Goal: Task Accomplishment & Management: Manage account settings

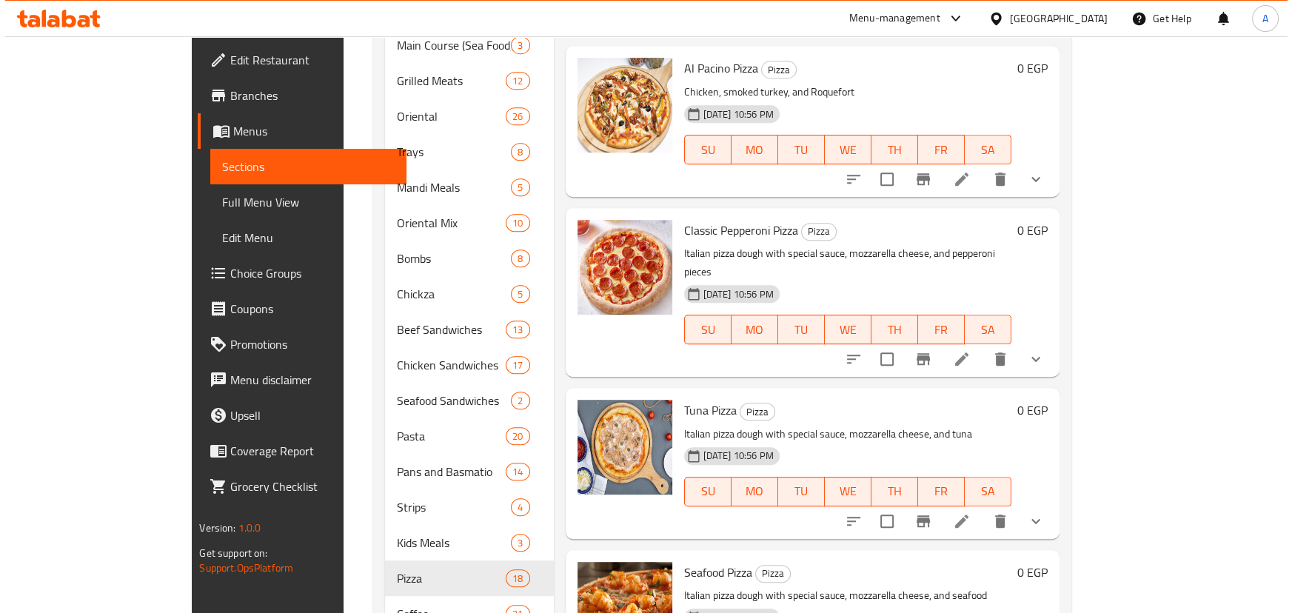
scroll to position [1577, 0]
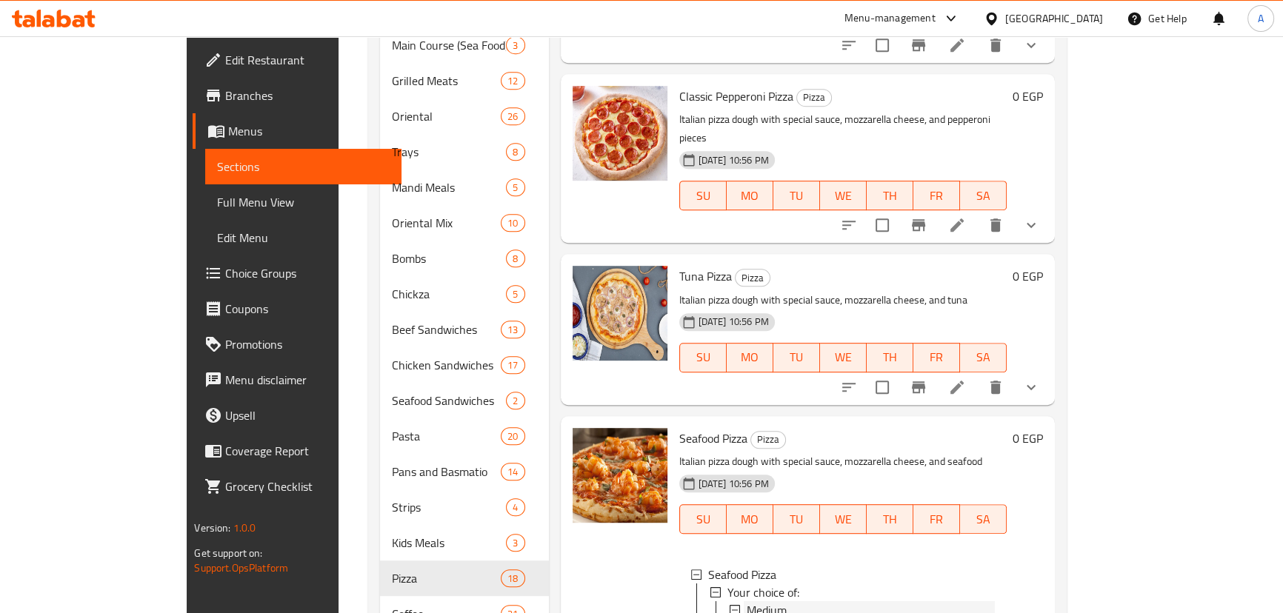
click at [729, 605] on icon at bounding box center [734, 610] width 10 height 10
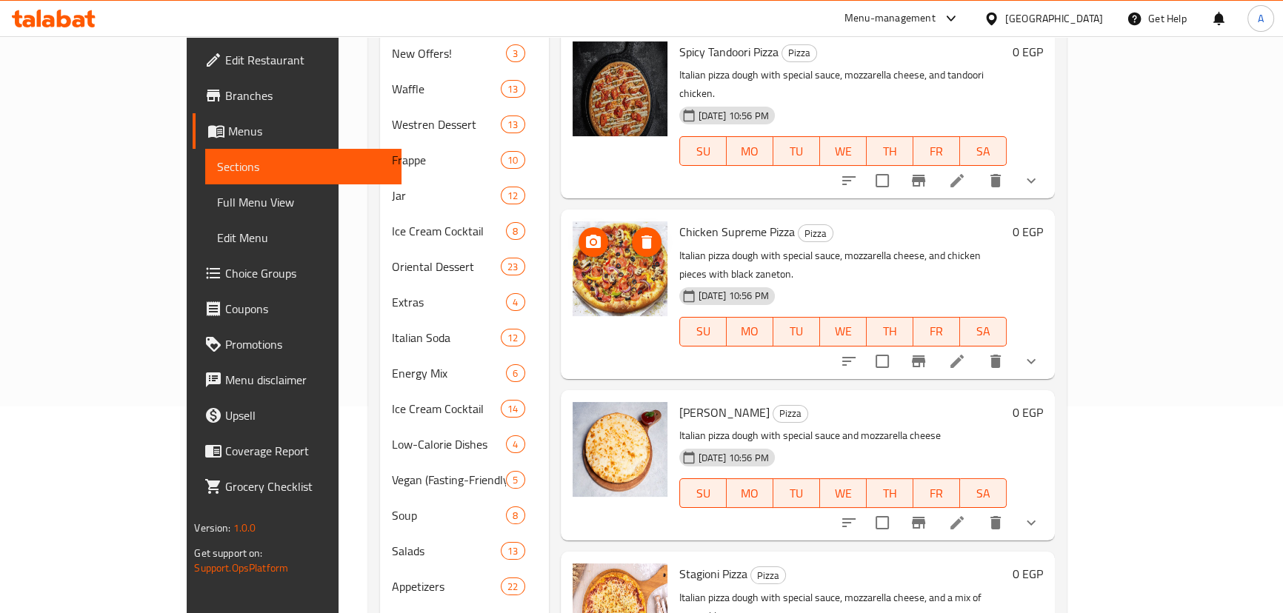
scroll to position [1, 0]
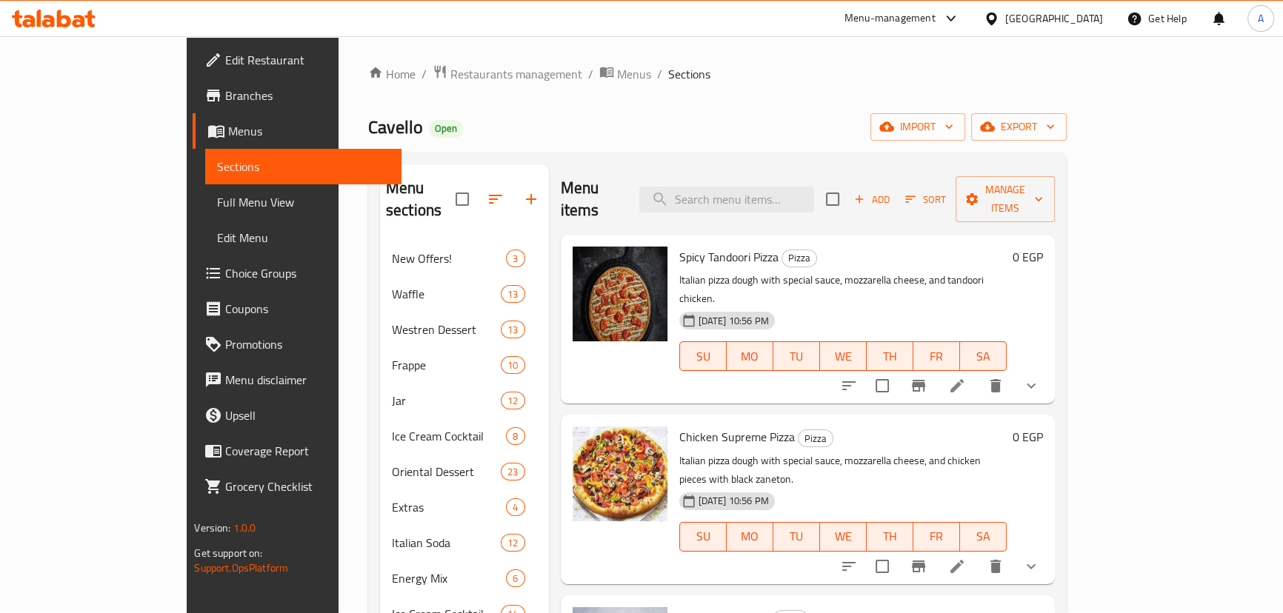
click at [679, 246] on span "Spicy Tandoori Pizza" at bounding box center [728, 257] width 99 height 22
copy span "Tandoori"
click at [1040, 558] on icon "show more" at bounding box center [1031, 567] width 18 height 18
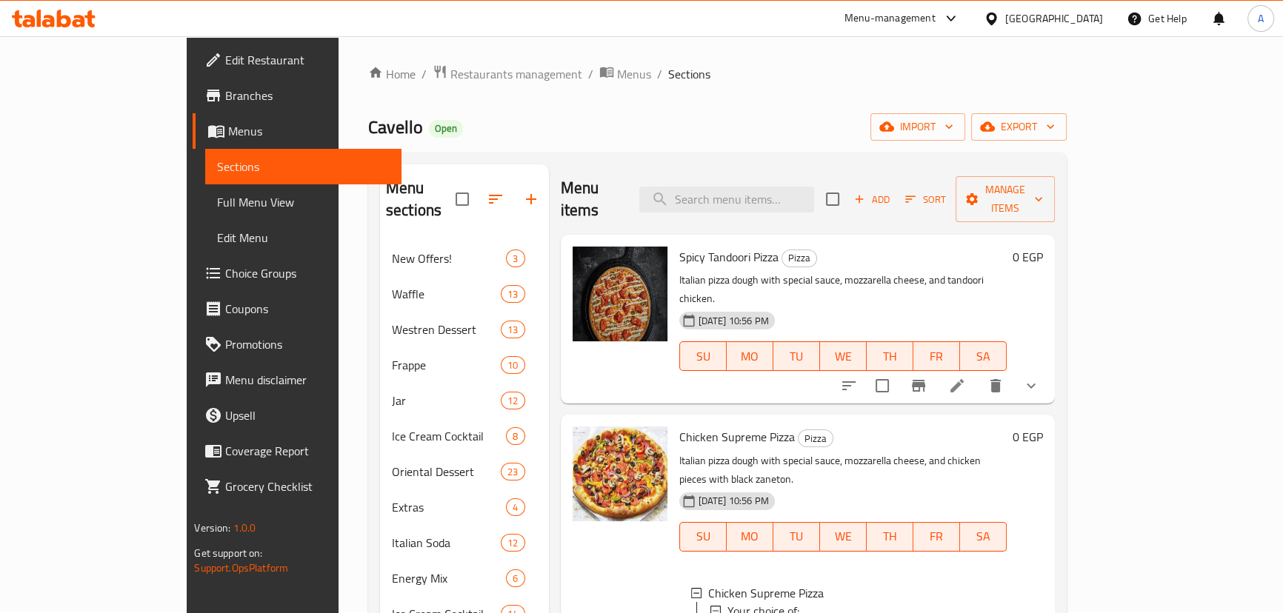
scroll to position [269, 0]
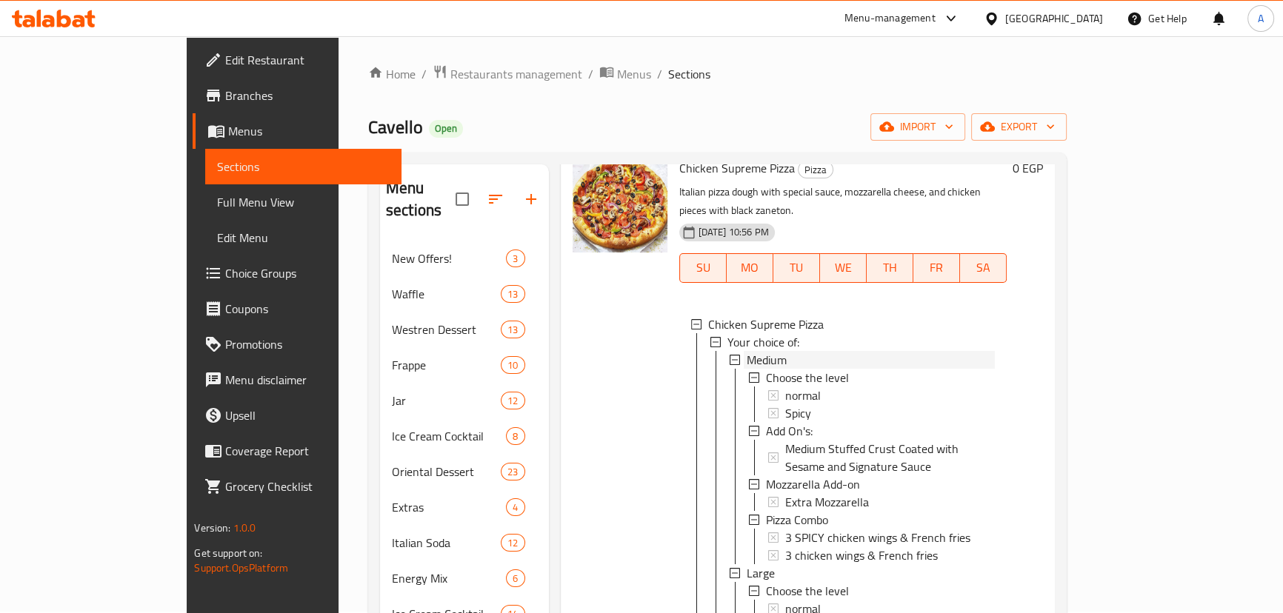
click at [746, 351] on span "Medium" at bounding box center [766, 360] width 40 height 18
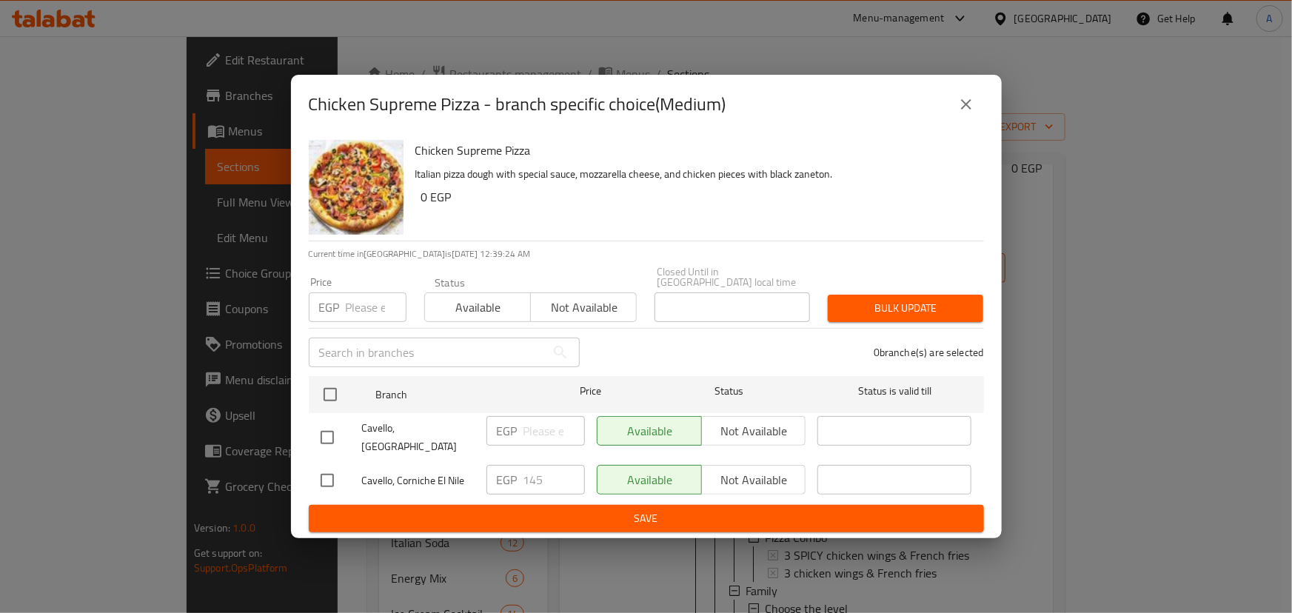
click at [329, 469] on input "checkbox" at bounding box center [327, 480] width 31 height 31
checkbox input "true"
click at [536, 467] on input "145" at bounding box center [554, 480] width 61 height 30
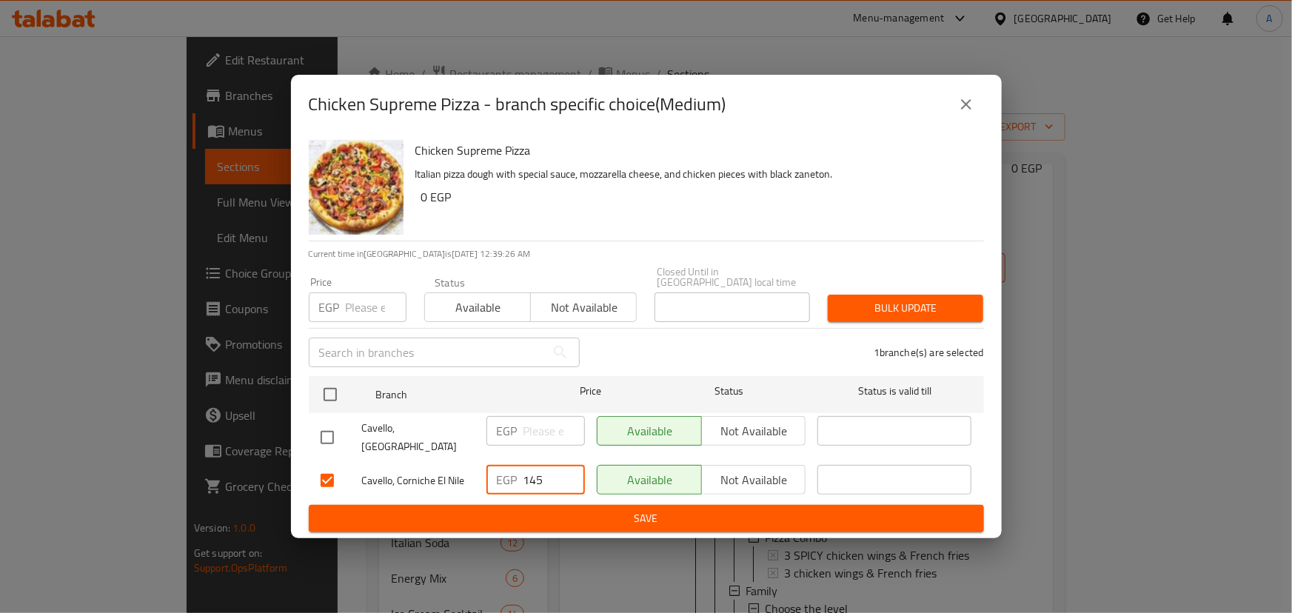
paste input "67"
type input "167"
click at [589, 509] on span "Save" at bounding box center [647, 518] width 652 height 19
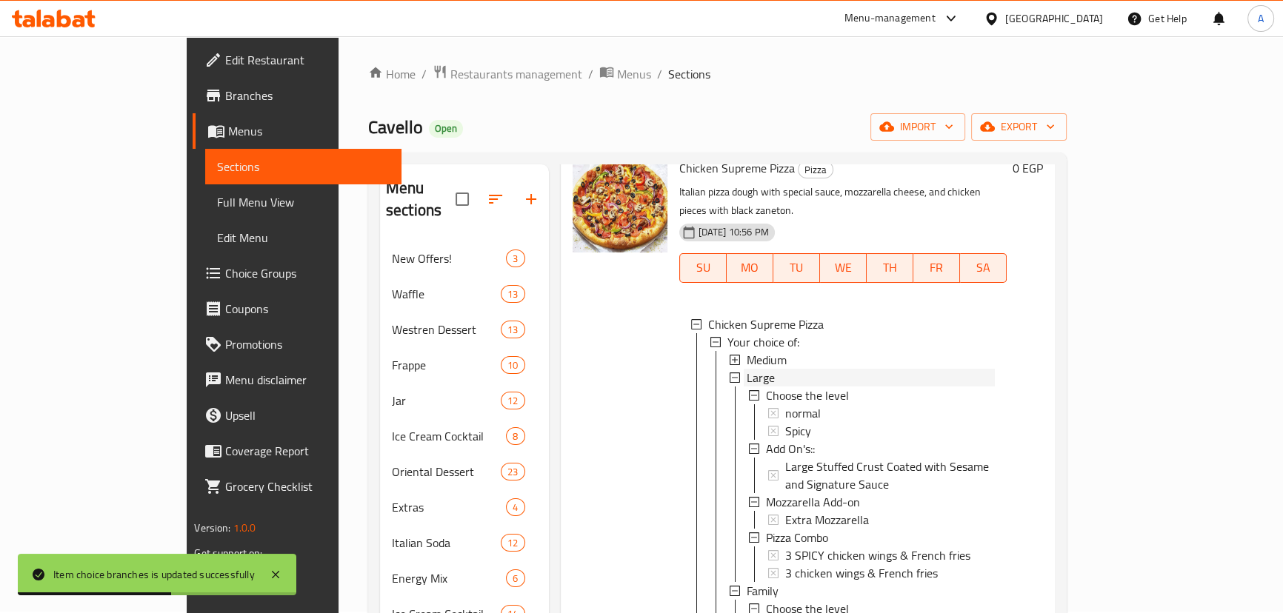
click at [746, 369] on span "Large" at bounding box center [760, 378] width 28 height 18
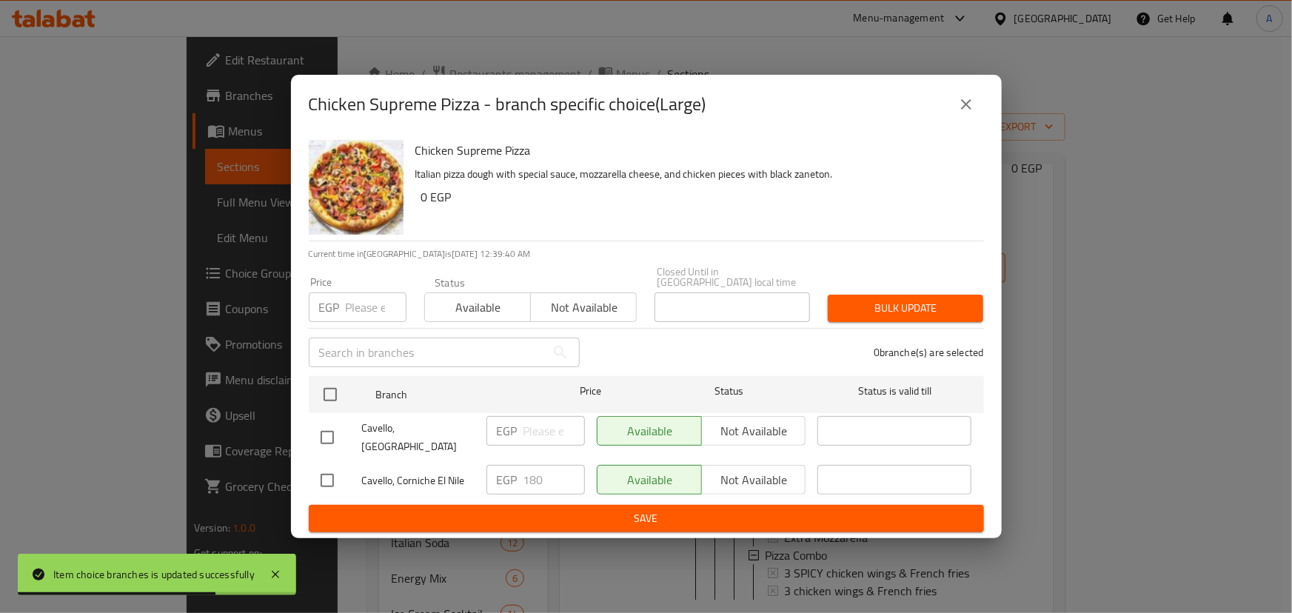
drag, startPoint x: 403, startPoint y: 467, endPoint x: 350, endPoint y: 470, distance: 53.4
click at [401, 472] on span "Cavello, Corniche El Nile" at bounding box center [418, 481] width 113 height 19
click at [329, 472] on input "checkbox" at bounding box center [327, 480] width 31 height 31
checkbox input "true"
click at [525, 469] on input "180" at bounding box center [554, 480] width 61 height 30
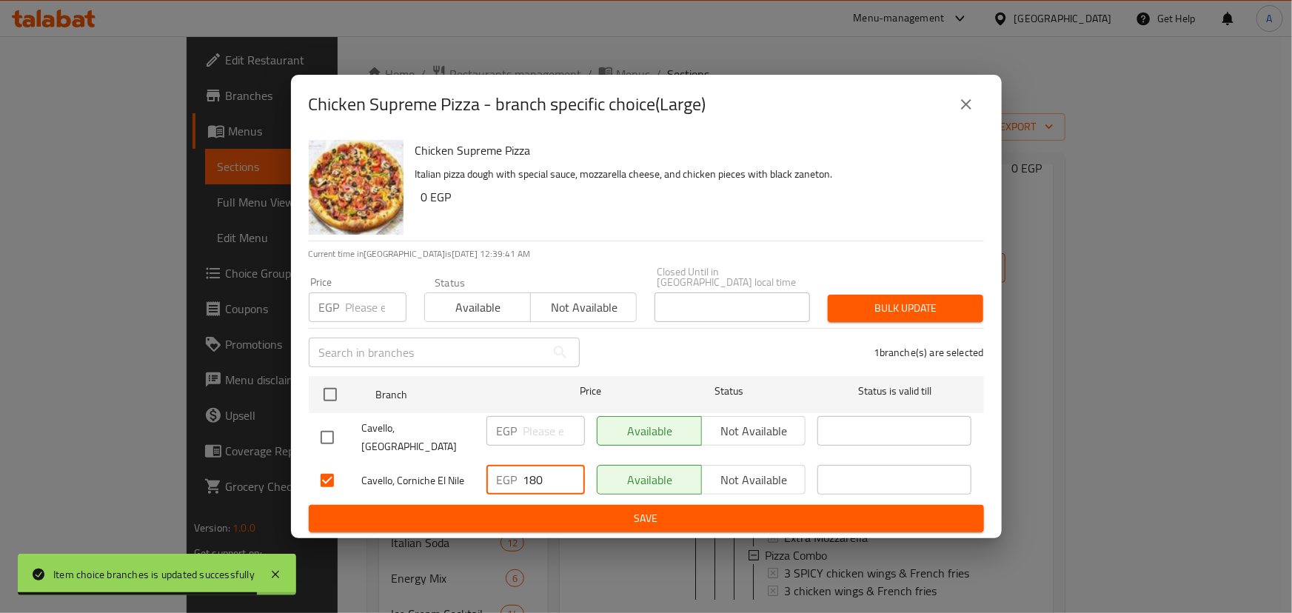
click at [525, 469] on input "180" at bounding box center [554, 480] width 61 height 30
paste input "207"
type input "207"
click at [559, 505] on button "Save" at bounding box center [646, 518] width 675 height 27
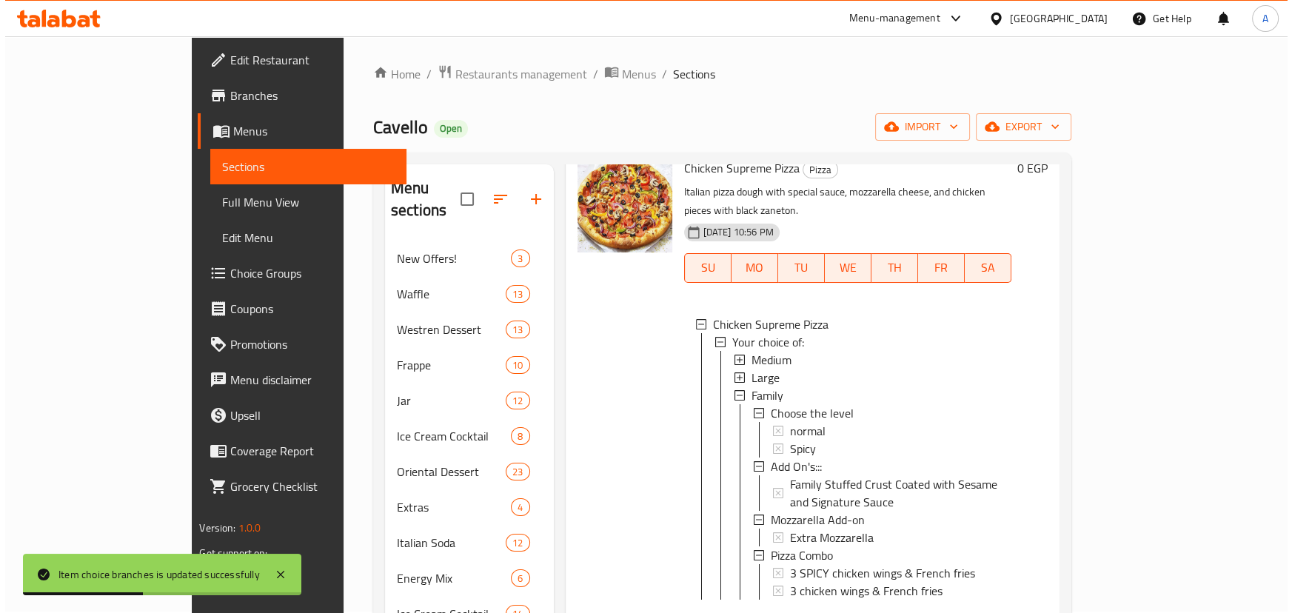
scroll to position [1, 0]
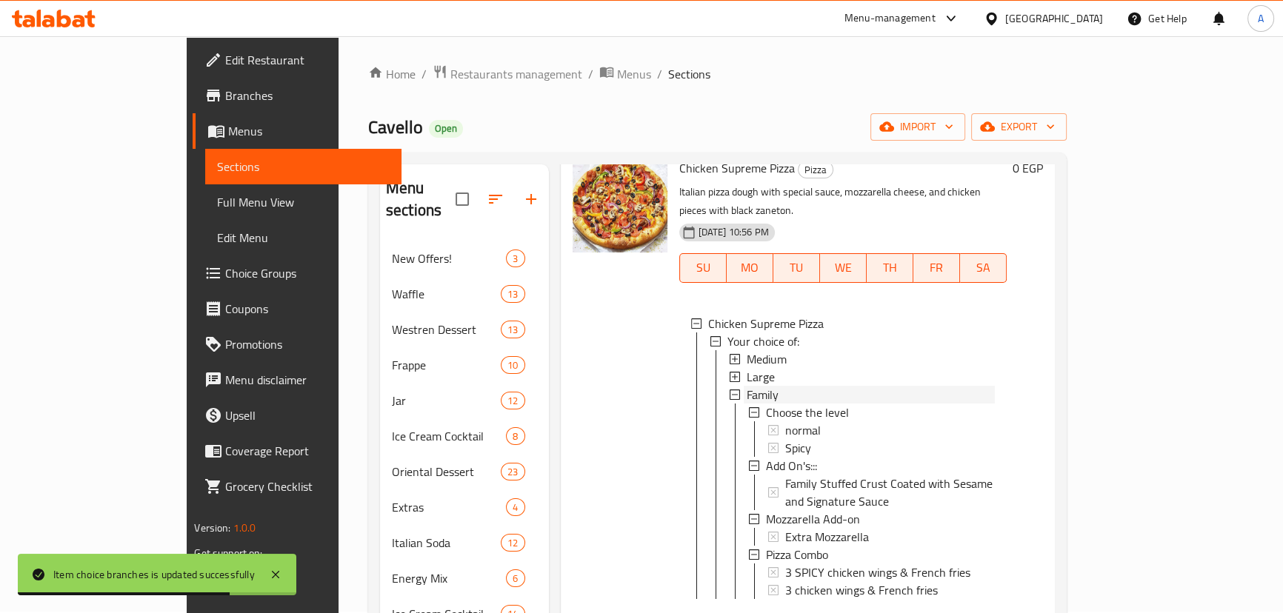
click at [729, 390] on icon at bounding box center [734, 395] width 10 height 10
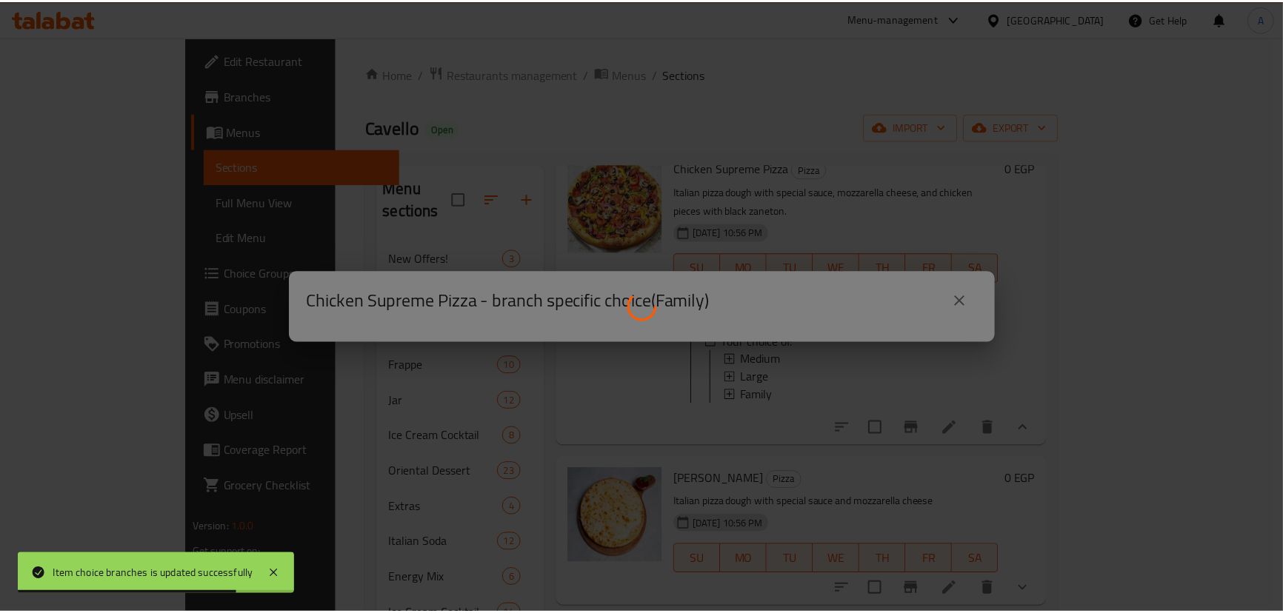
scroll to position [0, 0]
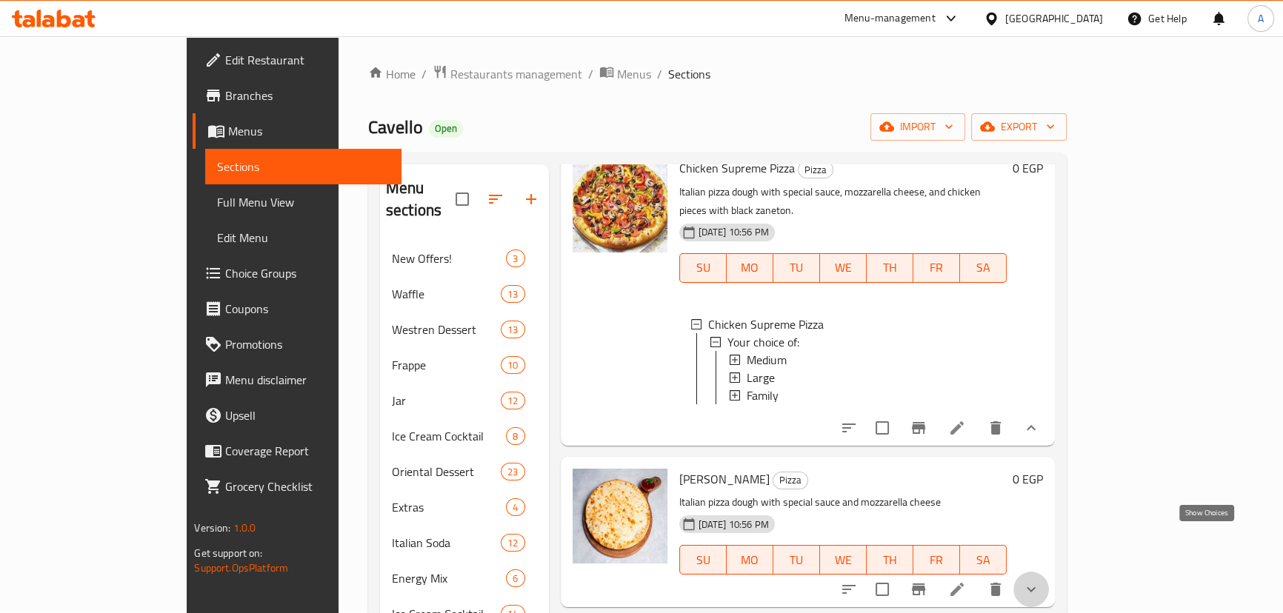
click at [1040, 581] on icon "show more" at bounding box center [1031, 590] width 18 height 18
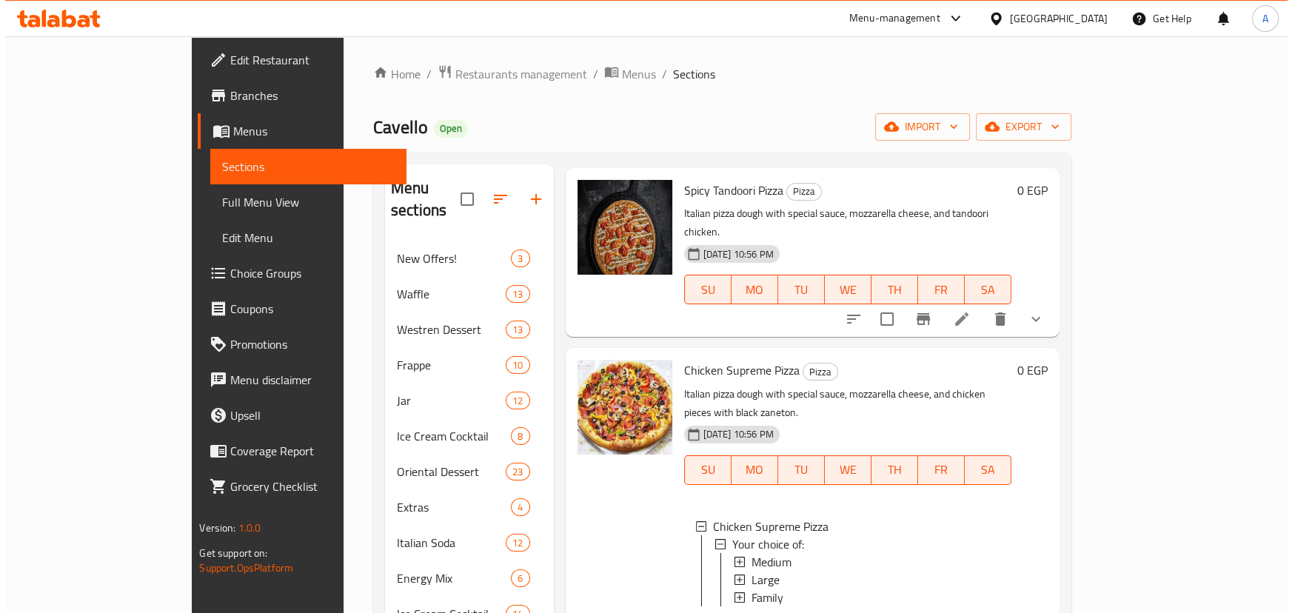
scroll to position [134, 0]
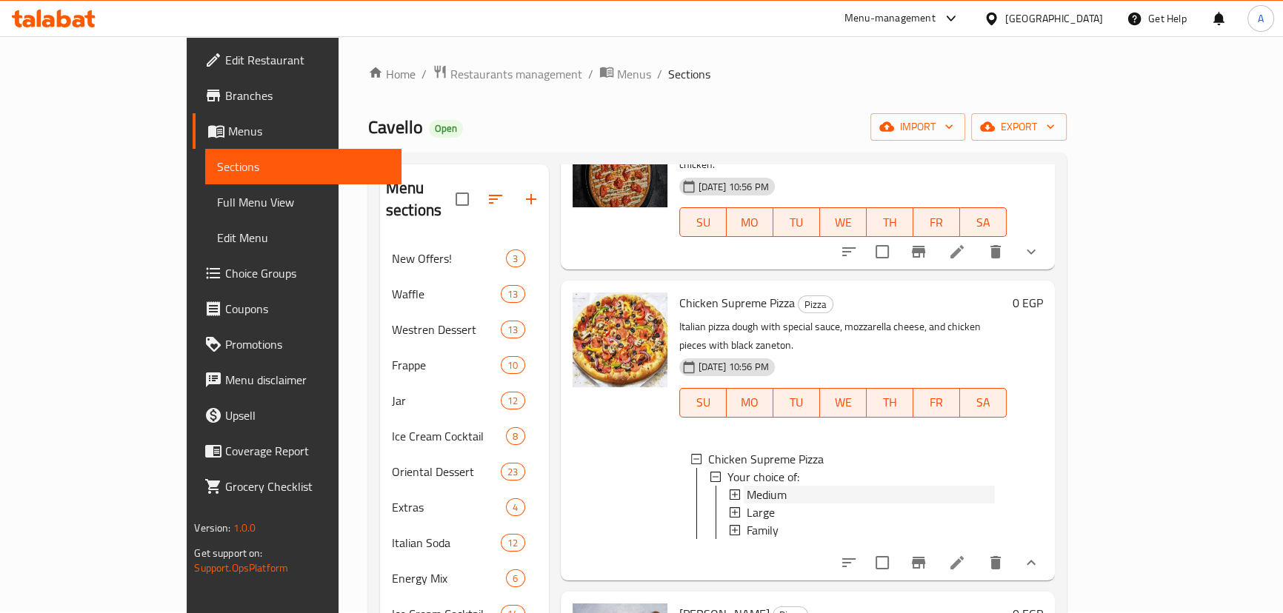
click at [729, 489] on icon at bounding box center [734, 494] width 10 height 10
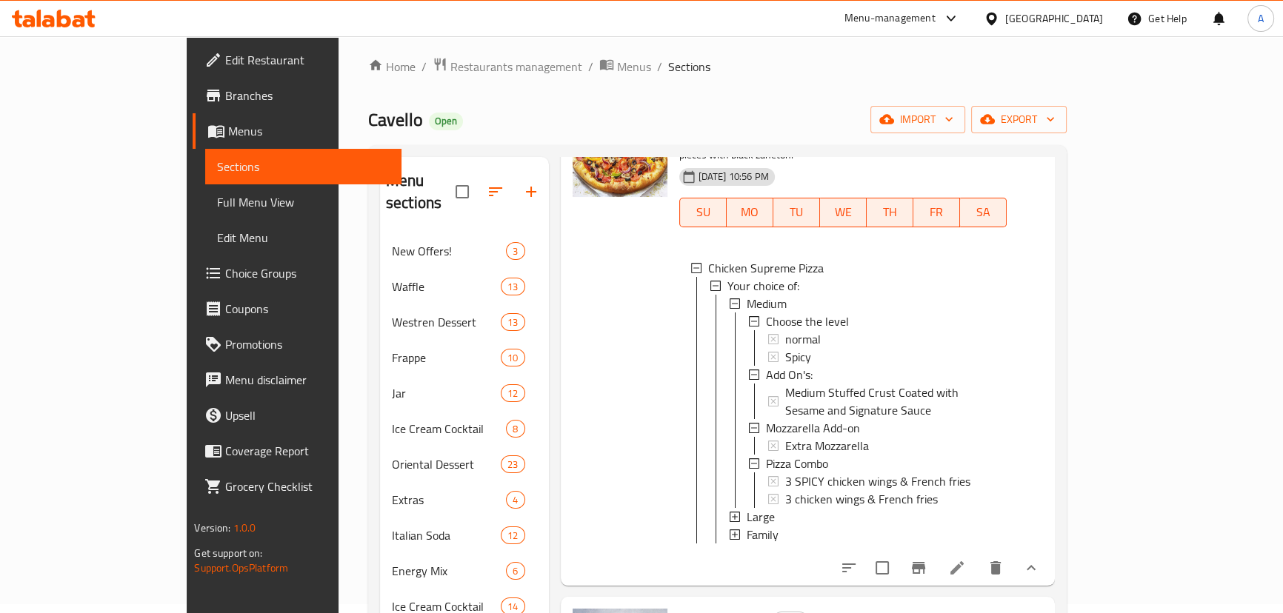
scroll to position [404, 0]
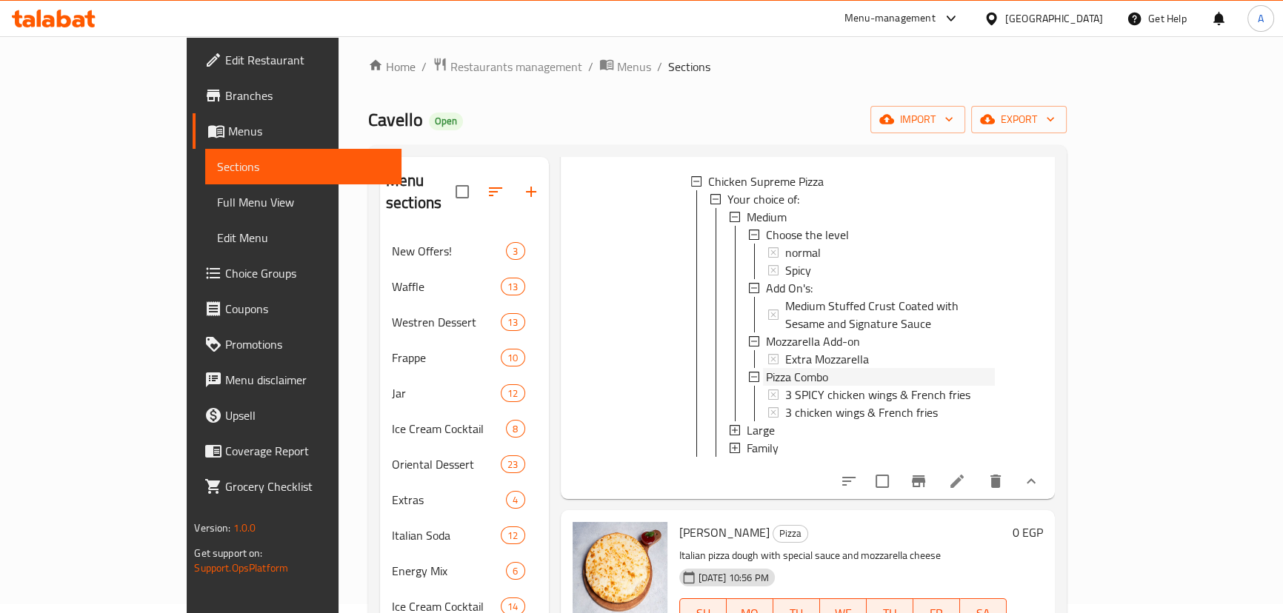
click at [766, 368] on span "Pizza Combo" at bounding box center [797, 377] width 62 height 18
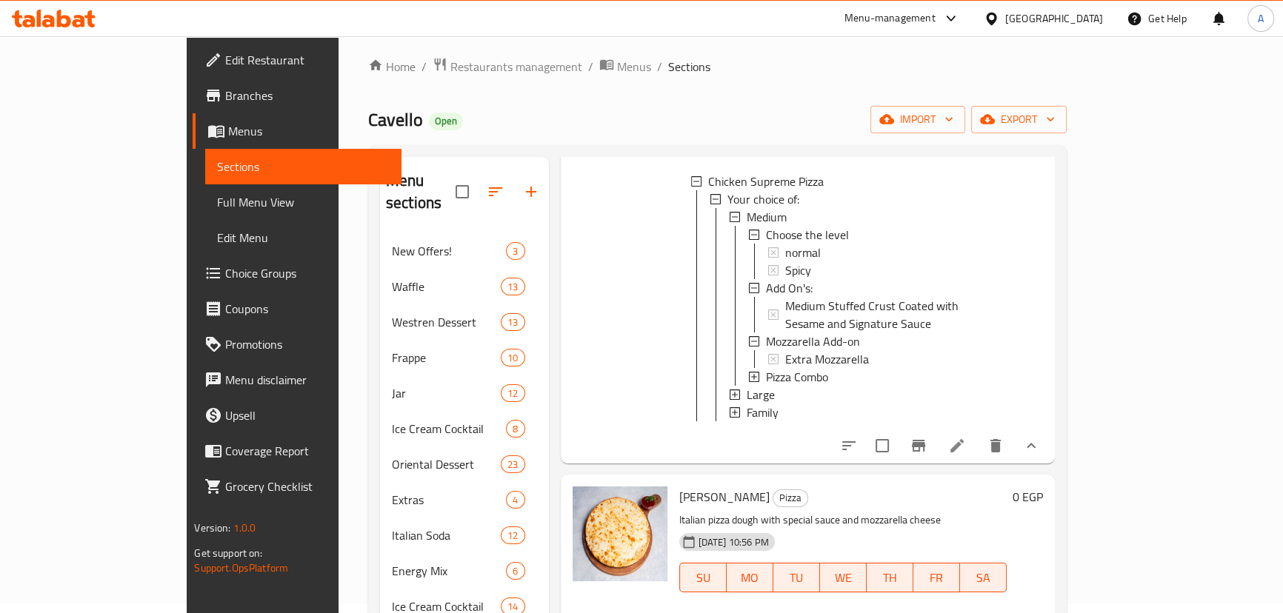
drag, startPoint x: 746, startPoint y: 303, endPoint x: 780, endPoint y: 307, distance: 33.6
click at [766, 368] on span "Pizza Combo" at bounding box center [797, 377] width 62 height 18
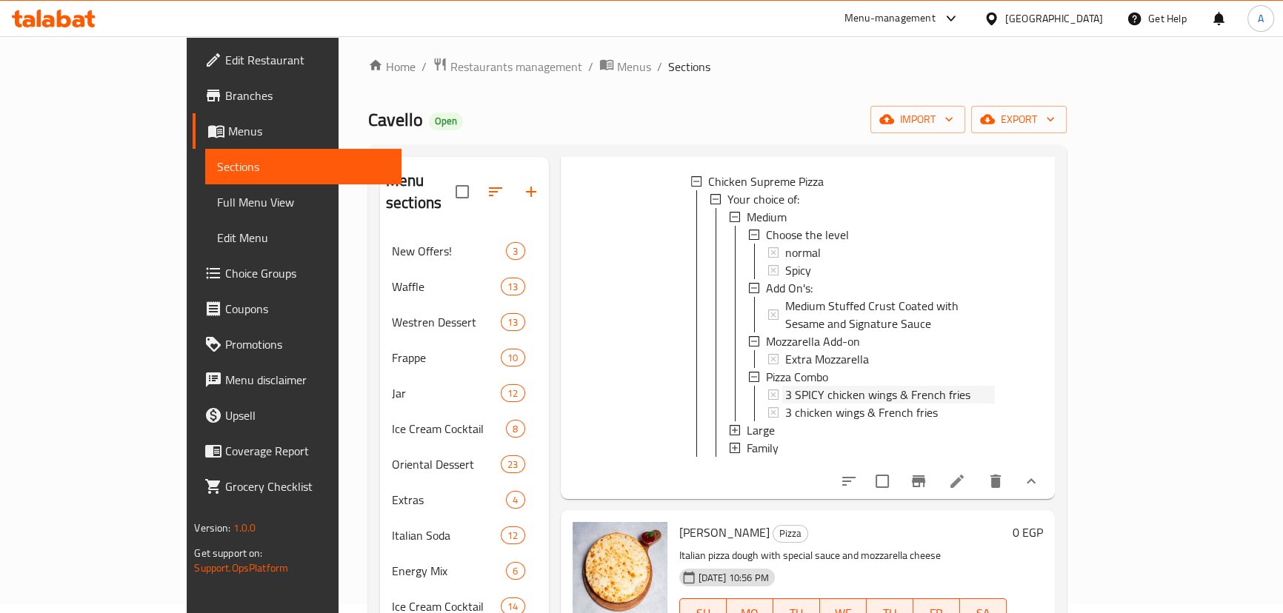
click at [811, 386] on span "3 SPICY chicken wings & French fries" at bounding box center [877, 395] width 185 height 18
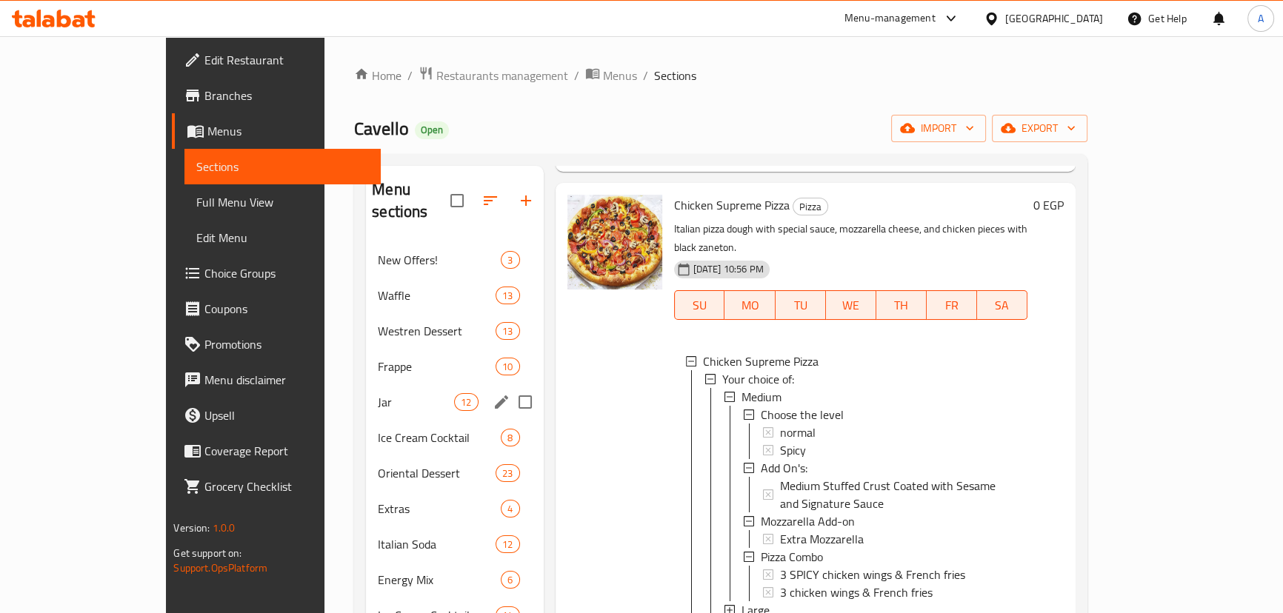
scroll to position [0, 0]
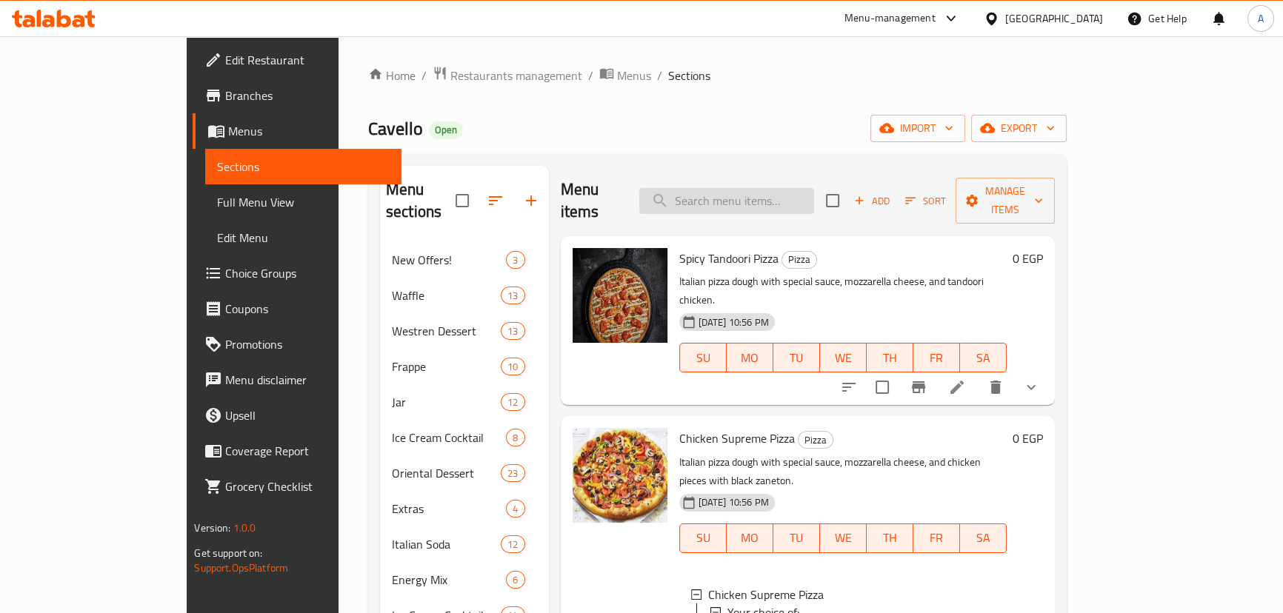
click at [753, 193] on input "search" at bounding box center [726, 201] width 175 height 26
paste input "Oriental Mix"
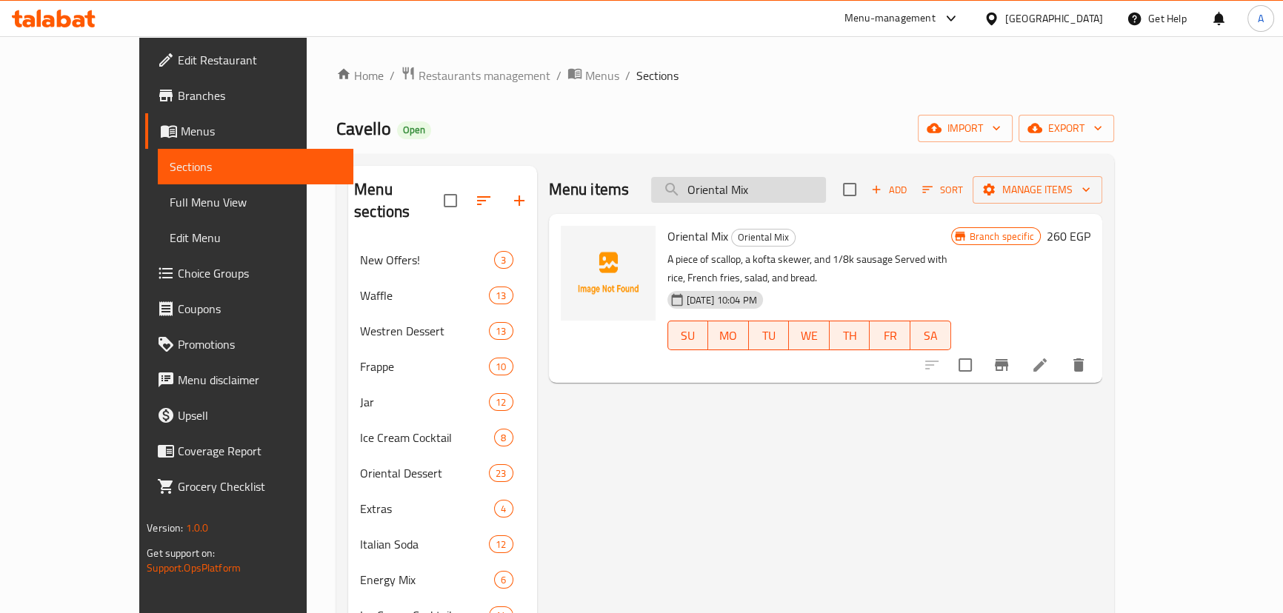
click at [752, 191] on input "Oriental Mix" at bounding box center [738, 190] width 175 height 26
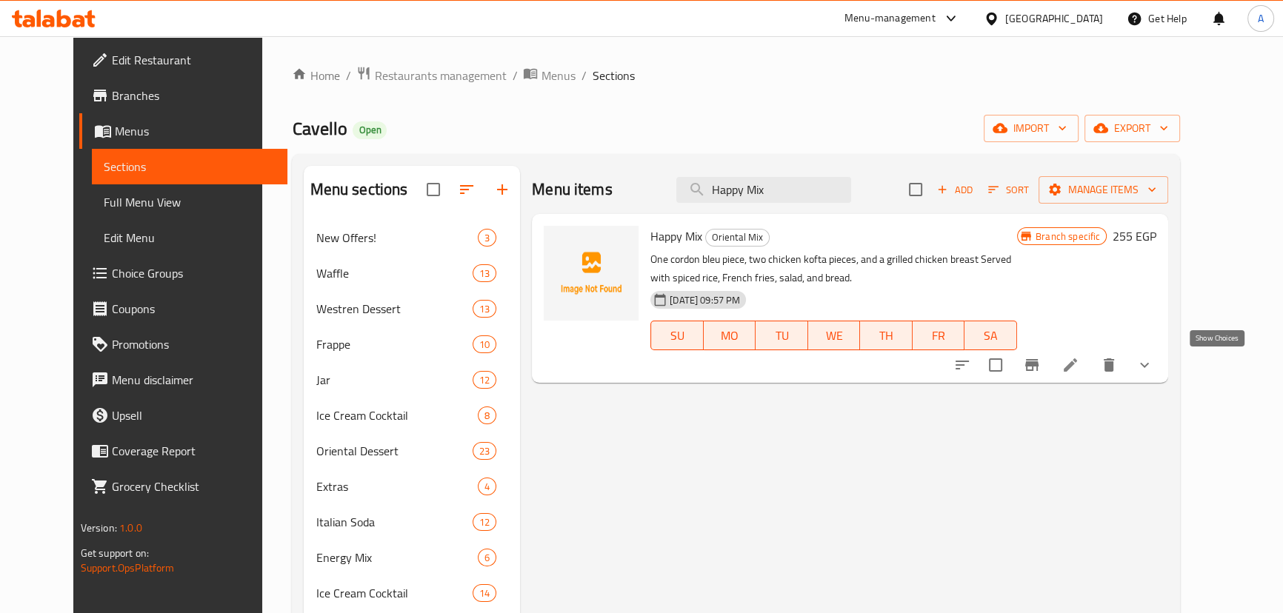
type input "Happy Mix"
click at [1153, 364] on icon "show more" at bounding box center [1144, 365] width 18 height 18
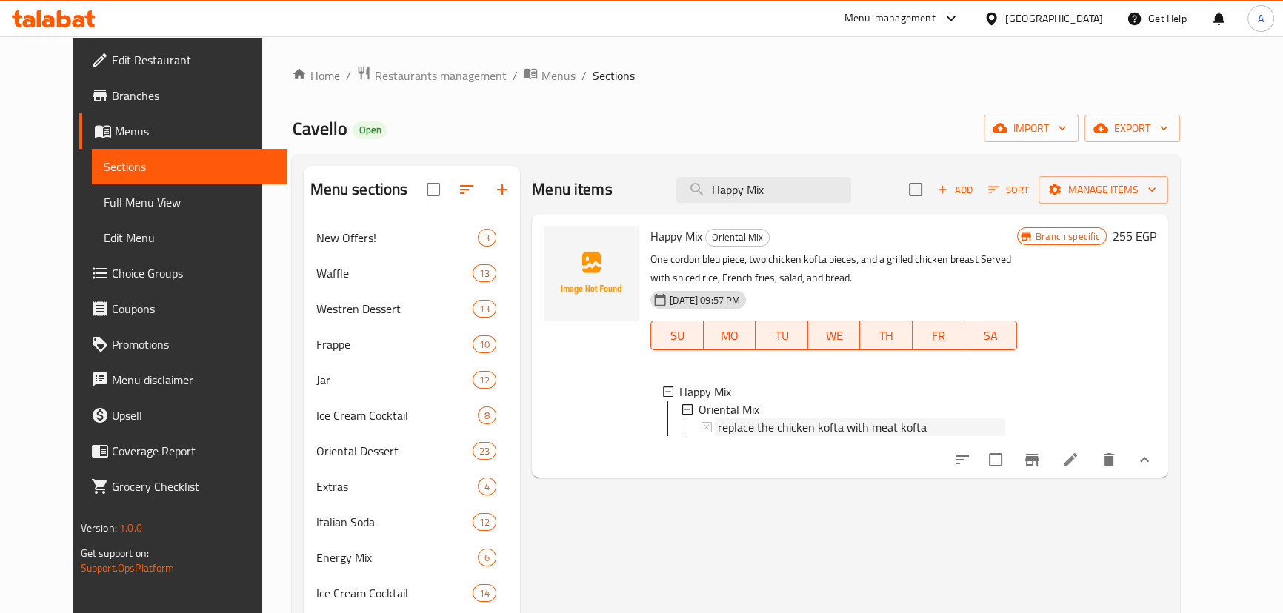
click at [880, 423] on span "replace the chicken kofta with meat kofta" at bounding box center [822, 427] width 209 height 18
click at [766, 190] on input "Happy Mix" at bounding box center [763, 190] width 175 height 26
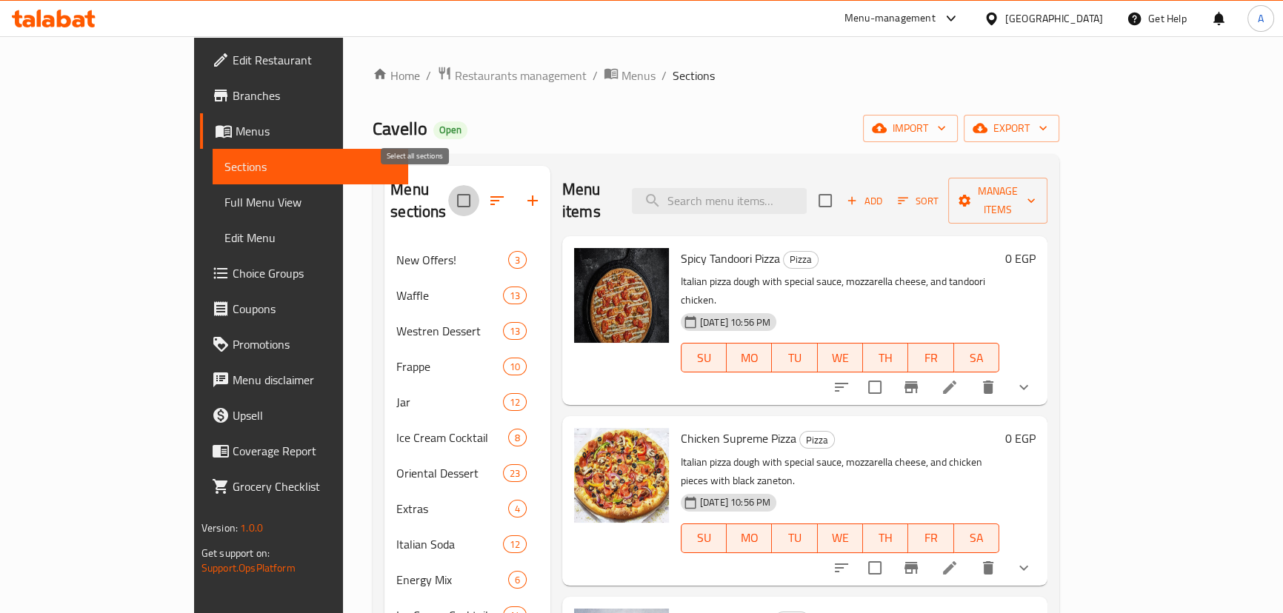
click at [448, 190] on input "checkbox" at bounding box center [463, 200] width 31 height 31
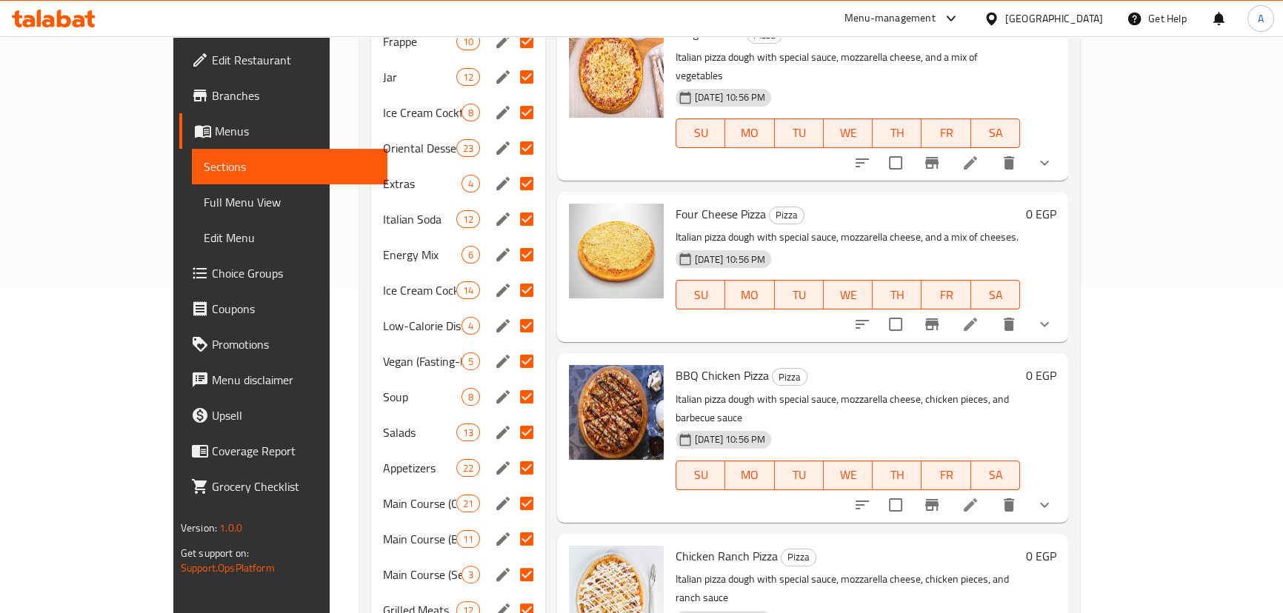
scroll to position [336, 0]
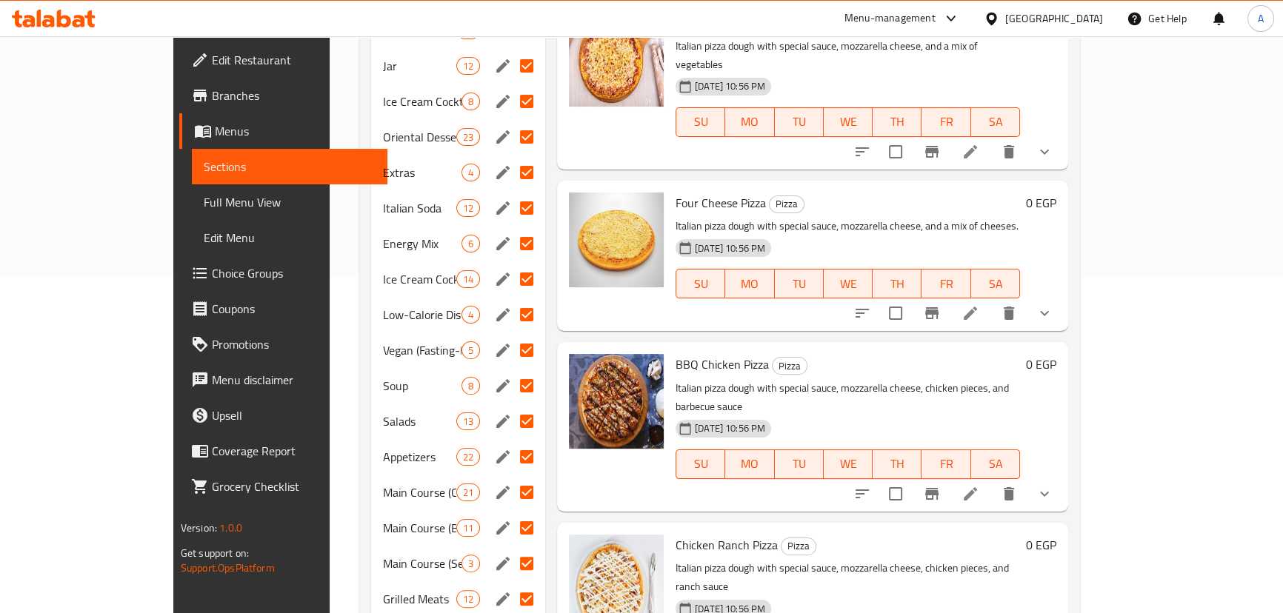
click at [511, 370] on input "Menu sections" at bounding box center [526, 385] width 31 height 31
click at [511, 406] on input "Menu sections" at bounding box center [526, 421] width 31 height 31
checkbox input "false"
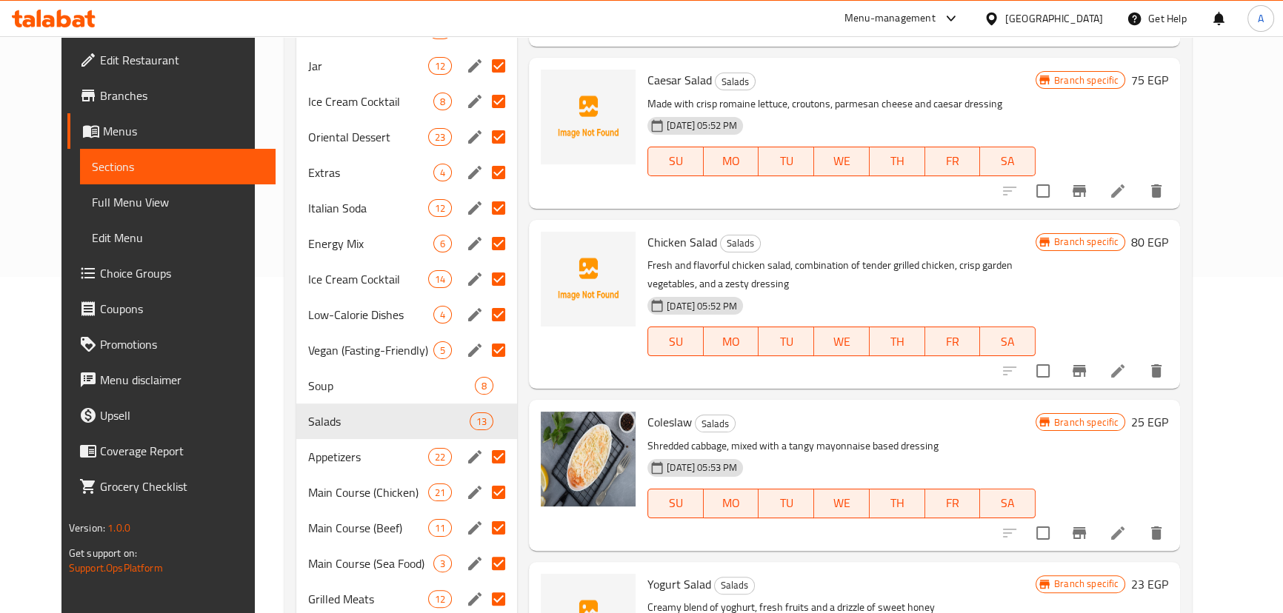
click at [483, 441] on input "Menu sections" at bounding box center [498, 456] width 31 height 31
checkbox input "false"
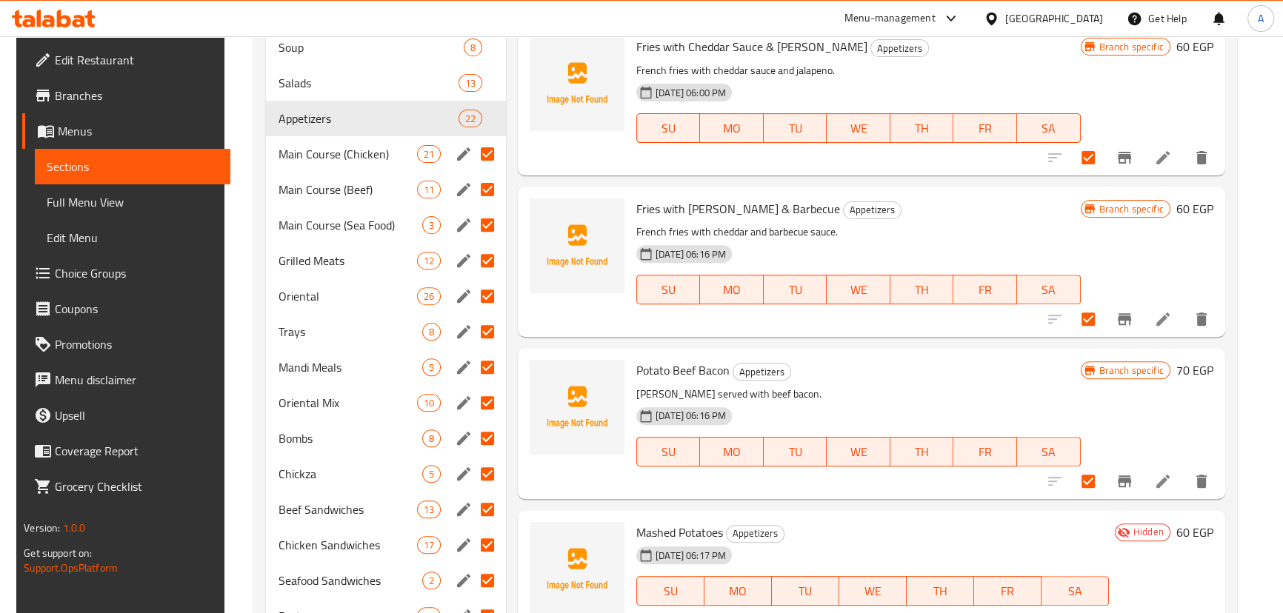
scroll to position [673, 0]
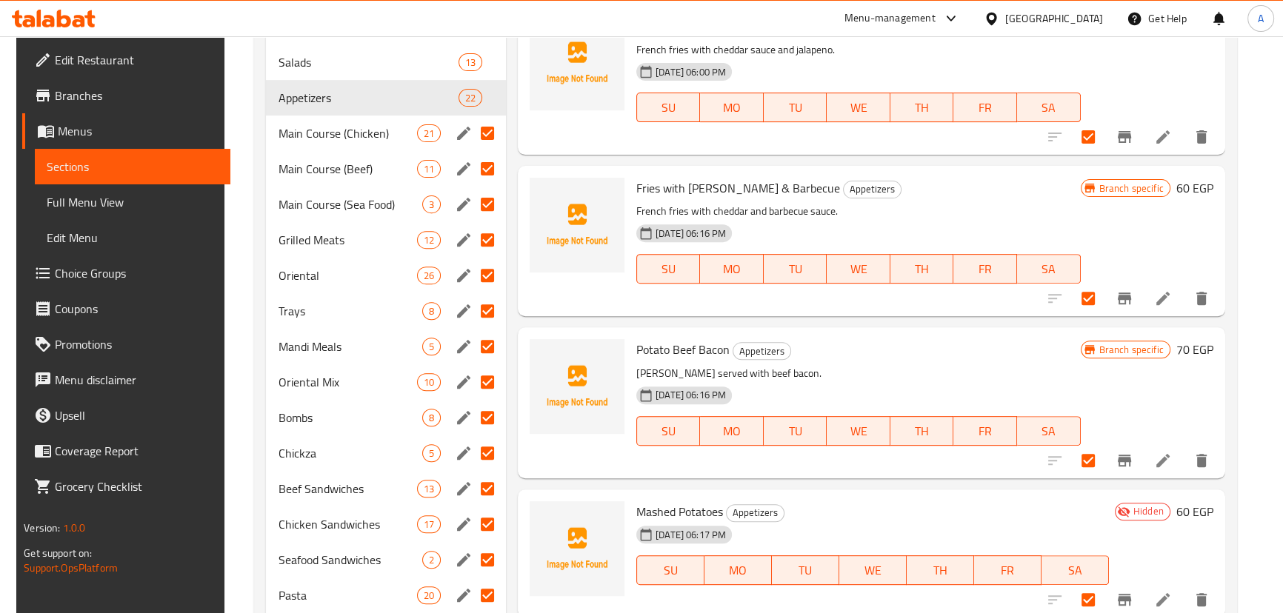
click at [487, 238] on input "Menu sections" at bounding box center [487, 239] width 31 height 31
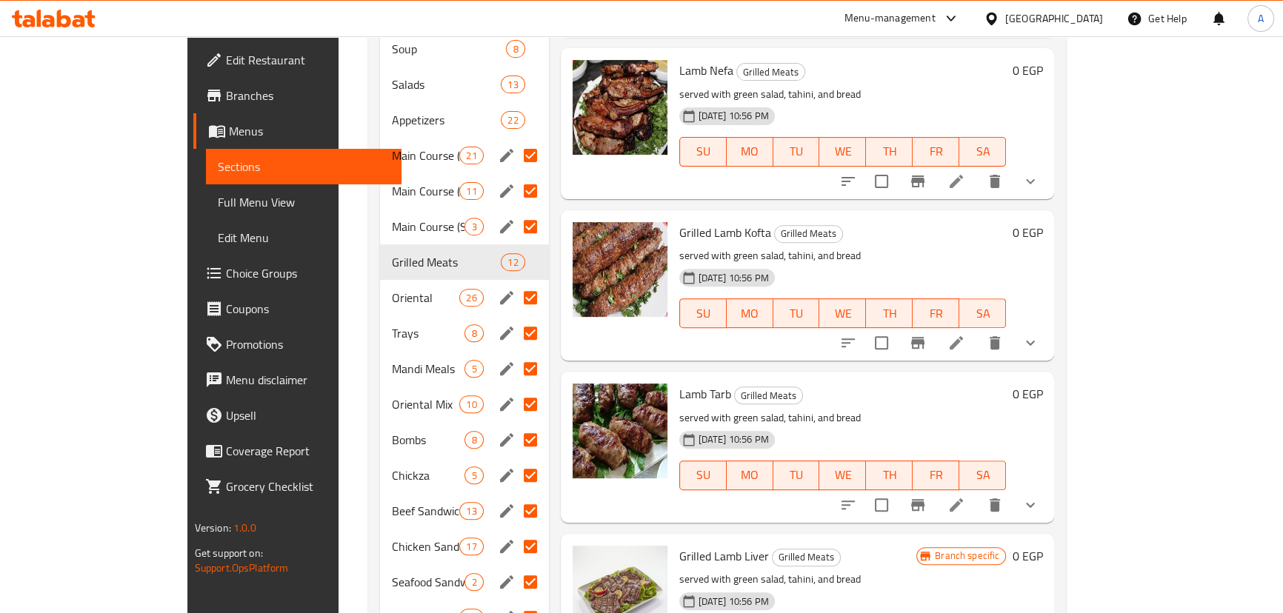
click at [515, 282] on input "Menu sections" at bounding box center [530, 297] width 31 height 31
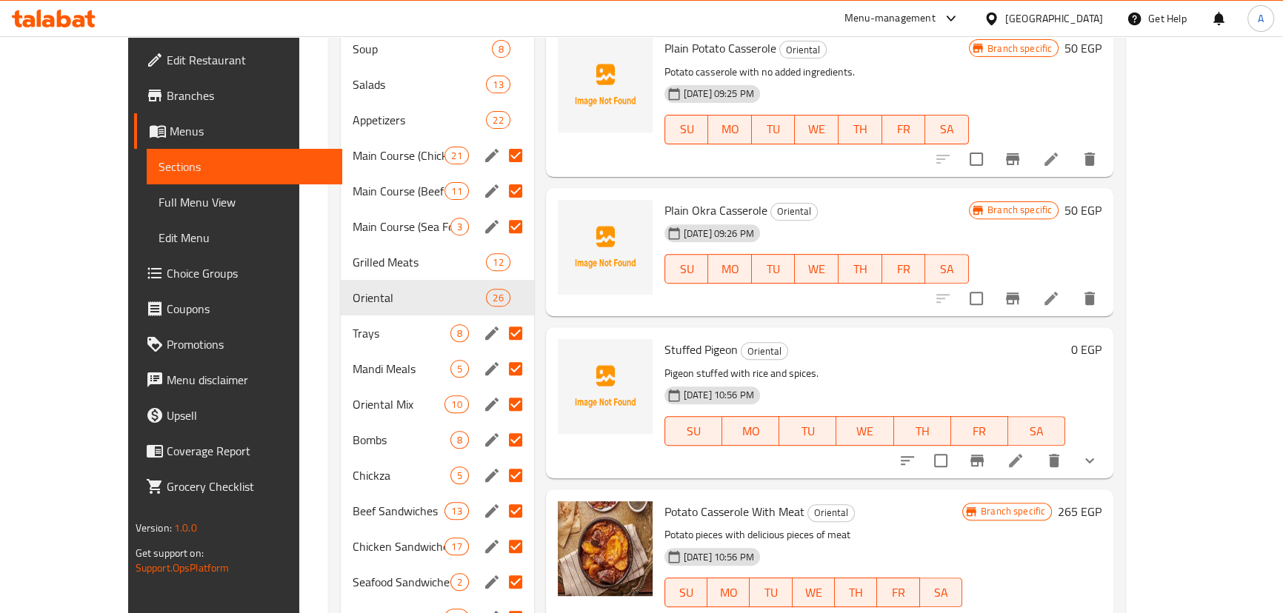
click at [500, 318] on input "Menu sections" at bounding box center [515, 333] width 31 height 31
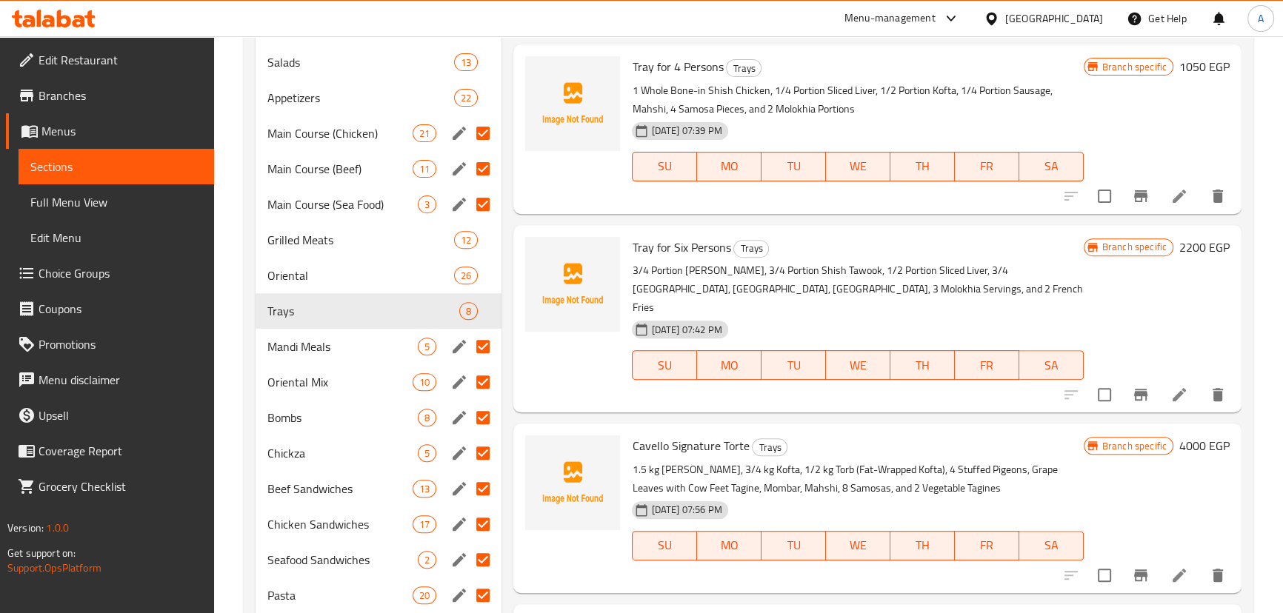
click at [487, 344] on input "Menu sections" at bounding box center [482, 346] width 31 height 31
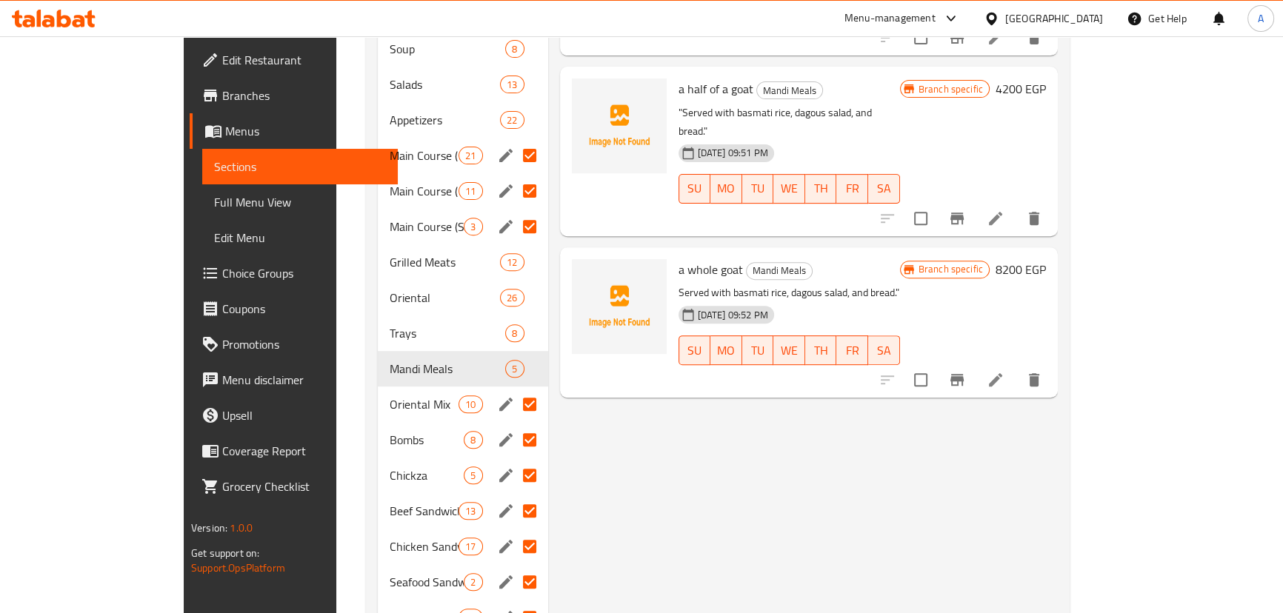
click at [514, 389] on input "Menu sections" at bounding box center [529, 404] width 31 height 31
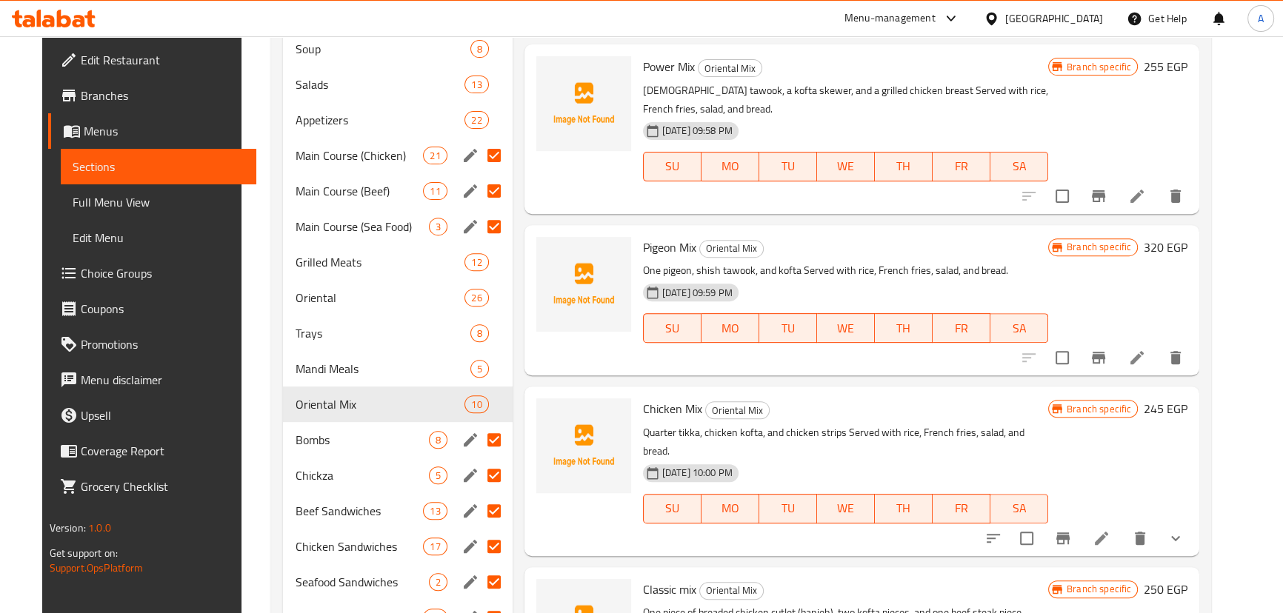
scroll to position [538, 0]
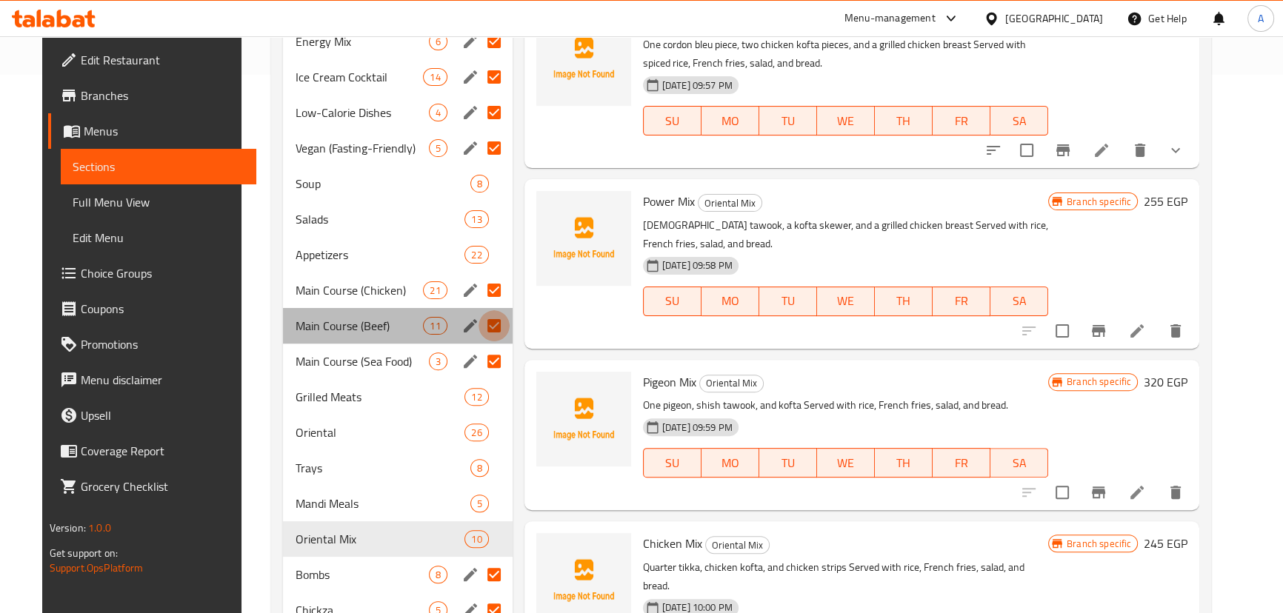
click at [486, 310] on input "Menu sections" at bounding box center [493, 325] width 31 height 31
checkbox input "false"
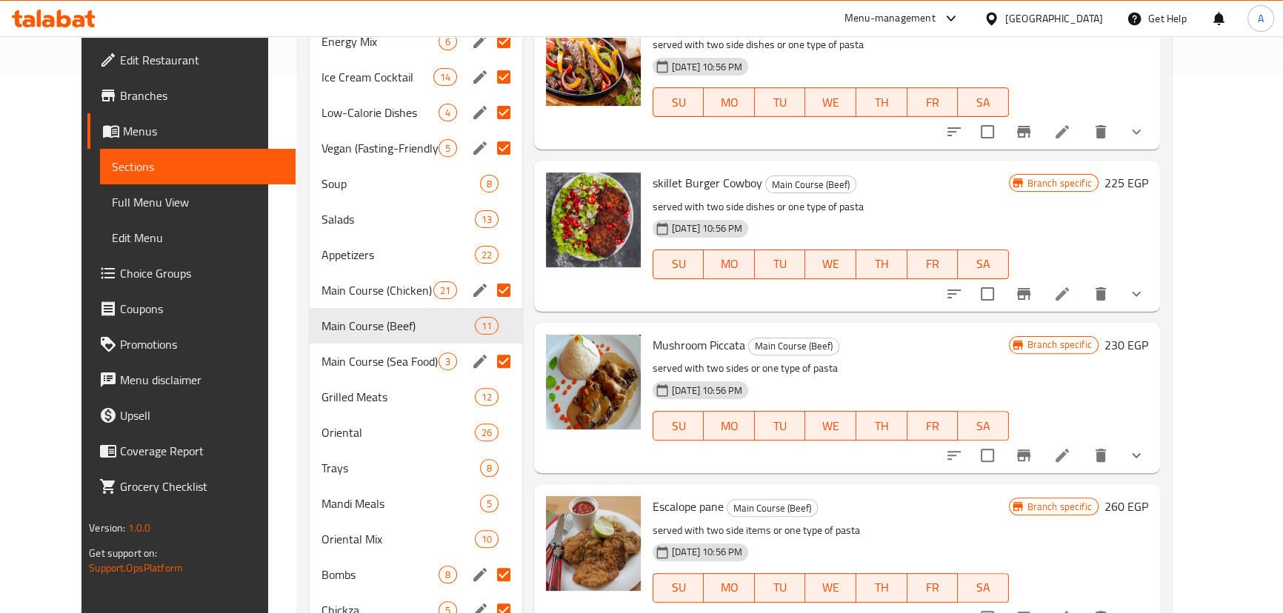
click at [488, 346] on input "Menu sections" at bounding box center [503, 361] width 31 height 31
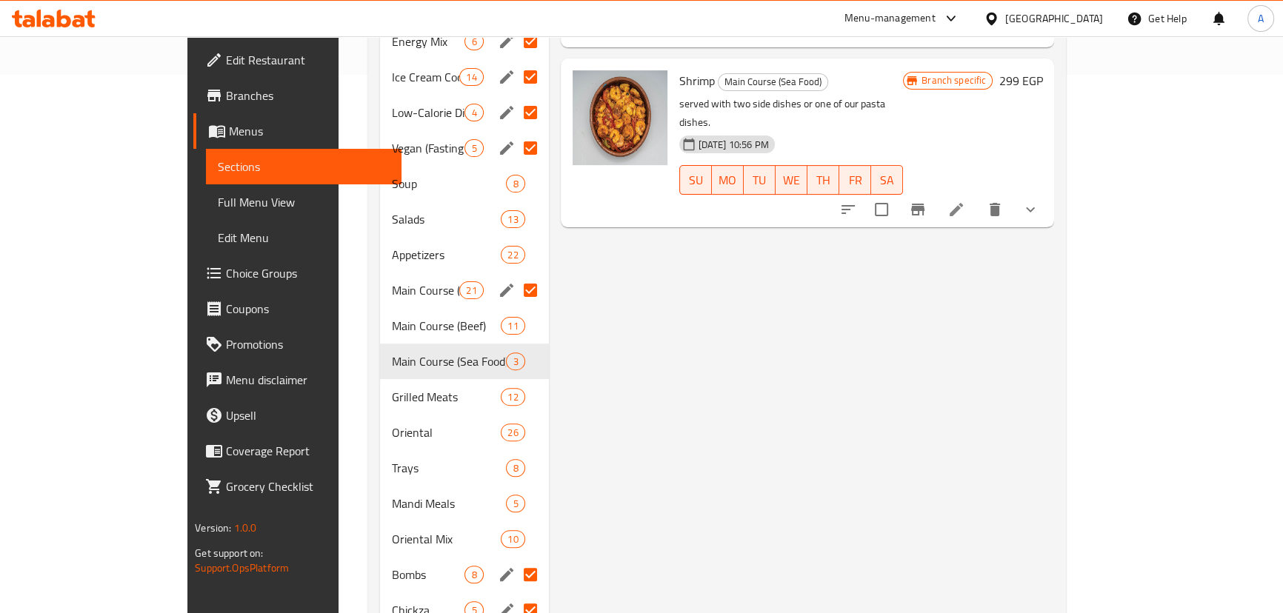
click at [515, 275] on input "Menu sections" at bounding box center [530, 290] width 31 height 31
checkbox input "false"
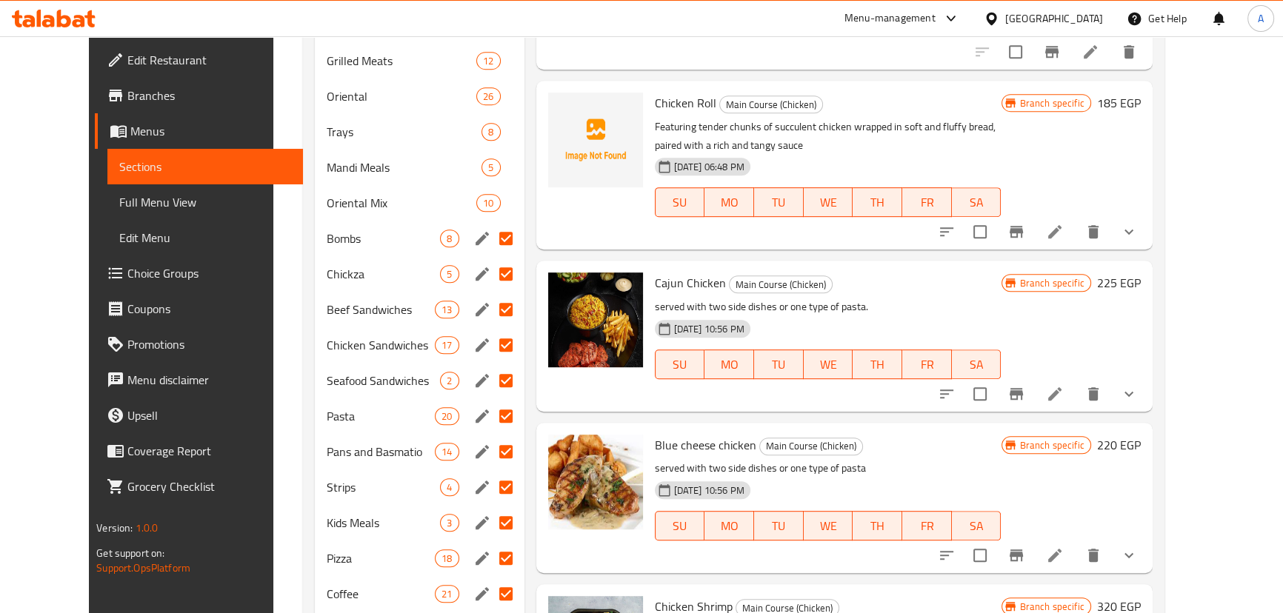
scroll to position [807, 0]
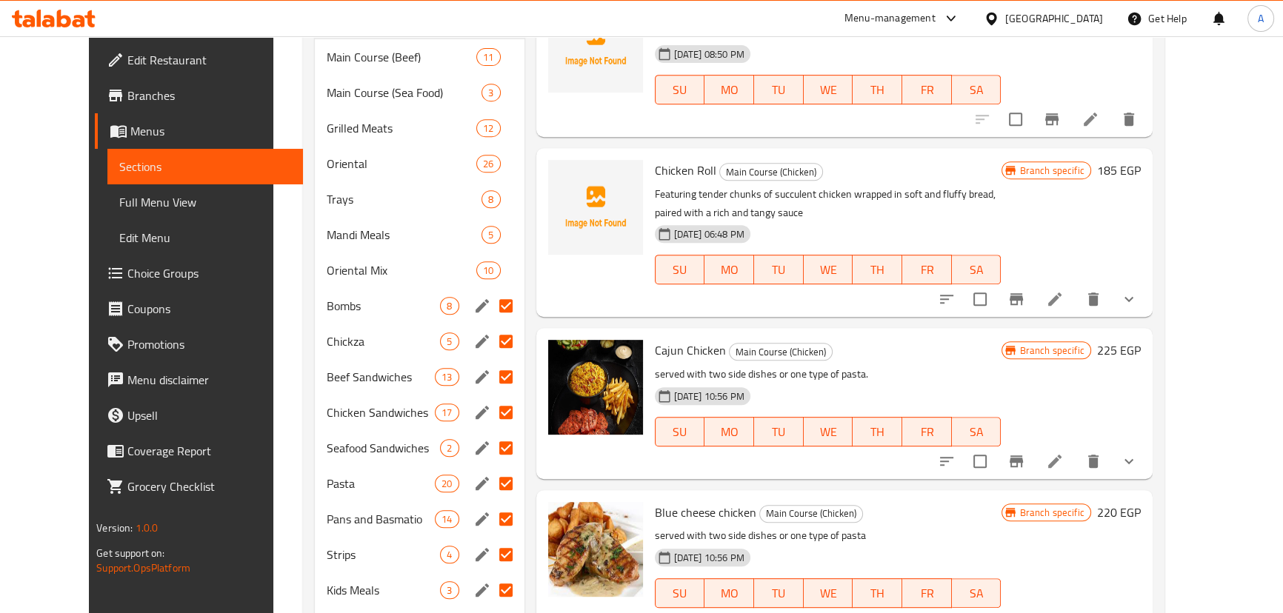
click at [490, 468] on input "Menu sections" at bounding box center [505, 483] width 31 height 31
checkbox input "false"
checkbox input "true"
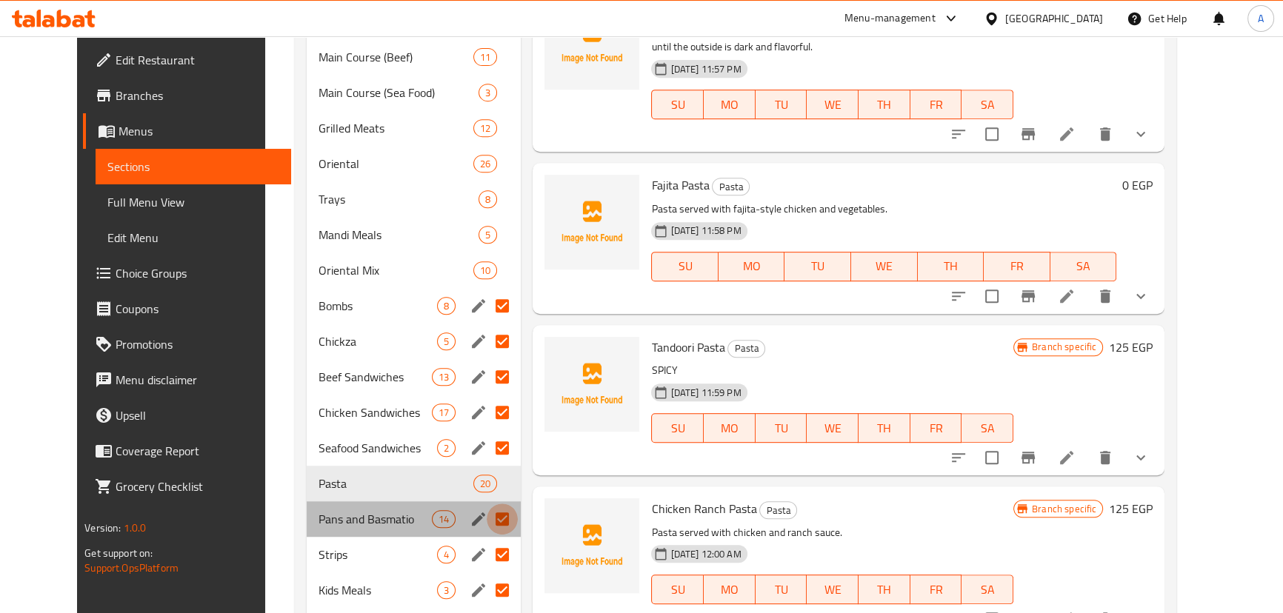
click at [487, 504] on input "Menu sections" at bounding box center [502, 519] width 31 height 31
checkbox input "false"
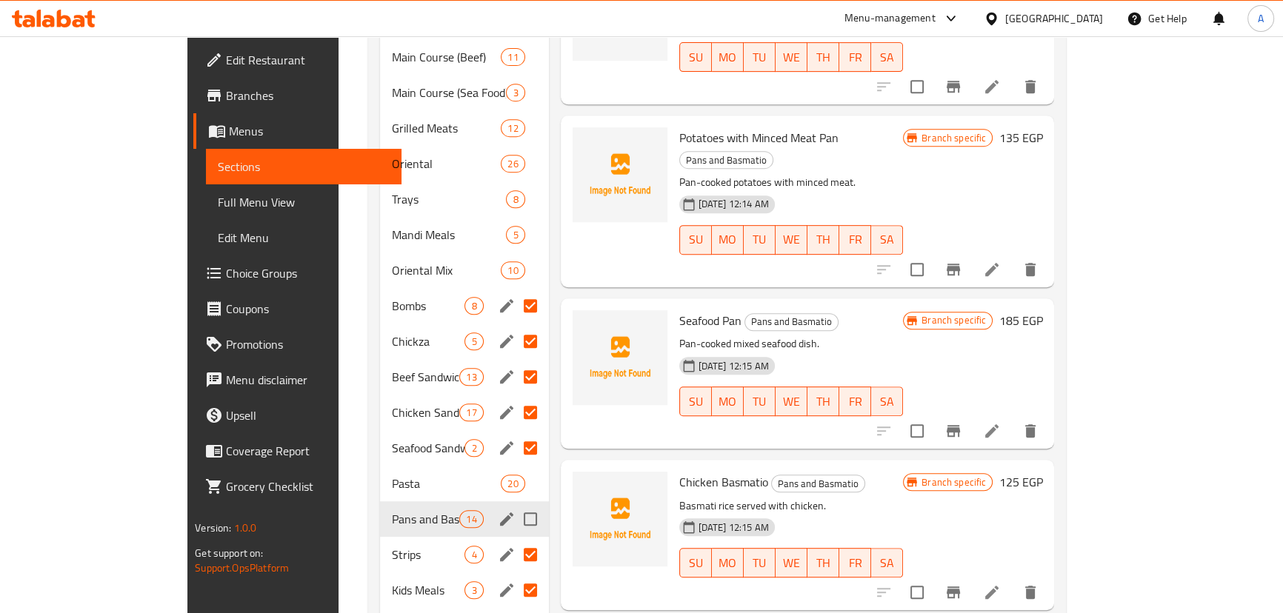
scroll to position [749, 0]
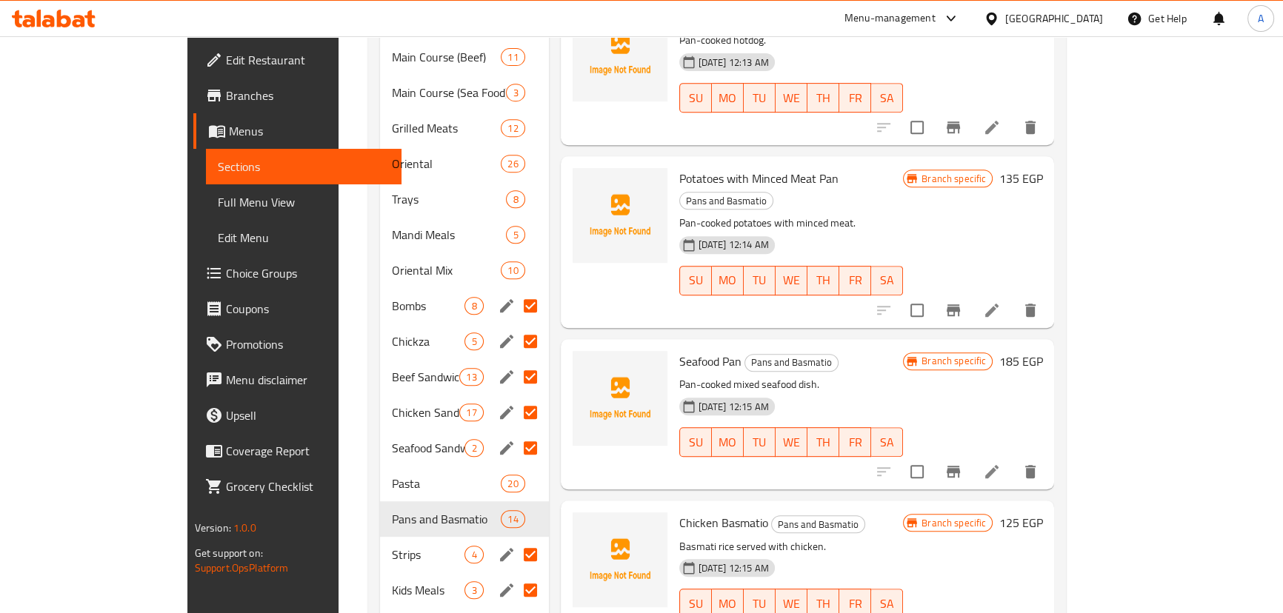
click at [515, 539] on input "Menu sections" at bounding box center [530, 554] width 31 height 31
checkbox input "false"
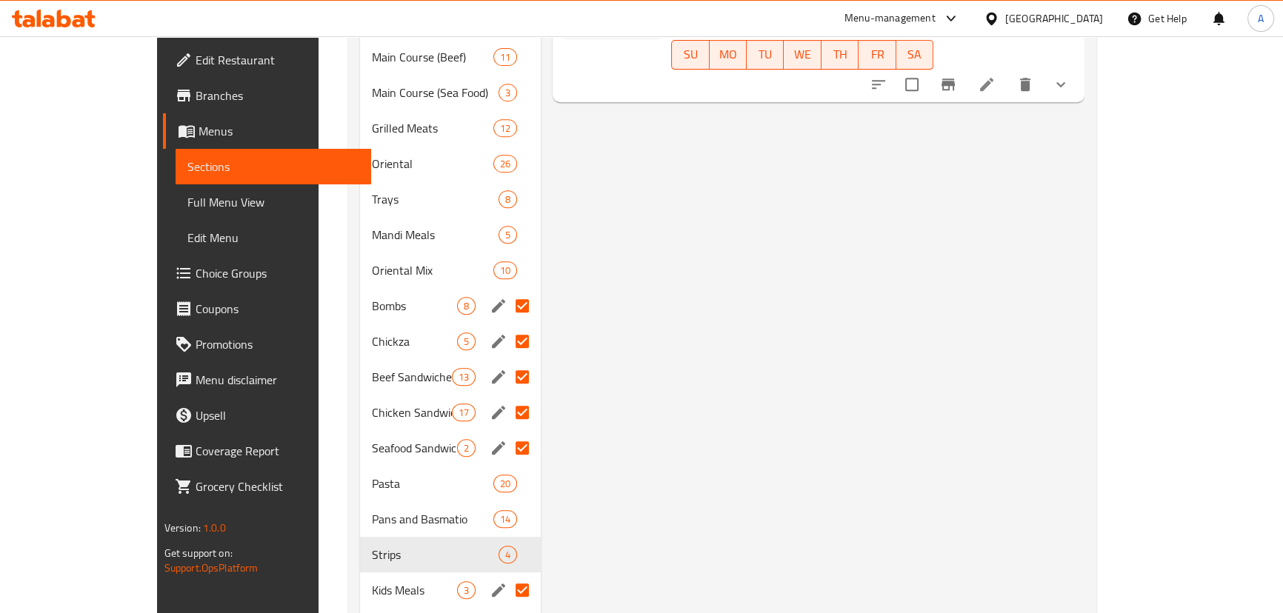
click at [507, 575] on input "Menu sections" at bounding box center [522, 590] width 31 height 31
checkbox input "false"
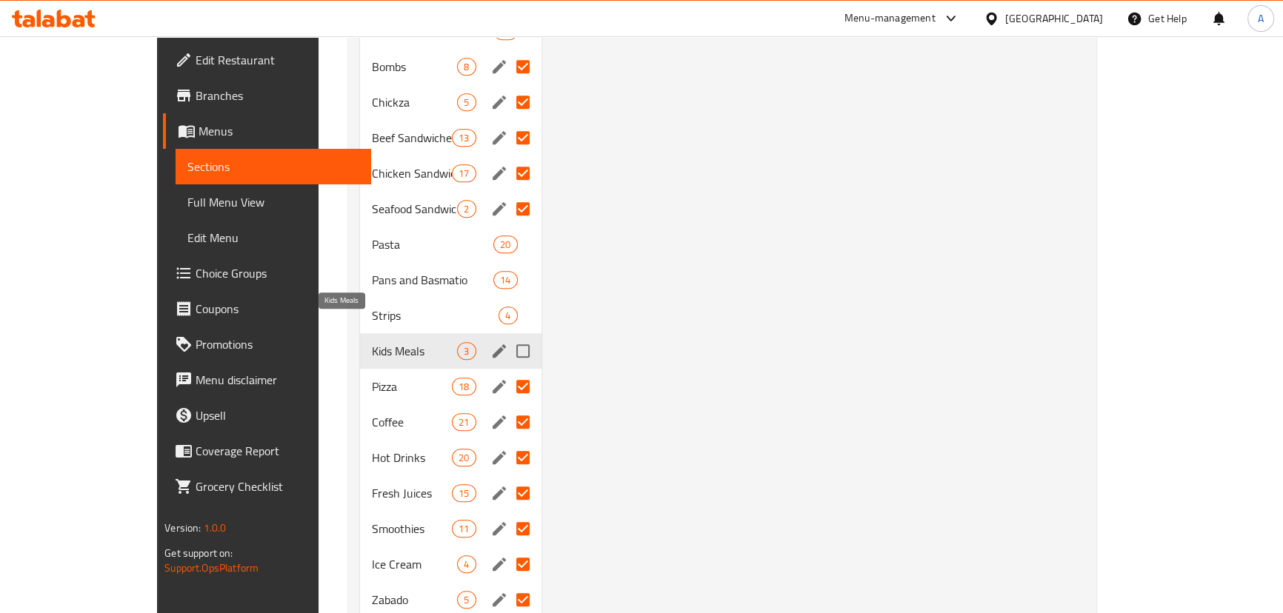
scroll to position [1077, 0]
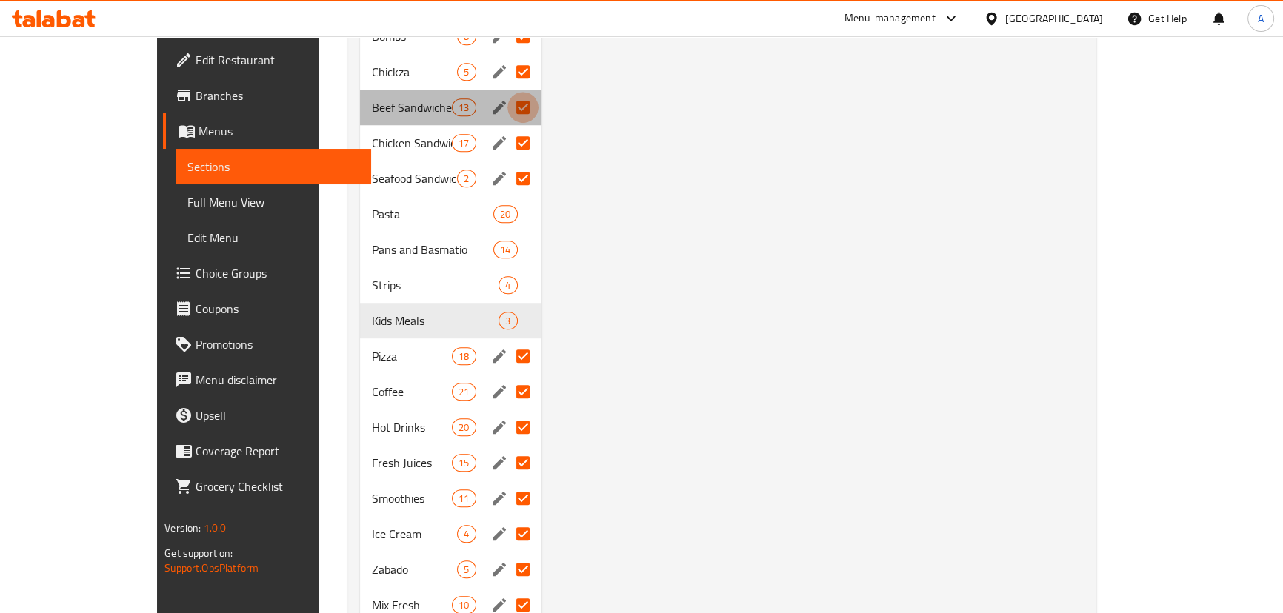
click at [507, 92] on input "Menu sections" at bounding box center [522, 107] width 31 height 31
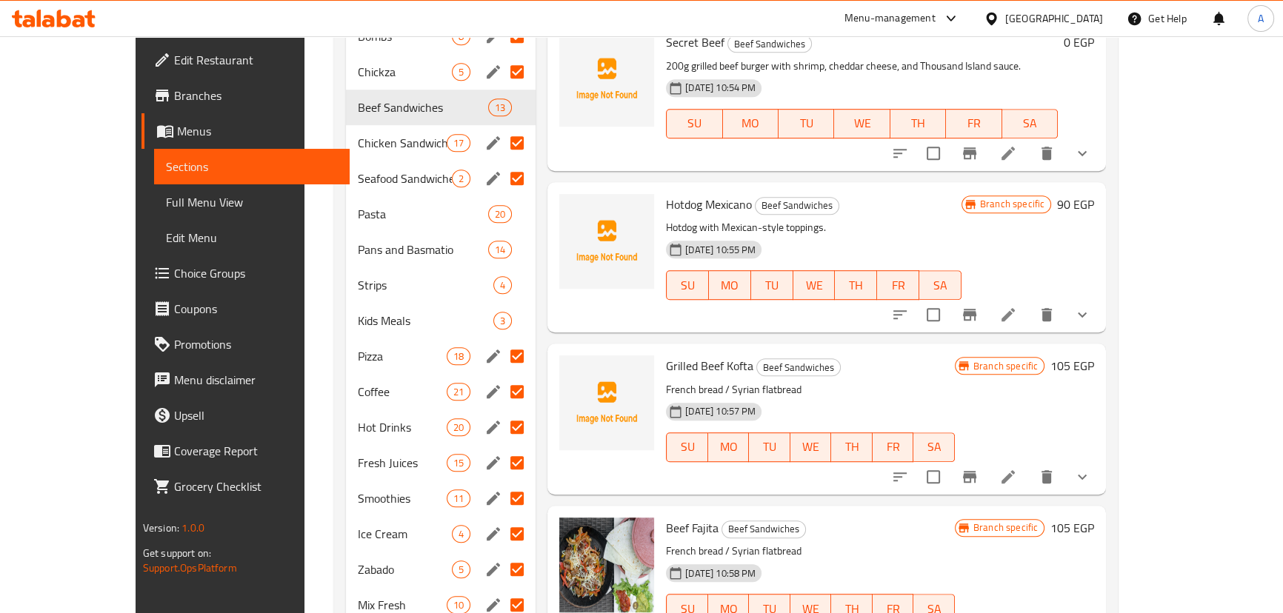
click at [501, 163] on input "Menu sections" at bounding box center [516, 178] width 31 height 31
click at [501, 127] on input "Menu sections" at bounding box center [516, 142] width 31 height 31
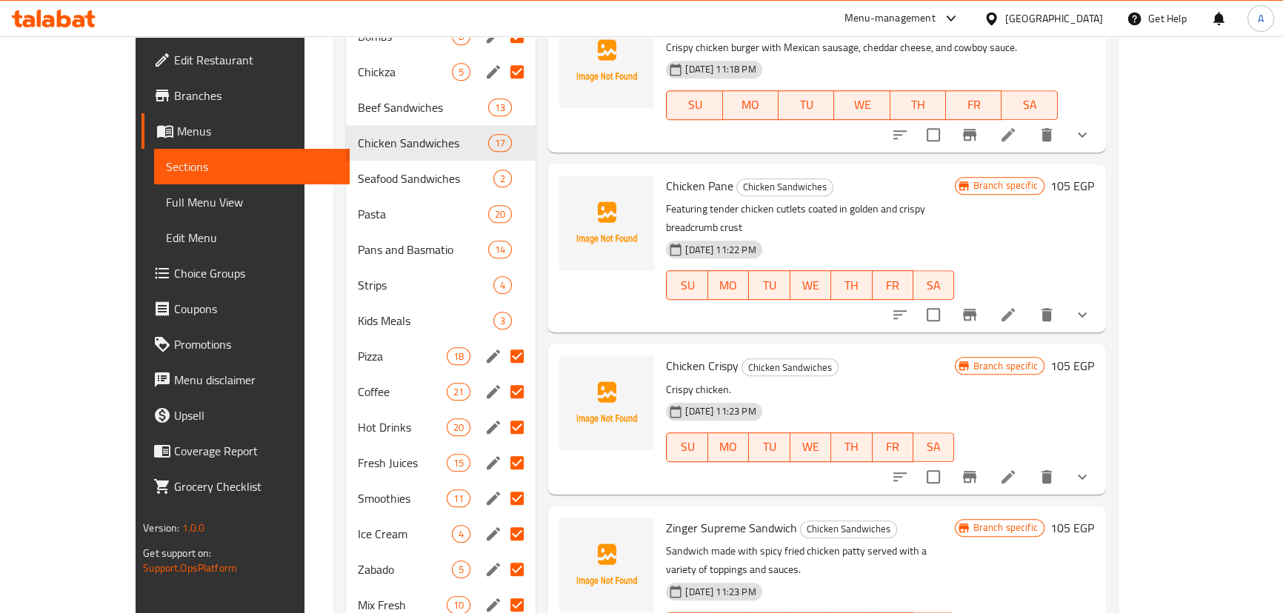
scroll to position [1144, 0]
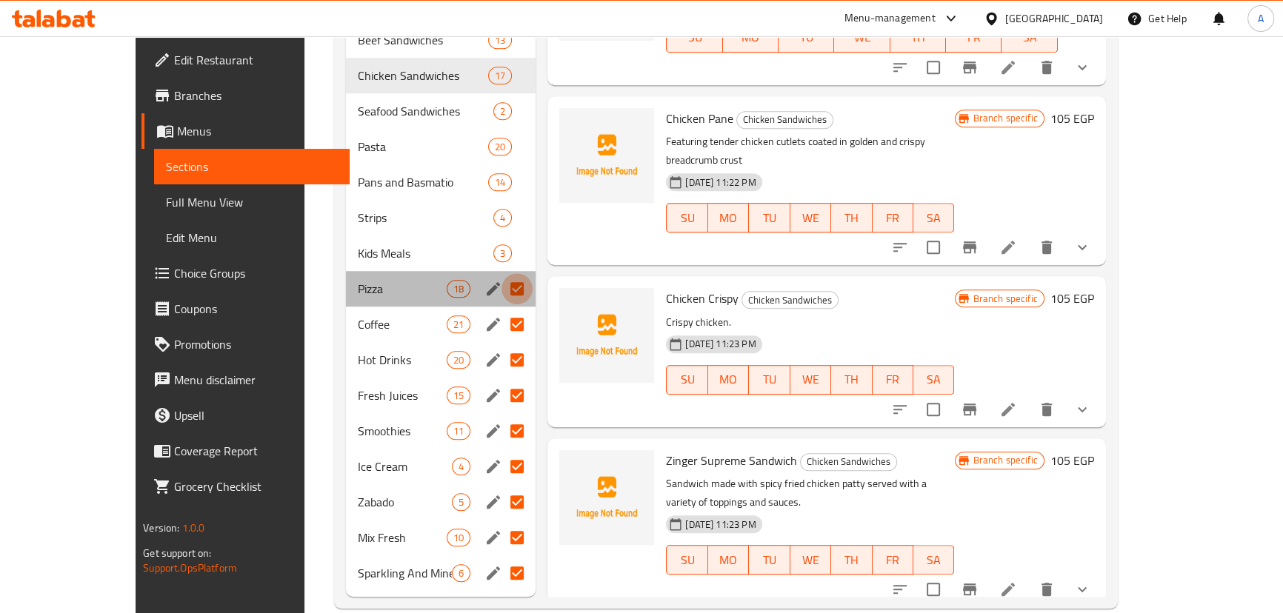
click at [501, 273] on input "Menu sections" at bounding box center [516, 288] width 31 height 31
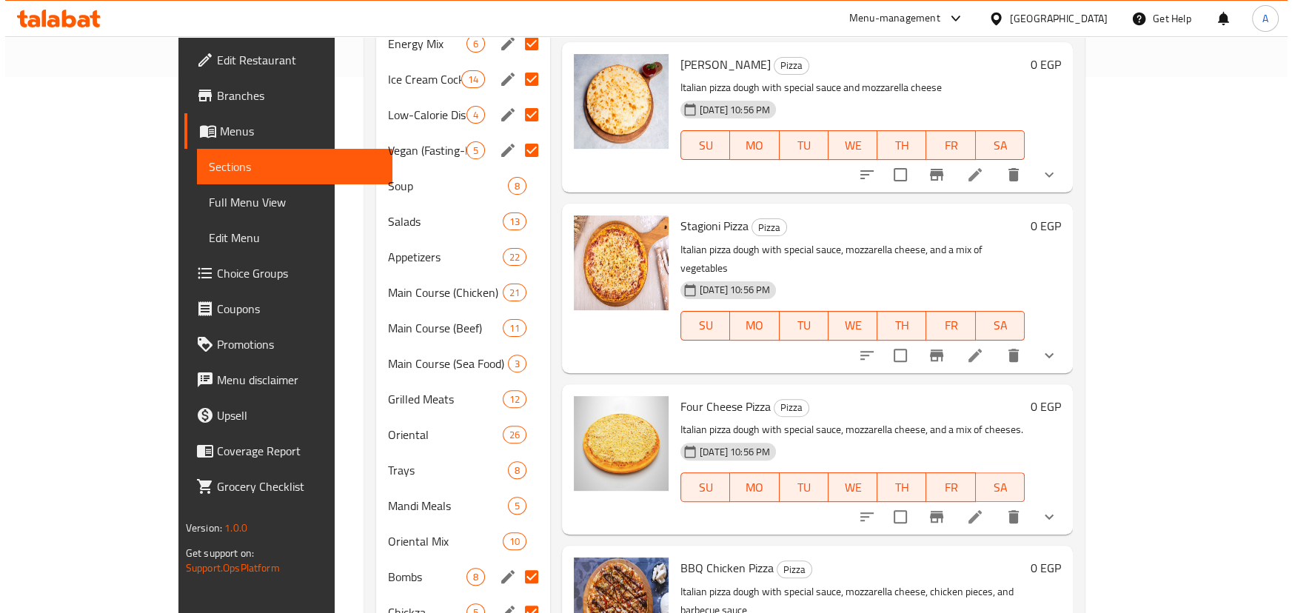
scroll to position [69, 0]
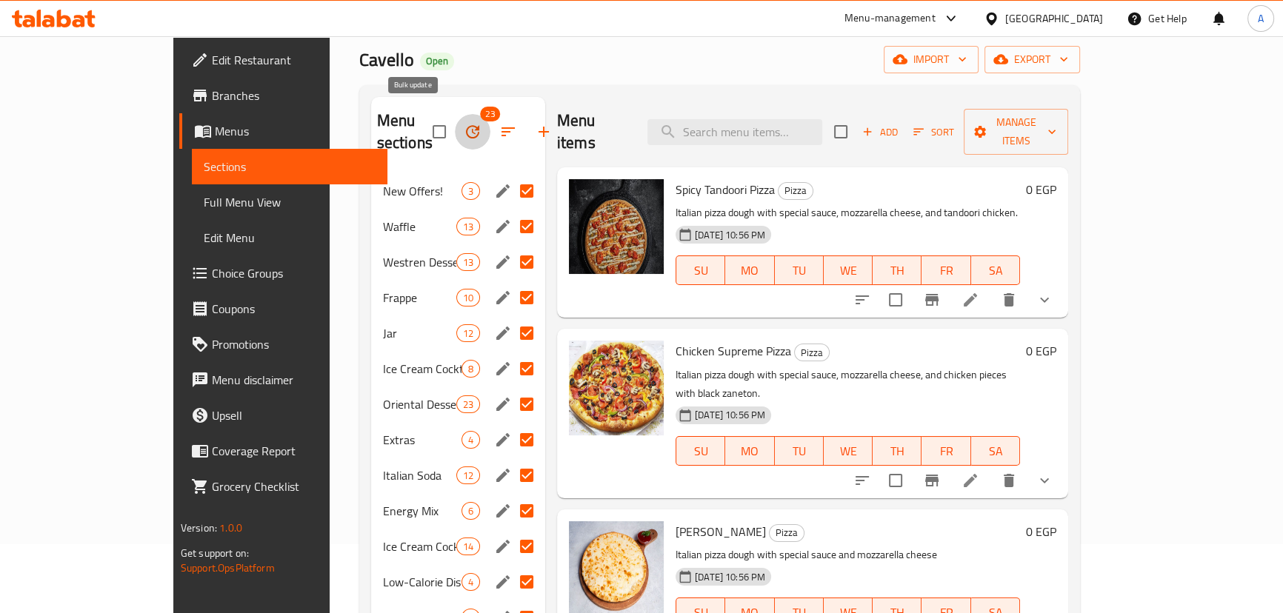
click at [464, 123] on icon "button" at bounding box center [473, 132] width 18 height 18
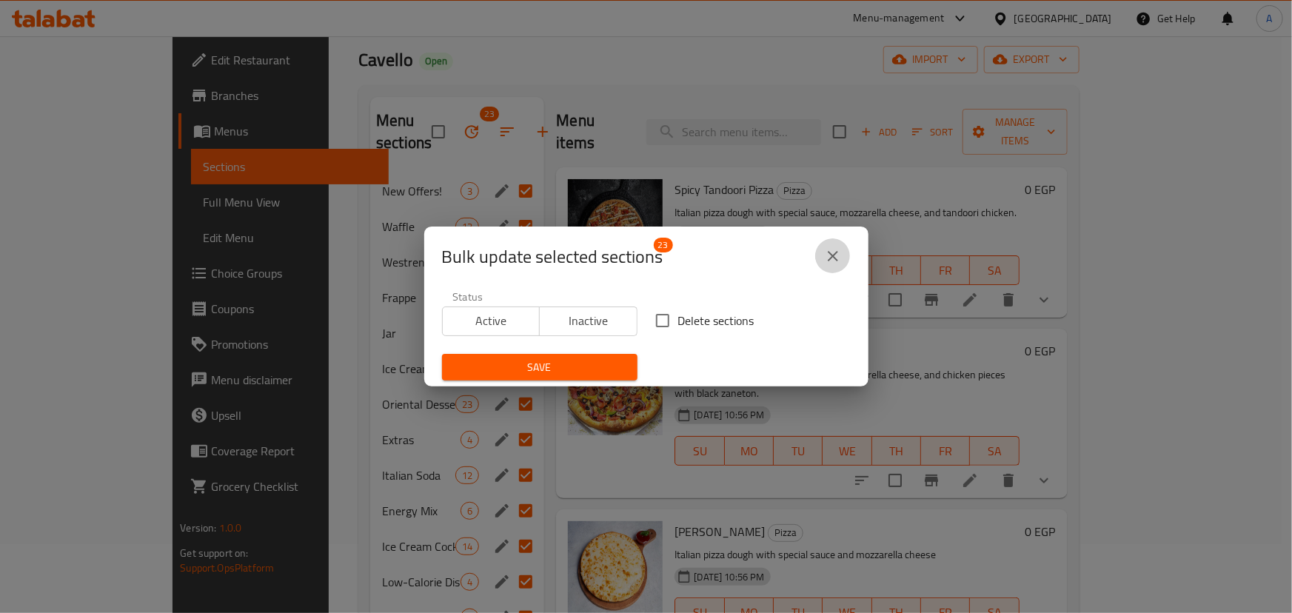
click at [831, 250] on icon "close" at bounding box center [833, 256] width 18 height 18
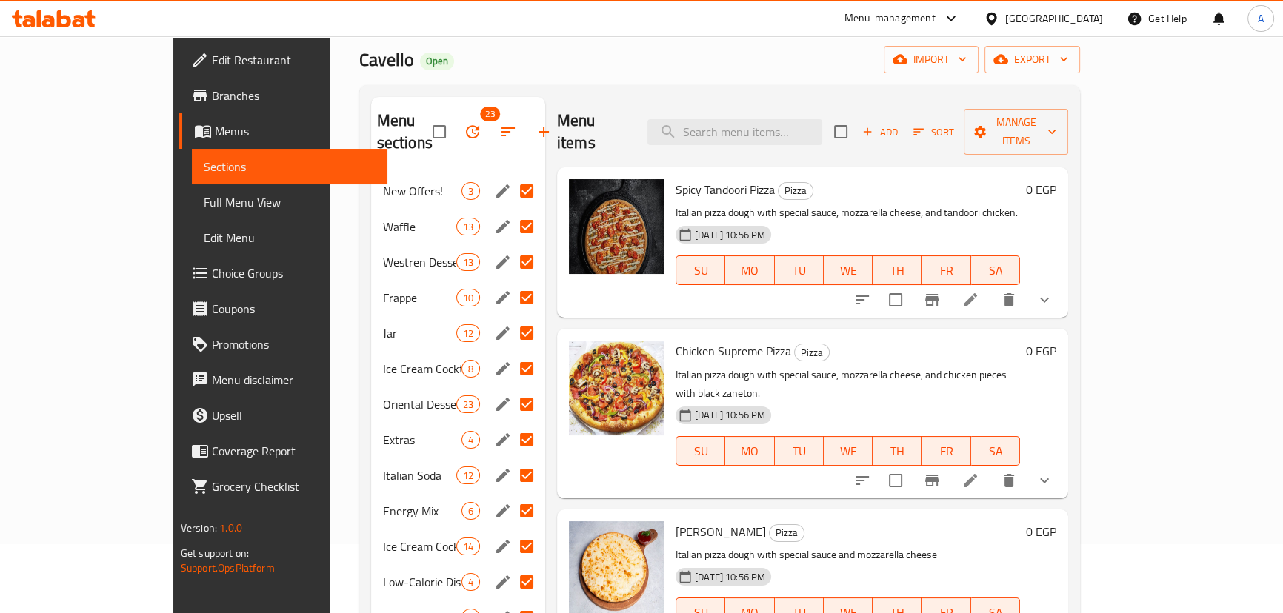
click at [383, 182] on span "New Offers!" at bounding box center [422, 191] width 78 height 18
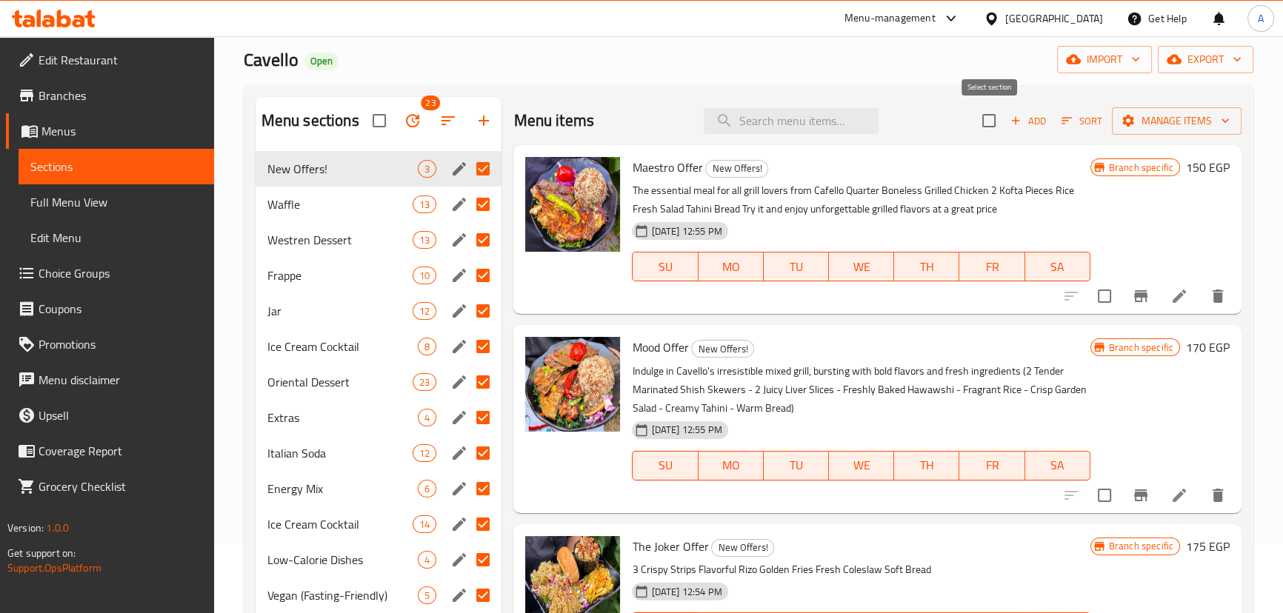
click at [992, 116] on input "checkbox" at bounding box center [988, 120] width 31 height 31
checkbox input "true"
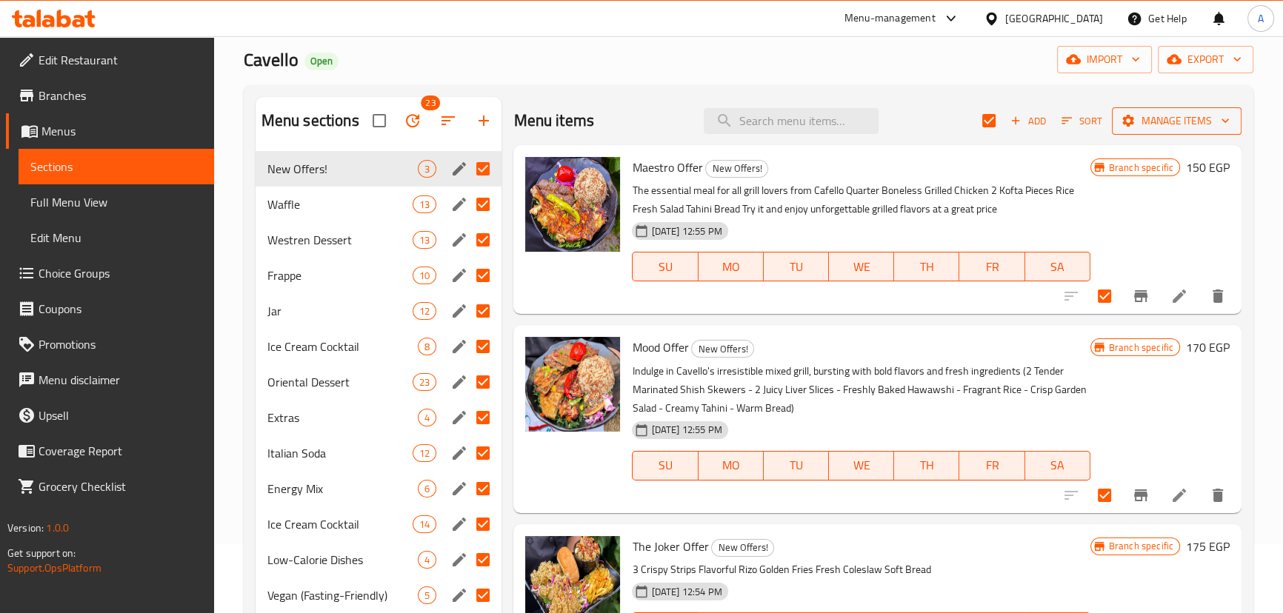
click at [1151, 118] on span "Manage items" at bounding box center [1176, 121] width 106 height 19
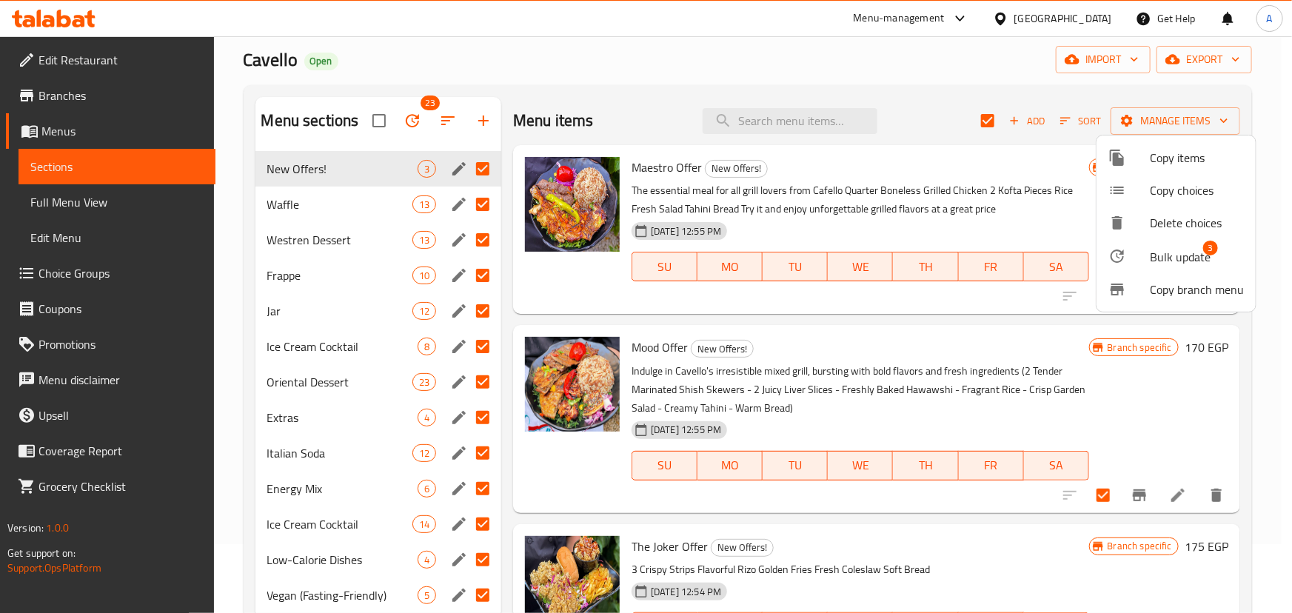
click at [1144, 256] on div at bounding box center [1129, 256] width 41 height 18
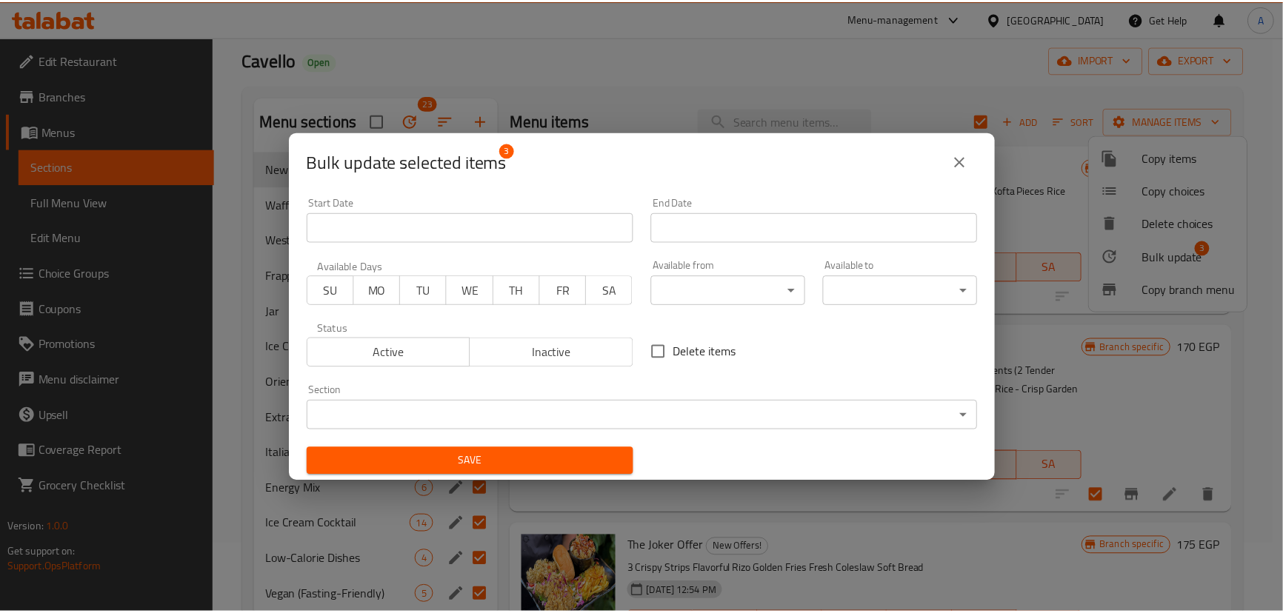
scroll to position [2, 0]
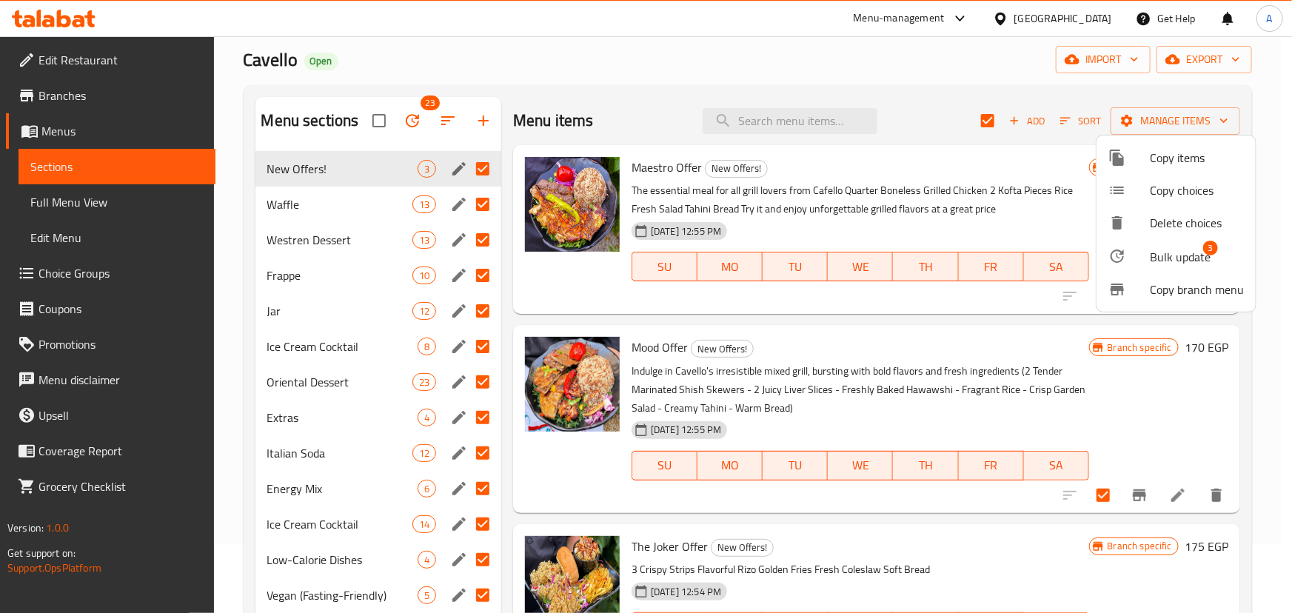
click at [948, 154] on div at bounding box center [646, 306] width 1292 height 613
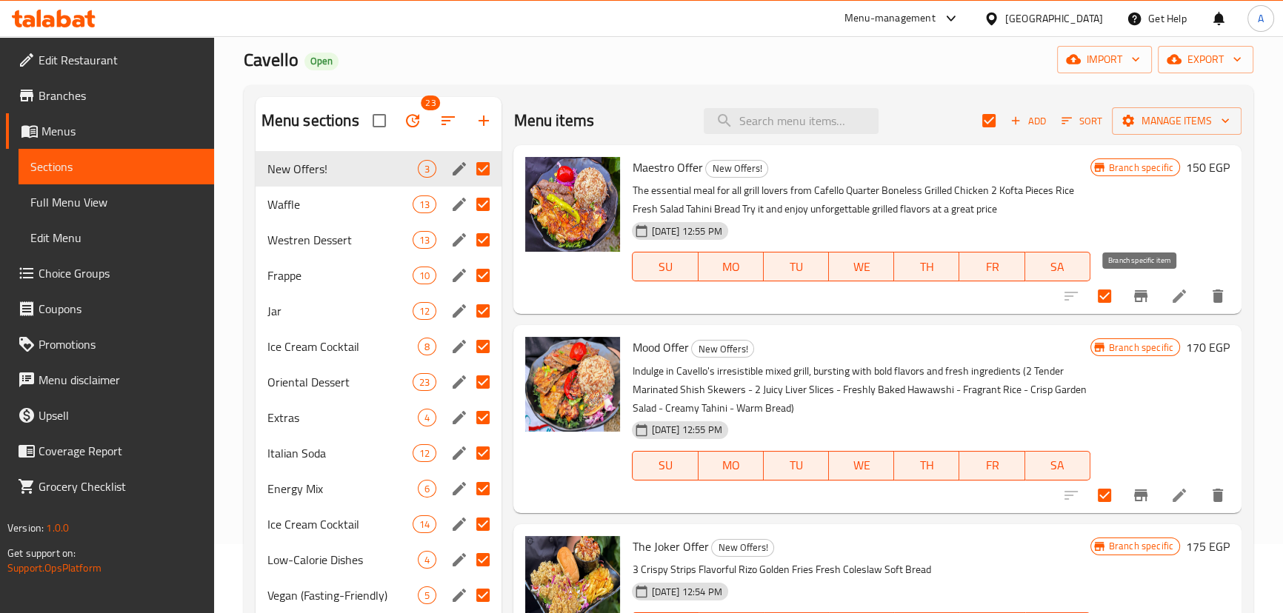
click at [1137, 296] on icon "Branch-specific-item" at bounding box center [1140, 296] width 13 height 12
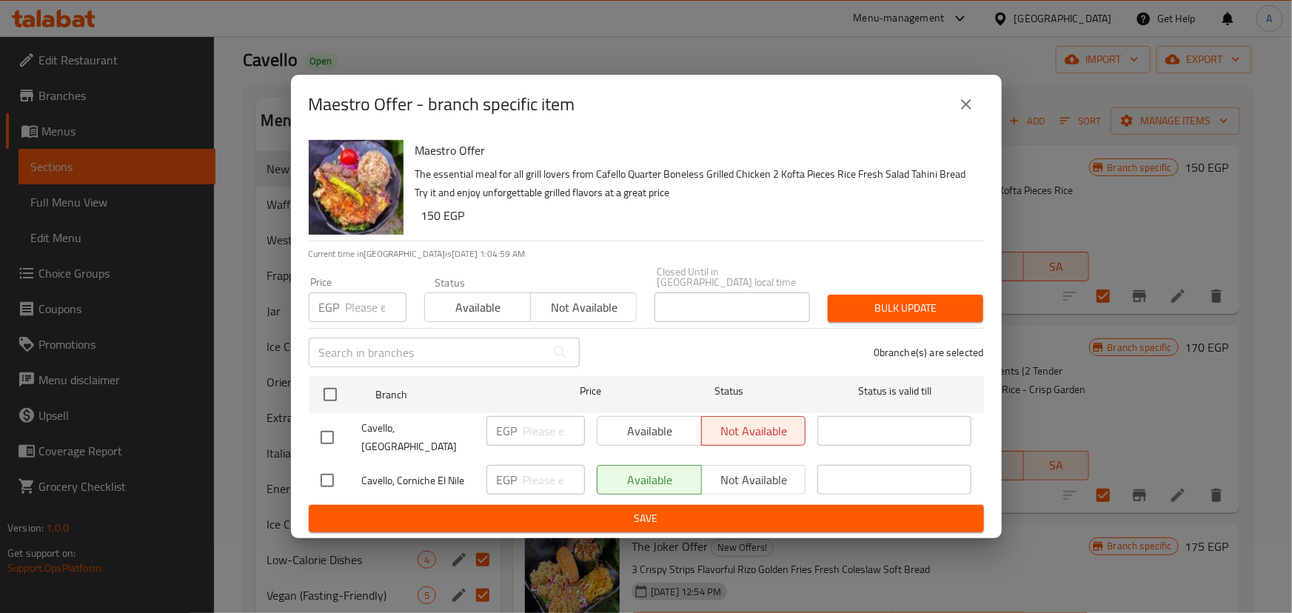
click at [328, 475] on input "checkbox" at bounding box center [327, 480] width 31 height 31
checkbox input "true"
click at [731, 469] on span "Not available" at bounding box center [754, 479] width 93 height 21
click at [581, 511] on span "Save" at bounding box center [647, 518] width 652 height 19
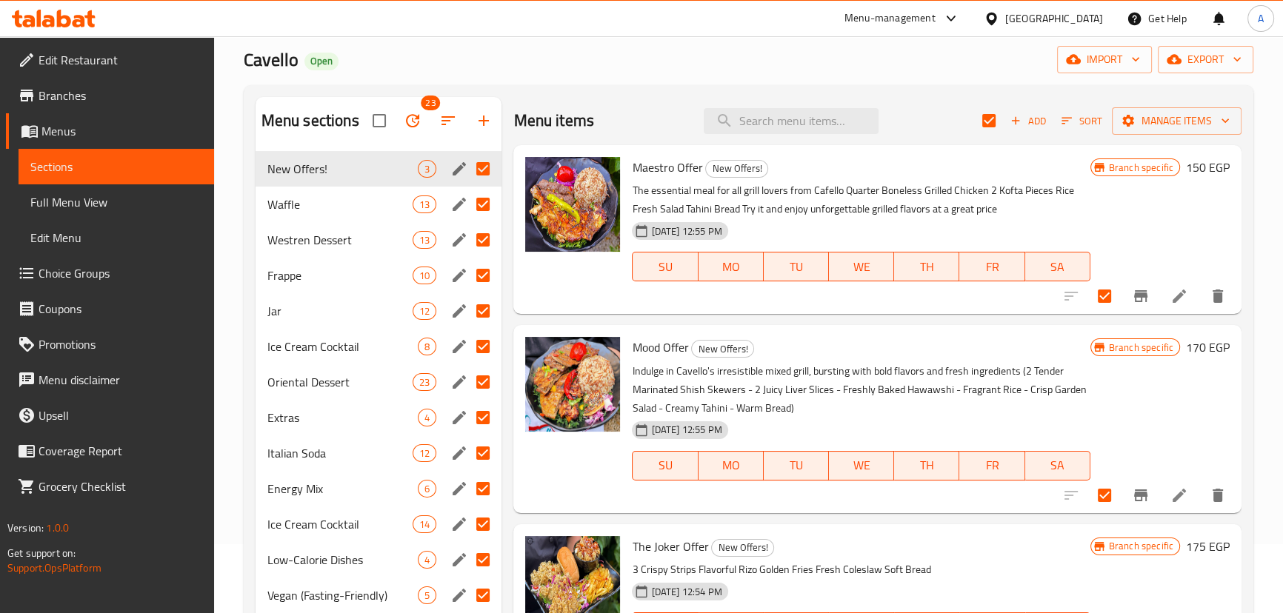
click at [1138, 298] on icon "Branch-specific-item" at bounding box center [1141, 296] width 18 height 18
click at [1134, 293] on icon "Branch-specific-item" at bounding box center [1140, 296] width 13 height 12
click at [1144, 494] on icon "Branch-specific-item" at bounding box center [1140, 495] width 13 height 12
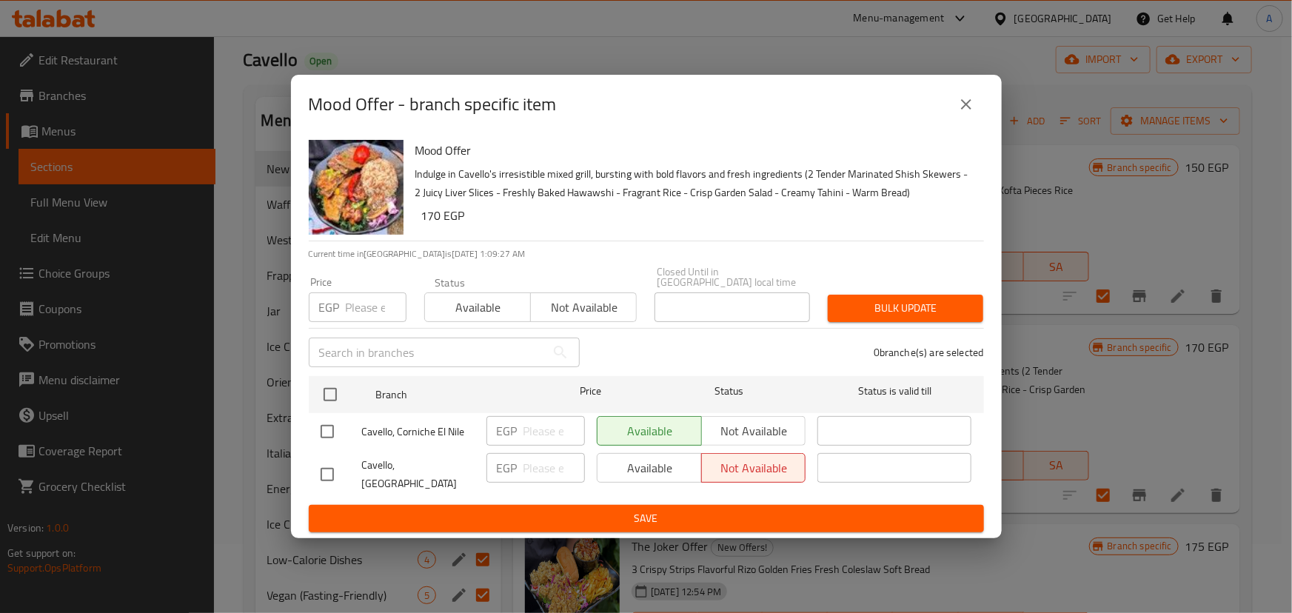
click at [742, 438] on div "Available Not available" at bounding box center [702, 431] width 210 height 30
click at [330, 435] on input "checkbox" at bounding box center [327, 431] width 31 height 31
checkbox input "true"
click at [747, 426] on span "Not available" at bounding box center [754, 431] width 93 height 21
click at [632, 509] on span "Save" at bounding box center [647, 518] width 652 height 19
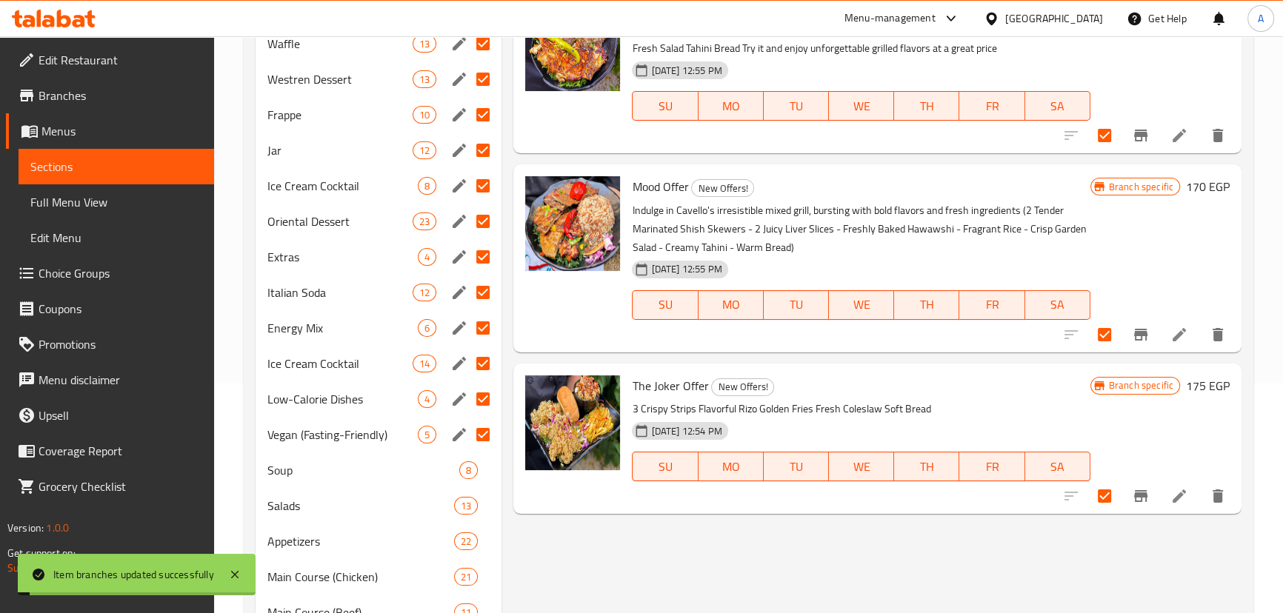
scroll to position [338, 0]
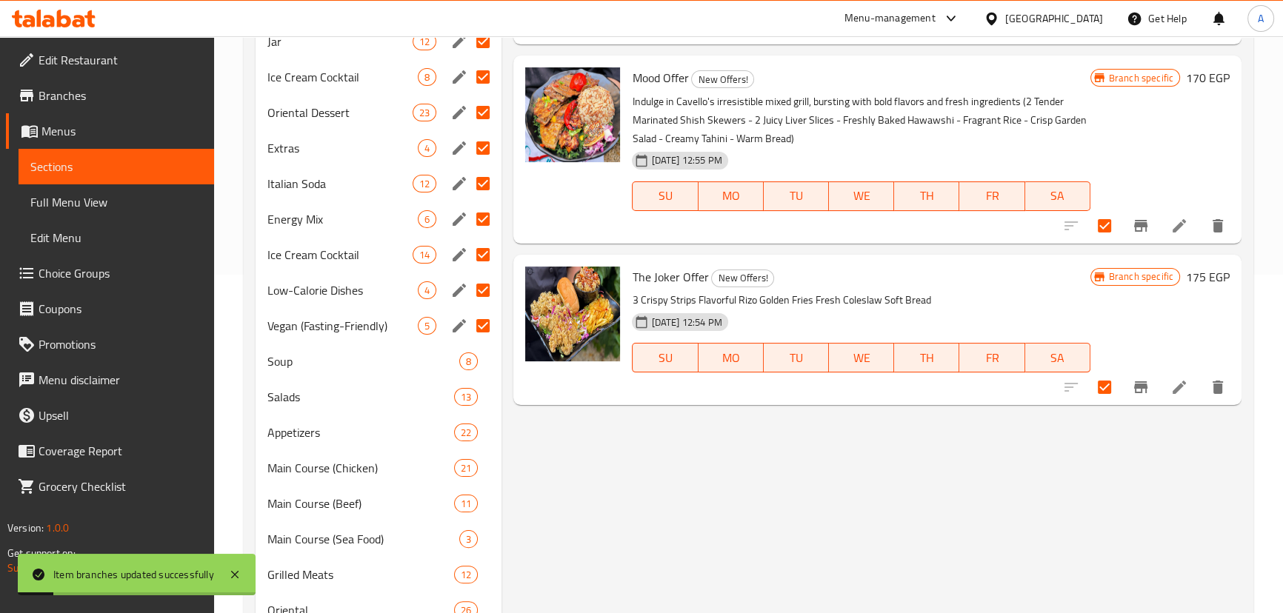
click at [1132, 393] on icon "Branch-specific-item" at bounding box center [1141, 387] width 18 height 18
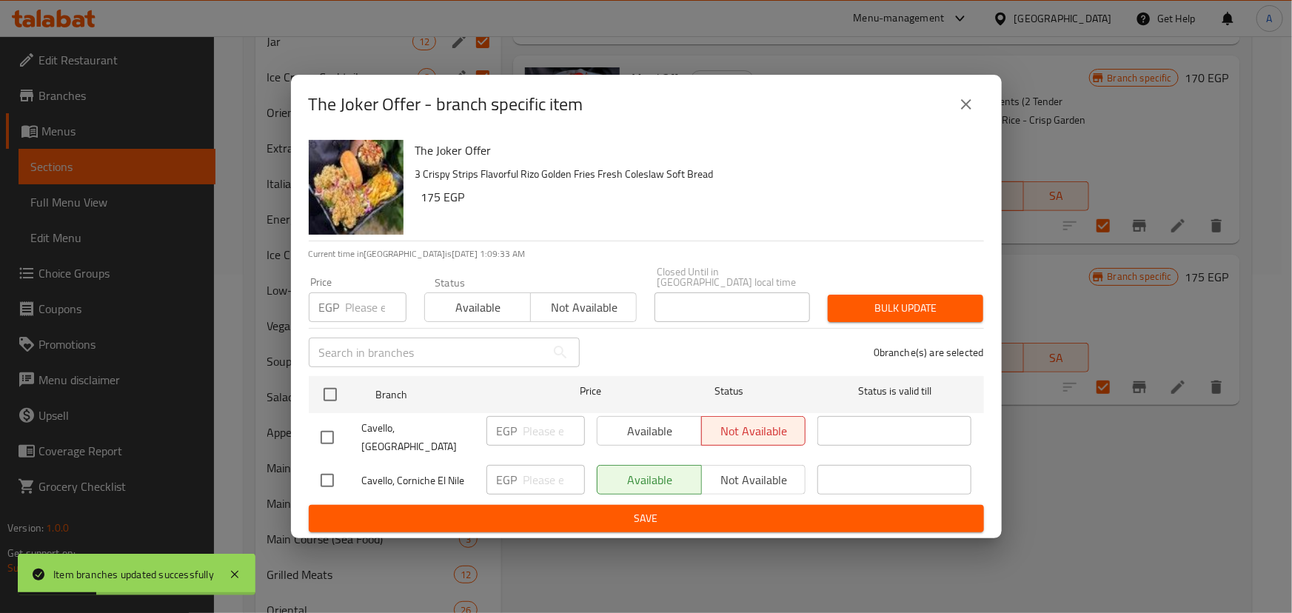
click at [330, 470] on input "checkbox" at bounding box center [327, 480] width 31 height 31
checkbox input "true"
click at [740, 469] on span "Not available" at bounding box center [754, 479] width 93 height 21
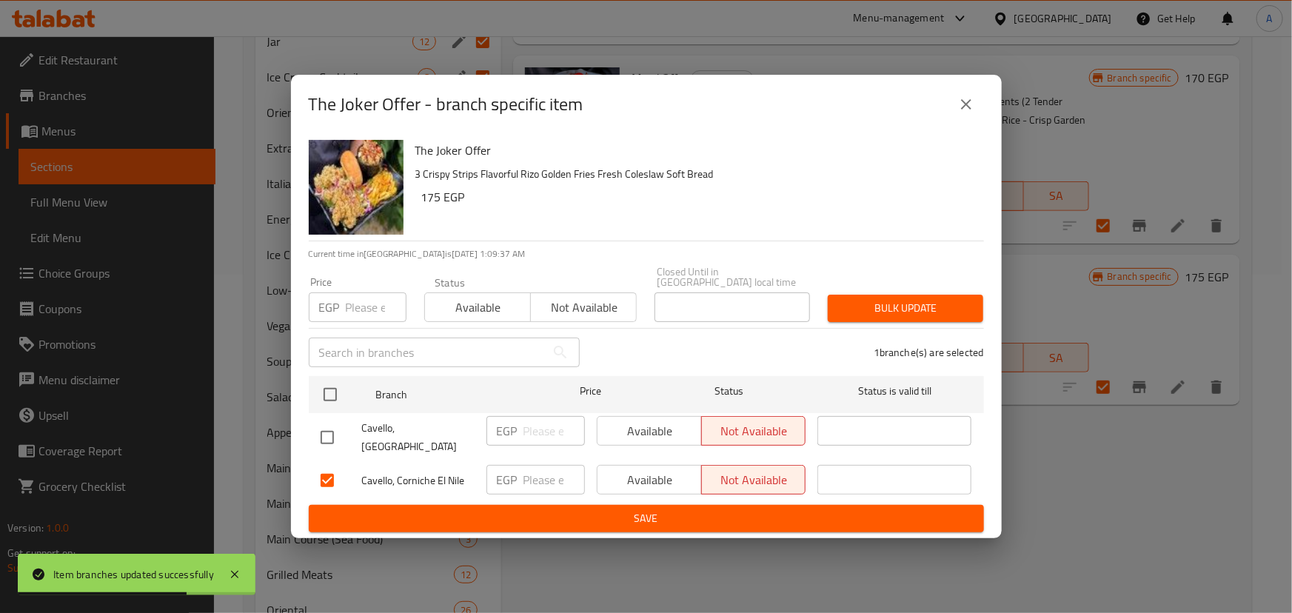
click at [679, 509] on span "Save" at bounding box center [647, 518] width 652 height 19
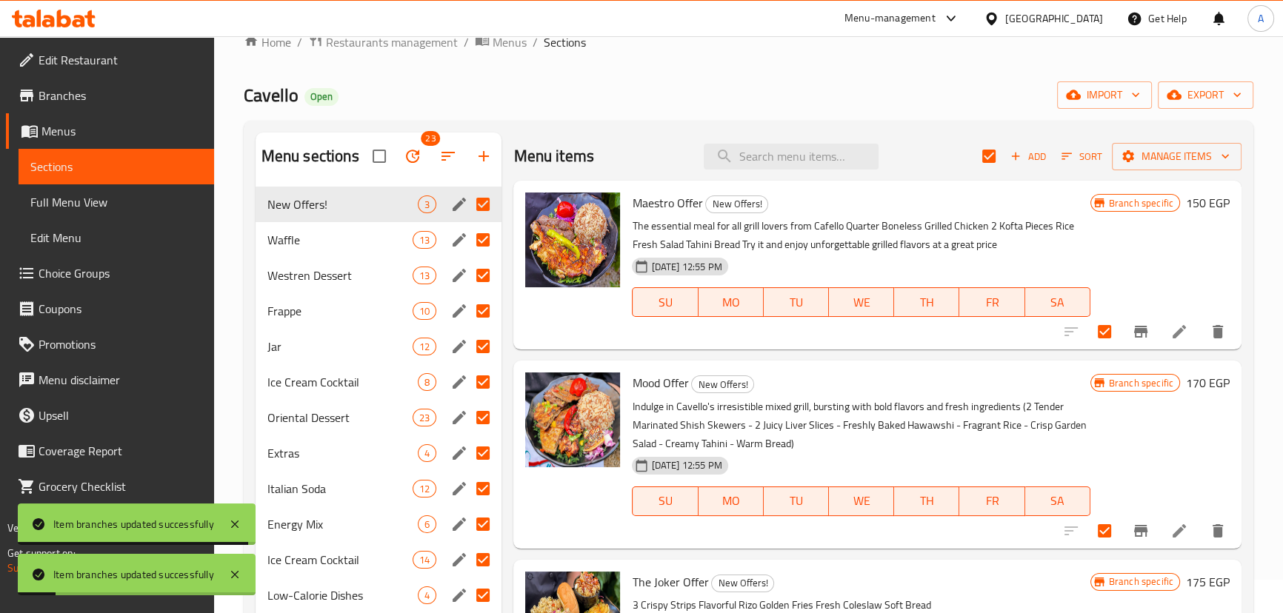
scroll to position [0, 0]
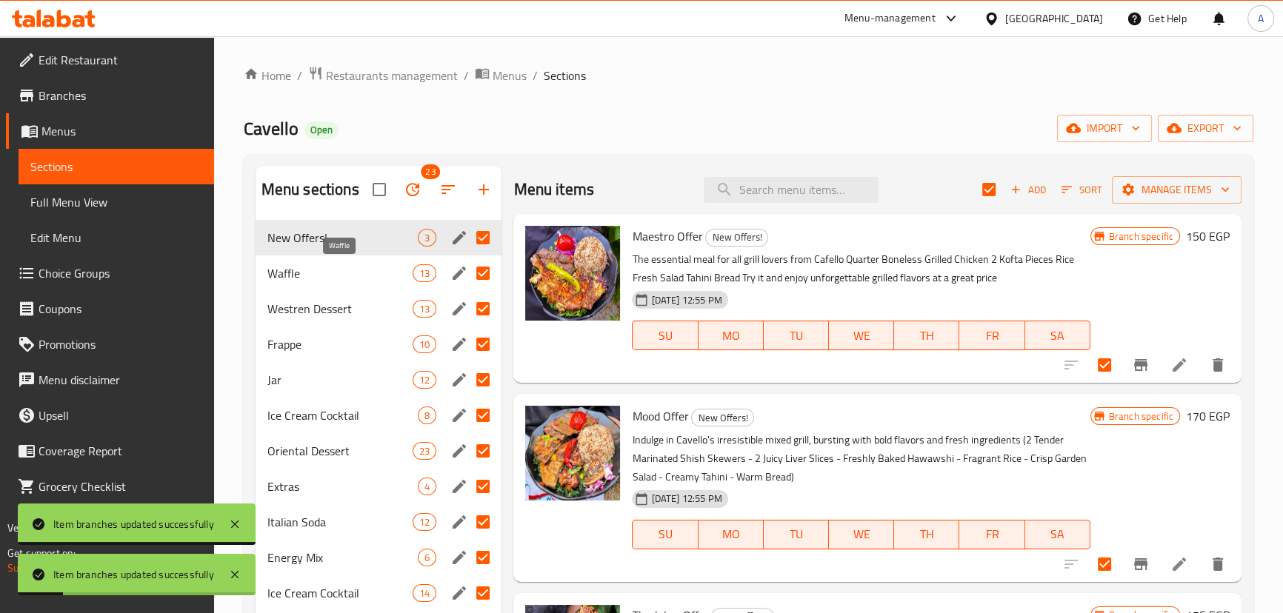
click at [378, 266] on span "Waffle" at bounding box center [340, 273] width 146 height 18
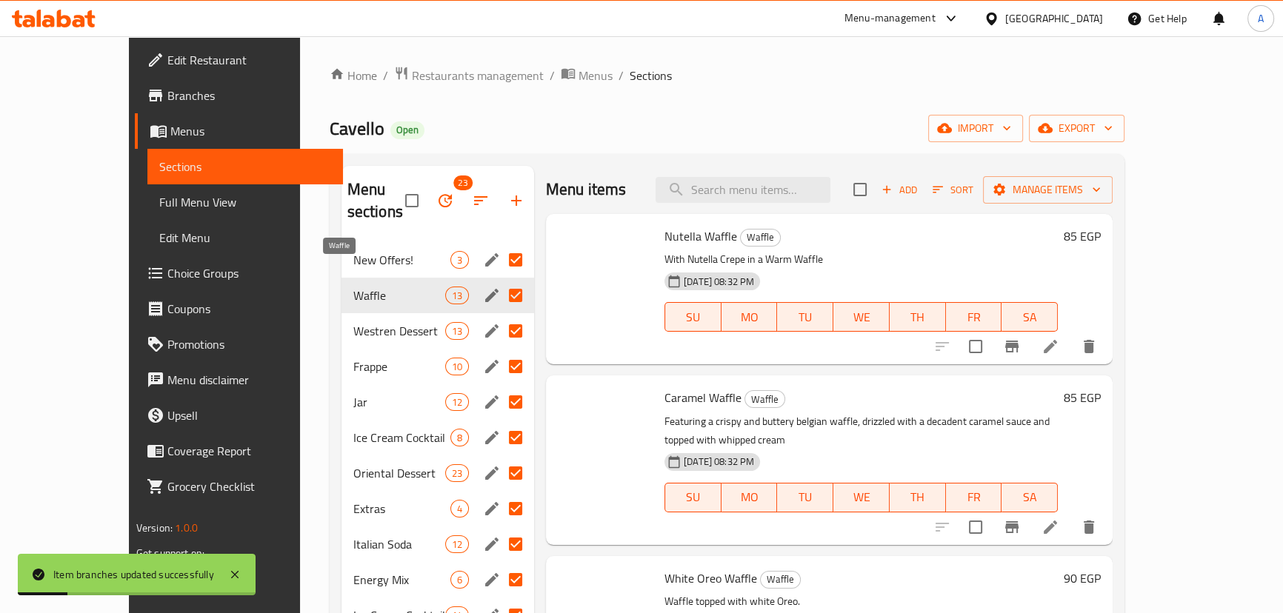
checkbox input "false"
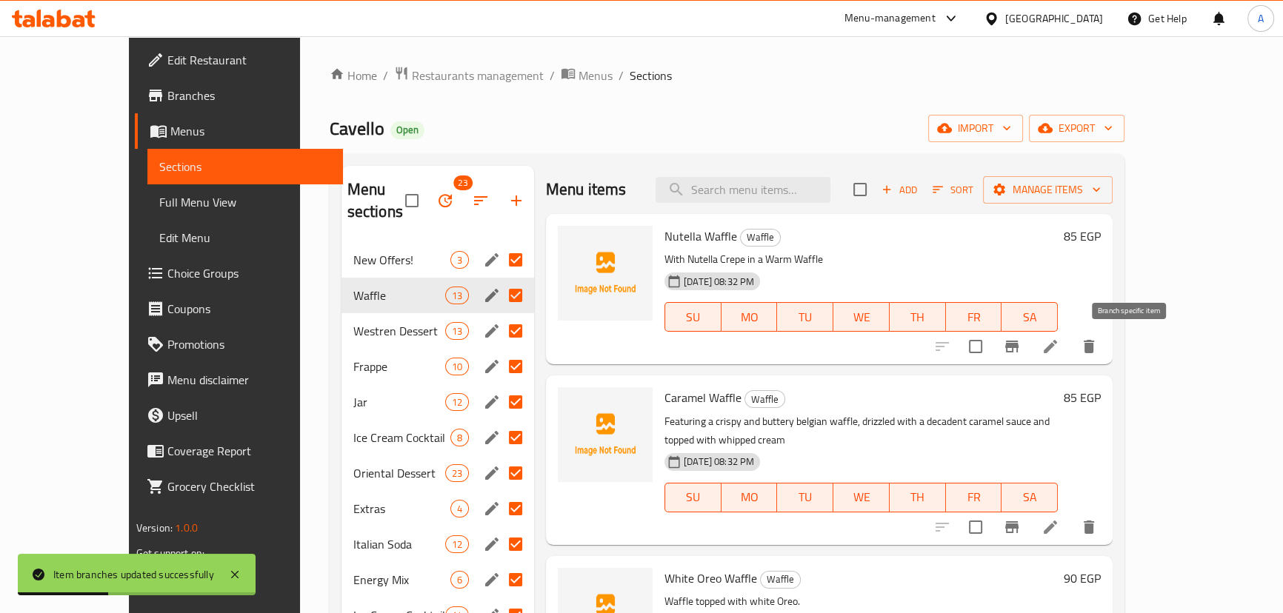
click at [1018, 347] on icon "Branch-specific-item" at bounding box center [1011, 347] width 13 height 12
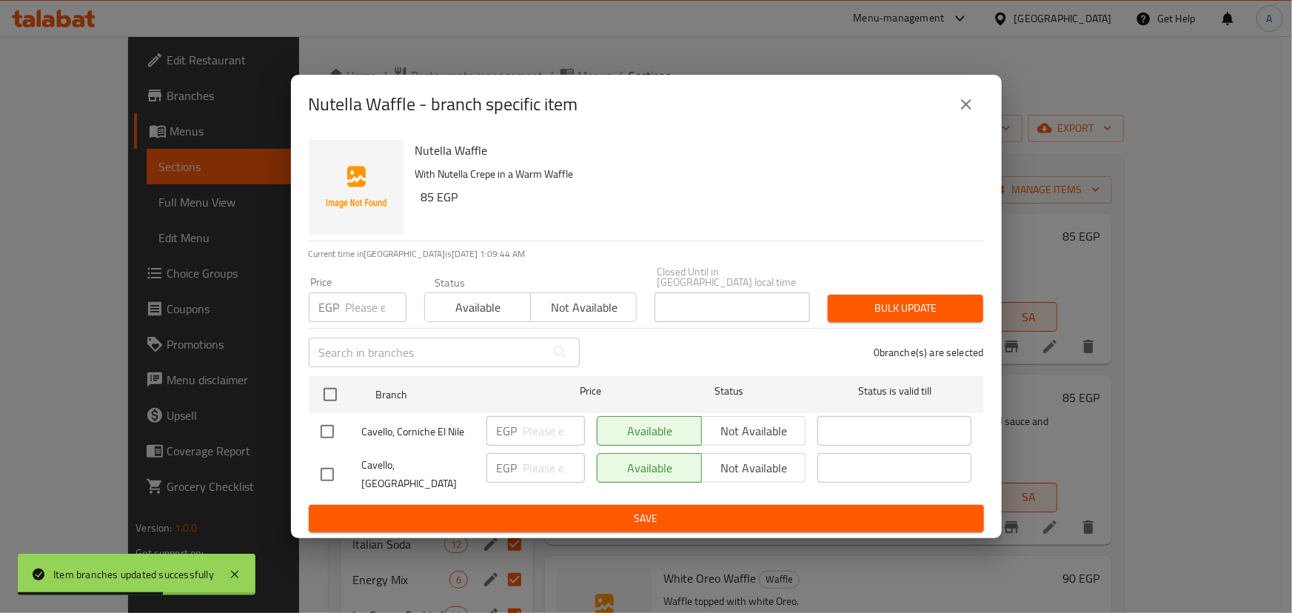
click at [341, 431] on input "checkbox" at bounding box center [327, 431] width 31 height 31
checkbox input "true"
click at [457, 430] on span "Cavello, Corniche El Nile" at bounding box center [418, 432] width 113 height 19
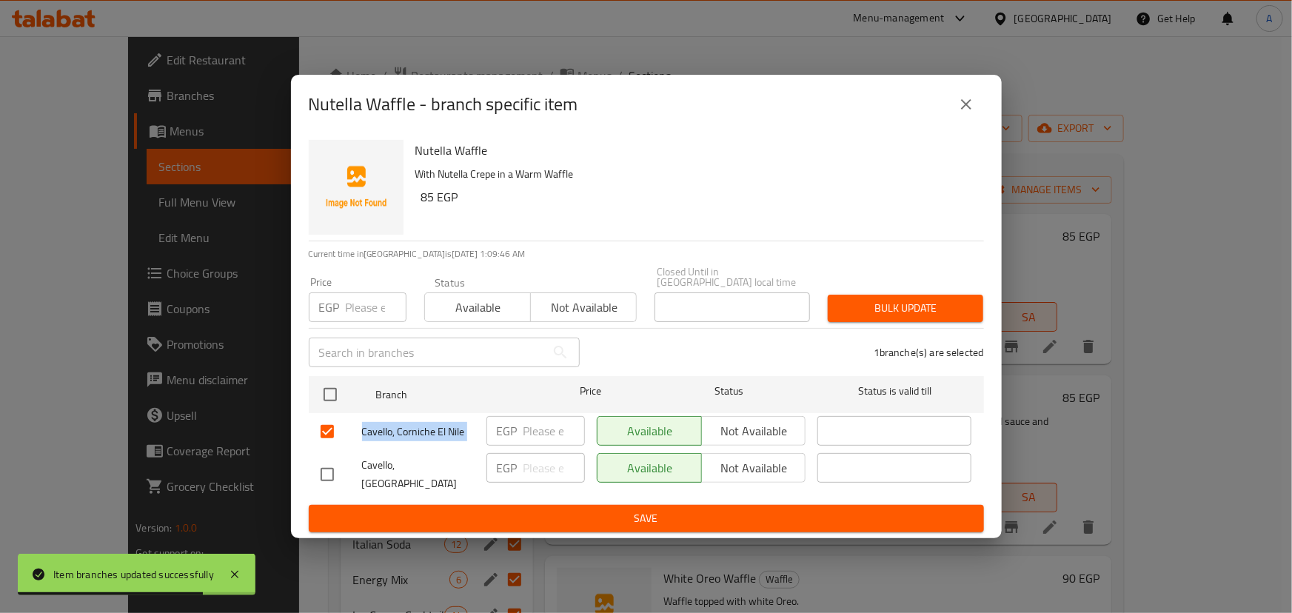
copy span "Cavello, Corniche El Nile"
click at [761, 424] on span "Not available" at bounding box center [754, 431] width 93 height 21
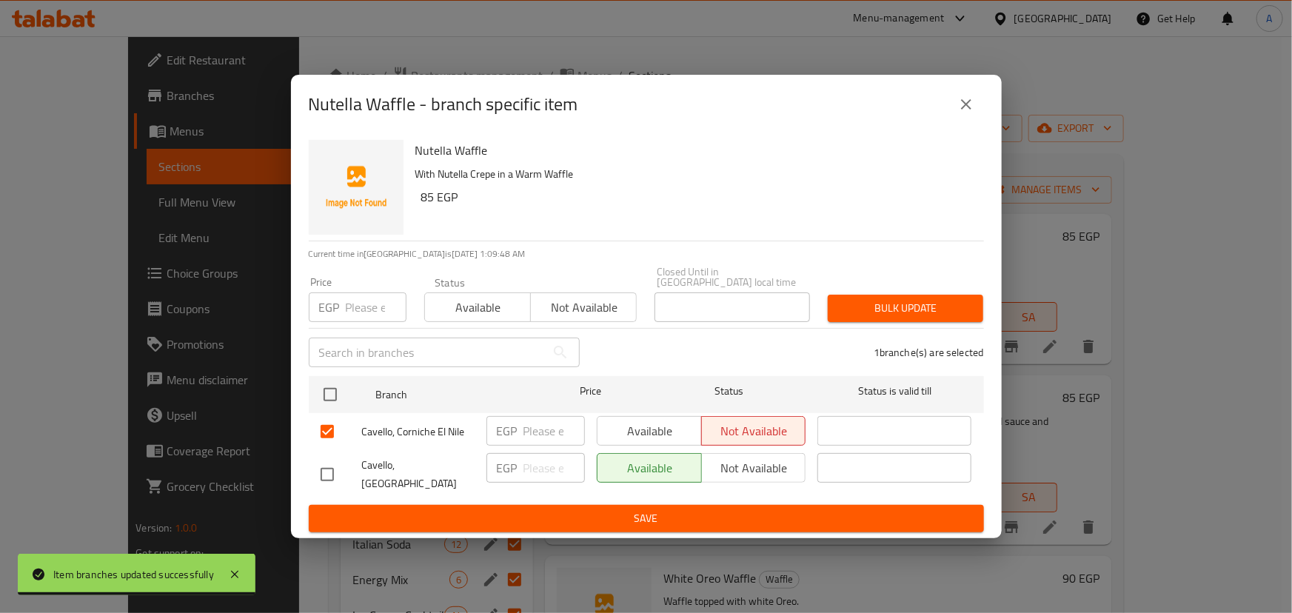
click at [695, 509] on span "Save" at bounding box center [647, 518] width 652 height 19
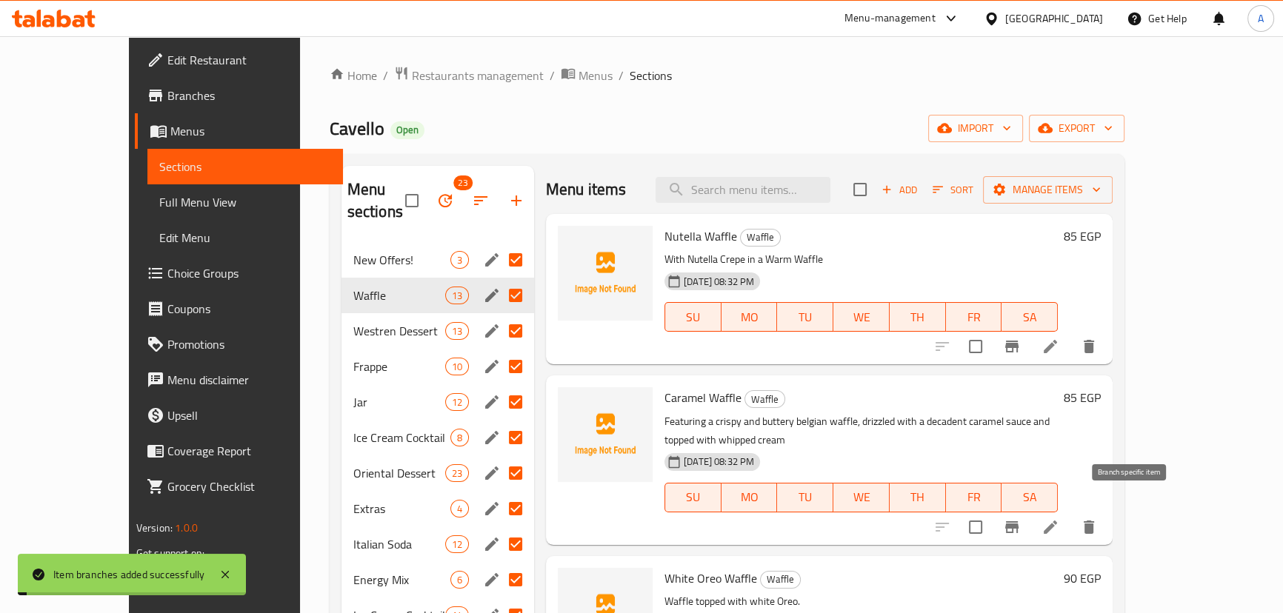
click at [1020, 518] on icon "Branch-specific-item" at bounding box center [1012, 527] width 18 height 18
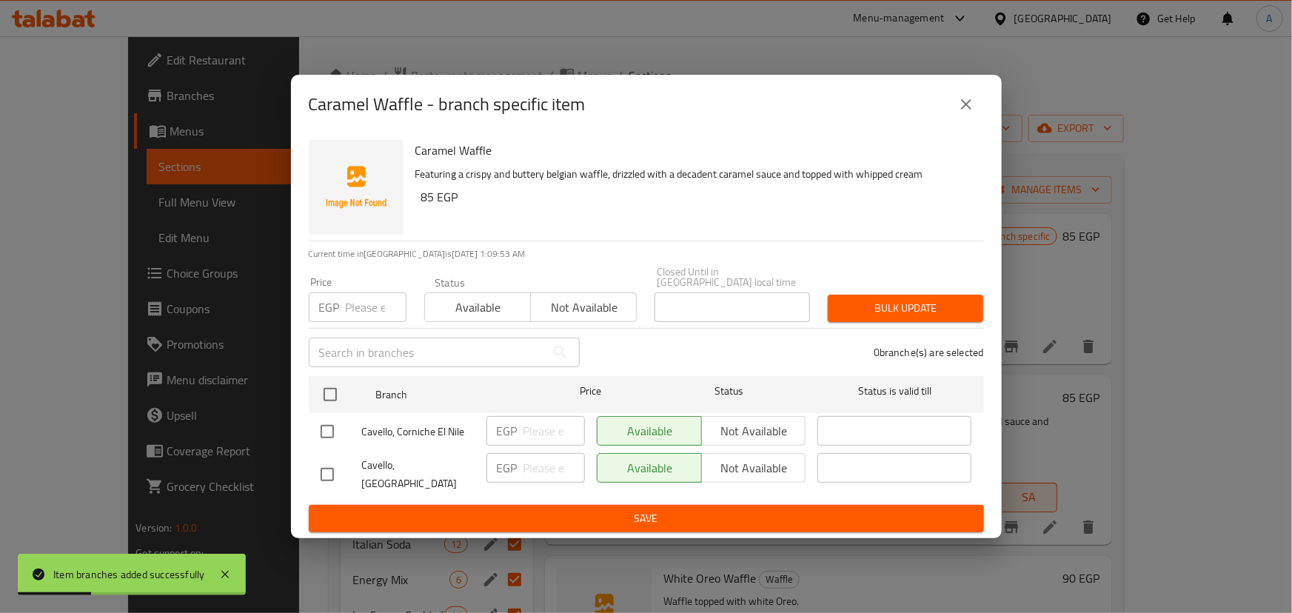
click at [327, 424] on input "checkbox" at bounding box center [327, 431] width 31 height 31
checkbox input "true"
click at [718, 418] on button "Not available" at bounding box center [753, 431] width 105 height 30
click at [658, 517] on button "Save" at bounding box center [646, 518] width 675 height 27
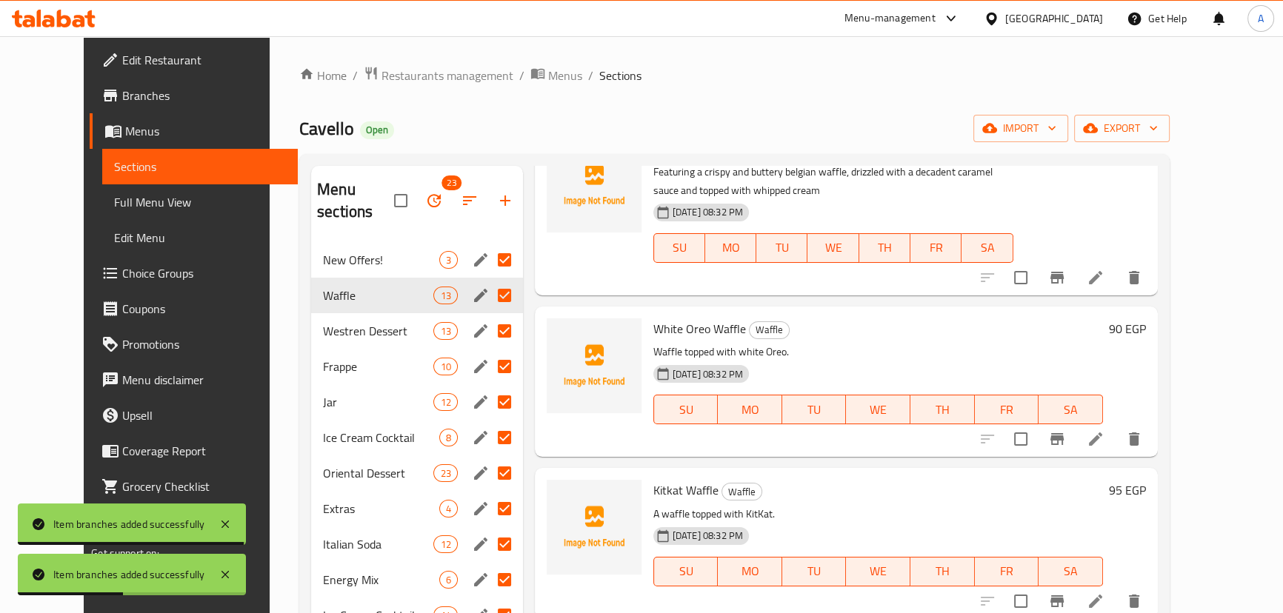
scroll to position [269, 0]
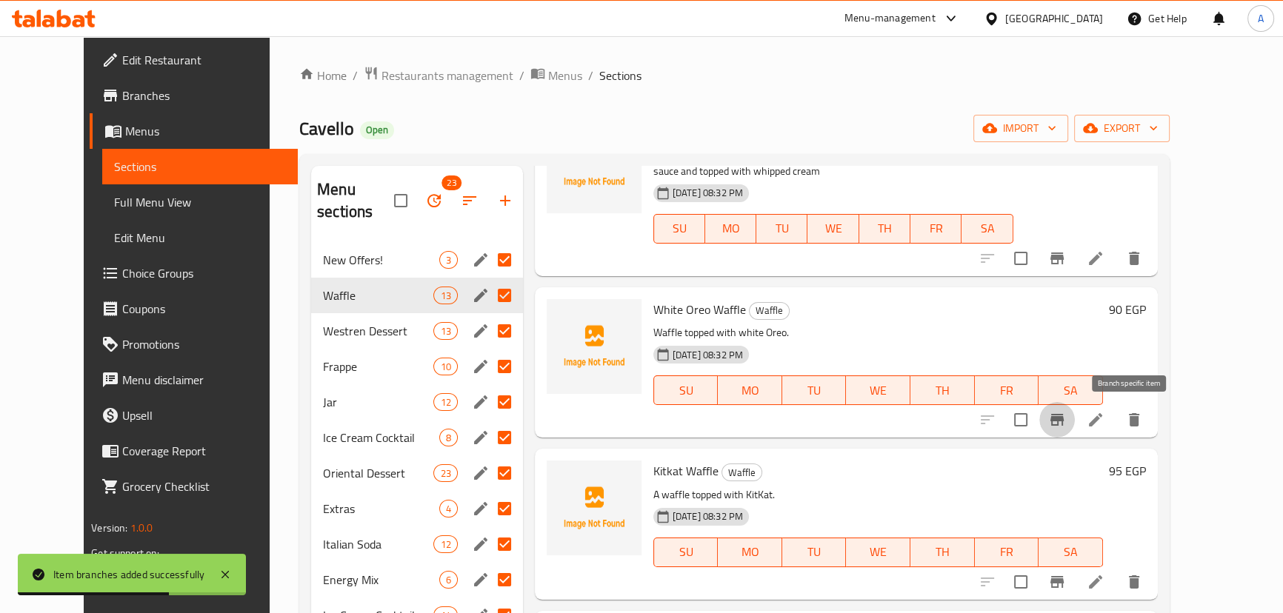
click at [1063, 422] on icon "Branch-specific-item" at bounding box center [1056, 420] width 13 height 12
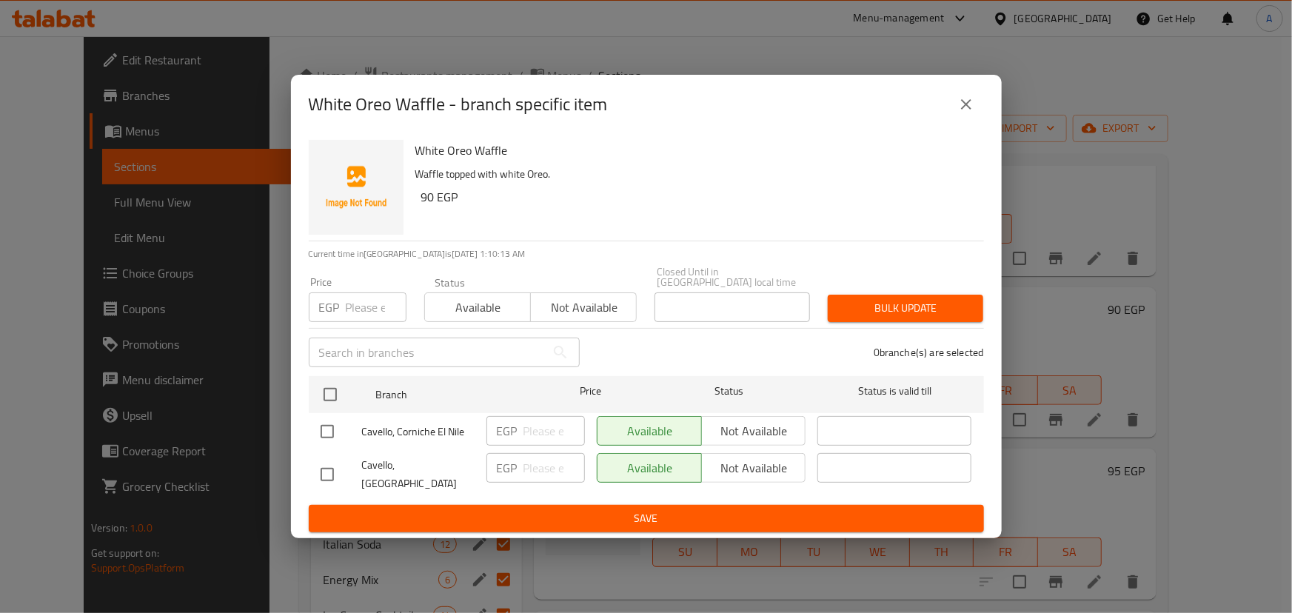
click at [319, 434] on input "checkbox" at bounding box center [327, 431] width 31 height 31
checkbox input "true"
click at [756, 429] on span "Not available" at bounding box center [754, 431] width 93 height 21
click at [703, 509] on span "Save" at bounding box center [647, 518] width 652 height 19
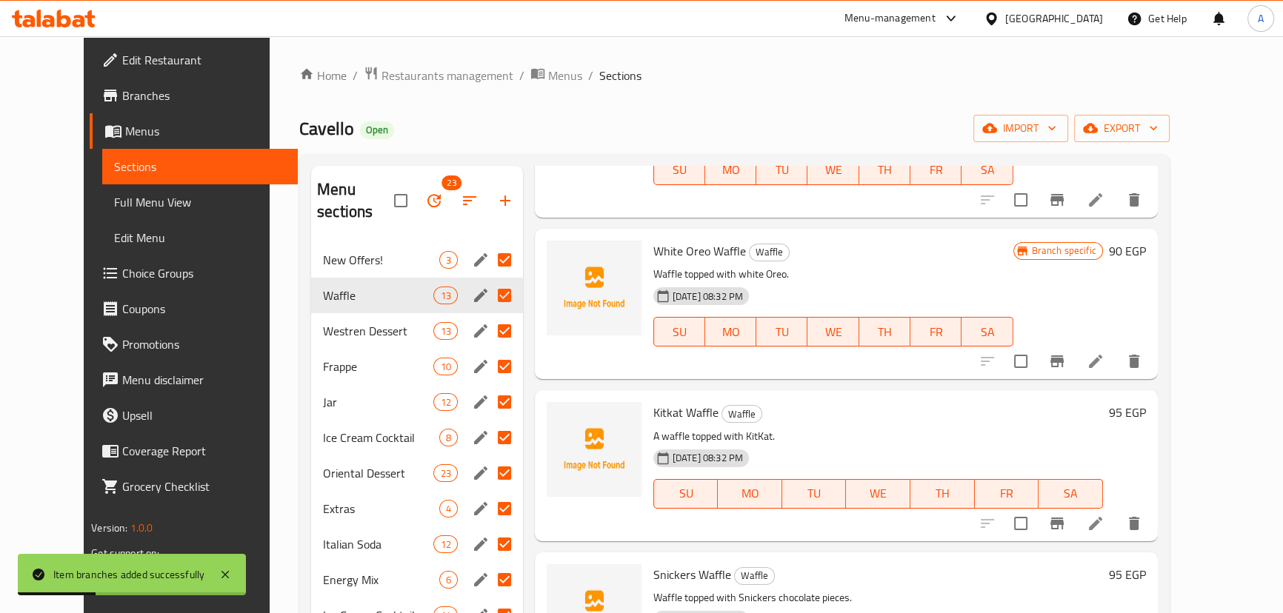
scroll to position [404, 0]
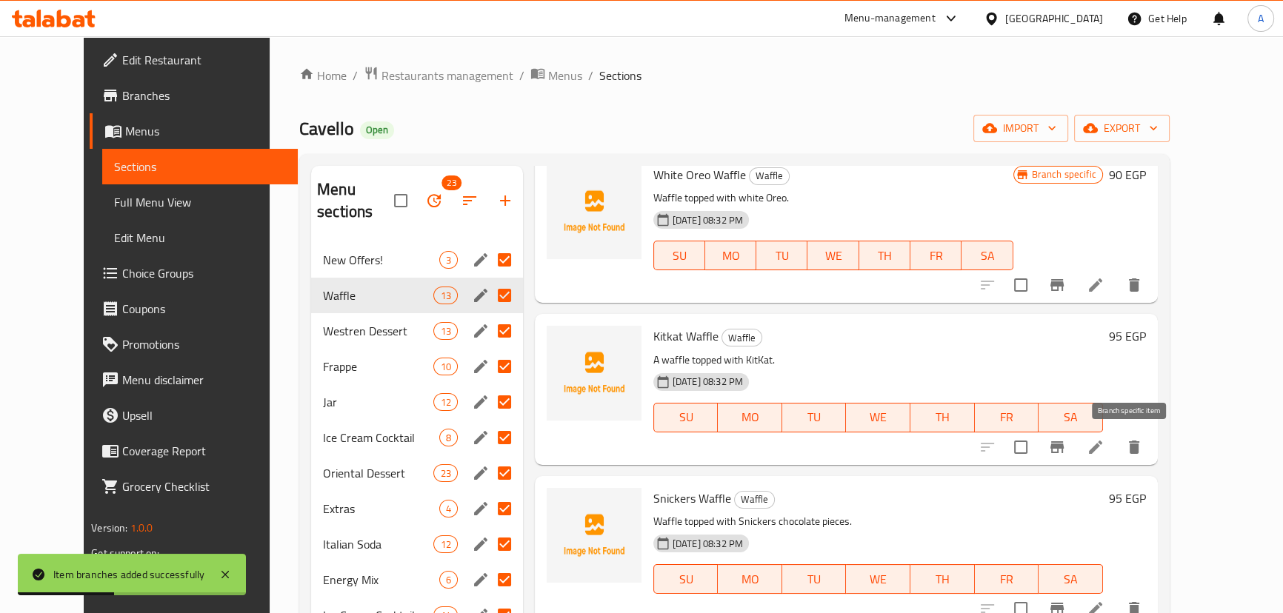
click at [1063, 444] on icon "Branch-specific-item" at bounding box center [1056, 447] width 13 height 12
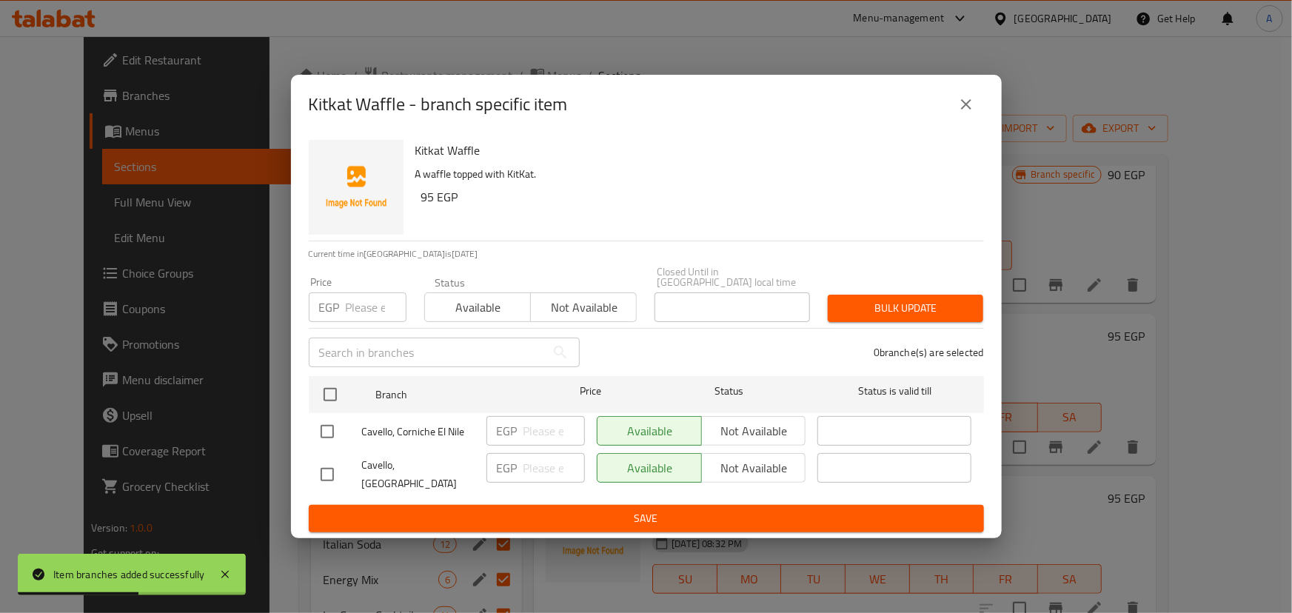
click at [334, 436] on input "checkbox" at bounding box center [327, 431] width 31 height 31
checkbox input "true"
click at [746, 421] on span "Not available" at bounding box center [754, 431] width 93 height 21
click at [703, 509] on span "Save" at bounding box center [647, 518] width 652 height 19
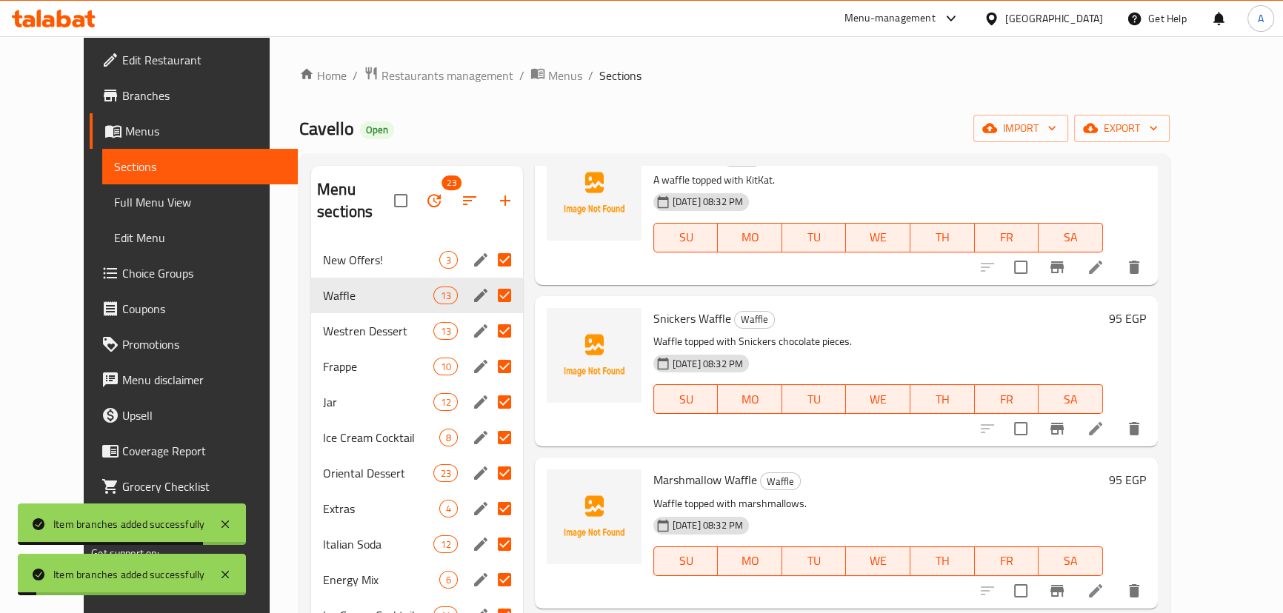
scroll to position [606, 0]
click at [1063, 423] on icon "Branch-specific-item" at bounding box center [1056, 429] width 13 height 12
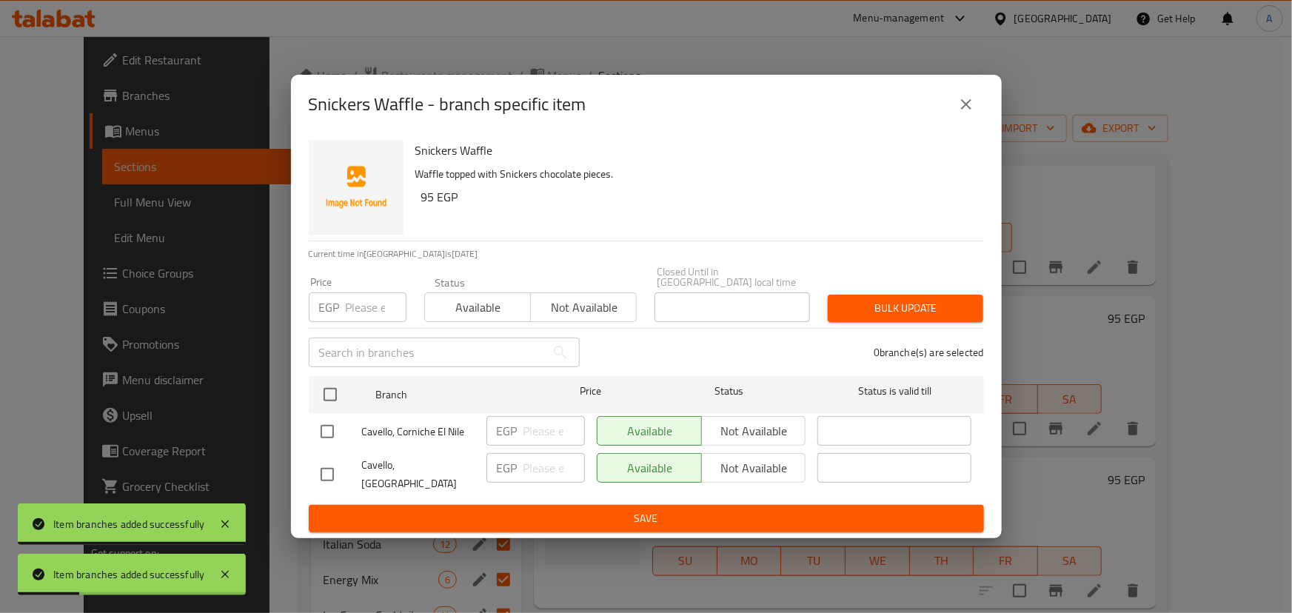
click at [325, 430] on input "checkbox" at bounding box center [327, 431] width 31 height 31
checkbox input "true"
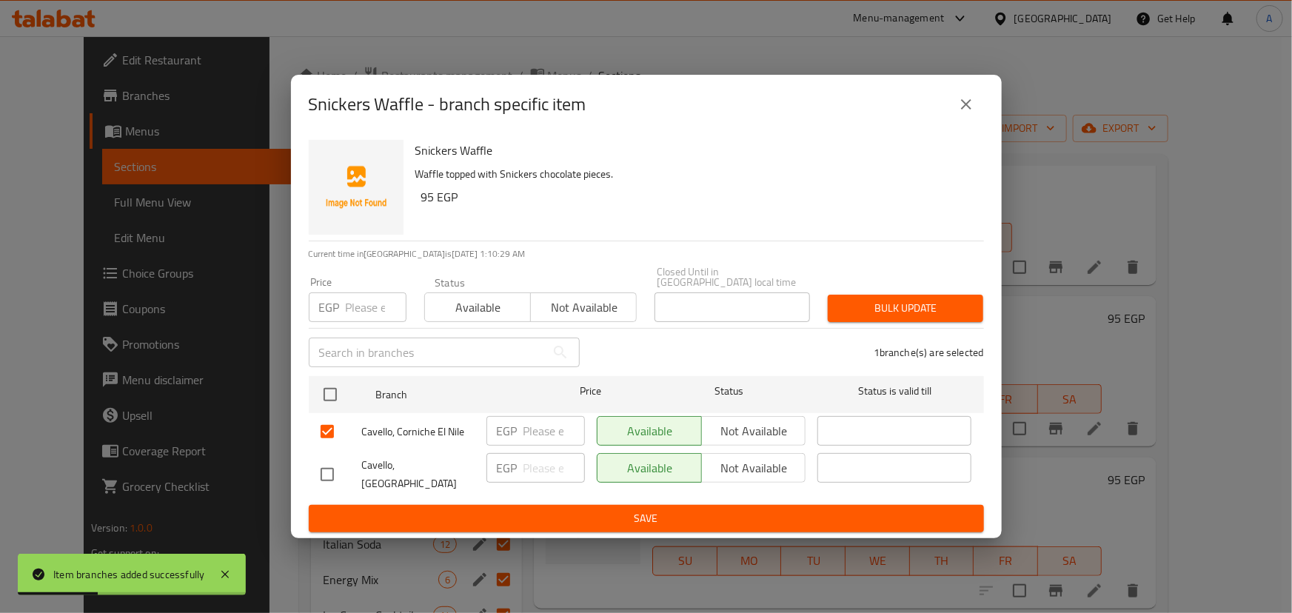
click at [732, 429] on span "Not available" at bounding box center [754, 431] width 93 height 21
click at [656, 509] on span "Save" at bounding box center [647, 518] width 652 height 19
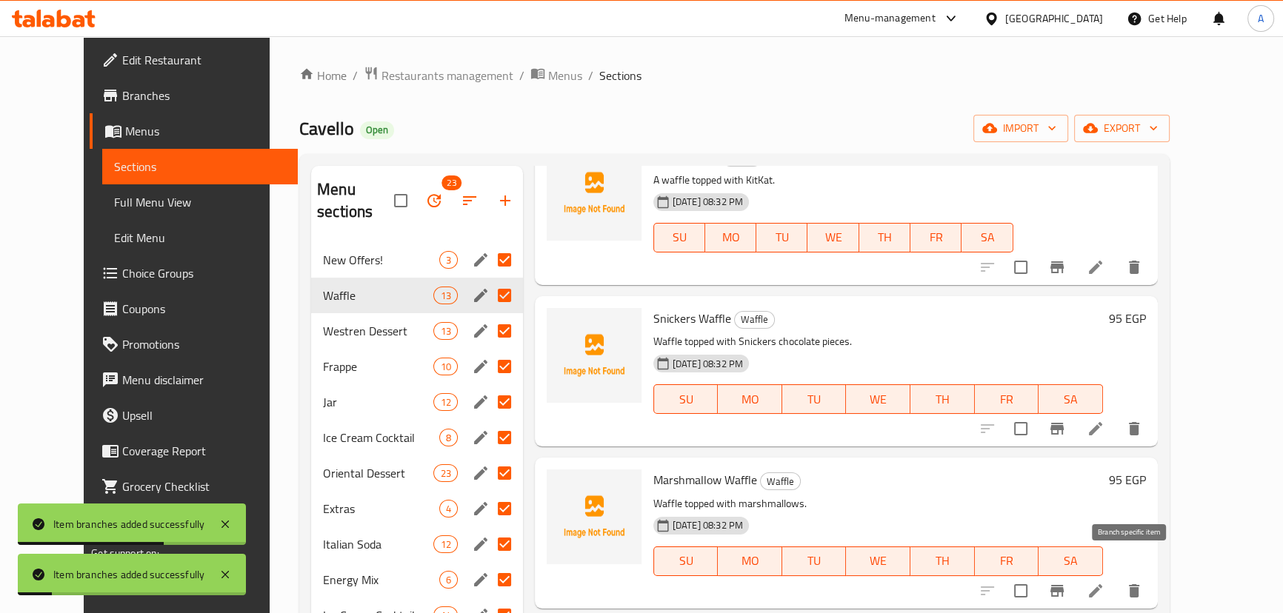
click at [1063, 585] on icon "Branch-specific-item" at bounding box center [1056, 591] width 13 height 12
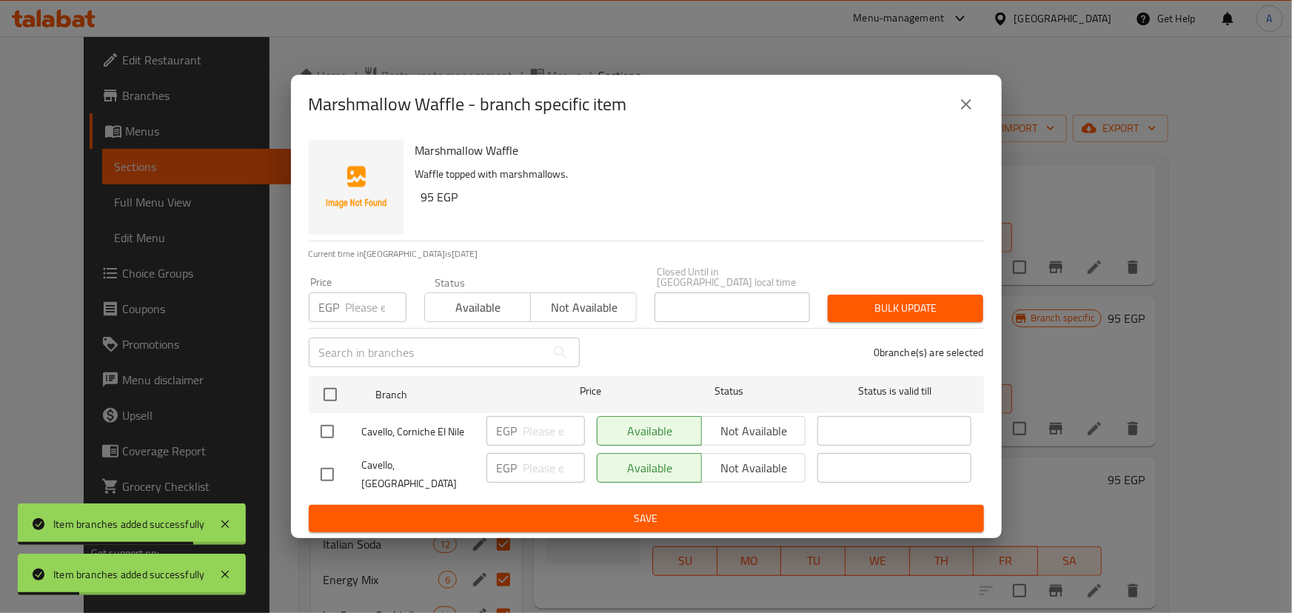
click at [338, 429] on input "checkbox" at bounding box center [327, 431] width 31 height 31
checkbox input "true"
click at [755, 429] on span "Not available" at bounding box center [754, 431] width 93 height 21
click at [732, 512] on span "Save" at bounding box center [647, 518] width 652 height 19
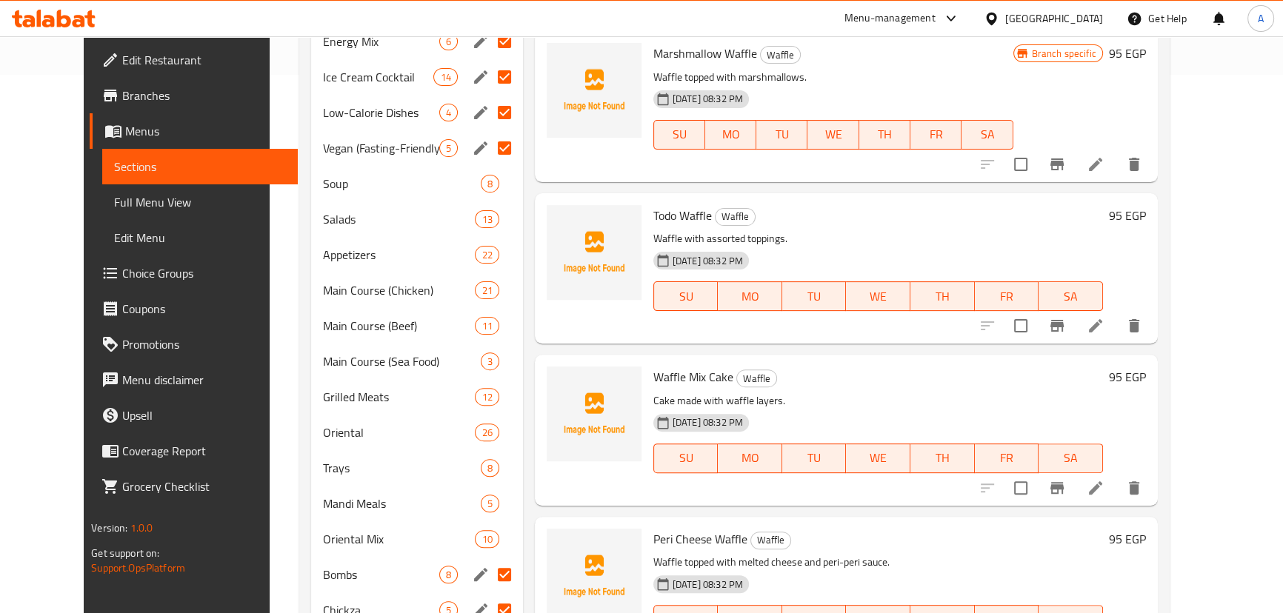
scroll to position [606, 0]
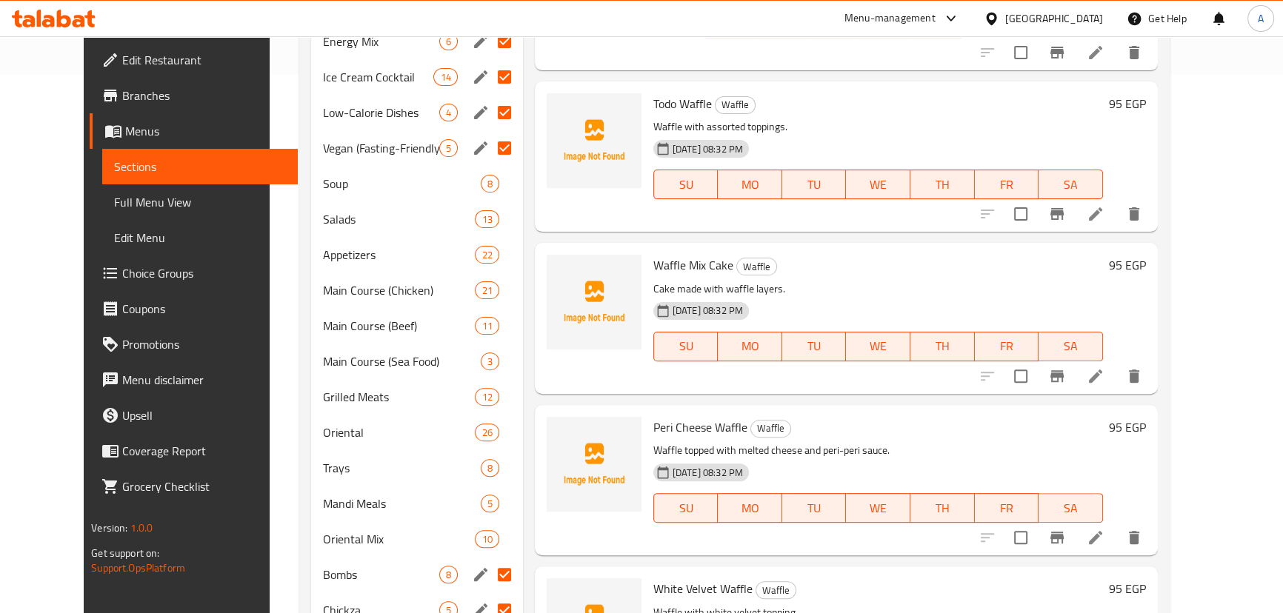
click at [1066, 205] on icon "Branch-specific-item" at bounding box center [1057, 214] width 18 height 18
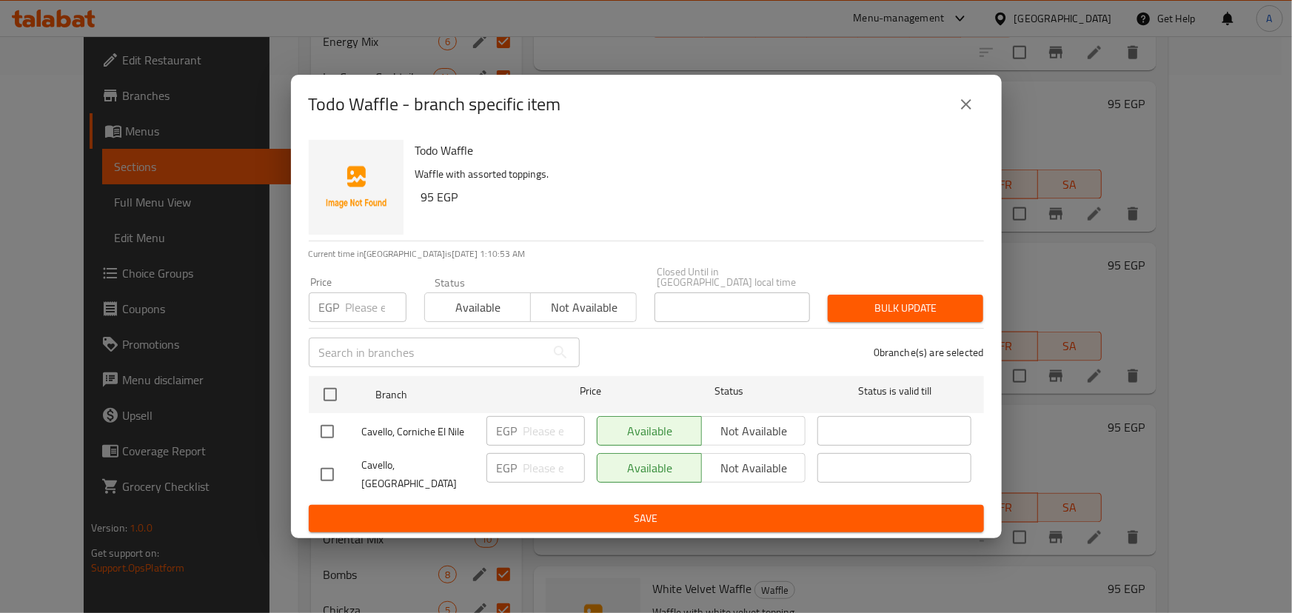
click at [336, 437] on input "checkbox" at bounding box center [327, 431] width 31 height 31
checkbox input "true"
click at [728, 429] on span "Not available" at bounding box center [754, 431] width 93 height 21
click at [718, 509] on span "Save" at bounding box center [647, 518] width 652 height 19
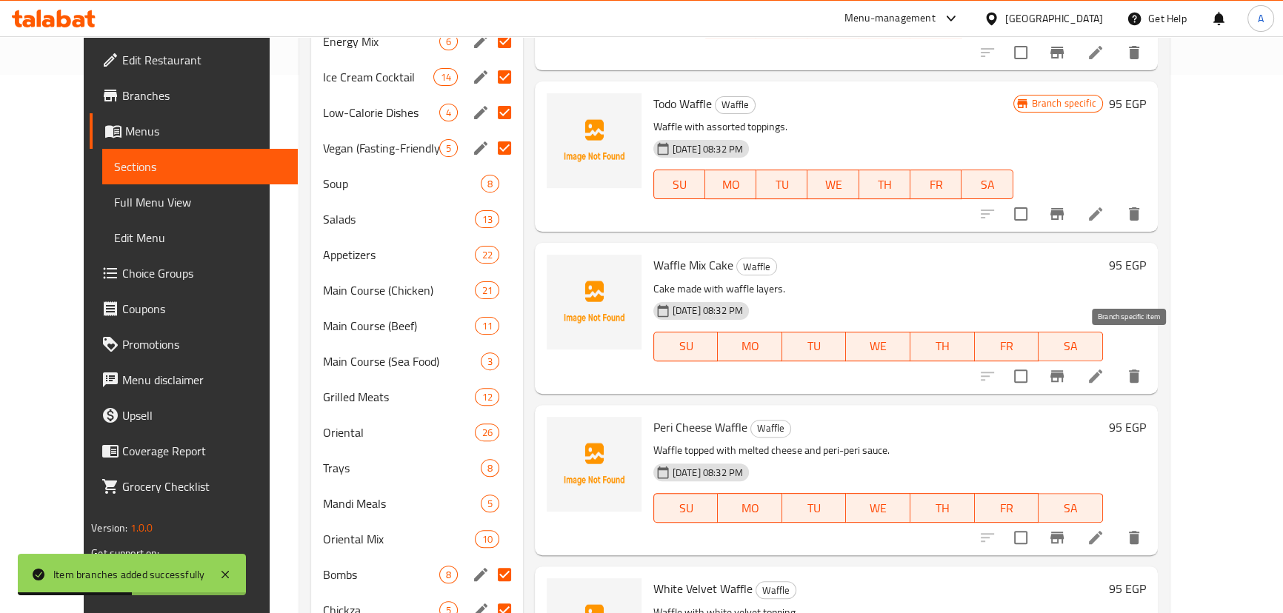
click at [1066, 367] on icon "Branch-specific-item" at bounding box center [1057, 376] width 18 height 18
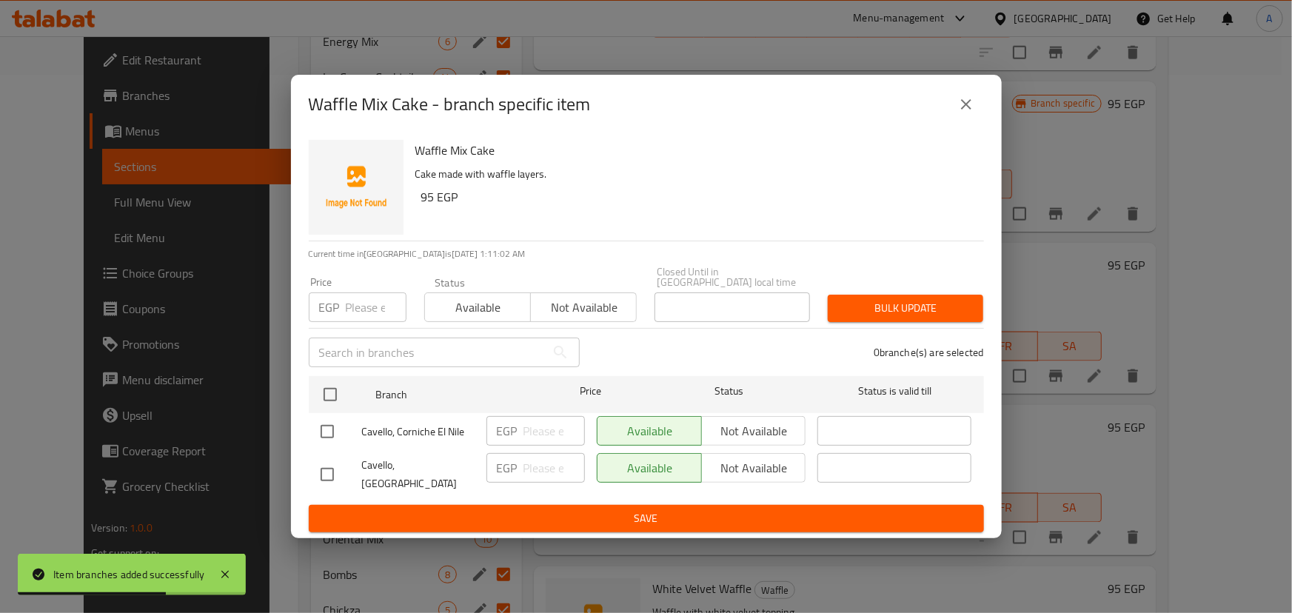
click at [327, 437] on input "checkbox" at bounding box center [327, 431] width 31 height 31
checkbox input "true"
click at [732, 427] on span "Not available" at bounding box center [754, 431] width 93 height 21
click at [710, 509] on span "Save" at bounding box center [647, 518] width 652 height 19
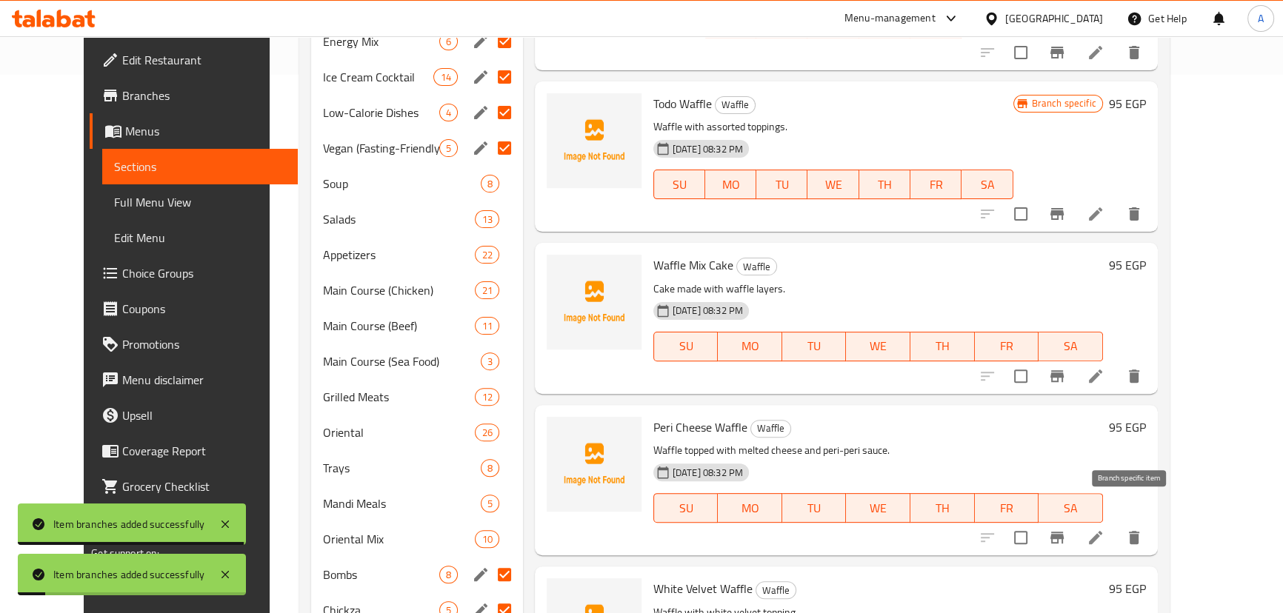
click at [1063, 532] on icon "Branch-specific-item" at bounding box center [1056, 538] width 13 height 12
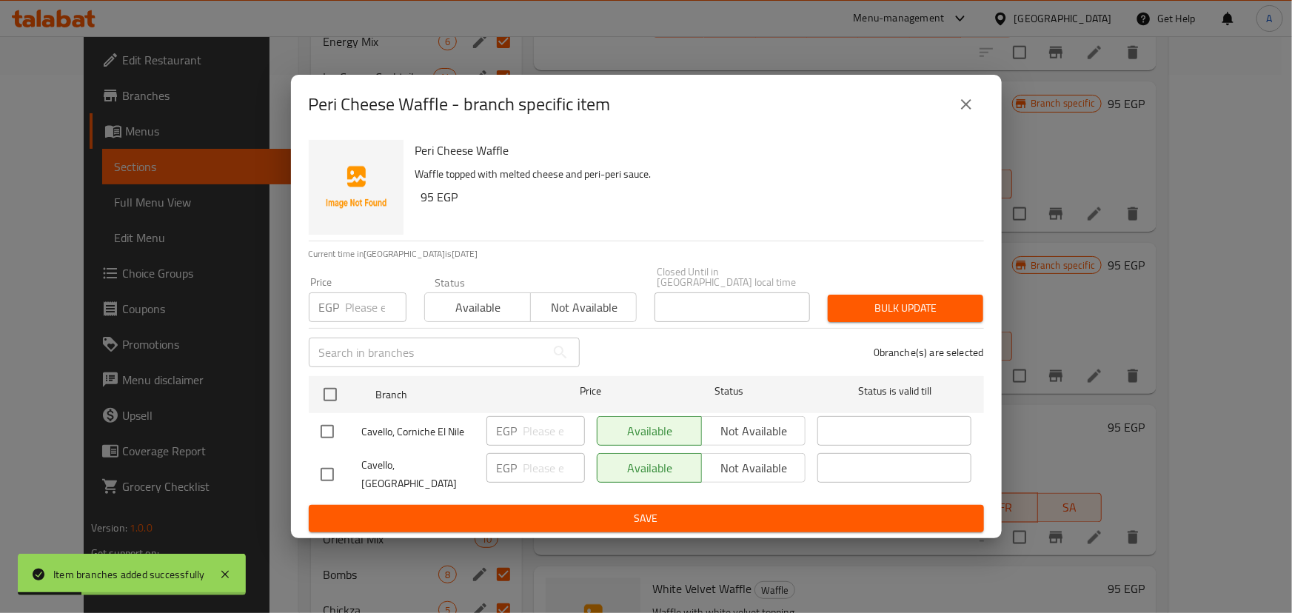
click at [330, 431] on input "checkbox" at bounding box center [327, 431] width 31 height 31
checkbox input "true"
click at [728, 425] on span "Not available" at bounding box center [754, 431] width 93 height 21
click at [684, 509] on span "Save" at bounding box center [647, 518] width 652 height 19
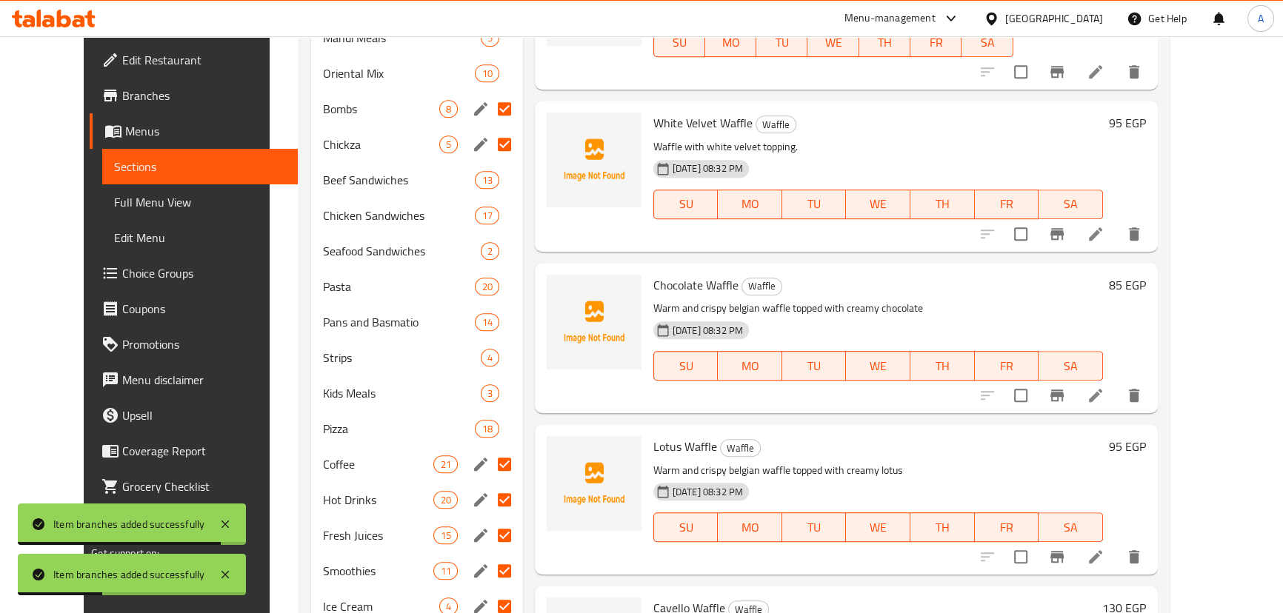
scroll to position [1009, 0]
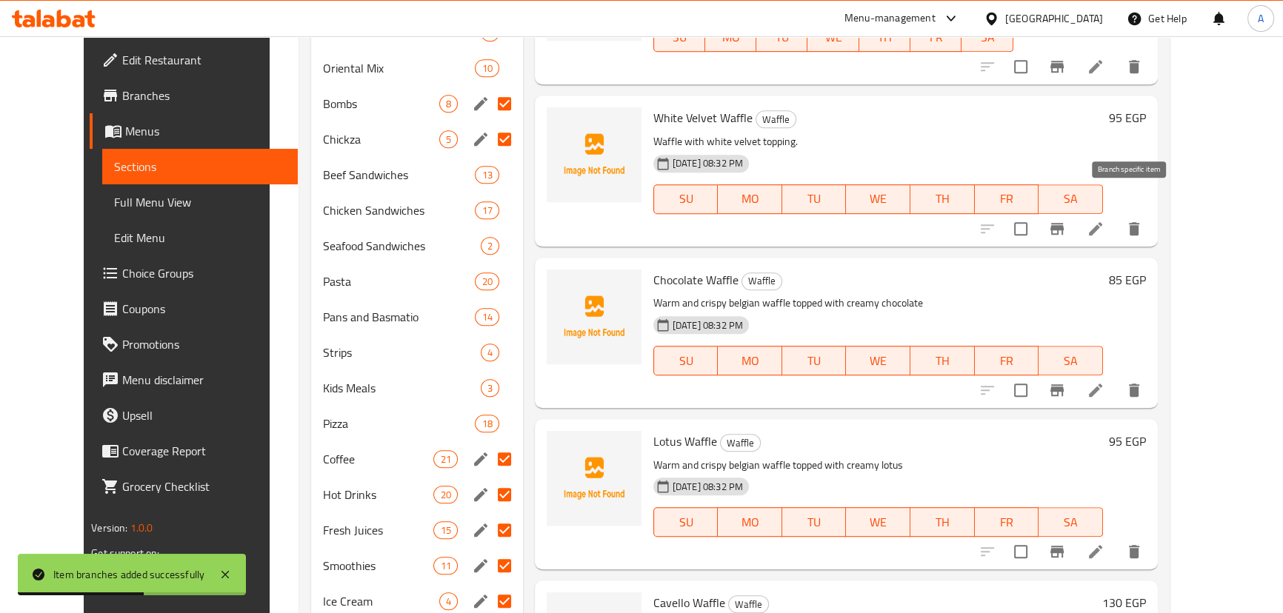
click at [1066, 220] on icon "Branch-specific-item" at bounding box center [1057, 229] width 18 height 18
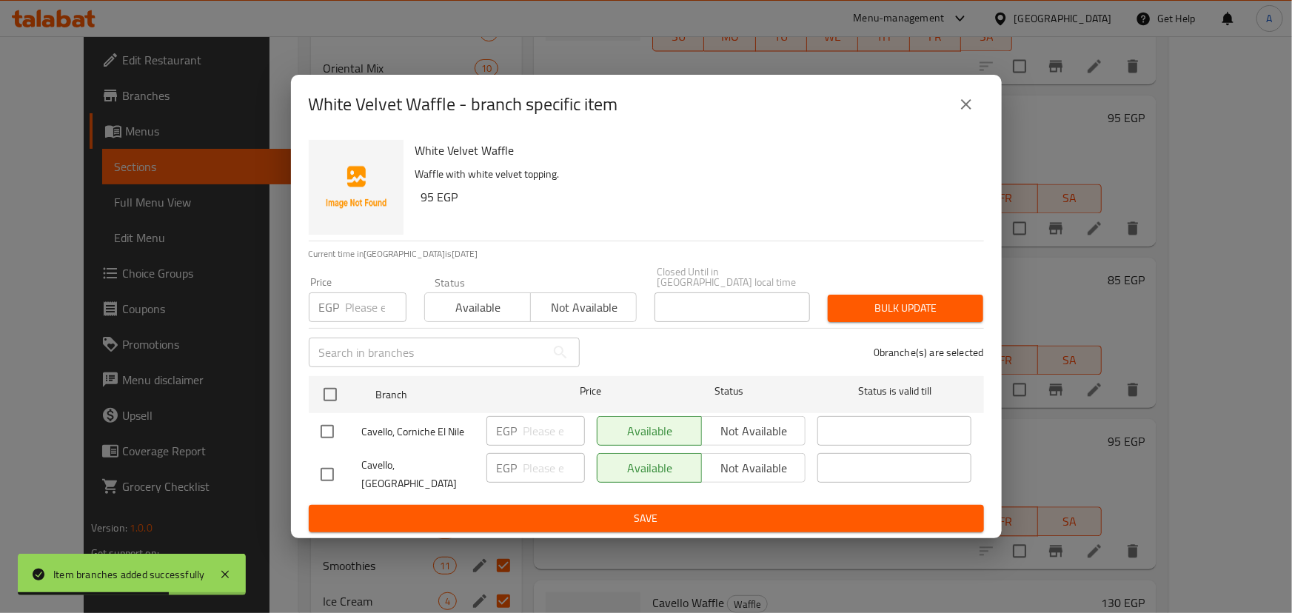
click at [335, 429] on input "checkbox" at bounding box center [327, 431] width 31 height 31
checkbox input "true"
click at [715, 431] on span "Not available" at bounding box center [754, 431] width 93 height 21
click at [668, 511] on span "Save" at bounding box center [647, 518] width 652 height 19
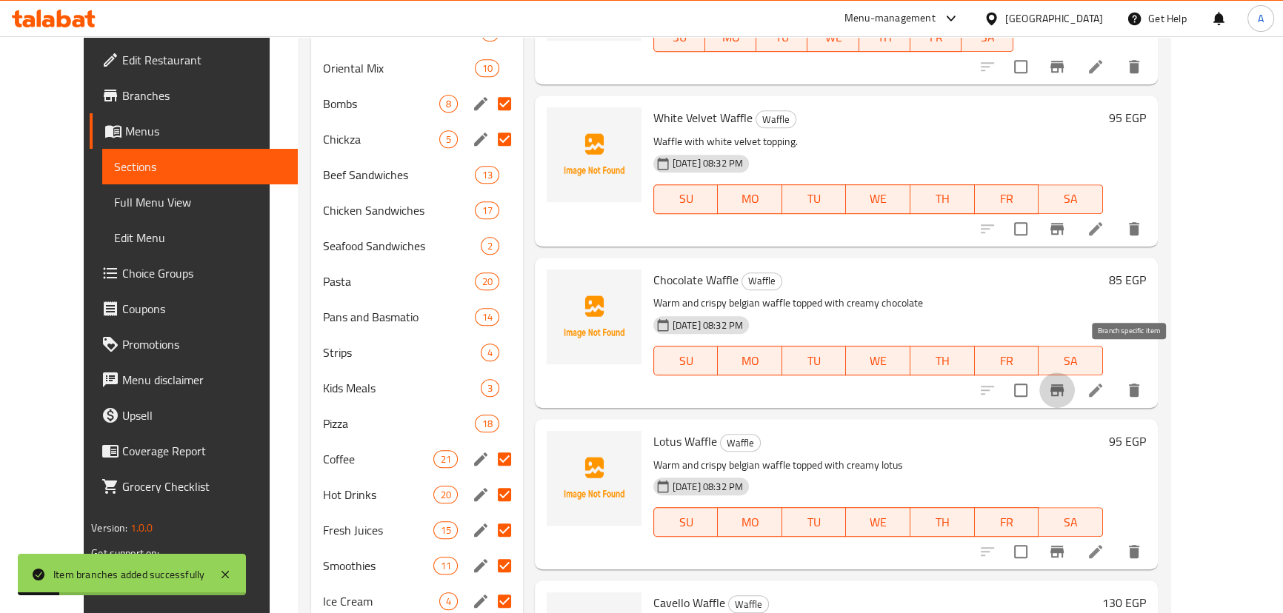
click at [1063, 384] on icon "Branch-specific-item" at bounding box center [1056, 390] width 13 height 12
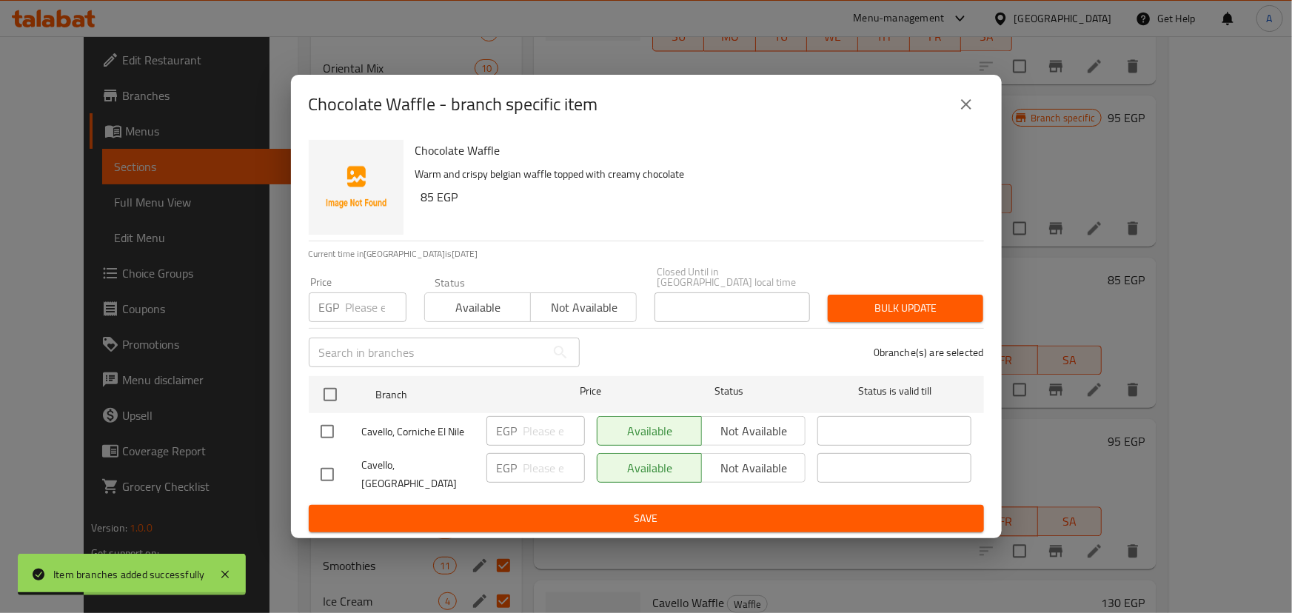
click at [328, 435] on input "checkbox" at bounding box center [327, 431] width 31 height 31
checkbox input "true"
click at [734, 422] on span "Not available" at bounding box center [754, 431] width 93 height 21
click at [658, 509] on span "Save" at bounding box center [647, 518] width 652 height 19
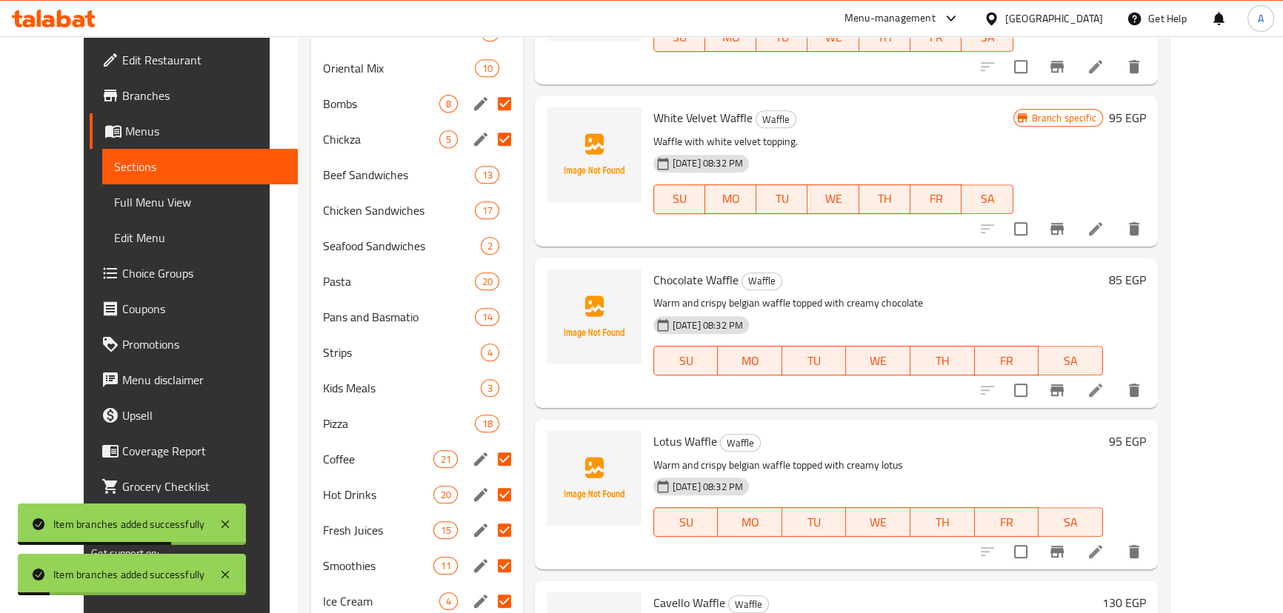
click at [1066, 543] on icon "Branch-specific-item" at bounding box center [1057, 552] width 18 height 18
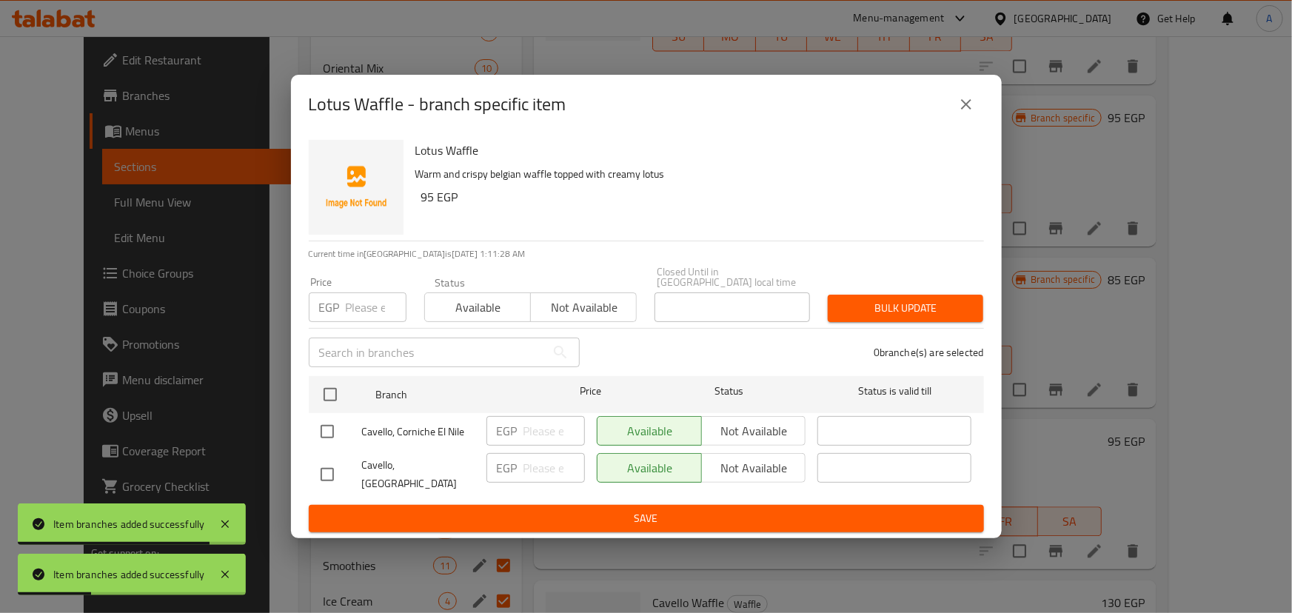
click at [318, 435] on input "checkbox" at bounding box center [327, 431] width 31 height 31
checkbox input "true"
click at [730, 425] on span "Not available" at bounding box center [754, 431] width 93 height 21
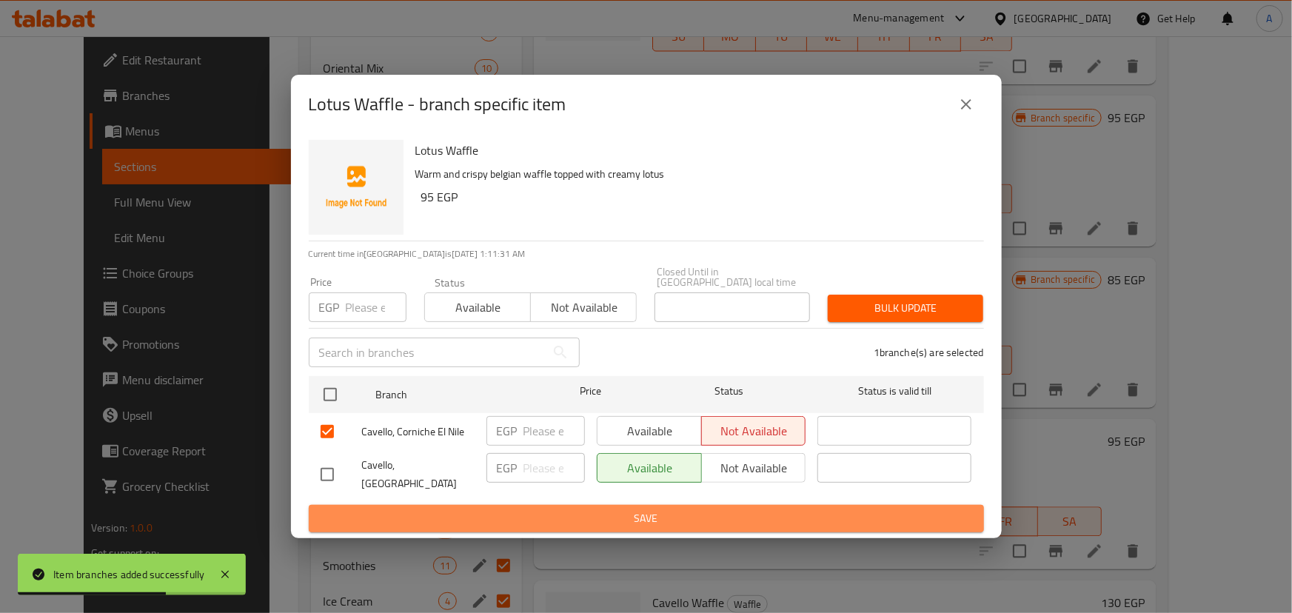
click at [677, 512] on span "Save" at bounding box center [647, 518] width 652 height 19
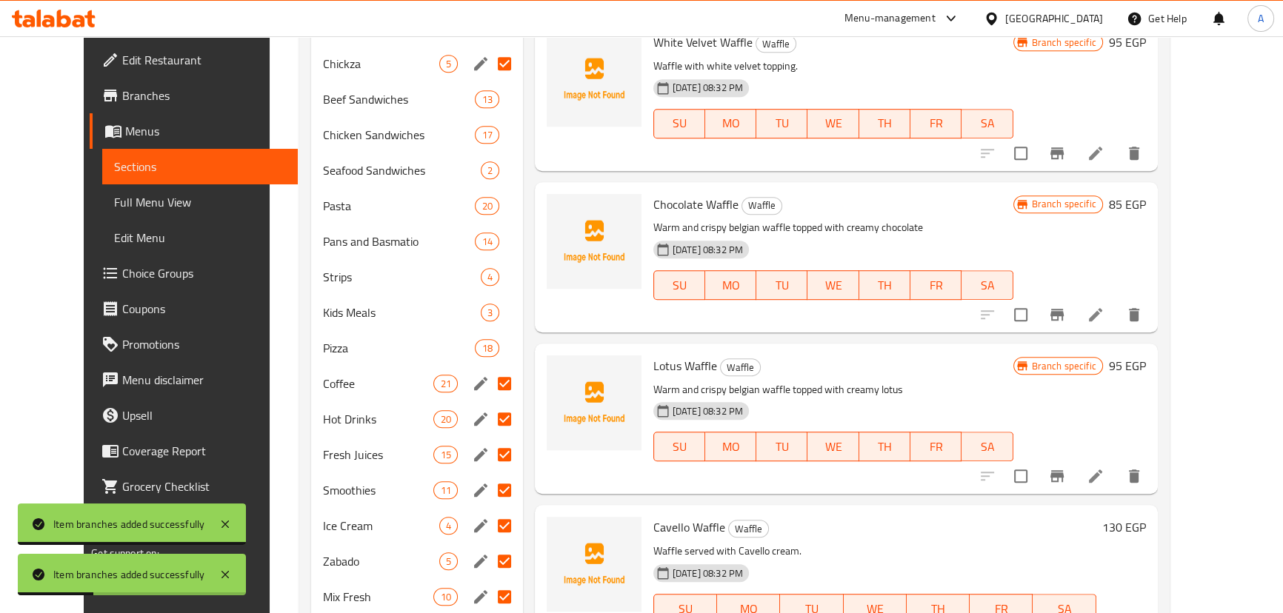
scroll to position [1146, 0]
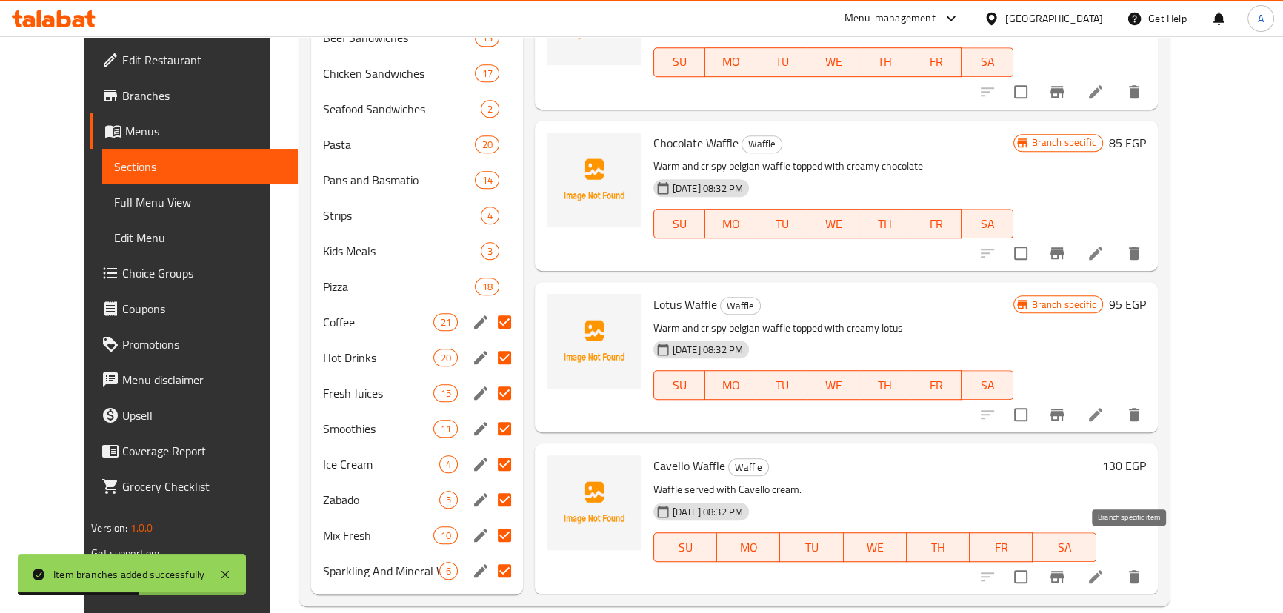
click at [1063, 571] on icon "Branch-specific-item" at bounding box center [1056, 577] width 13 height 12
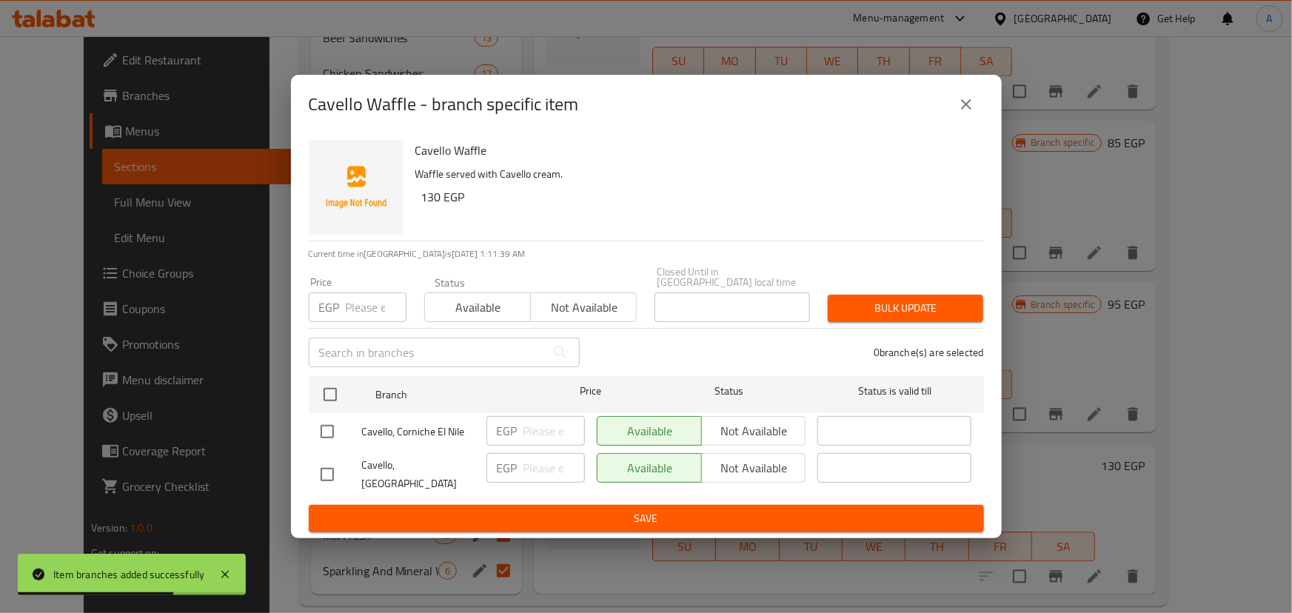
click at [327, 435] on input "checkbox" at bounding box center [327, 431] width 31 height 31
checkbox input "true"
click at [735, 442] on span "Not available" at bounding box center [754, 431] width 93 height 21
click at [670, 509] on span "Save" at bounding box center [647, 518] width 652 height 19
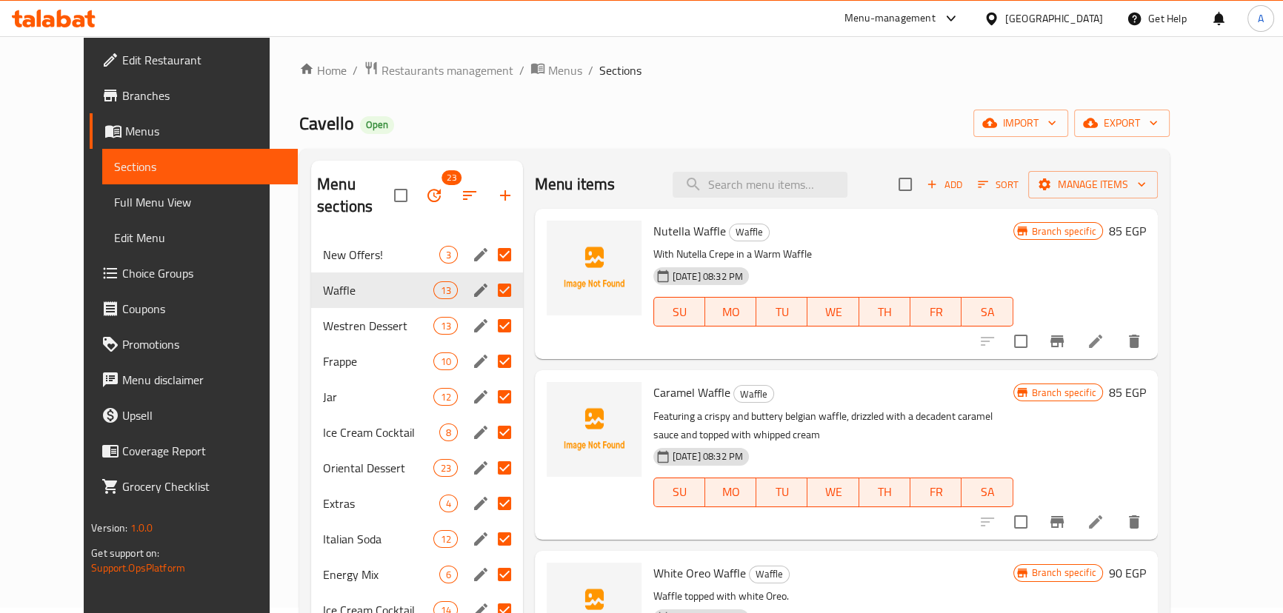
scroll to position [0, 0]
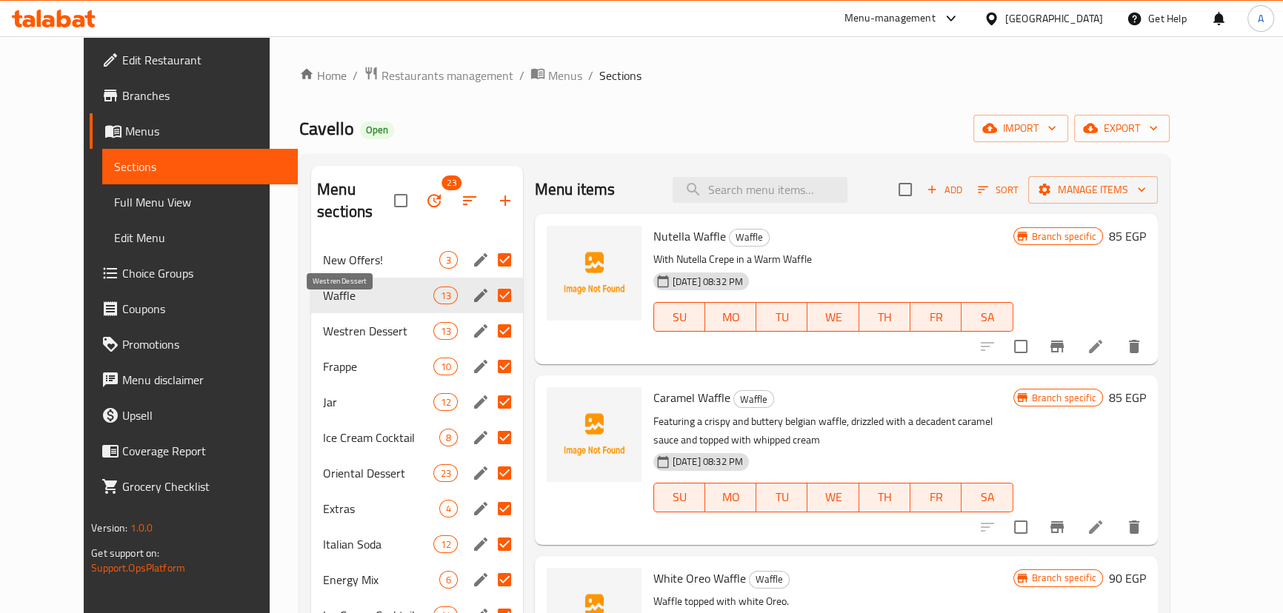
click at [377, 322] on span "Westren Dessert" at bounding box center [378, 331] width 110 height 18
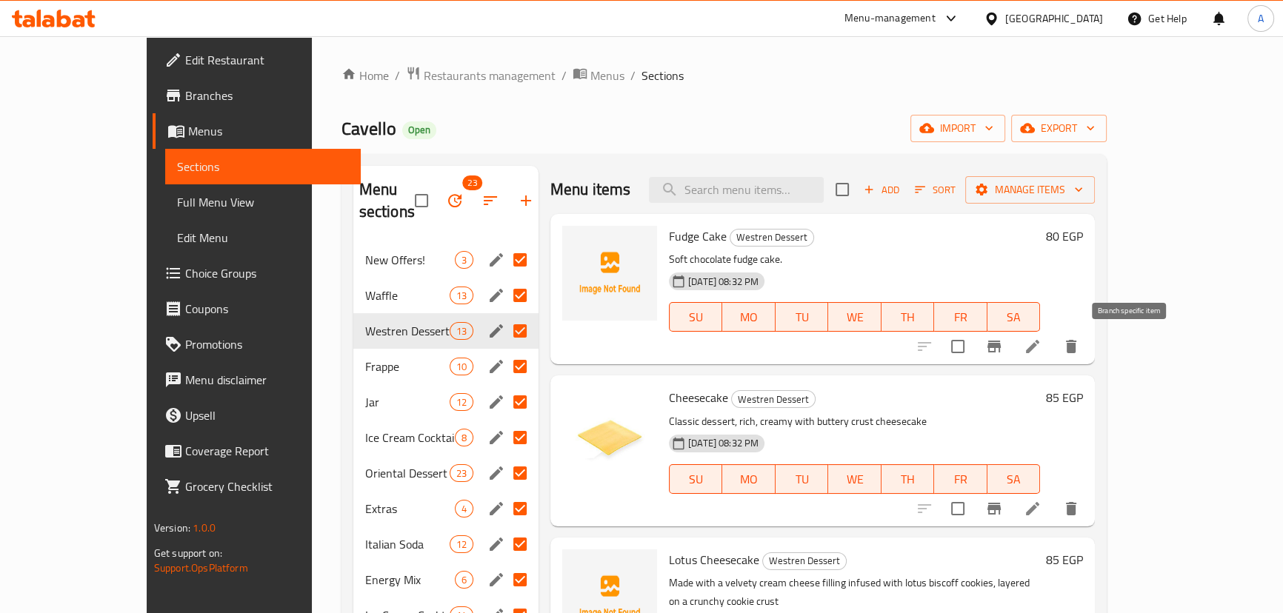
click at [1000, 342] on icon "Branch-specific-item" at bounding box center [993, 347] width 13 height 12
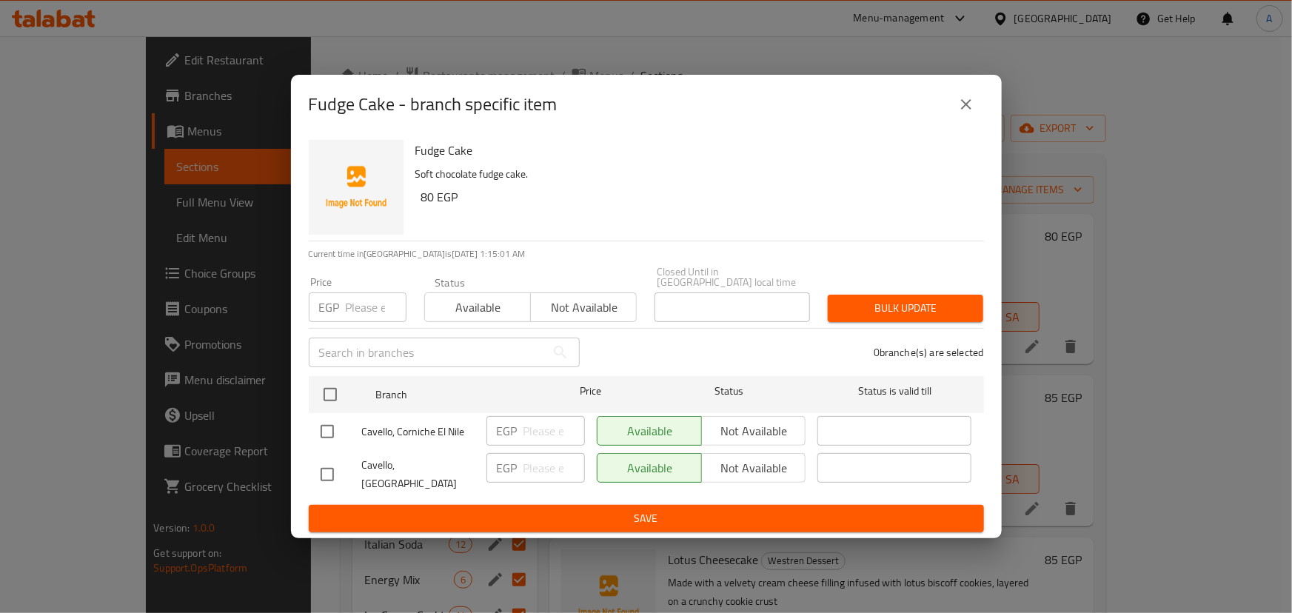
click at [332, 429] on input "checkbox" at bounding box center [327, 431] width 31 height 31
checkbox input "true"
click at [765, 418] on button "Not available" at bounding box center [753, 431] width 105 height 30
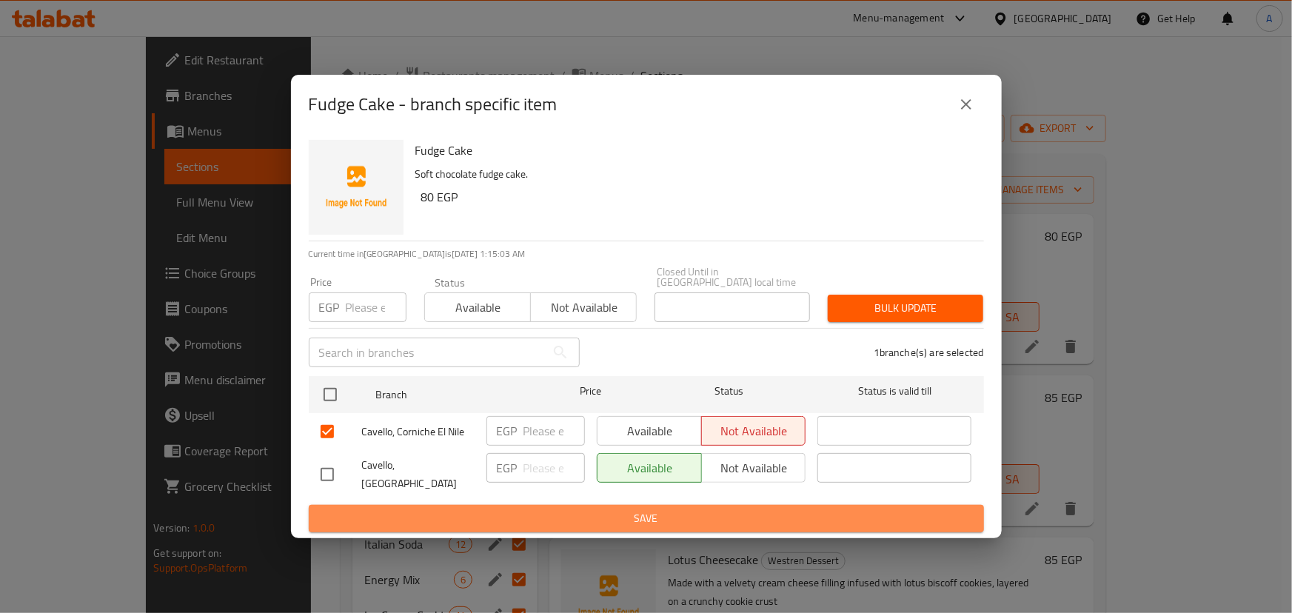
click at [714, 509] on span "Save" at bounding box center [647, 518] width 652 height 19
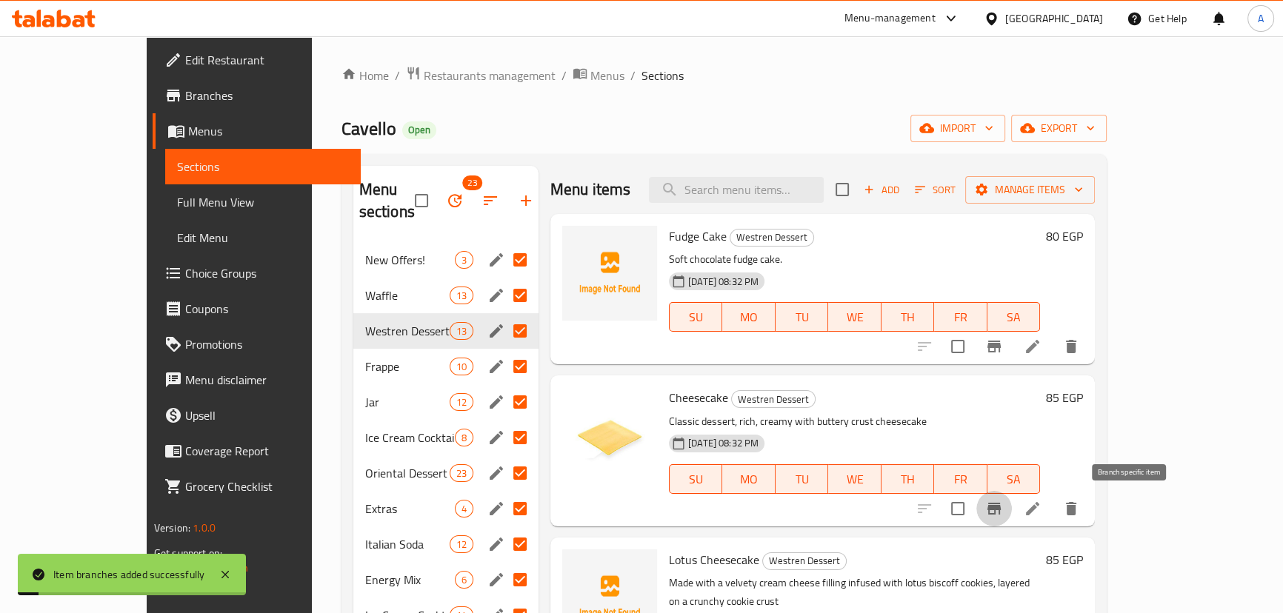
click at [1000, 510] on icon "Branch-specific-item" at bounding box center [993, 509] width 13 height 12
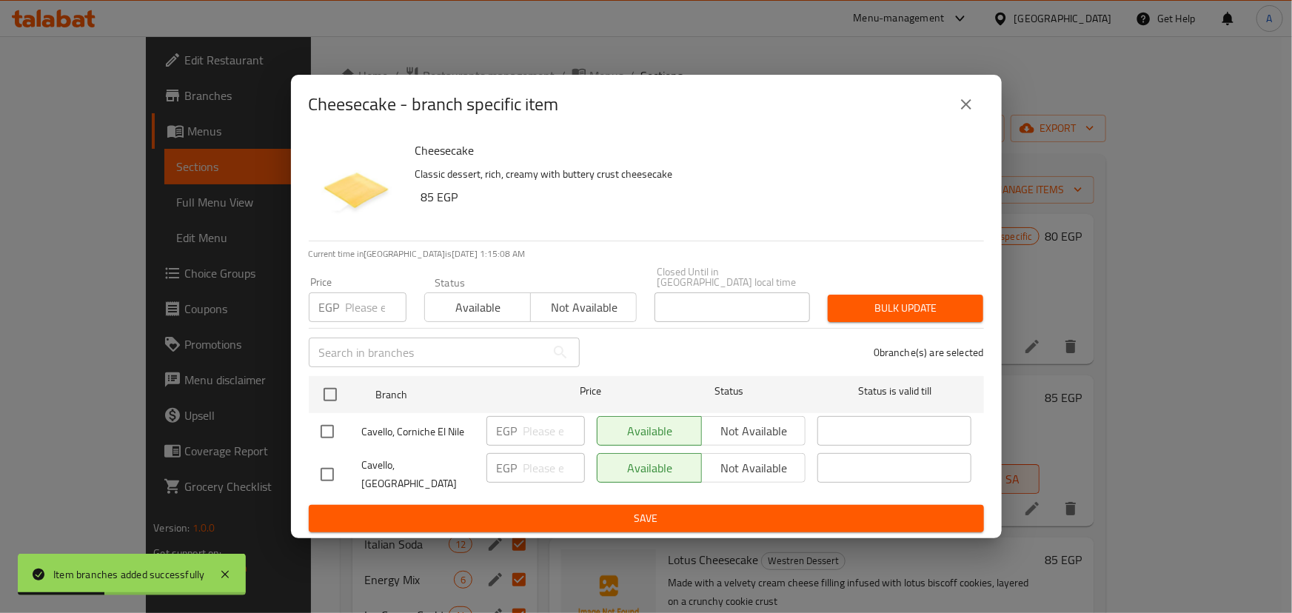
click at [323, 429] on input "checkbox" at bounding box center [327, 431] width 31 height 31
checkbox input "true"
click at [717, 429] on span "Not available" at bounding box center [754, 431] width 93 height 21
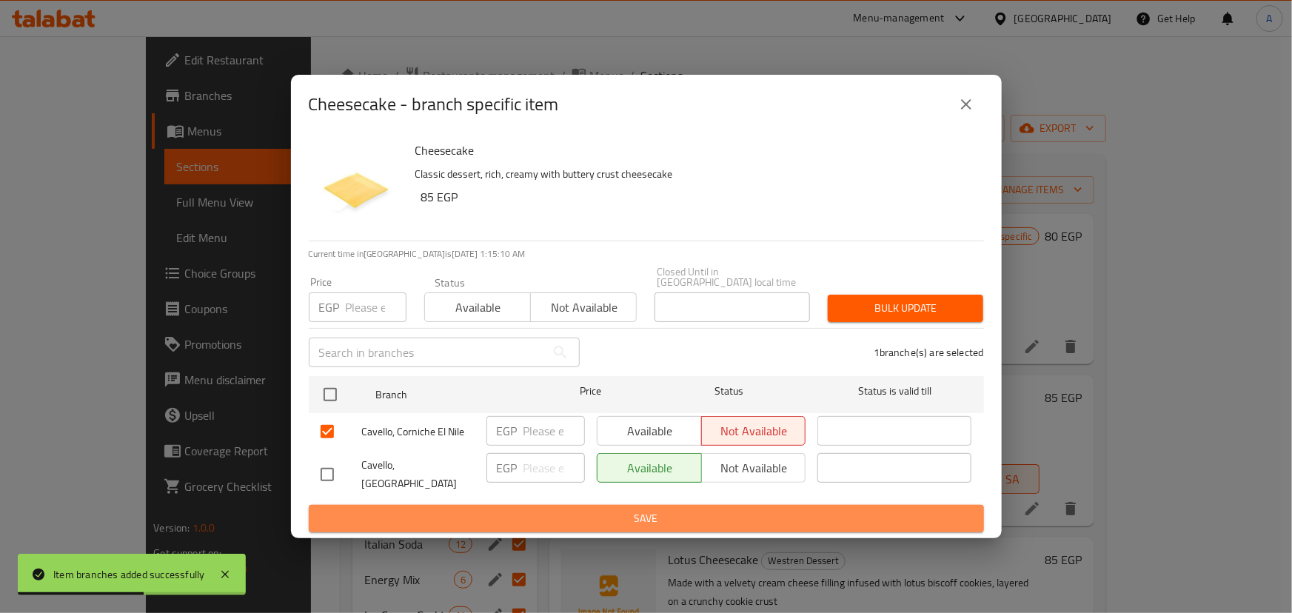
click at [655, 512] on span "Save" at bounding box center [647, 518] width 652 height 19
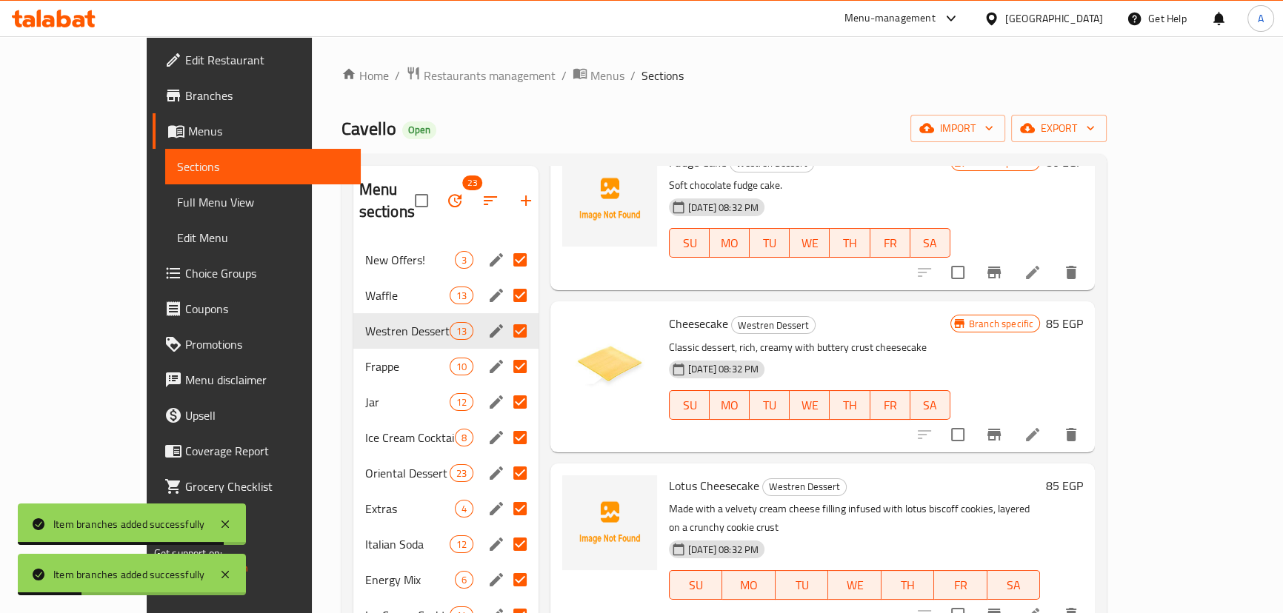
scroll to position [134, 0]
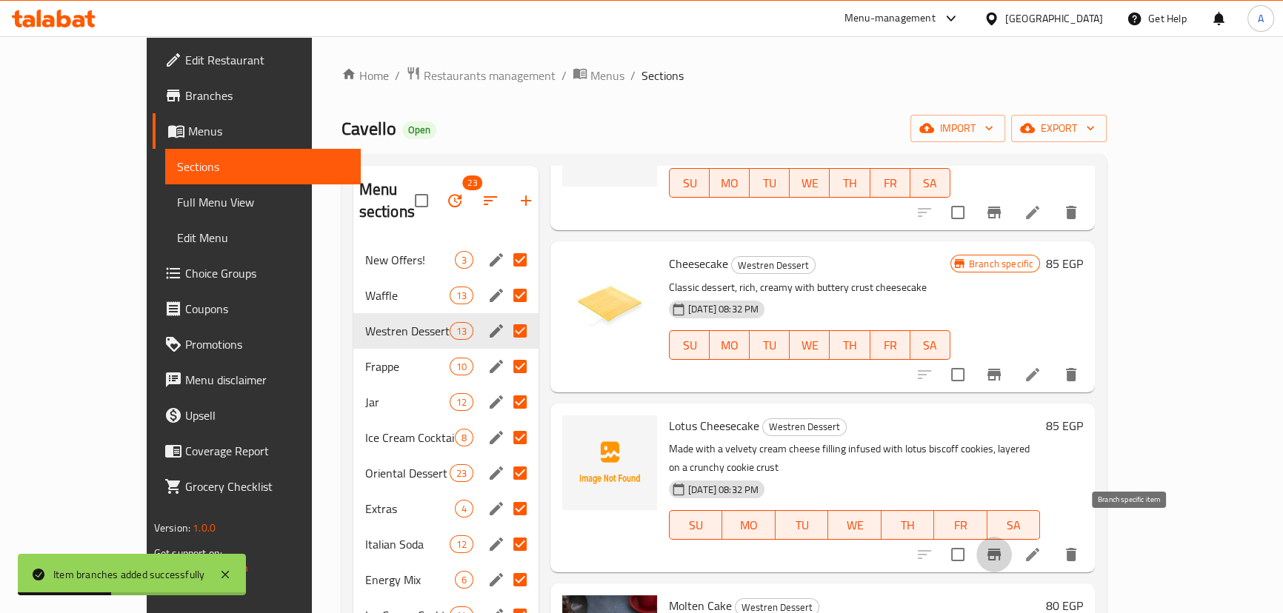
click at [1003, 546] on icon "Branch-specific-item" at bounding box center [994, 555] width 18 height 18
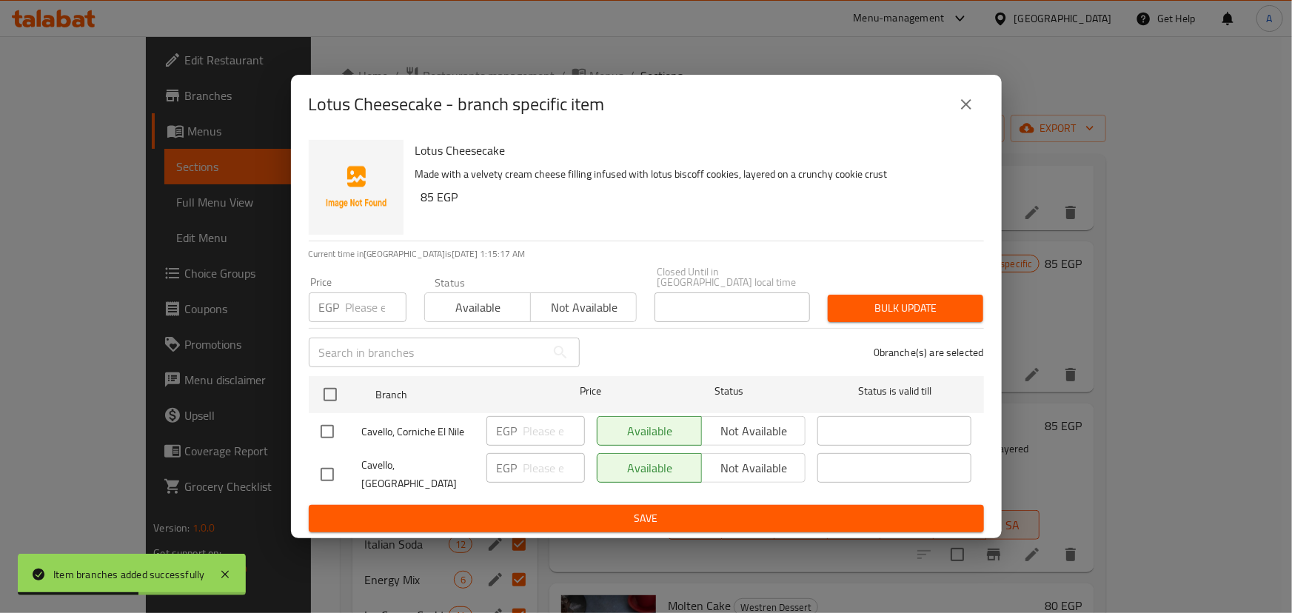
click at [325, 435] on input "checkbox" at bounding box center [327, 431] width 31 height 31
checkbox input "true"
click at [736, 424] on span "Not available" at bounding box center [754, 431] width 93 height 21
click at [669, 509] on span "Save" at bounding box center [647, 518] width 652 height 19
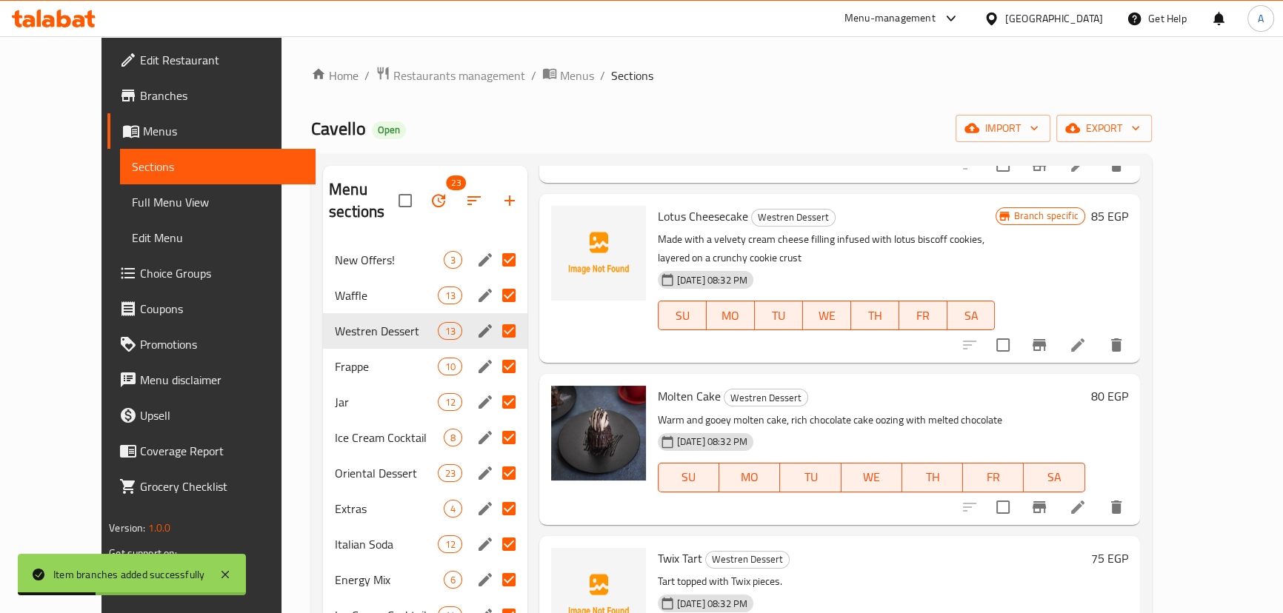
scroll to position [404, 0]
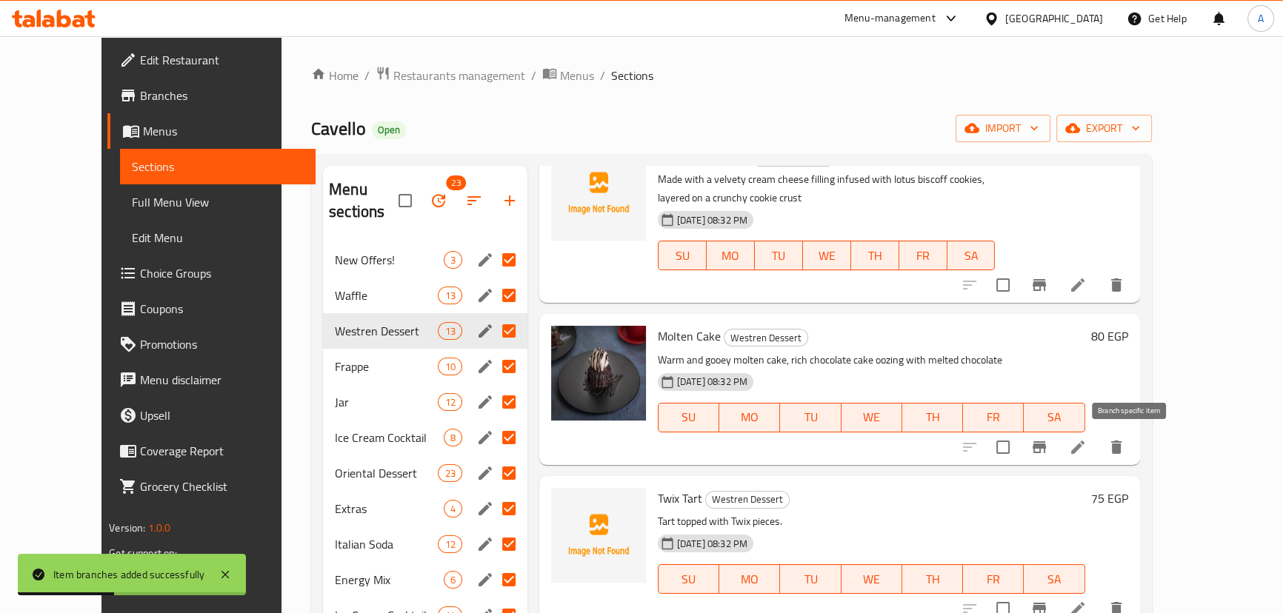
click at [1046, 447] on icon "Branch-specific-item" at bounding box center [1038, 447] width 13 height 12
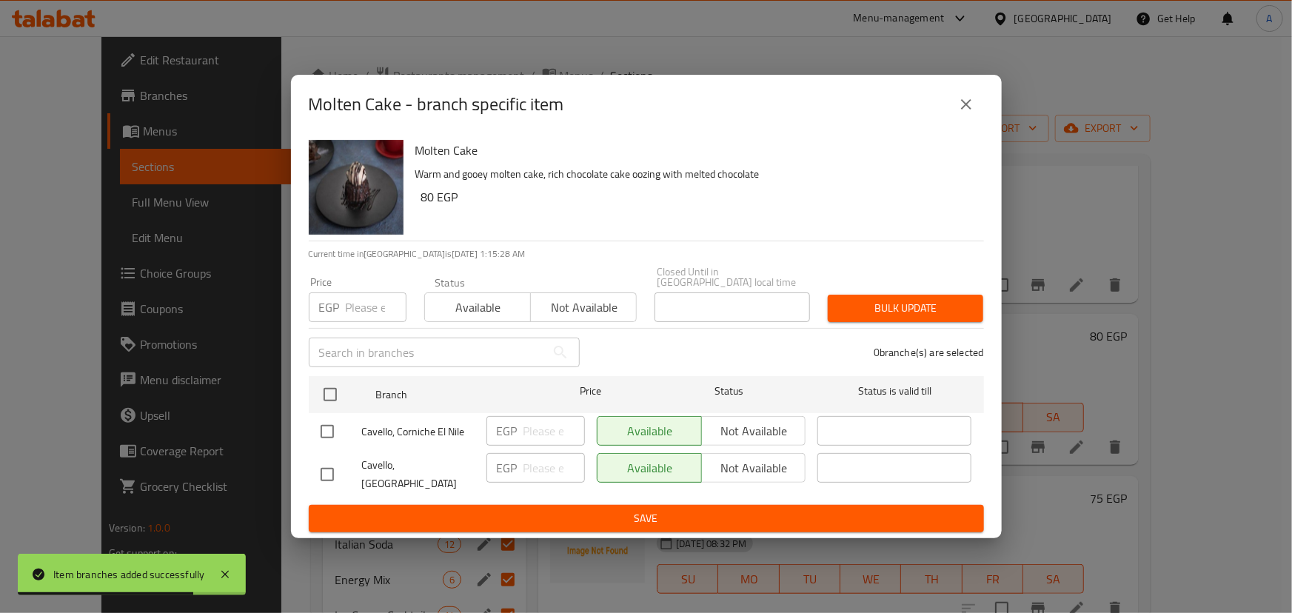
click at [318, 434] on input "checkbox" at bounding box center [327, 431] width 31 height 31
checkbox input "true"
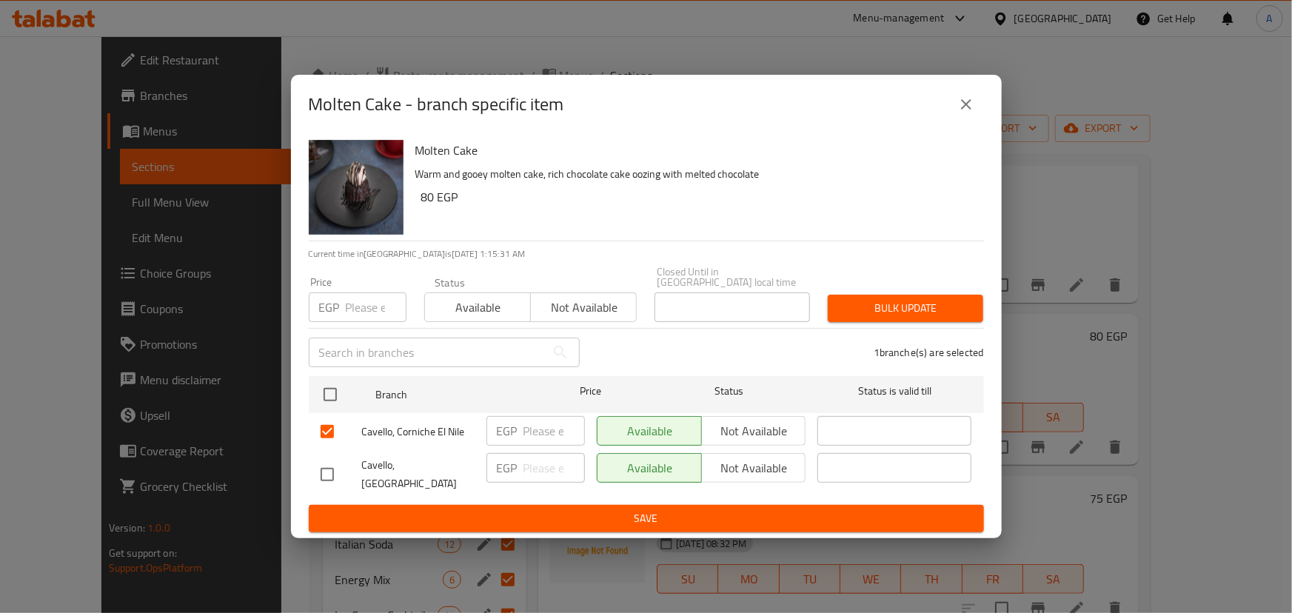
click at [742, 429] on span "Not available" at bounding box center [754, 431] width 93 height 21
click at [695, 509] on span "Save" at bounding box center [647, 518] width 652 height 19
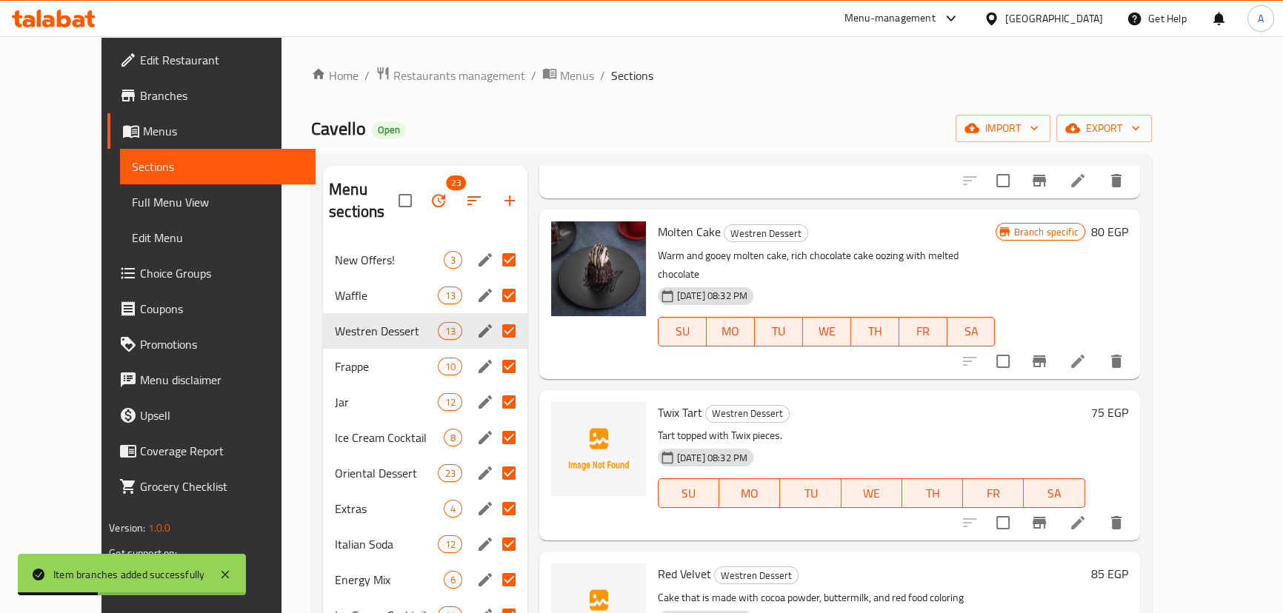
scroll to position [606, 0]
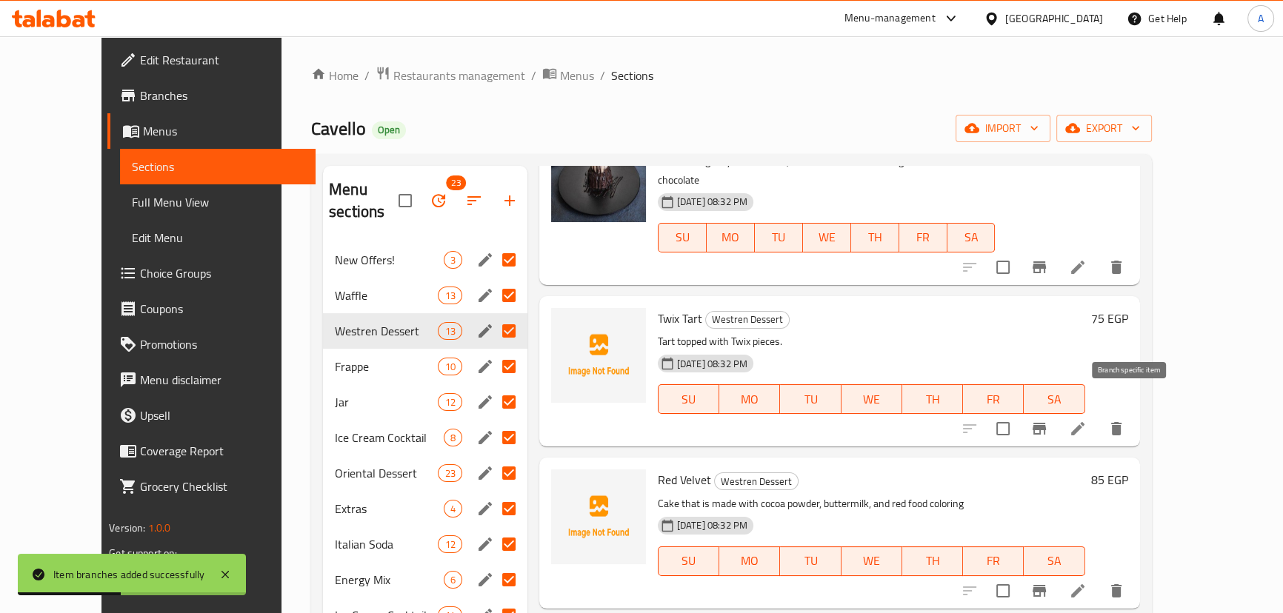
click at [1046, 423] on icon "Branch-specific-item" at bounding box center [1038, 429] width 13 height 12
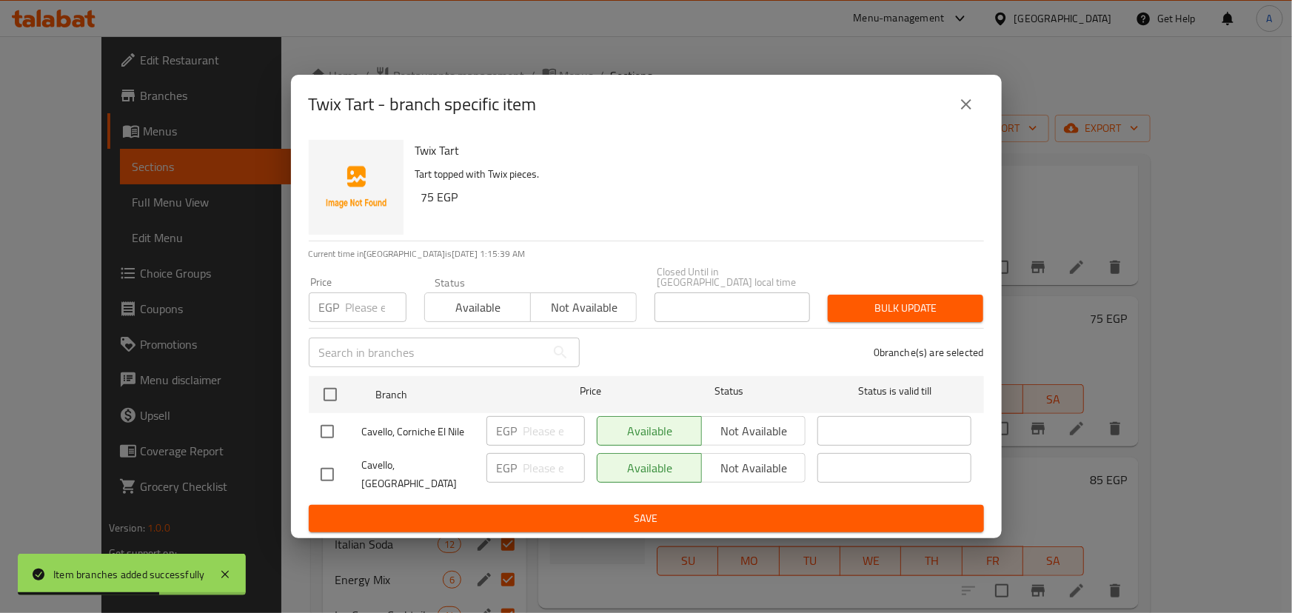
click at [332, 429] on input "checkbox" at bounding box center [327, 431] width 31 height 31
checkbox input "true"
click at [727, 429] on span "Not available" at bounding box center [754, 431] width 93 height 21
click at [608, 509] on span "Save" at bounding box center [647, 518] width 652 height 19
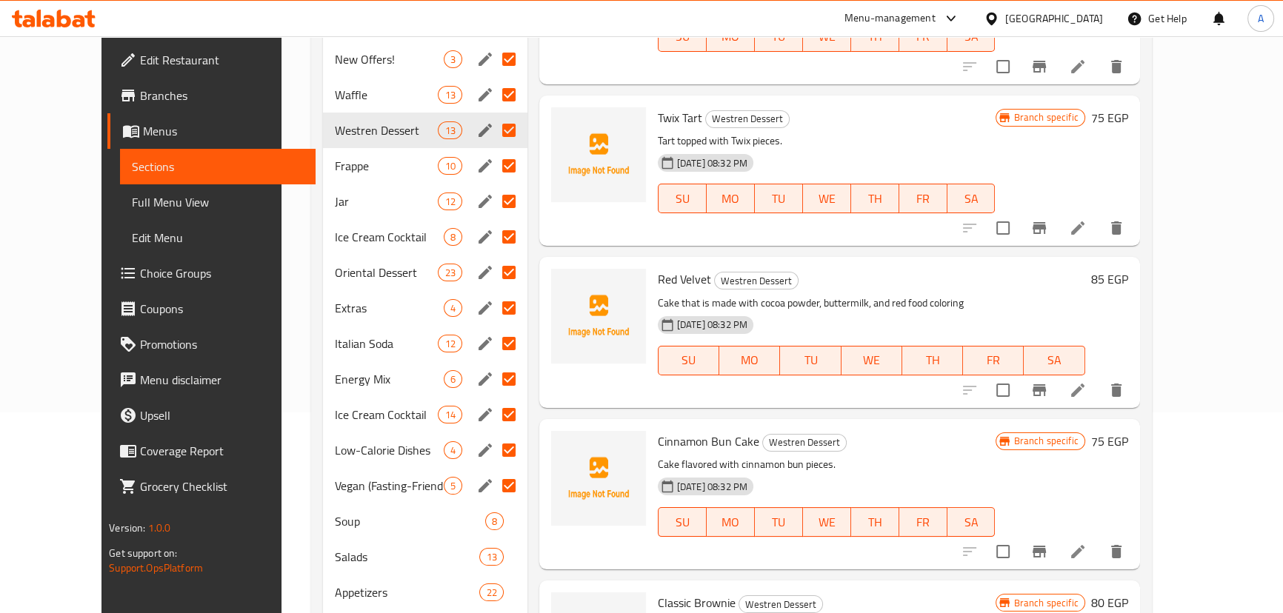
scroll to position [201, 0]
click at [1046, 384] on icon "Branch-specific-item" at bounding box center [1038, 390] width 13 height 12
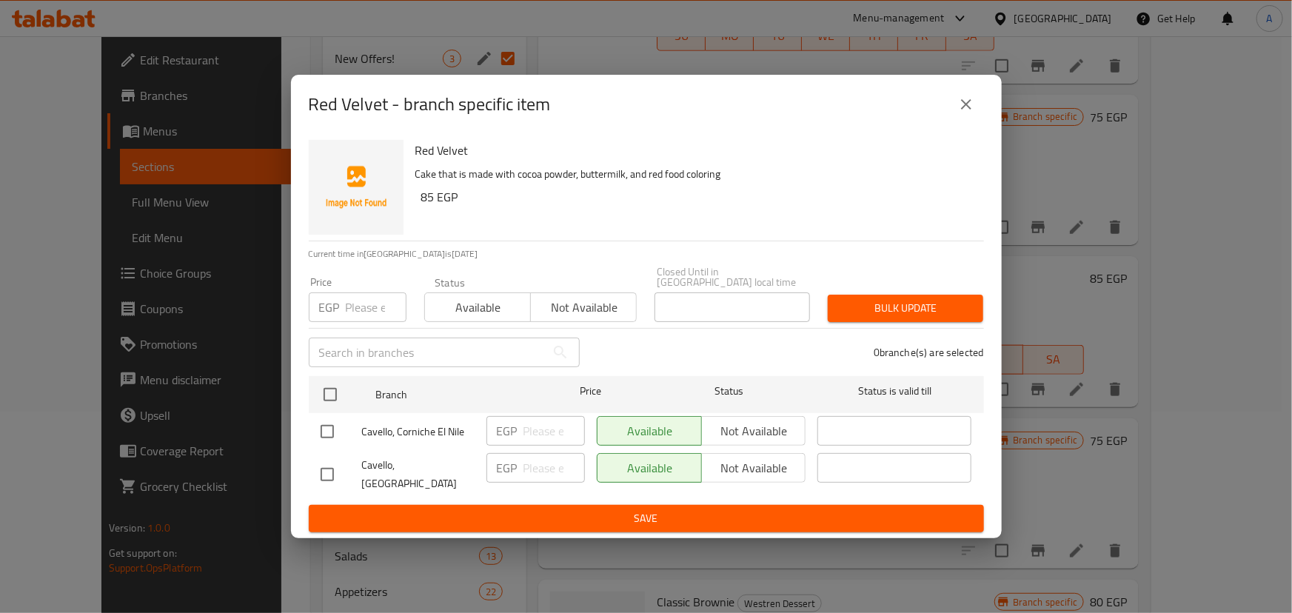
click at [321, 429] on input "checkbox" at bounding box center [327, 431] width 31 height 31
checkbox input "true"
click at [741, 421] on span "Not available" at bounding box center [754, 431] width 93 height 21
click at [652, 509] on span "Save" at bounding box center [647, 518] width 652 height 19
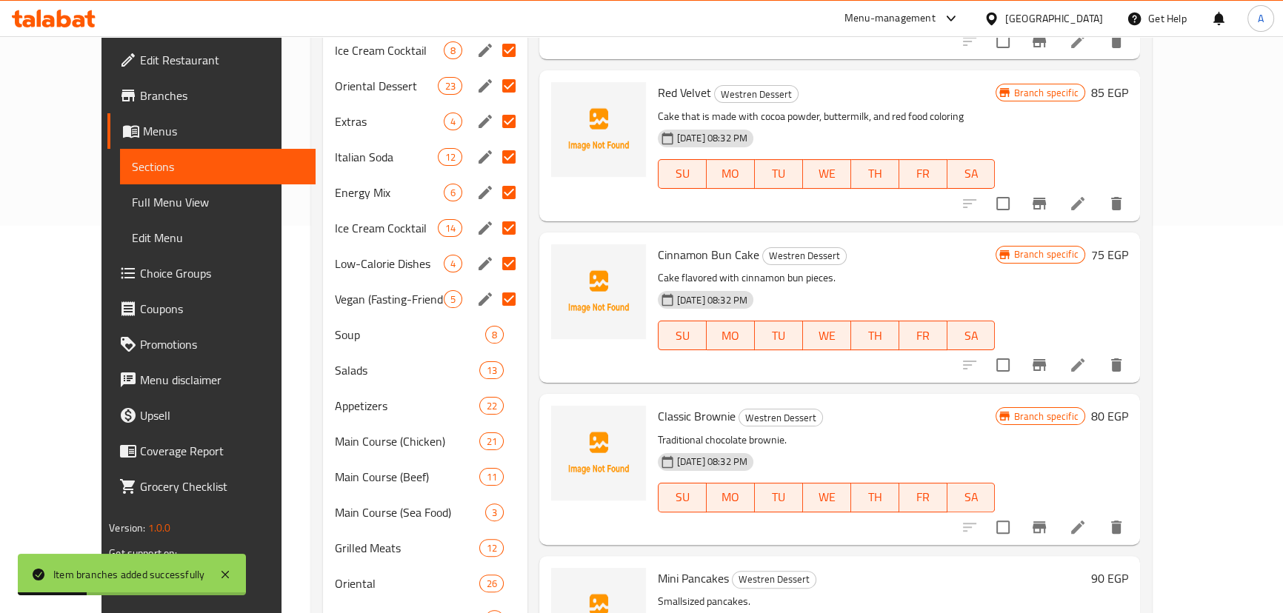
scroll to position [404, 0]
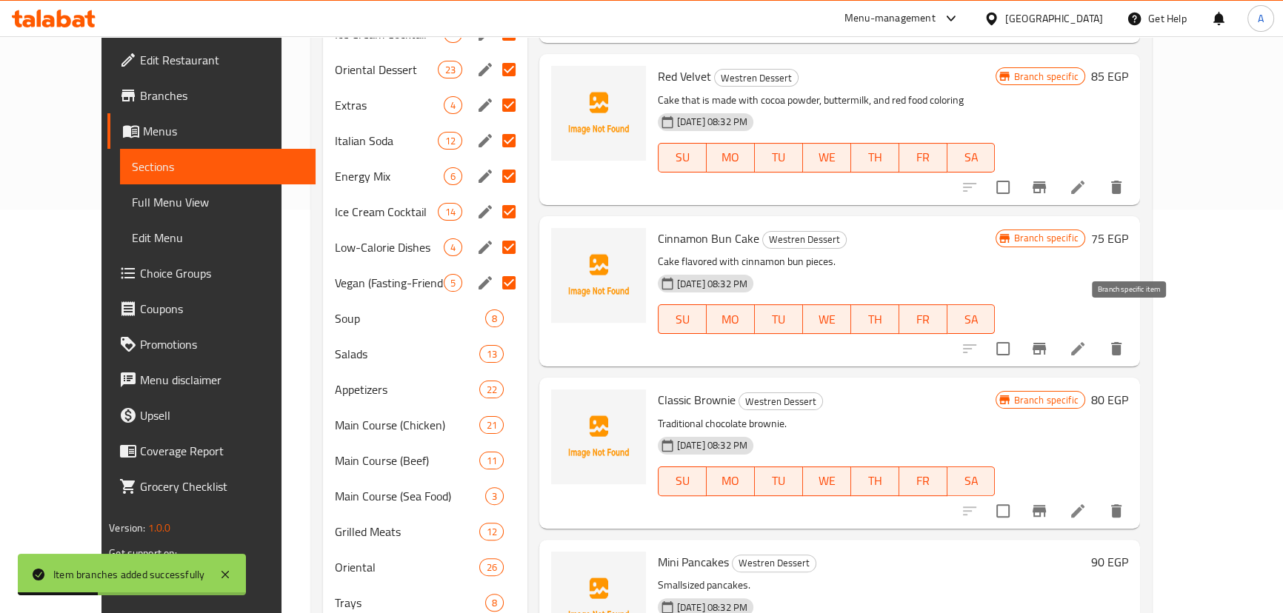
click at [1046, 343] on icon "Branch-specific-item" at bounding box center [1038, 349] width 13 height 12
click at [1046, 505] on icon "Branch-specific-item" at bounding box center [1038, 511] width 13 height 12
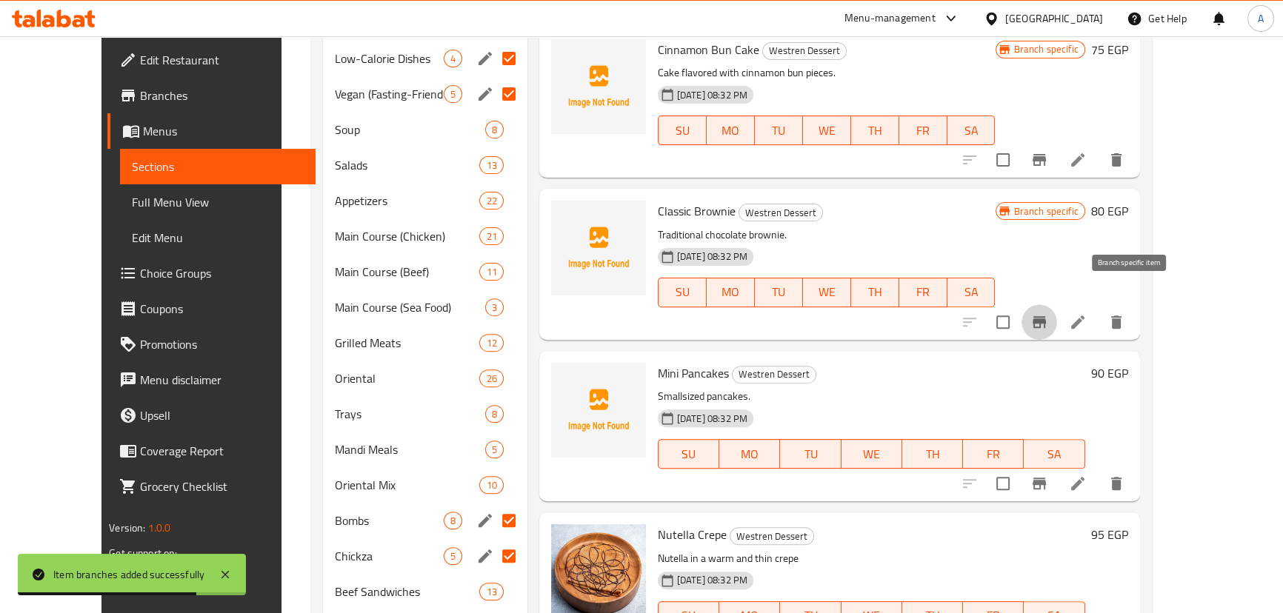
scroll to position [606, 0]
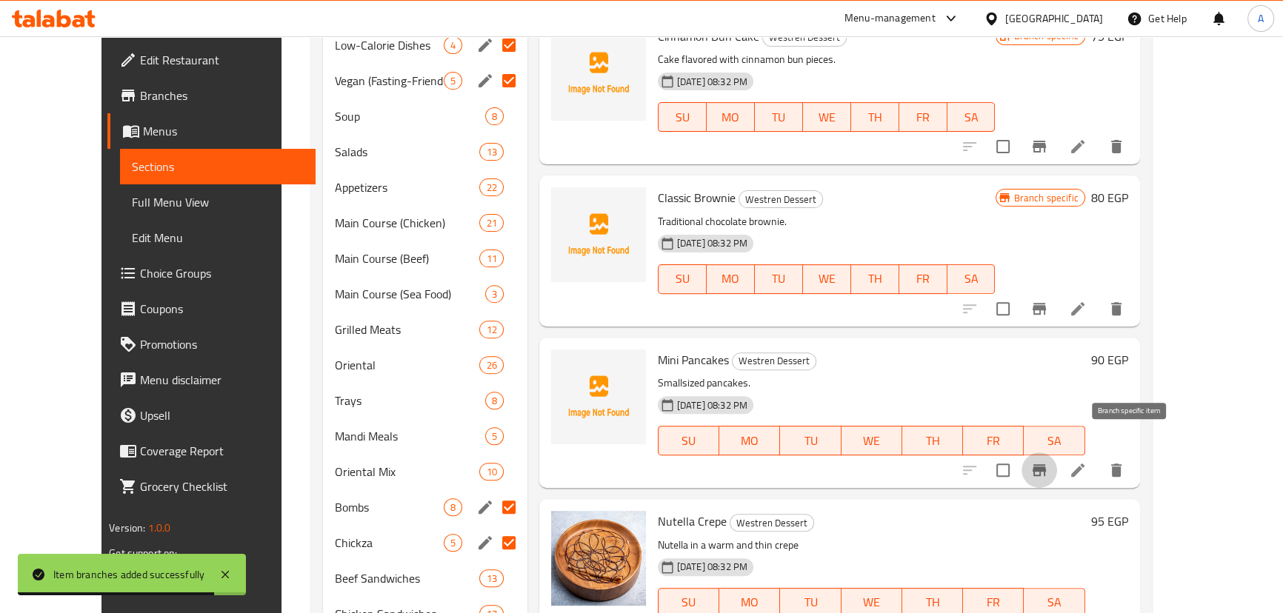
click at [1046, 464] on icon "Branch-specific-item" at bounding box center [1038, 470] width 13 height 12
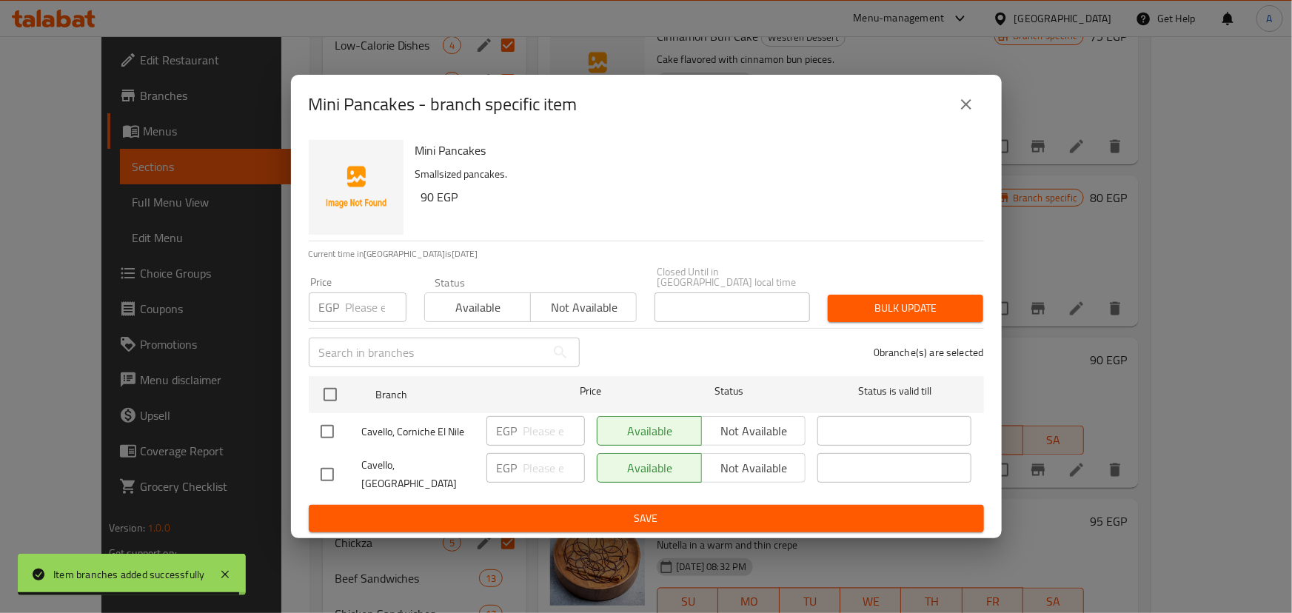
click at [322, 435] on input "checkbox" at bounding box center [327, 431] width 31 height 31
checkbox input "true"
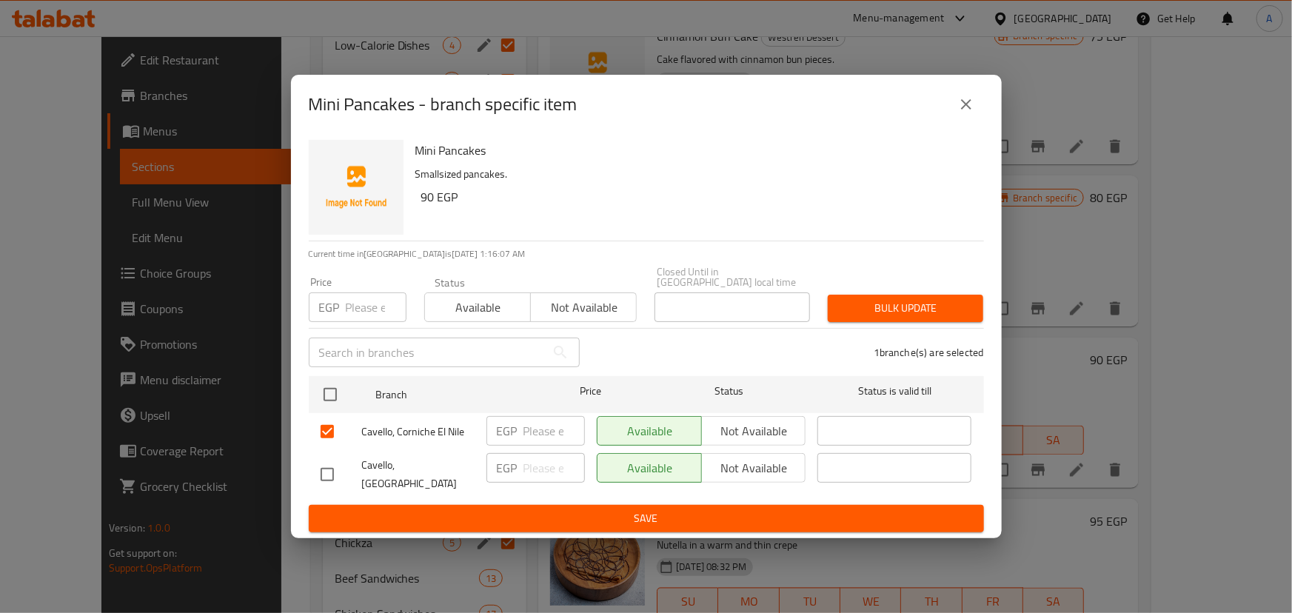
click at [745, 427] on span "Not available" at bounding box center [754, 431] width 93 height 21
click at [681, 509] on span "Save" at bounding box center [647, 518] width 652 height 19
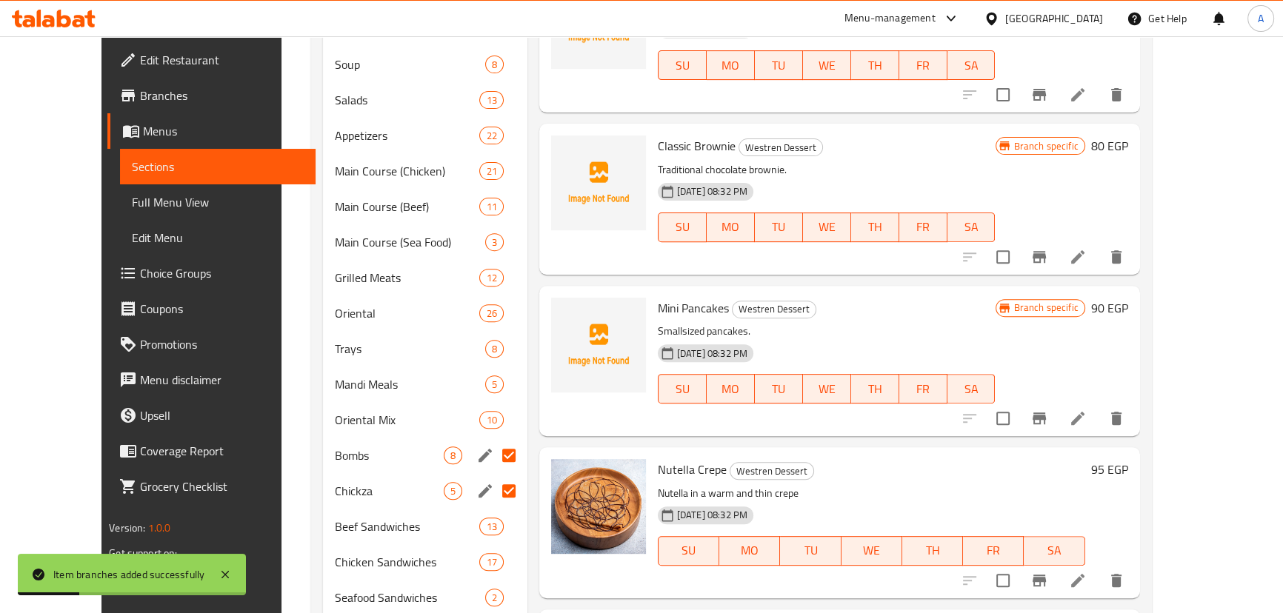
scroll to position [807, 0]
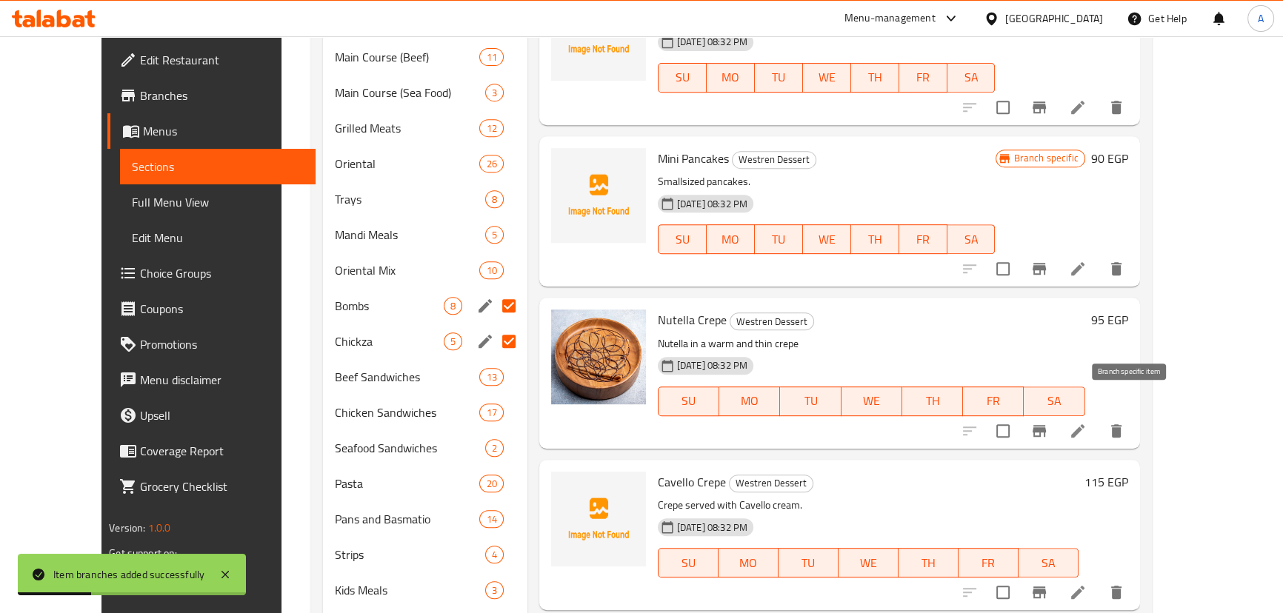
click at [1046, 425] on icon "Branch-specific-item" at bounding box center [1038, 431] width 13 height 12
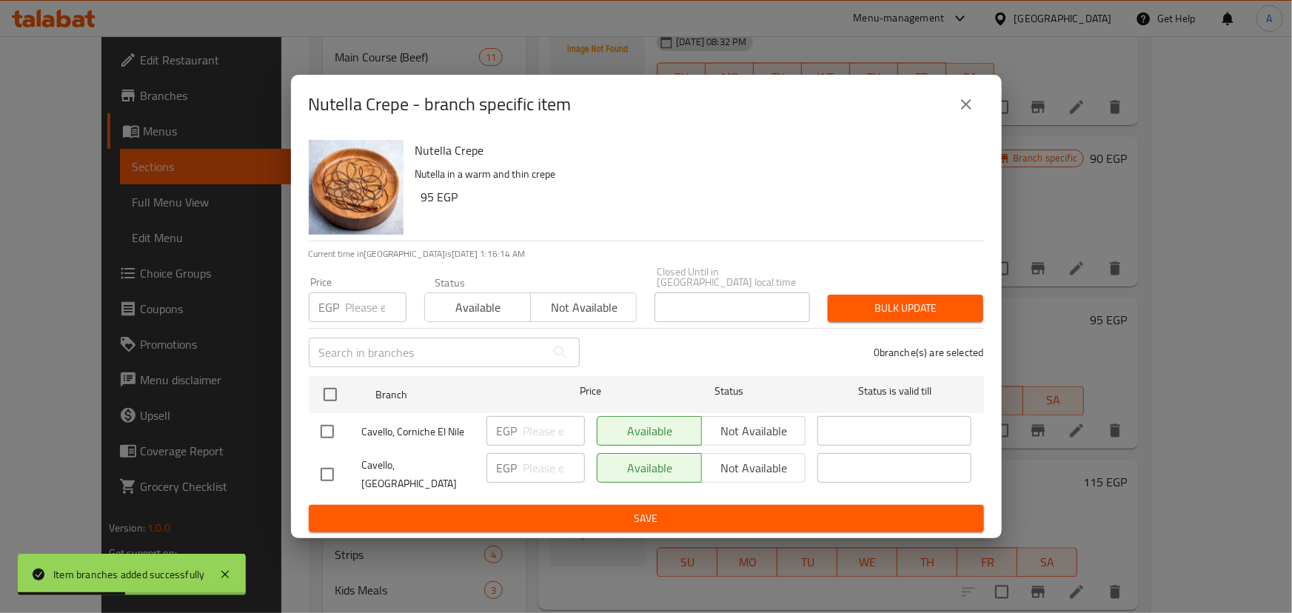
click at [320, 432] on input "checkbox" at bounding box center [327, 431] width 31 height 31
checkbox input "true"
click at [755, 425] on span "Not available" at bounding box center [754, 431] width 93 height 21
click at [692, 509] on span "Save" at bounding box center [647, 518] width 652 height 19
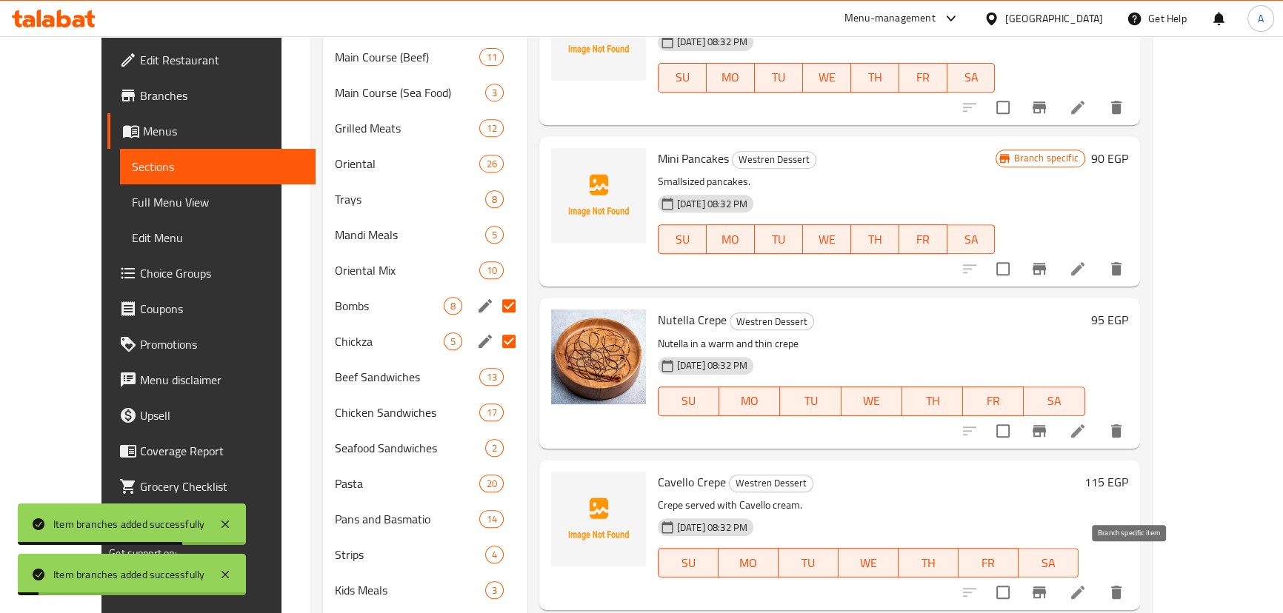
click at [1048, 584] on icon "Branch-specific-item" at bounding box center [1039, 593] width 18 height 18
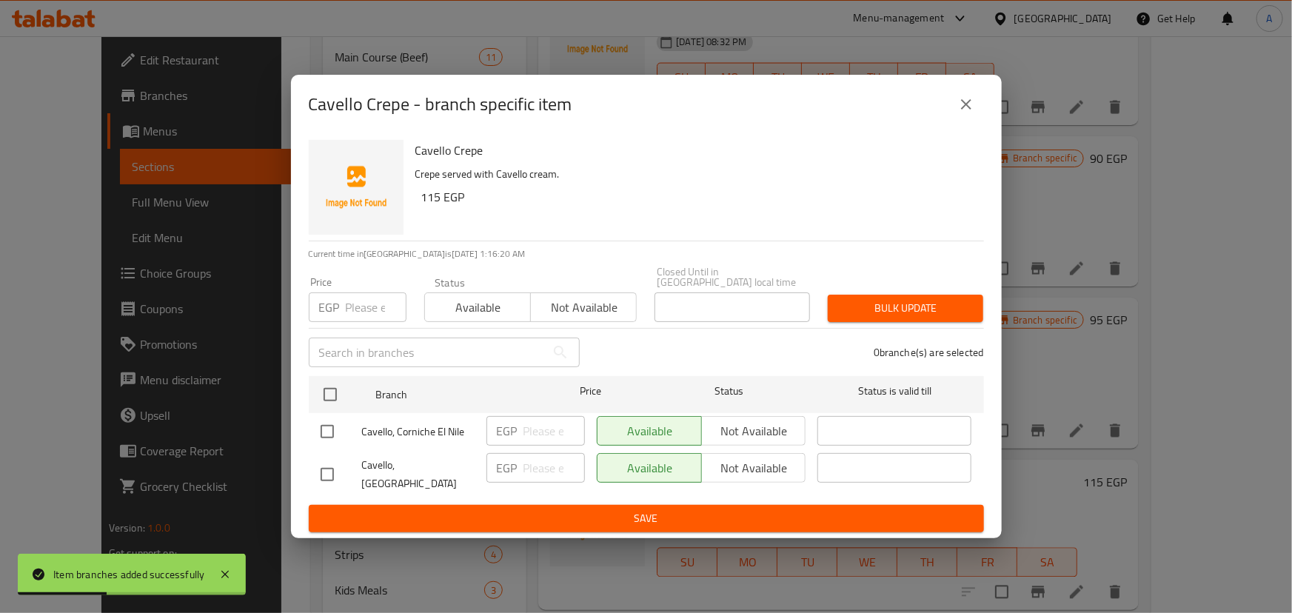
click at [337, 435] on input "checkbox" at bounding box center [327, 431] width 31 height 31
checkbox input "true"
click at [748, 422] on span "Not available" at bounding box center [754, 431] width 93 height 21
click at [636, 509] on span "Save" at bounding box center [647, 518] width 652 height 19
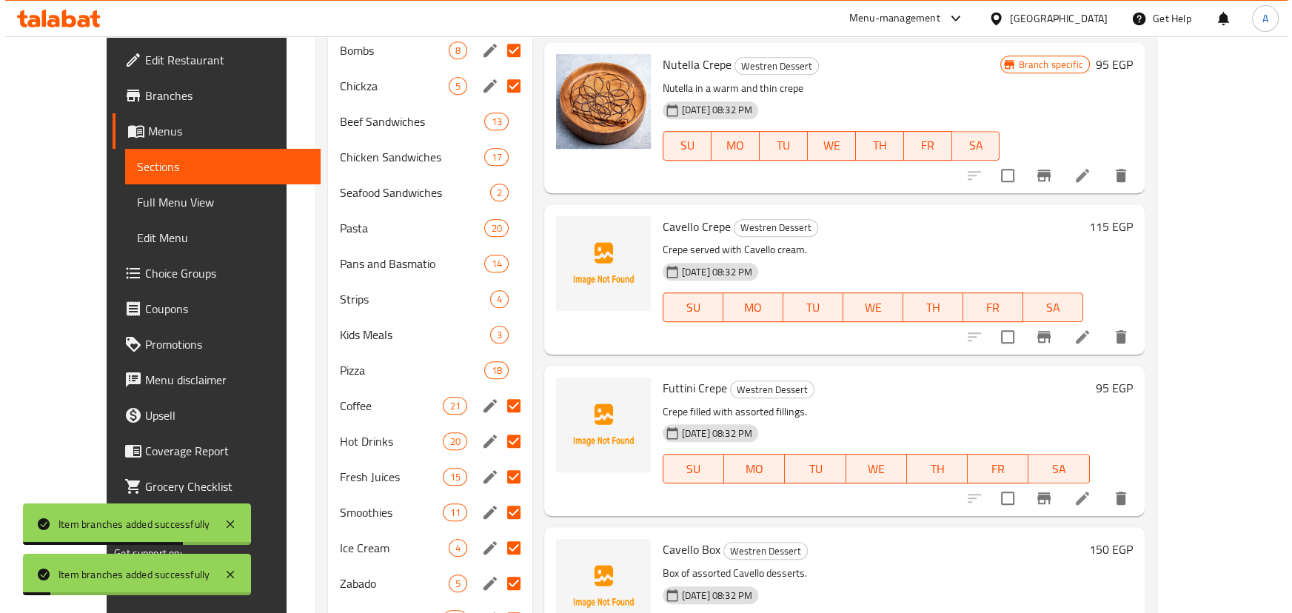
scroll to position [1077, 0]
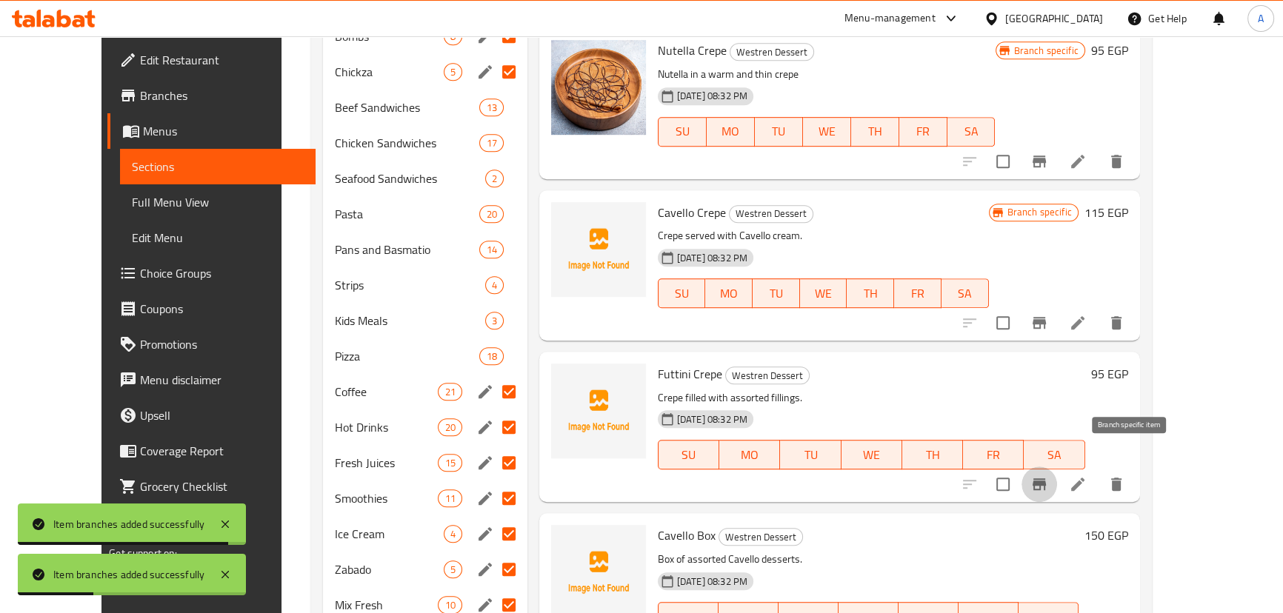
click at [1048, 475] on icon "Branch-specific-item" at bounding box center [1039, 484] width 18 height 18
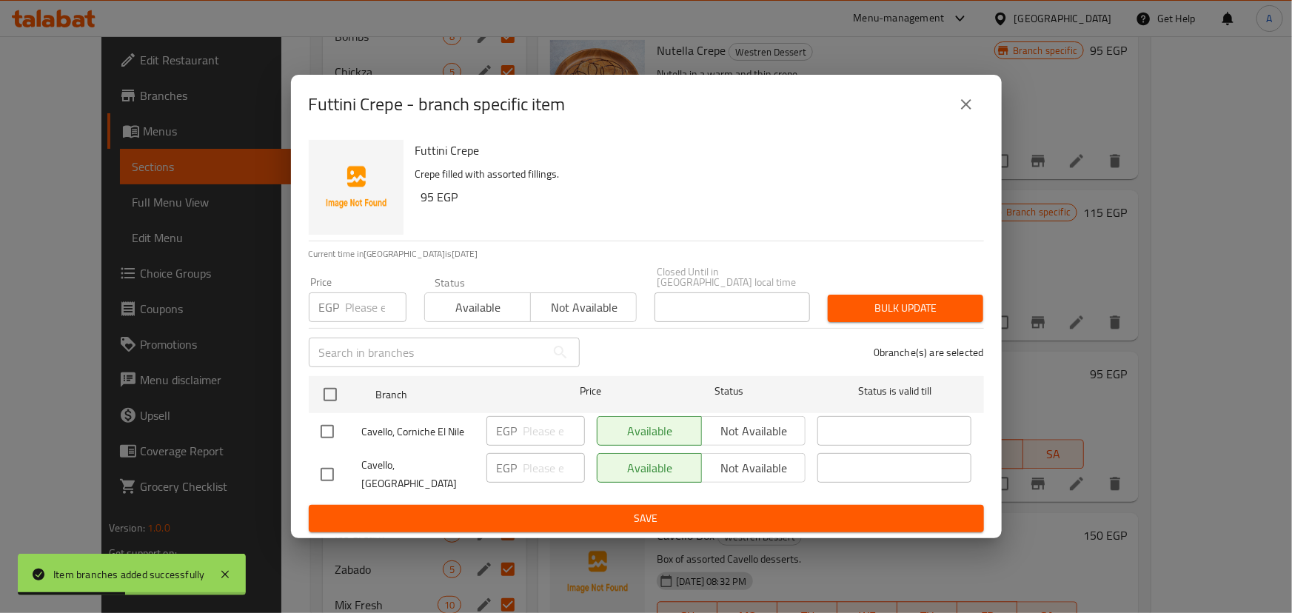
click at [332, 430] on input "checkbox" at bounding box center [327, 431] width 31 height 31
checkbox input "true"
click at [727, 418] on button "Not available" at bounding box center [753, 431] width 105 height 30
click at [682, 509] on span "Save" at bounding box center [647, 518] width 652 height 19
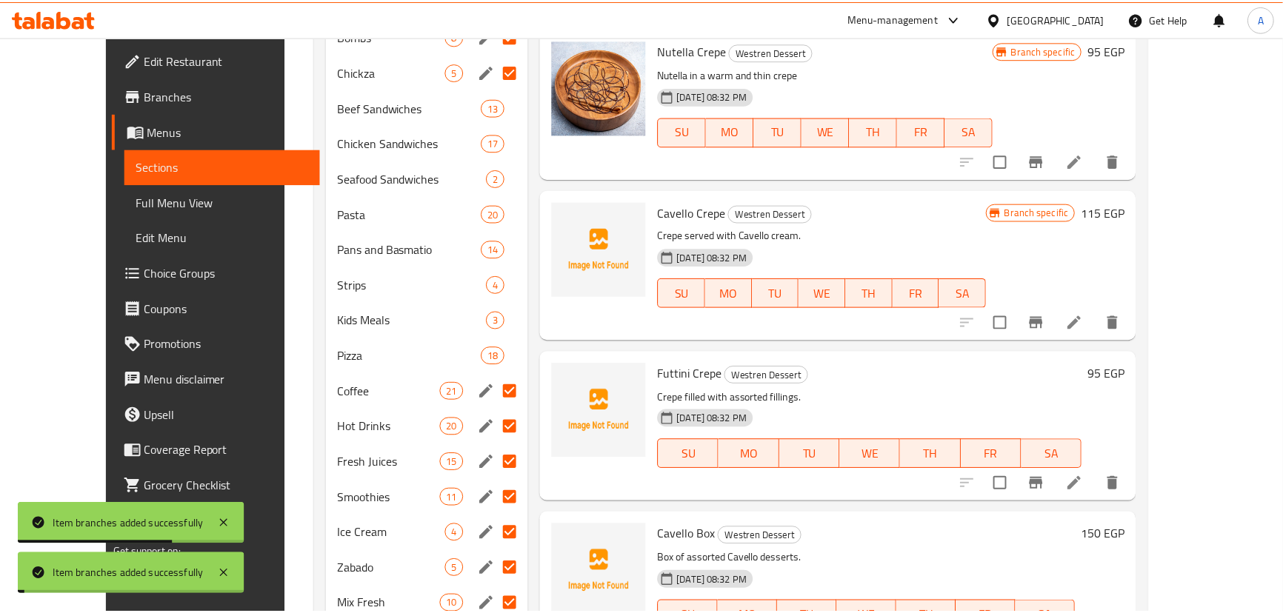
scroll to position [1146, 0]
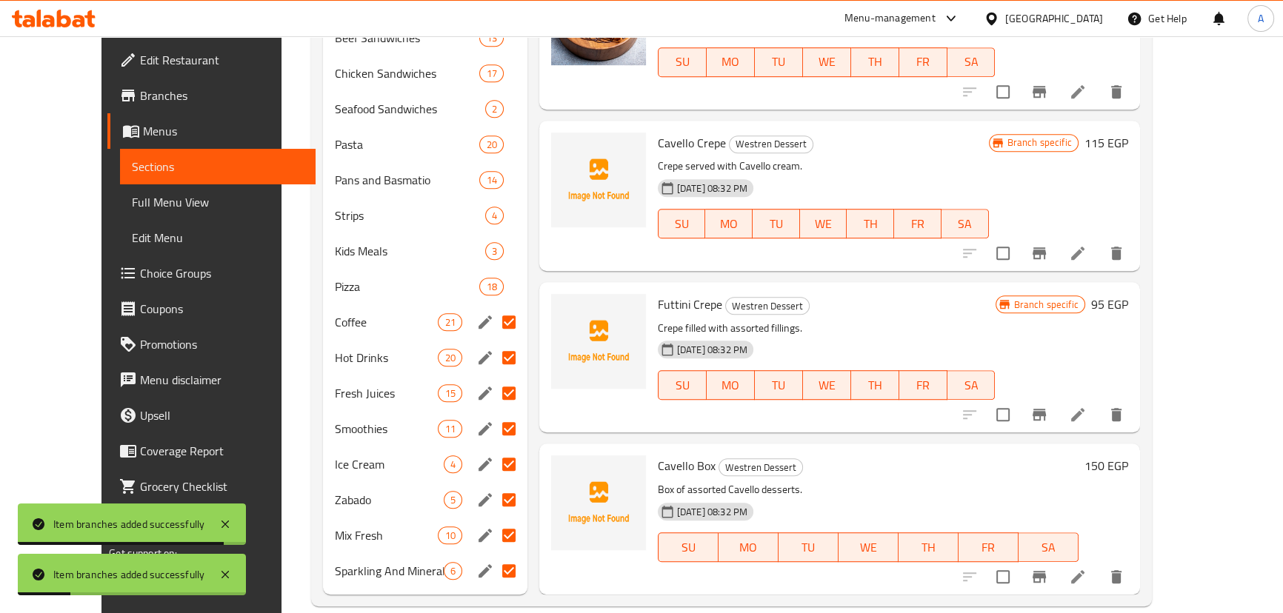
click at [1048, 568] on icon "Branch-specific-item" at bounding box center [1039, 577] width 18 height 18
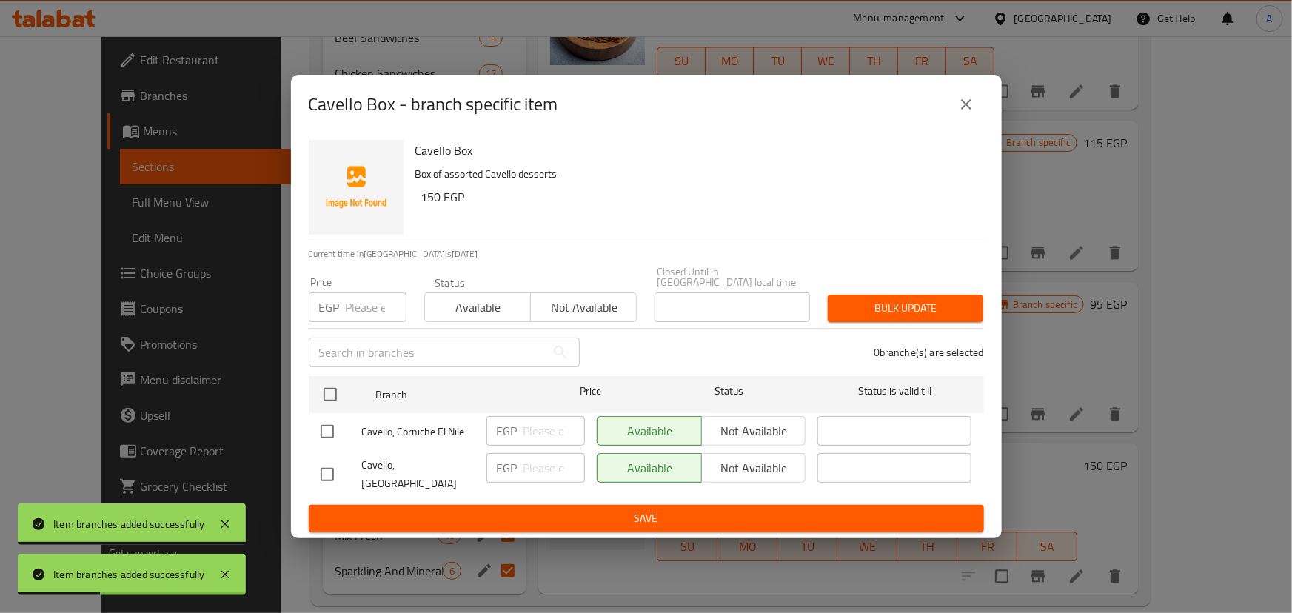
click at [325, 444] on input "checkbox" at bounding box center [327, 431] width 31 height 31
checkbox input "true"
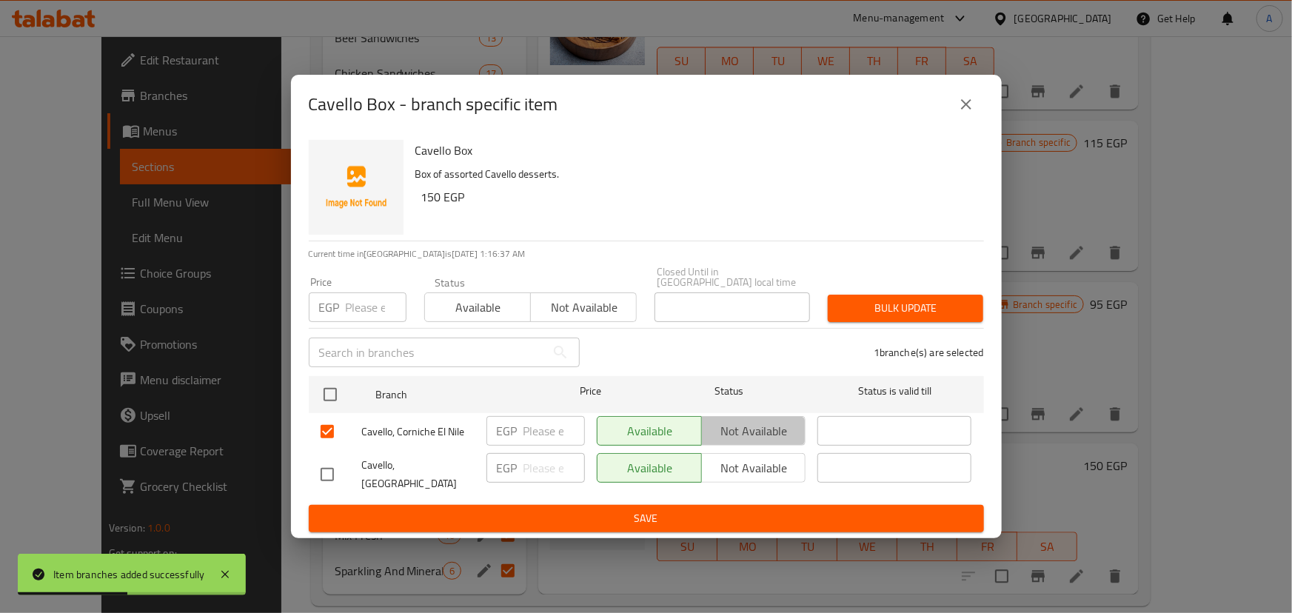
click at [742, 424] on span "Not available" at bounding box center [754, 431] width 93 height 21
click at [598, 509] on span "Save" at bounding box center [647, 518] width 652 height 19
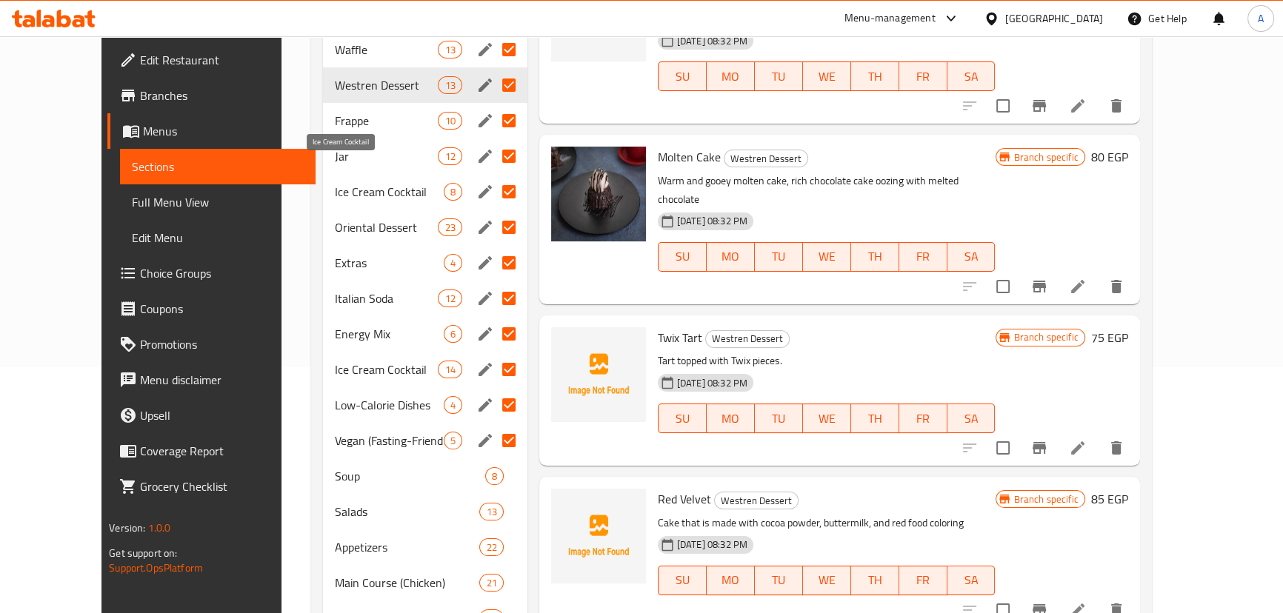
scroll to position [69, 0]
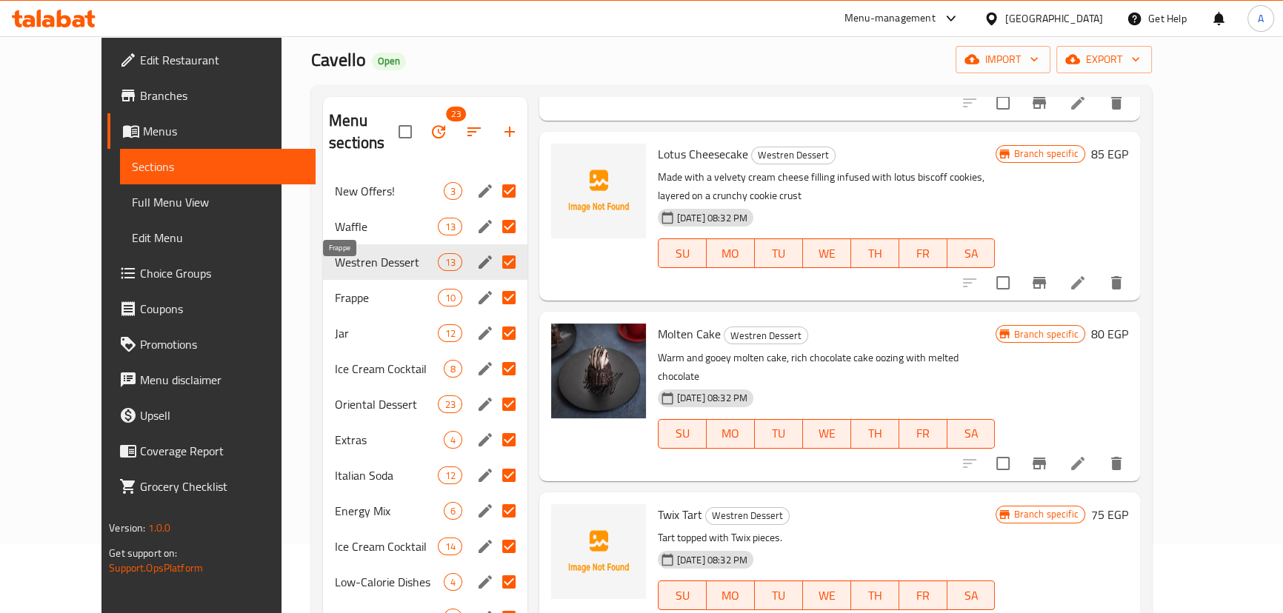
click at [366, 289] on span "Frappe" at bounding box center [386, 298] width 103 height 18
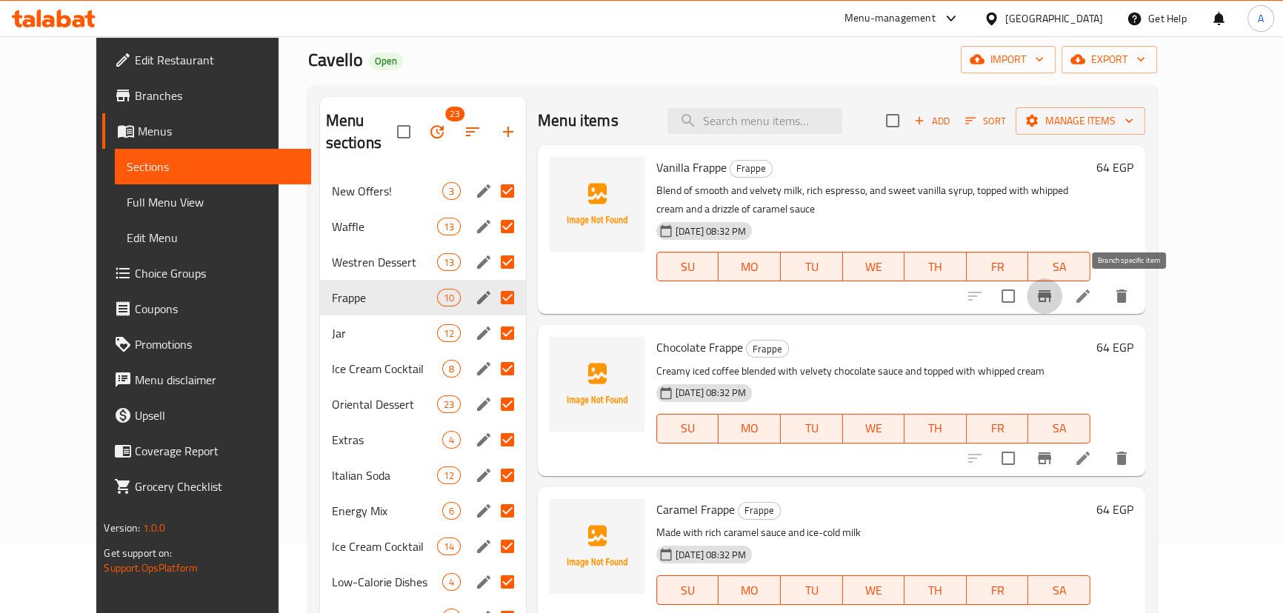
click at [1062, 287] on button "Branch-specific-item" at bounding box center [1044, 296] width 36 height 36
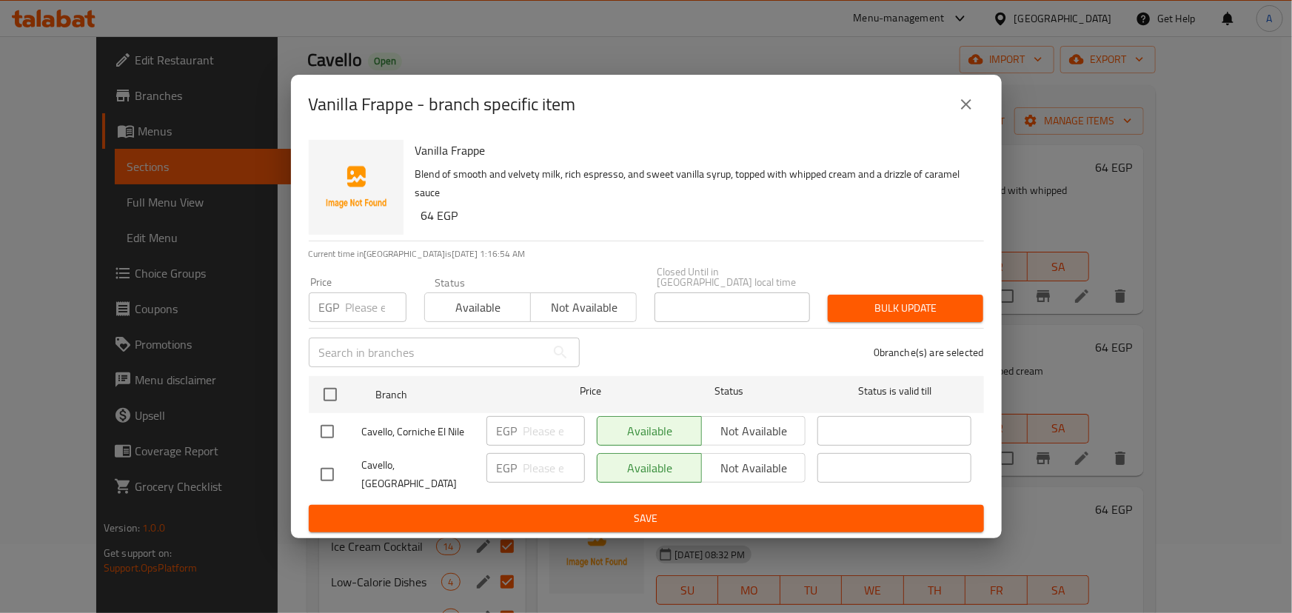
click at [324, 427] on input "checkbox" at bounding box center [327, 431] width 31 height 31
checkbox input "true"
click at [783, 437] on span "Not available" at bounding box center [754, 431] width 93 height 21
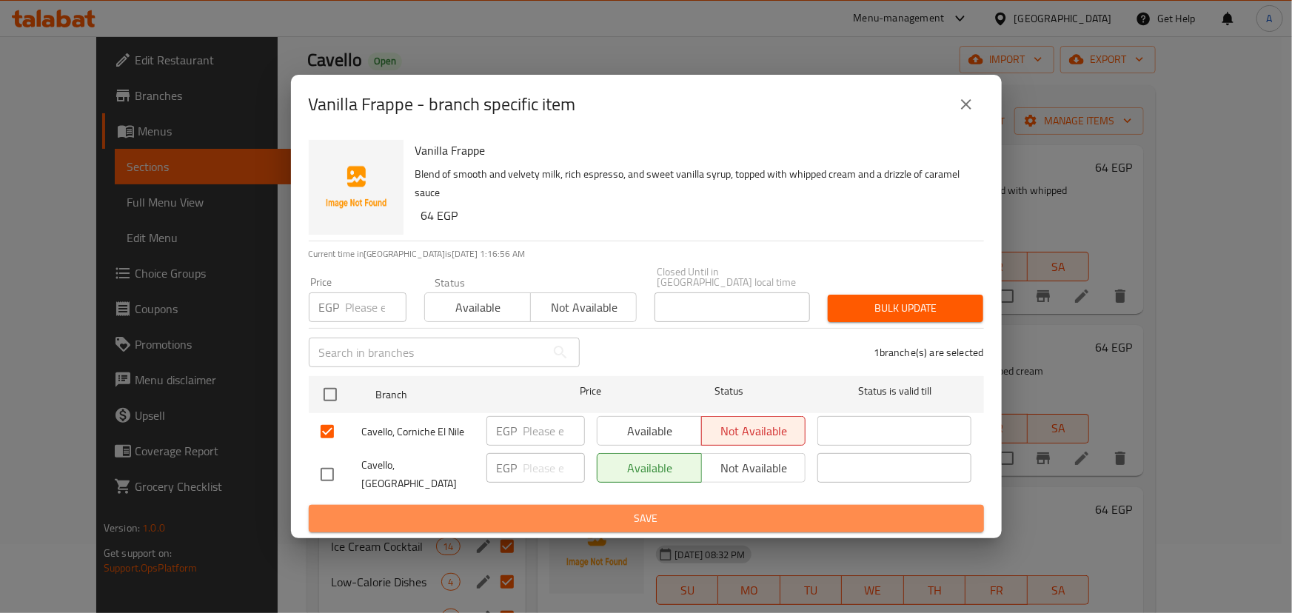
click at [692, 512] on span "Save" at bounding box center [647, 518] width 652 height 19
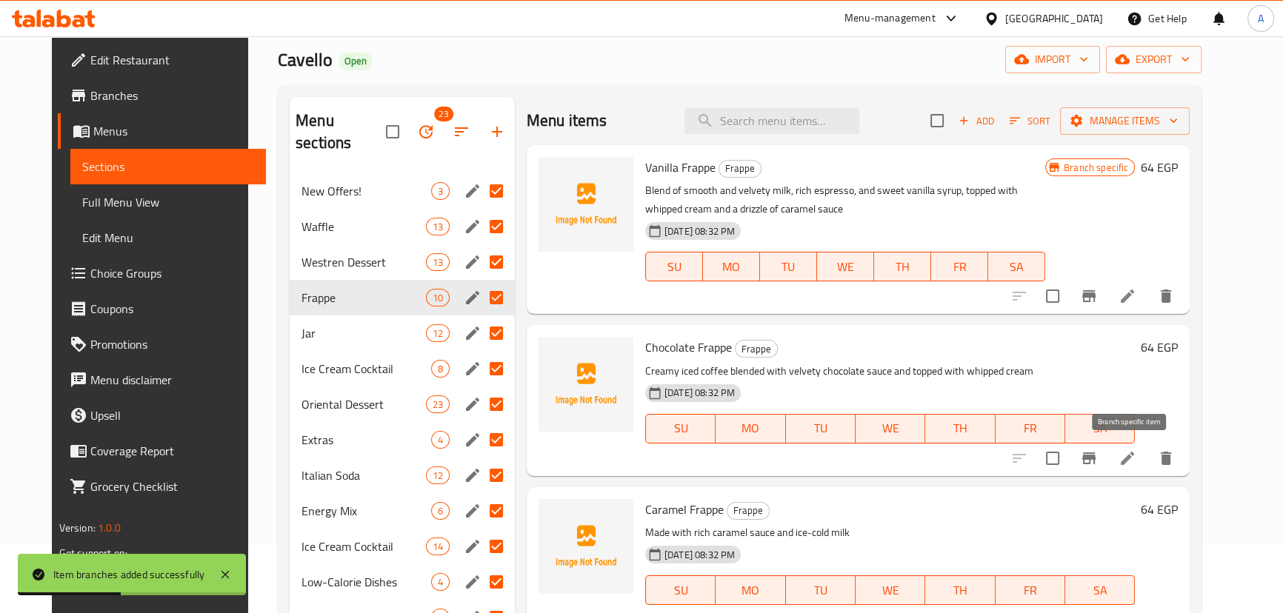
click at [1095, 461] on icon "Branch-specific-item" at bounding box center [1088, 458] width 13 height 12
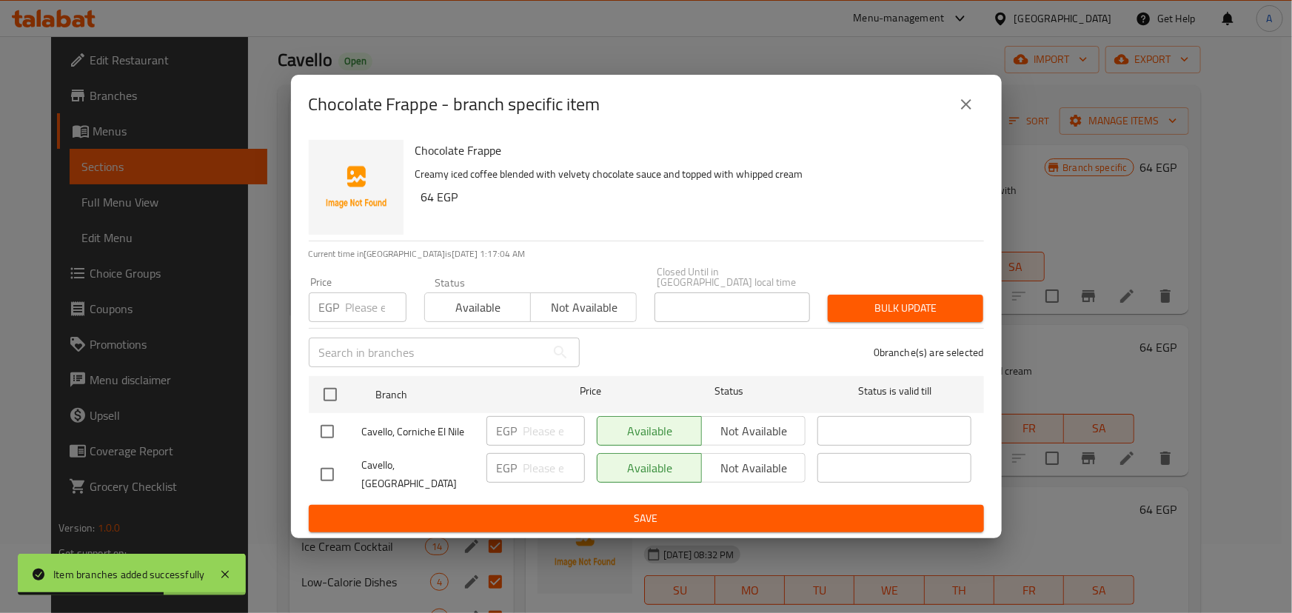
click at [327, 436] on input "checkbox" at bounding box center [327, 431] width 31 height 31
checkbox input "true"
click at [734, 429] on span "Not available" at bounding box center [754, 431] width 93 height 21
click at [668, 509] on span "Save" at bounding box center [647, 518] width 652 height 19
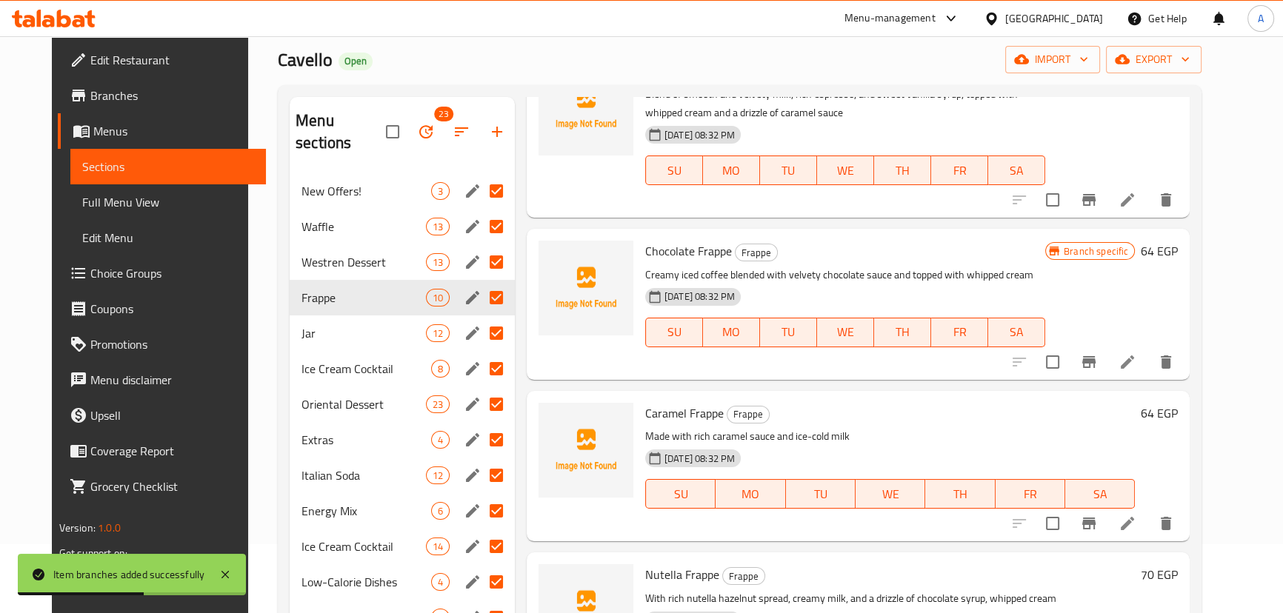
scroll to position [121, 0]
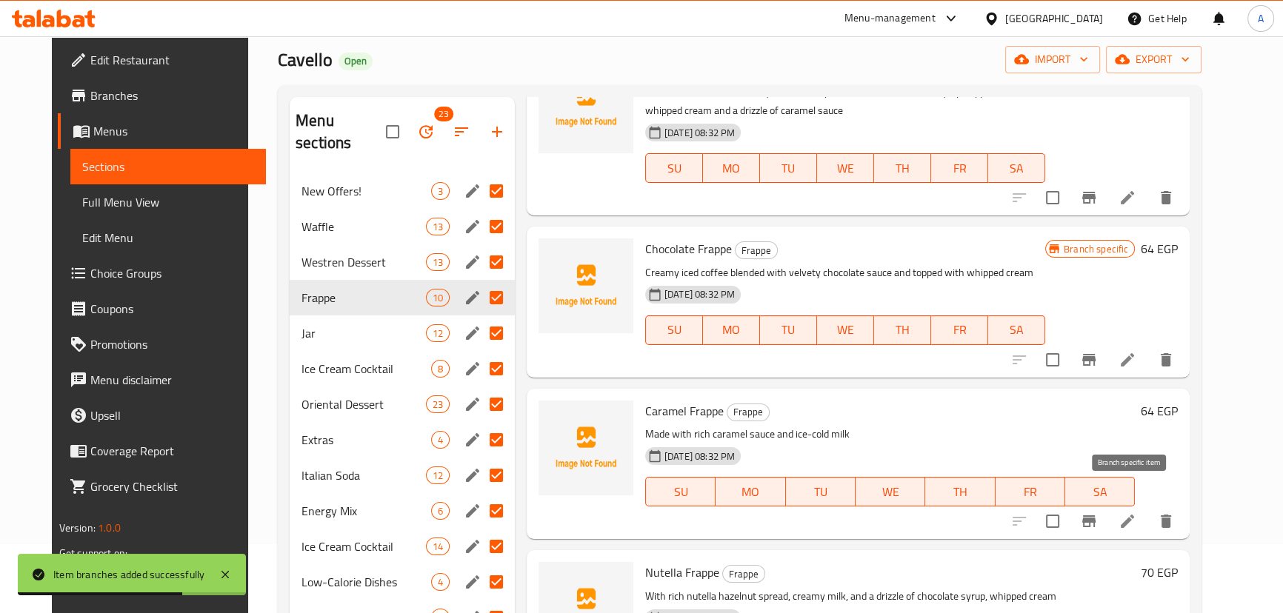
click at [1095, 515] on icon "Branch-specific-item" at bounding box center [1088, 521] width 13 height 12
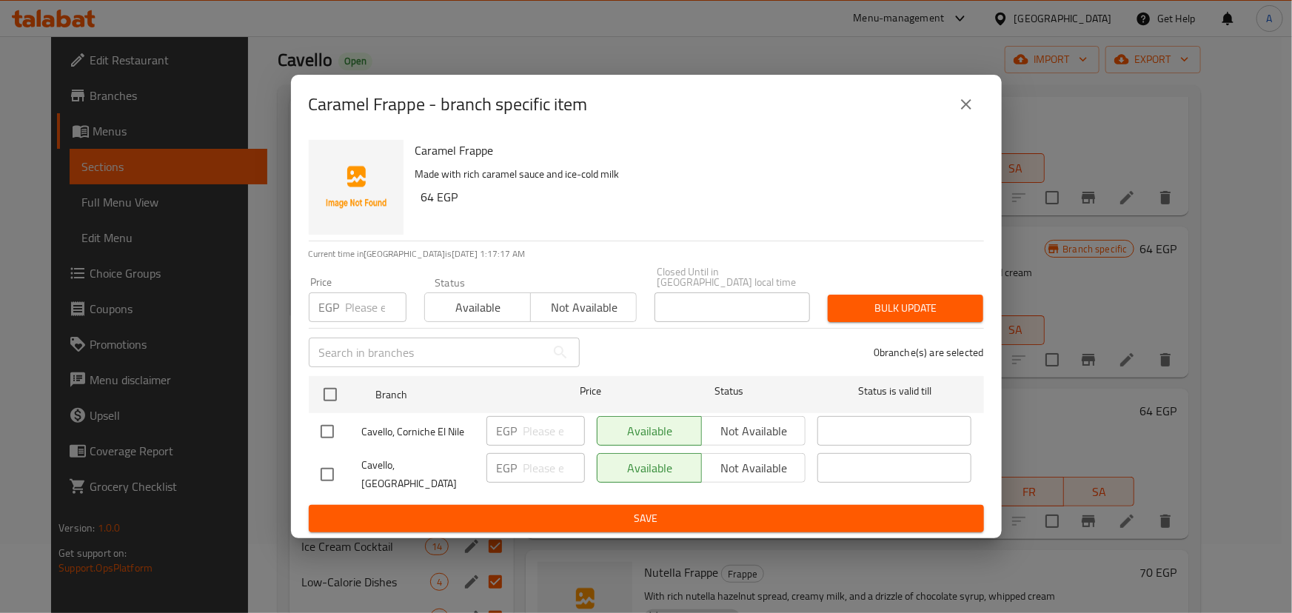
click at [319, 435] on input "checkbox" at bounding box center [327, 431] width 31 height 31
checkbox input "true"
click at [766, 432] on span "Not available" at bounding box center [754, 431] width 93 height 21
click at [686, 509] on span "Save" at bounding box center [647, 518] width 652 height 19
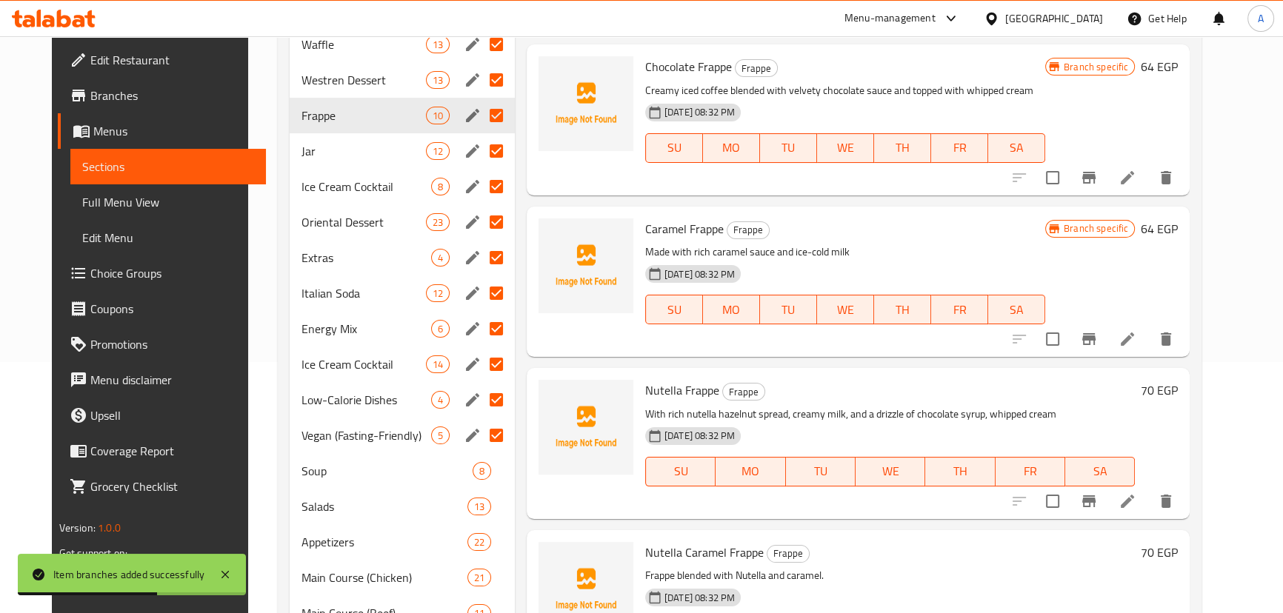
scroll to position [271, 0]
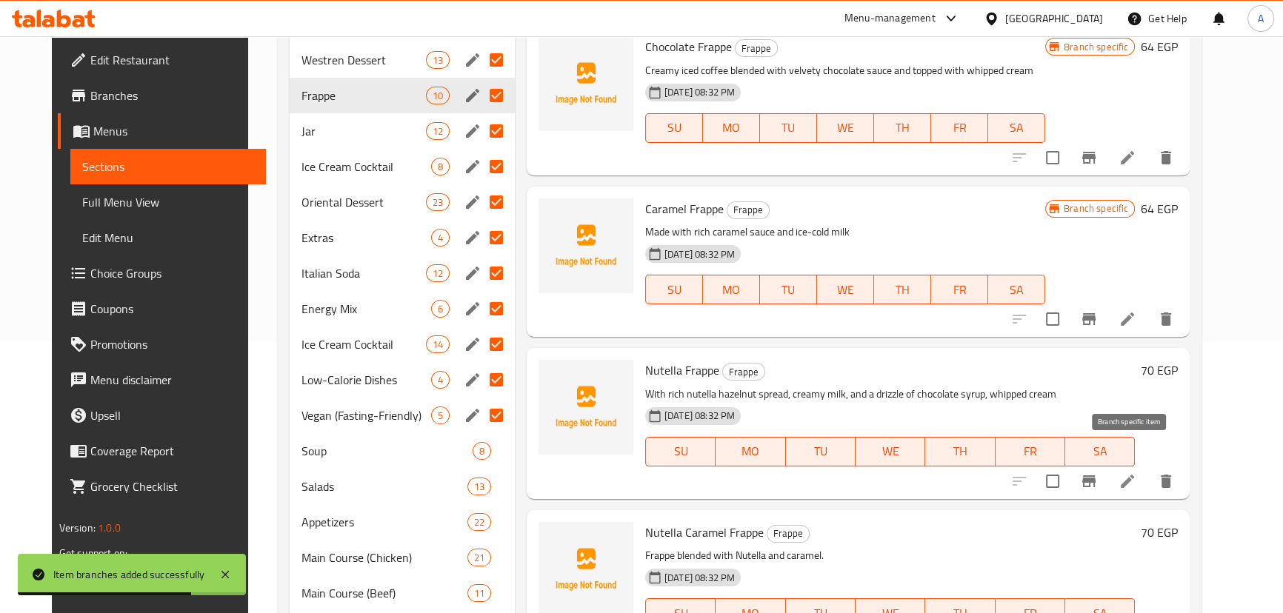
click at [1097, 472] on icon "Branch-specific-item" at bounding box center [1089, 481] width 18 height 18
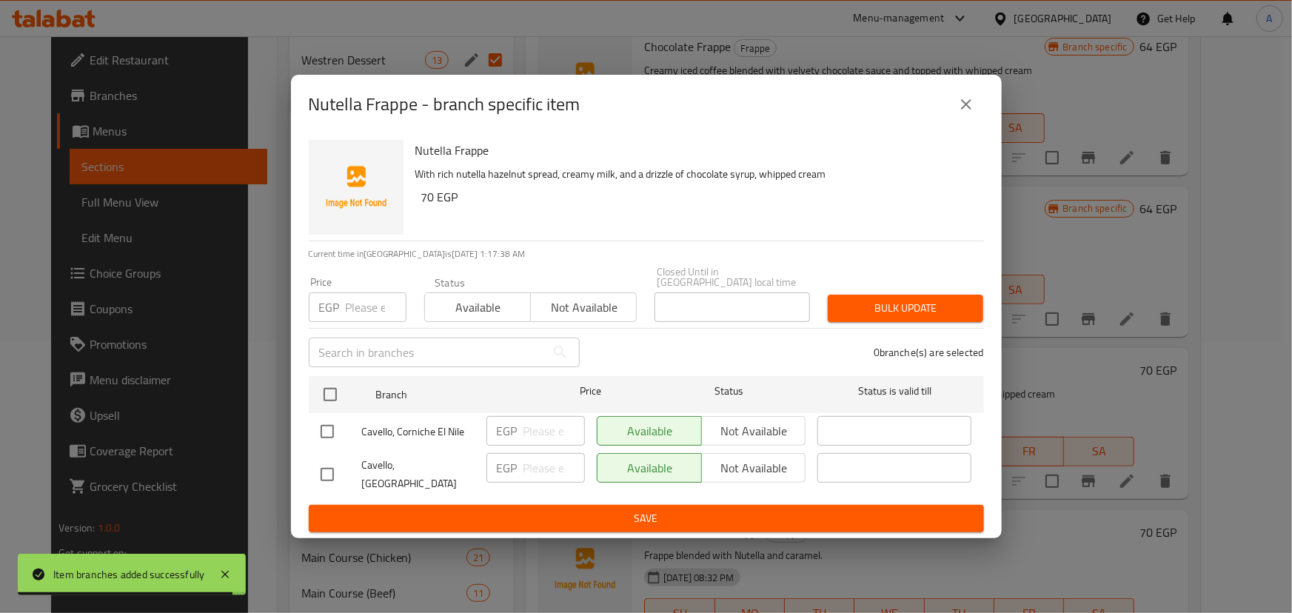
click at [317, 429] on input "checkbox" at bounding box center [327, 431] width 31 height 31
checkbox input "true"
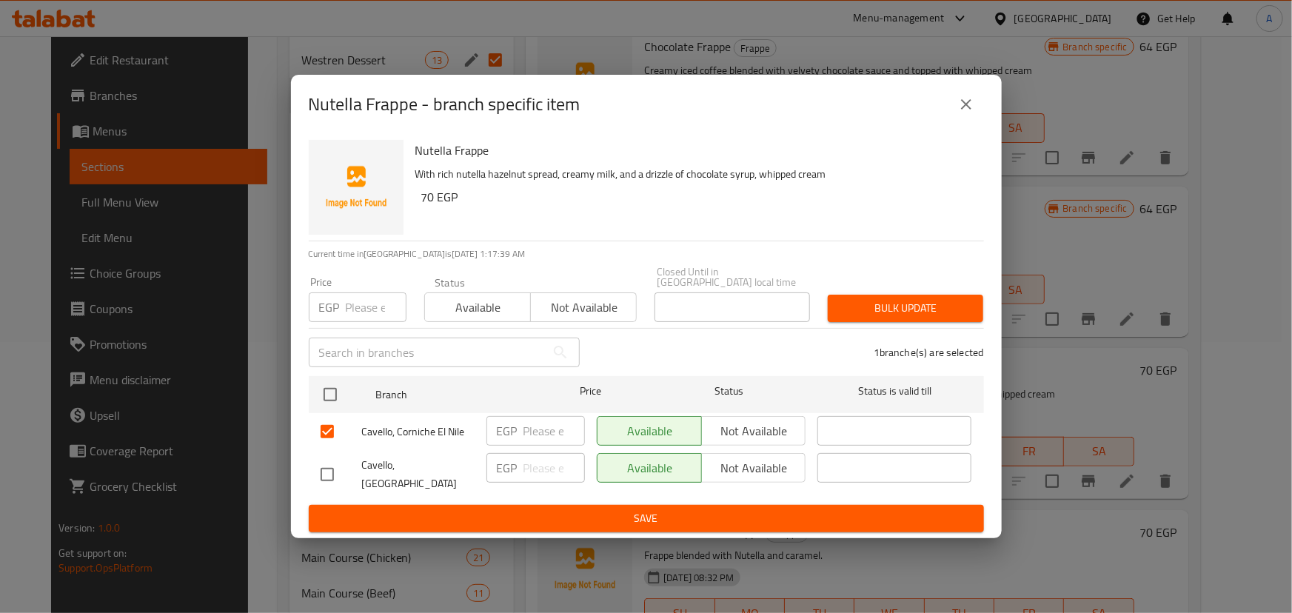
click at [766, 429] on span "Not available" at bounding box center [754, 431] width 93 height 21
click at [679, 509] on span "Save" at bounding box center [647, 518] width 652 height 19
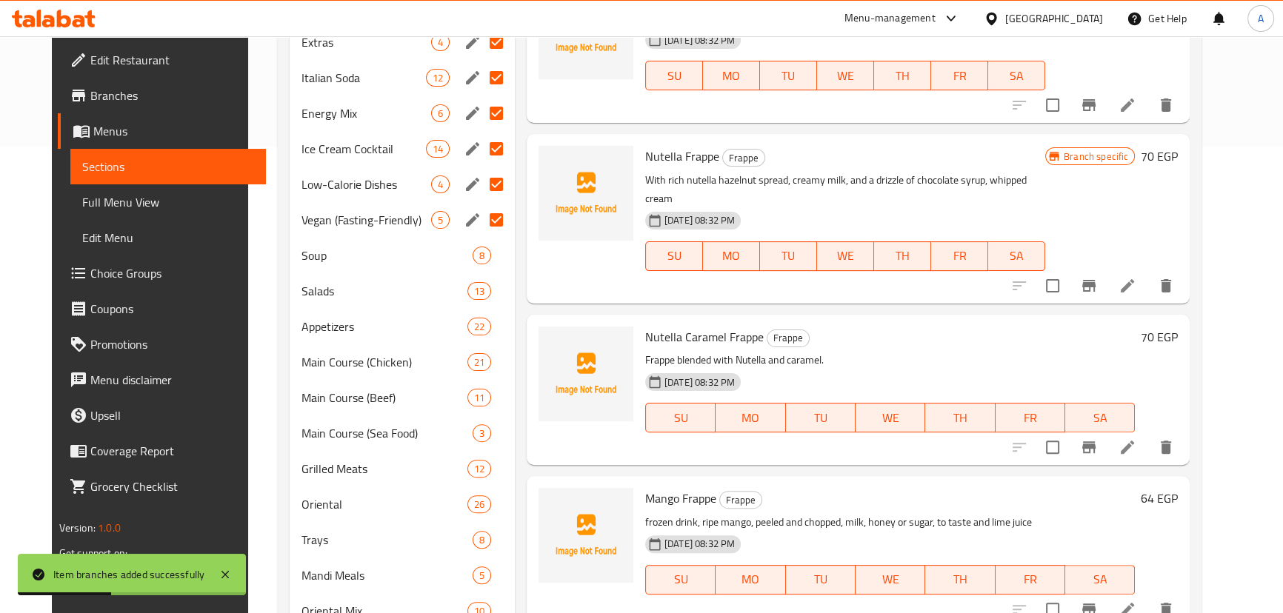
scroll to position [473, 0]
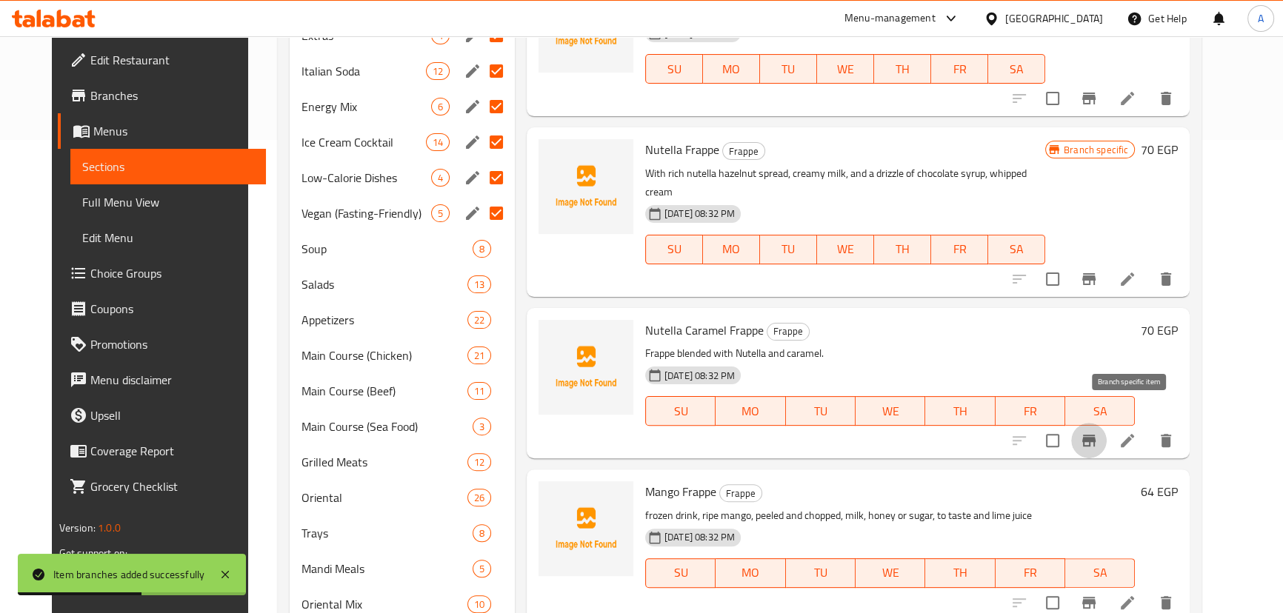
click at [1097, 432] on icon "Branch-specific-item" at bounding box center [1089, 441] width 18 height 18
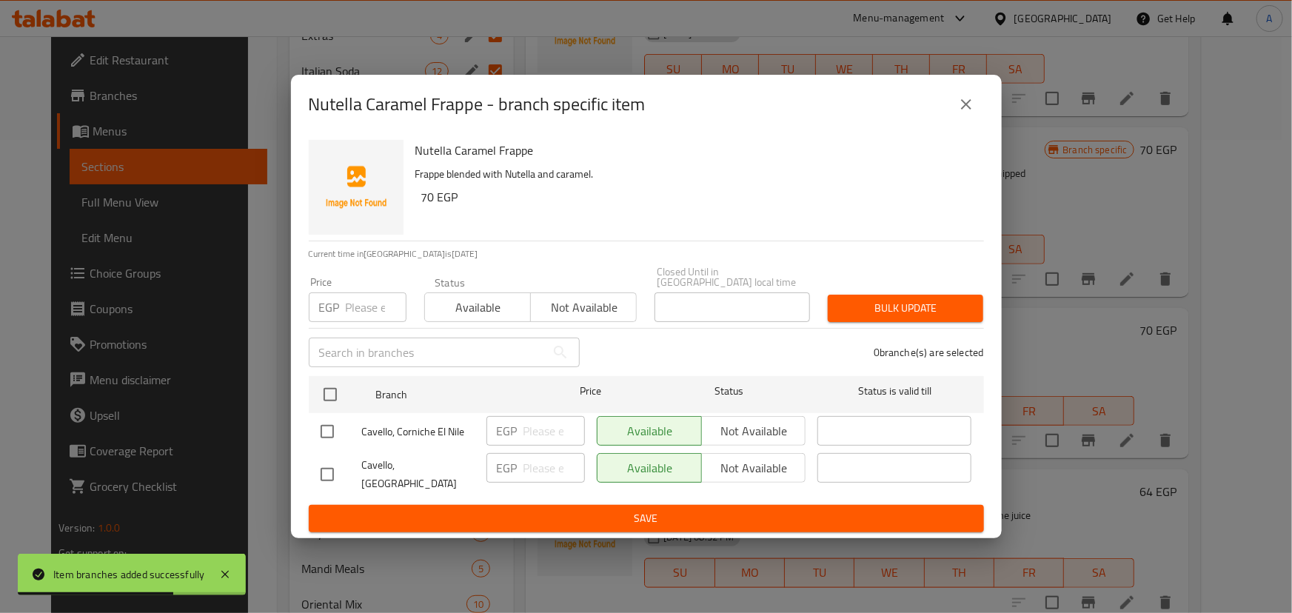
click at [318, 422] on input "checkbox" at bounding box center [327, 431] width 31 height 31
checkbox input "true"
click at [741, 427] on span "Not available" at bounding box center [754, 431] width 93 height 21
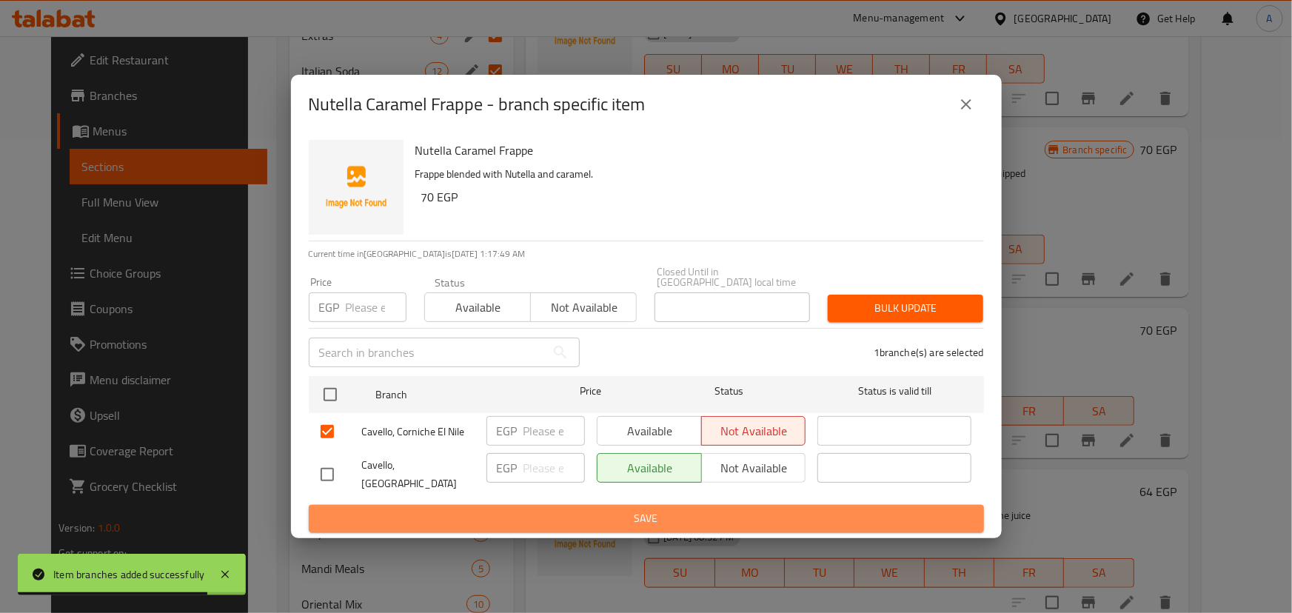
click at [715, 509] on span "Save" at bounding box center [647, 518] width 652 height 19
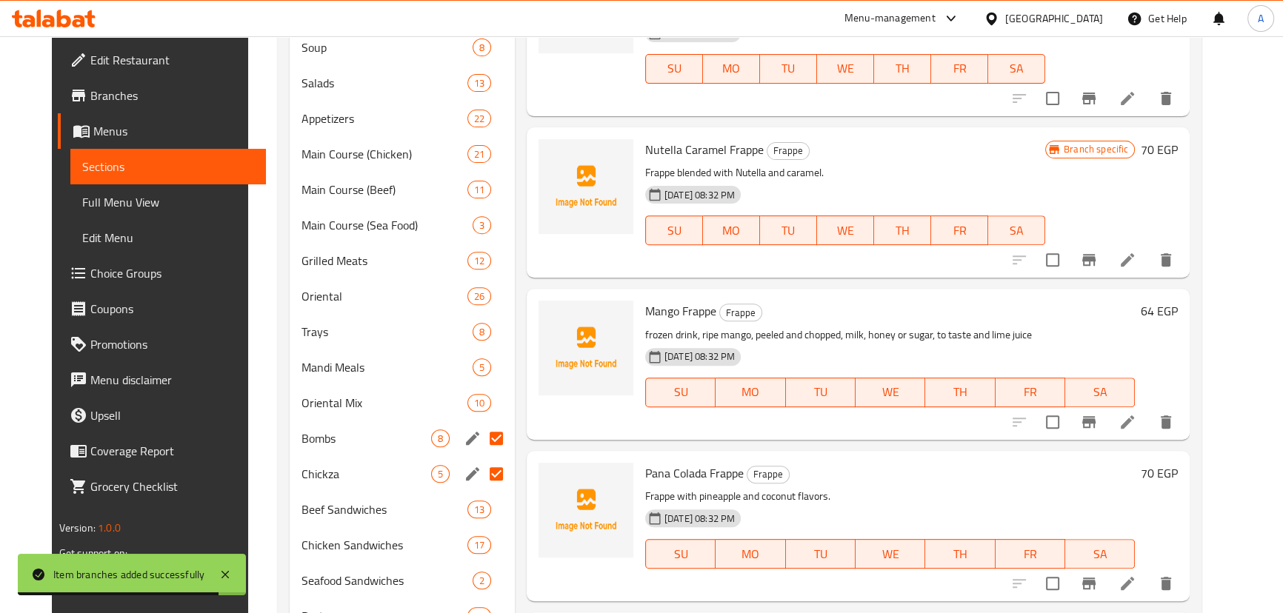
scroll to position [121, 0]
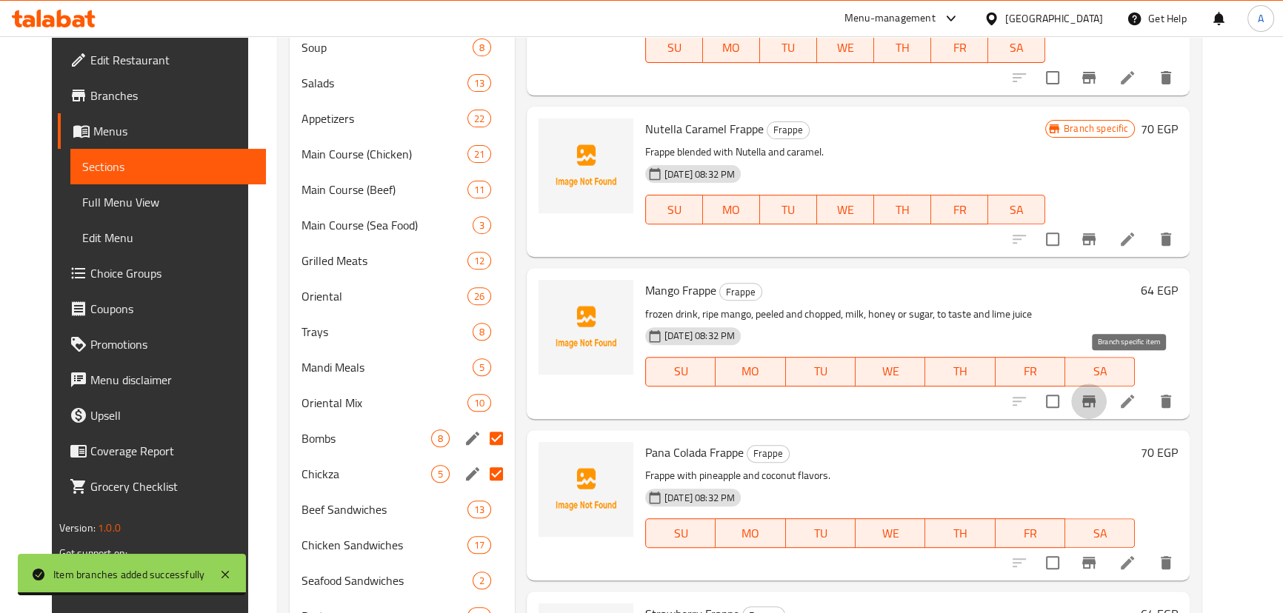
click at [1097, 392] on icon "Branch-specific-item" at bounding box center [1089, 401] width 18 height 18
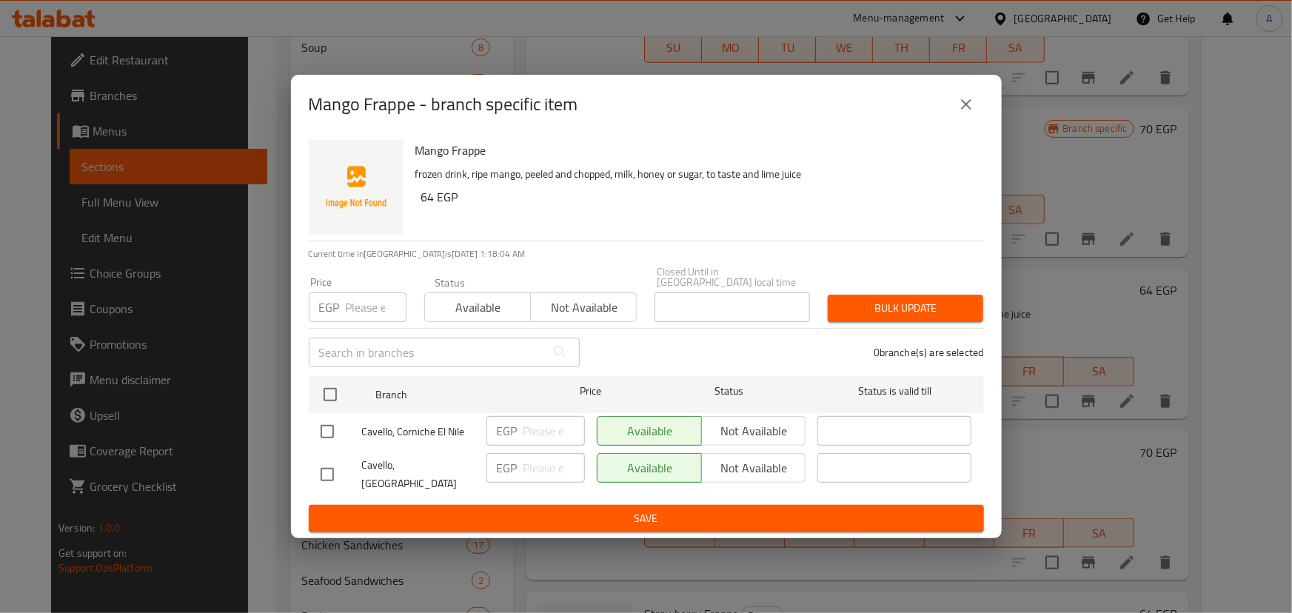
click at [325, 446] on input "checkbox" at bounding box center [327, 431] width 31 height 31
checkbox input "true"
click at [726, 429] on span "Not available" at bounding box center [754, 431] width 93 height 21
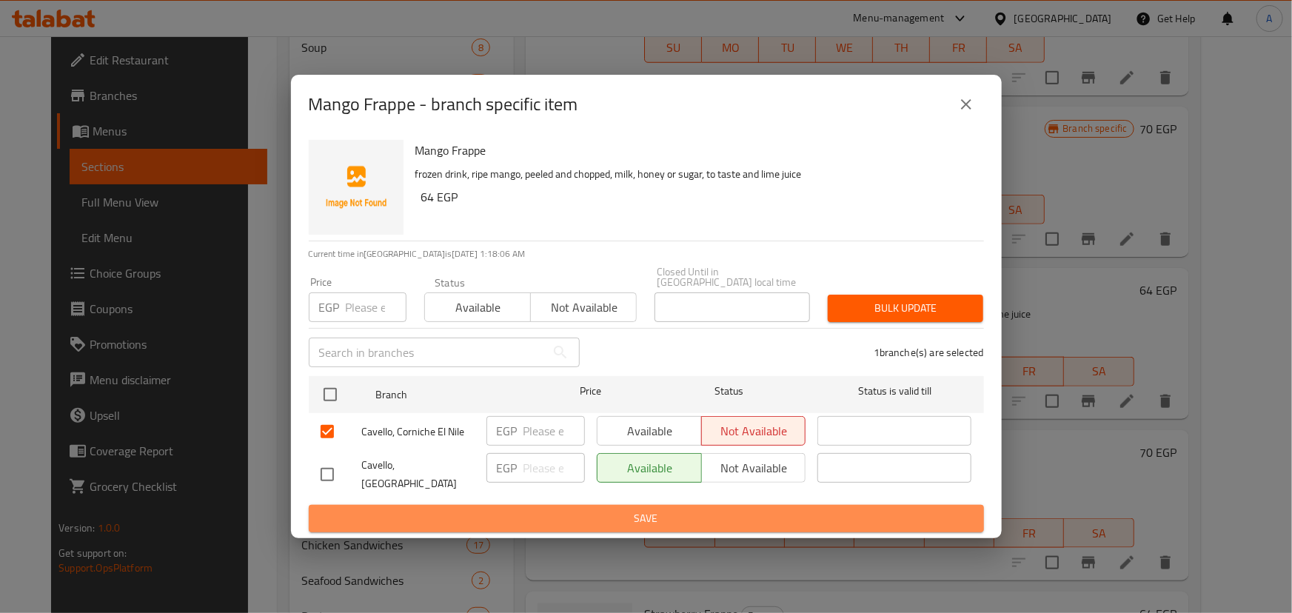
click at [675, 515] on span "Save" at bounding box center [647, 518] width 652 height 19
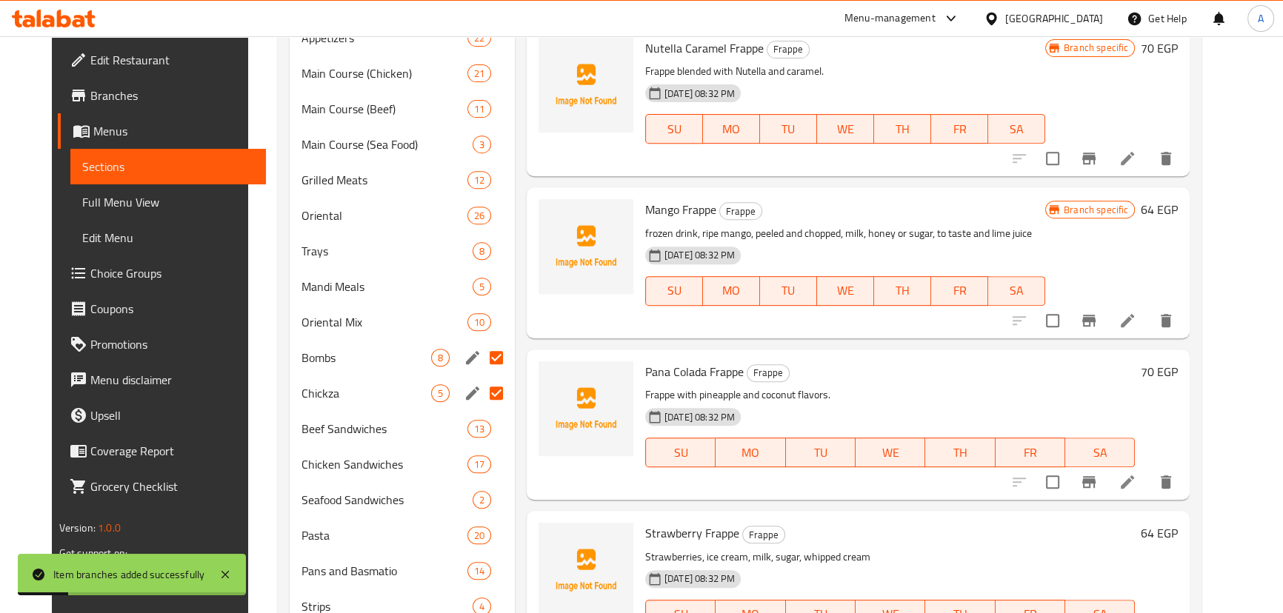
scroll to position [809, 0]
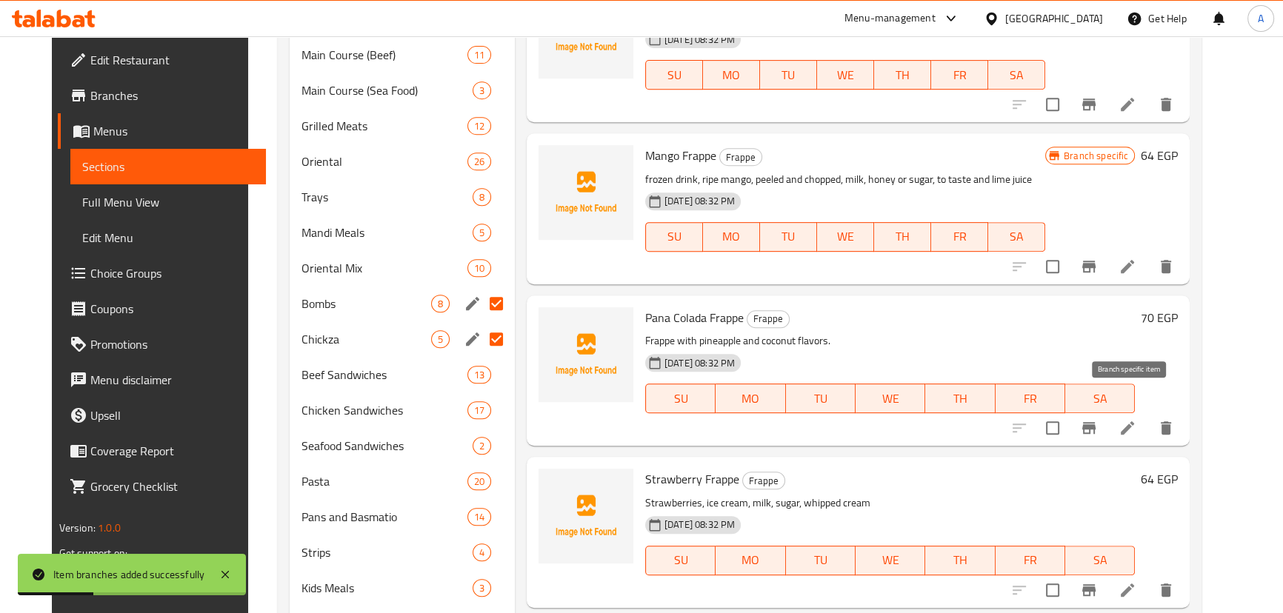
click at [1095, 422] on icon "Branch-specific-item" at bounding box center [1088, 428] width 13 height 12
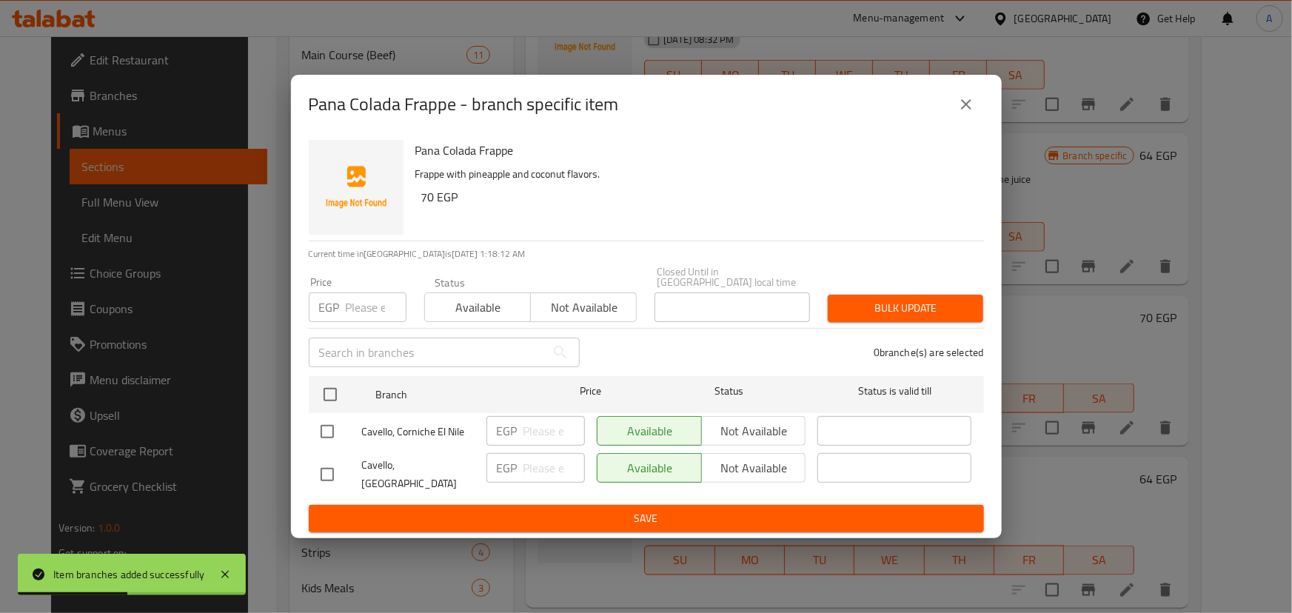
click at [326, 424] on input "checkbox" at bounding box center [327, 431] width 31 height 31
checkbox input "true"
click at [763, 415] on div "Available Not available" at bounding box center [701, 431] width 221 height 43
click at [758, 428] on span "Not available" at bounding box center [754, 431] width 93 height 21
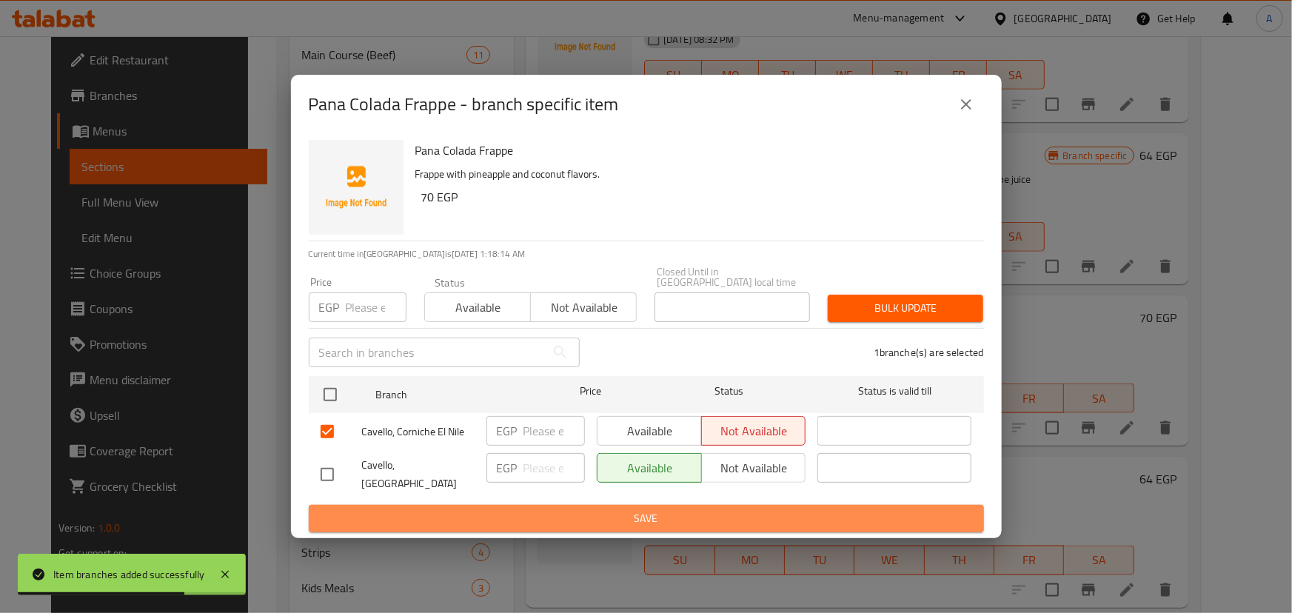
click at [694, 511] on span "Save" at bounding box center [647, 518] width 652 height 19
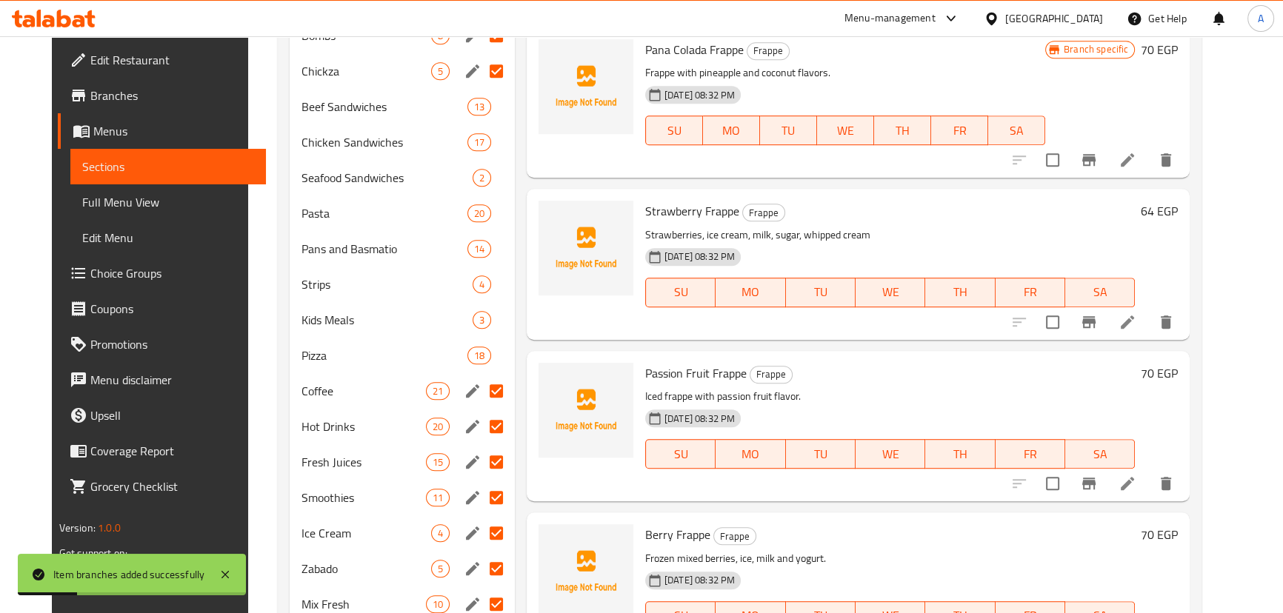
scroll to position [1079, 0]
click at [1097, 312] on icon "Branch-specific-item" at bounding box center [1089, 321] width 18 height 18
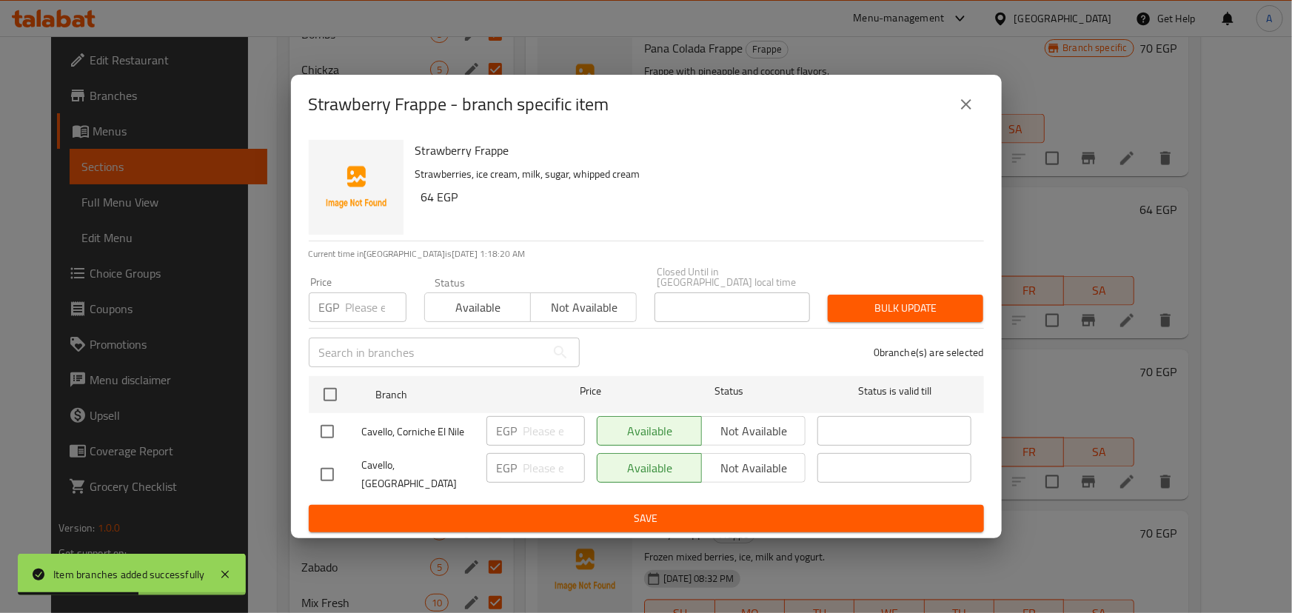
click at [327, 427] on input "checkbox" at bounding box center [327, 431] width 31 height 31
checkbox input "true"
click at [775, 435] on span "Not available" at bounding box center [754, 431] width 93 height 21
click at [720, 509] on span "Save" at bounding box center [647, 518] width 652 height 19
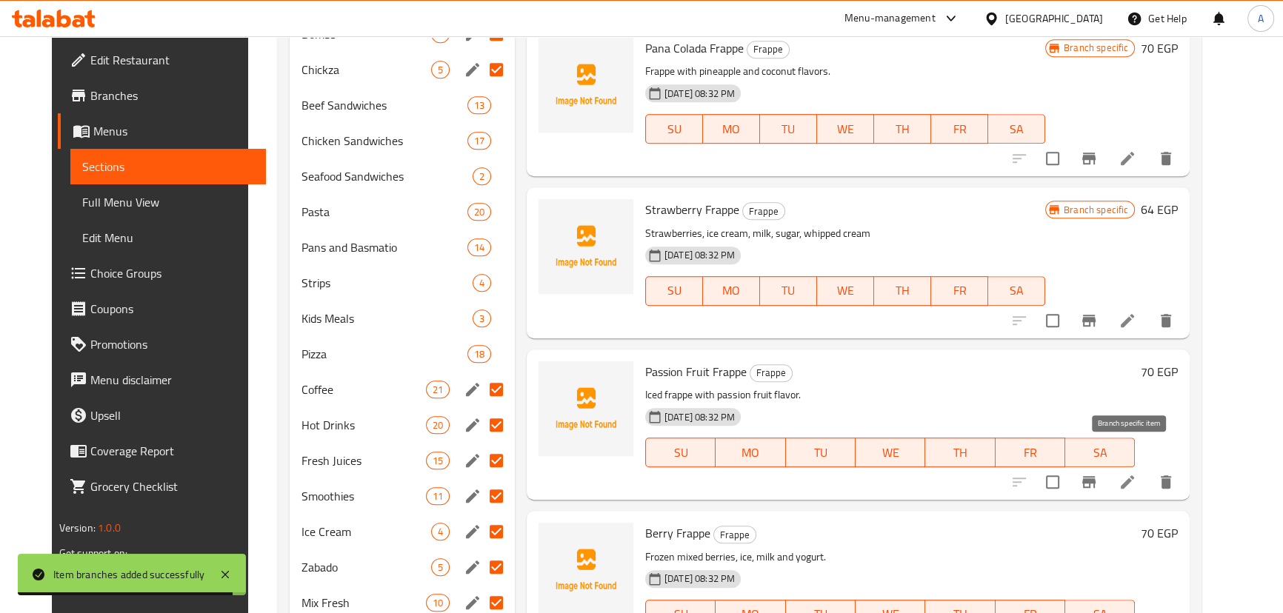
click at [1097, 473] on icon "Branch-specific-item" at bounding box center [1089, 482] width 18 height 18
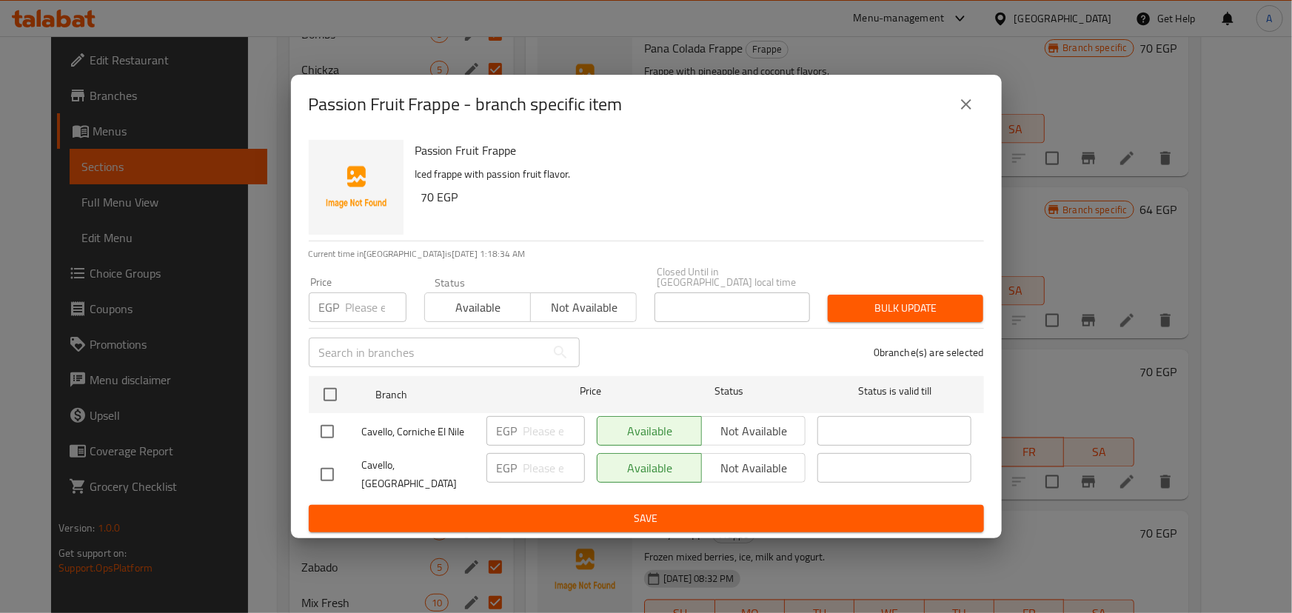
click at [312, 435] on input "checkbox" at bounding box center [327, 431] width 31 height 31
checkbox input "true"
click at [768, 427] on span "Not available" at bounding box center [754, 431] width 93 height 21
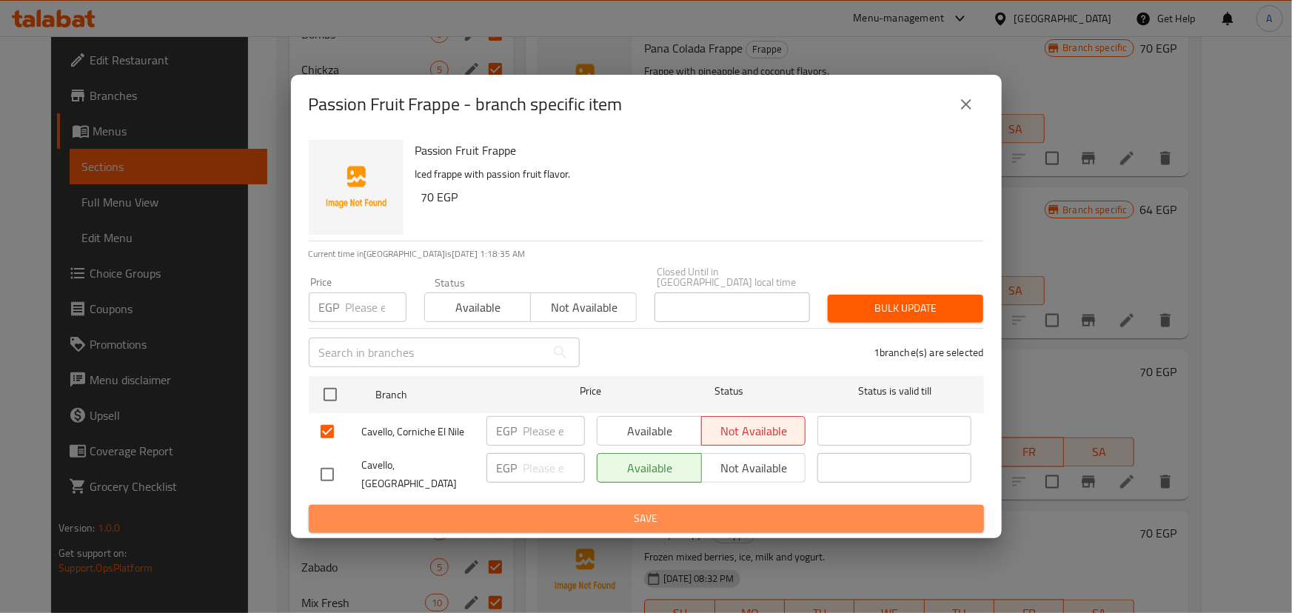
click at [703, 509] on span "Save" at bounding box center [647, 518] width 652 height 19
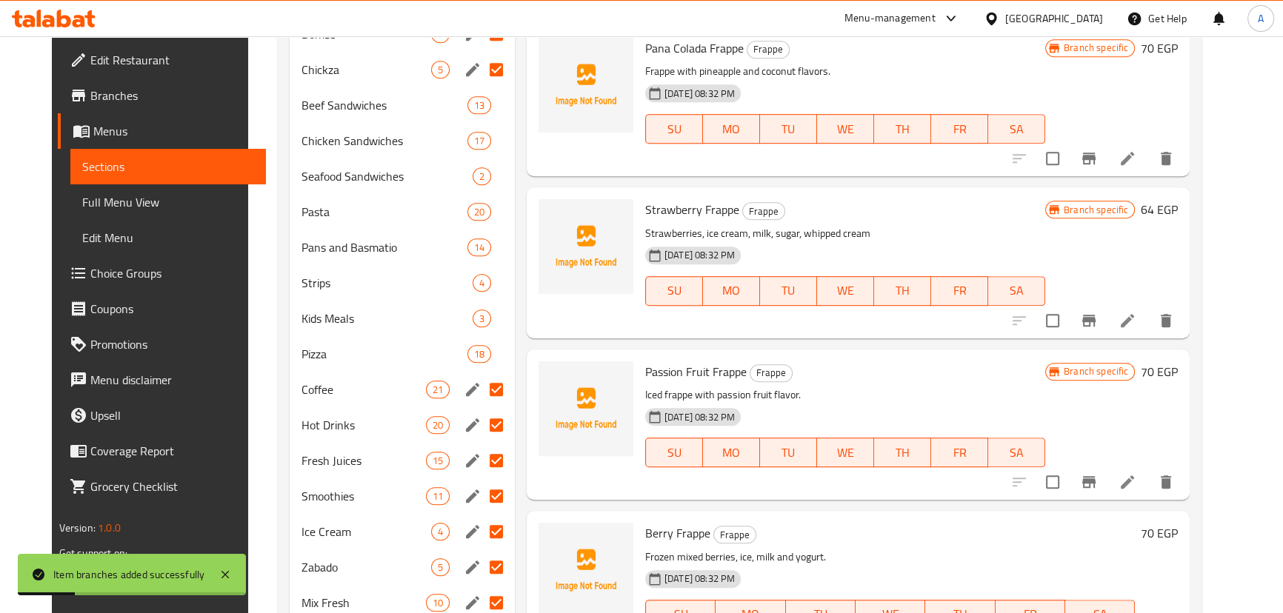
scroll to position [1146, 0]
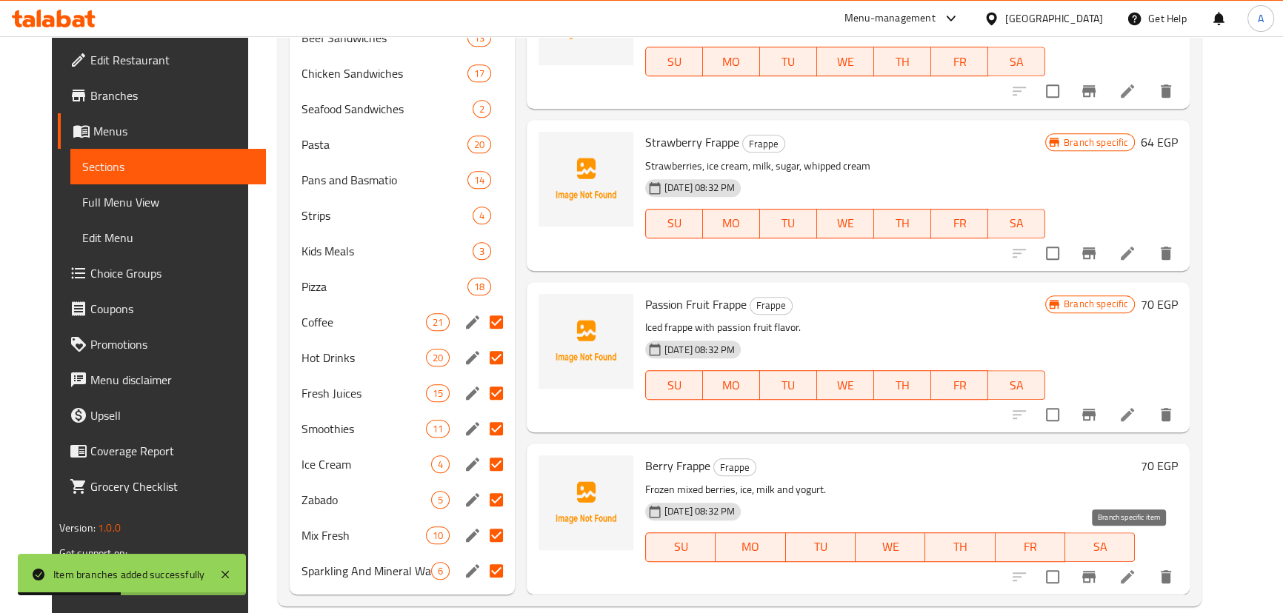
click at [1097, 568] on icon "Branch-specific-item" at bounding box center [1089, 577] width 18 height 18
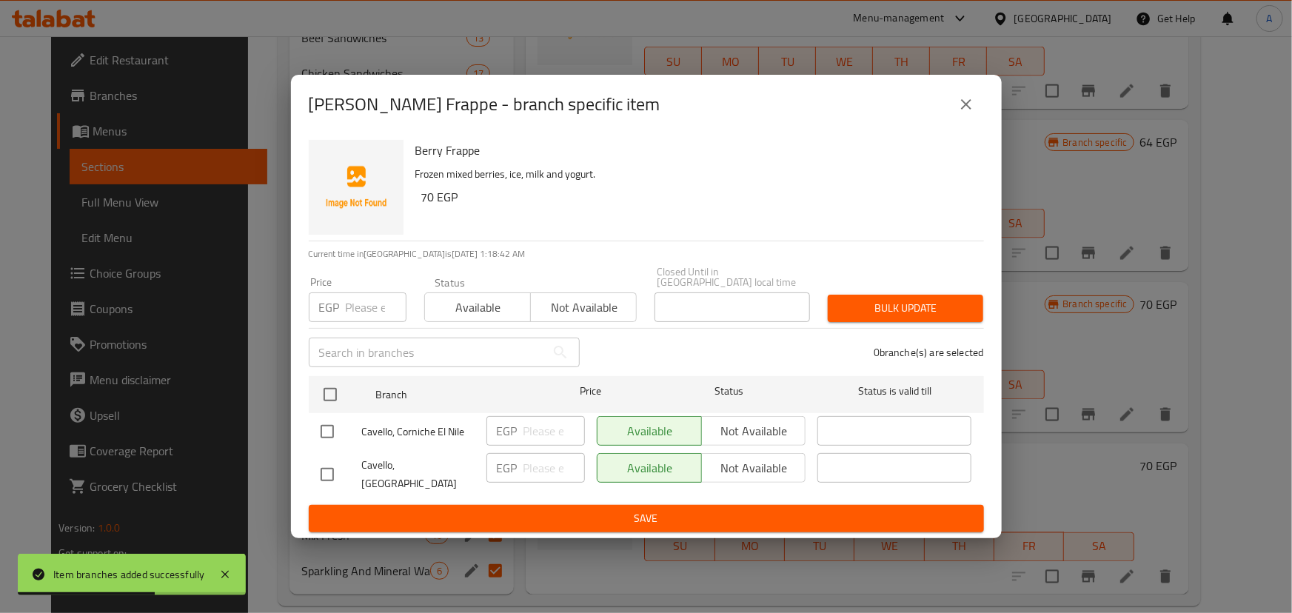
click at [325, 426] on input "checkbox" at bounding box center [327, 431] width 31 height 31
checkbox input "true"
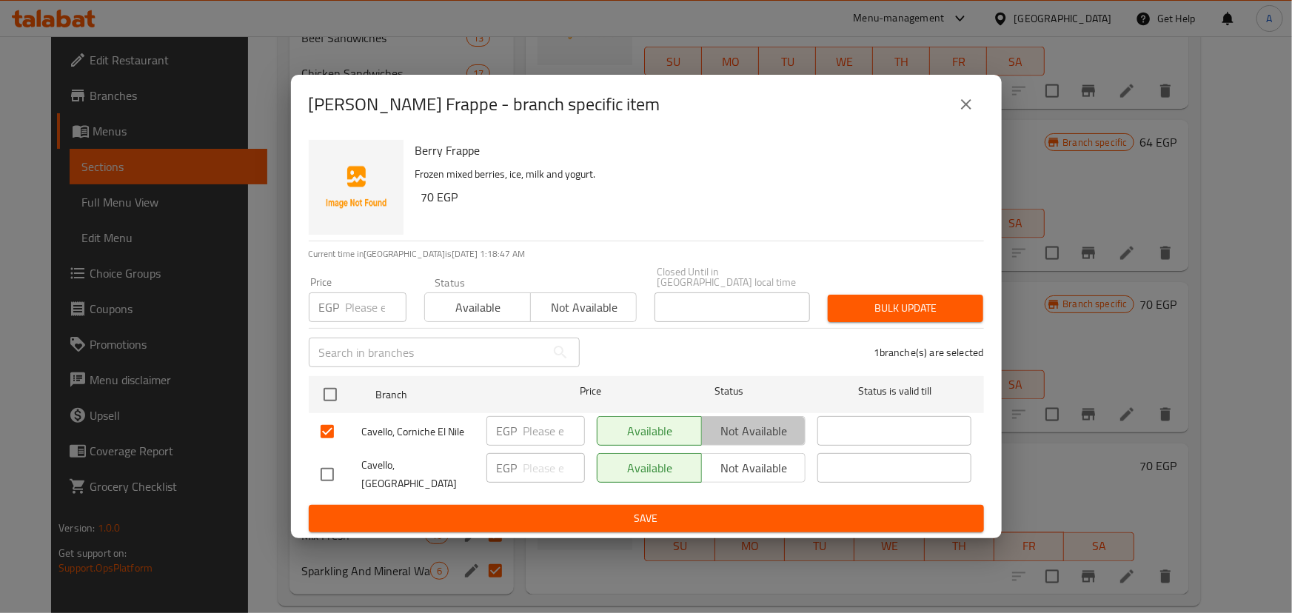
click at [761, 429] on span "Not available" at bounding box center [754, 431] width 93 height 21
click at [688, 515] on span "Save" at bounding box center [647, 518] width 652 height 19
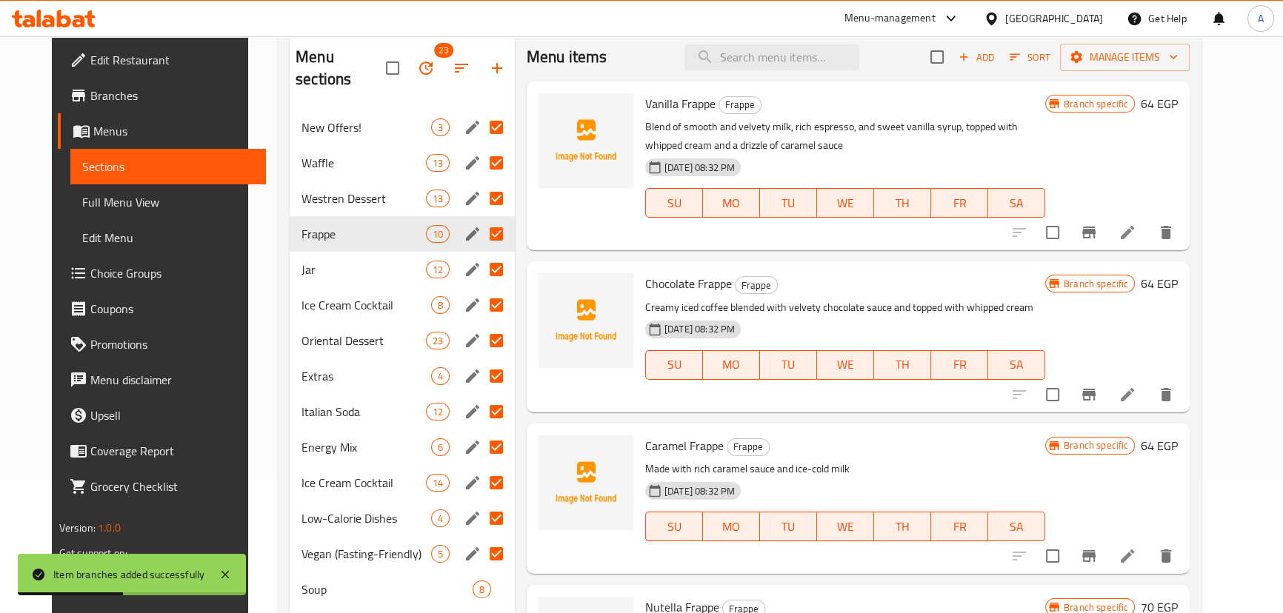
scroll to position [0, 0]
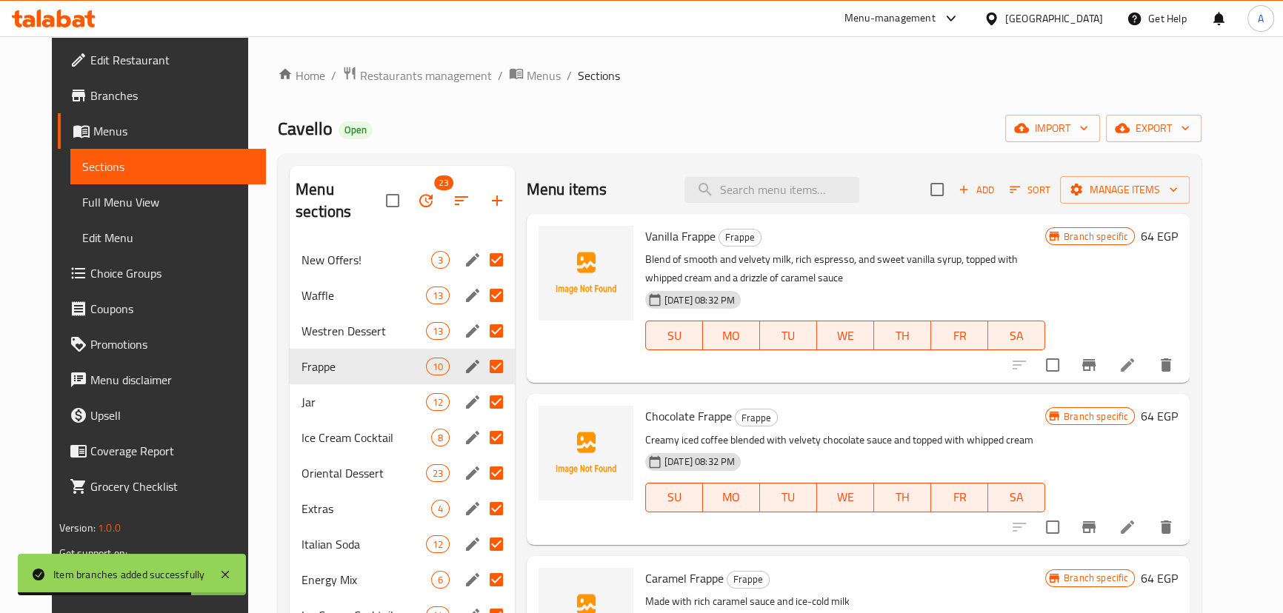
click at [325, 393] on span "Jar" at bounding box center [363, 402] width 124 height 18
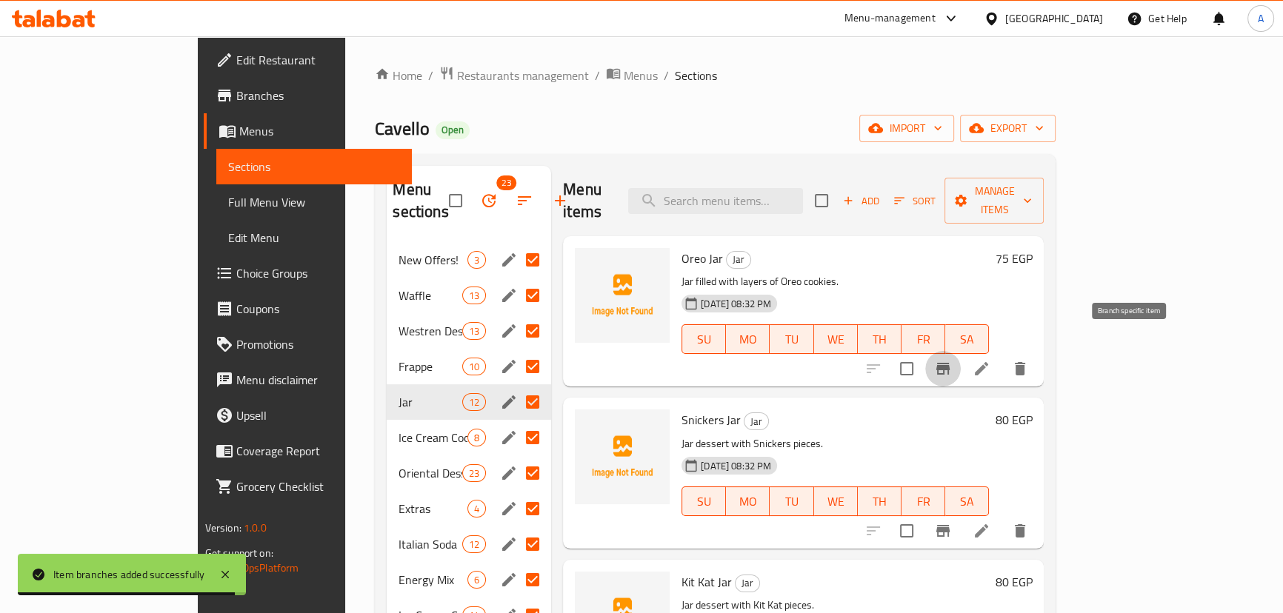
click at [949, 363] on icon "Branch-specific-item" at bounding box center [942, 369] width 13 height 12
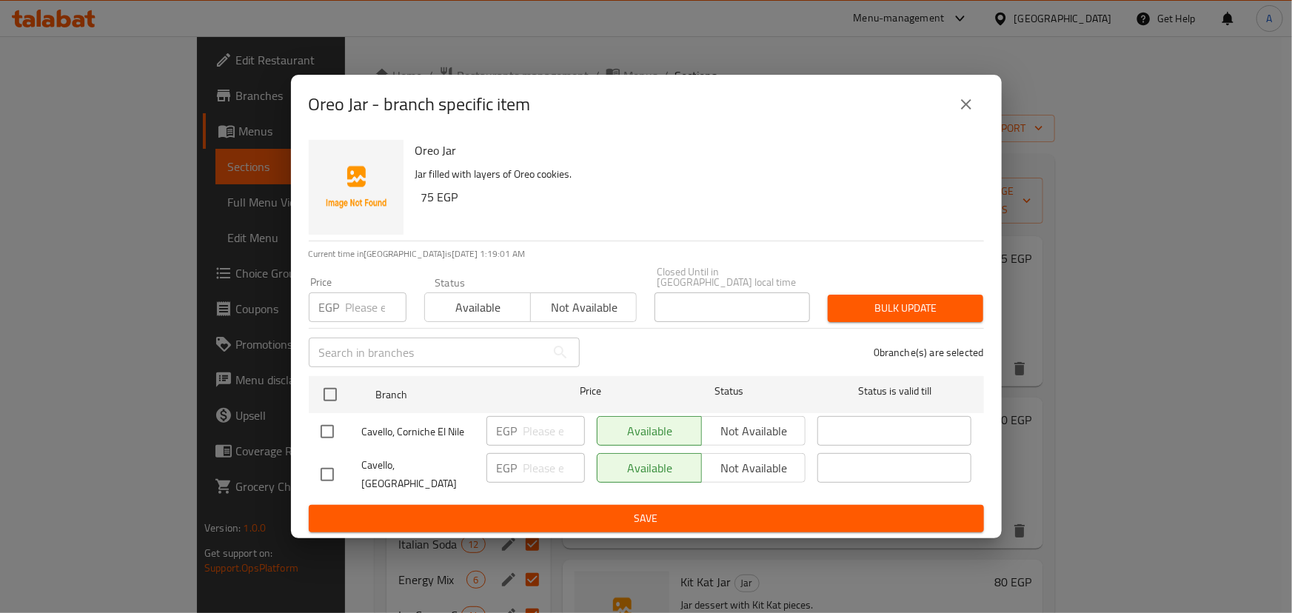
click at [338, 432] on input "checkbox" at bounding box center [327, 431] width 31 height 31
checkbox input "true"
click at [741, 435] on span "Not available" at bounding box center [754, 431] width 93 height 21
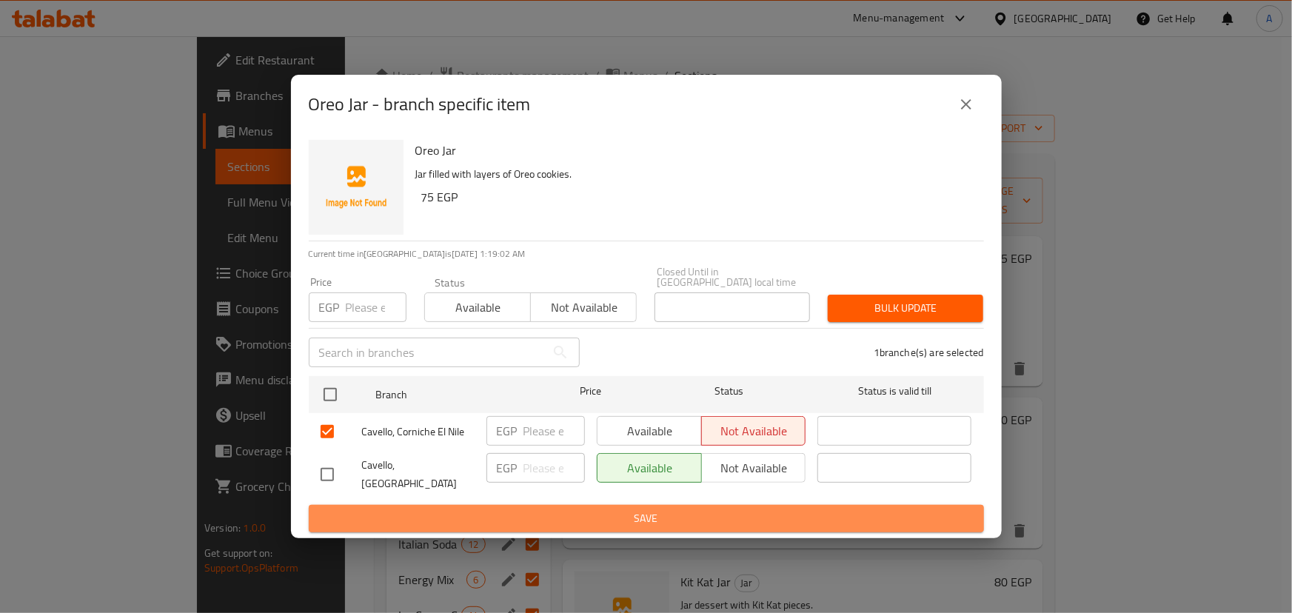
click at [678, 509] on span "Save" at bounding box center [647, 518] width 652 height 19
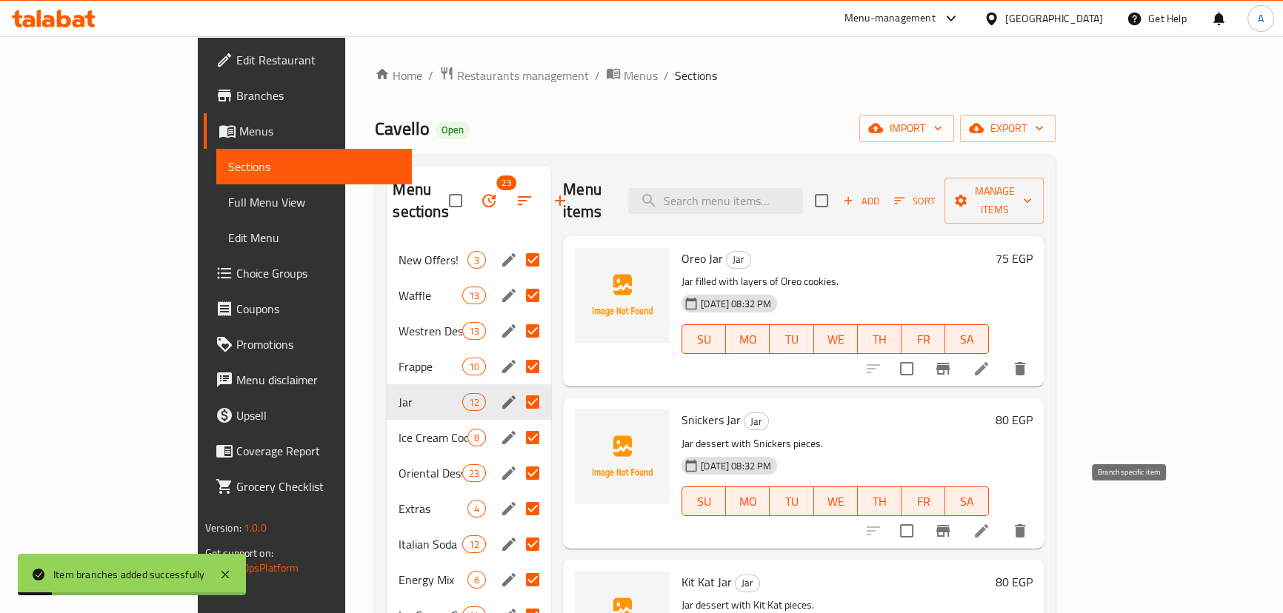
click at [952, 522] on icon "Branch-specific-item" at bounding box center [943, 531] width 18 height 18
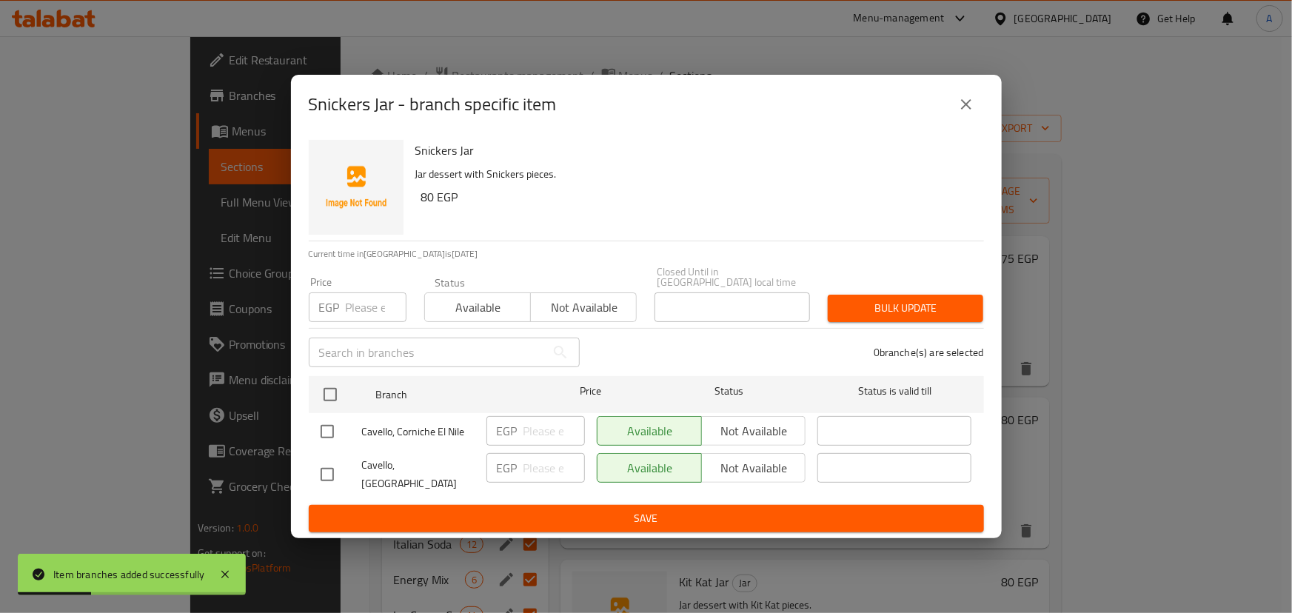
click at [332, 435] on input "checkbox" at bounding box center [327, 431] width 31 height 31
checkbox input "true"
click at [782, 441] on span "Not available" at bounding box center [754, 431] width 93 height 21
click at [708, 512] on span "Save" at bounding box center [647, 518] width 652 height 19
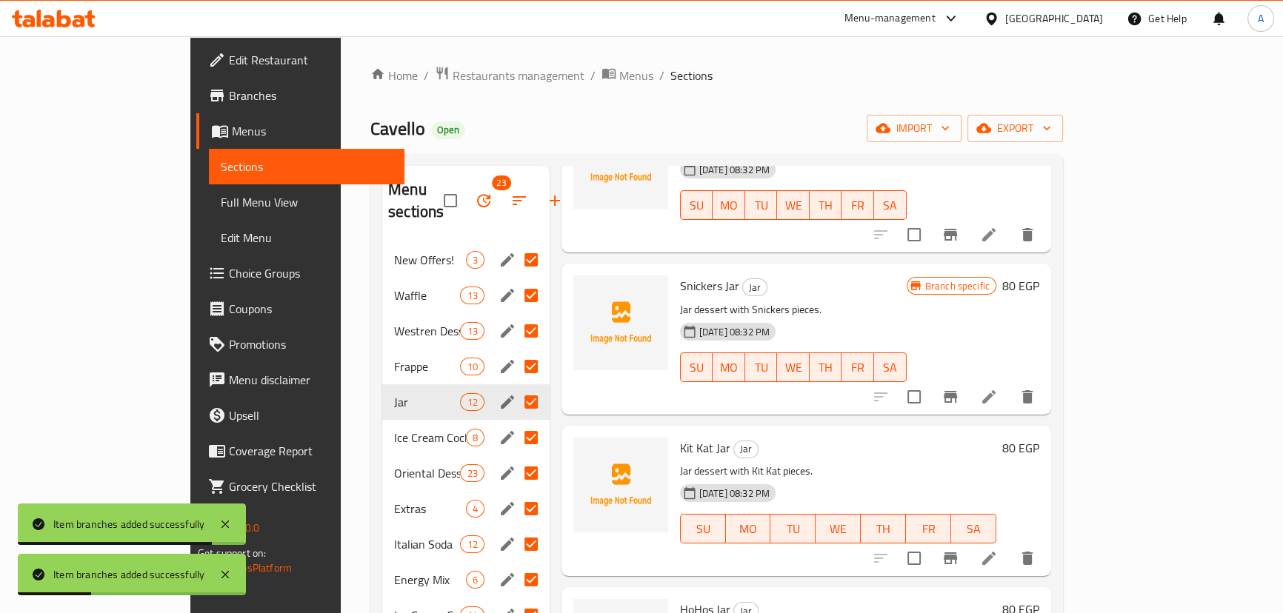
scroll to position [201, 0]
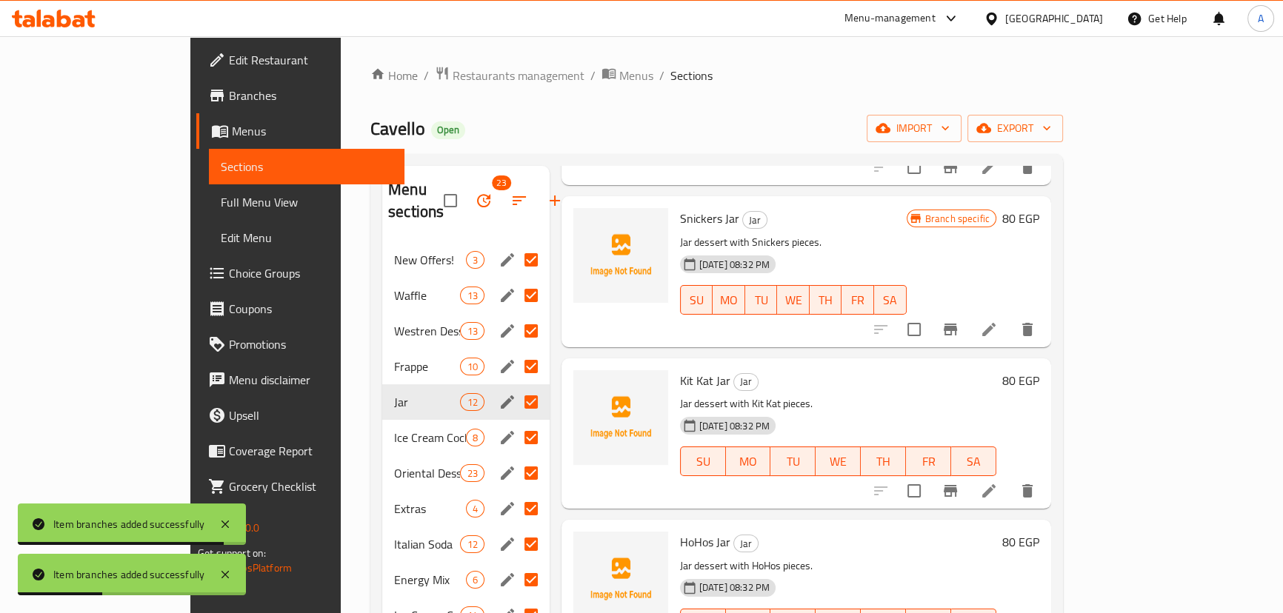
click at [959, 482] on icon "Branch-specific-item" at bounding box center [950, 491] width 18 height 18
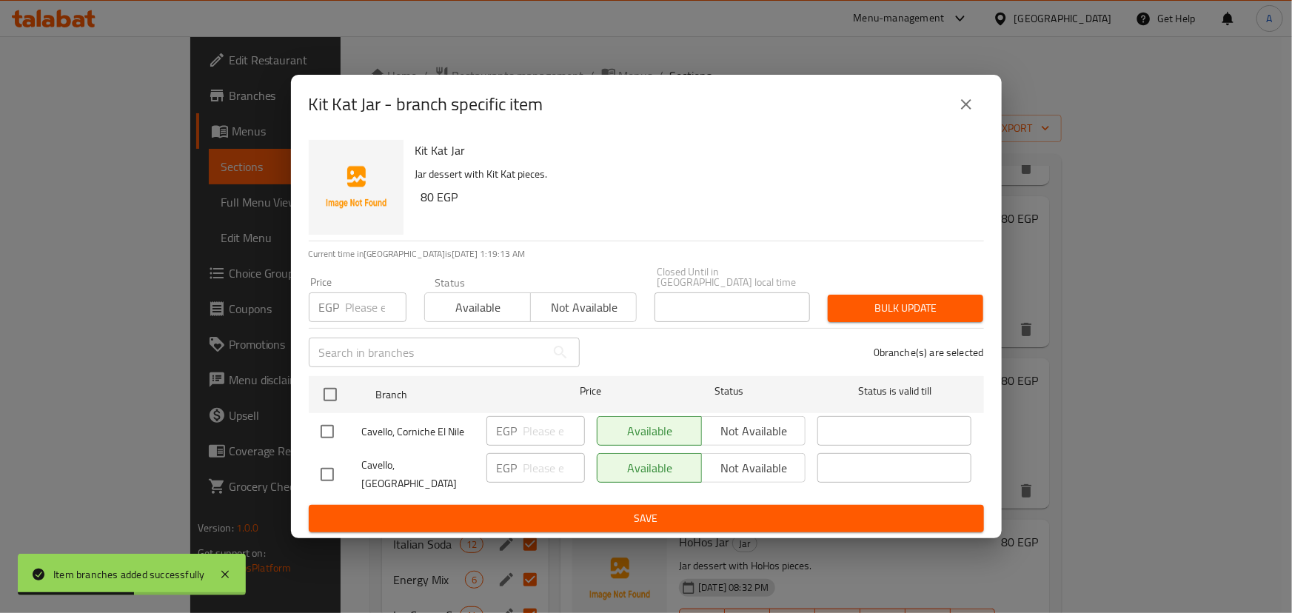
click at [328, 438] on input "checkbox" at bounding box center [327, 431] width 31 height 31
checkbox input "true"
click at [775, 438] on span "Not available" at bounding box center [754, 431] width 93 height 21
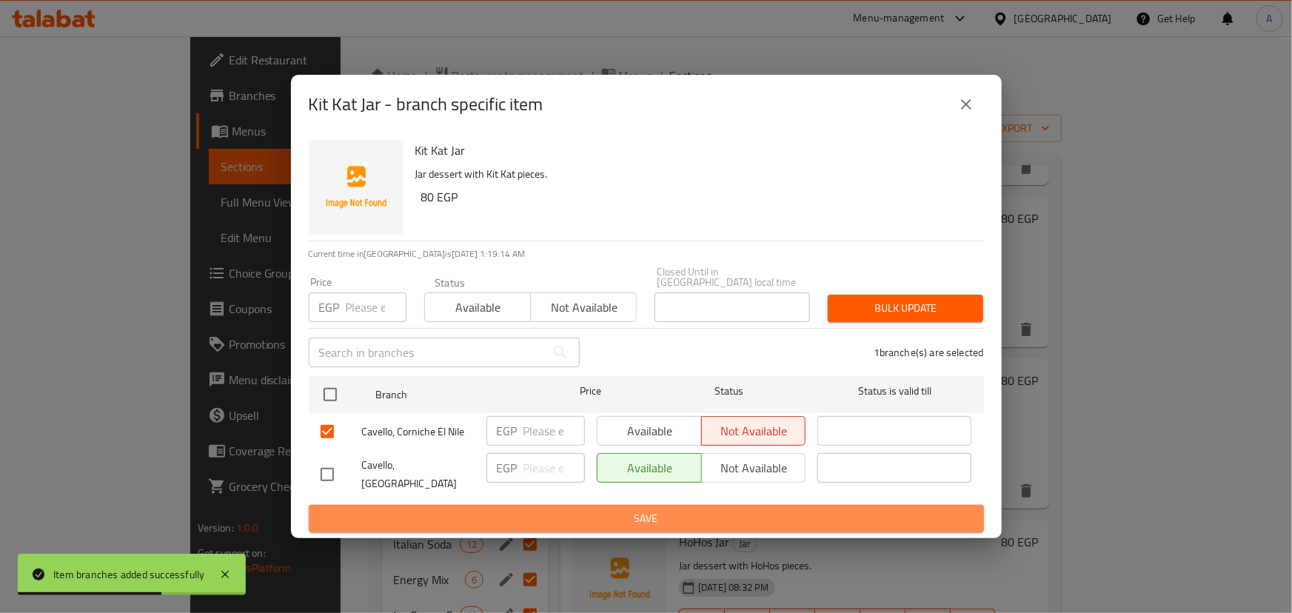
click at [723, 510] on span "Save" at bounding box center [647, 518] width 652 height 19
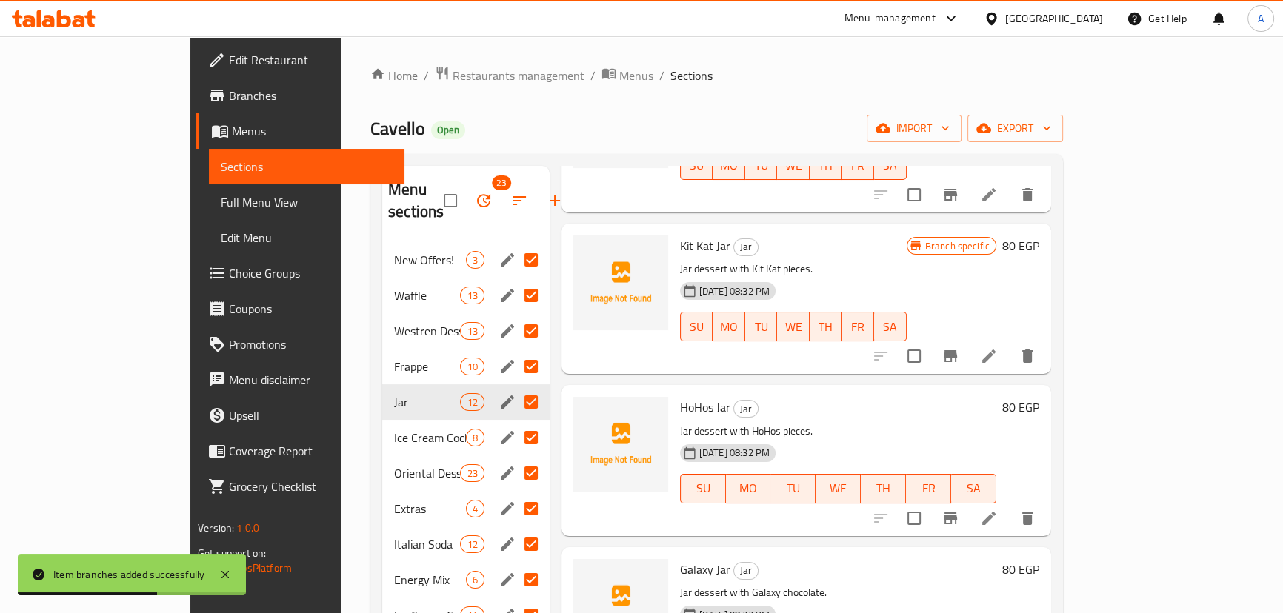
scroll to position [404, 0]
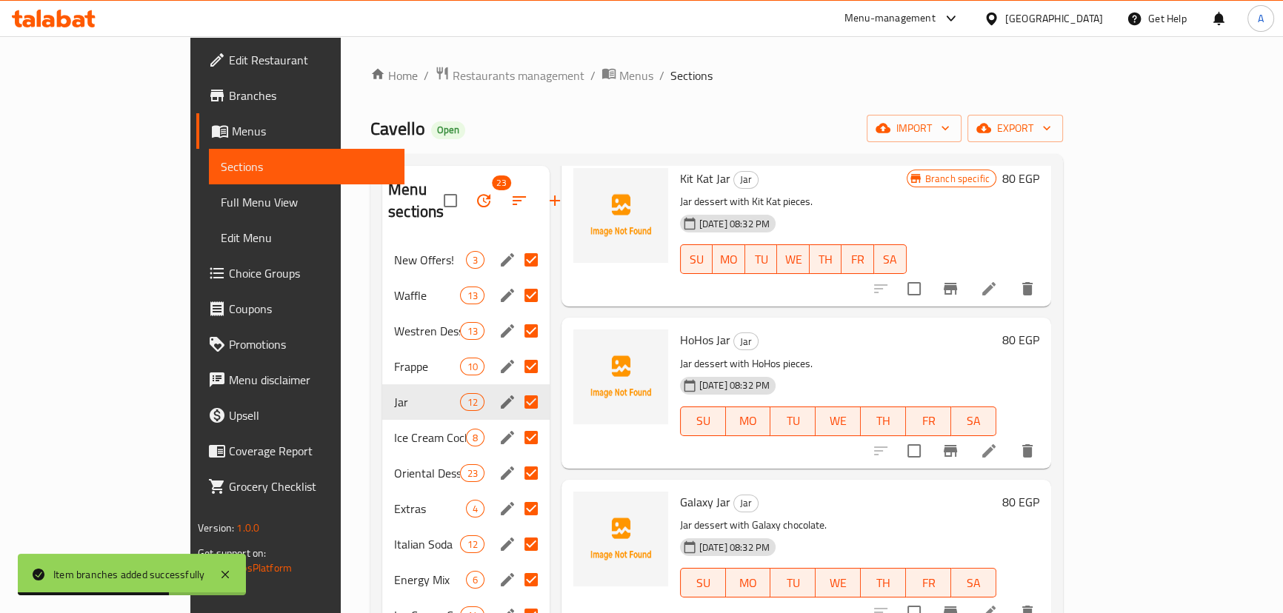
click at [957, 445] on icon "Branch-specific-item" at bounding box center [949, 451] width 13 height 12
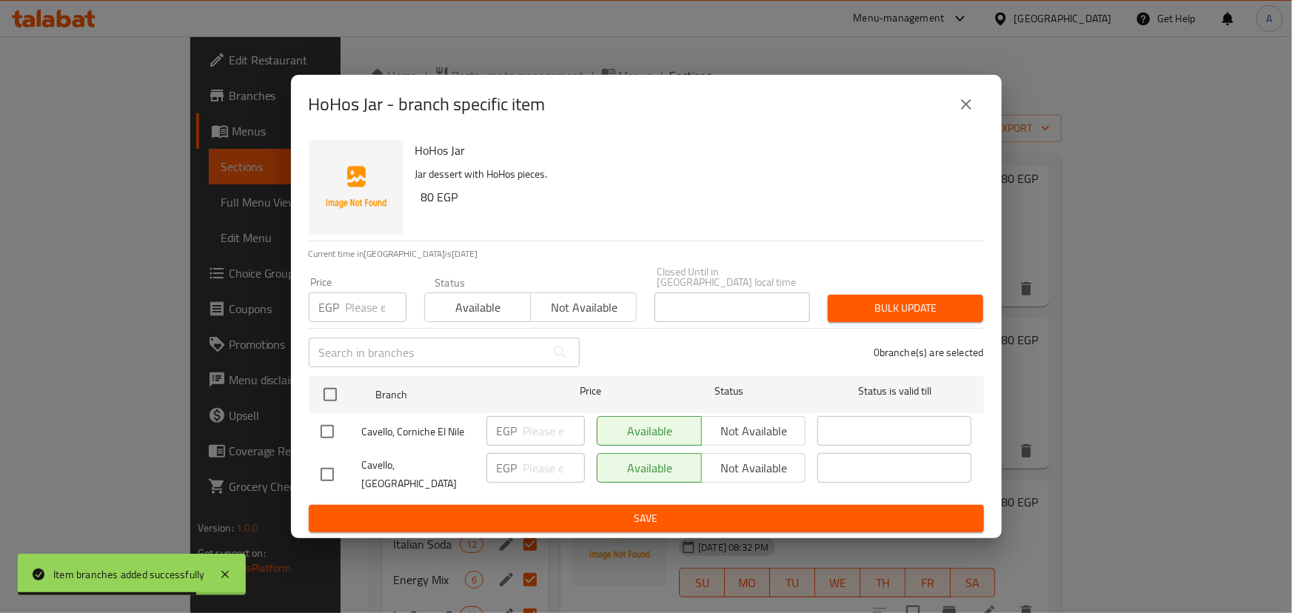
click at [321, 432] on input "checkbox" at bounding box center [327, 431] width 31 height 31
checkbox input "true"
click at [768, 429] on span "Not available" at bounding box center [754, 431] width 93 height 21
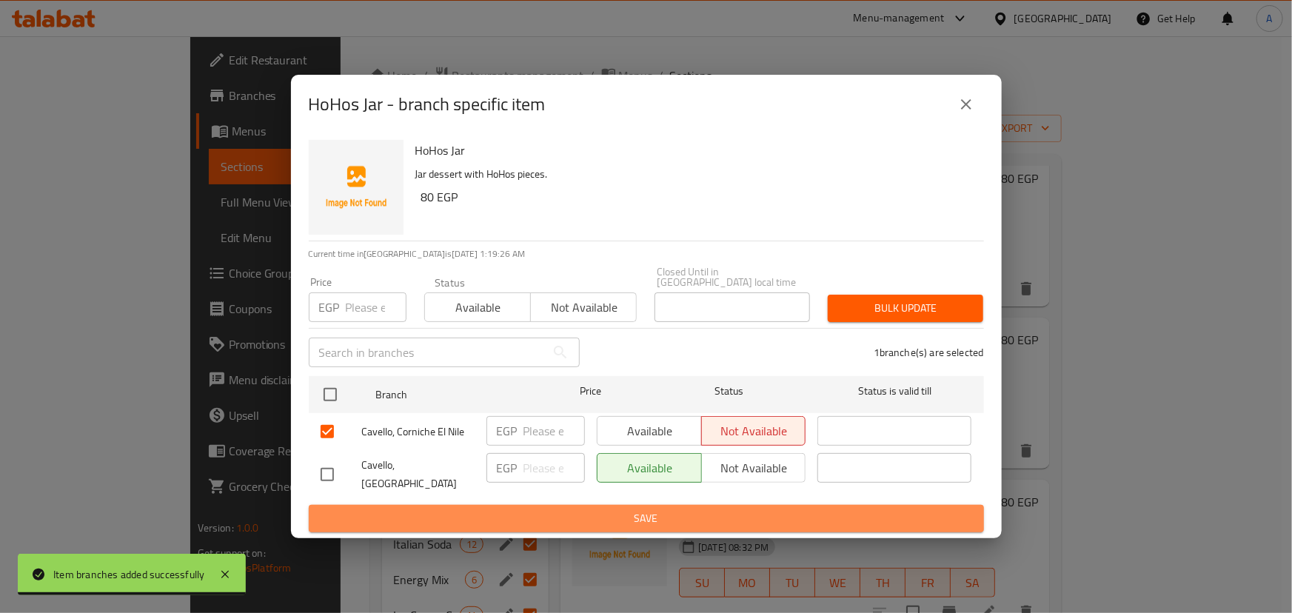
click at [623, 509] on span "Save" at bounding box center [647, 518] width 652 height 19
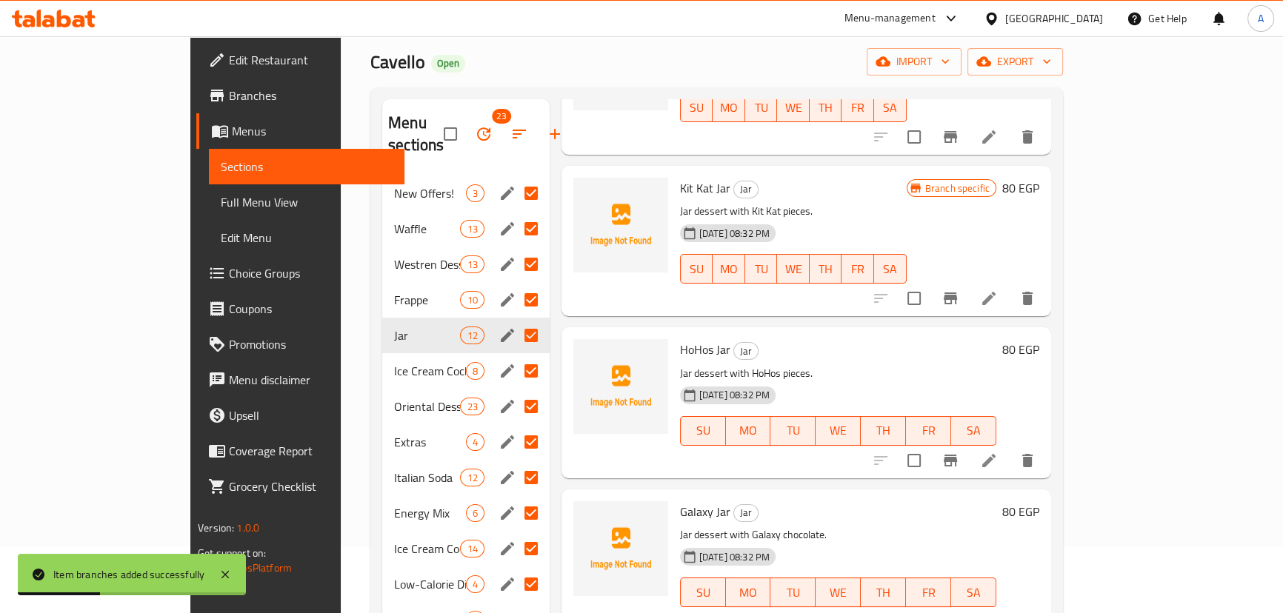
scroll to position [336, 0]
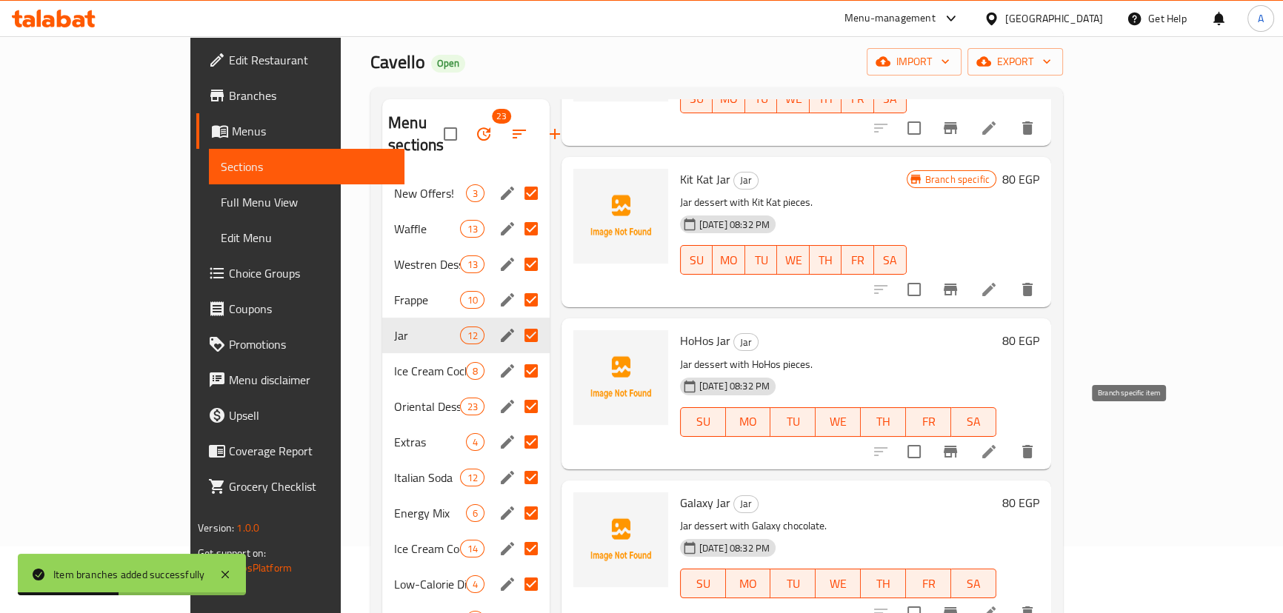
click at [959, 443] on icon "Branch-specific-item" at bounding box center [950, 452] width 18 height 18
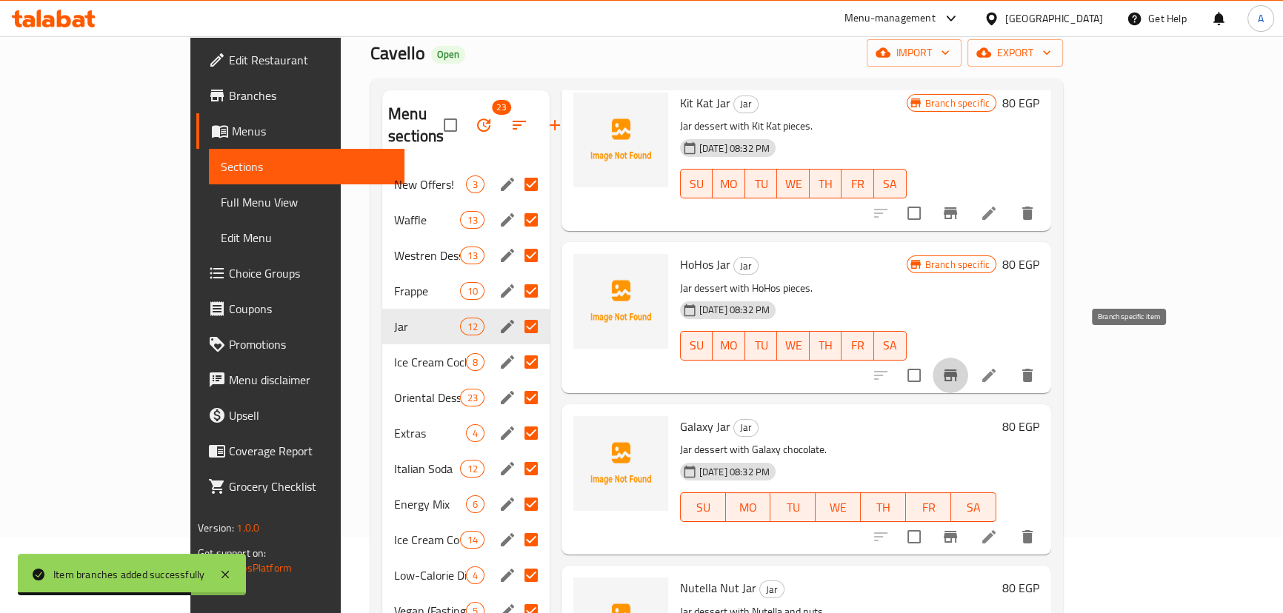
scroll to position [134, 0]
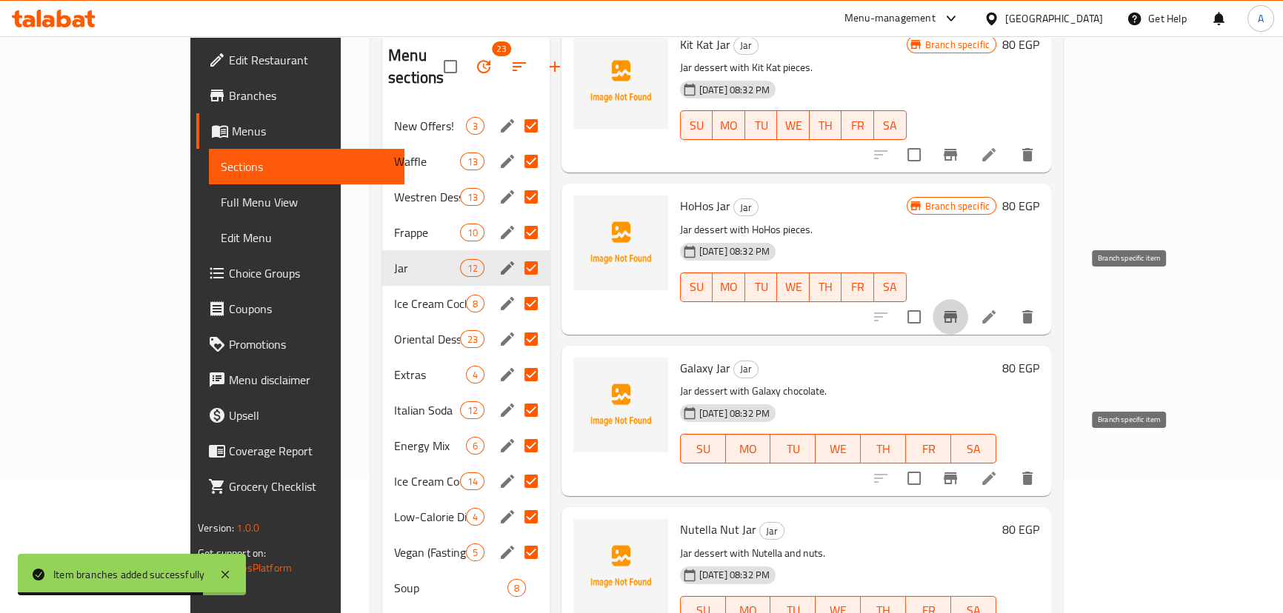
click at [957, 472] on icon "Branch-specific-item" at bounding box center [949, 478] width 13 height 12
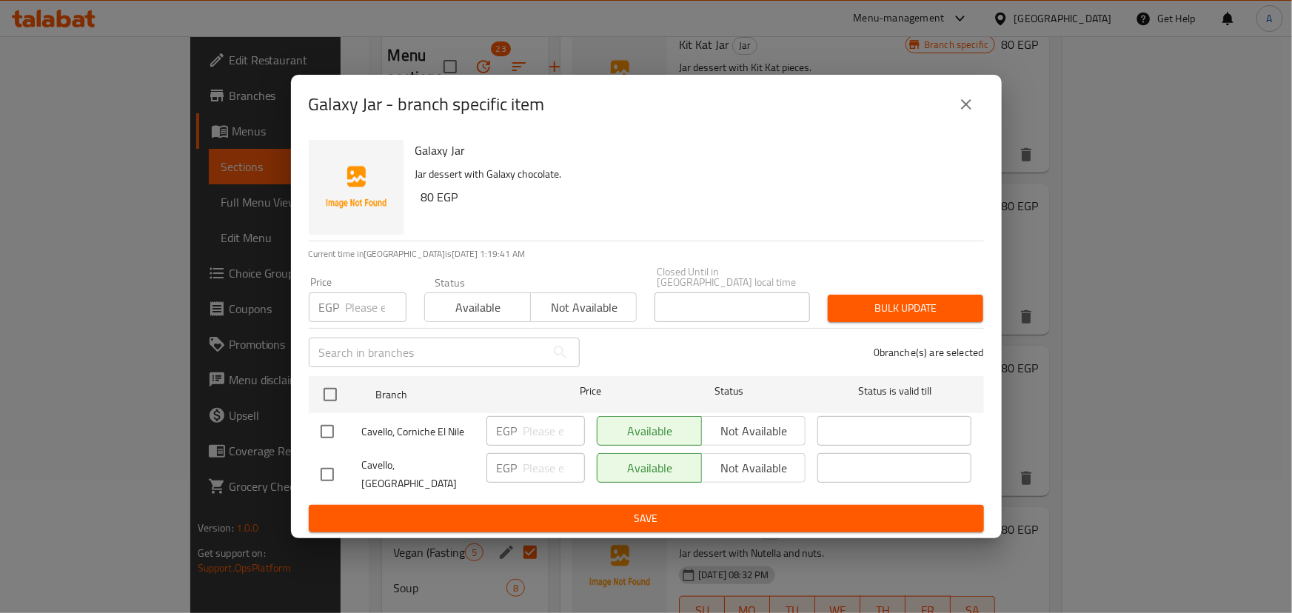
click at [319, 432] on input "checkbox" at bounding box center [327, 431] width 31 height 31
checkbox input "true"
click at [721, 428] on span "Not available" at bounding box center [754, 431] width 93 height 21
click at [683, 509] on span "Save" at bounding box center [647, 518] width 652 height 19
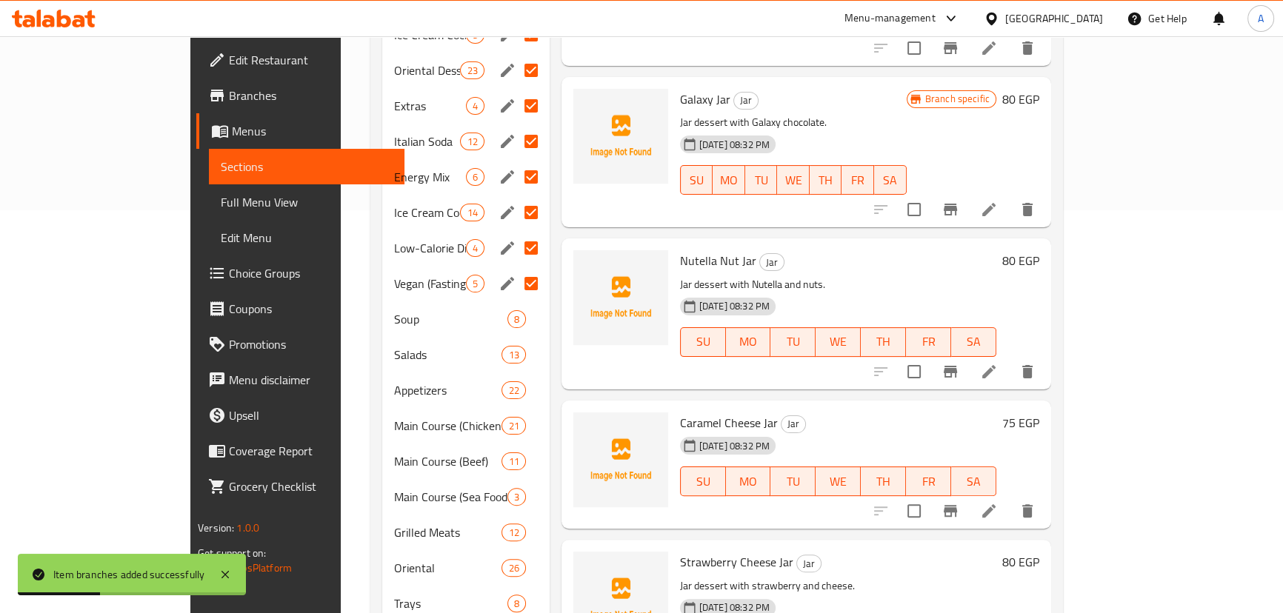
scroll to position [404, 0]
click at [959, 362] on icon "Branch-specific-item" at bounding box center [950, 371] width 18 height 18
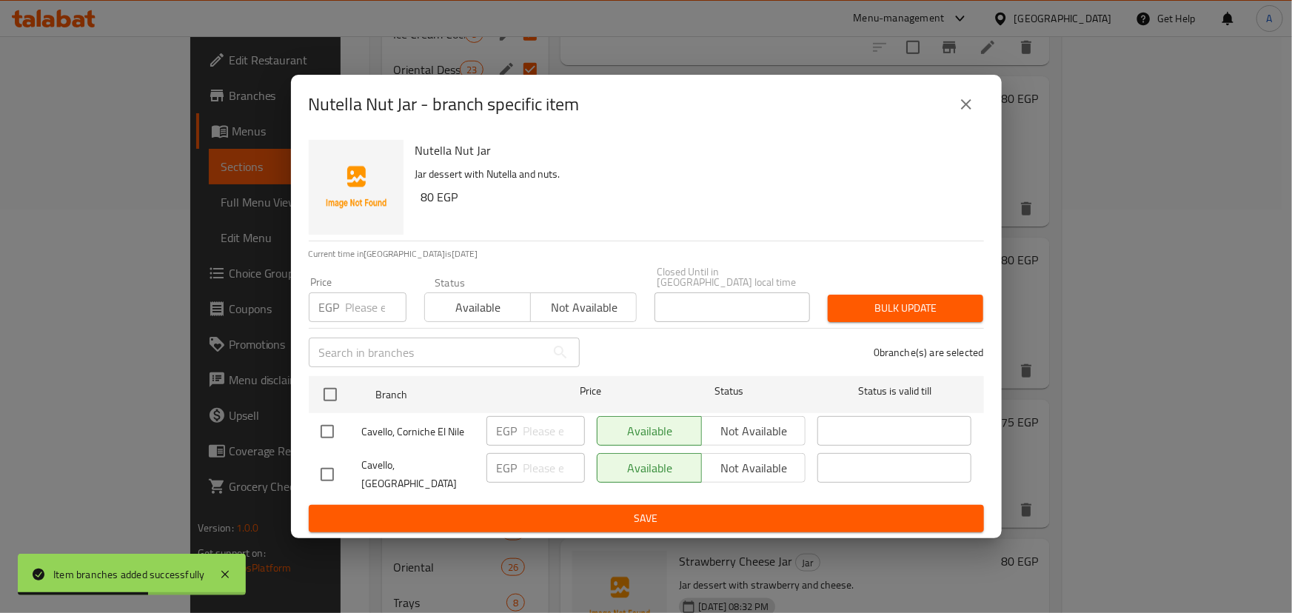
click at [329, 428] on input "checkbox" at bounding box center [327, 431] width 31 height 31
checkbox input "true"
click at [752, 422] on span "Not available" at bounding box center [754, 431] width 93 height 21
click at [663, 509] on span "Save" at bounding box center [647, 518] width 652 height 19
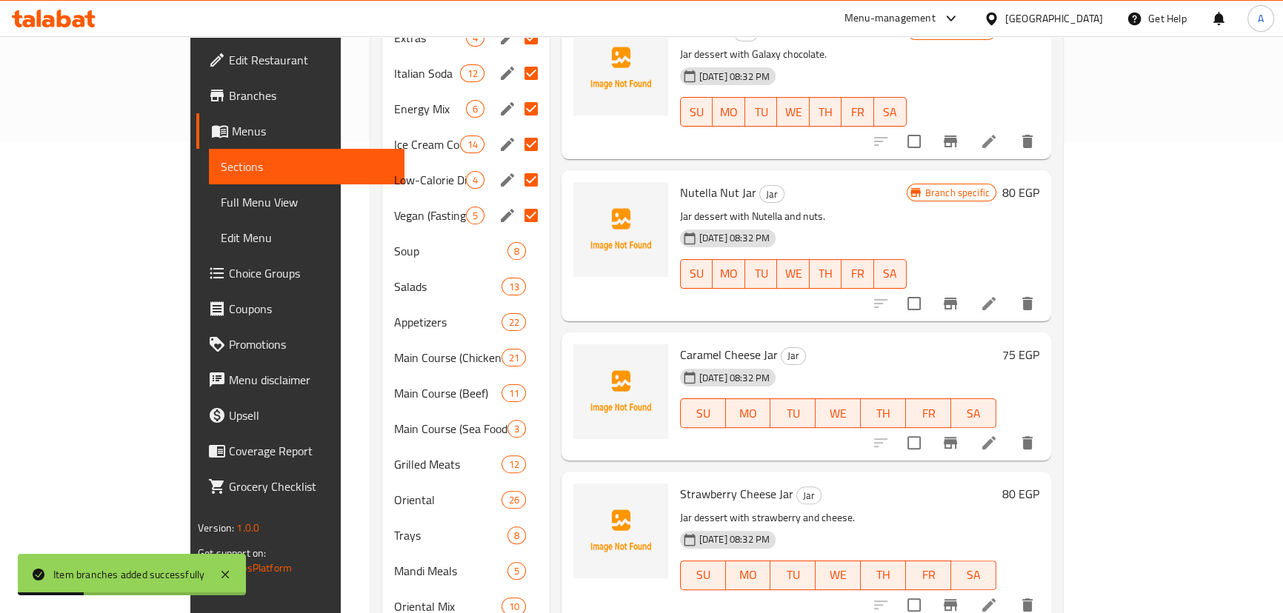
scroll to position [538, 0]
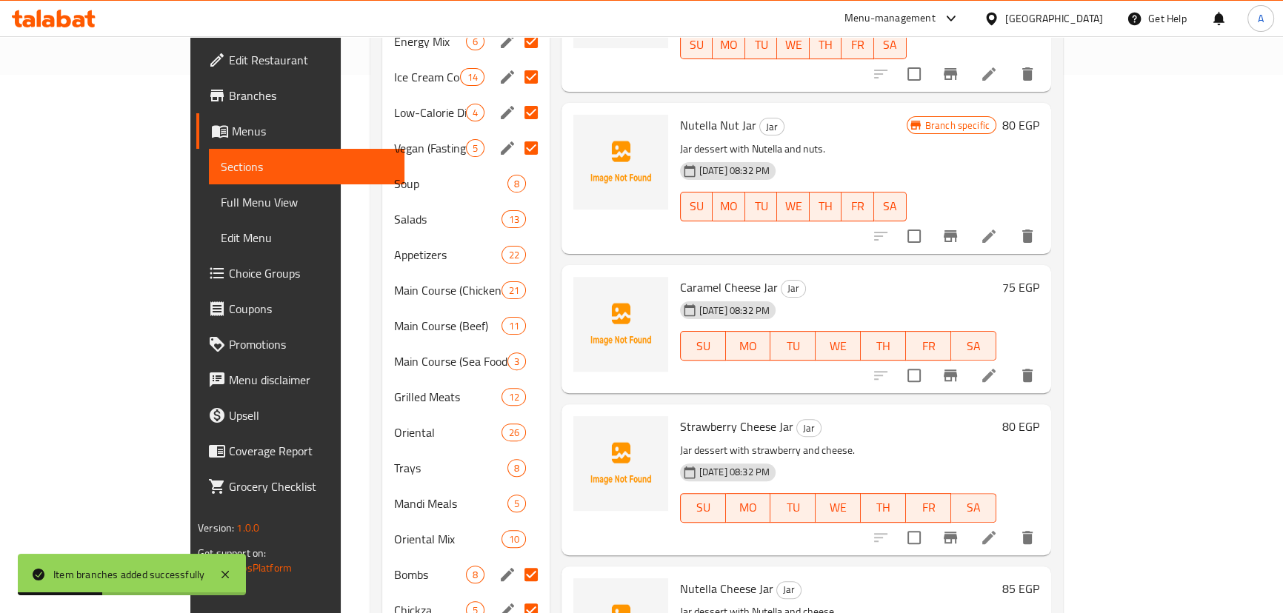
click at [957, 370] on icon "Branch-specific-item" at bounding box center [949, 376] width 13 height 12
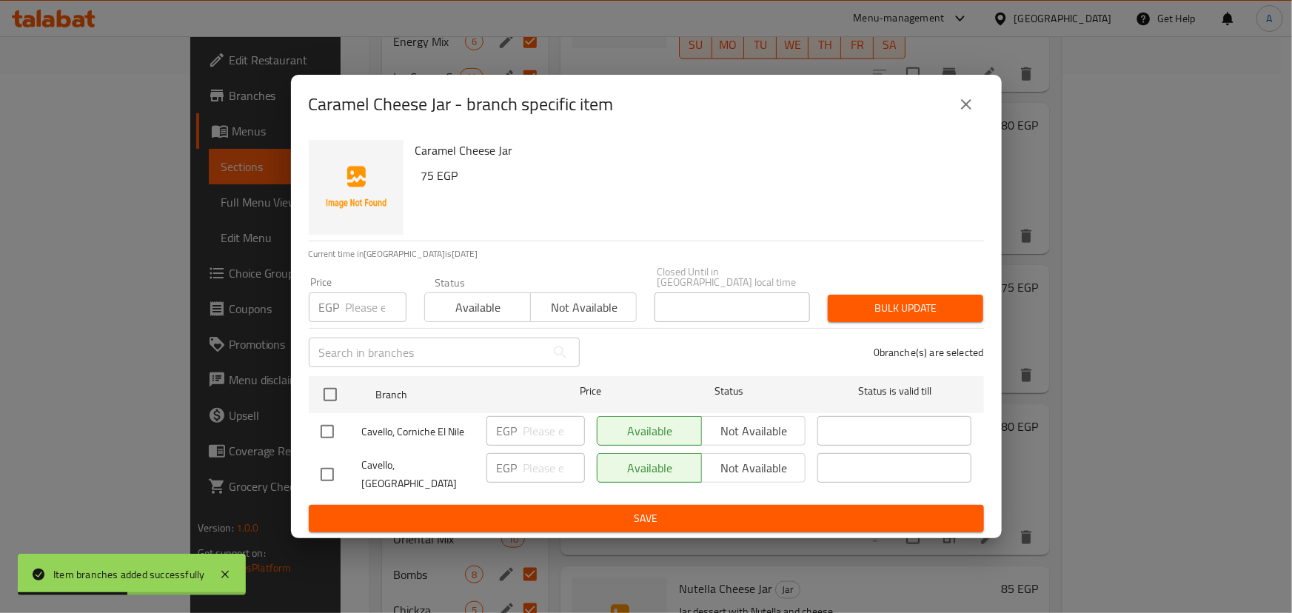
click at [330, 435] on input "checkbox" at bounding box center [327, 431] width 31 height 31
checkbox input "true"
click at [751, 422] on span "Not available" at bounding box center [754, 431] width 93 height 21
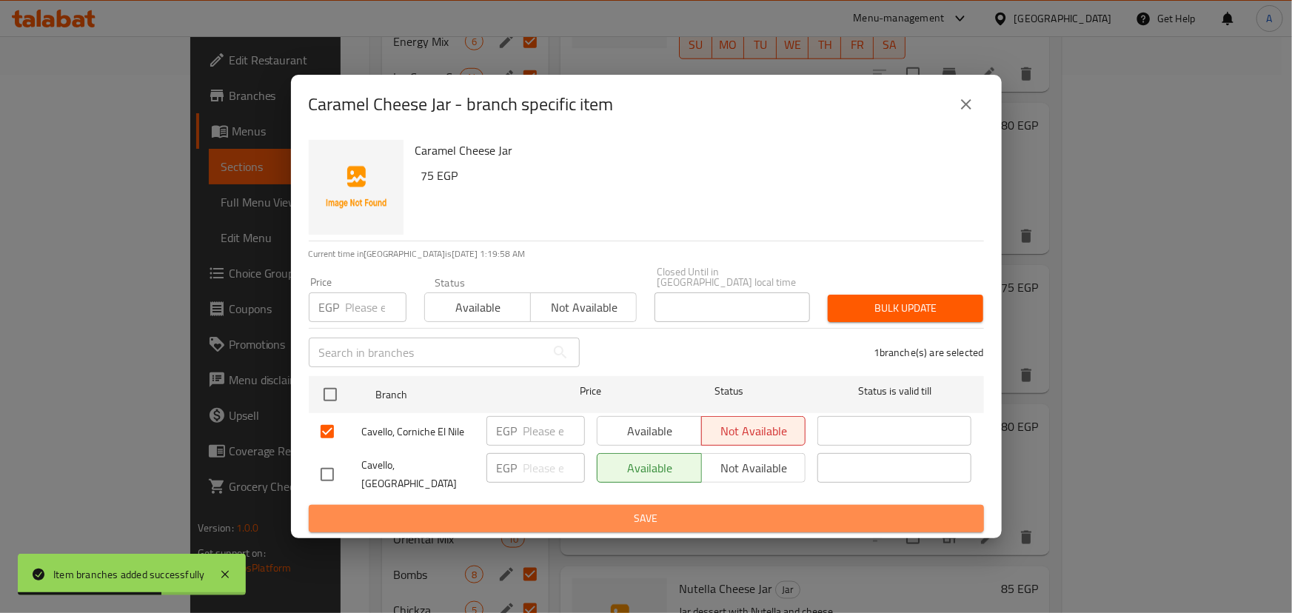
click at [655, 509] on span "Save" at bounding box center [647, 518] width 652 height 19
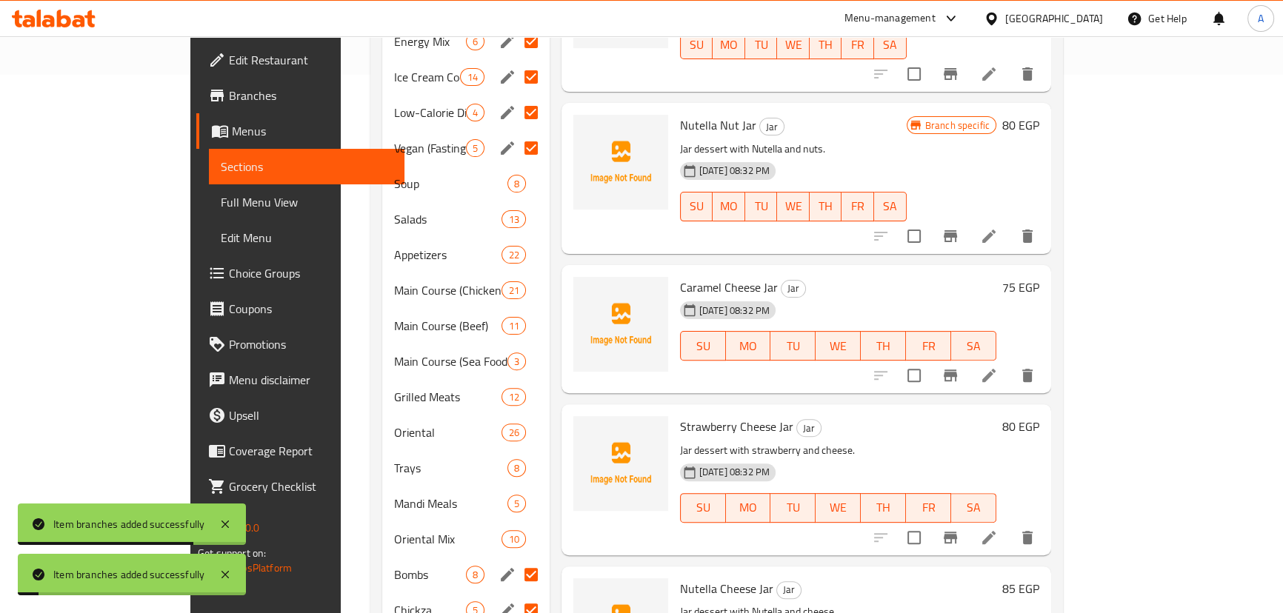
scroll to position [673, 0]
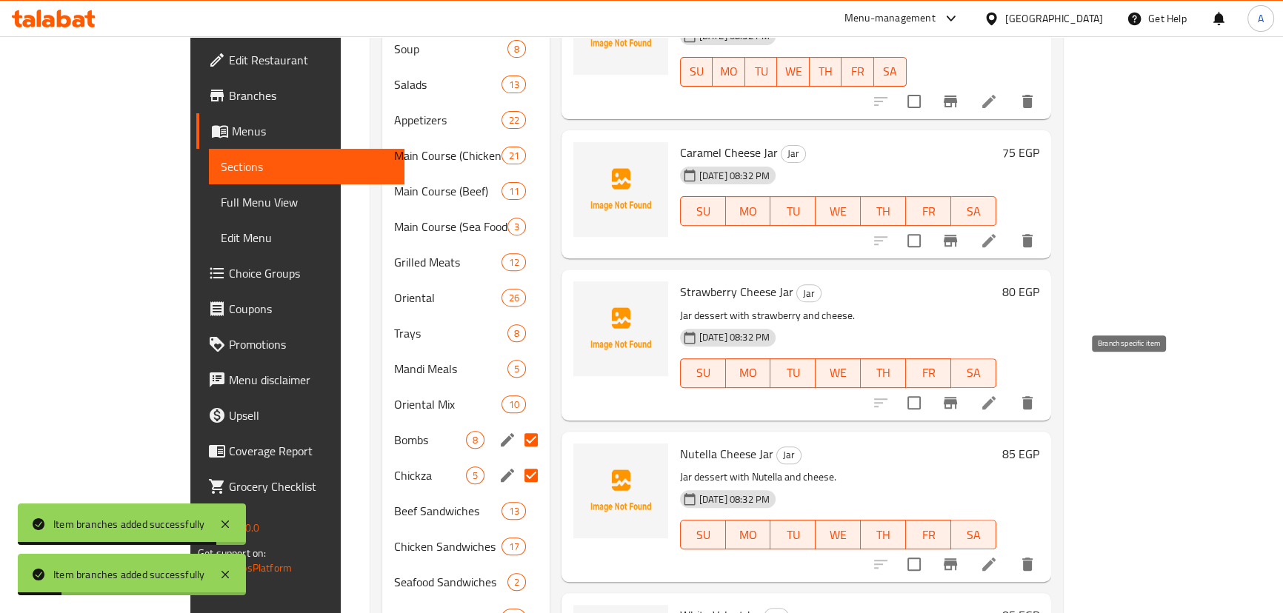
click at [959, 394] on icon "Branch-specific-item" at bounding box center [950, 403] width 18 height 18
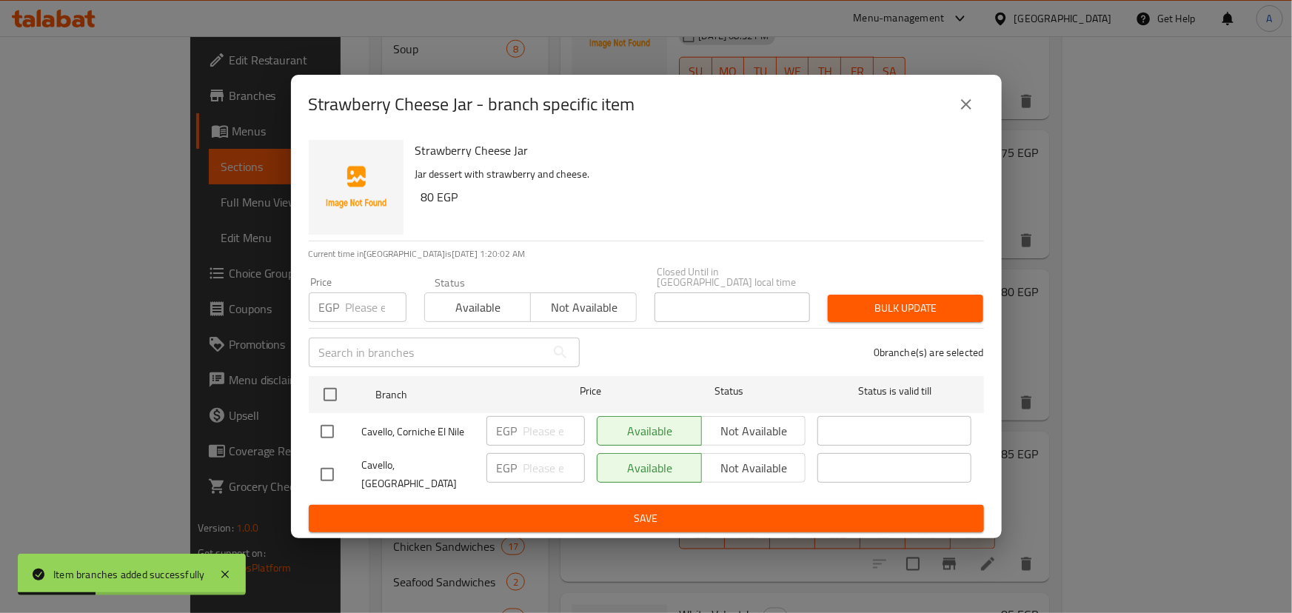
click at [323, 434] on input "checkbox" at bounding box center [327, 431] width 31 height 31
checkbox input "true"
click at [706, 424] on button "Not available" at bounding box center [753, 431] width 105 height 30
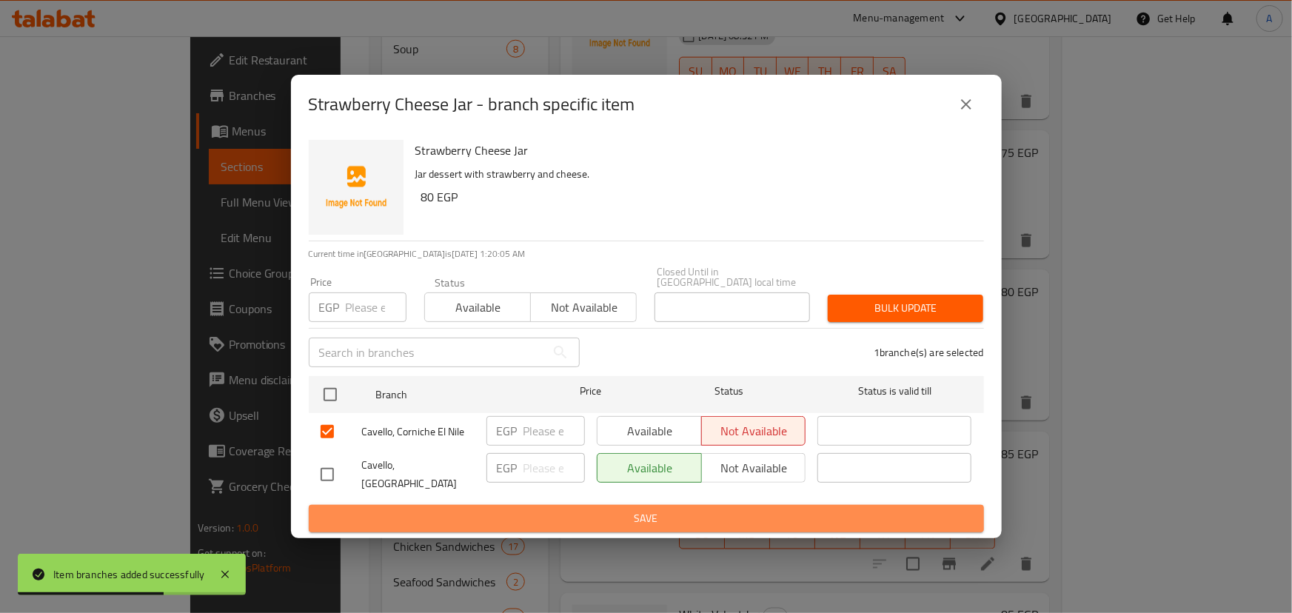
click at [680, 509] on span "Save" at bounding box center [647, 518] width 652 height 19
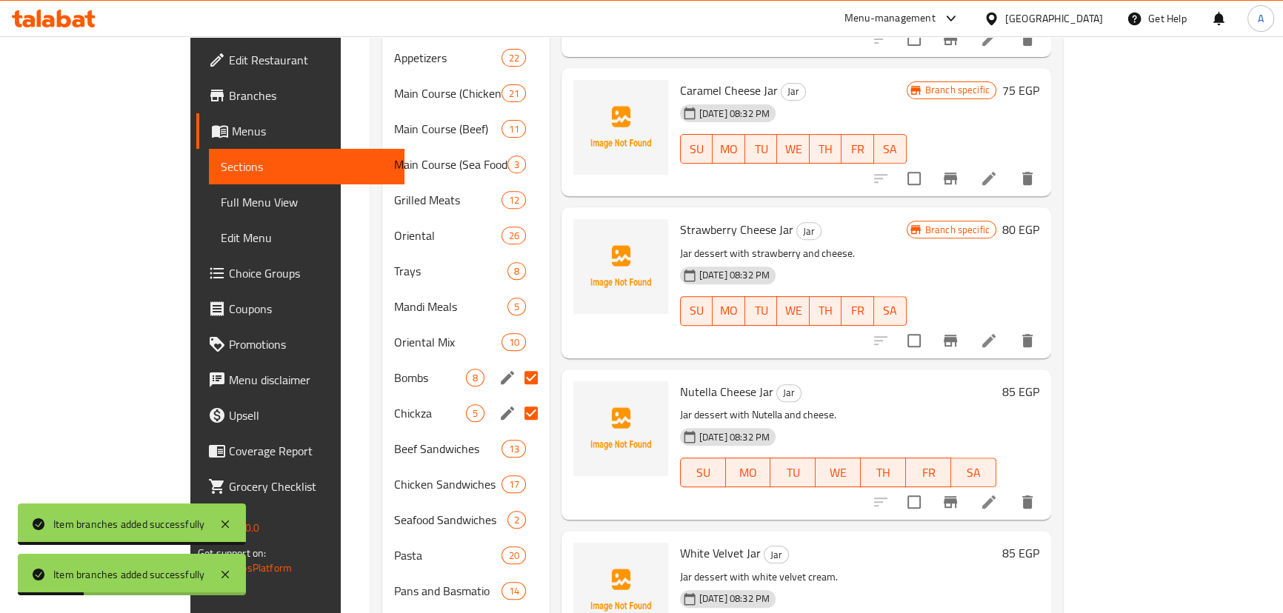
scroll to position [807, 0]
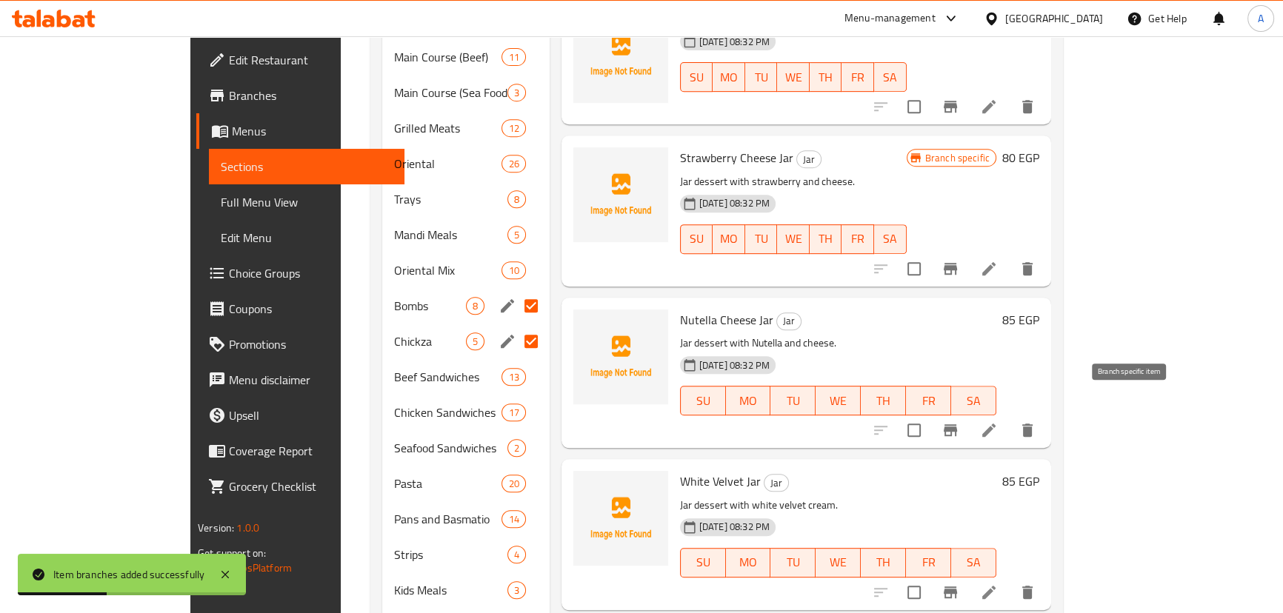
click at [957, 424] on icon "Branch-specific-item" at bounding box center [949, 430] width 13 height 12
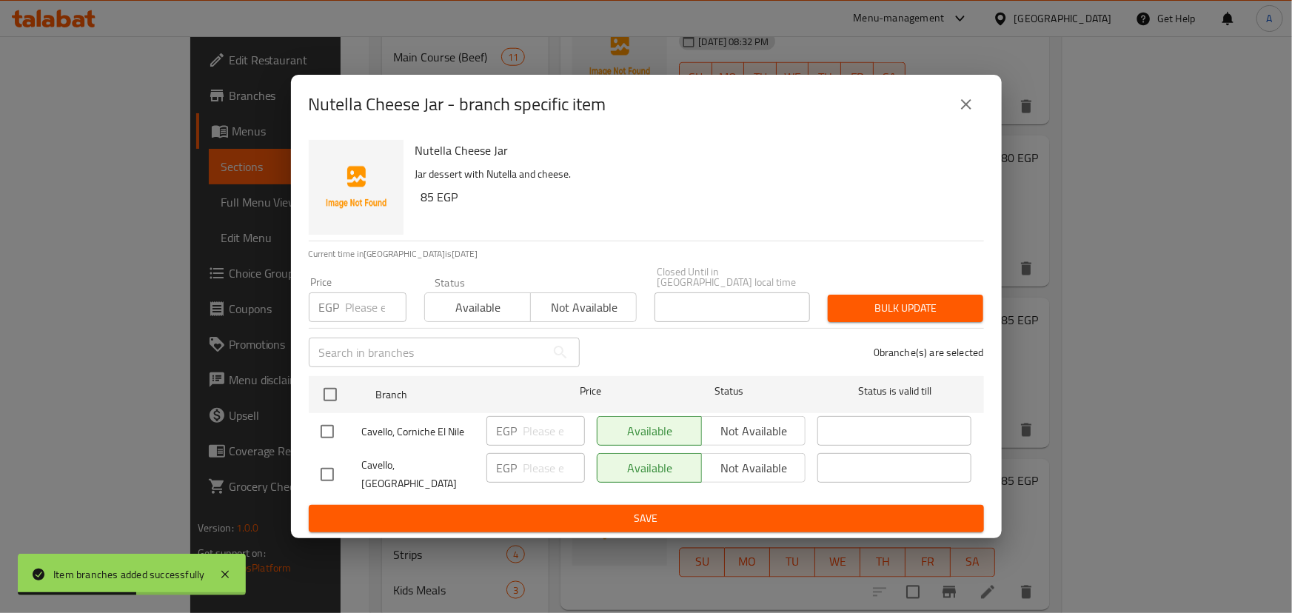
click at [332, 432] on input "checkbox" at bounding box center [327, 431] width 31 height 31
checkbox input "true"
click at [761, 433] on span "Not available" at bounding box center [754, 431] width 93 height 21
click at [664, 509] on span "Save" at bounding box center [647, 518] width 652 height 19
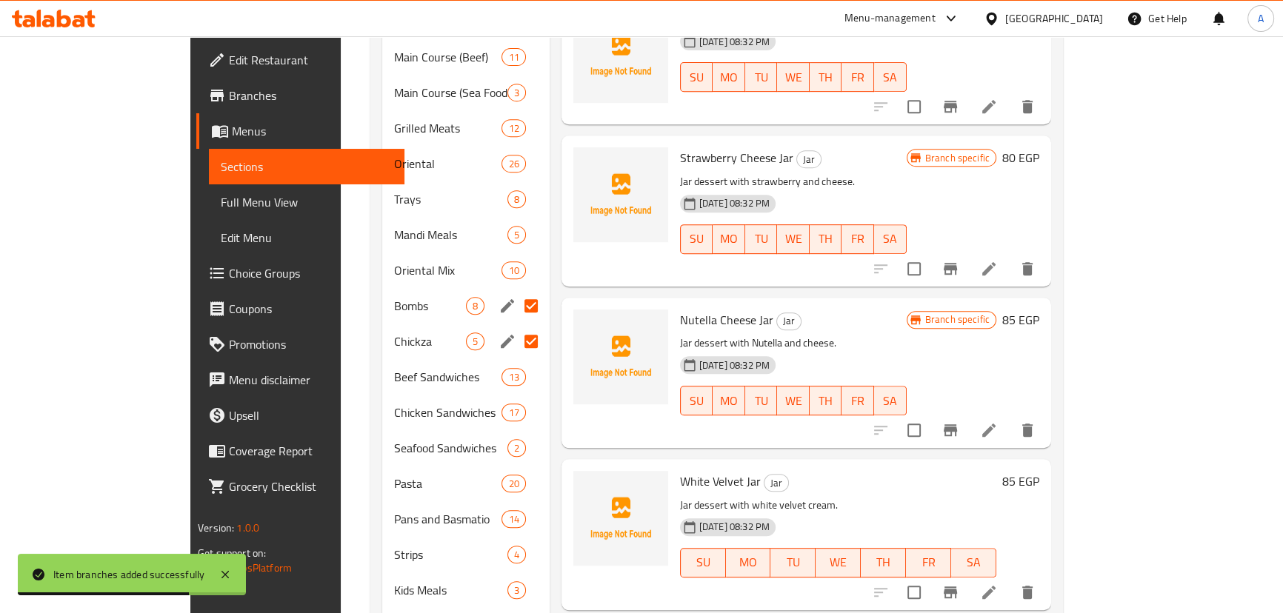
drag, startPoint x: 656, startPoint y: 474, endPoint x: 645, endPoint y: 474, distance: 11.1
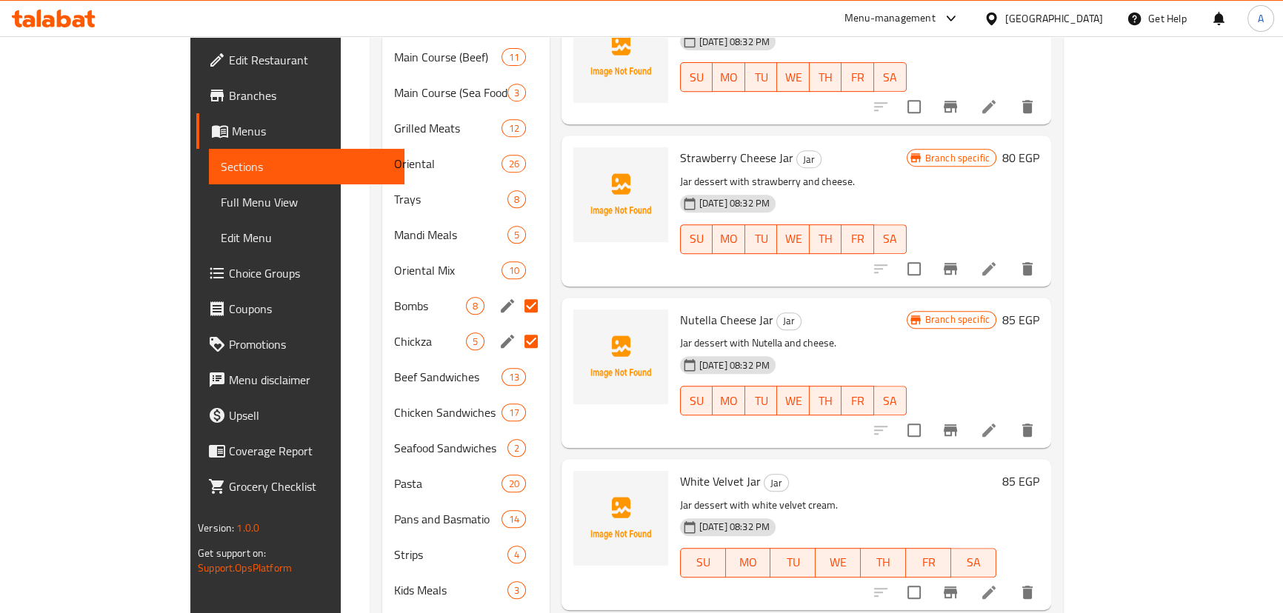
drag, startPoint x: 646, startPoint y: 474, endPoint x: 611, endPoint y: 258, distance: 218.3
click at [611, 258] on div "Strawberry Cheese Jar Jar Jar dessert with strawberry and cheese. 03-07-2025 08…" at bounding box center [805, 211] width 489 height 150
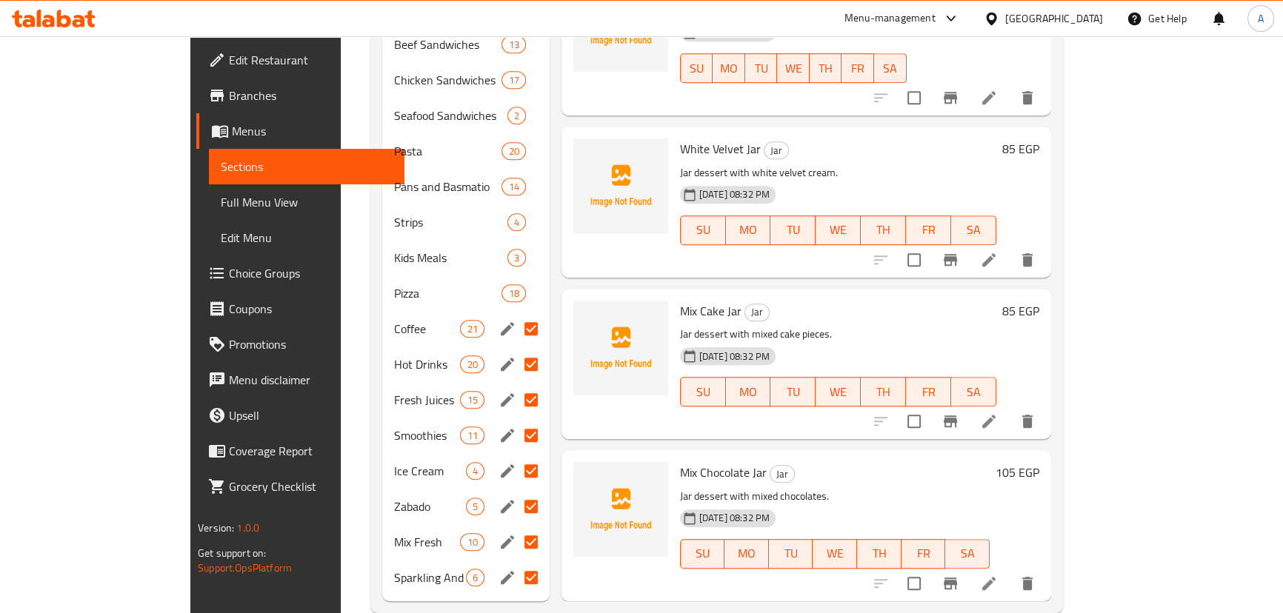
scroll to position [1144, 0]
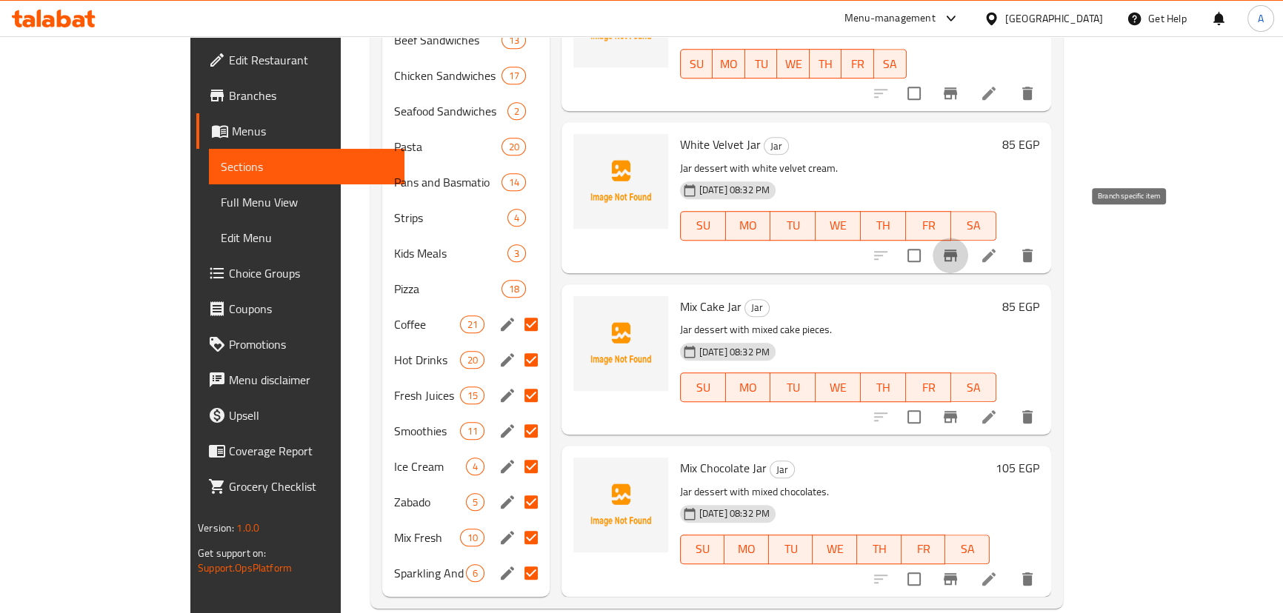
click at [957, 250] on icon "Branch-specific-item" at bounding box center [949, 256] width 13 height 12
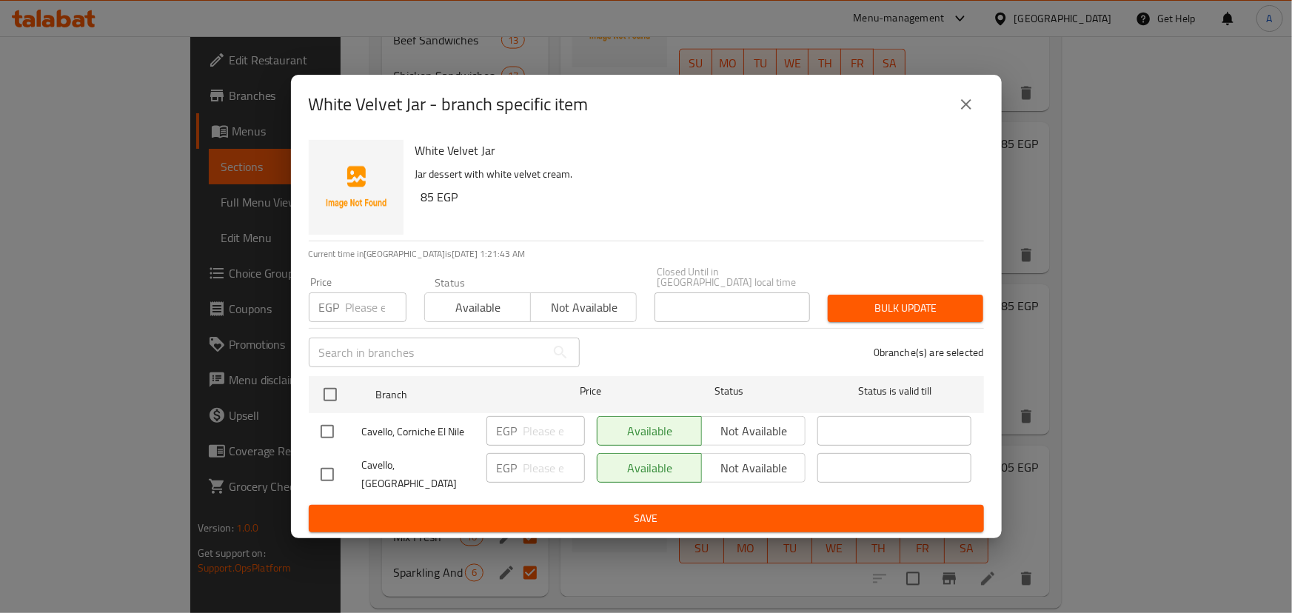
click at [323, 430] on input "checkbox" at bounding box center [327, 431] width 31 height 31
checkbox input "true"
click at [773, 432] on span "Not available" at bounding box center [754, 431] width 93 height 21
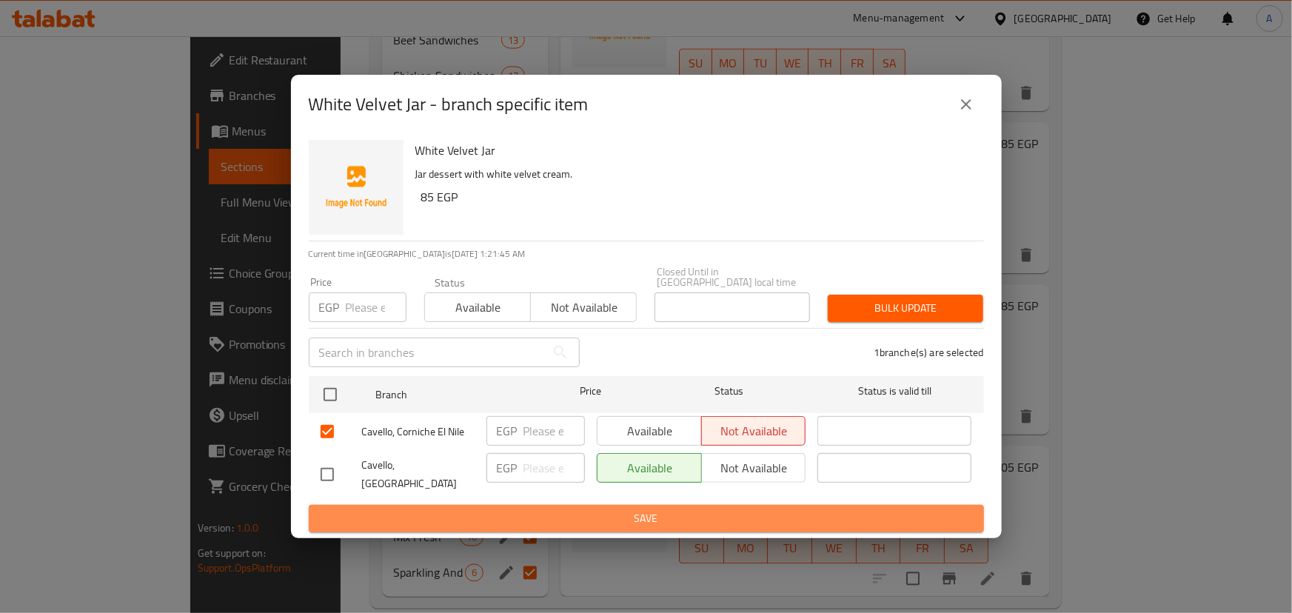
drag, startPoint x: 638, startPoint y: 512, endPoint x: 638, endPoint y: 504, distance: 8.1
click at [636, 512] on span "Save" at bounding box center [647, 518] width 652 height 19
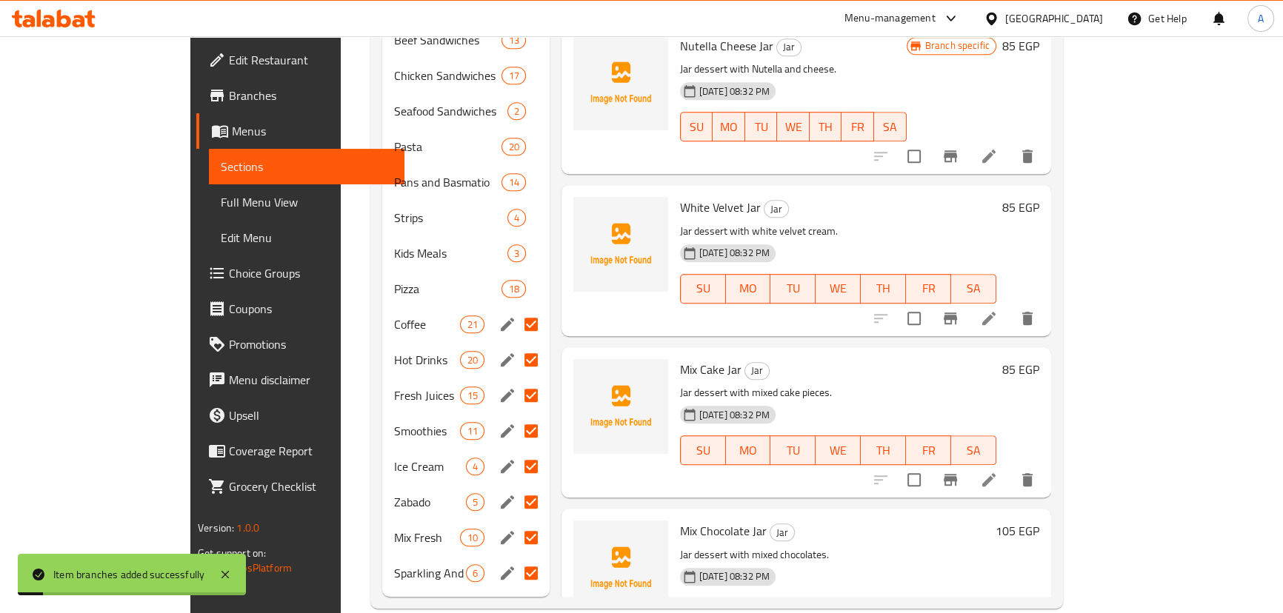
scroll to position [269, 0]
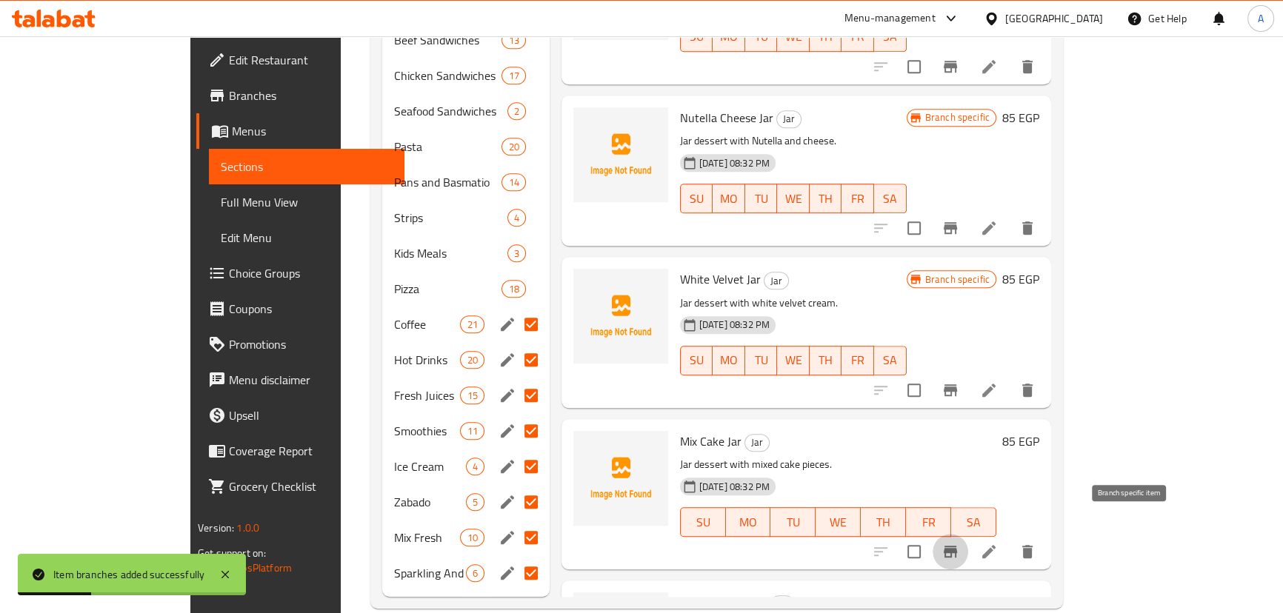
click at [959, 543] on icon "Branch-specific-item" at bounding box center [950, 552] width 18 height 18
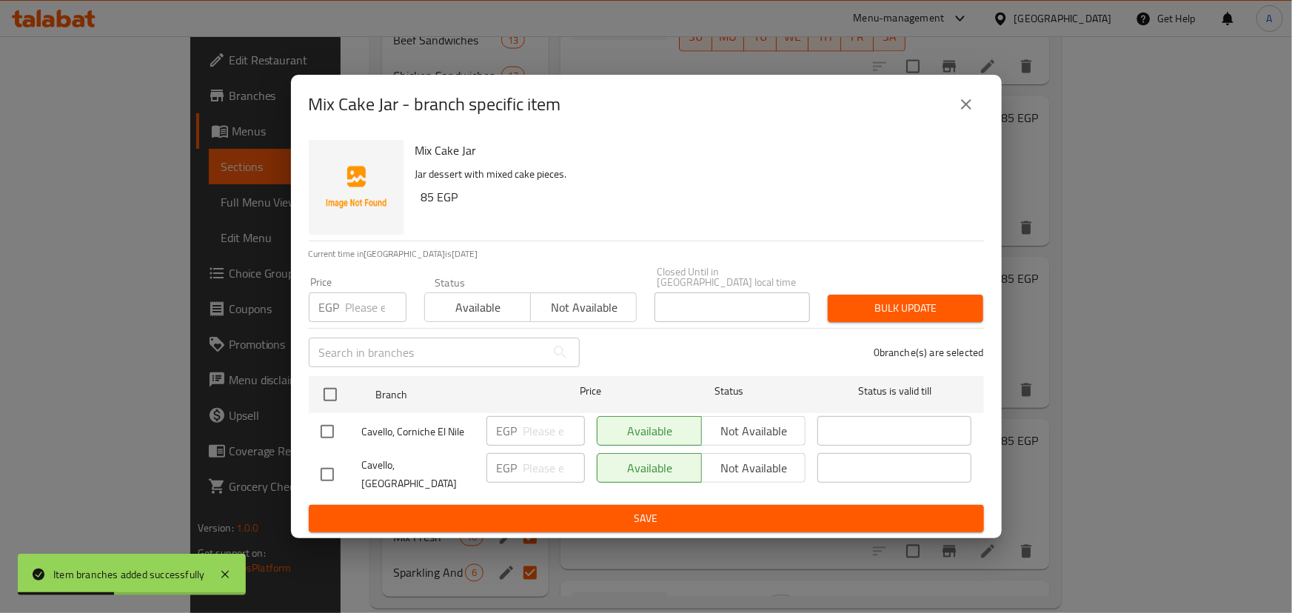
click at [326, 430] on input "checkbox" at bounding box center [327, 431] width 31 height 31
checkbox input "true"
click at [780, 430] on span "Not available" at bounding box center [754, 431] width 93 height 21
click at [676, 518] on button "Save" at bounding box center [646, 518] width 675 height 27
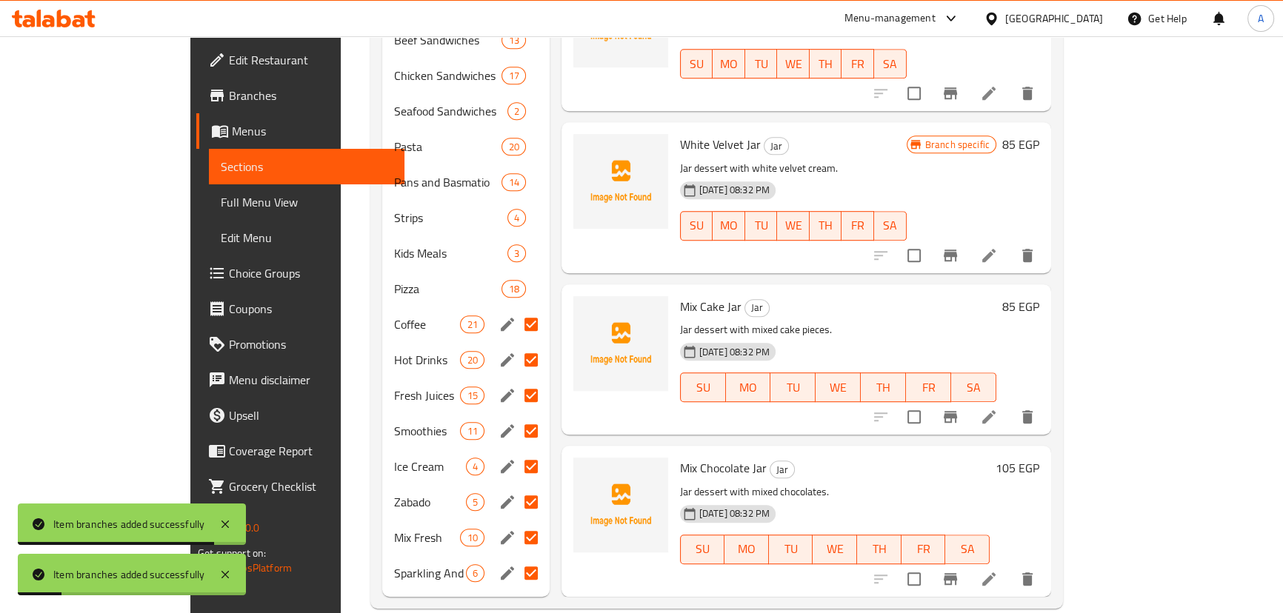
scroll to position [1146, 0]
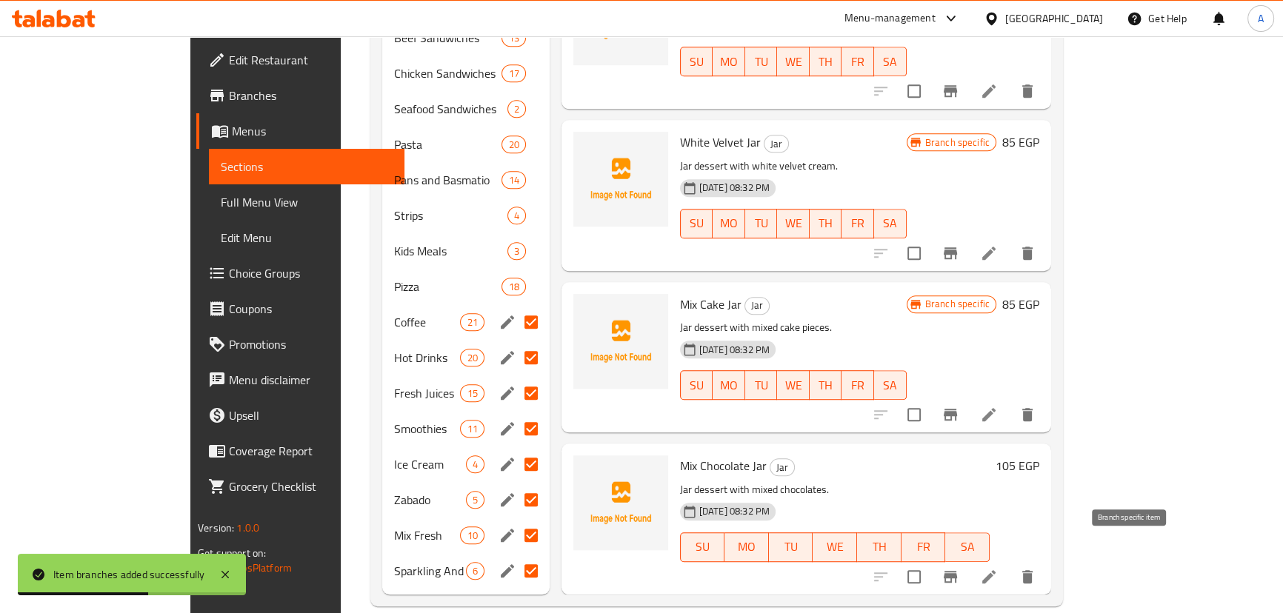
click at [957, 571] on icon "Branch-specific-item" at bounding box center [949, 577] width 13 height 12
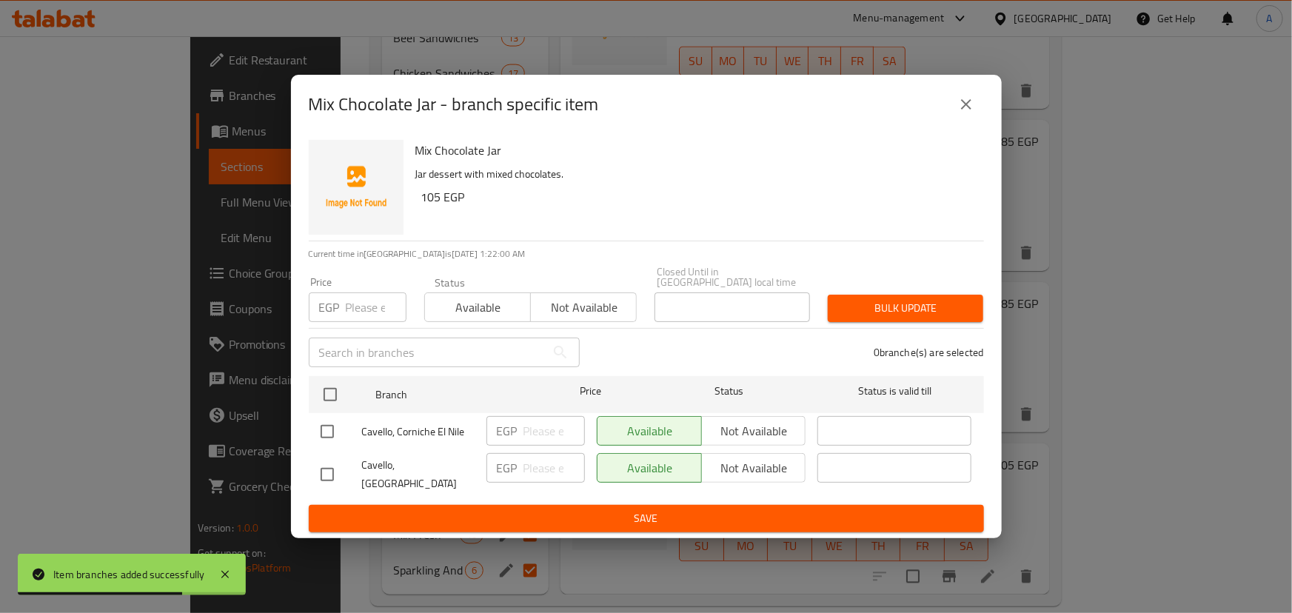
click at [321, 436] on input "checkbox" at bounding box center [327, 431] width 31 height 31
checkbox input "true"
click at [755, 416] on button "Not available" at bounding box center [753, 431] width 105 height 30
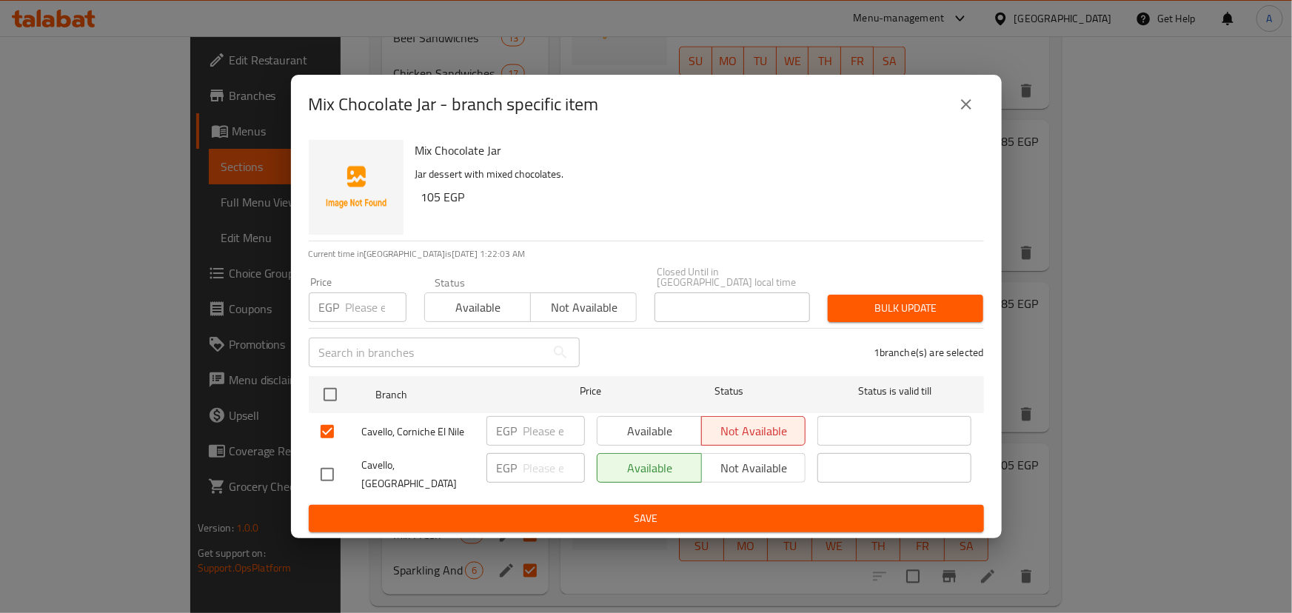
click at [697, 509] on span "Save" at bounding box center [647, 518] width 652 height 19
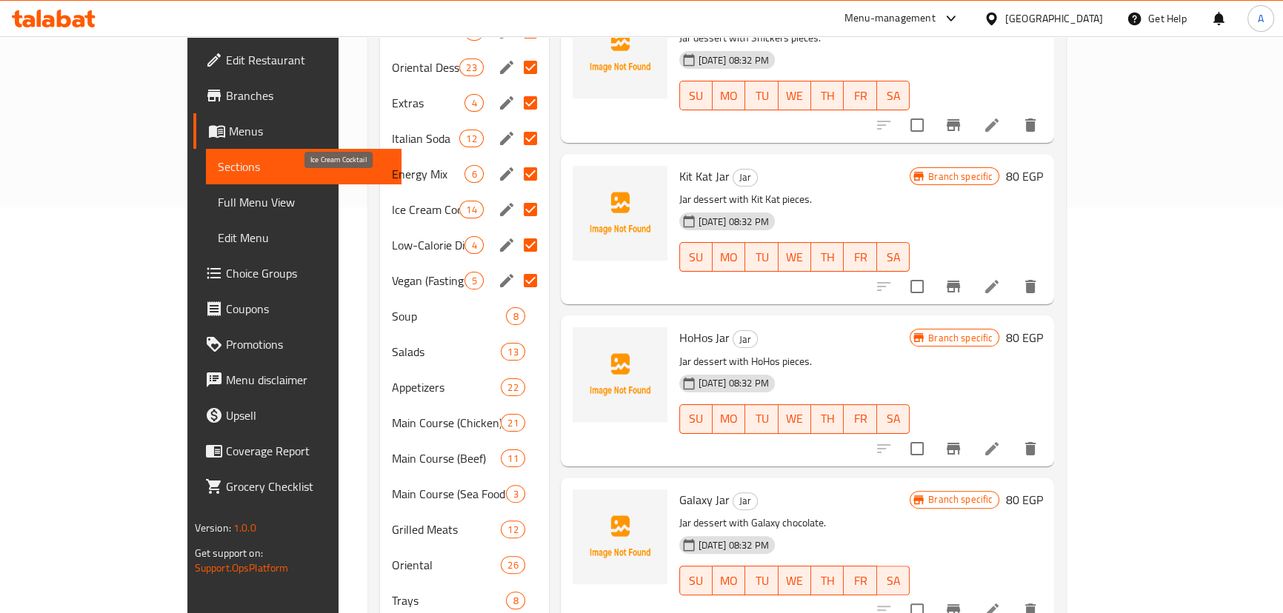
scroll to position [136, 0]
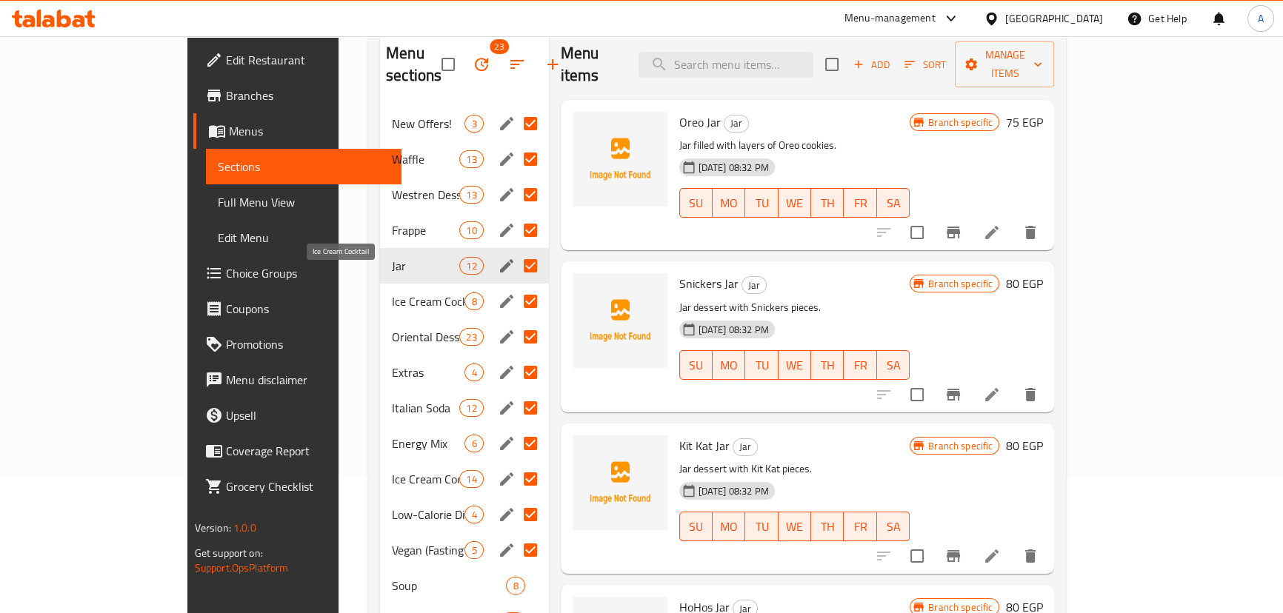
click at [392, 293] on span "Ice Cream Cocktail" at bounding box center [428, 302] width 73 height 18
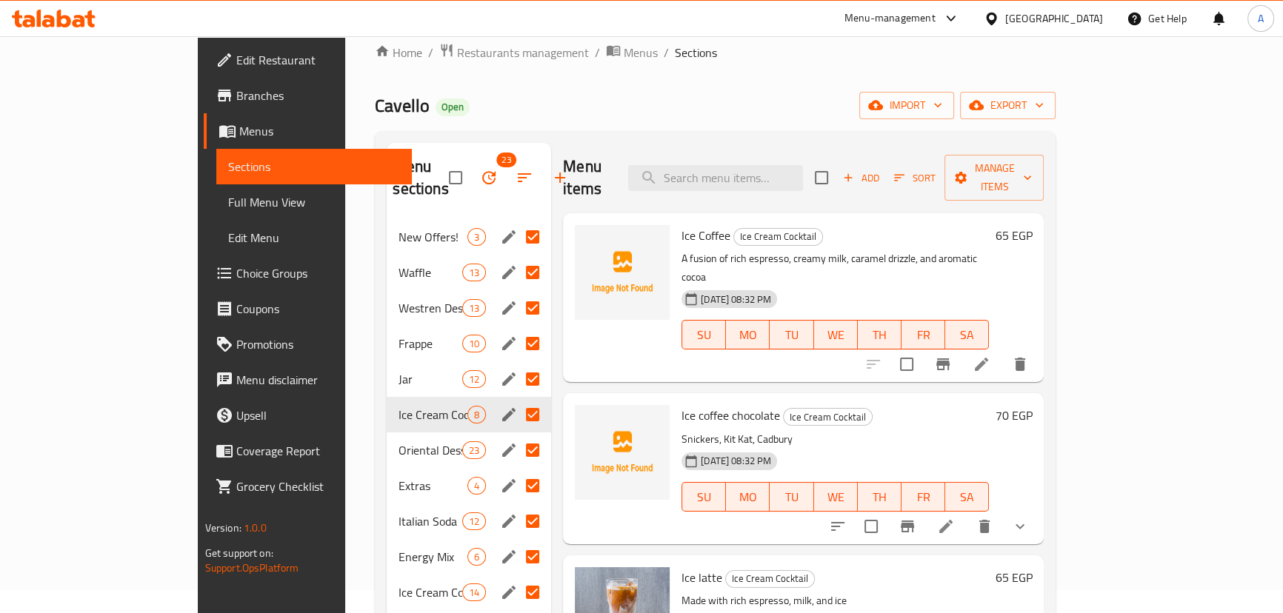
scroll to position [1, 0]
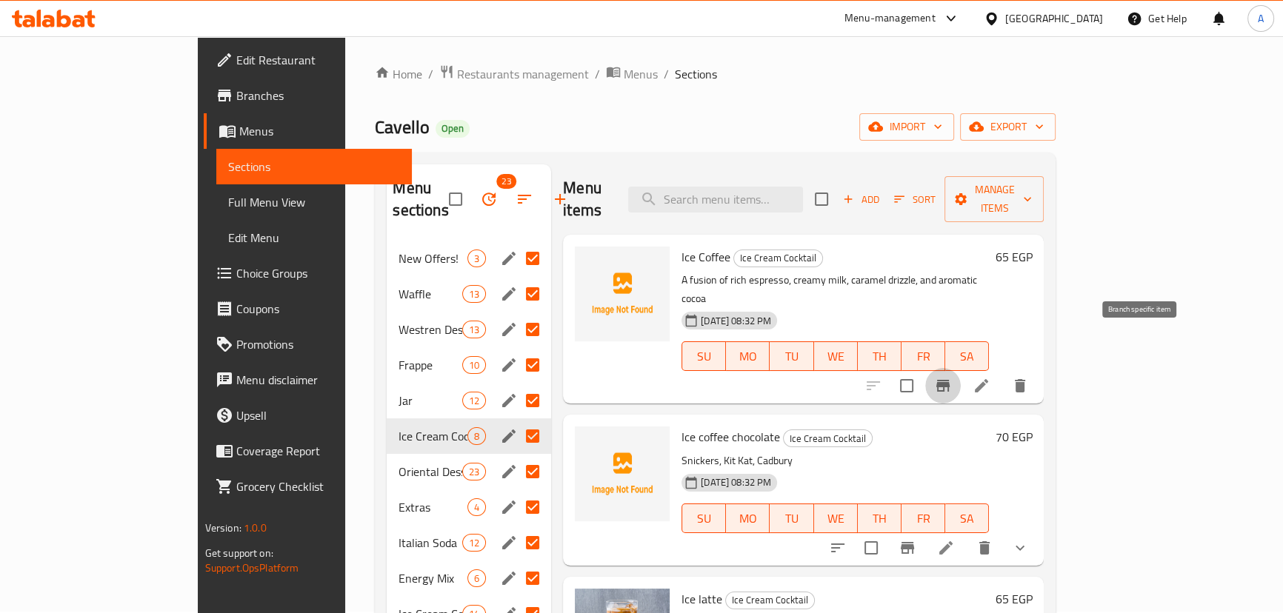
click at [952, 377] on icon "Branch-specific-item" at bounding box center [943, 386] width 18 height 18
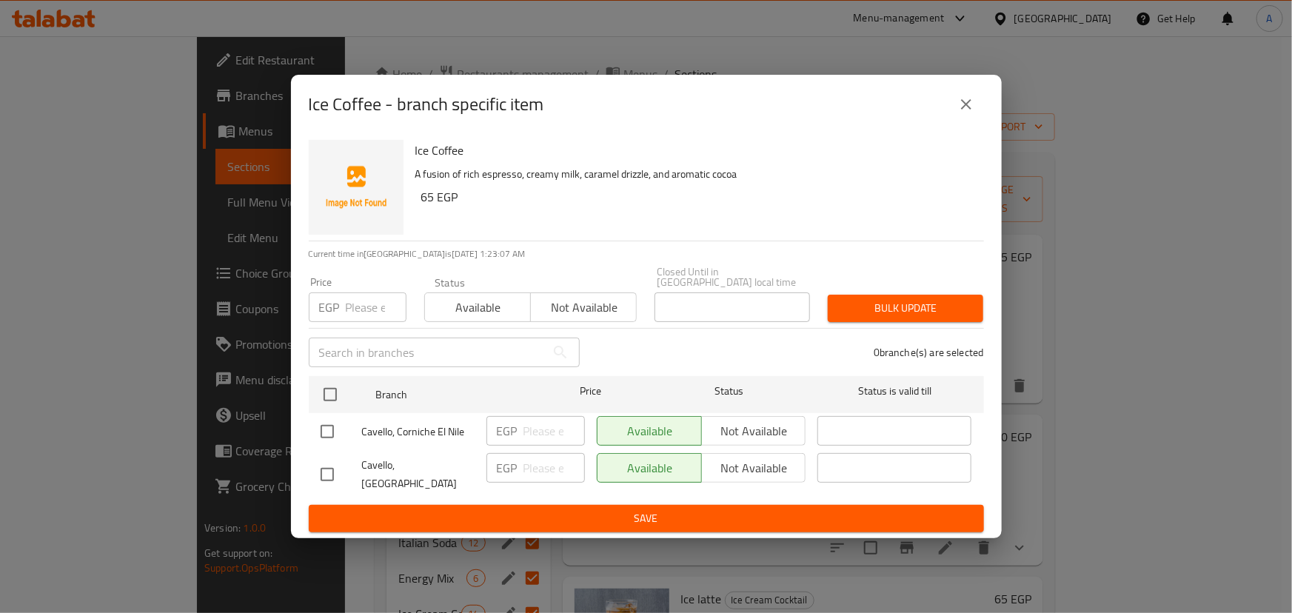
click at [330, 439] on input "checkbox" at bounding box center [327, 431] width 31 height 31
checkbox input "true"
click at [750, 442] on span "Not available" at bounding box center [754, 431] width 93 height 21
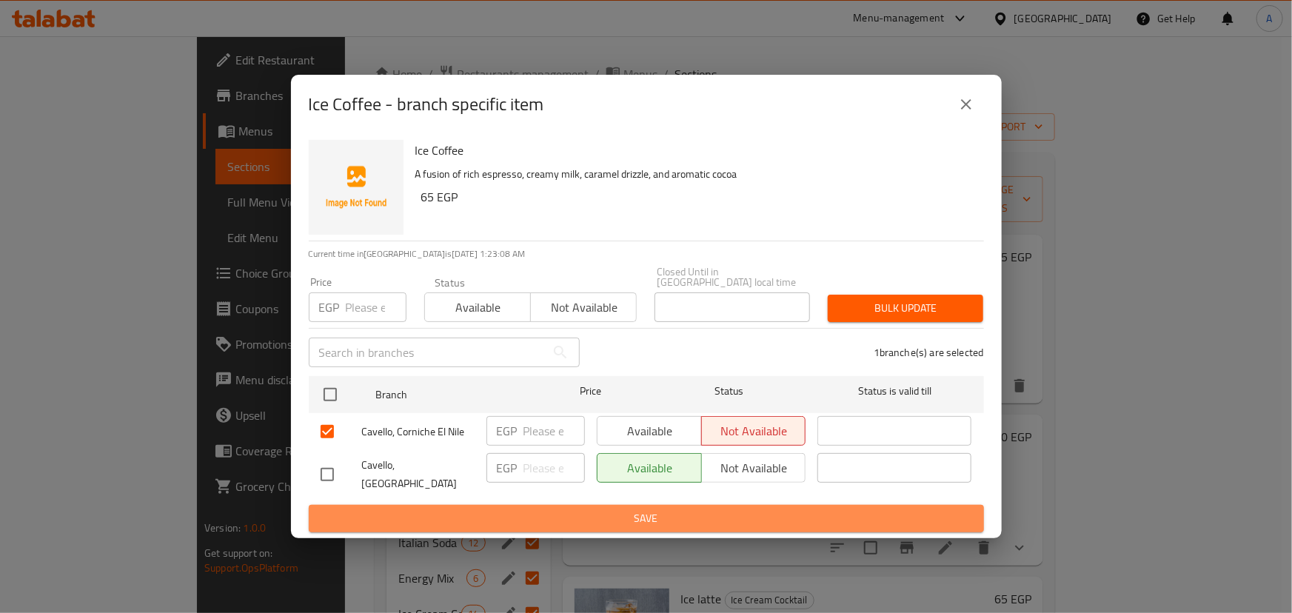
click at [652, 509] on span "Save" at bounding box center [647, 518] width 652 height 19
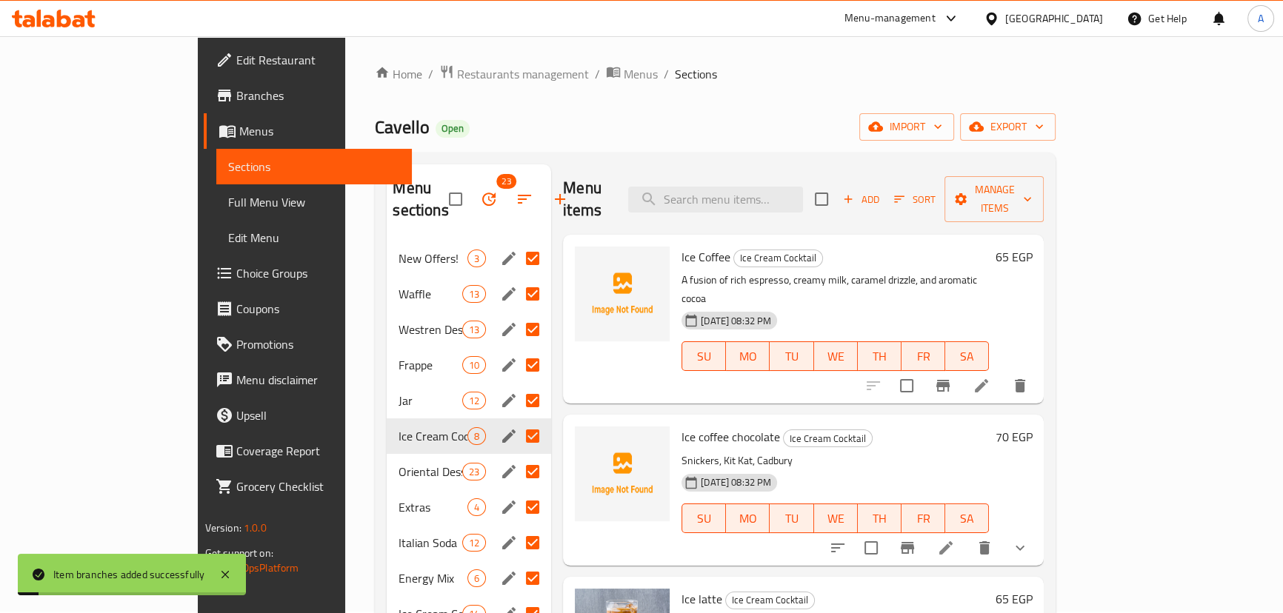
click at [916, 539] on icon "Branch-specific-item" at bounding box center [907, 548] width 18 height 18
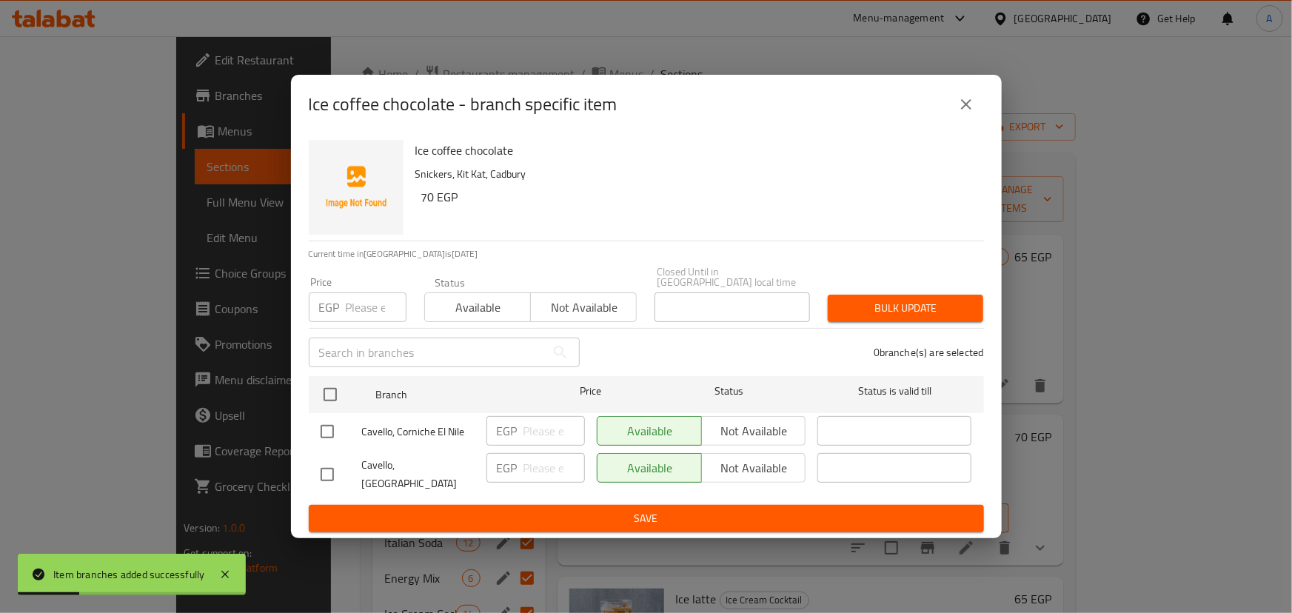
drag, startPoint x: 329, startPoint y: 436, endPoint x: 350, endPoint y: 435, distance: 20.7
click at [329, 435] on input "checkbox" at bounding box center [327, 431] width 31 height 31
checkbox input "true"
click at [751, 429] on span "Not available" at bounding box center [754, 431] width 93 height 21
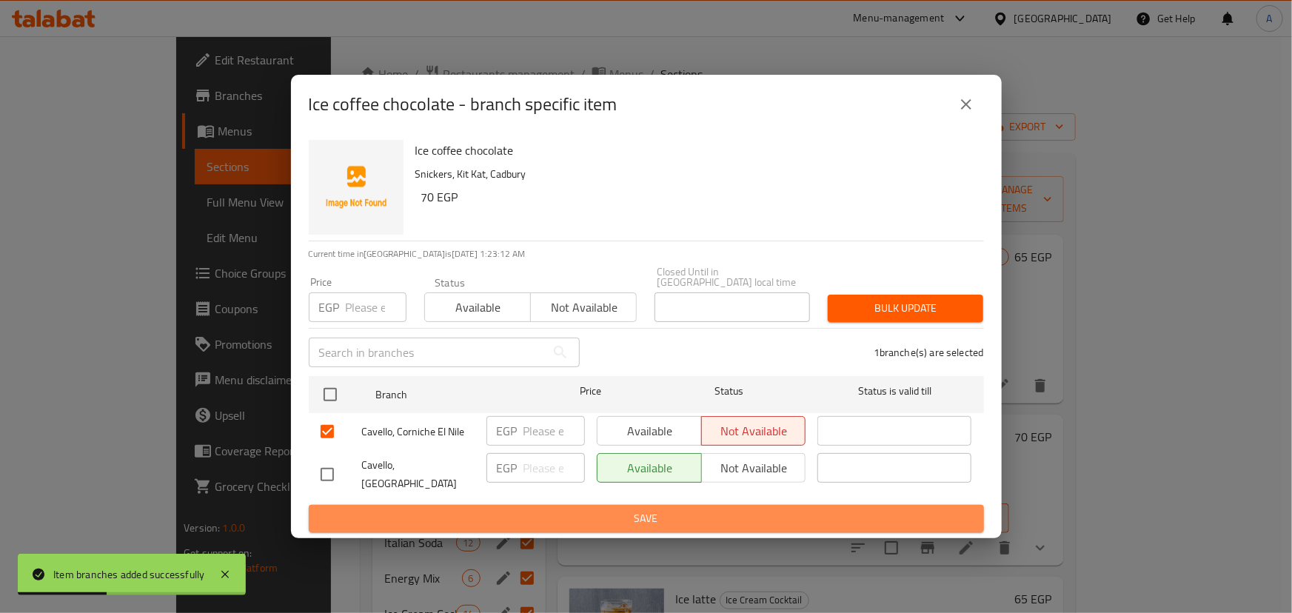
click at [687, 509] on span "Save" at bounding box center [647, 518] width 652 height 19
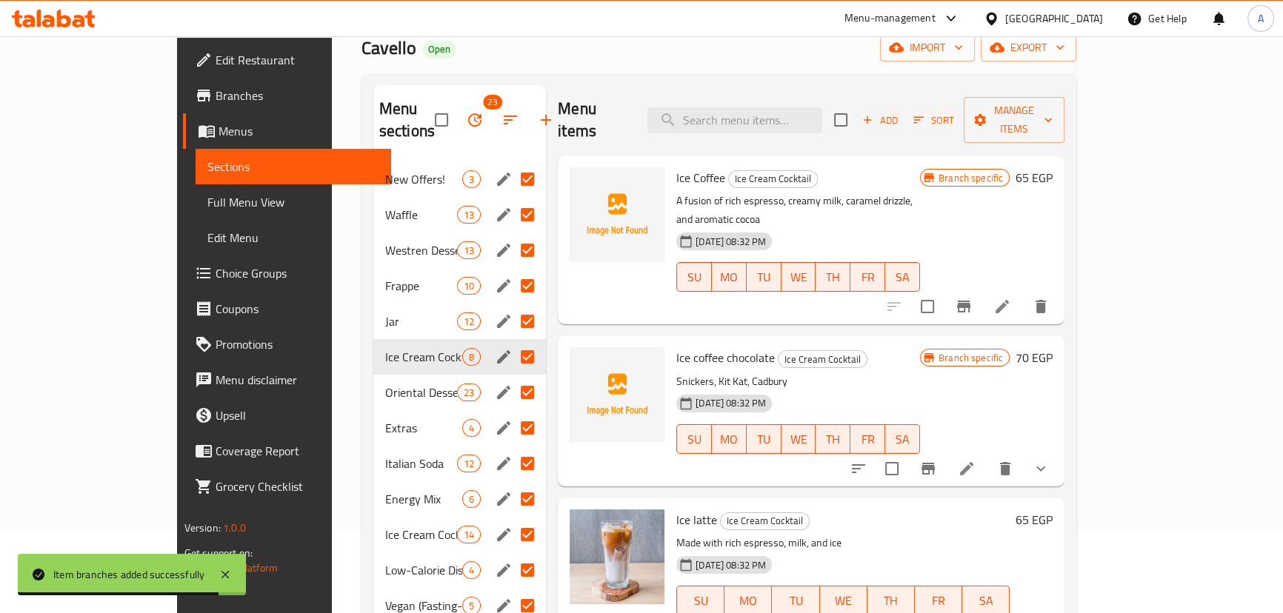
scroll to position [204, 0]
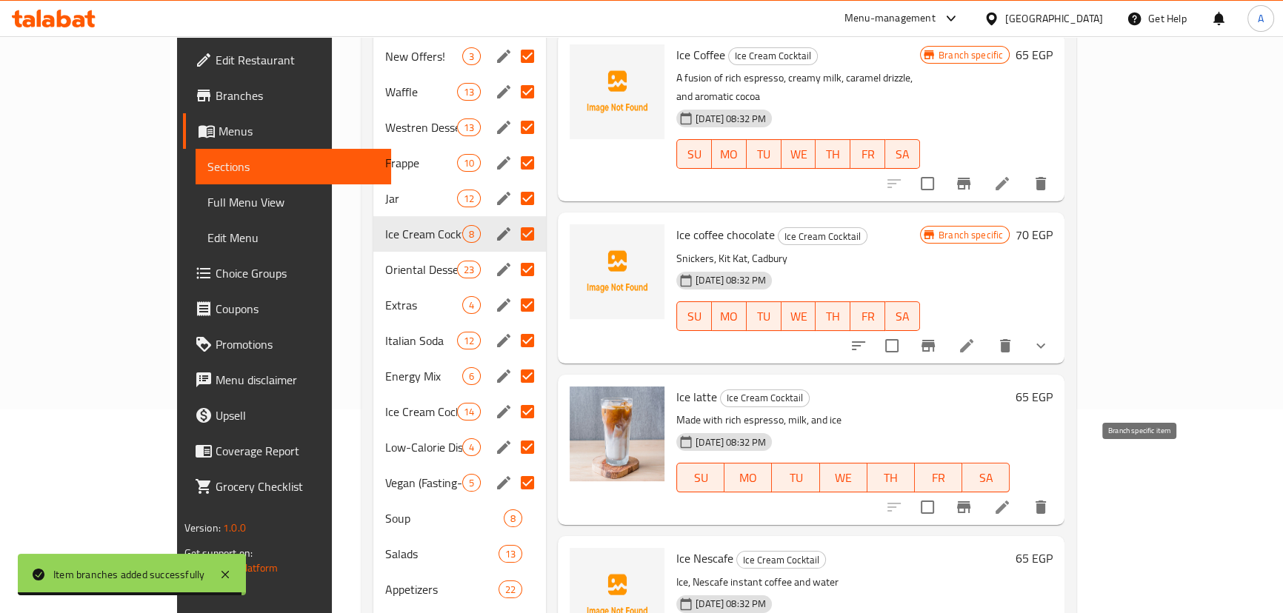
click at [970, 501] on icon "Branch-specific-item" at bounding box center [963, 507] width 13 height 12
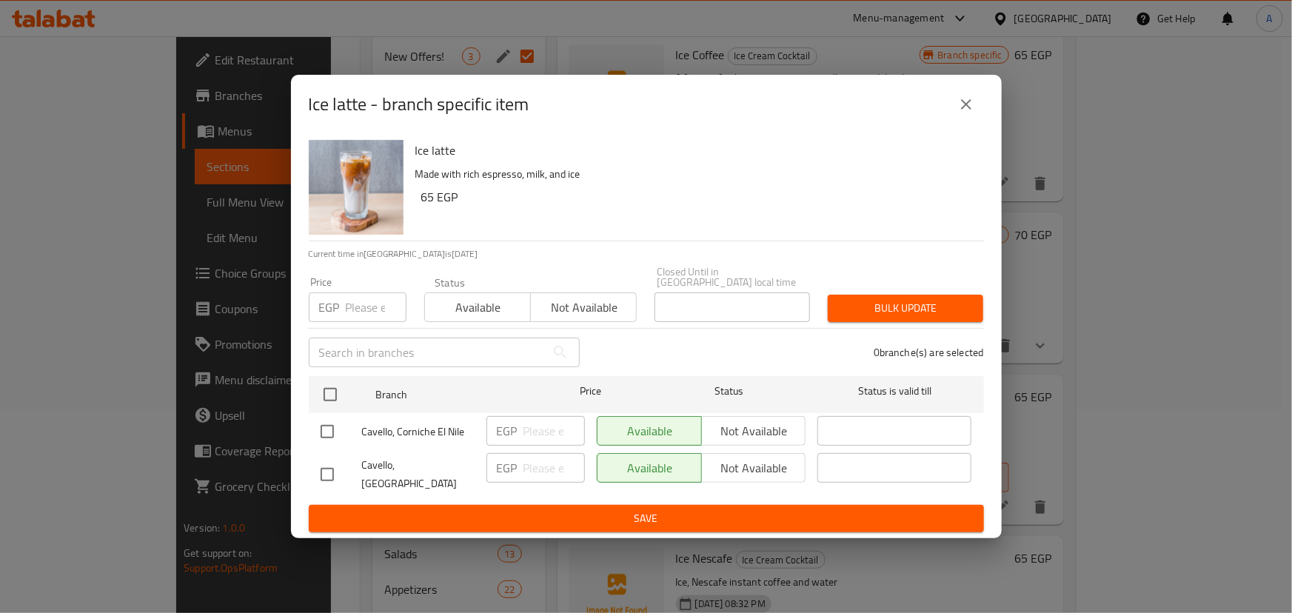
click at [338, 438] on input "checkbox" at bounding box center [327, 431] width 31 height 31
checkbox input "true"
click at [735, 415] on div "Available Not available" at bounding box center [701, 431] width 221 height 43
click at [733, 422] on span "Not available" at bounding box center [754, 431] width 93 height 21
click at [683, 505] on button "Save" at bounding box center [646, 518] width 675 height 27
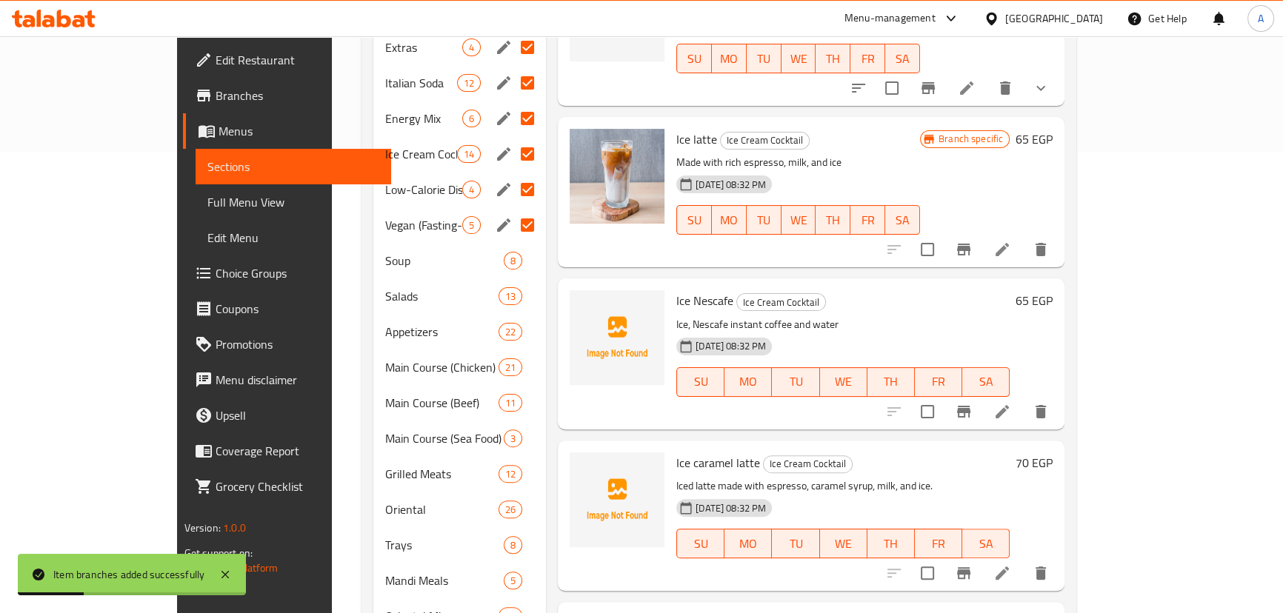
scroll to position [473, 0]
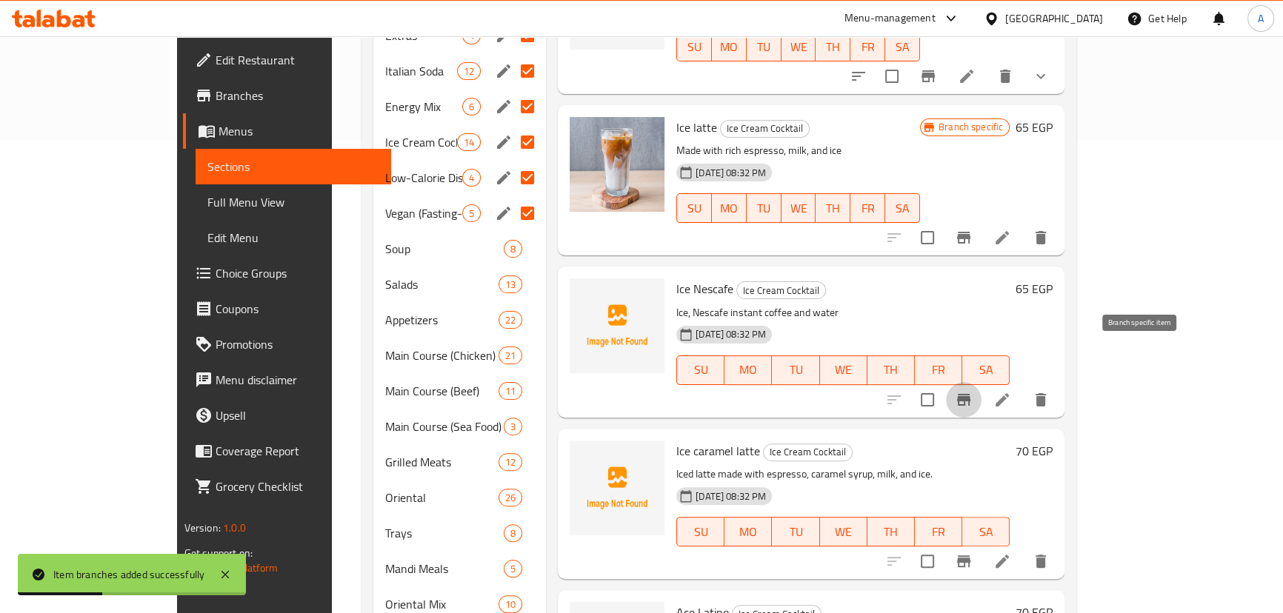
click at [970, 394] on icon "Branch-specific-item" at bounding box center [963, 400] width 13 height 12
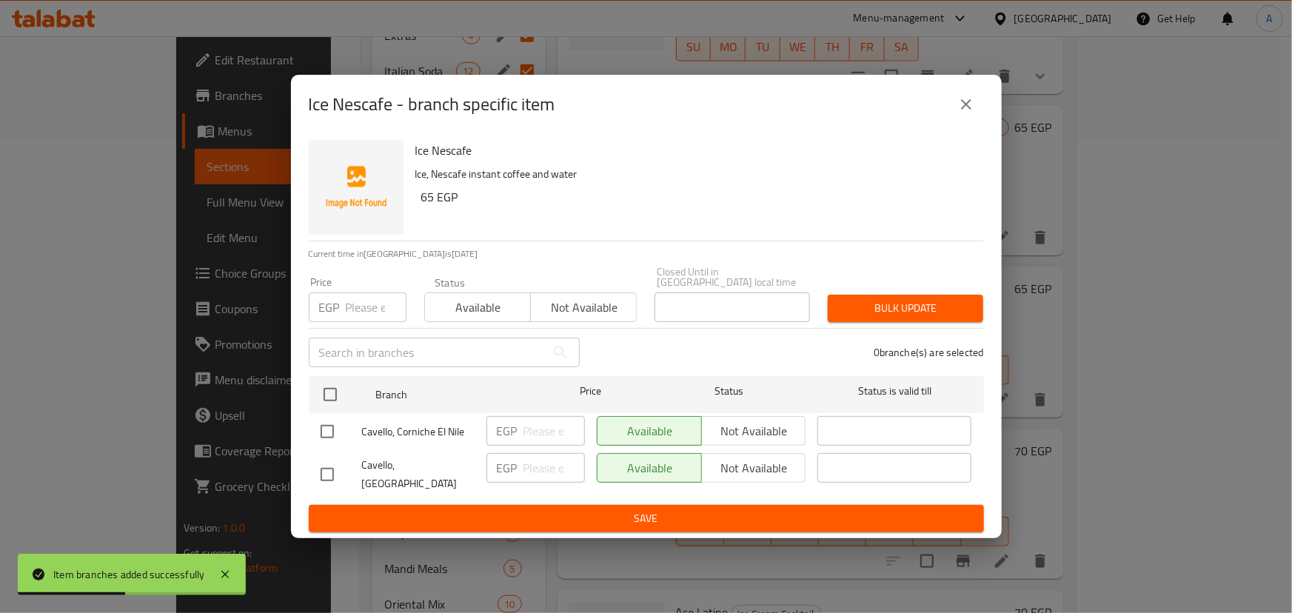
click at [324, 433] on input "checkbox" at bounding box center [327, 431] width 31 height 31
checkbox input "true"
click at [789, 429] on span "Not available" at bounding box center [754, 431] width 93 height 21
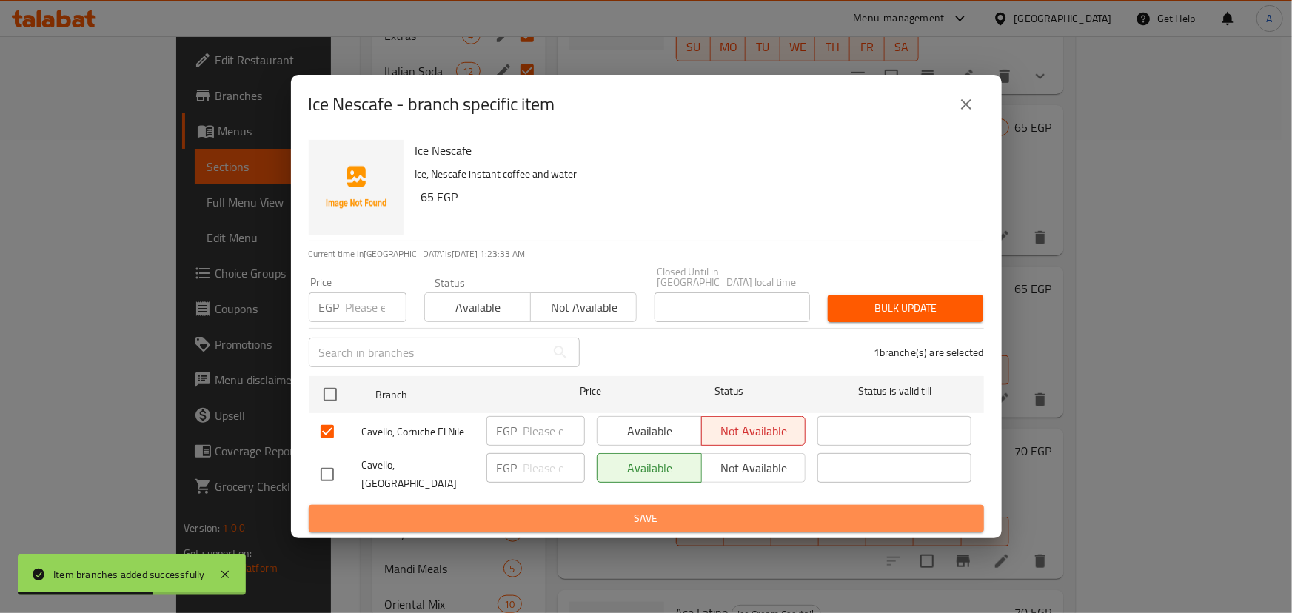
click at [703, 511] on span "Save" at bounding box center [647, 518] width 652 height 19
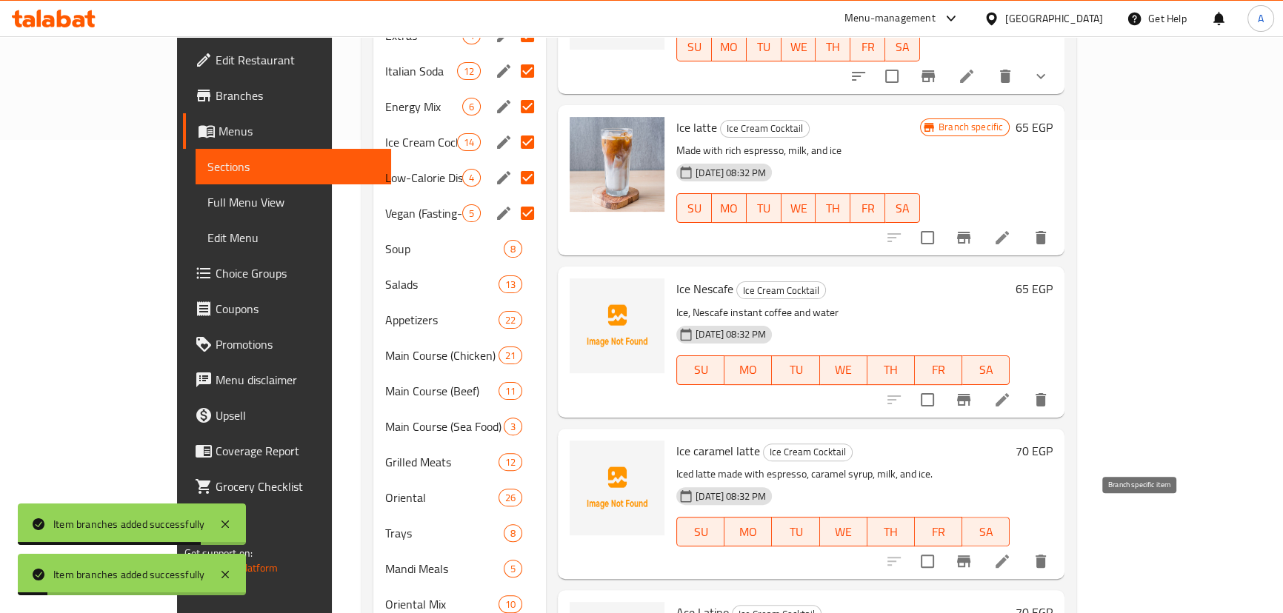
click at [970, 555] on icon "Branch-specific-item" at bounding box center [963, 561] width 13 height 12
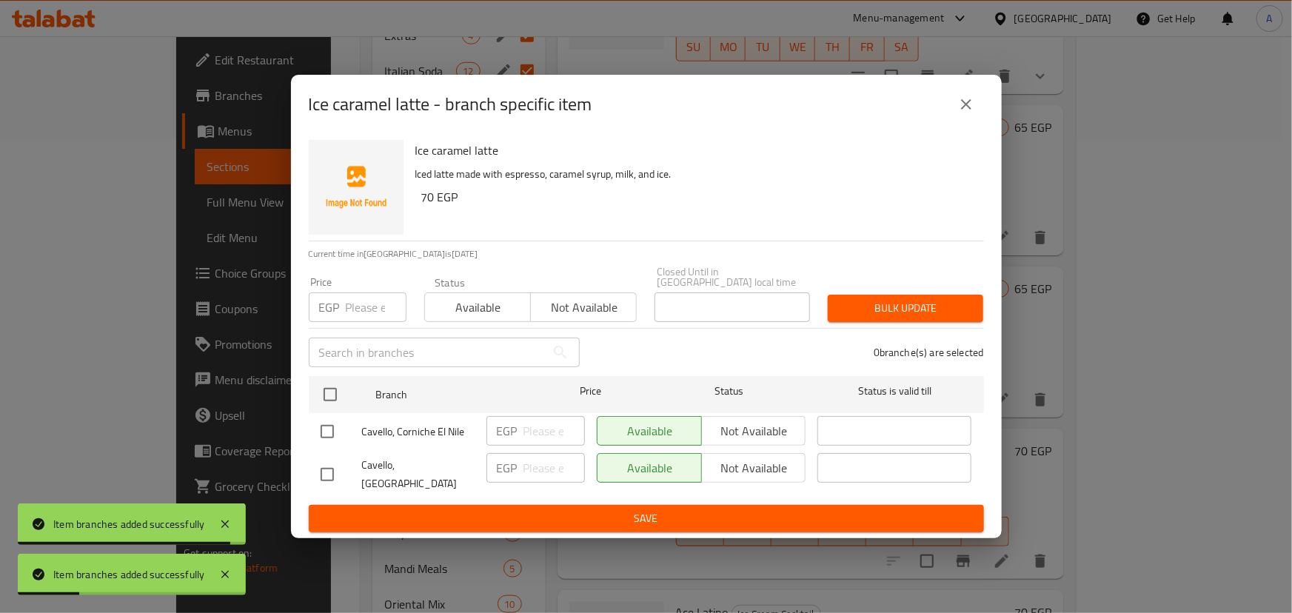
click at [332, 431] on input "checkbox" at bounding box center [327, 431] width 31 height 31
checkbox input "true"
click at [739, 425] on span "Not available" at bounding box center [754, 431] width 93 height 21
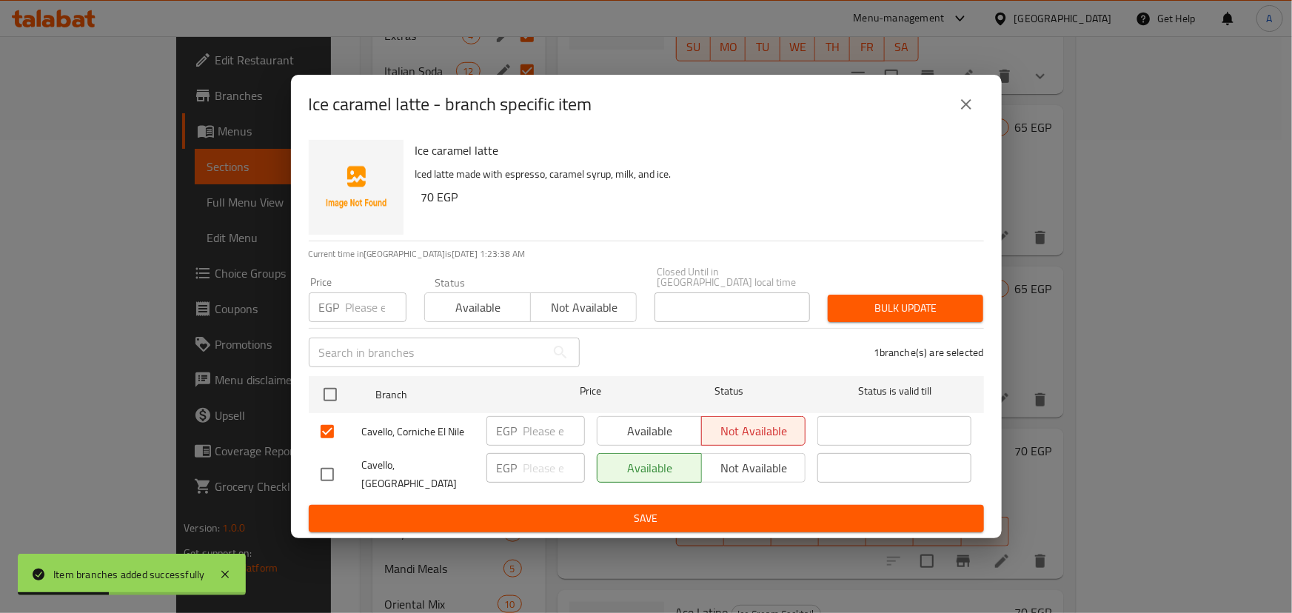
click at [685, 515] on span "Save" at bounding box center [647, 518] width 652 height 19
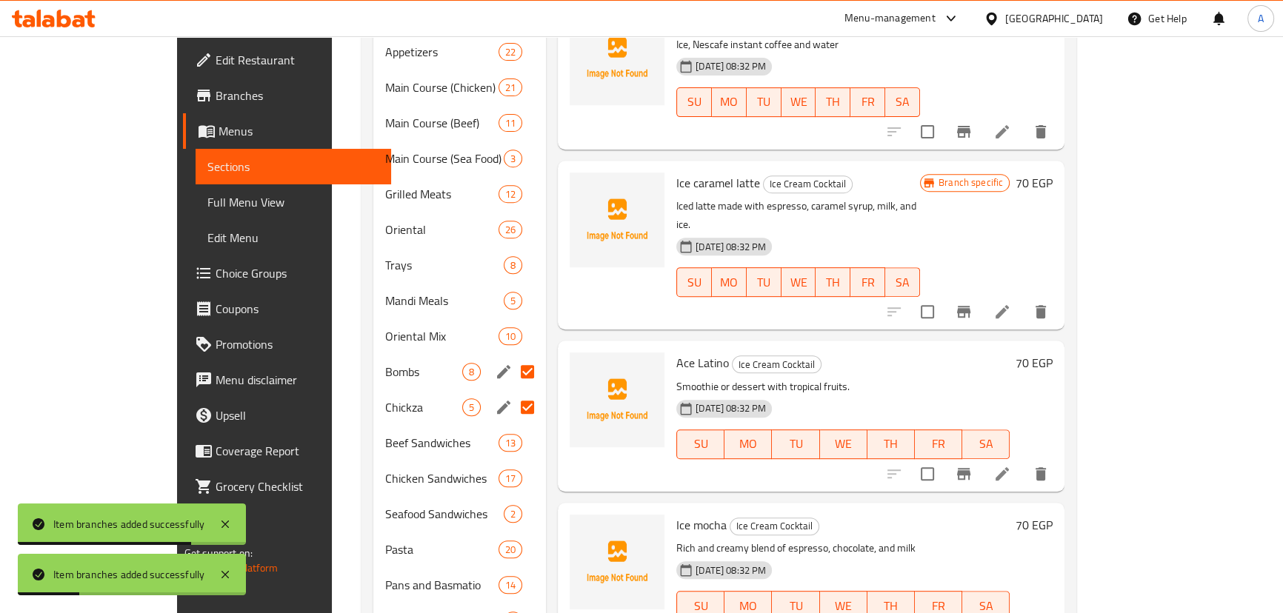
scroll to position [742, 0]
click at [972, 464] on icon "Branch-specific-item" at bounding box center [964, 473] width 18 height 18
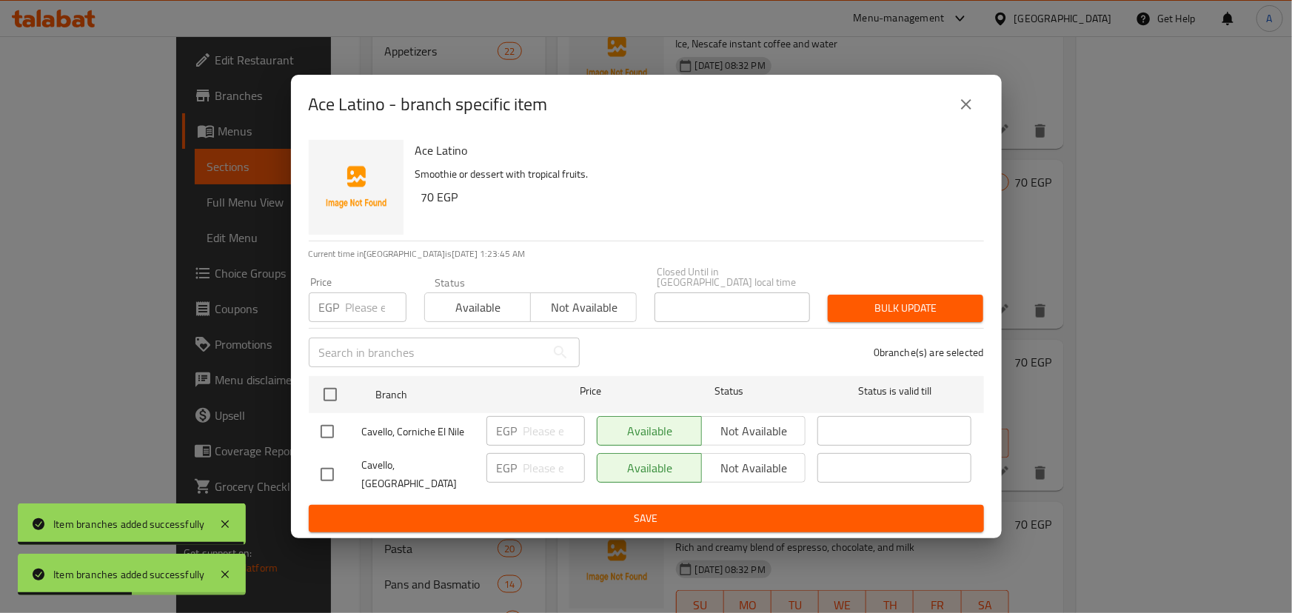
click at [329, 436] on input "checkbox" at bounding box center [327, 431] width 31 height 31
checkbox input "true"
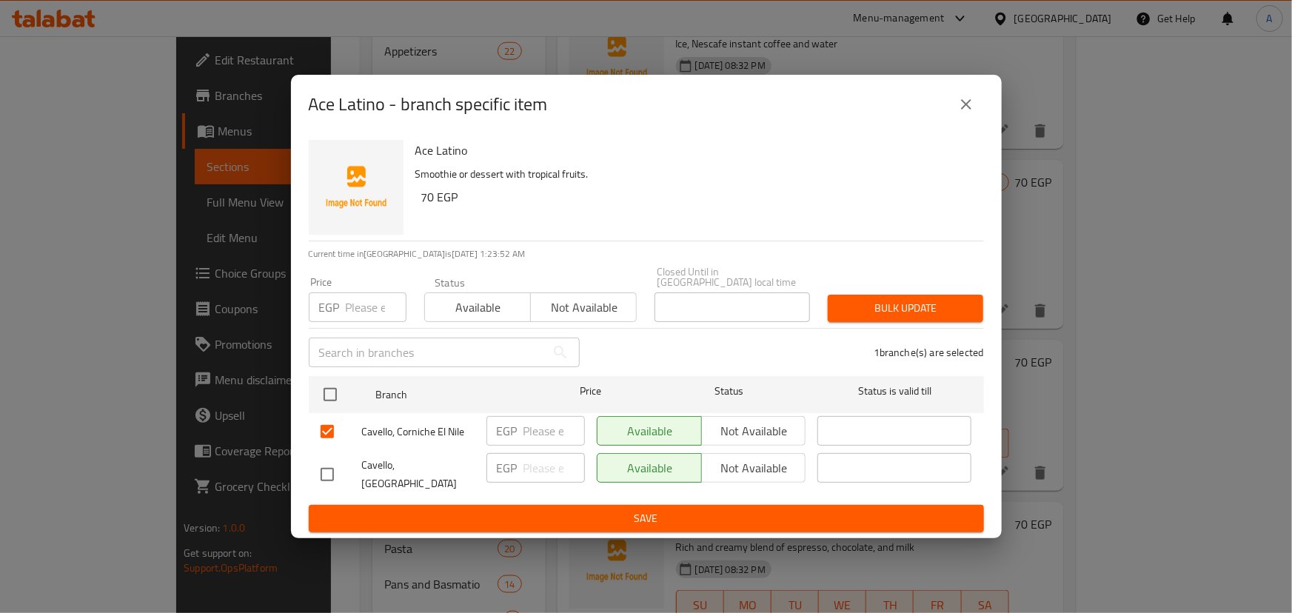
click at [738, 431] on span "Not available" at bounding box center [754, 431] width 93 height 21
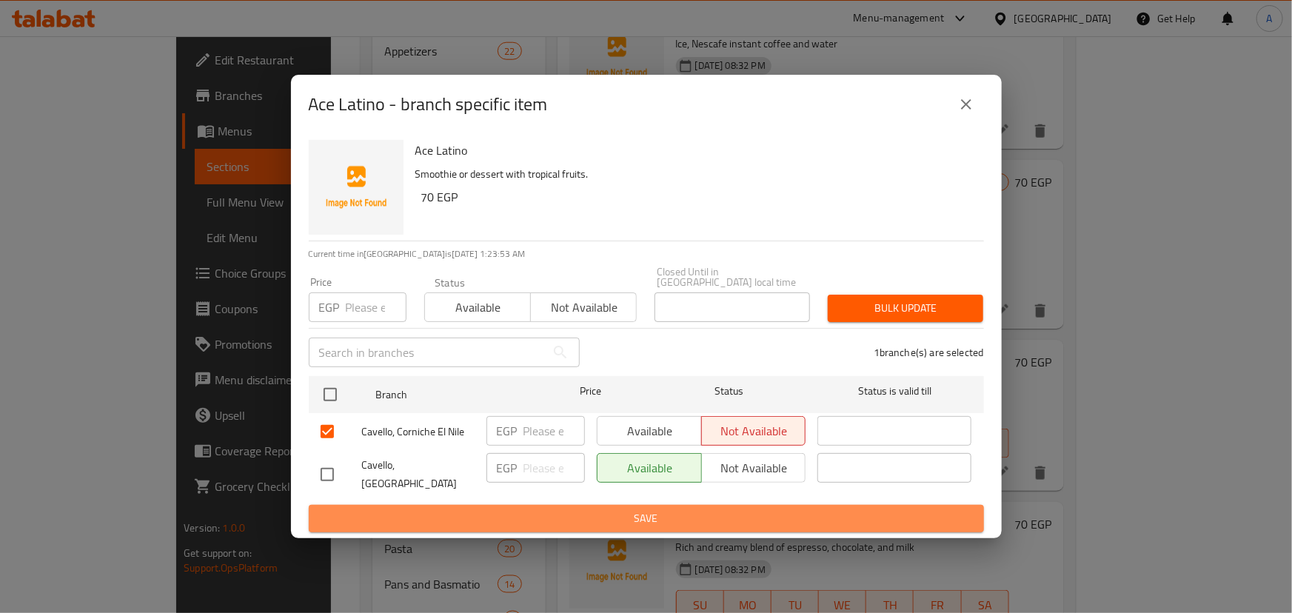
drag, startPoint x: 701, startPoint y: 511, endPoint x: 692, endPoint y: 495, distance: 18.9
click at [701, 511] on span "Save" at bounding box center [647, 518] width 652 height 19
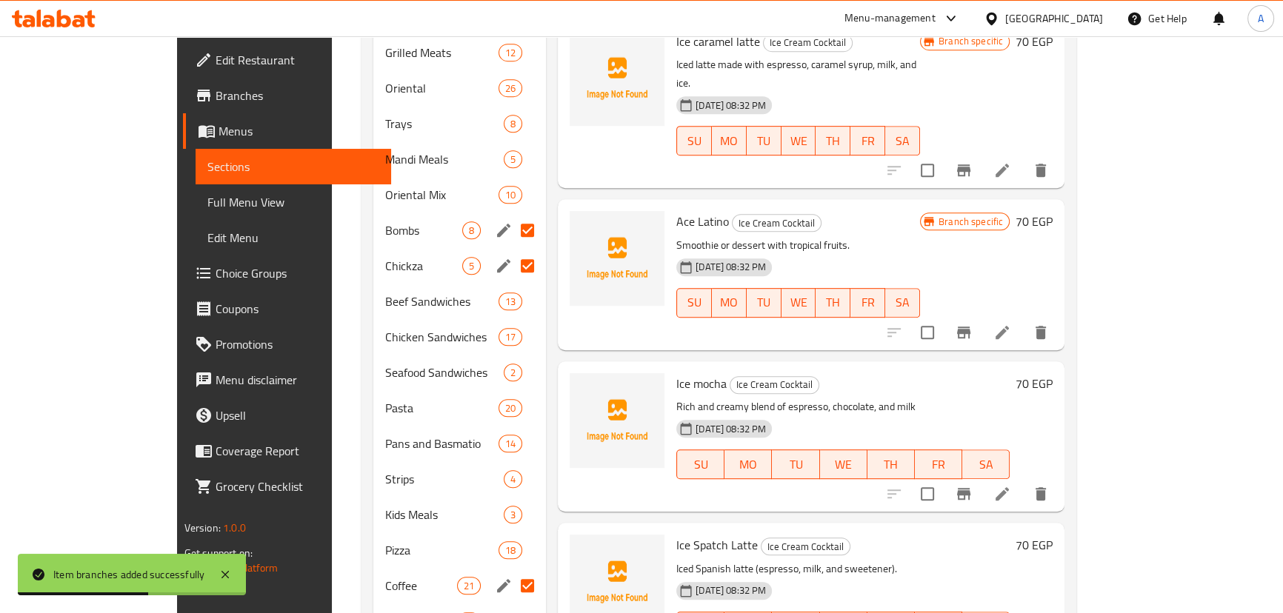
scroll to position [1009, 0]
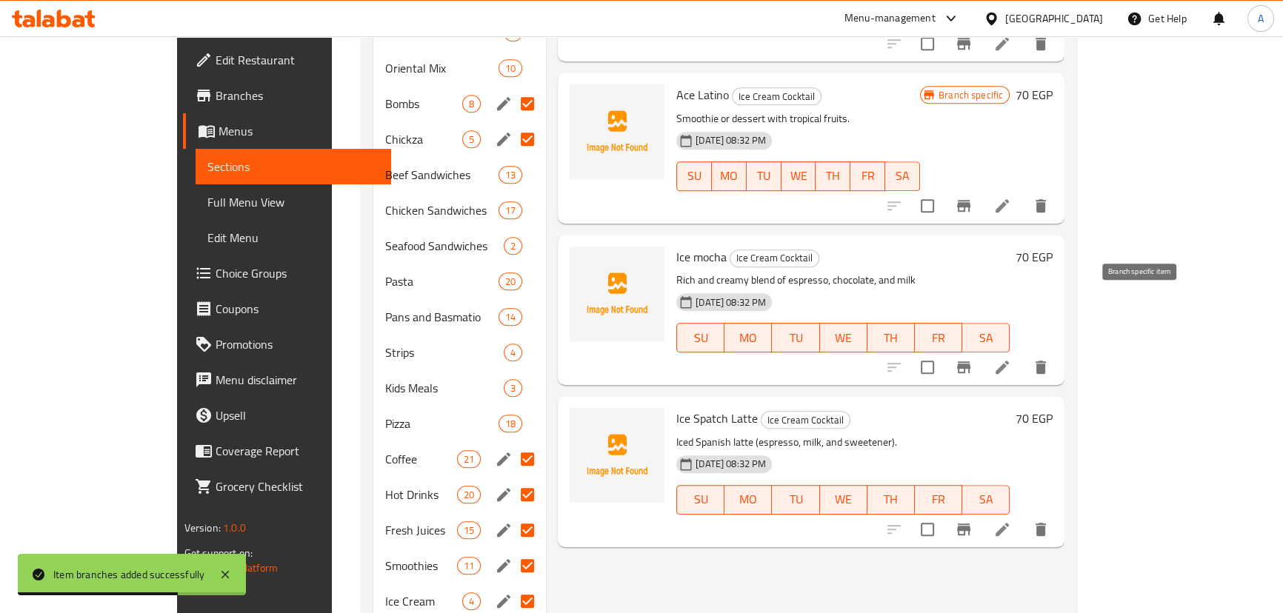
click at [972, 358] on icon "Branch-specific-item" at bounding box center [964, 367] width 18 height 18
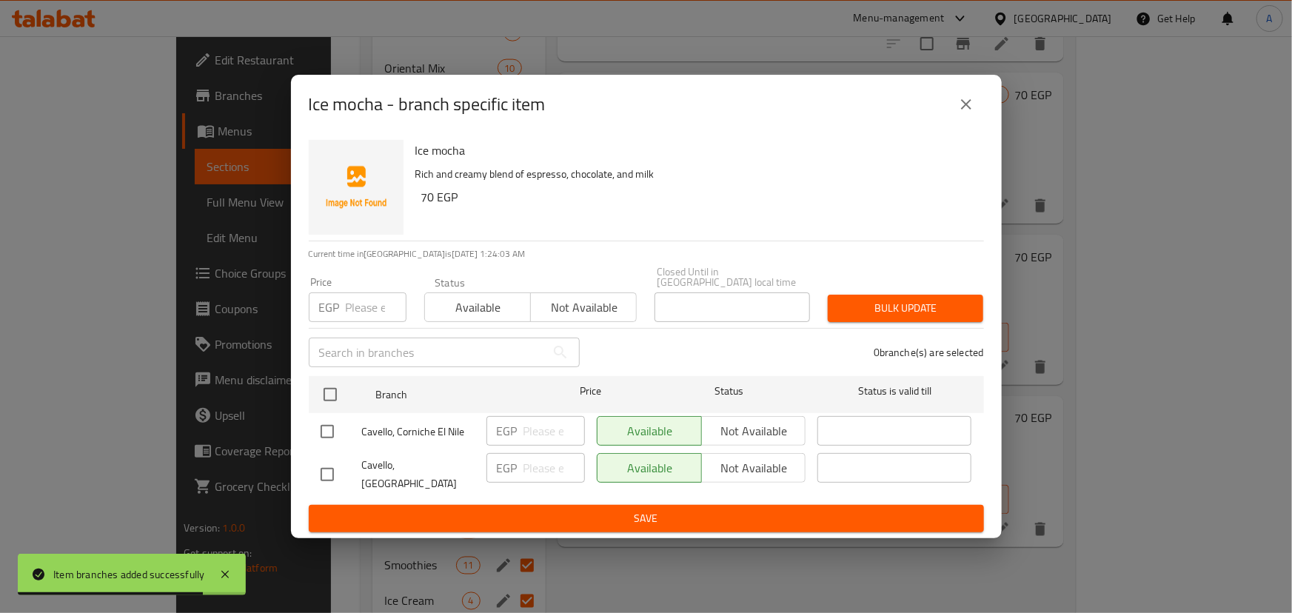
click at [318, 439] on input "checkbox" at bounding box center [327, 431] width 31 height 31
checkbox input "true"
click at [734, 428] on span "Not available" at bounding box center [754, 431] width 93 height 21
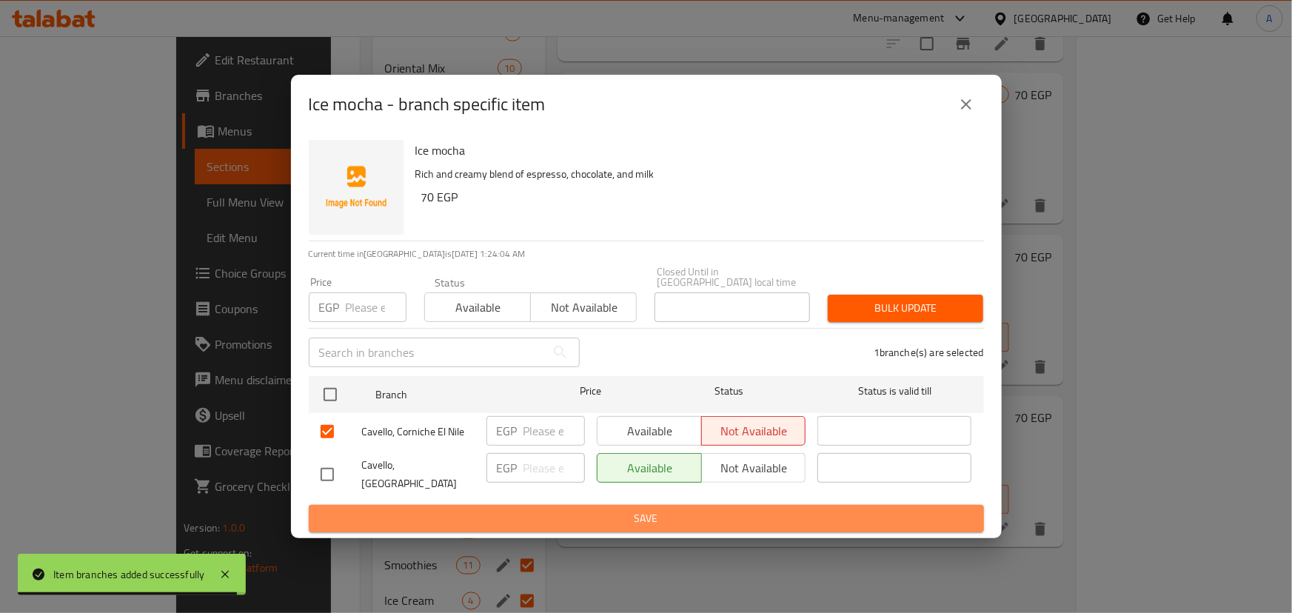
click at [667, 509] on span "Save" at bounding box center [647, 518] width 652 height 19
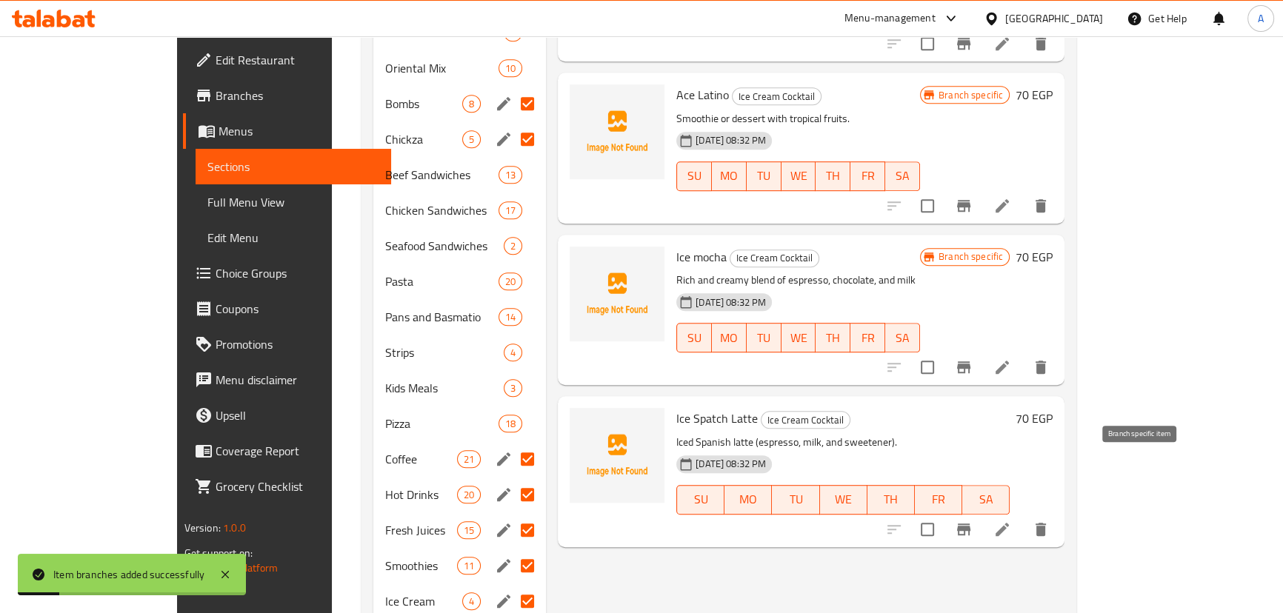
click at [970, 524] on icon "Branch-specific-item" at bounding box center [963, 530] width 13 height 12
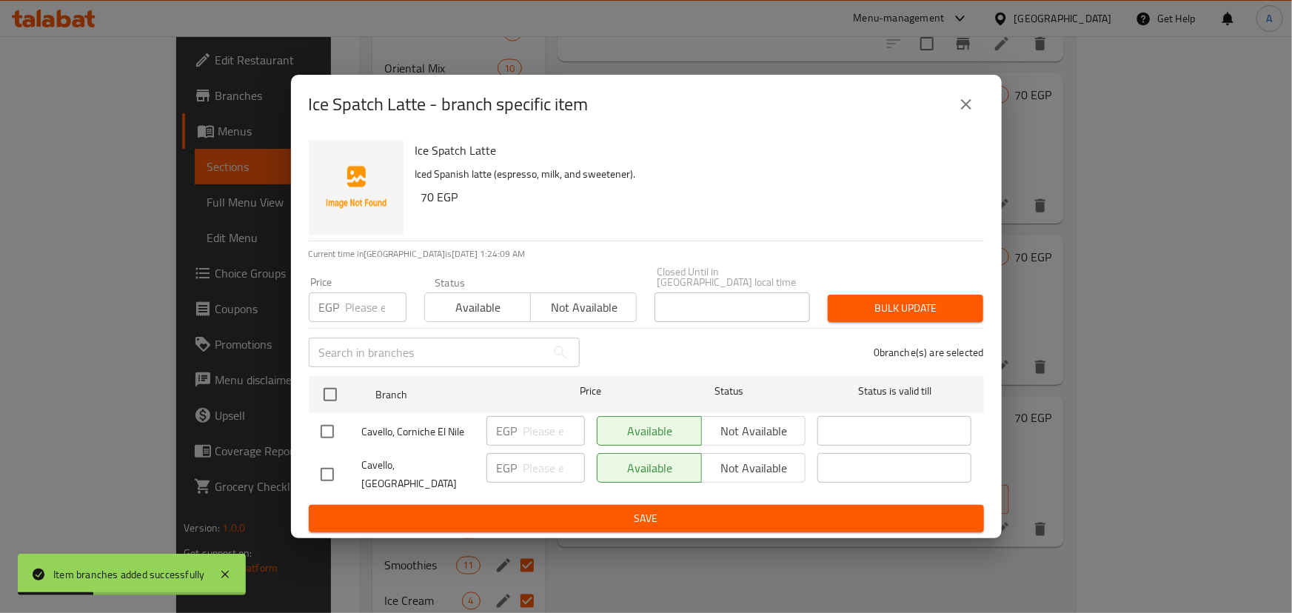
click at [332, 422] on input "checkbox" at bounding box center [327, 431] width 31 height 31
checkbox input "true"
click at [778, 428] on span "Not available" at bounding box center [754, 431] width 93 height 21
click at [627, 511] on span "Save" at bounding box center [647, 518] width 652 height 19
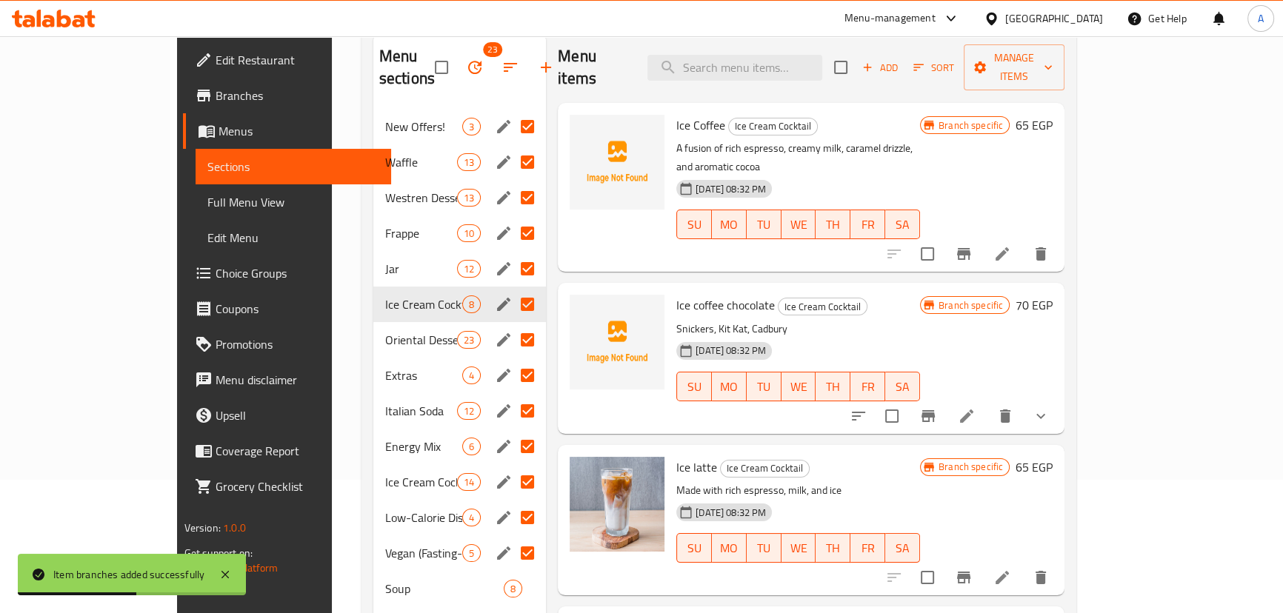
scroll to position [201, 0]
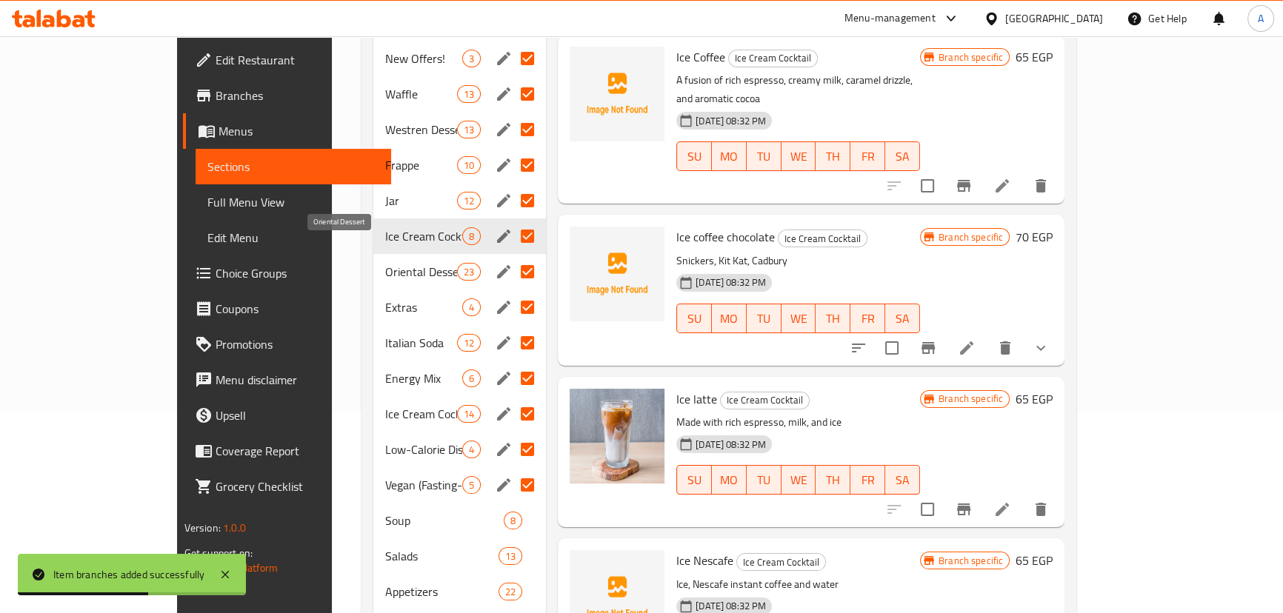
click at [385, 263] on span "Oriental Dessert" at bounding box center [421, 272] width 72 height 18
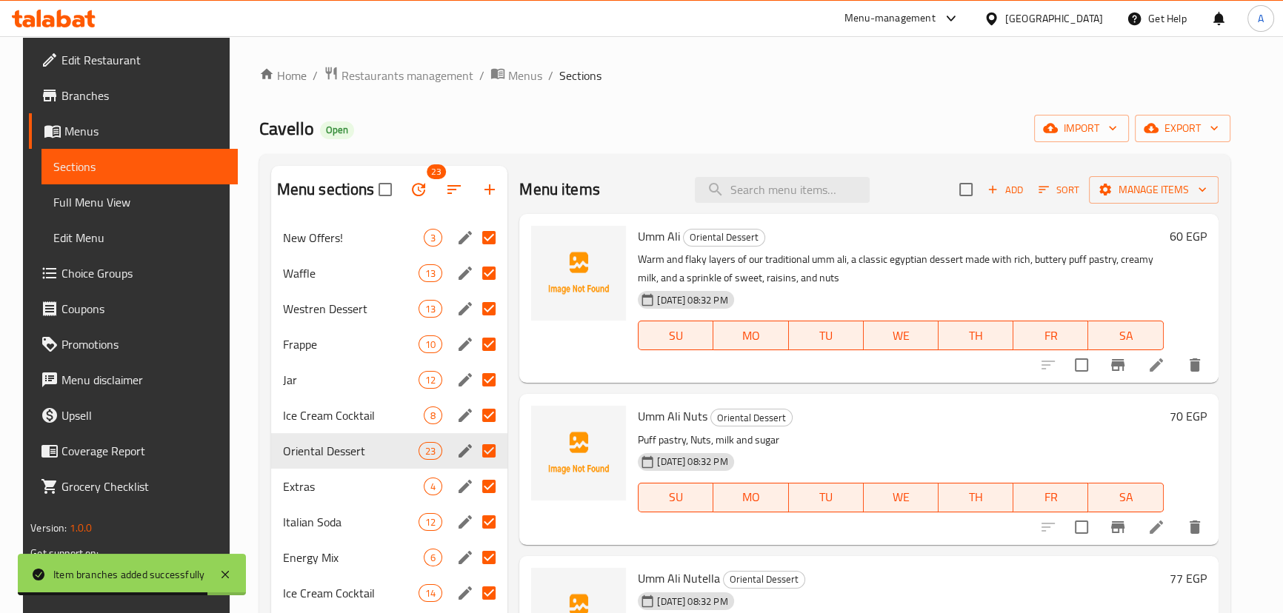
click at [1124, 371] on icon "Branch-specific-item" at bounding box center [1117, 365] width 13 height 12
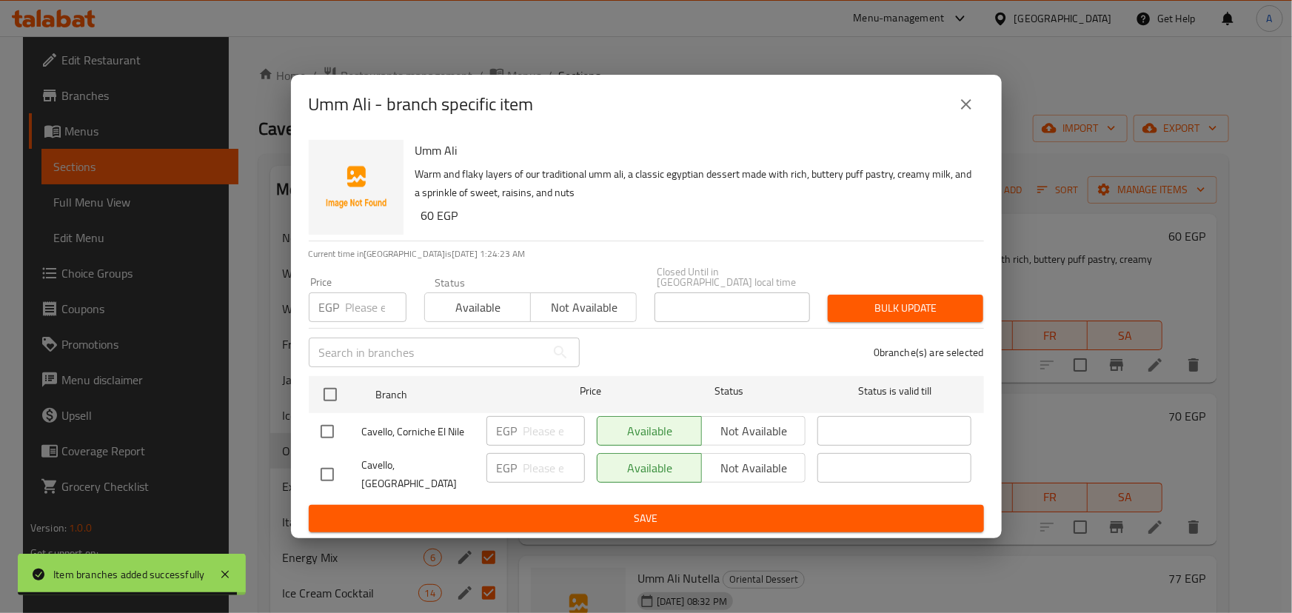
click at [319, 432] on input "checkbox" at bounding box center [327, 431] width 31 height 31
checkbox input "true"
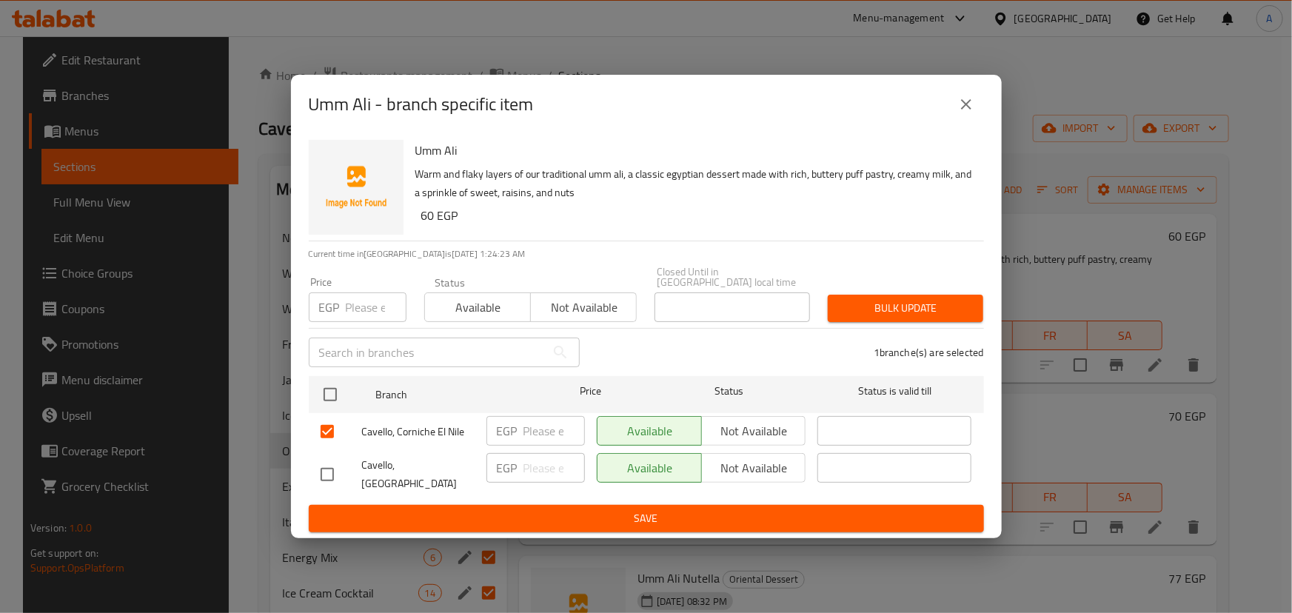
click at [721, 431] on span "Not available" at bounding box center [754, 431] width 93 height 21
click at [661, 509] on span "Save" at bounding box center [647, 518] width 652 height 19
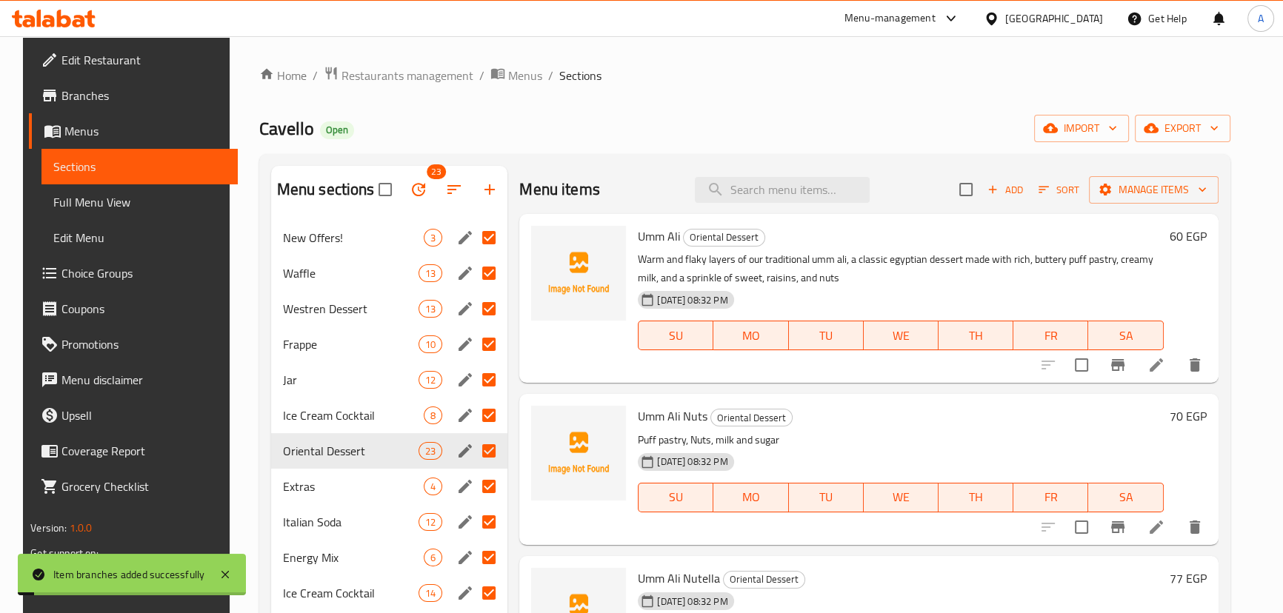
scroll to position [134, 0]
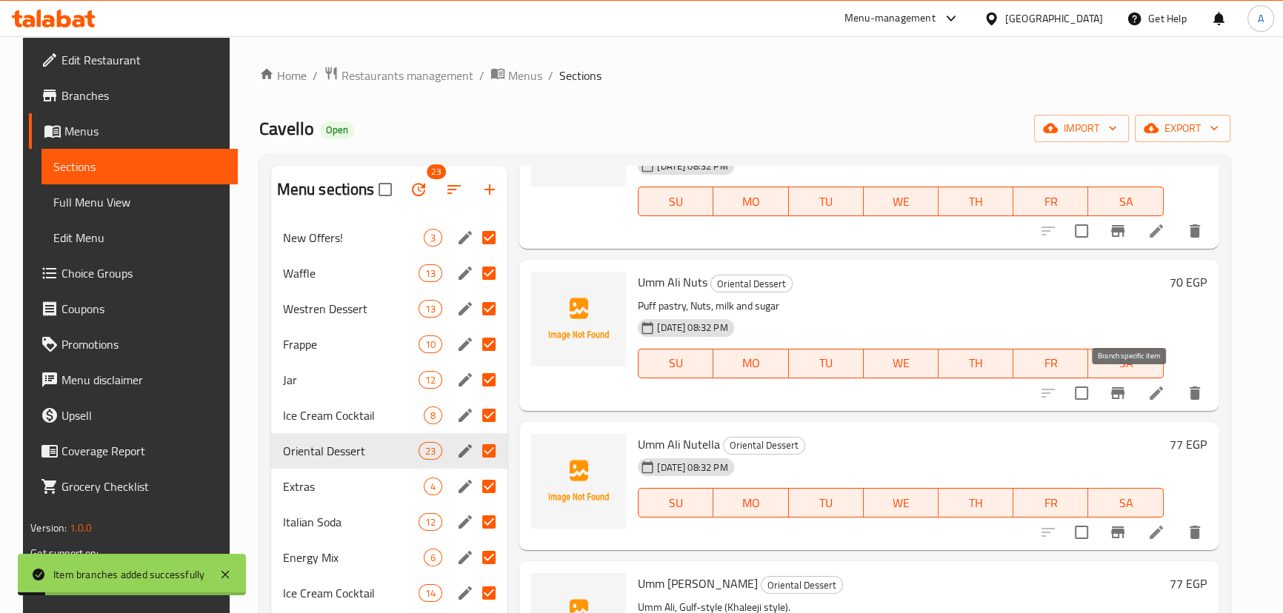
click at [1132, 401] on button "Branch-specific-item" at bounding box center [1118, 393] width 36 height 36
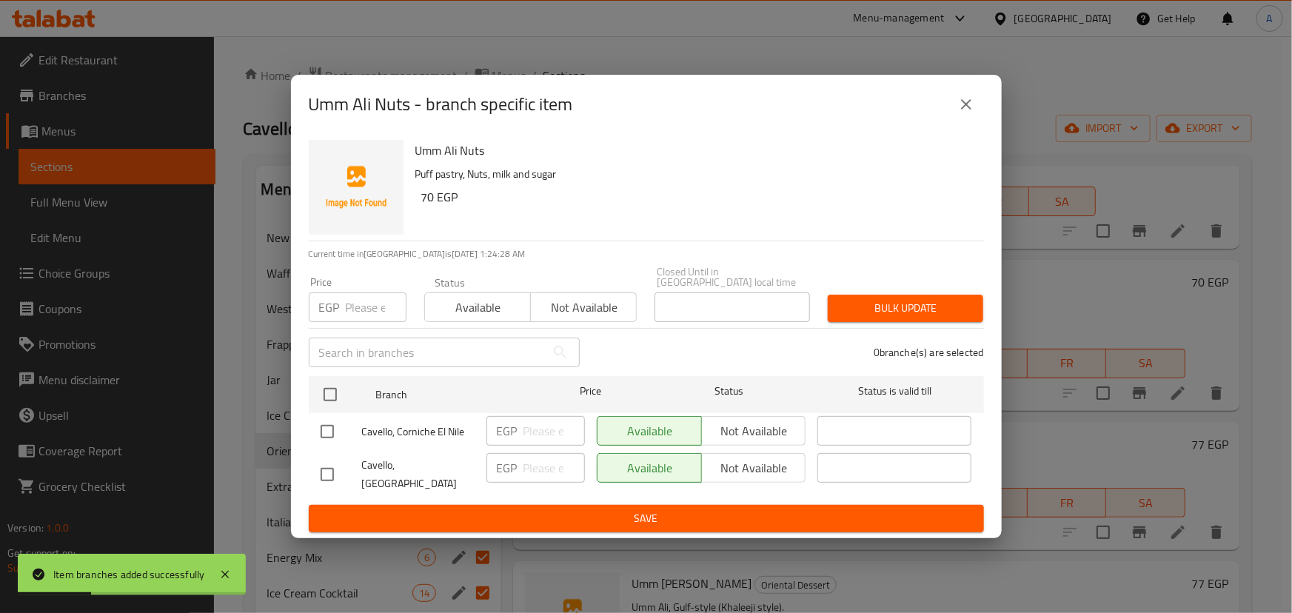
click at [327, 437] on input "checkbox" at bounding box center [327, 431] width 31 height 31
checkbox input "true"
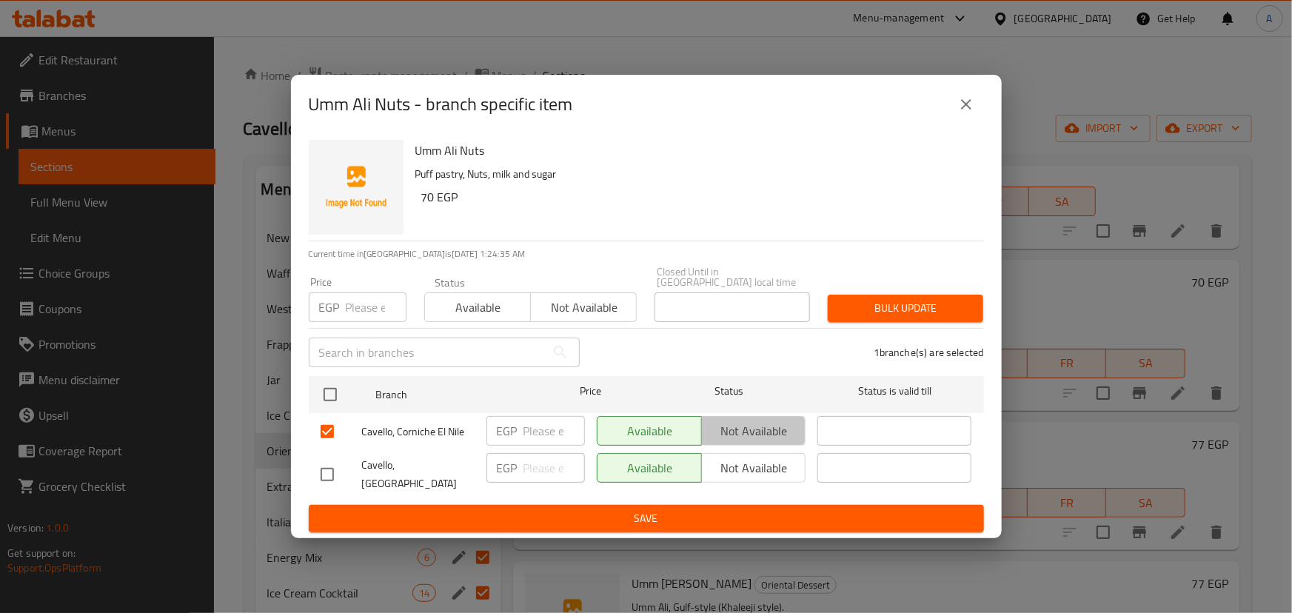
click at [778, 435] on span "Not available" at bounding box center [754, 431] width 93 height 21
click at [677, 515] on span "Save" at bounding box center [647, 518] width 652 height 19
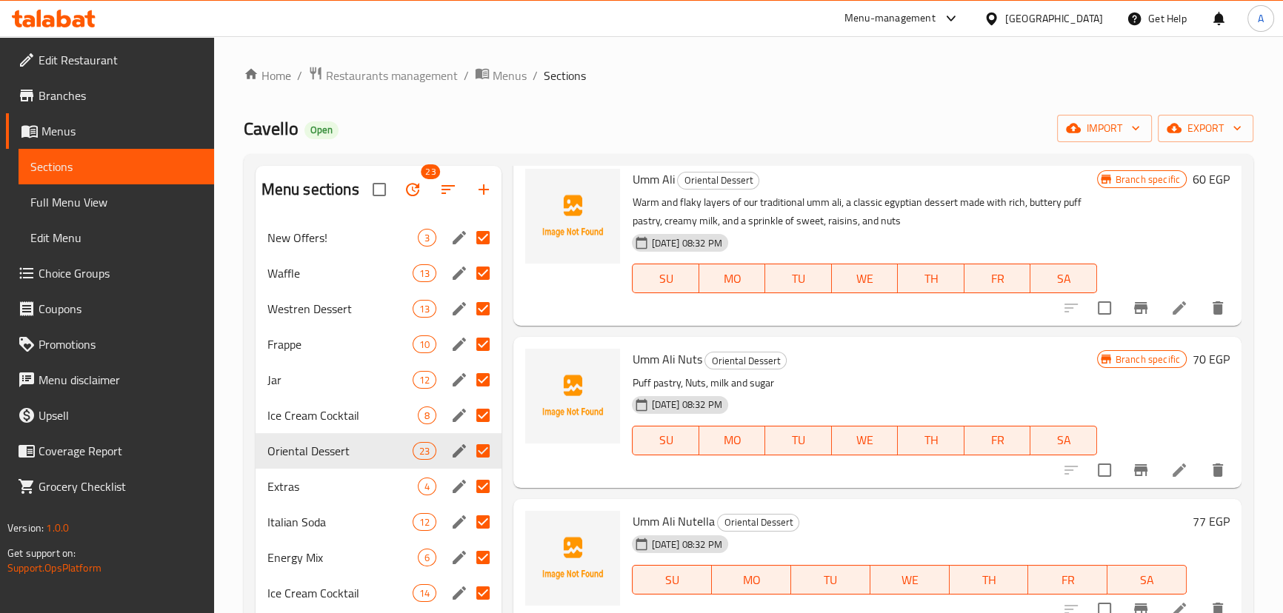
scroll to position [201, 0]
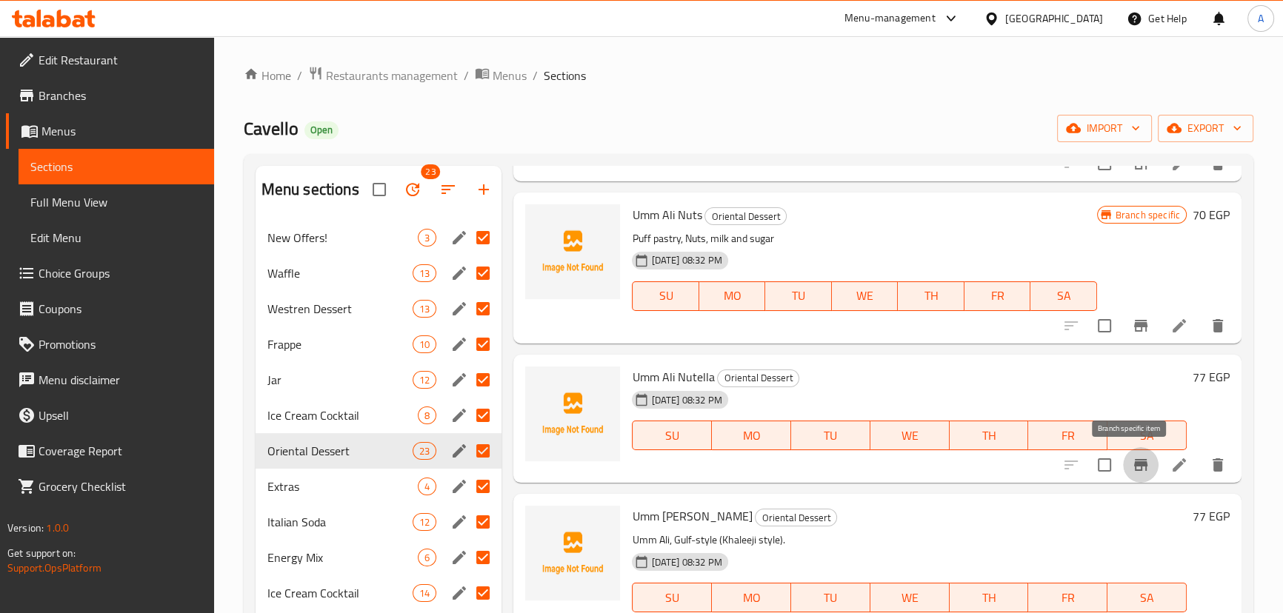
click at [1134, 467] on icon "Branch-specific-item" at bounding box center [1140, 465] width 13 height 12
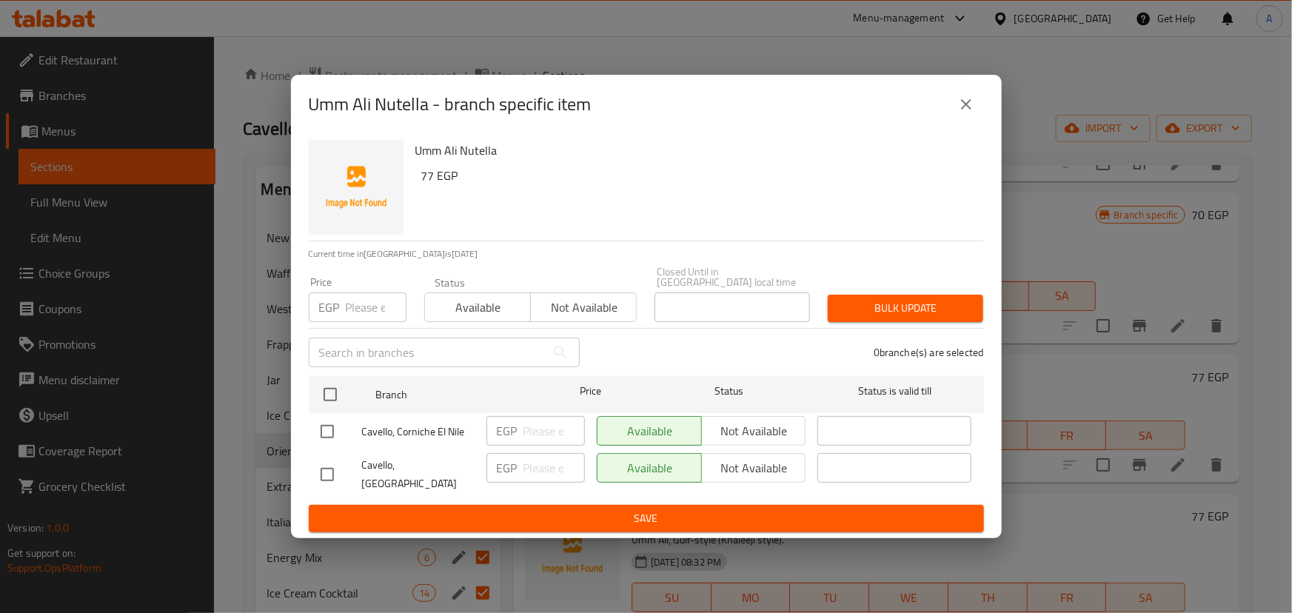
click at [327, 427] on input "checkbox" at bounding box center [327, 431] width 31 height 31
checkbox input "true"
click at [760, 437] on span "Not available" at bounding box center [754, 431] width 93 height 21
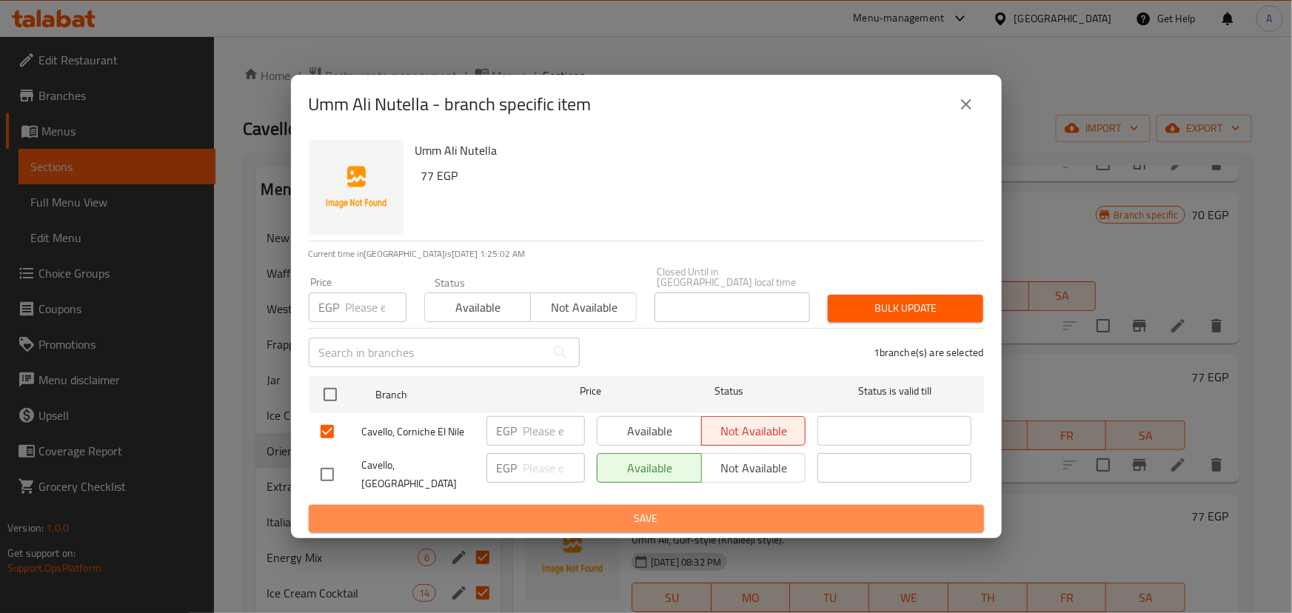
click at [611, 517] on button "Save" at bounding box center [646, 518] width 675 height 27
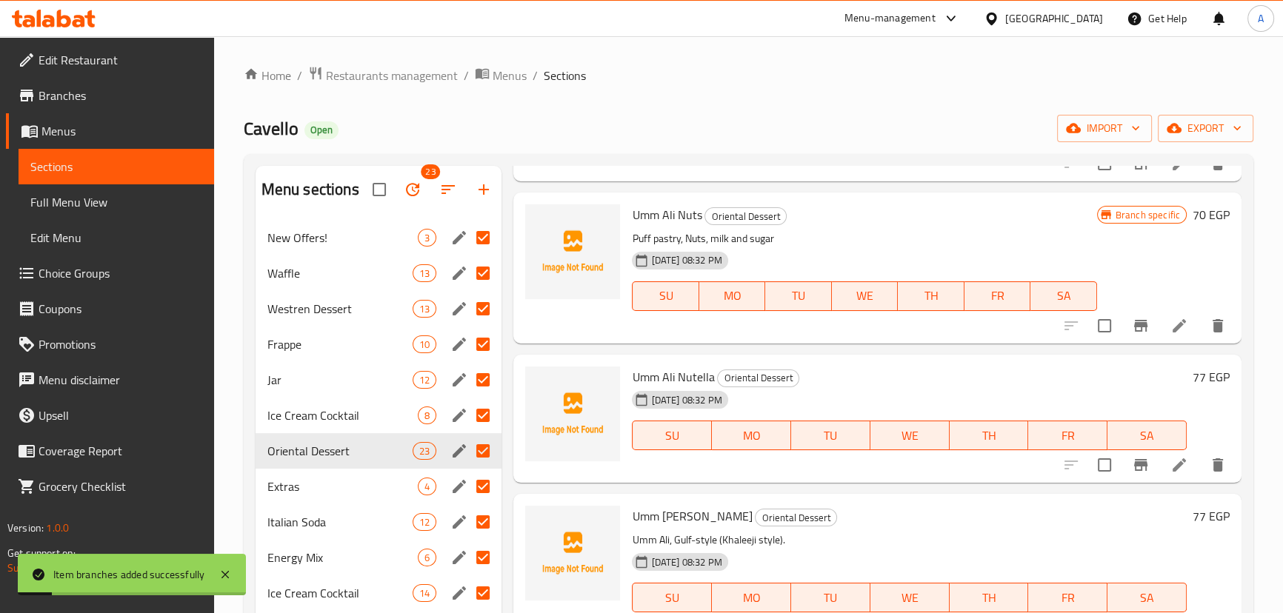
scroll to position [336, 0]
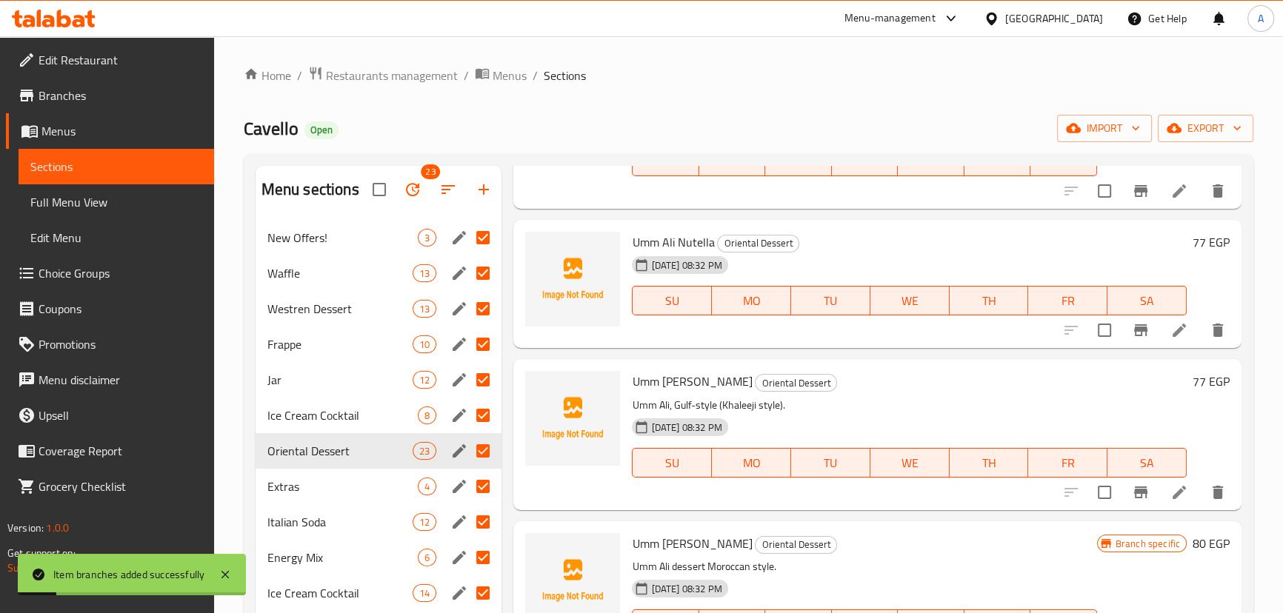
click at [1134, 493] on icon "Branch-specific-item" at bounding box center [1140, 493] width 13 height 12
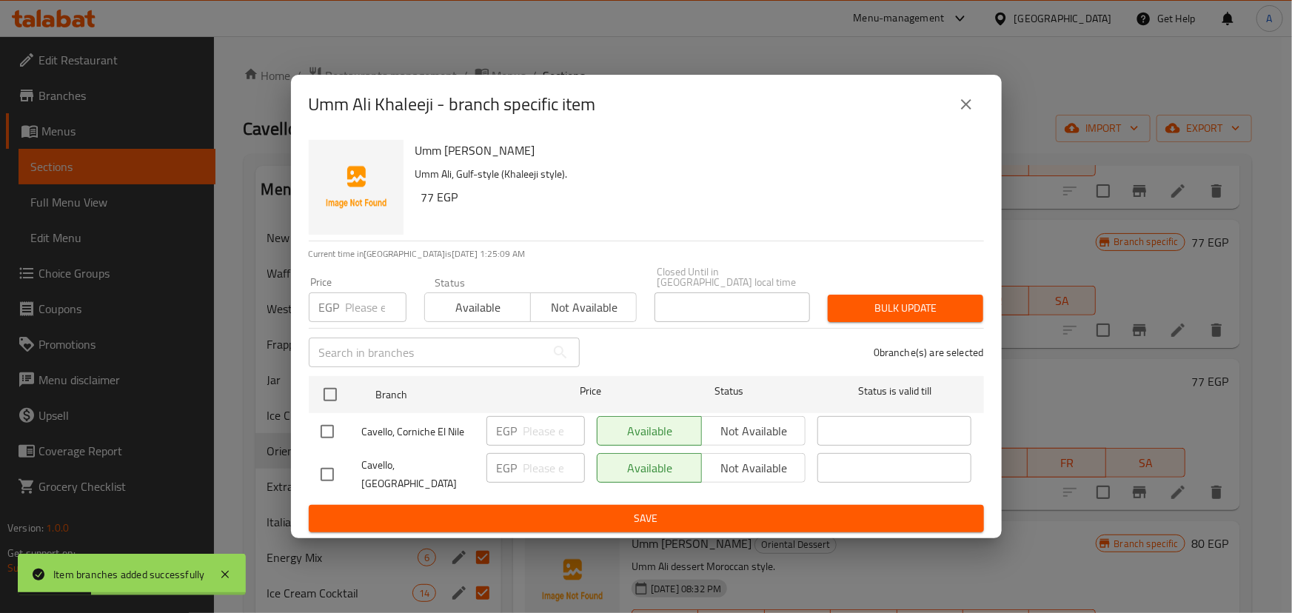
click at [330, 426] on input "checkbox" at bounding box center [327, 431] width 31 height 31
checkbox input "true"
click at [723, 423] on span "Not available" at bounding box center [754, 431] width 93 height 21
click at [675, 509] on span "Save" at bounding box center [647, 518] width 652 height 19
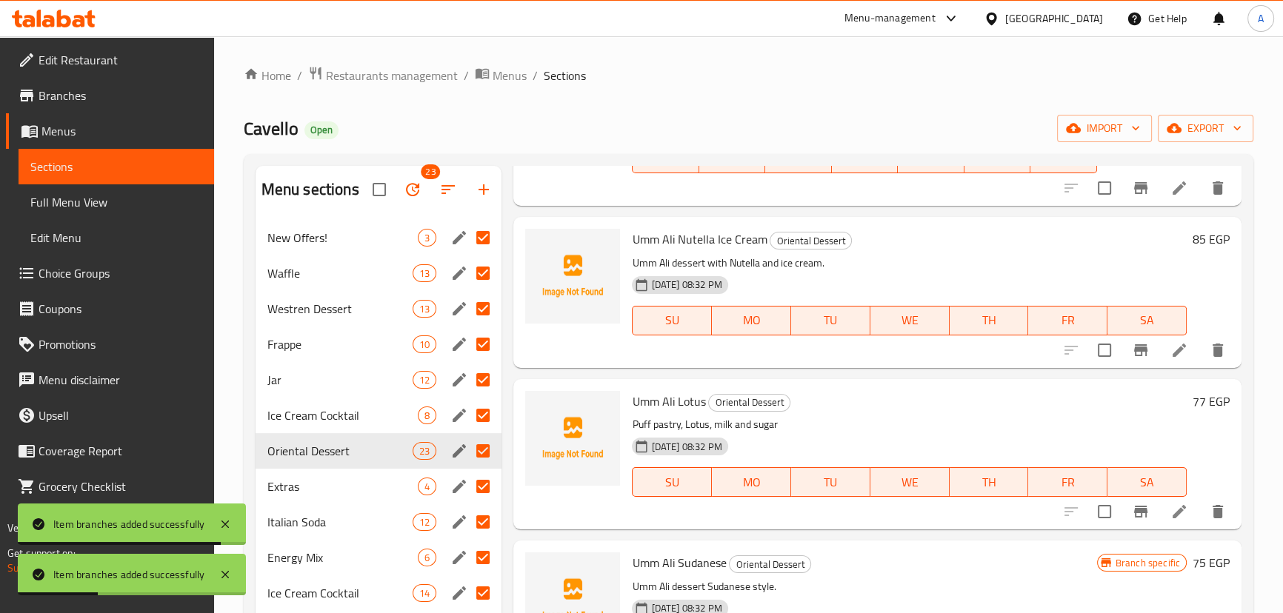
scroll to position [807, 0]
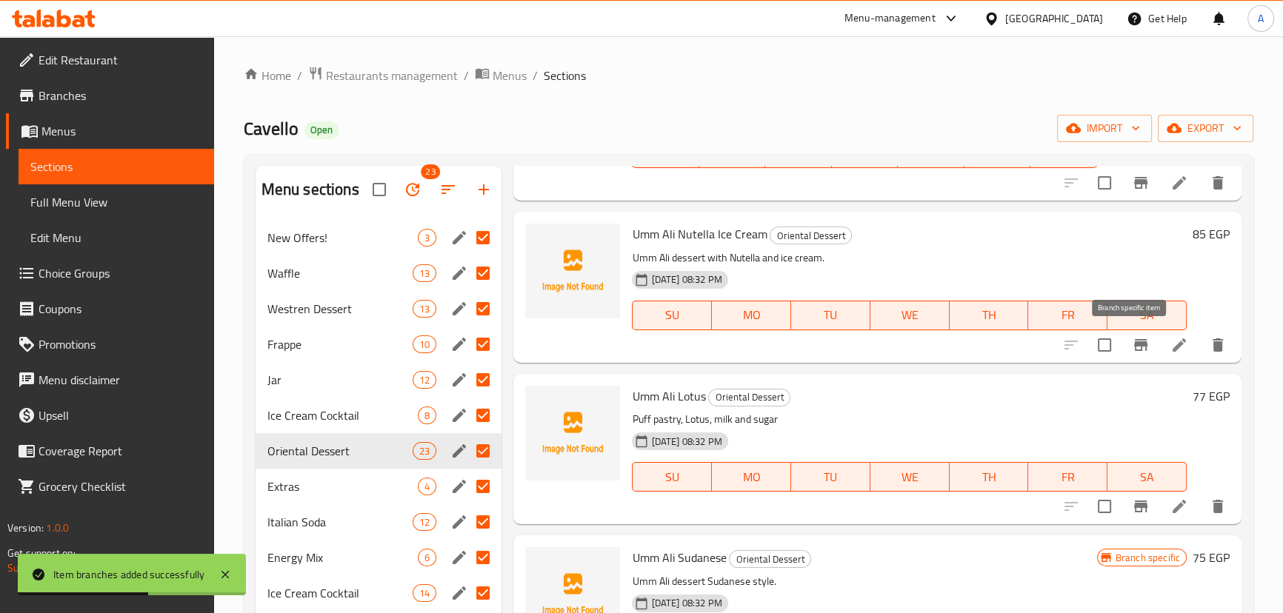
click at [1134, 344] on icon "Branch-specific-item" at bounding box center [1140, 345] width 13 height 12
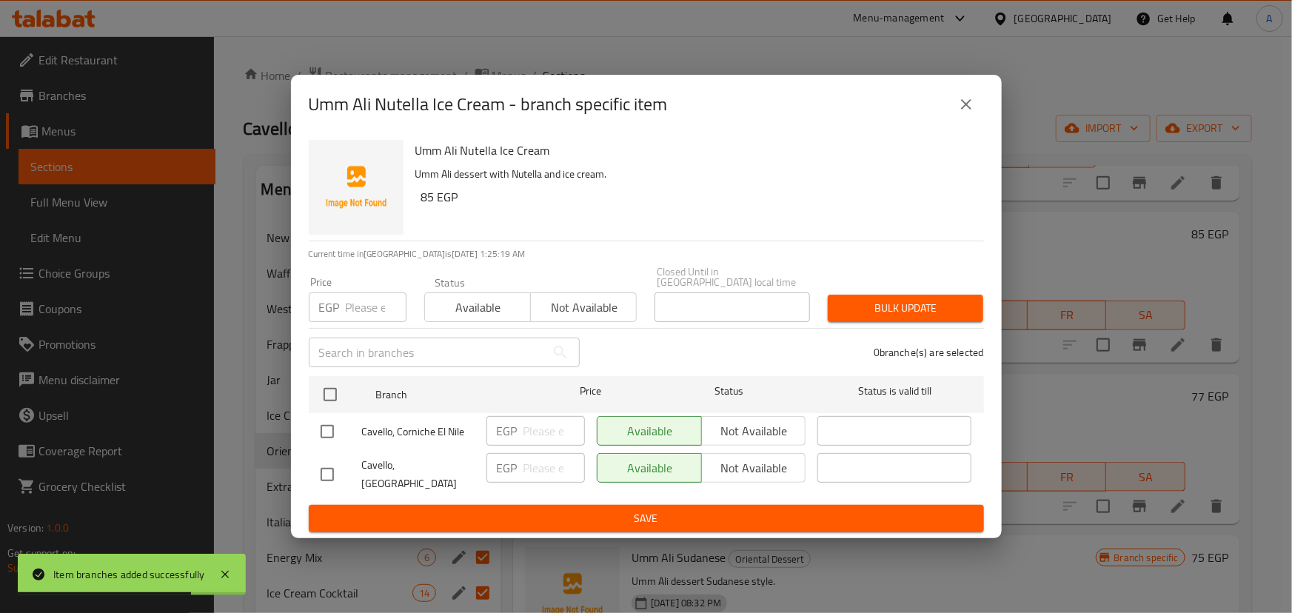
click at [325, 432] on input "checkbox" at bounding box center [327, 431] width 31 height 31
checkbox input "true"
click at [770, 434] on span "Not available" at bounding box center [754, 431] width 93 height 21
type button "1"
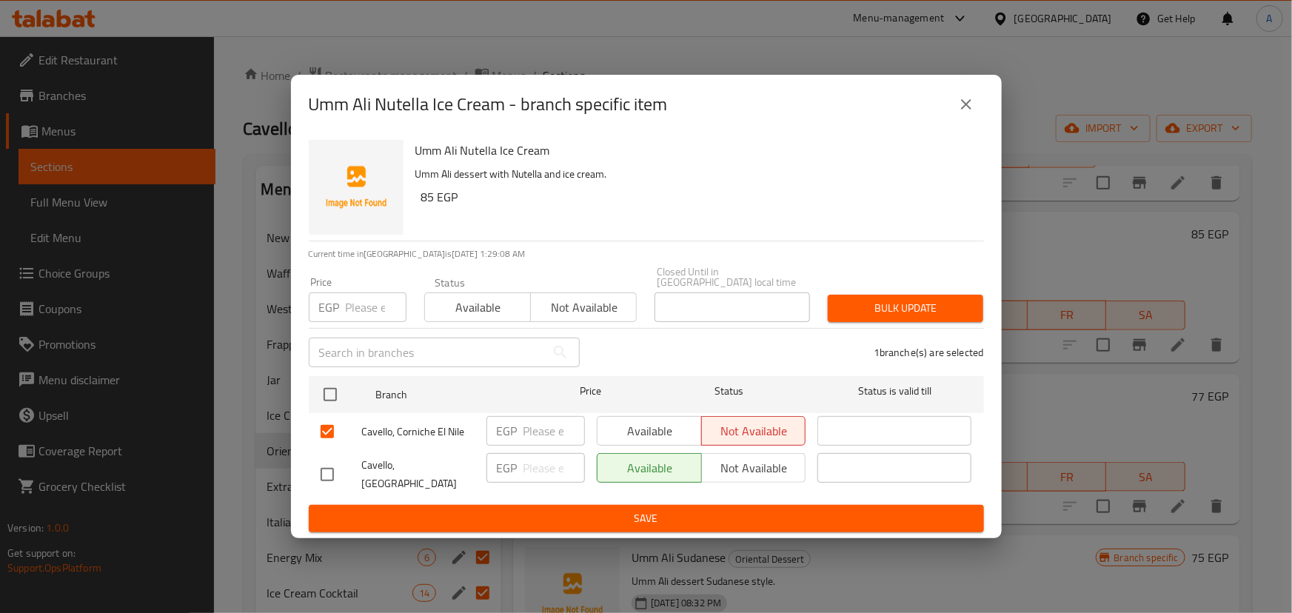
click at [640, 427] on span "Available" at bounding box center [650, 431] width 93 height 21
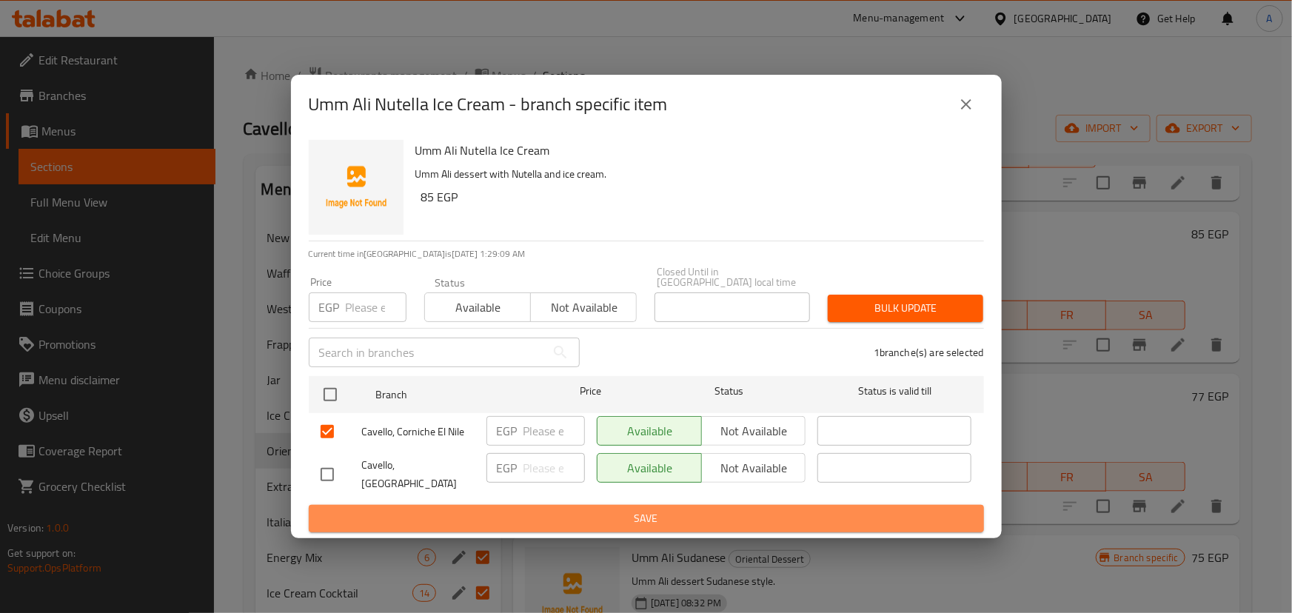
click at [669, 510] on span "Save" at bounding box center [647, 518] width 652 height 19
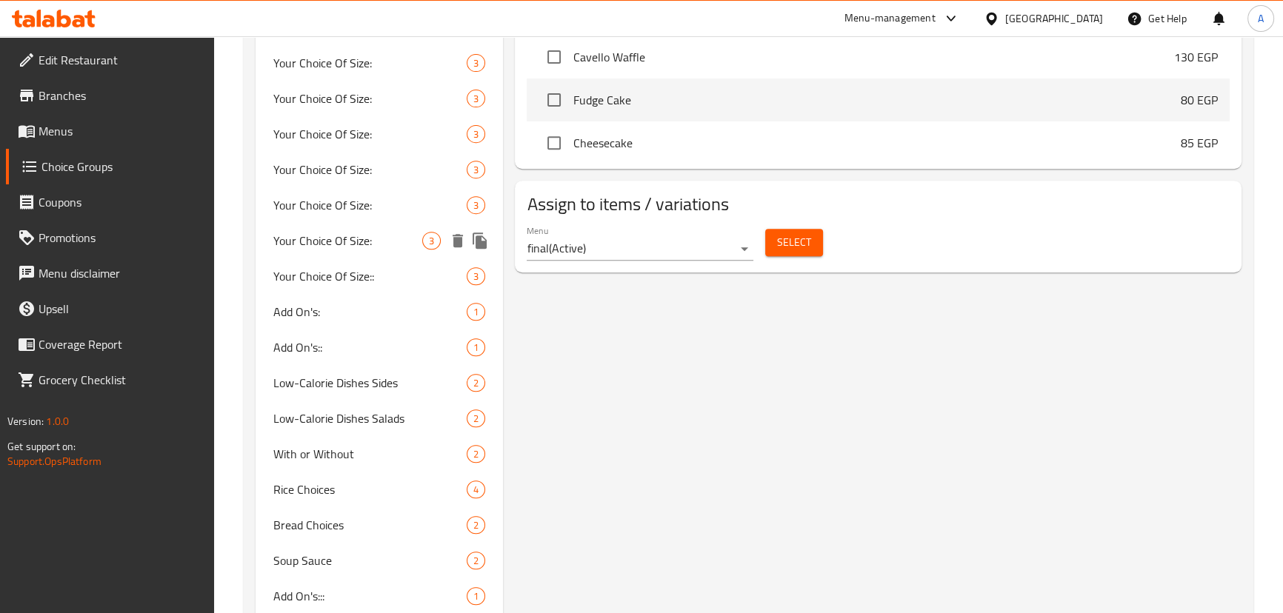
scroll to position [995, 0]
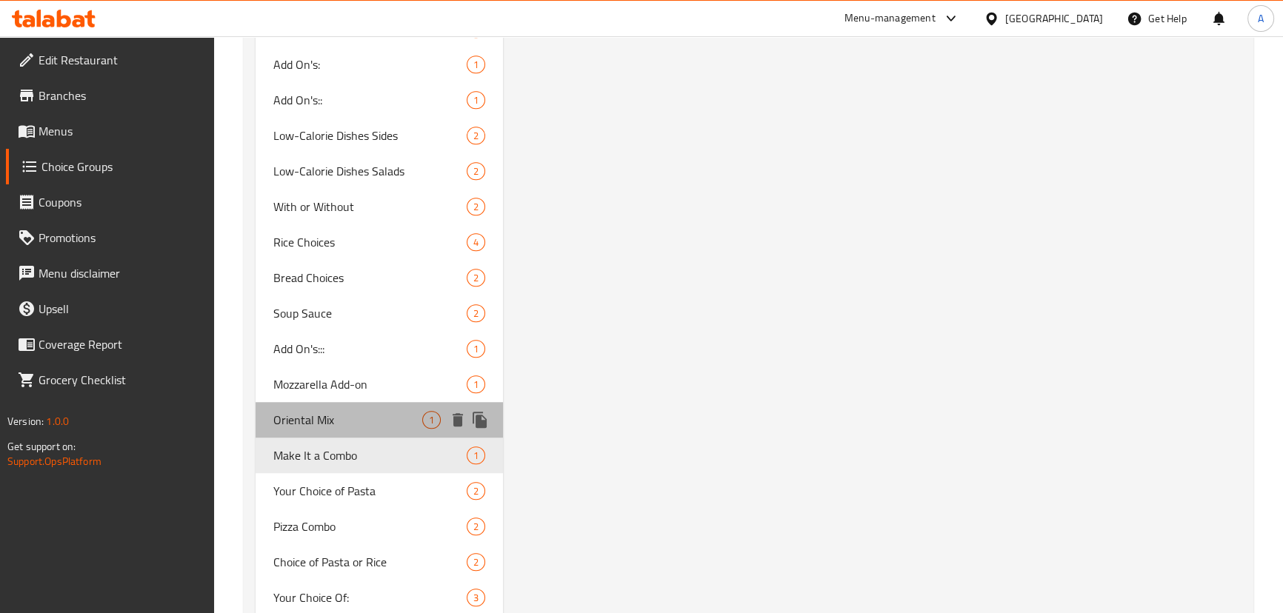
click at [313, 413] on span "Oriental Mix" at bounding box center [348, 420] width 150 height 18
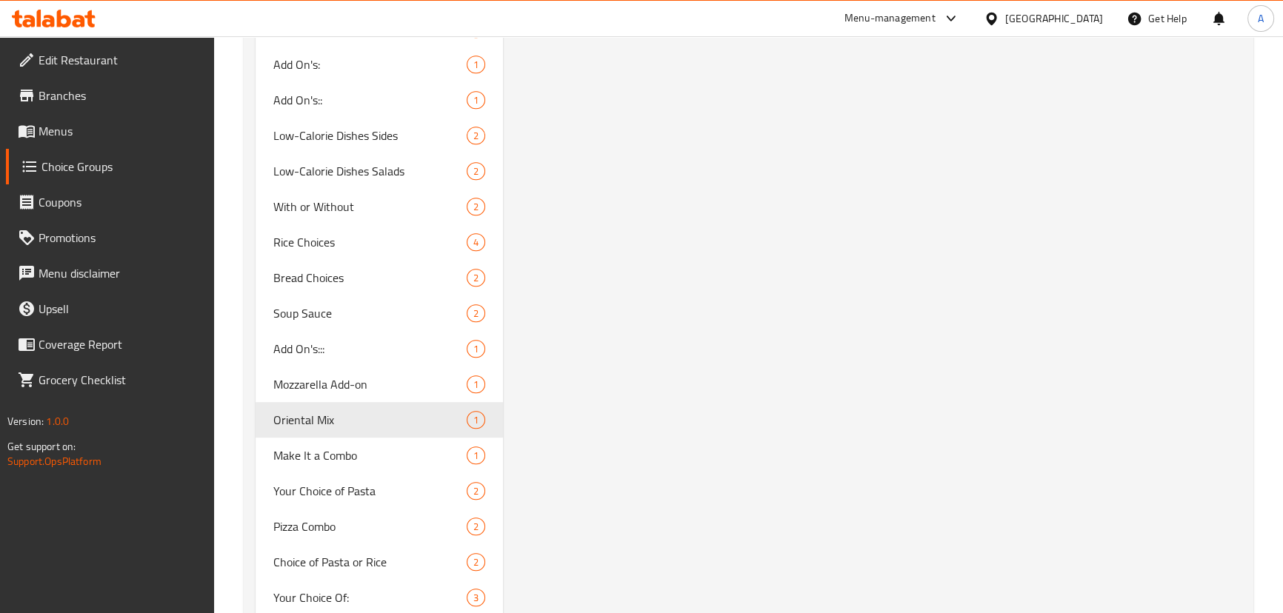
type input "Oriental Mix"
type input "ميكس شرقي"
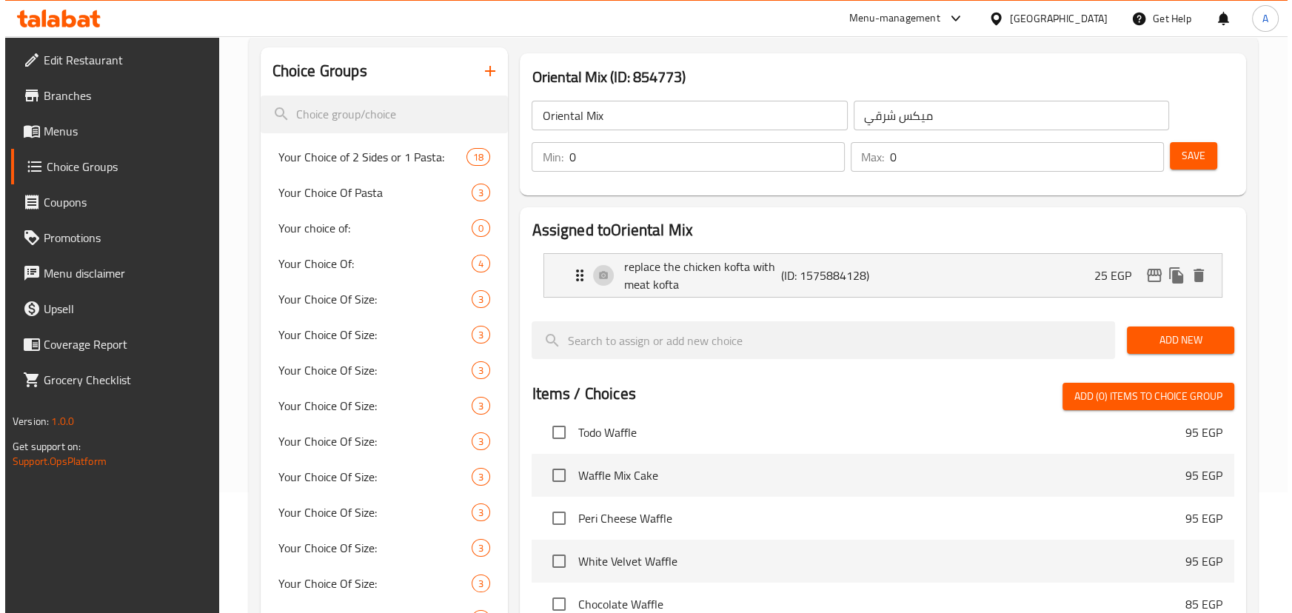
scroll to position [120, 0]
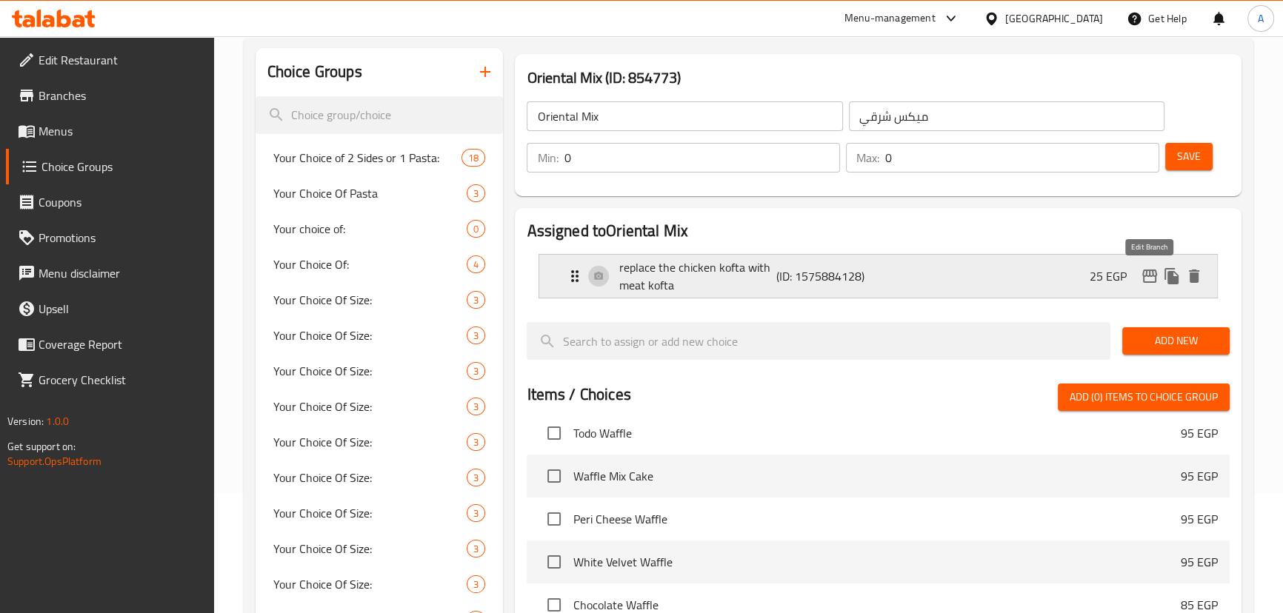
click at [1143, 274] on icon "edit" at bounding box center [1149, 276] width 15 height 13
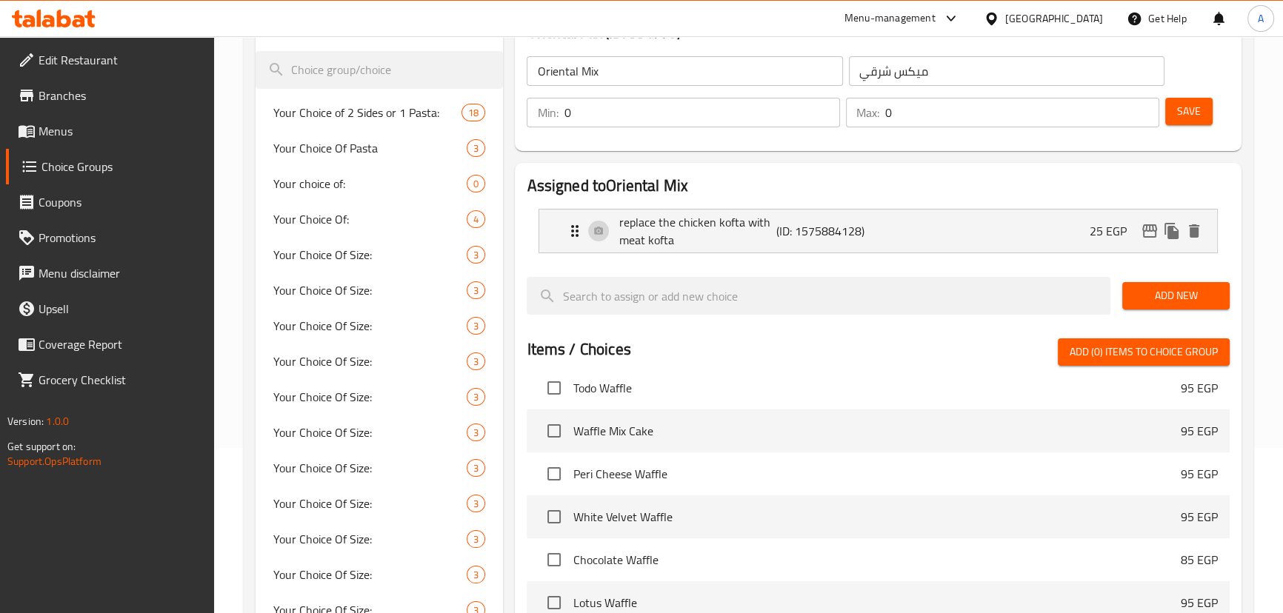
scroll to position [30, 0]
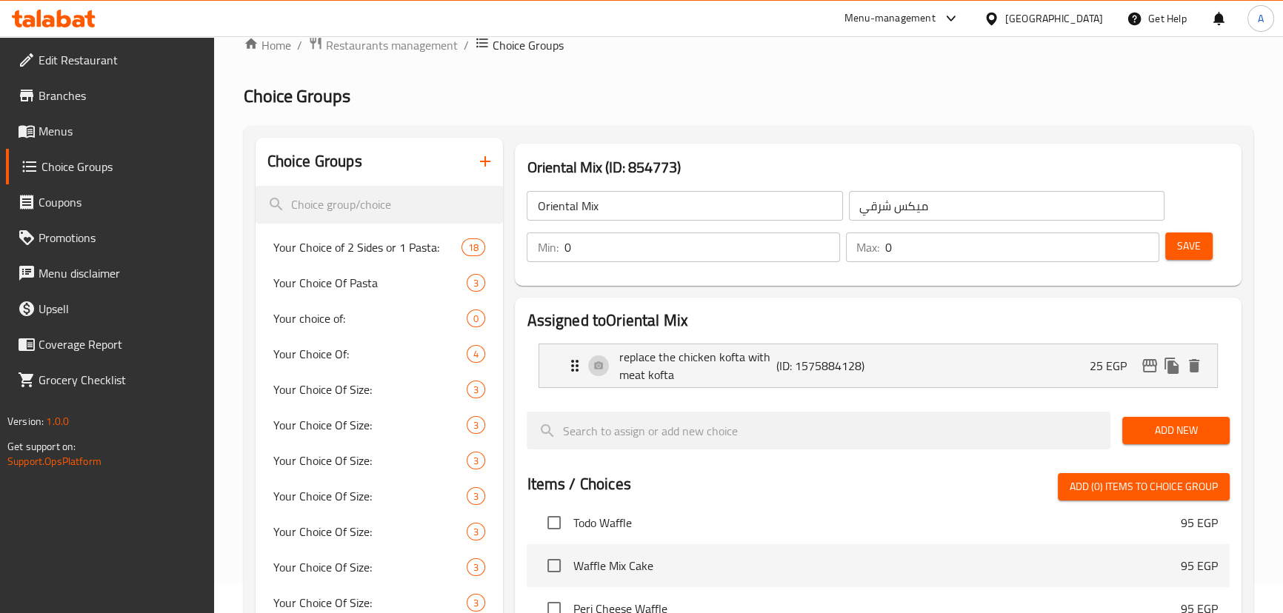
click at [616, 200] on input "Oriental Mix" at bounding box center [684, 206] width 315 height 30
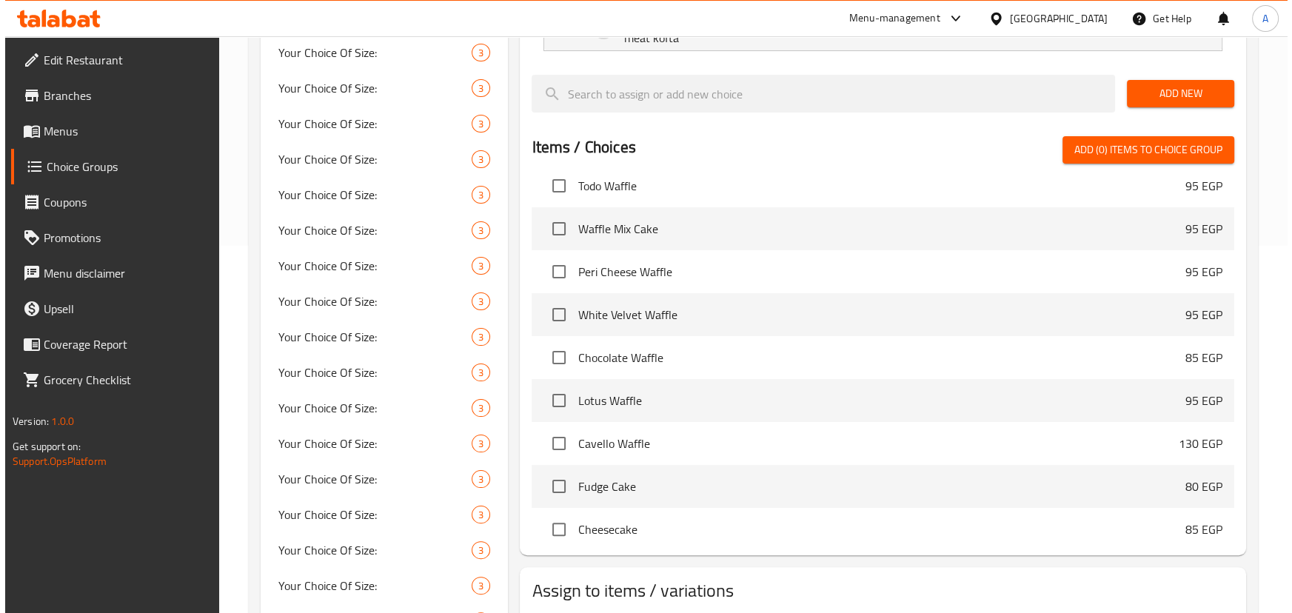
scroll to position [838, 0]
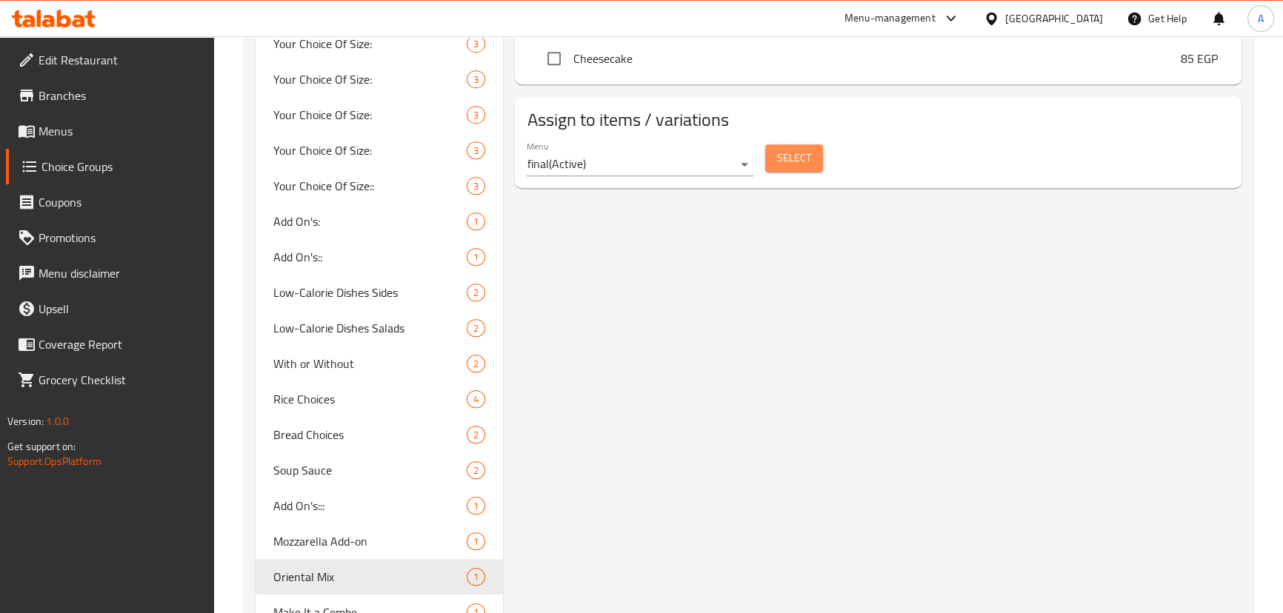
click at [789, 162] on span "Select" at bounding box center [794, 158] width 34 height 19
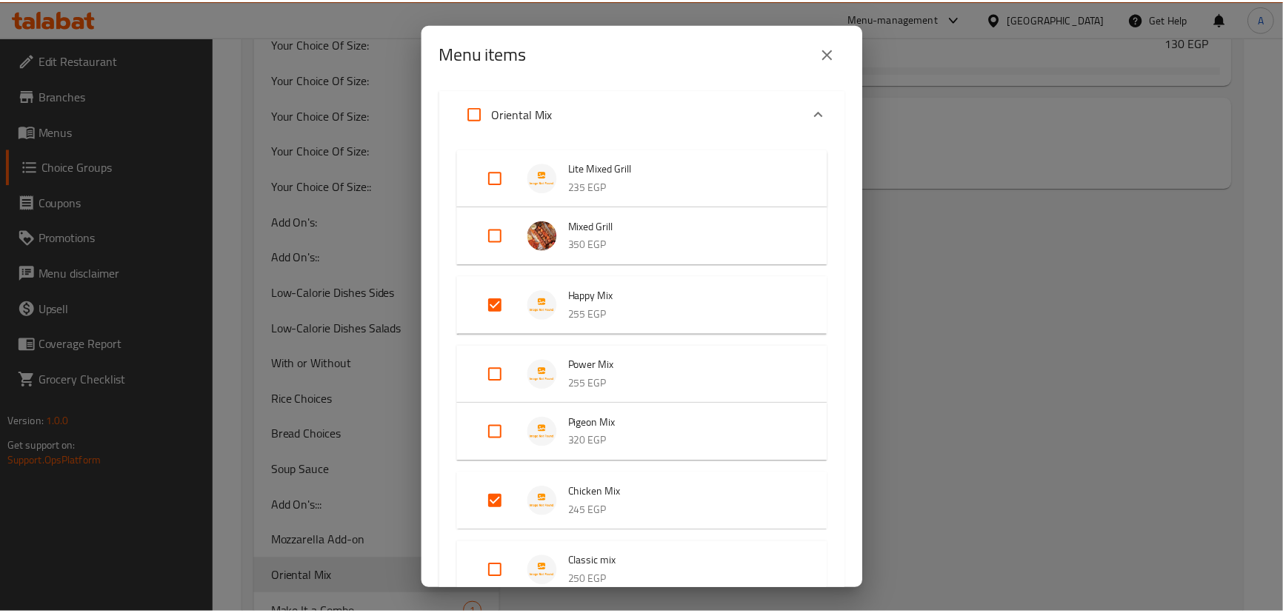
scroll to position [1009, 0]
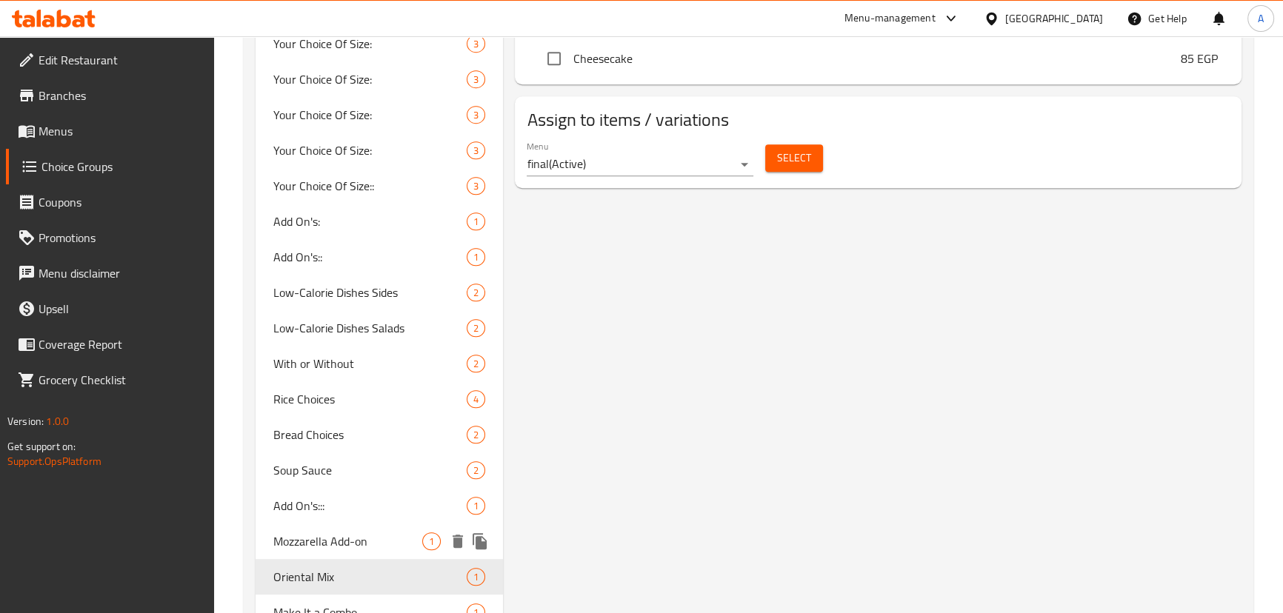
click at [356, 533] on span "Mozzarella Add-on" at bounding box center [348, 541] width 150 height 18
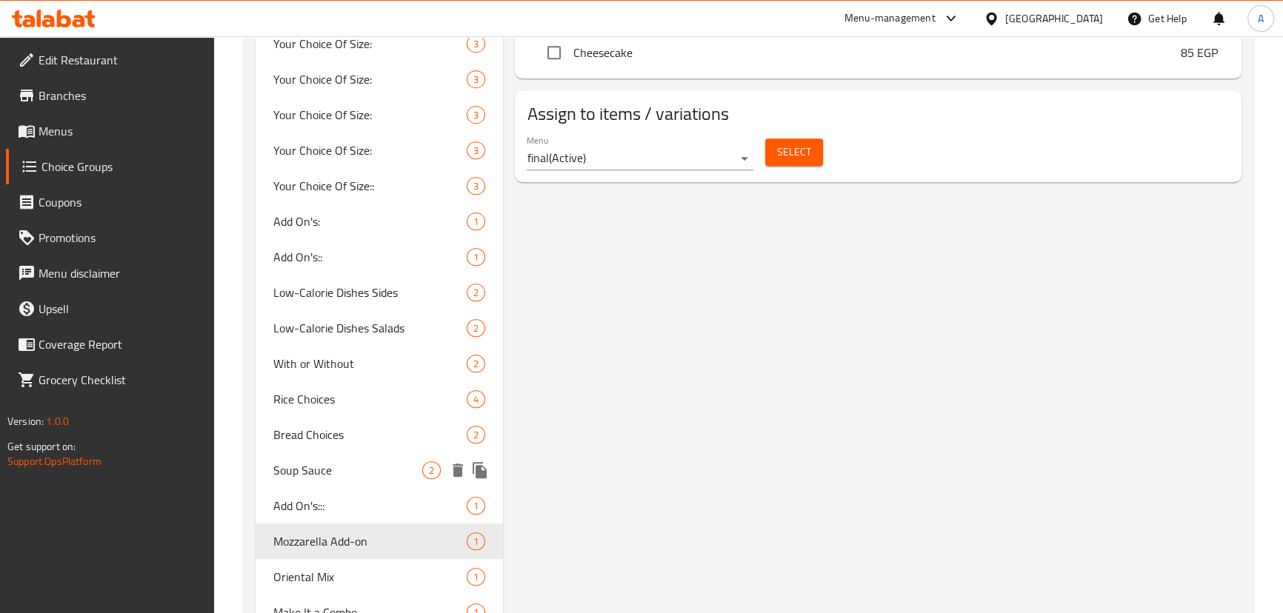
type input "Mozzarella Add-on"
type input "اضافة موتزريلا"
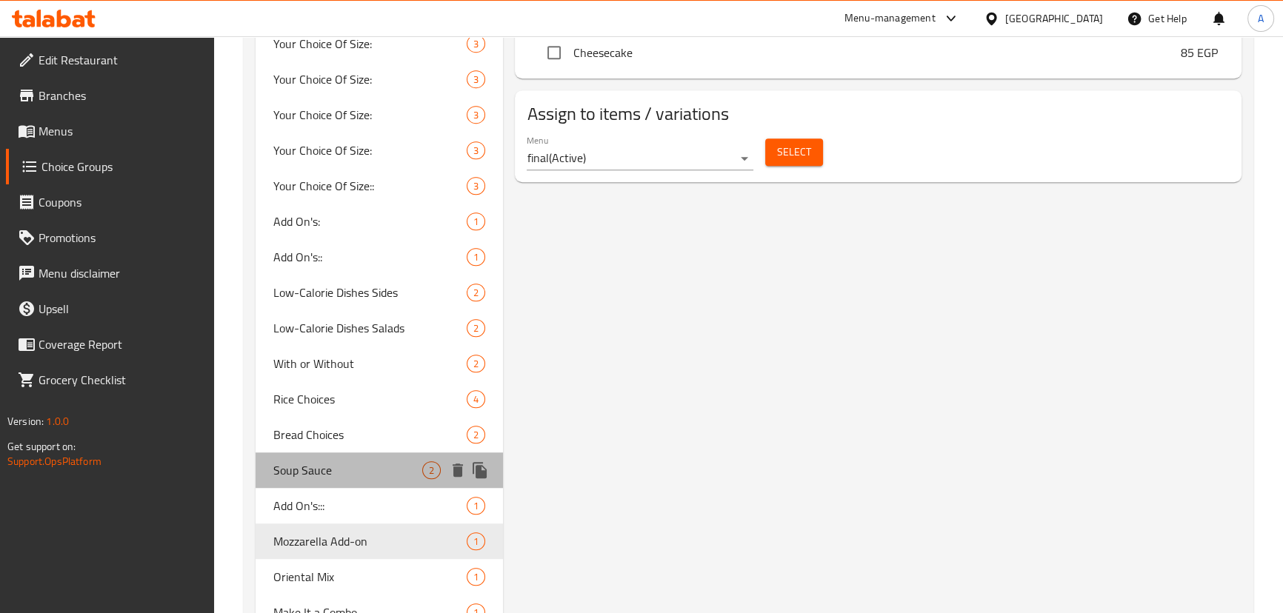
click at [344, 468] on span "Soup Sauce" at bounding box center [348, 470] width 150 height 18
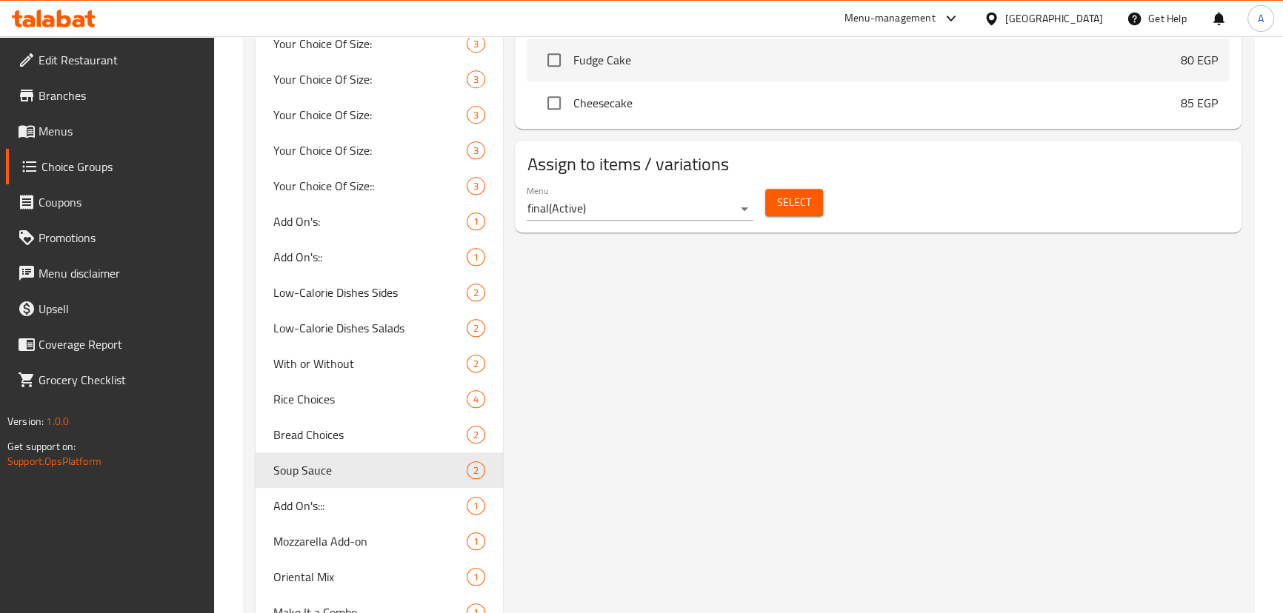
type input "Soup Sauce"
type input "صوص الشوربة"
type input "1"
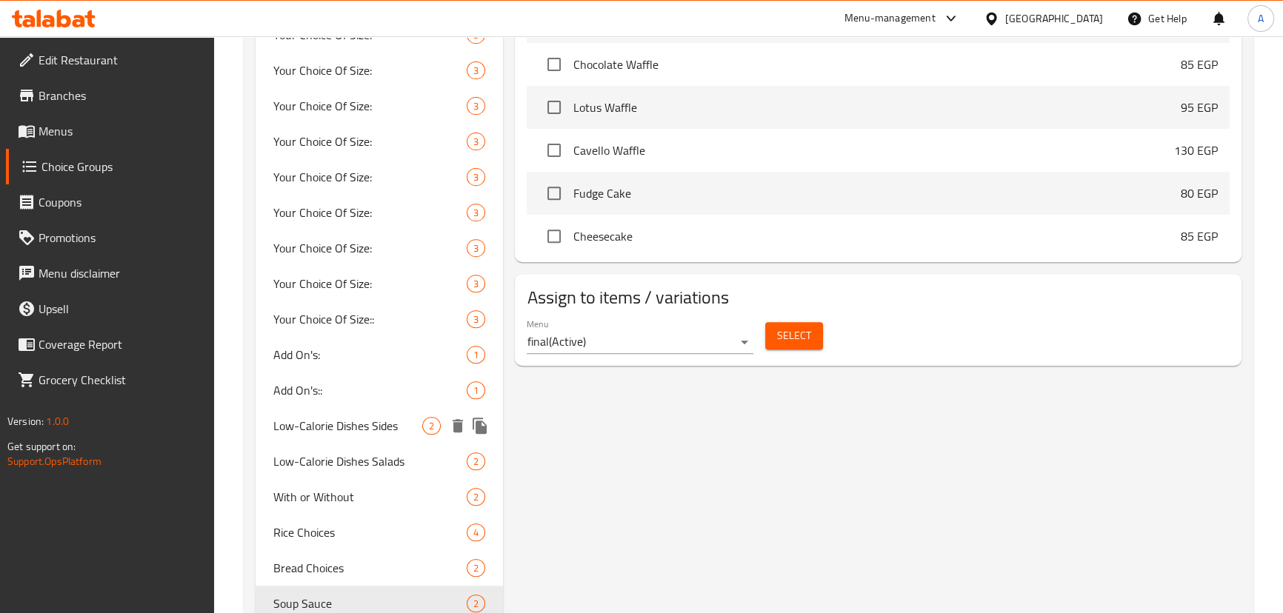
scroll to position [838, 0]
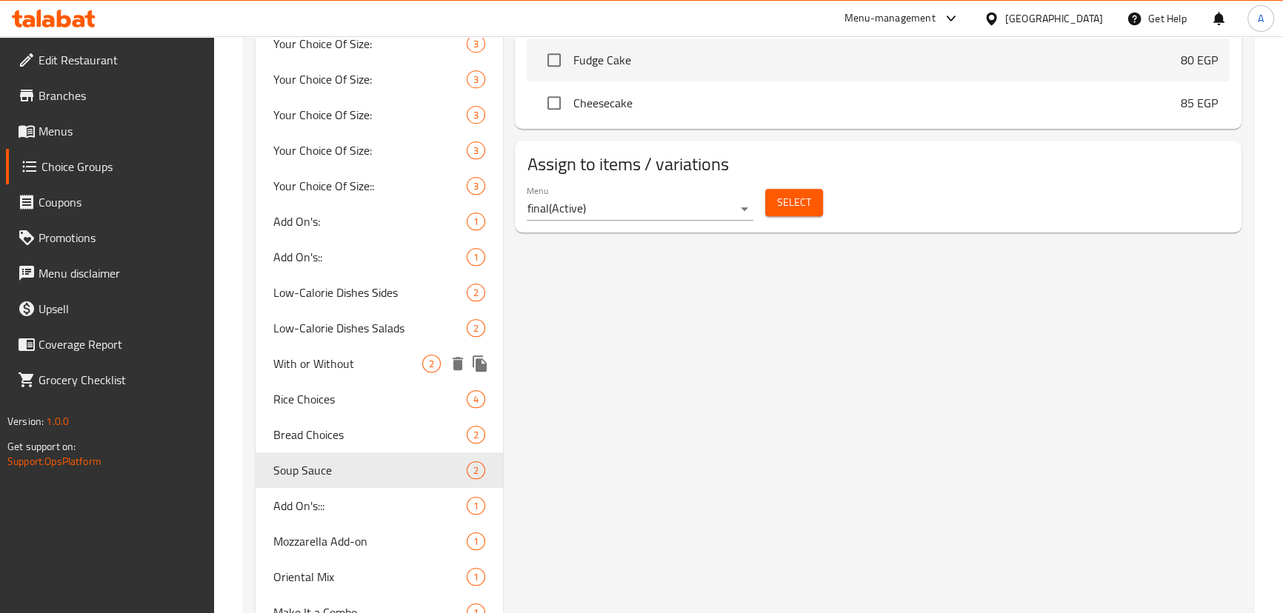
click at [359, 358] on span "With or Without" at bounding box center [348, 364] width 150 height 18
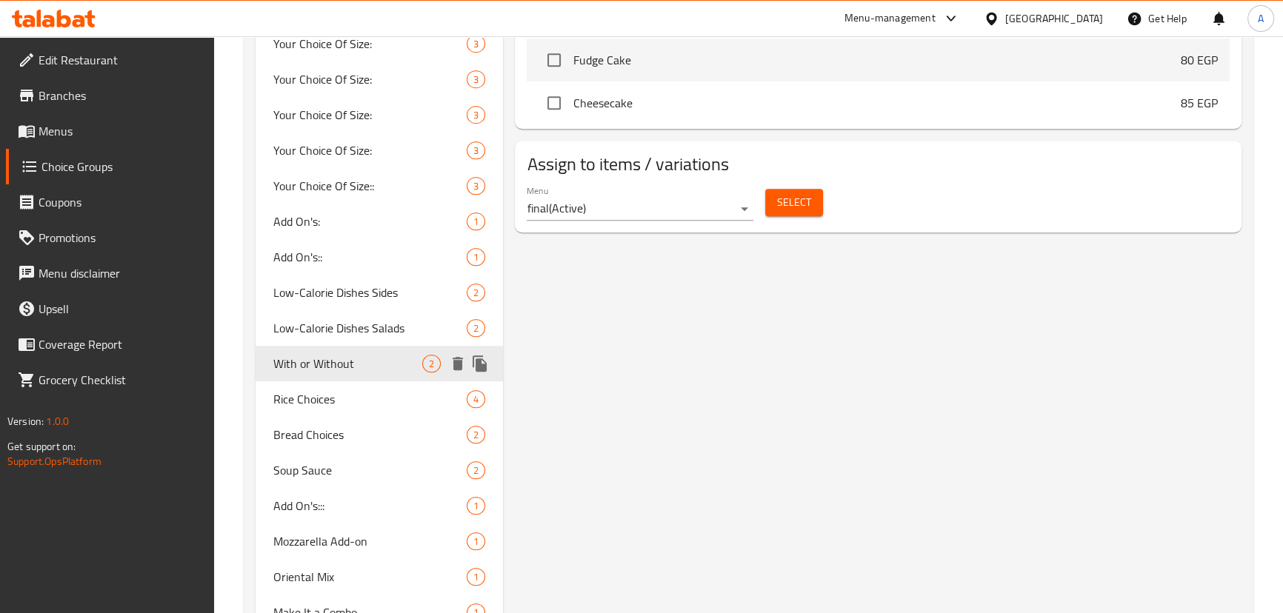
type input "With or Without"
type input "مع أو بدون"
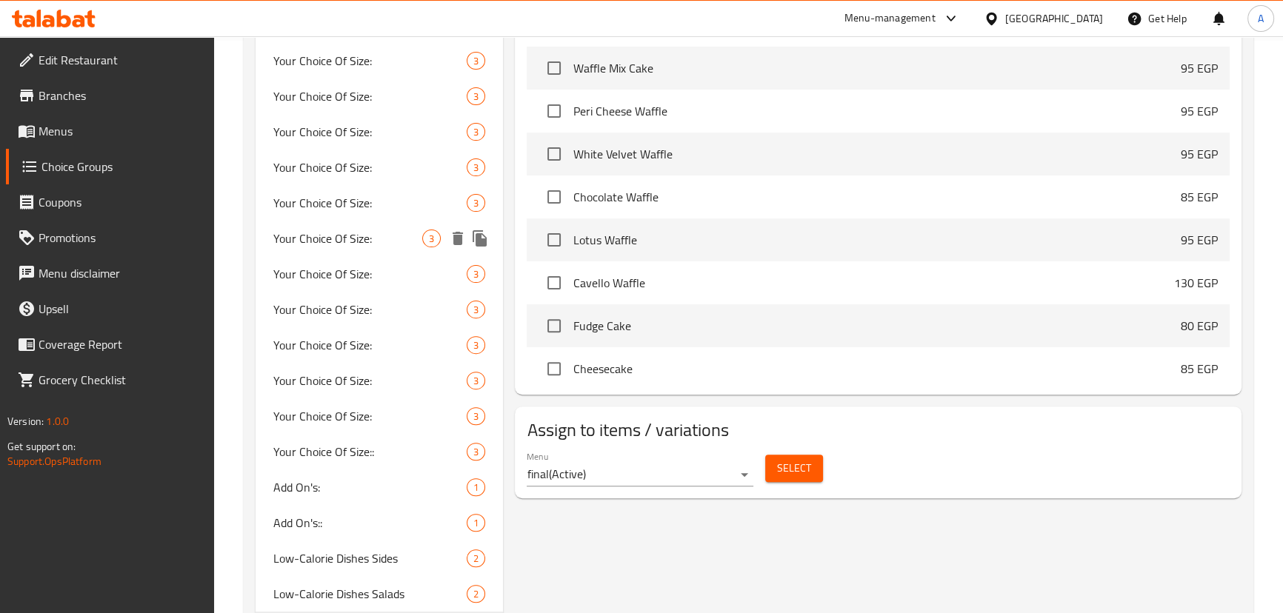
scroll to position [673, 0]
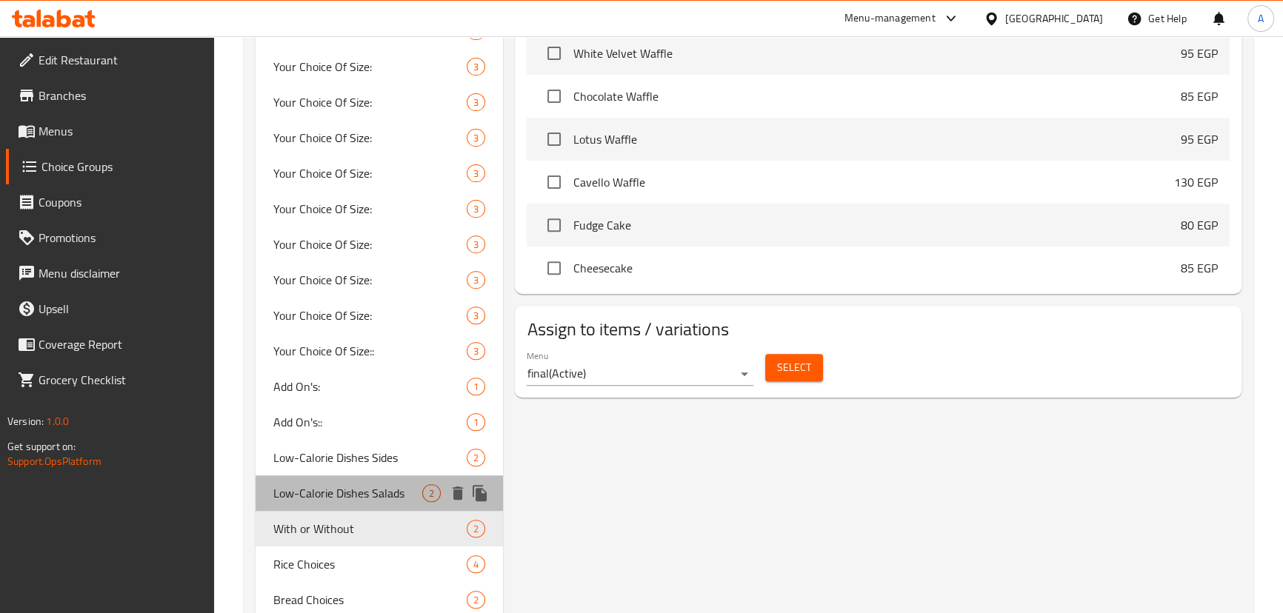
click at [357, 484] on span "Low-Calorie Dishes Salads" at bounding box center [348, 493] width 150 height 18
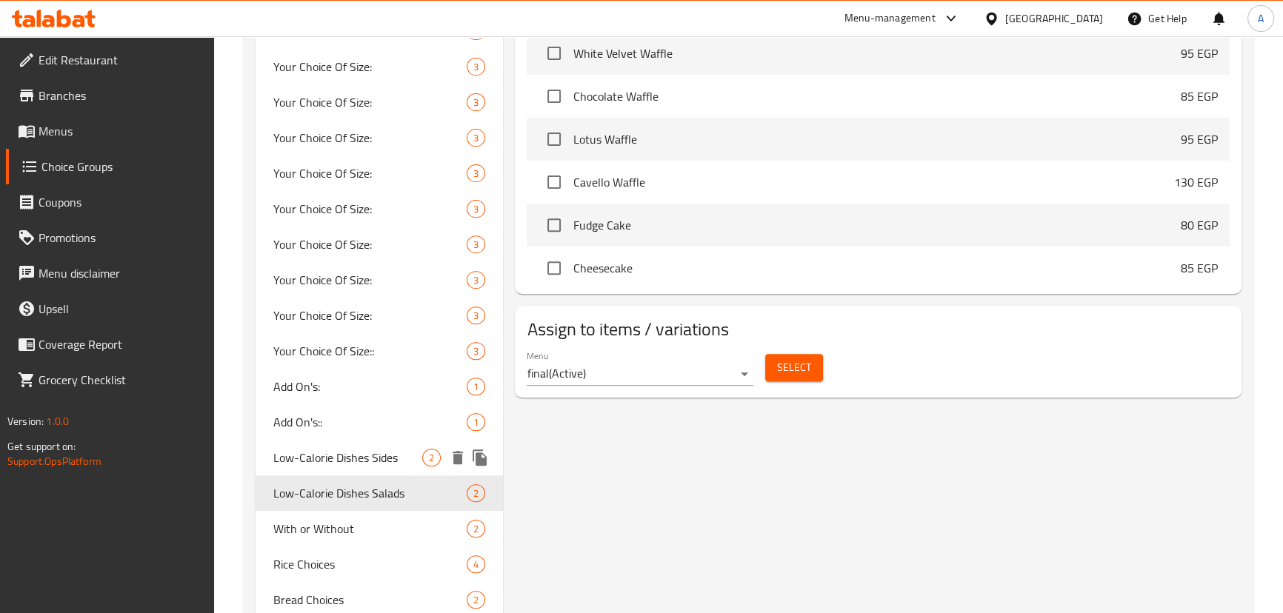
type input "Low-Calorie Dishes Salads"
type input "اختيارات السلطة مع أطباق الدايت"
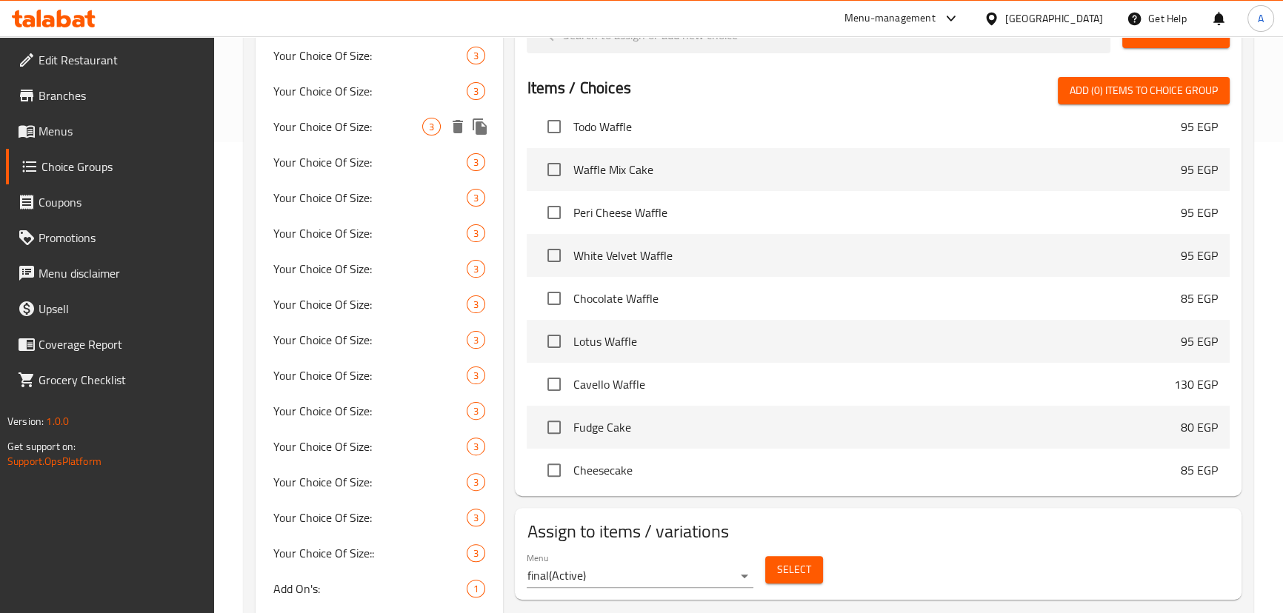
scroll to position [875, 0]
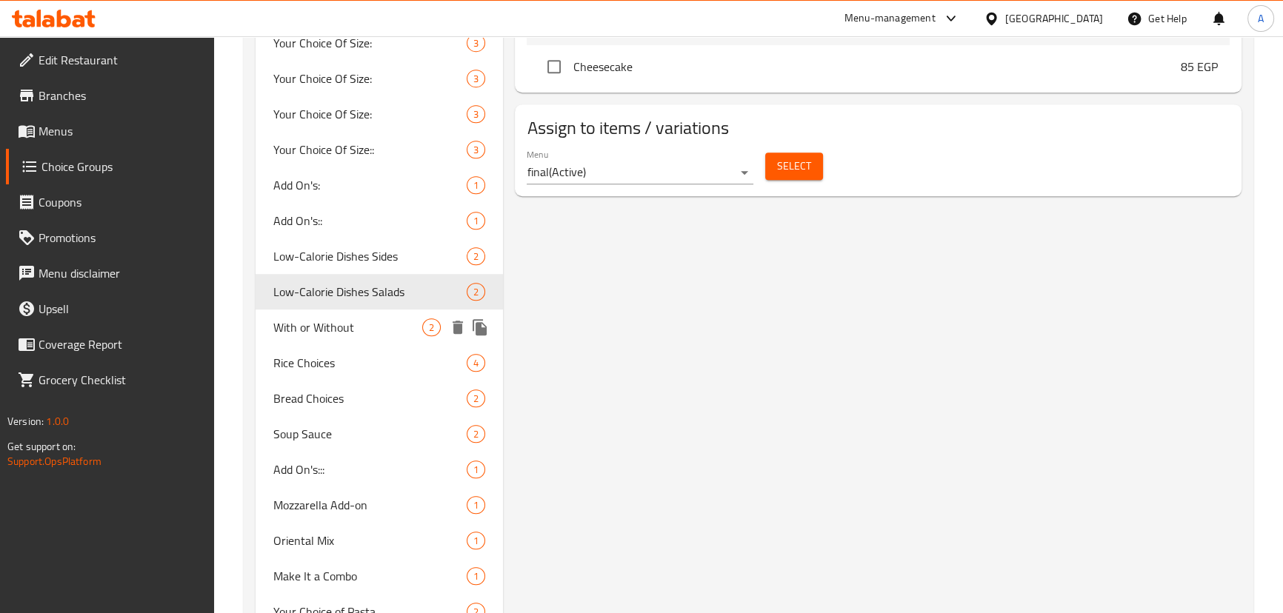
click at [351, 329] on span "With or Without" at bounding box center [348, 327] width 150 height 18
click at [331, 364] on span "Rice Choices" at bounding box center [370, 363] width 194 height 18
type input "Rice Choices"
type input "اختيارات الأرز"
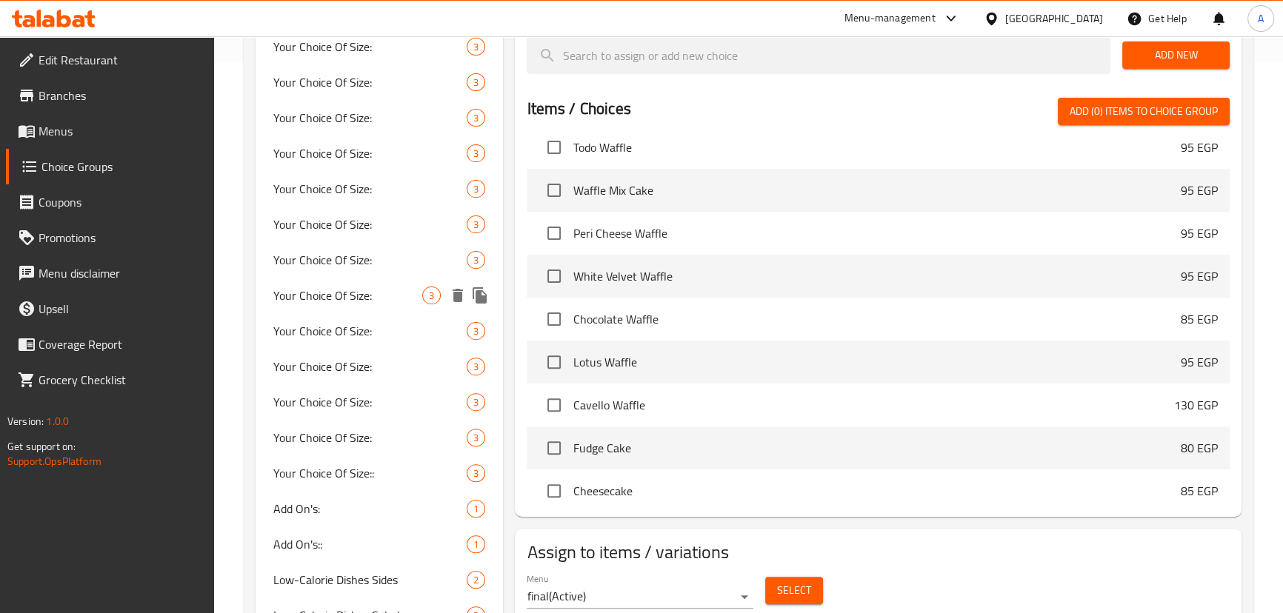
scroll to position [807, 0]
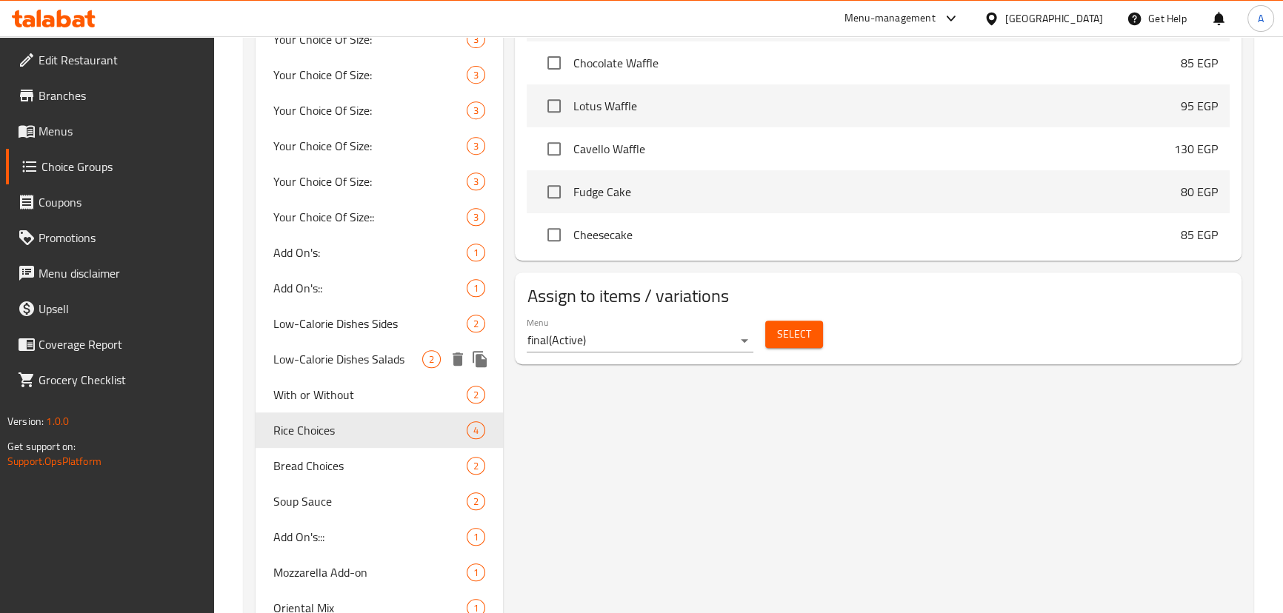
click at [347, 357] on span "Low-Calorie Dishes Salads" at bounding box center [348, 359] width 150 height 18
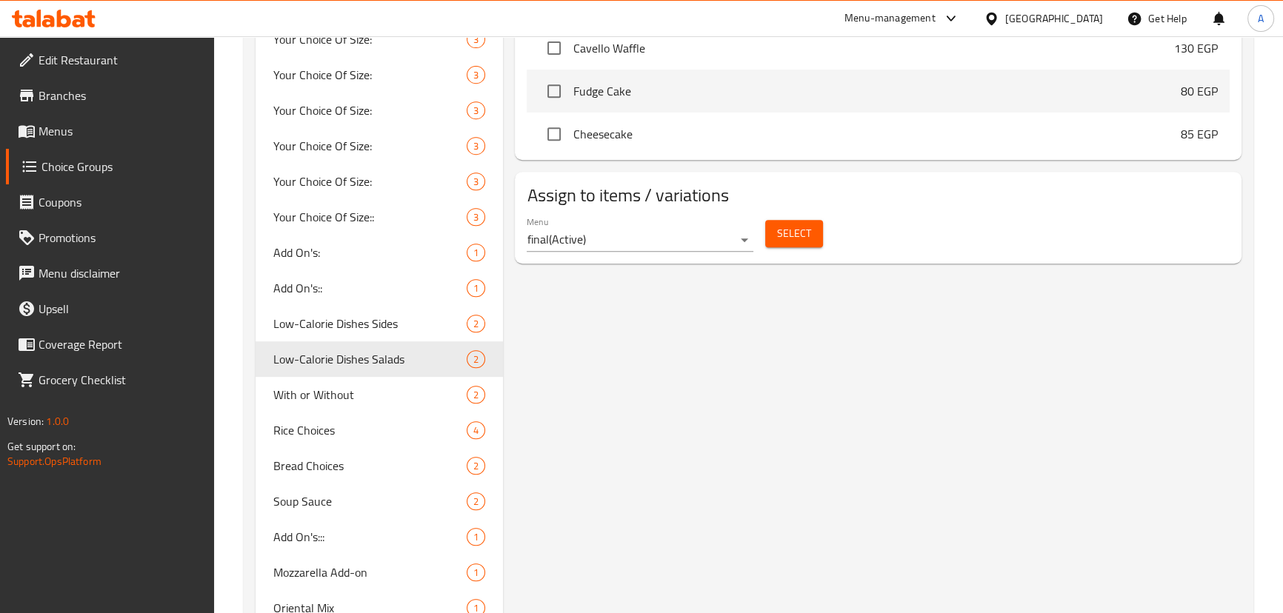
type input "Low-Calorie Dishes Salads"
type input "اختيارات السلطة مع أطباق الدايت"
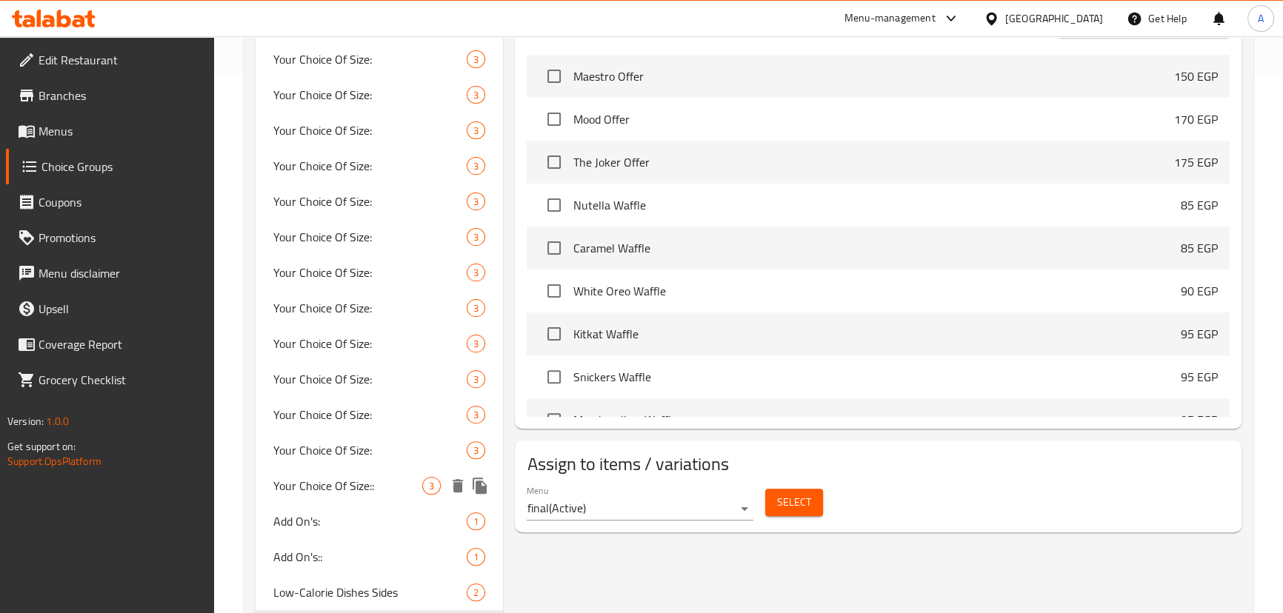
scroll to position [875, 0]
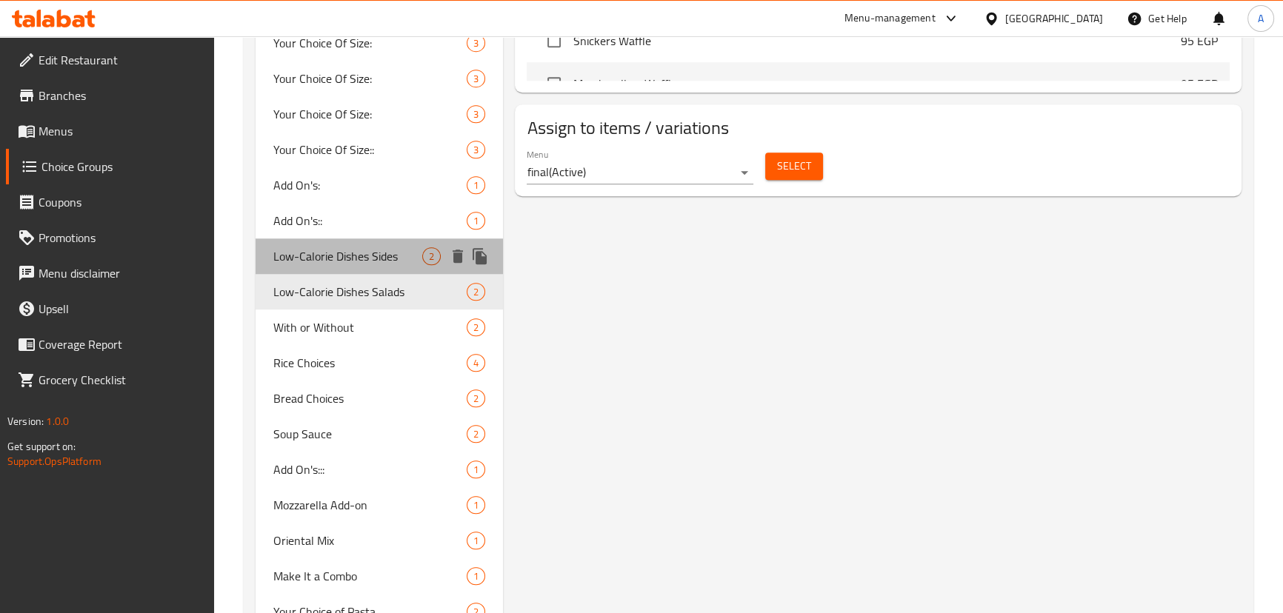
click at [365, 267] on div "Low-Calorie Dishes Sides 2" at bounding box center [379, 256] width 248 height 36
type input "Low-Calorie Dishes Sides"
type input "اختيارات أطباق الدايت"
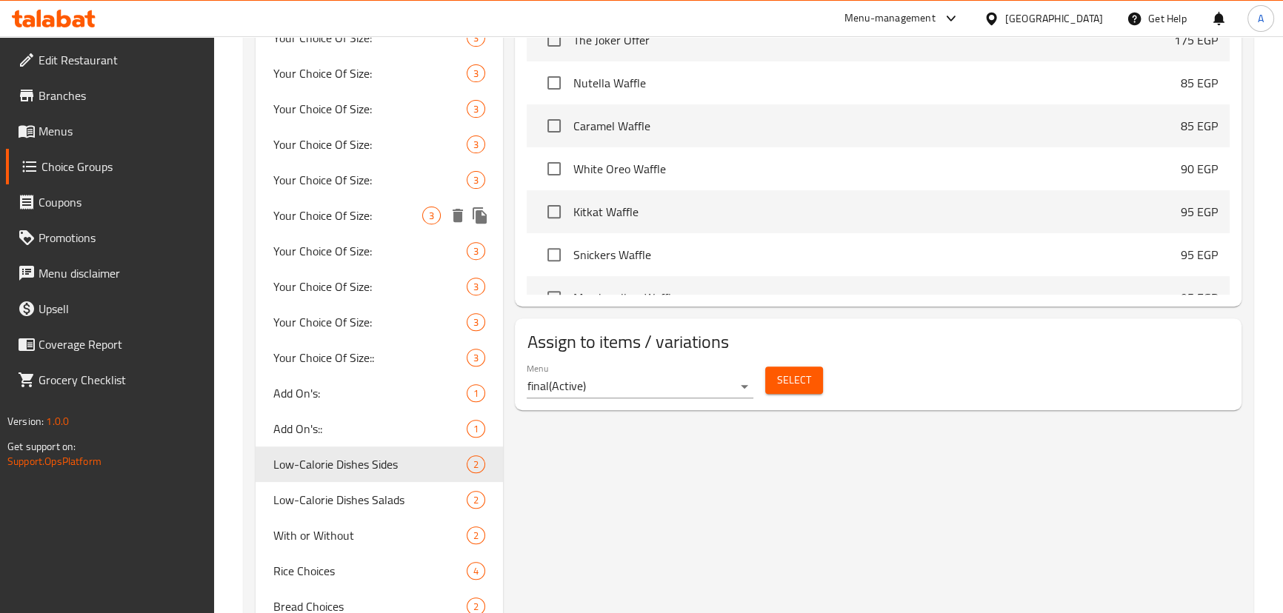
scroll to position [673, 0]
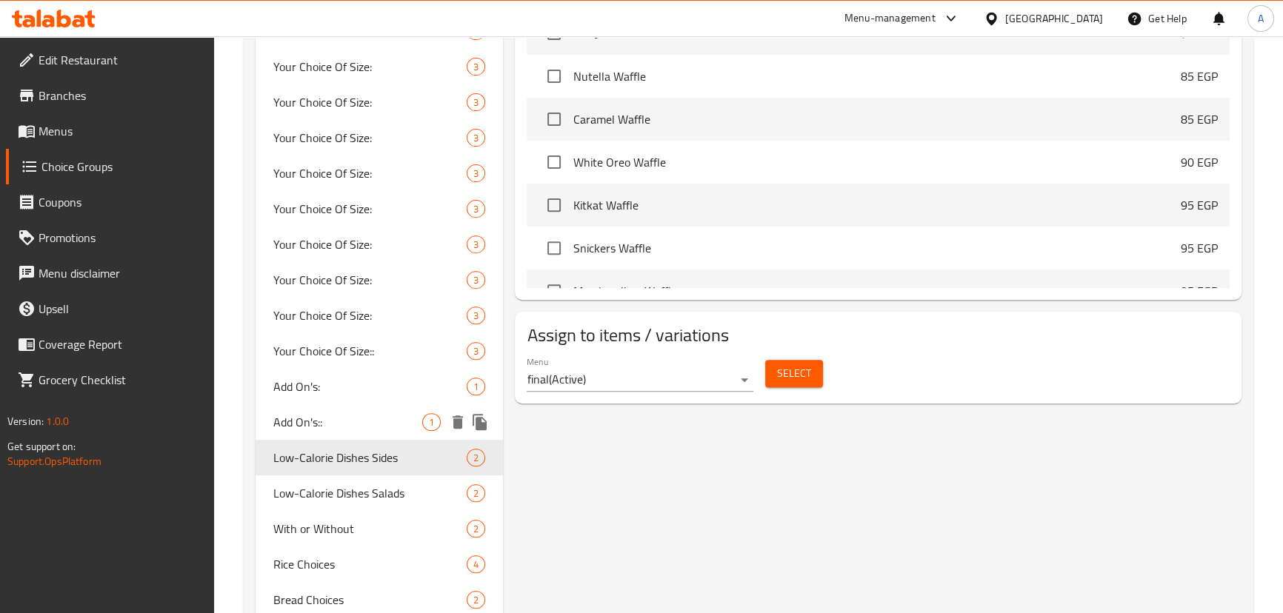
click at [361, 415] on span "Add On's::" at bounding box center [348, 422] width 150 height 18
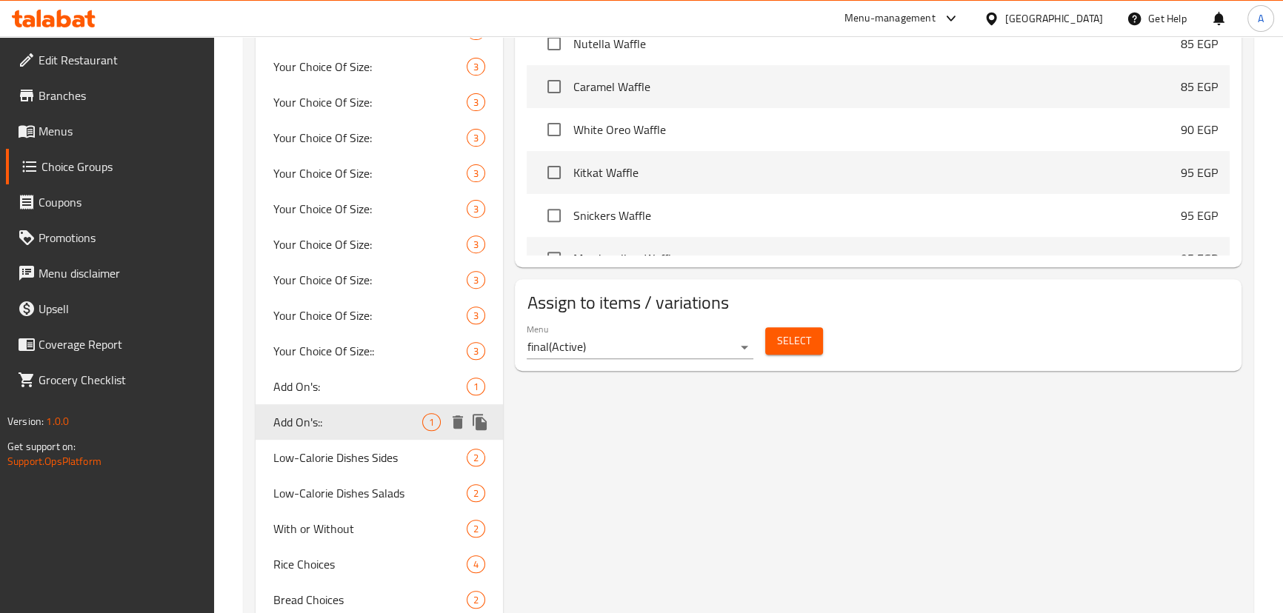
type input "Add On's::"
type input "الإضافات:"
type input "0"
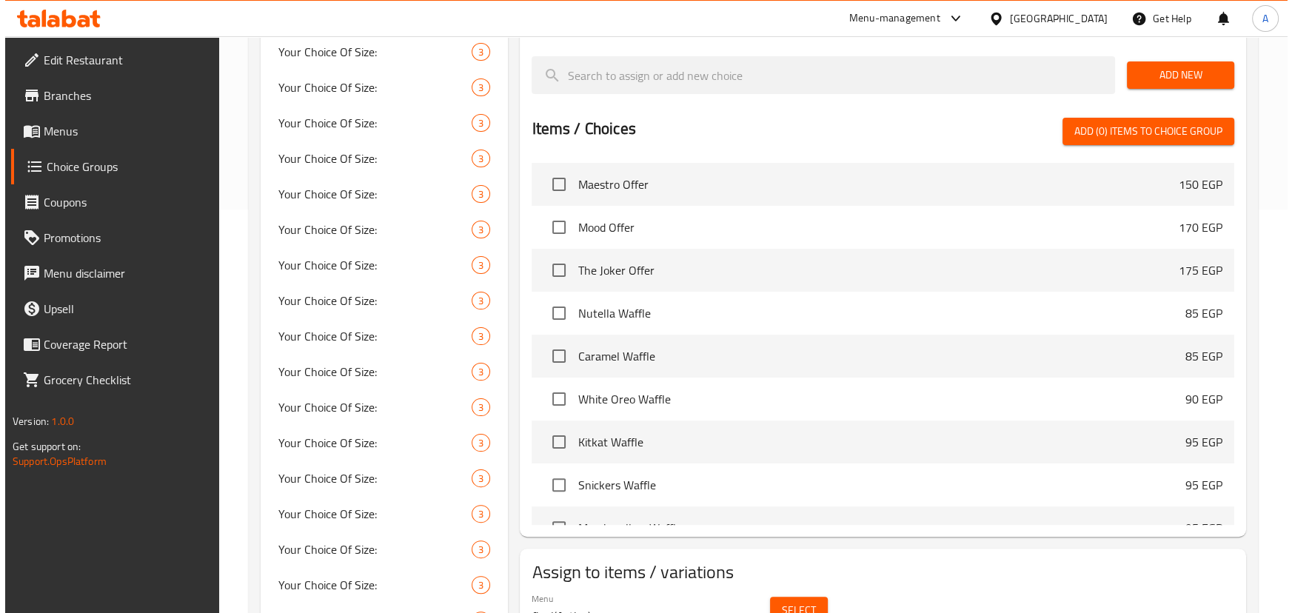
scroll to position [807, 0]
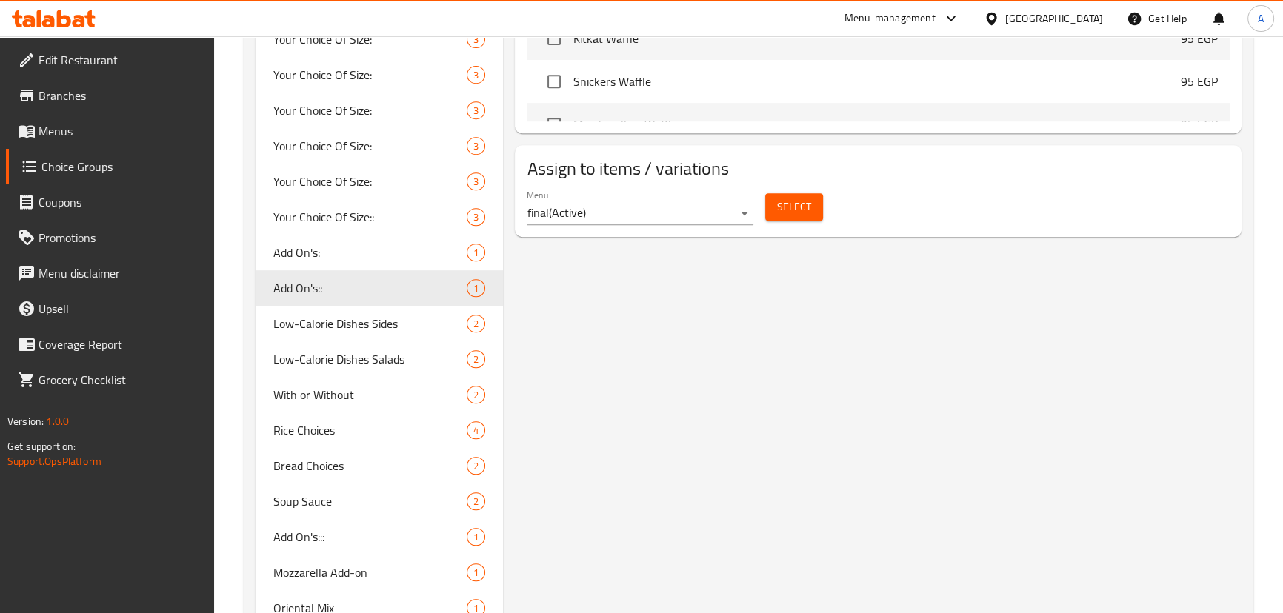
click at [785, 207] on span "Select" at bounding box center [794, 207] width 34 height 19
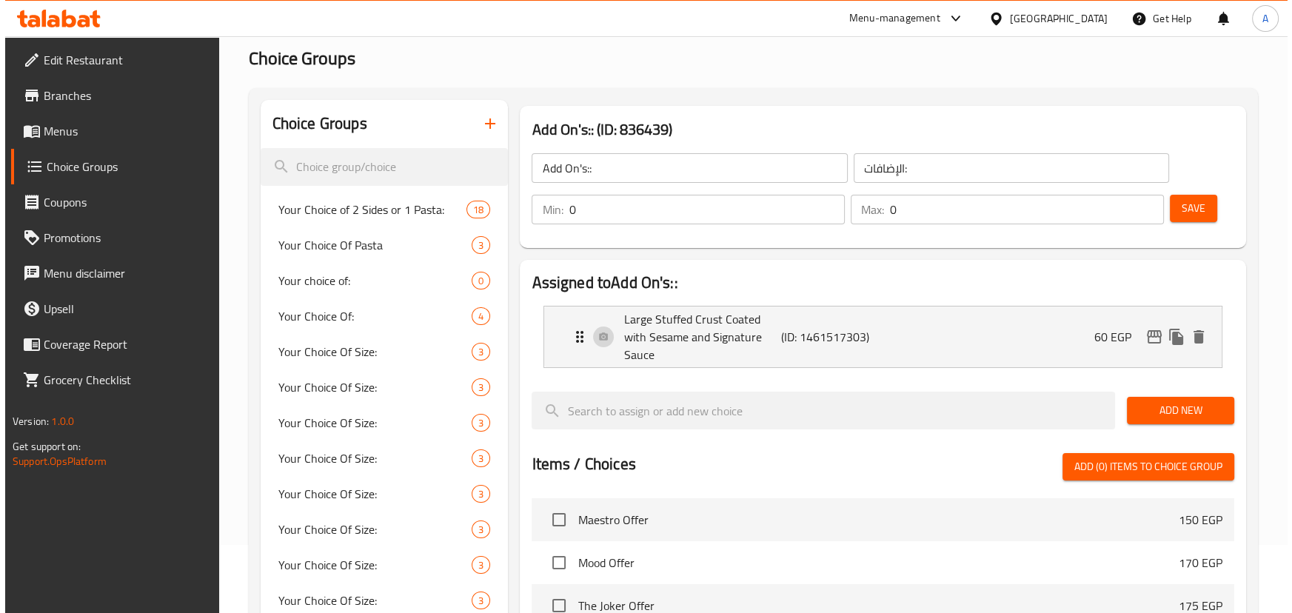
scroll to position [67, 0]
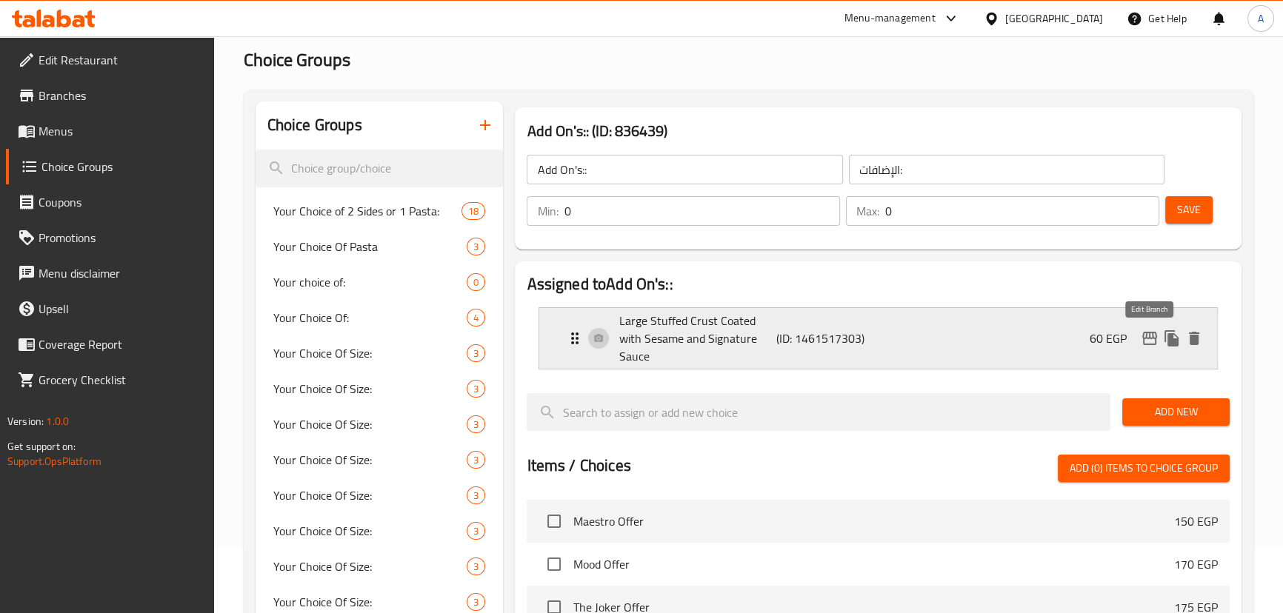
click at [1146, 335] on icon "edit" at bounding box center [1149, 338] width 15 height 13
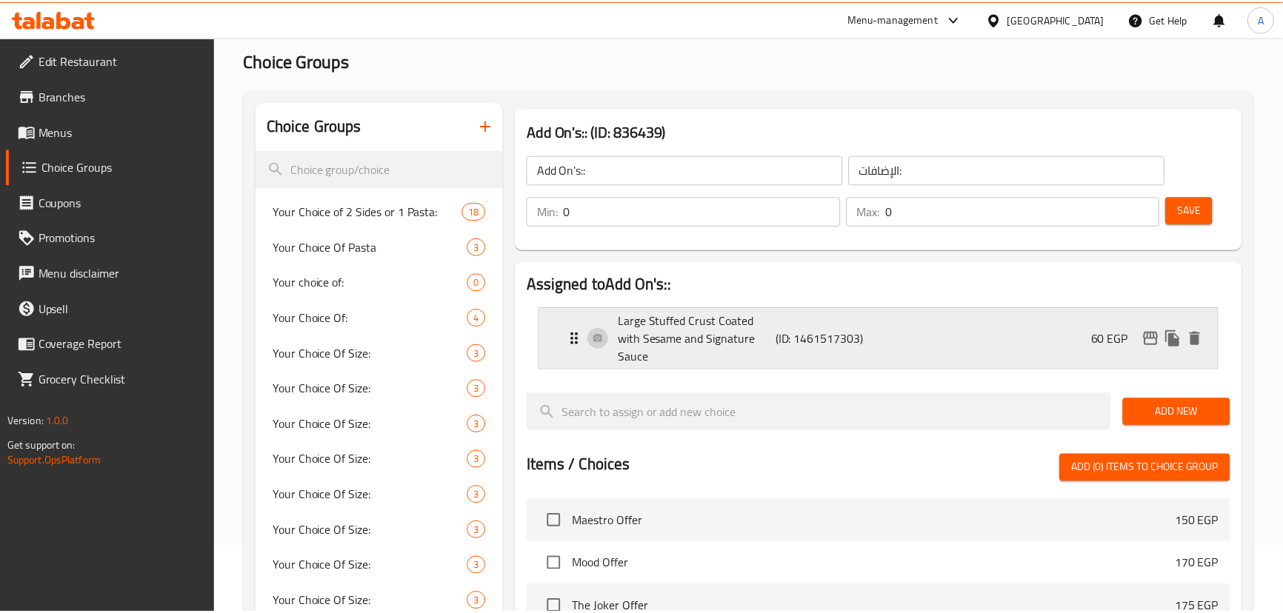
scroll to position [708, 0]
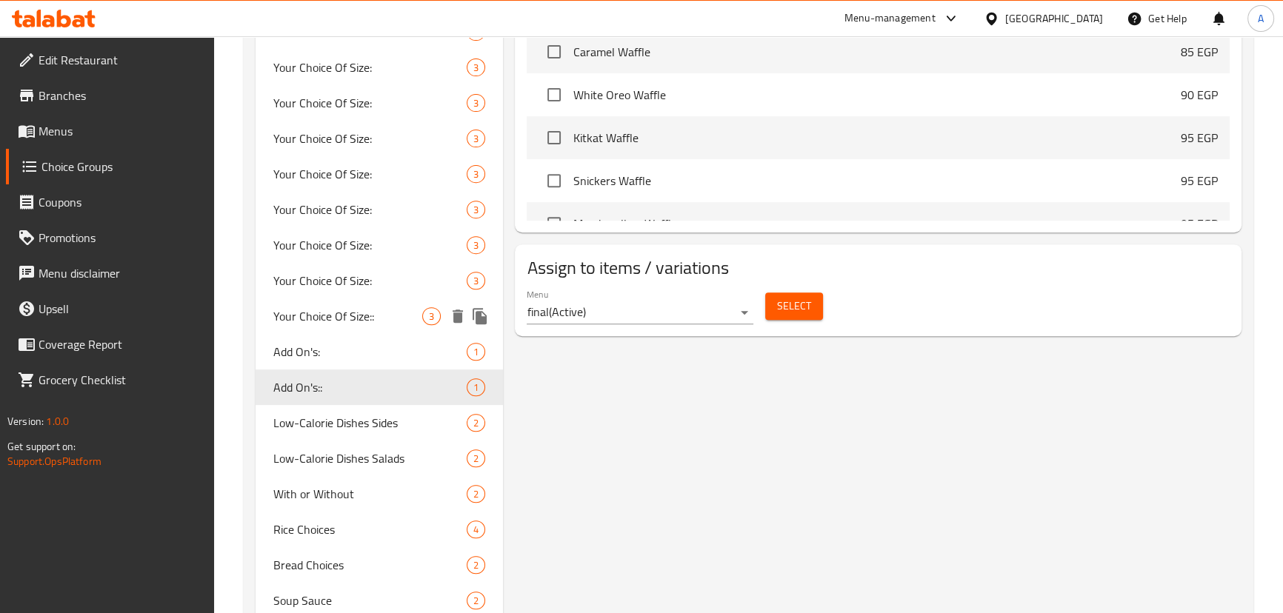
click at [351, 307] on span "Your Choice Of Size::" at bounding box center [348, 316] width 150 height 18
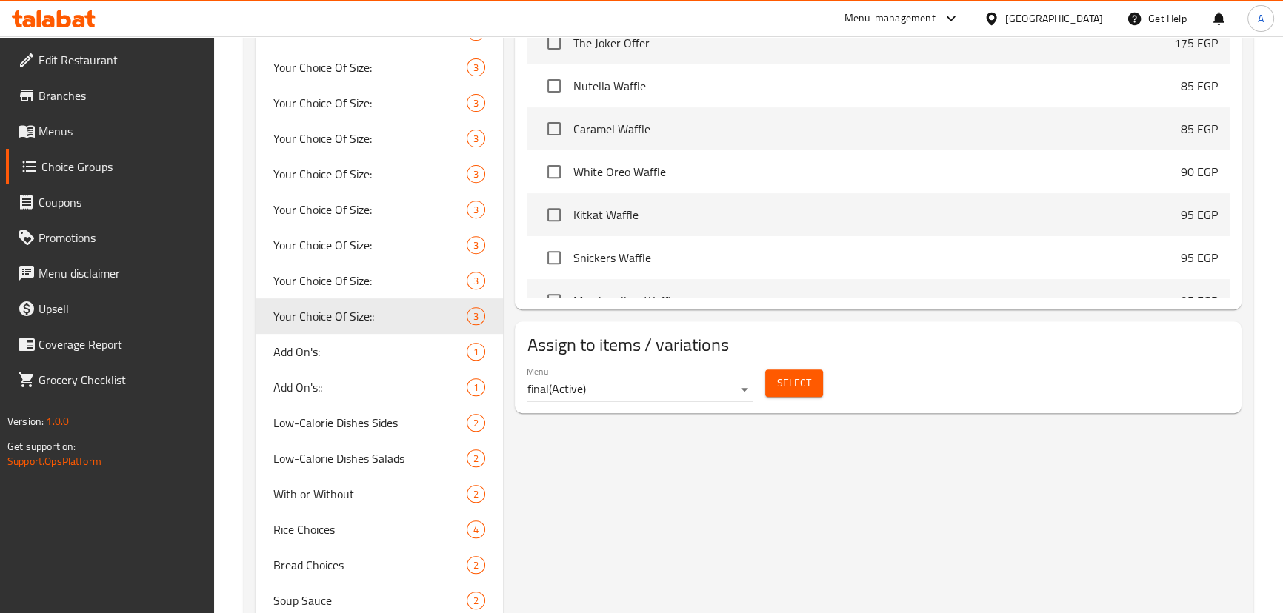
type input "Your Choice Of Size::"
type input "إختيارك من الحجم:"
type input "1"
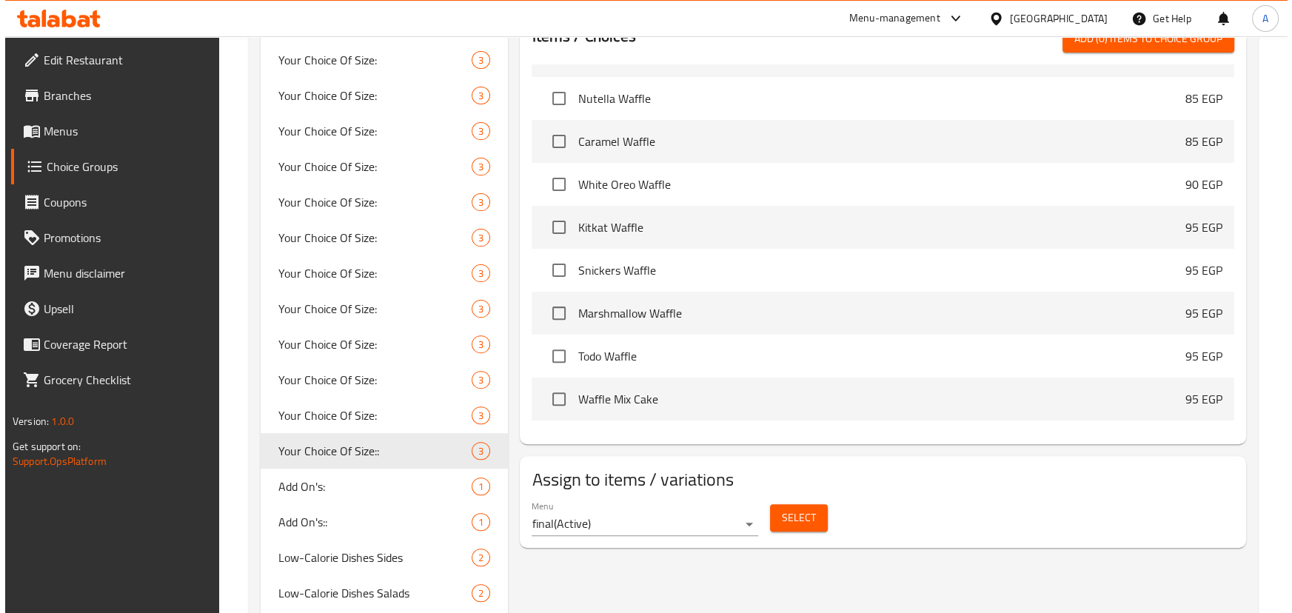
scroll to position [336, 0]
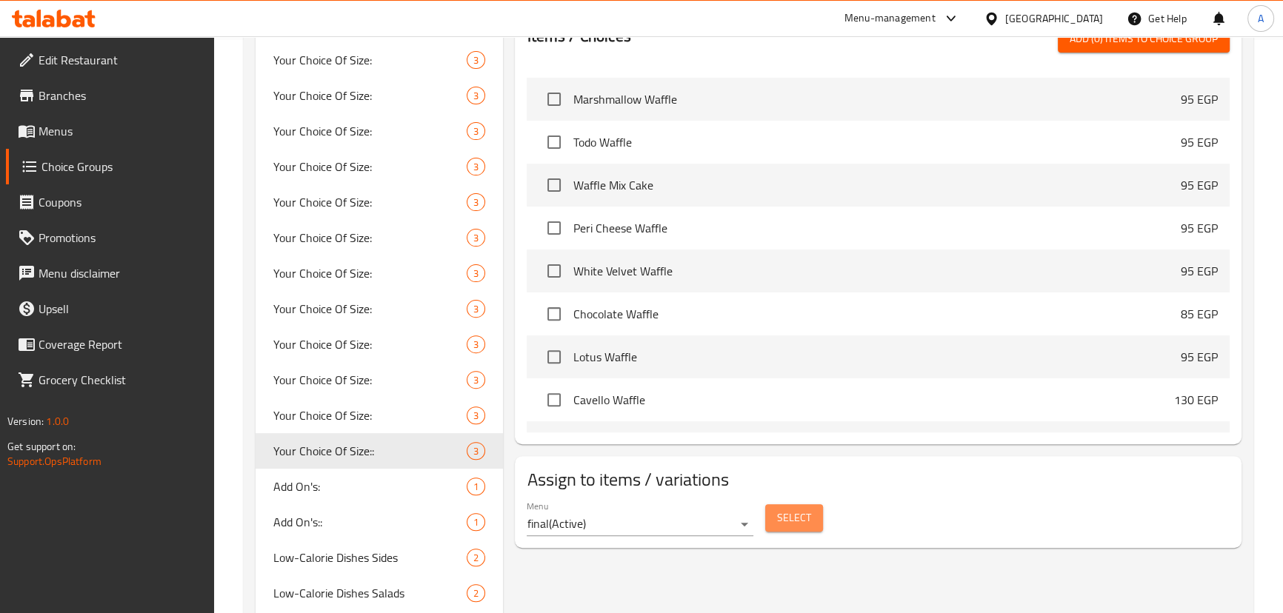
click at [813, 513] on button "Select" at bounding box center [794, 517] width 58 height 27
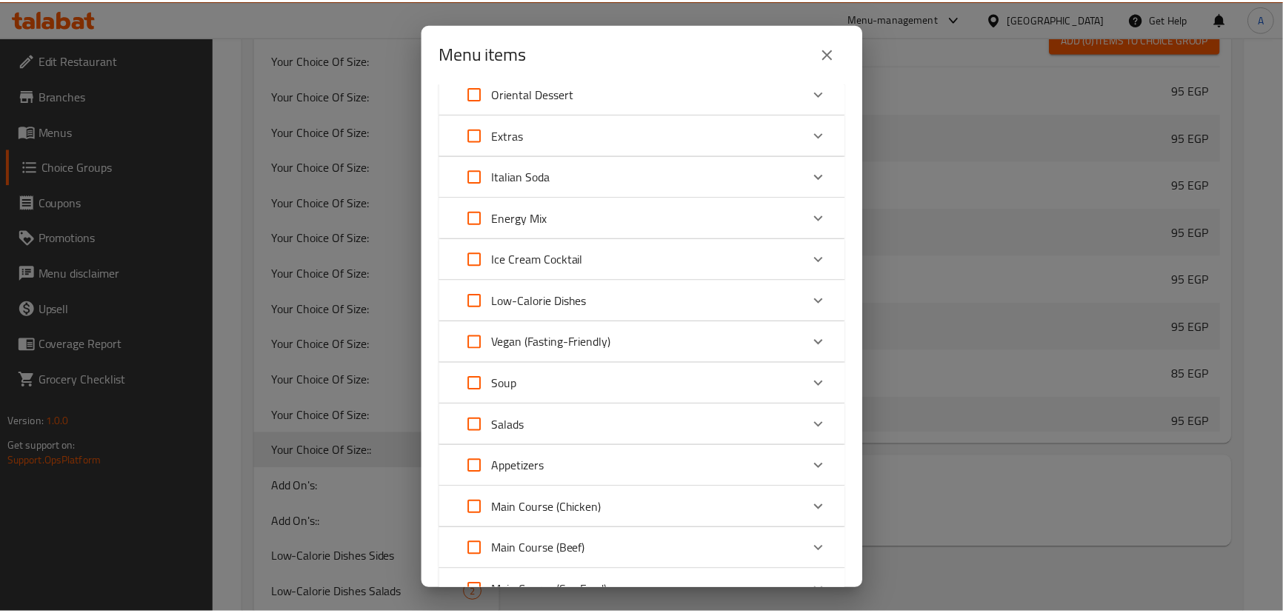
scroll to position [0, 0]
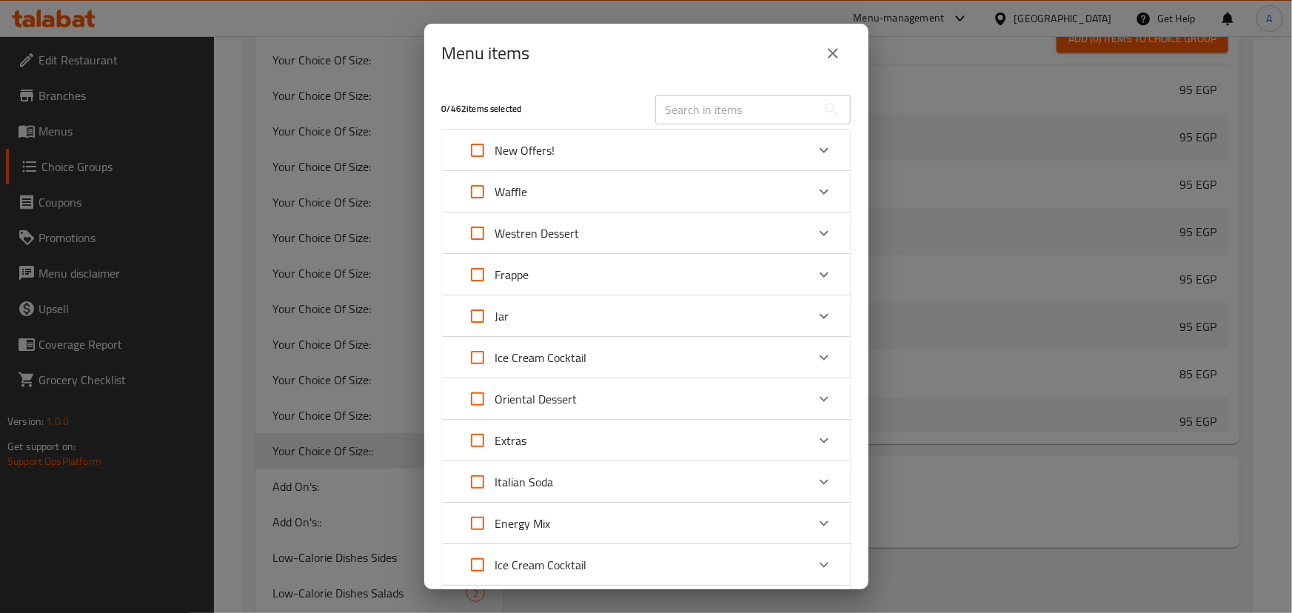
click at [835, 53] on icon "close" at bounding box center [833, 53] width 18 height 18
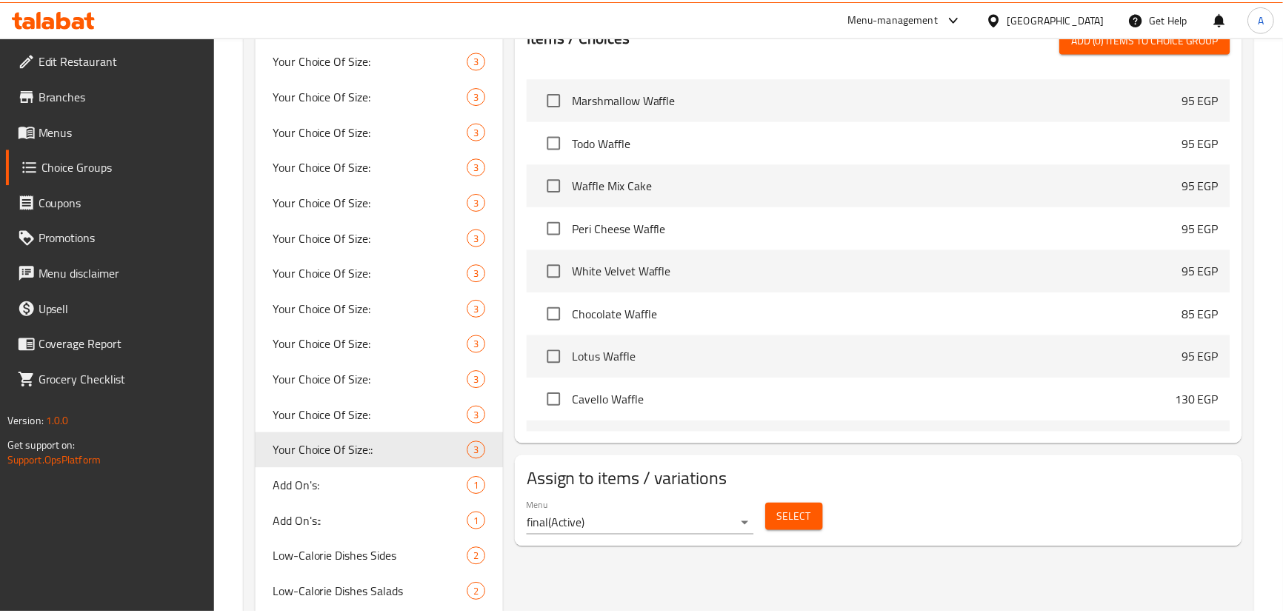
scroll to position [310, 0]
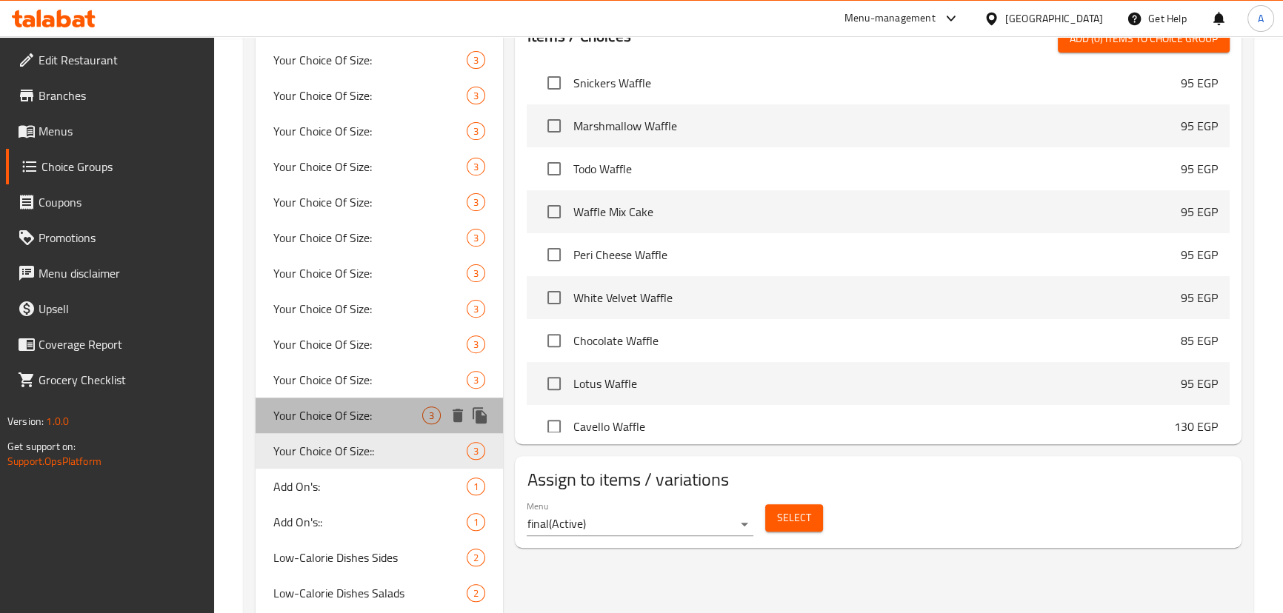
click at [355, 409] on span "Your Choice Of Size:" at bounding box center [348, 416] width 150 height 18
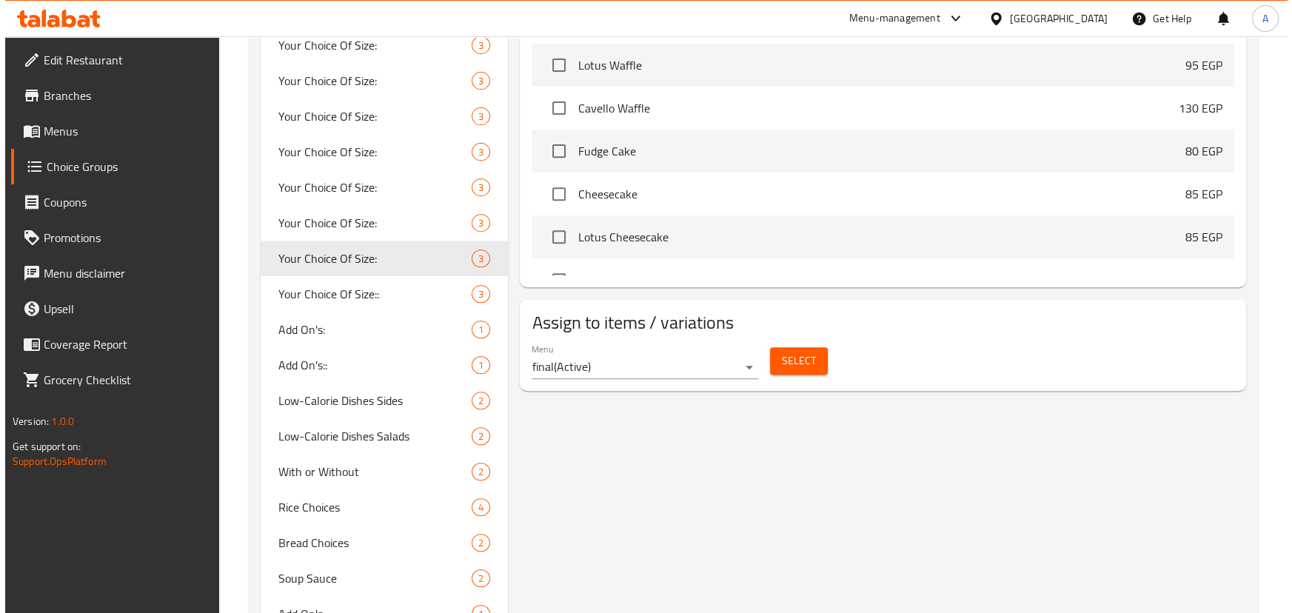
scroll to position [875, 0]
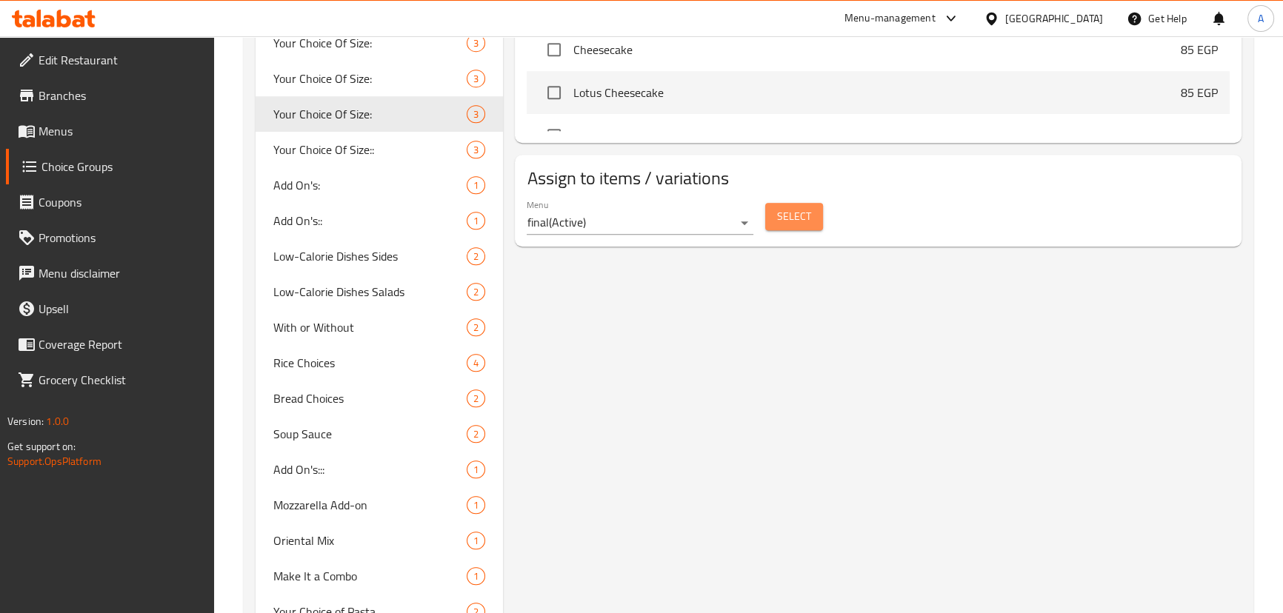
click at [804, 230] on button "Select" at bounding box center [794, 216] width 58 height 27
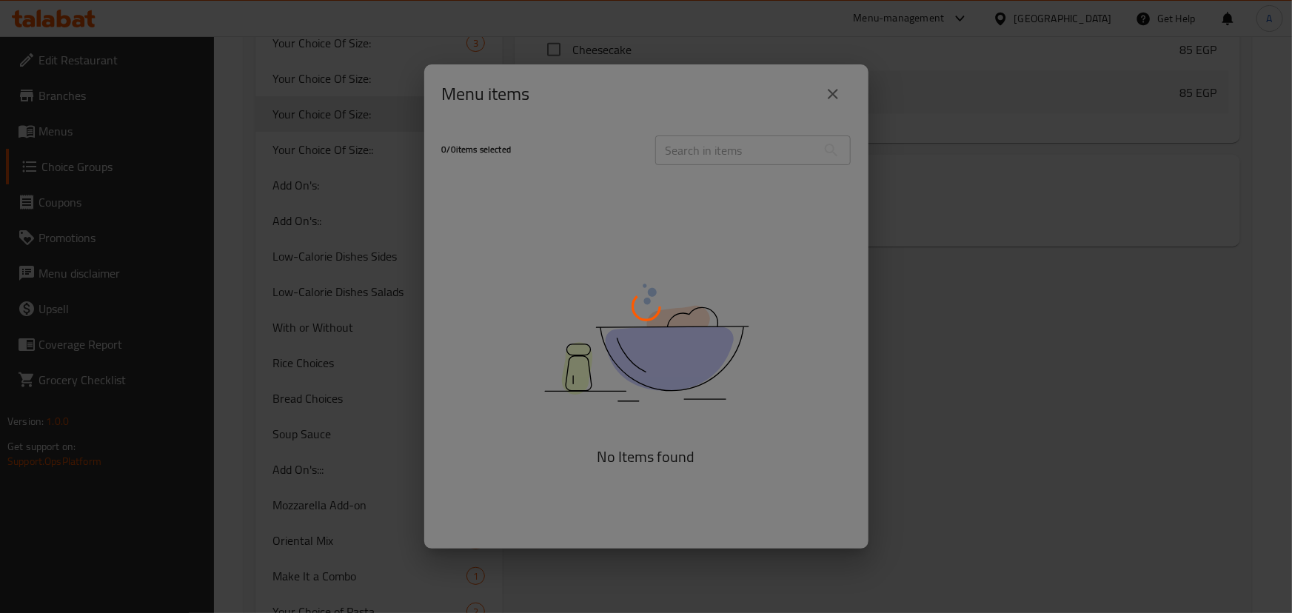
click at [804, 220] on div at bounding box center [646, 306] width 1292 height 613
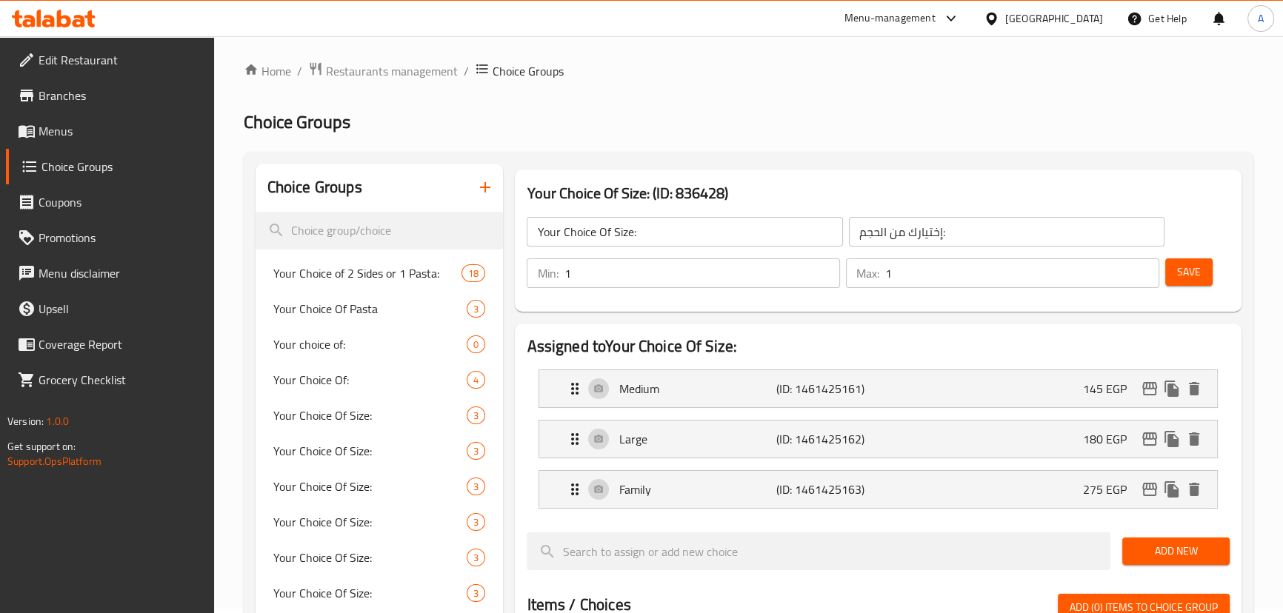
scroll to position [0, 0]
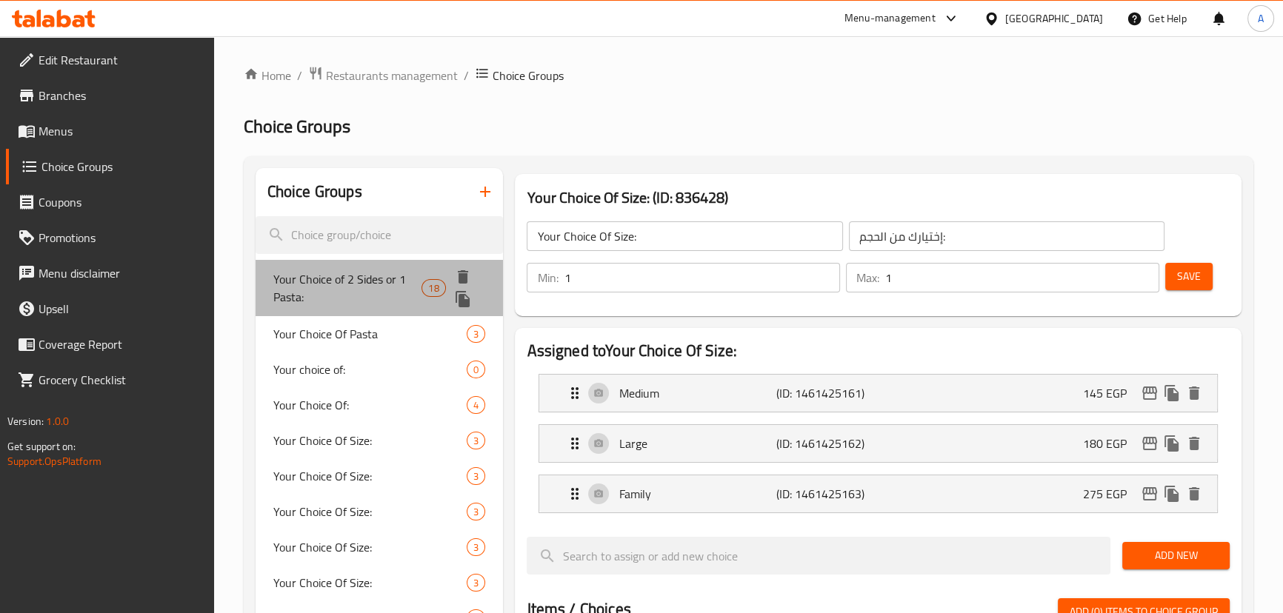
click at [363, 274] on span "Your Choice of 2 Sides or 1 Pasta:" at bounding box center [347, 288] width 149 height 36
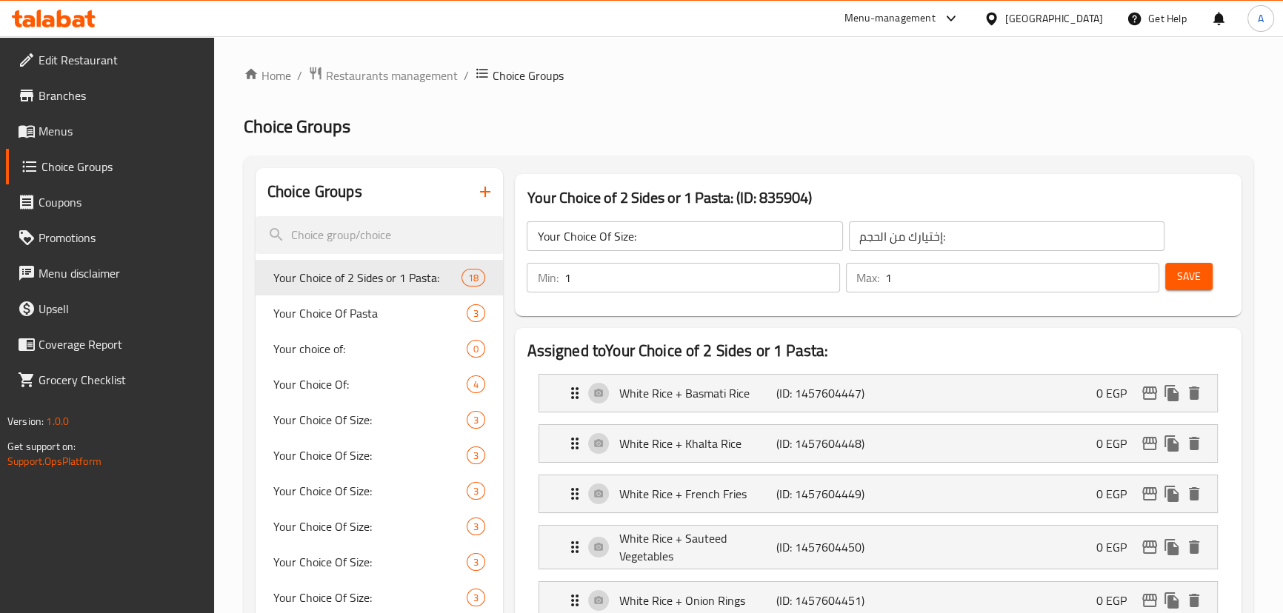
type input "Your Choice of 2 Sides or 1 Pasta:"
type input "إختيارك من 2 طبق جانبي أو 1 باستا:"
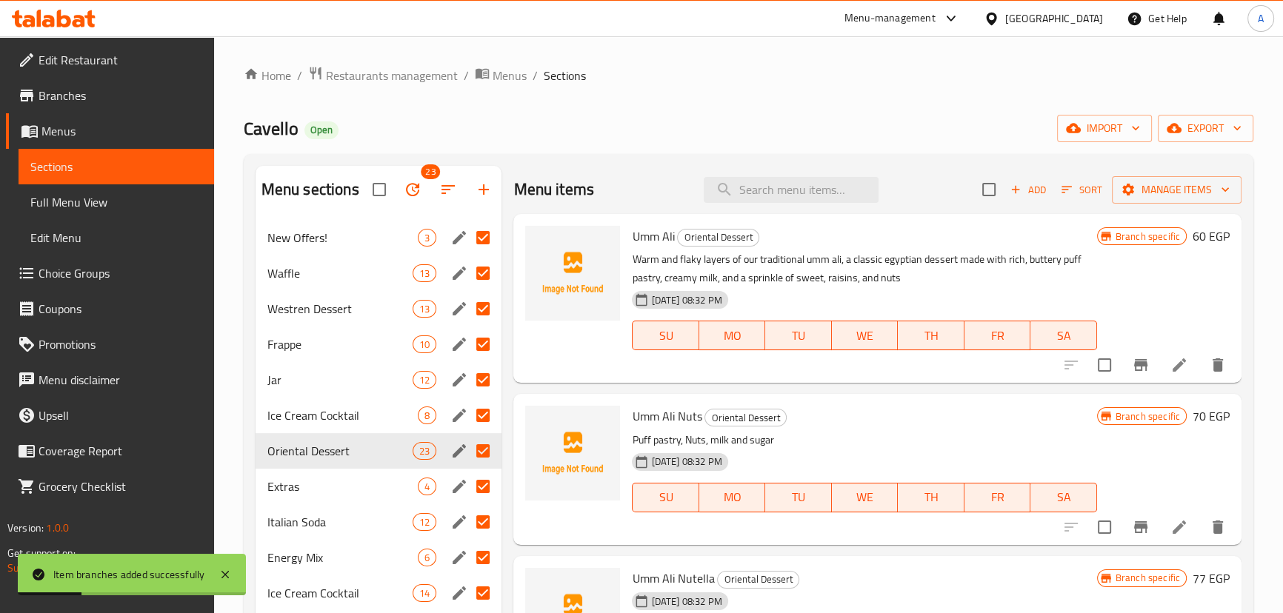
scroll to position [1009, 0]
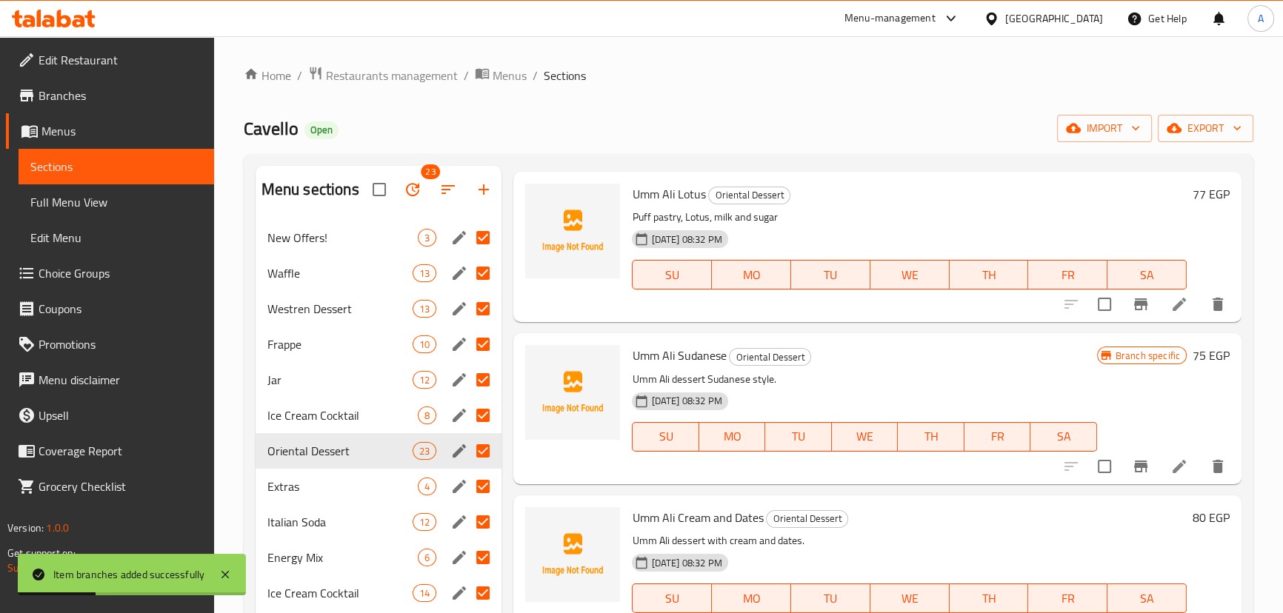
click at [1133, 467] on icon "Branch-specific-item" at bounding box center [1141, 467] width 18 height 18
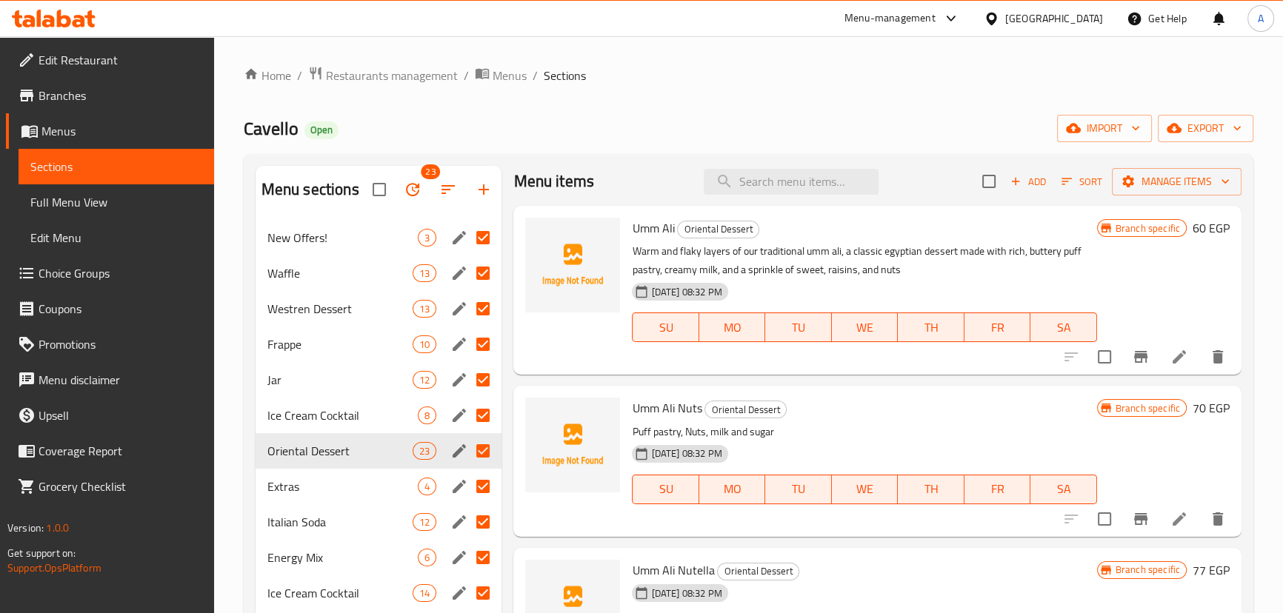
scroll to position [0, 0]
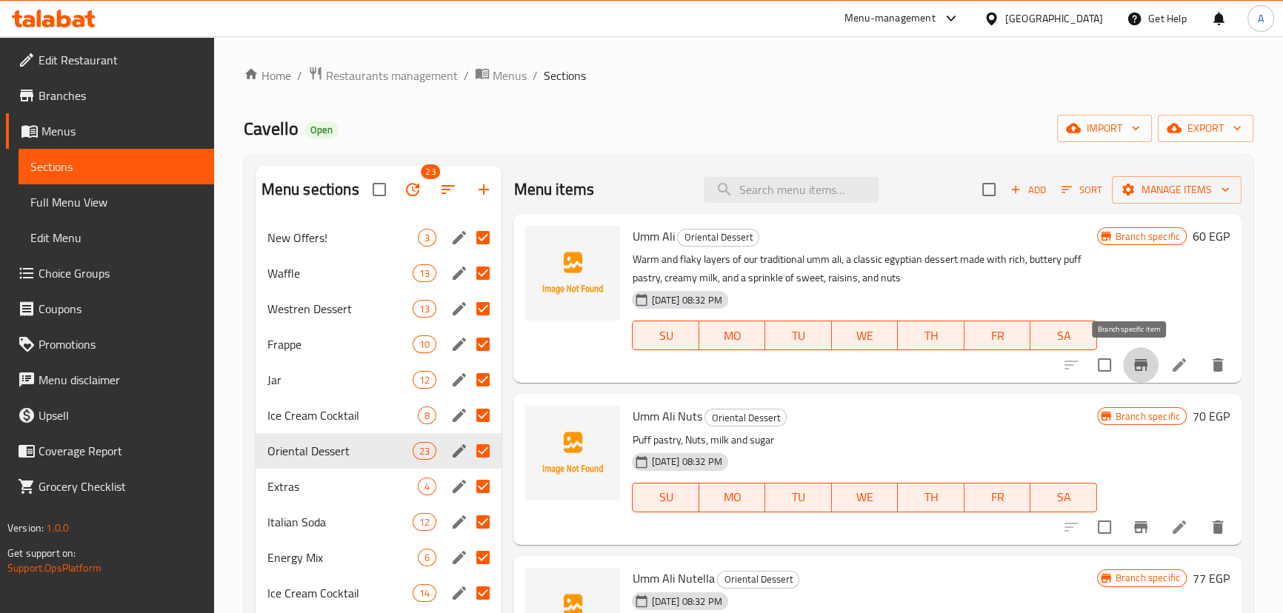
click at [1134, 370] on icon "Branch-specific-item" at bounding box center [1140, 365] width 13 height 12
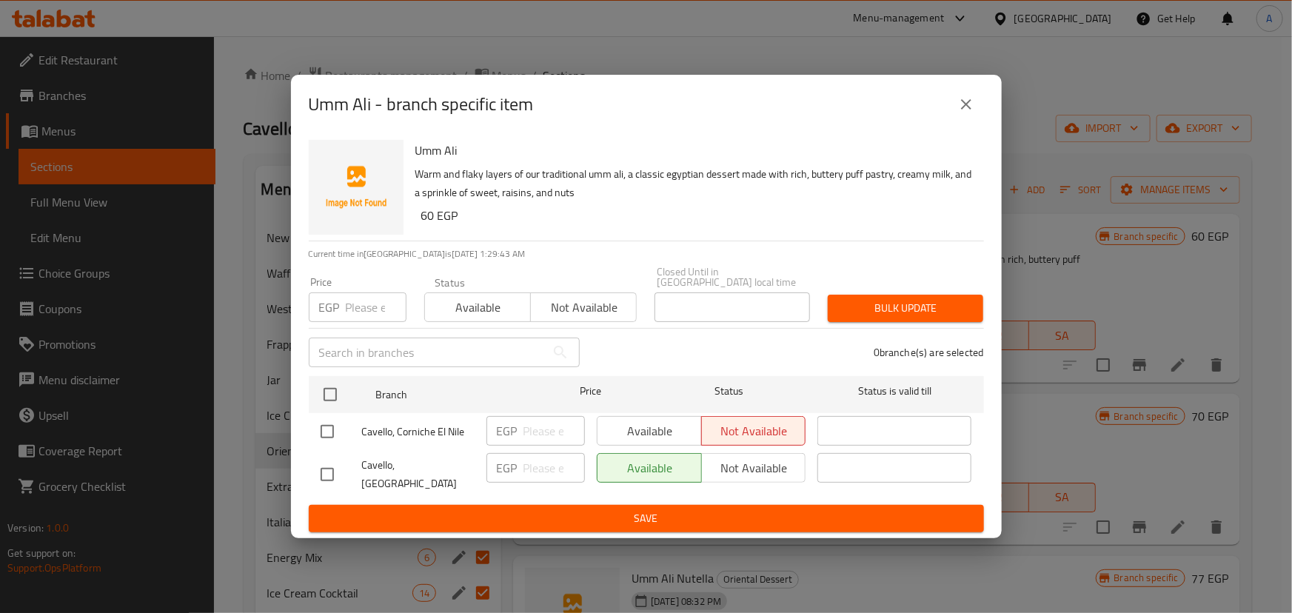
click at [341, 439] on input "checkbox" at bounding box center [327, 431] width 31 height 31
checkbox input "true"
click at [694, 432] on span "Available" at bounding box center [650, 431] width 93 height 21
click at [663, 514] on span "Save" at bounding box center [647, 518] width 652 height 19
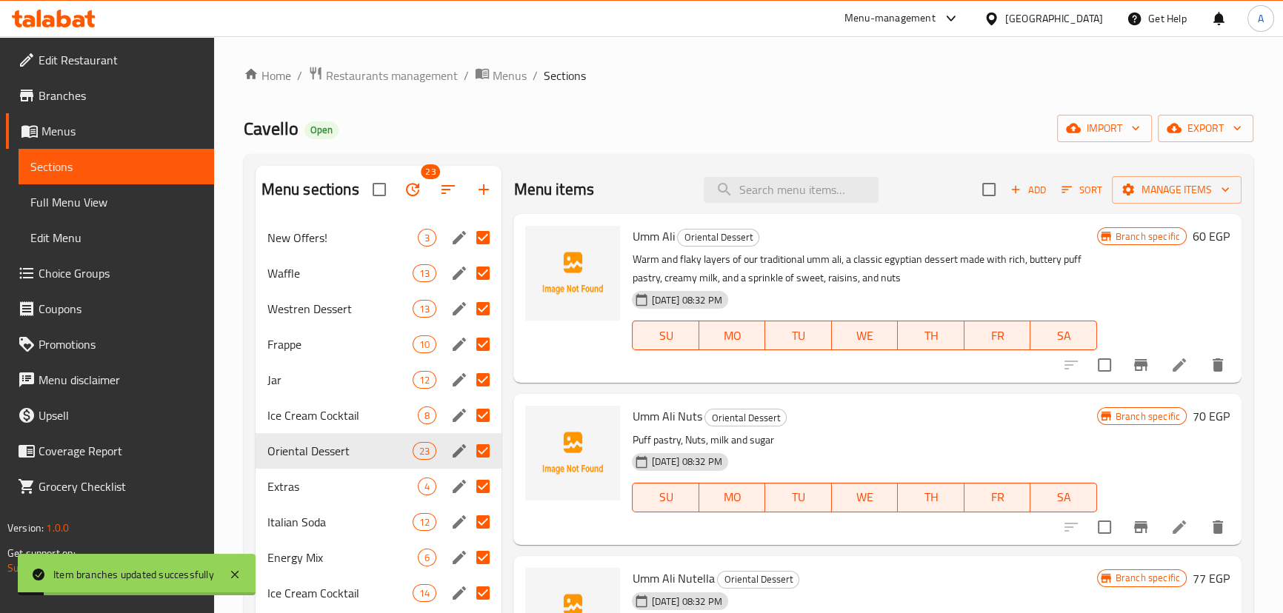
click at [1132, 519] on icon "Branch-specific-item" at bounding box center [1141, 527] width 18 height 18
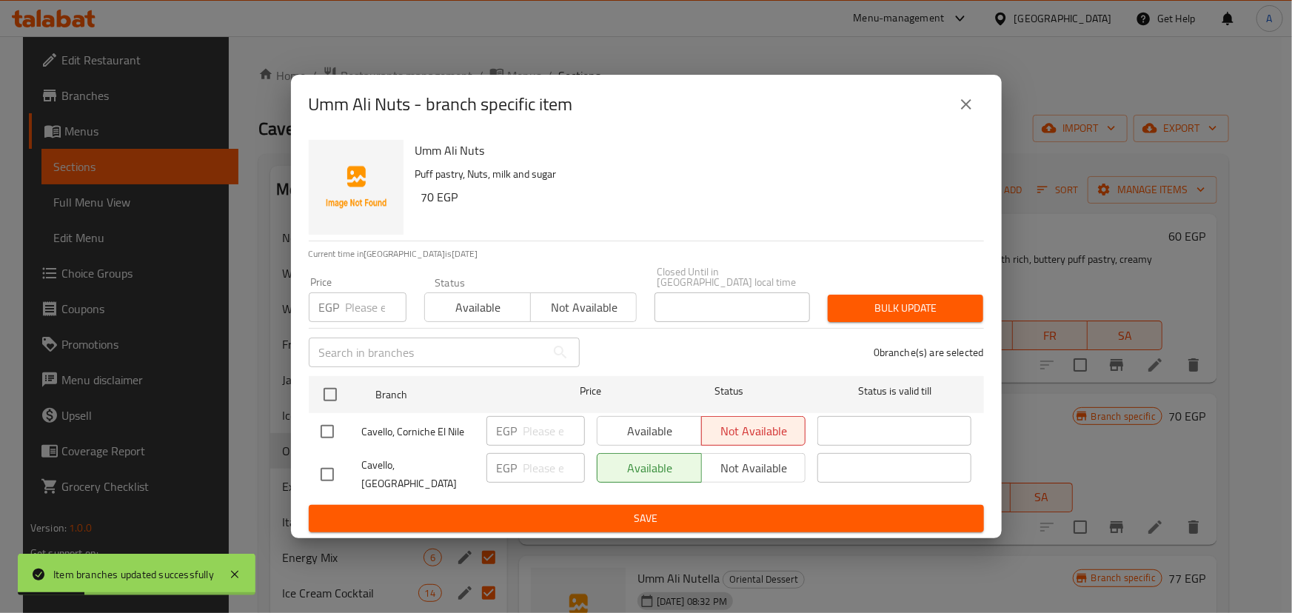
click at [327, 429] on input "checkbox" at bounding box center [327, 431] width 31 height 31
checkbox input "true"
click at [657, 432] on span "Available" at bounding box center [650, 431] width 93 height 21
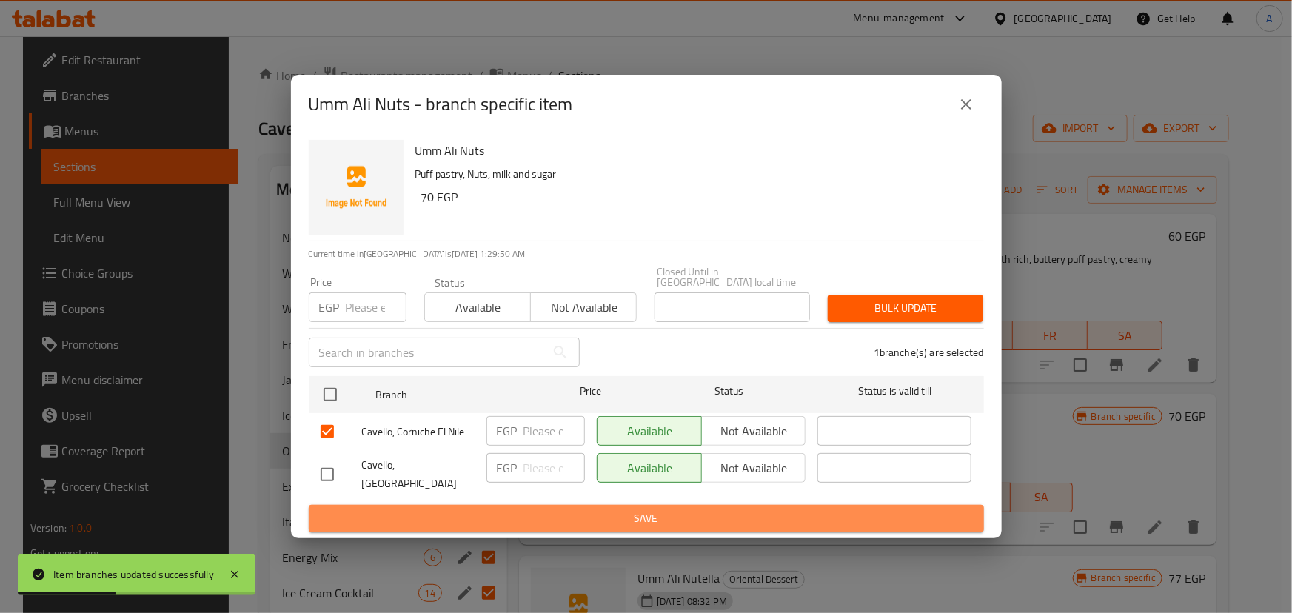
click at [625, 513] on span "Save" at bounding box center [647, 518] width 652 height 19
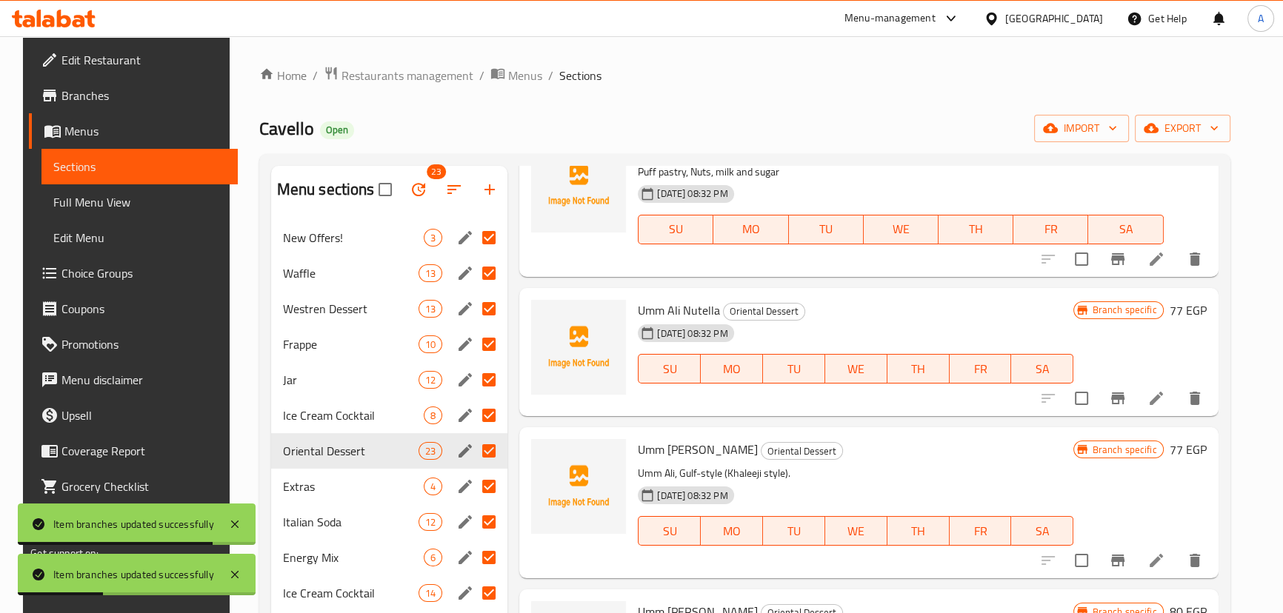
scroll to position [269, 0]
click at [1126, 401] on icon "Branch-specific-item" at bounding box center [1118, 398] width 18 height 18
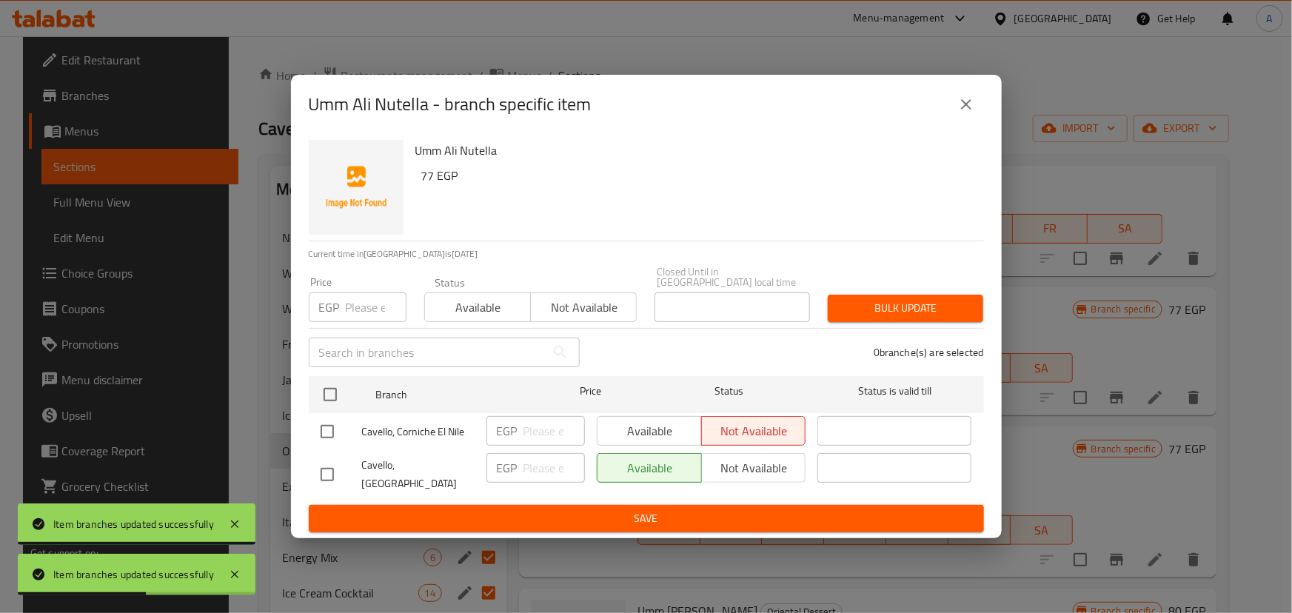
click at [327, 429] on input "checkbox" at bounding box center [327, 431] width 31 height 31
checkbox input "true"
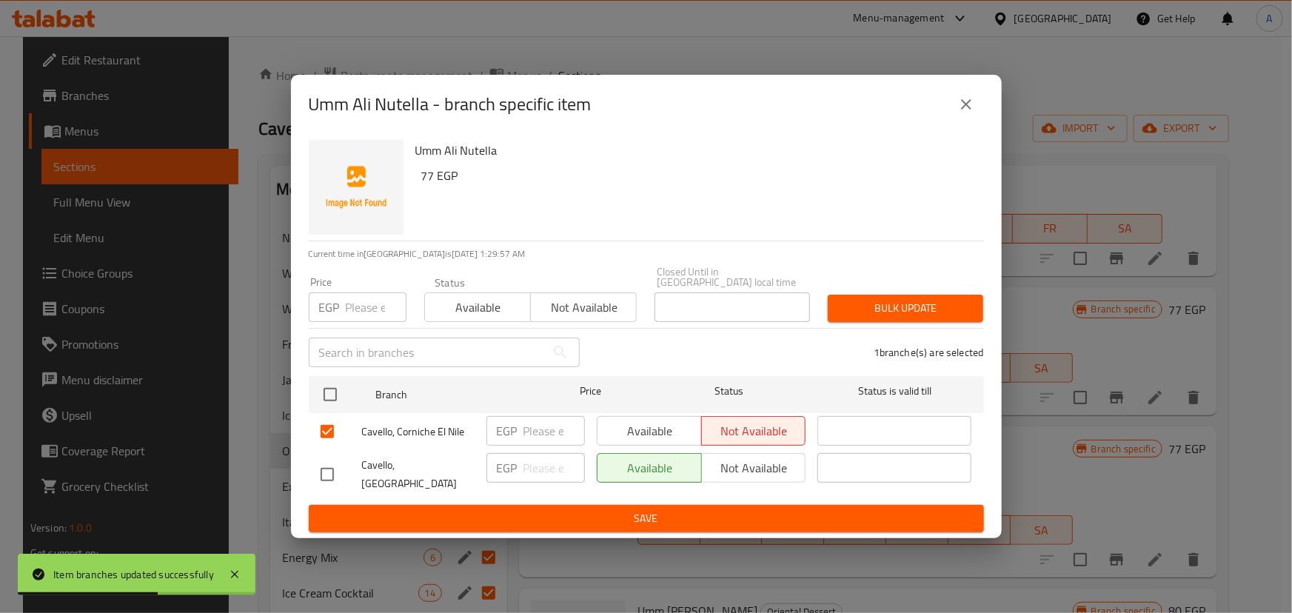
click at [642, 427] on span "Available" at bounding box center [650, 431] width 93 height 21
click at [607, 513] on span "Save" at bounding box center [647, 518] width 652 height 19
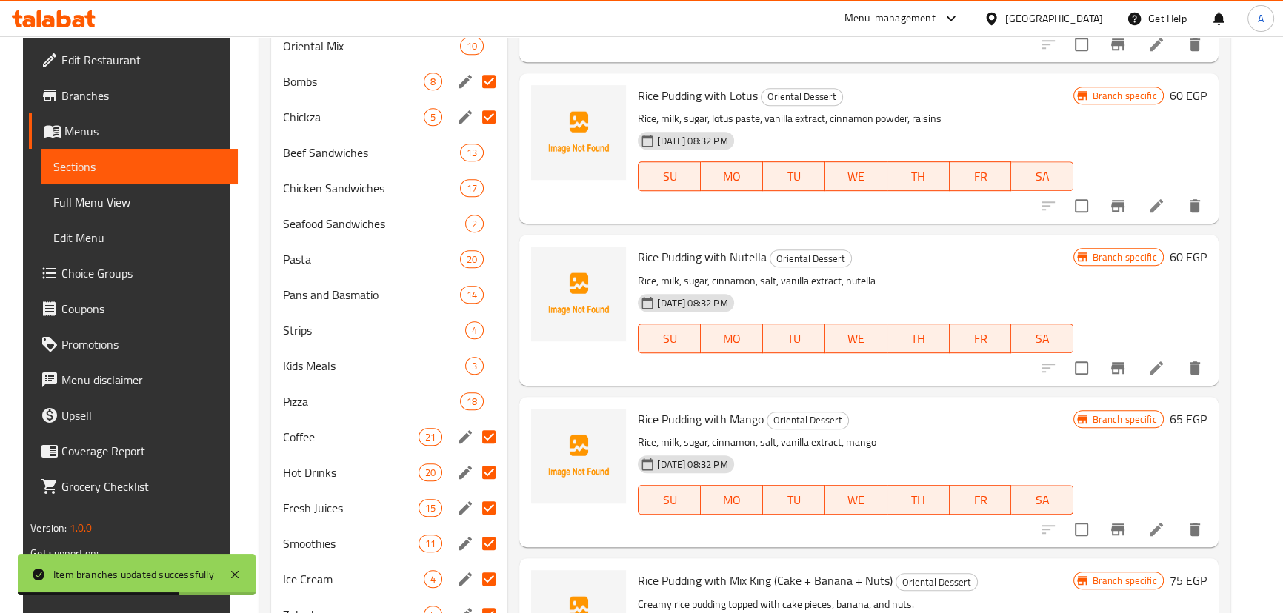
scroll to position [1146, 0]
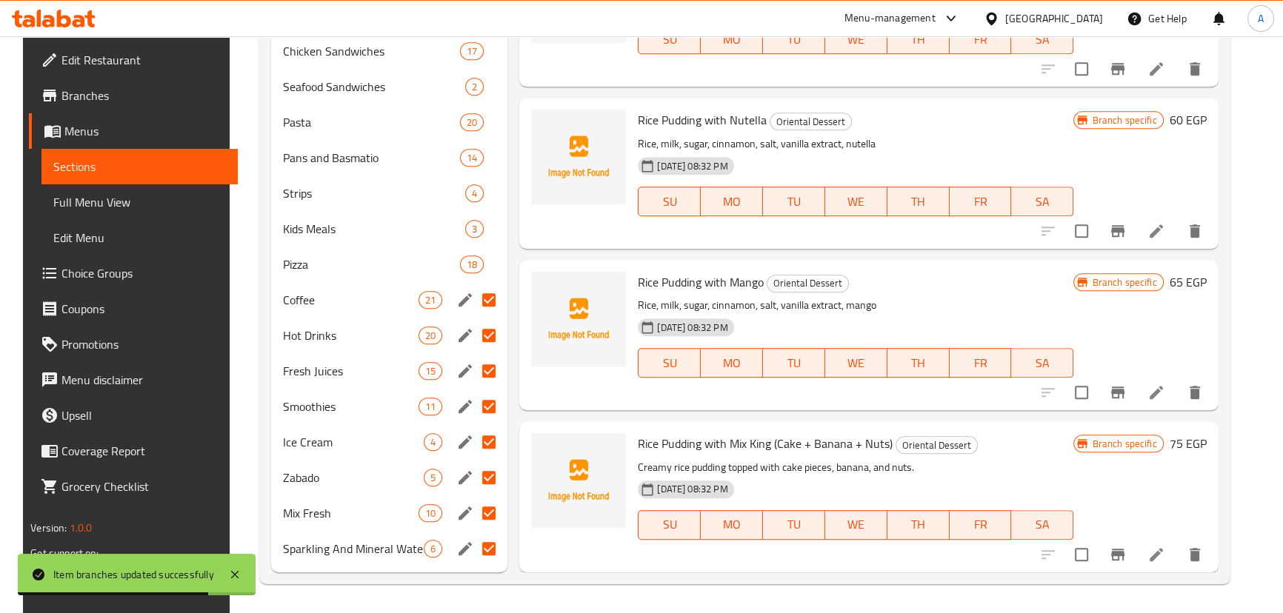
click at [1124, 549] on icon "Branch-specific-item" at bounding box center [1117, 555] width 13 height 12
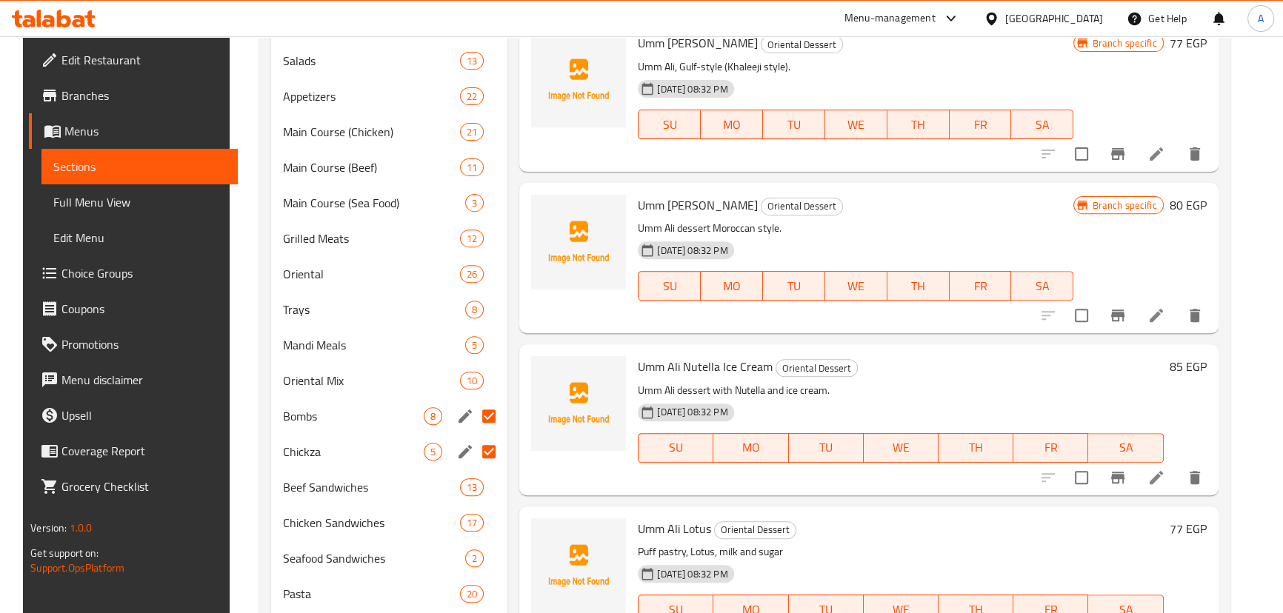
scroll to position [541, 0]
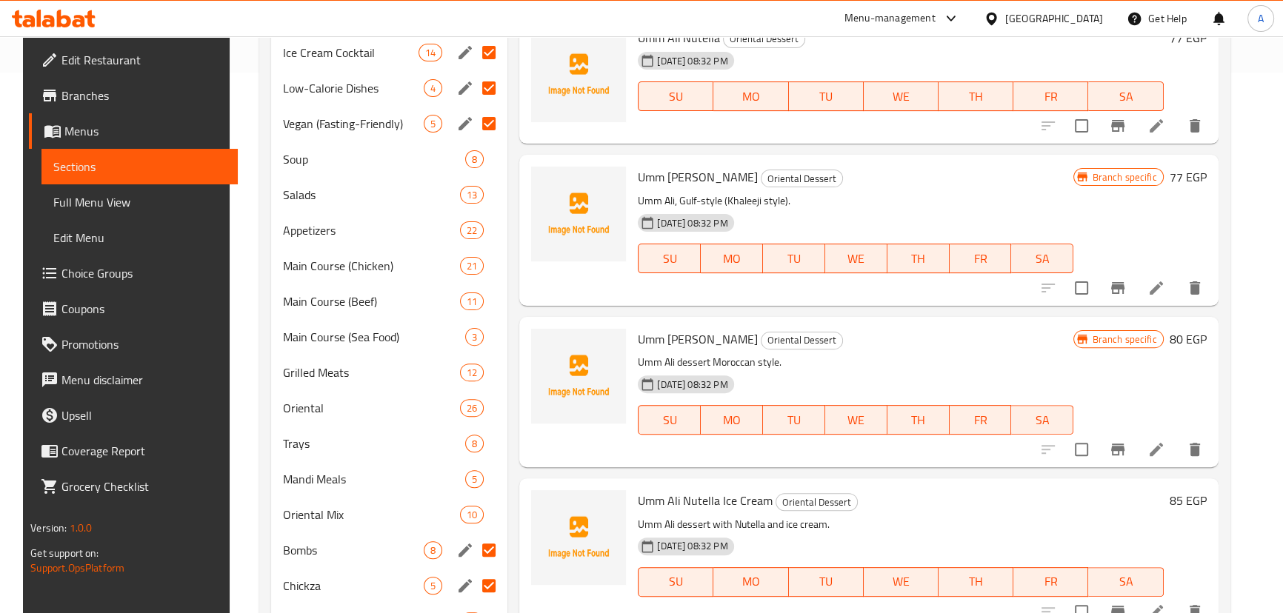
click at [1126, 452] on icon "Branch-specific-item" at bounding box center [1118, 450] width 18 height 18
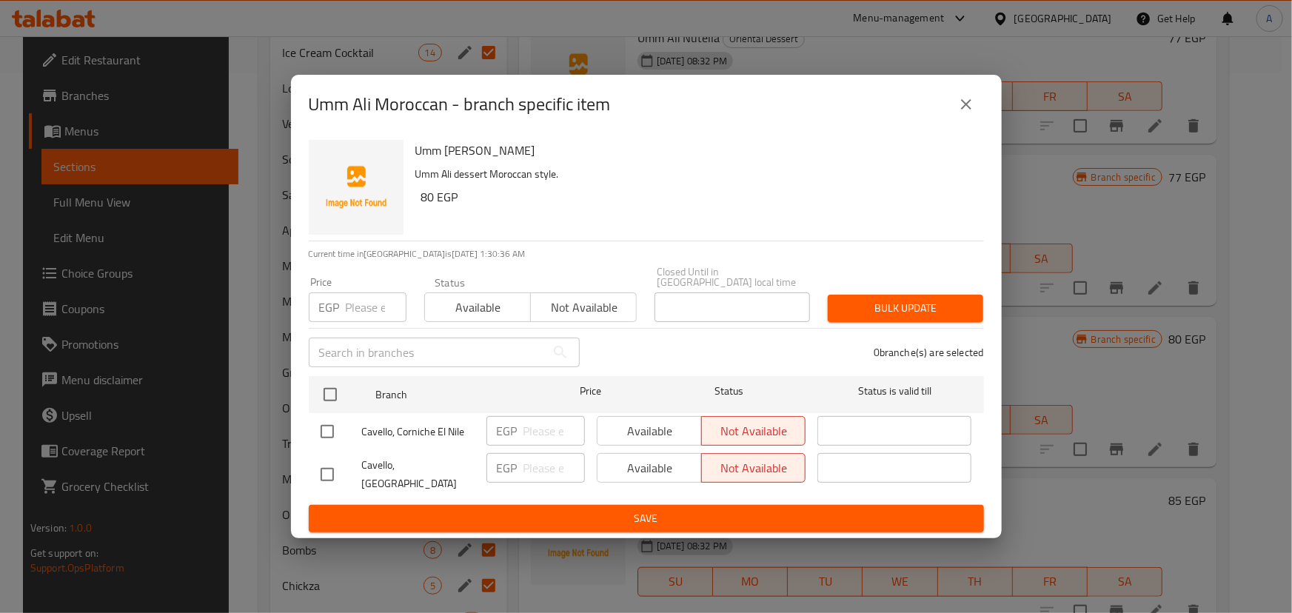
click at [329, 429] on input "checkbox" at bounding box center [327, 431] width 31 height 31
checkbox input "true"
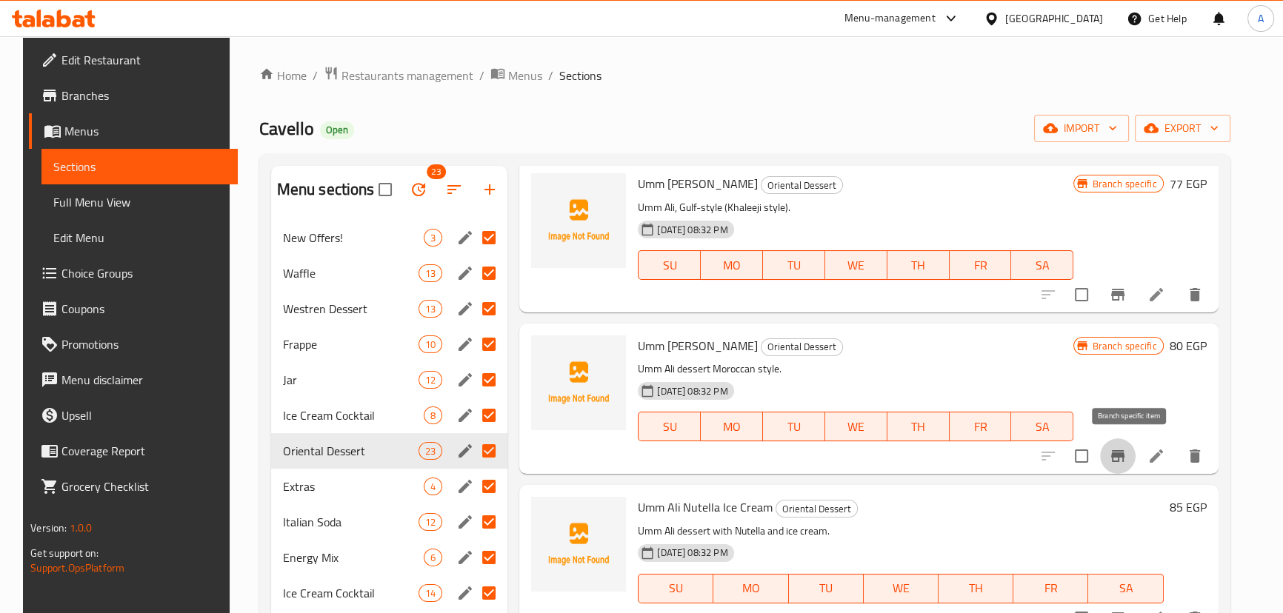
scroll to position [538, 0]
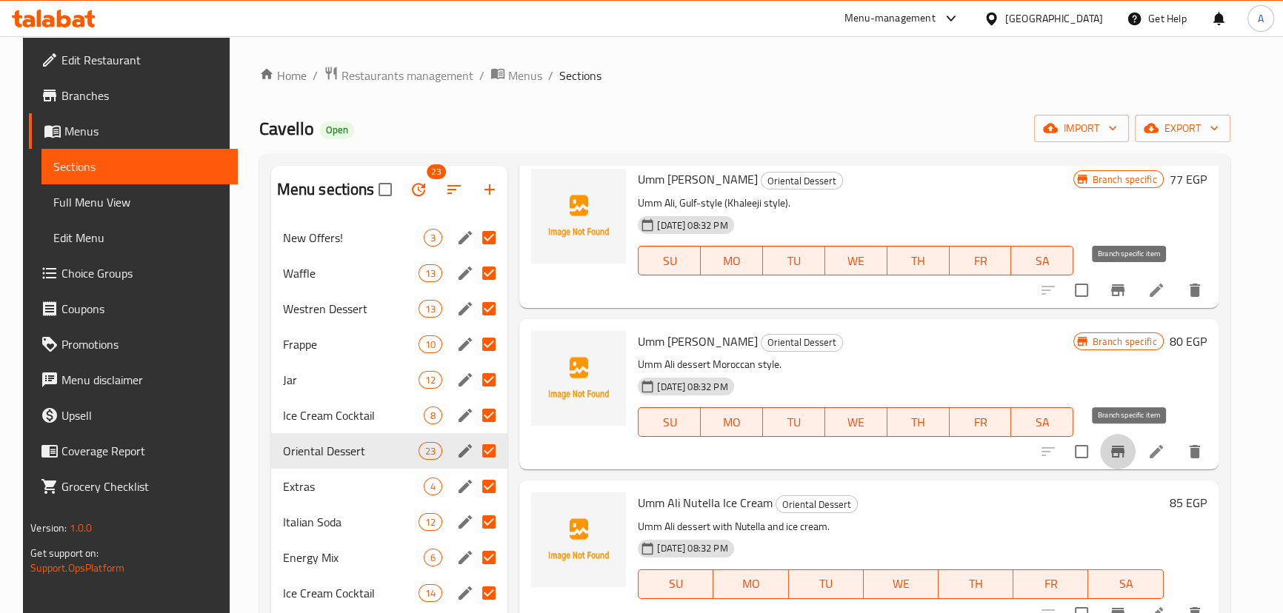
click at [1126, 283] on icon "Branch-specific-item" at bounding box center [1118, 290] width 18 height 18
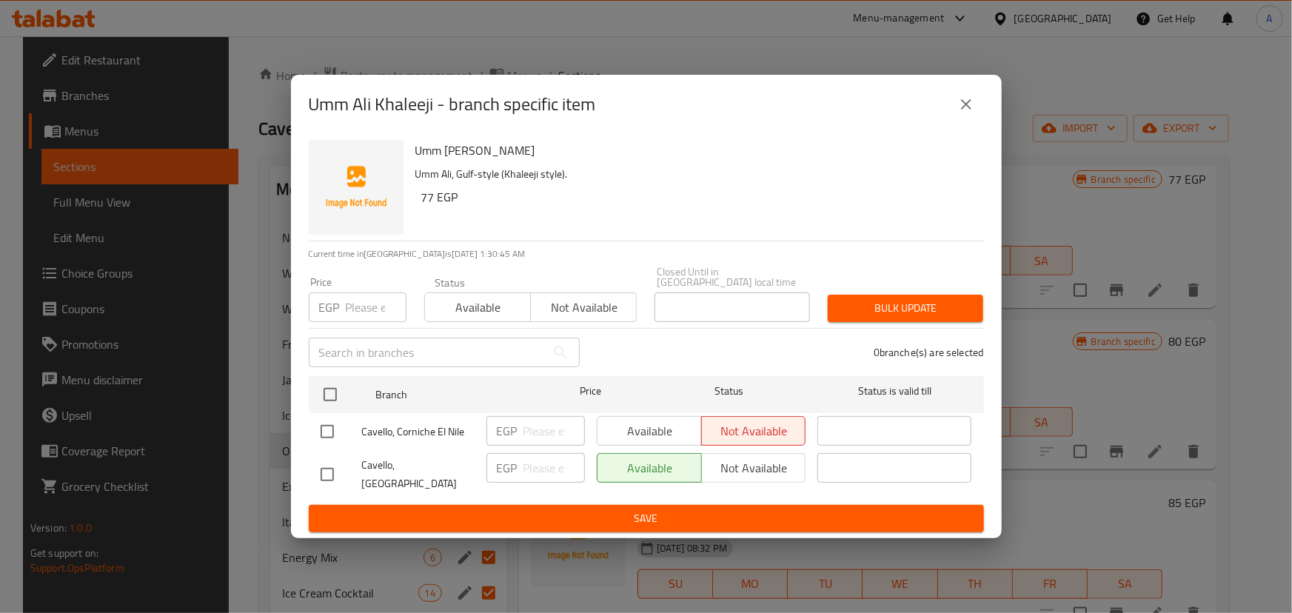
click at [327, 427] on input "checkbox" at bounding box center [327, 431] width 31 height 31
checkbox input "true"
click at [666, 435] on span "Available" at bounding box center [650, 431] width 93 height 21
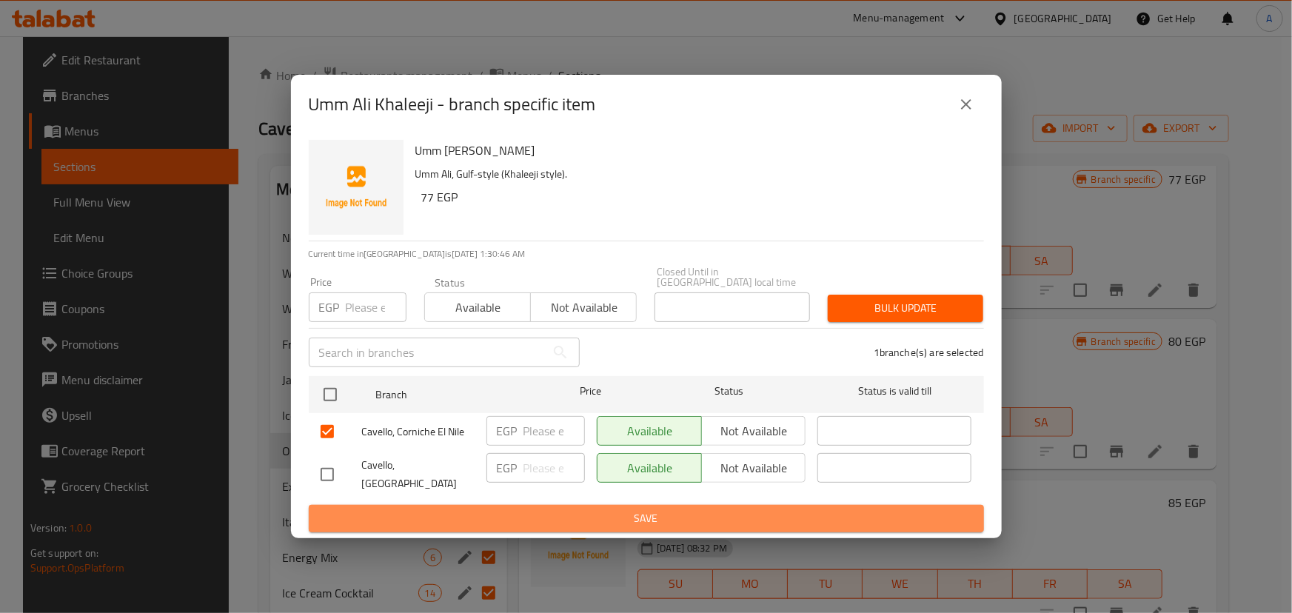
click at [649, 509] on span "Save" at bounding box center [647, 518] width 652 height 19
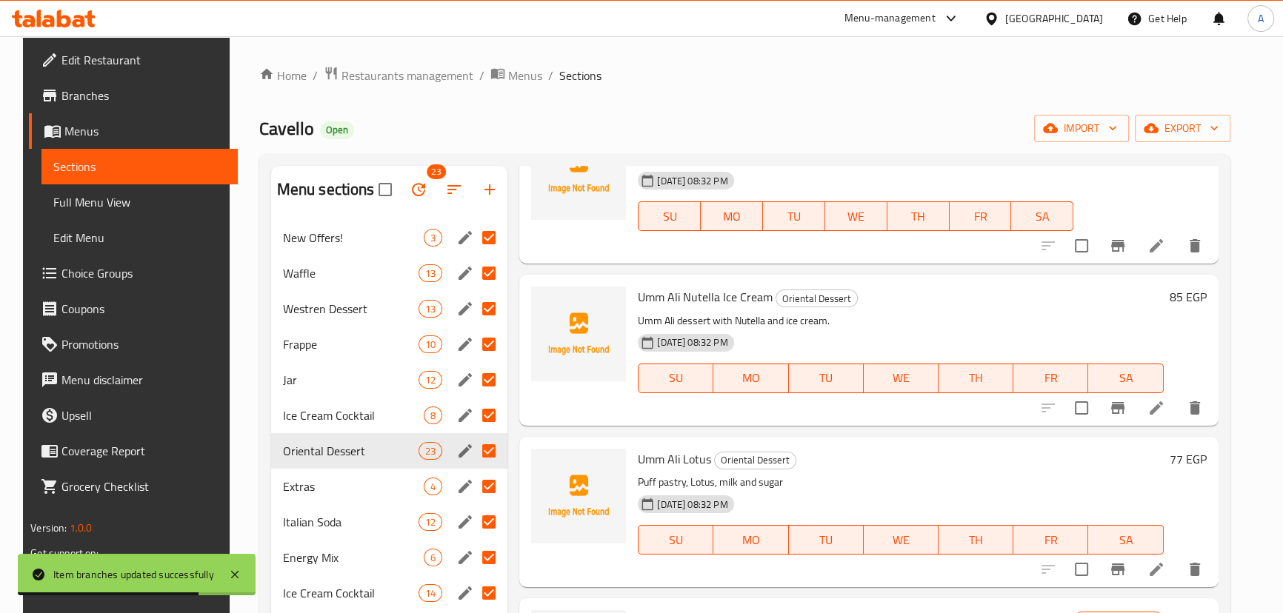
scroll to position [606, 0]
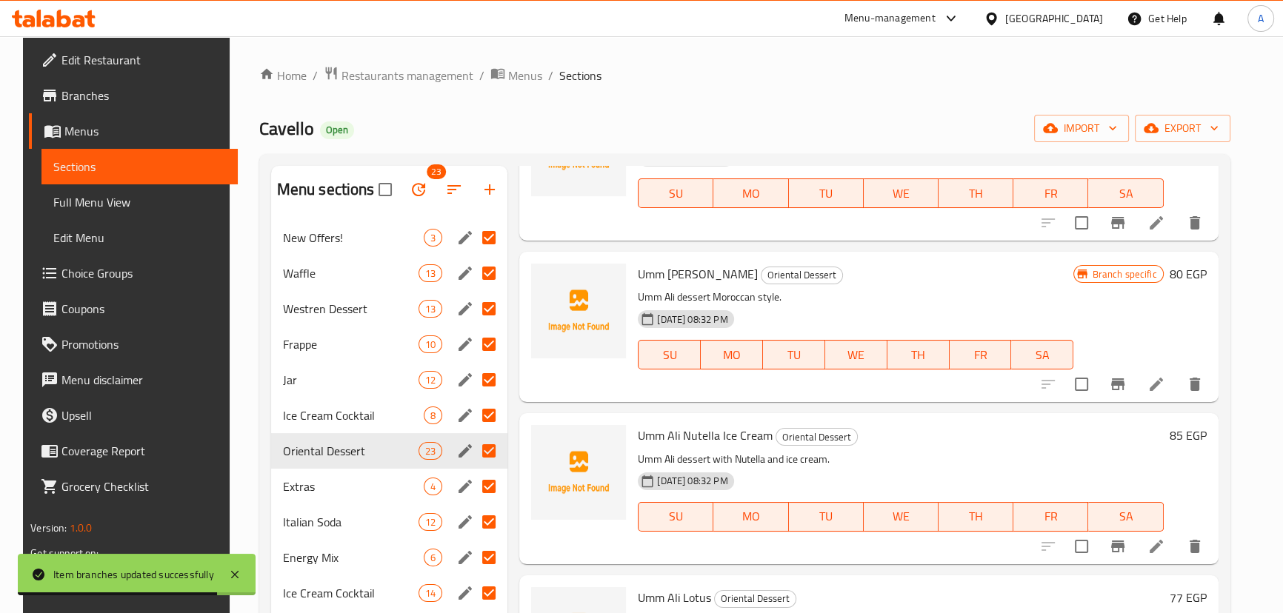
click at [343, 412] on span "Ice Cream Cocktail" at bounding box center [353, 416] width 141 height 18
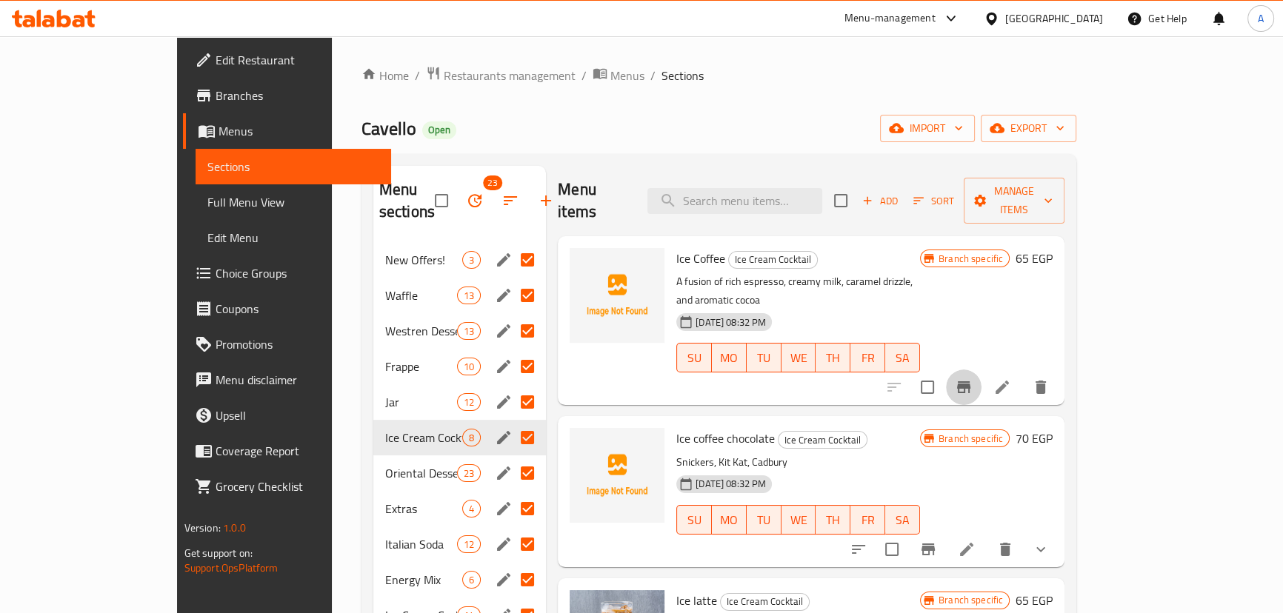
click at [970, 381] on icon "Branch-specific-item" at bounding box center [963, 387] width 13 height 12
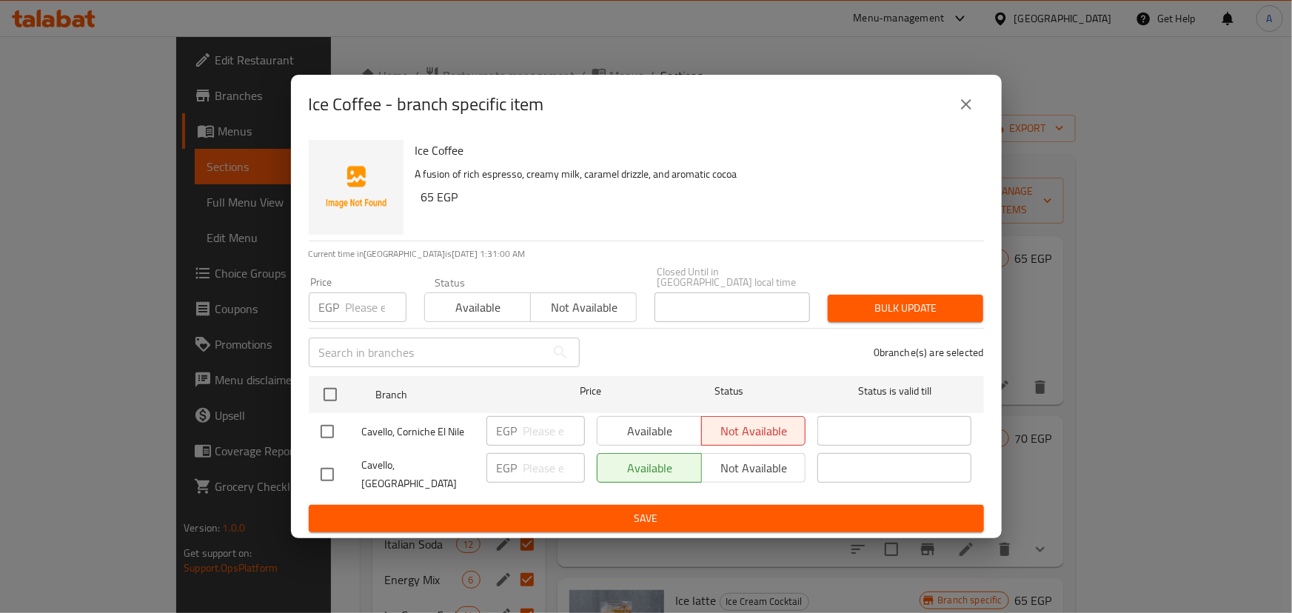
click at [319, 427] on input "checkbox" at bounding box center [327, 431] width 31 height 31
checkbox input "true"
click at [678, 428] on span "Available" at bounding box center [650, 431] width 93 height 21
click at [632, 509] on span "Save" at bounding box center [647, 518] width 652 height 19
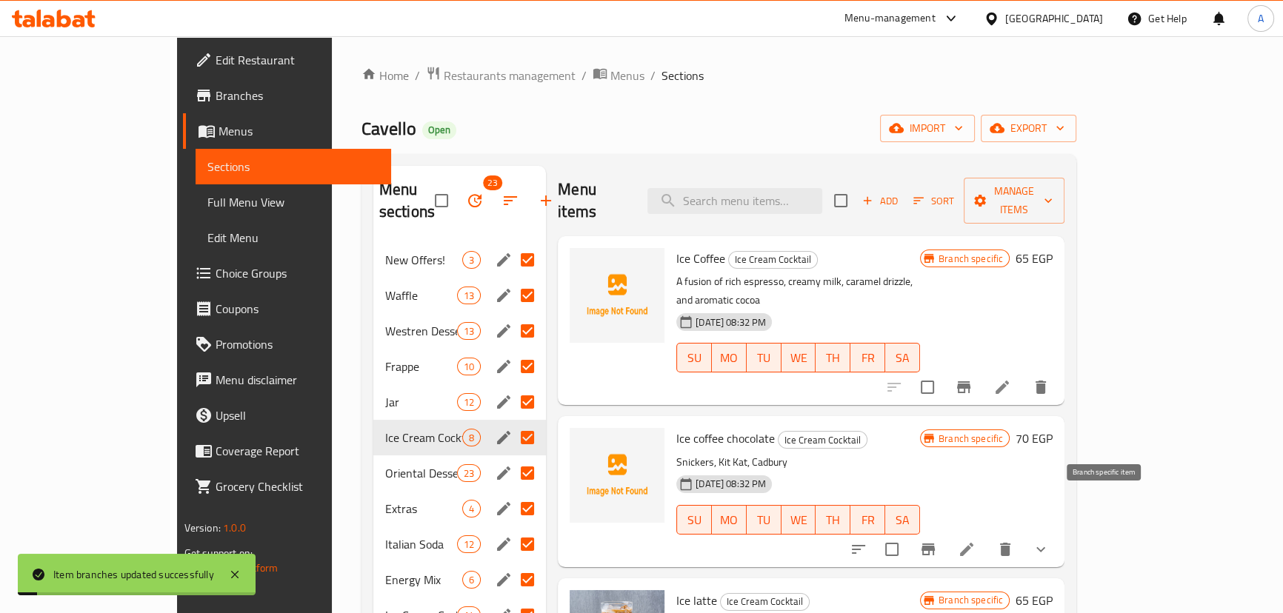
click at [937, 541] on icon "Branch-specific-item" at bounding box center [928, 550] width 18 height 18
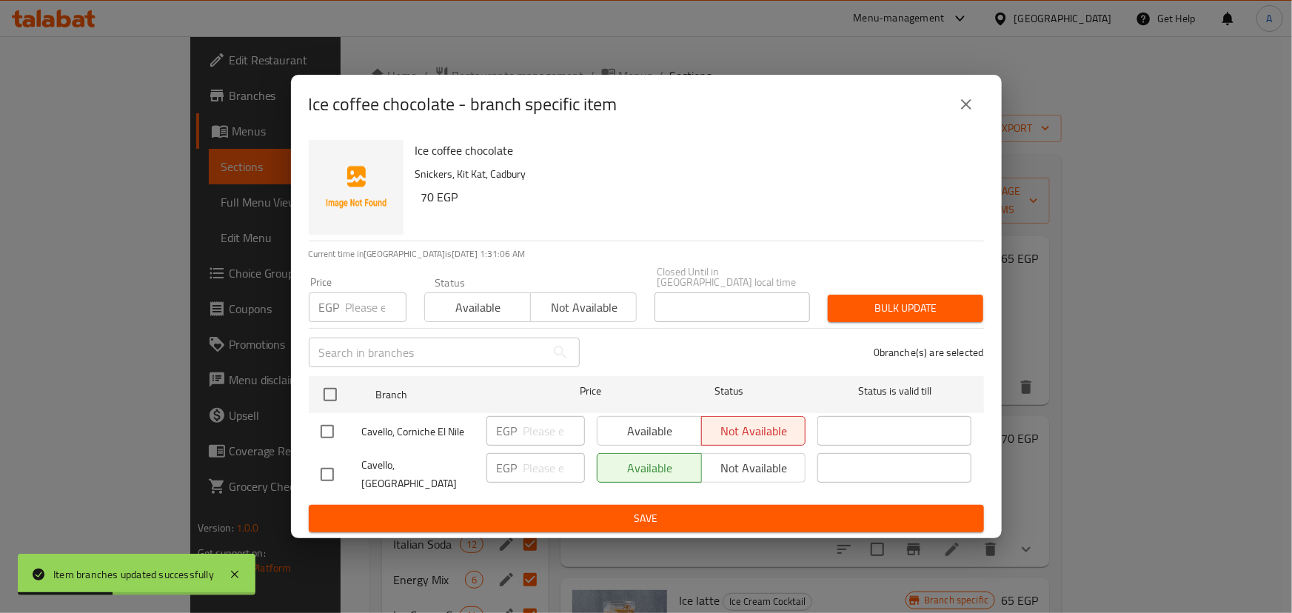
click at [336, 438] on input "checkbox" at bounding box center [327, 431] width 31 height 31
checkbox input "true"
click at [656, 432] on span "Available" at bounding box center [650, 431] width 93 height 21
click at [626, 510] on span "Save" at bounding box center [647, 518] width 652 height 19
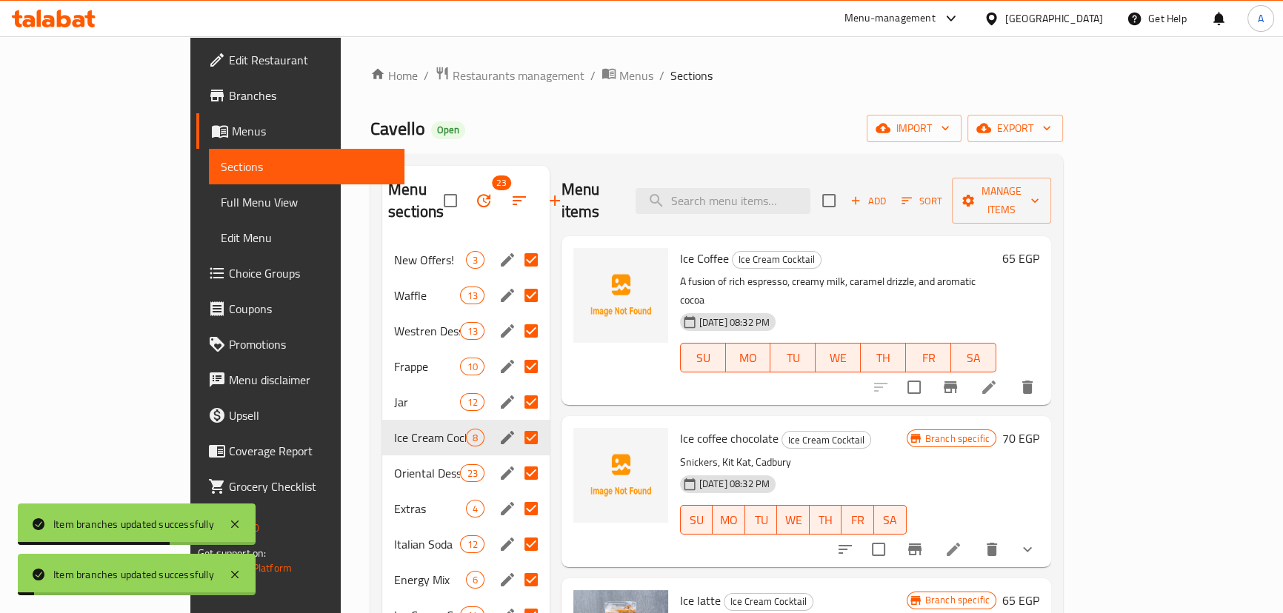
scroll to position [201, 0]
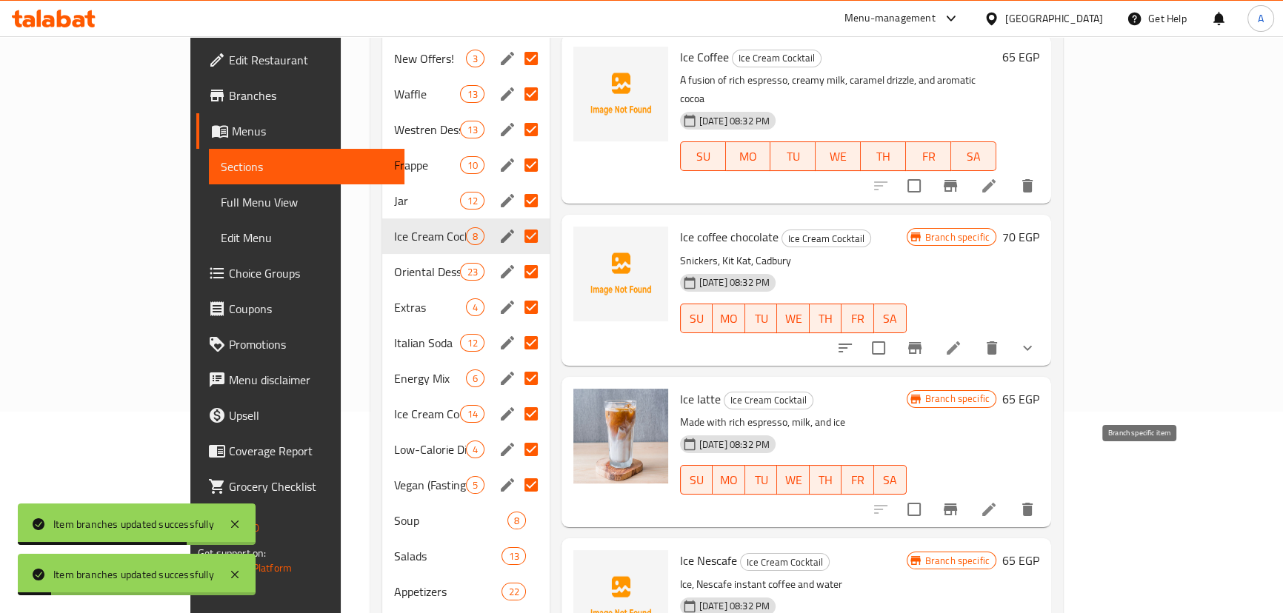
click at [957, 504] on icon "Branch-specific-item" at bounding box center [949, 510] width 13 height 12
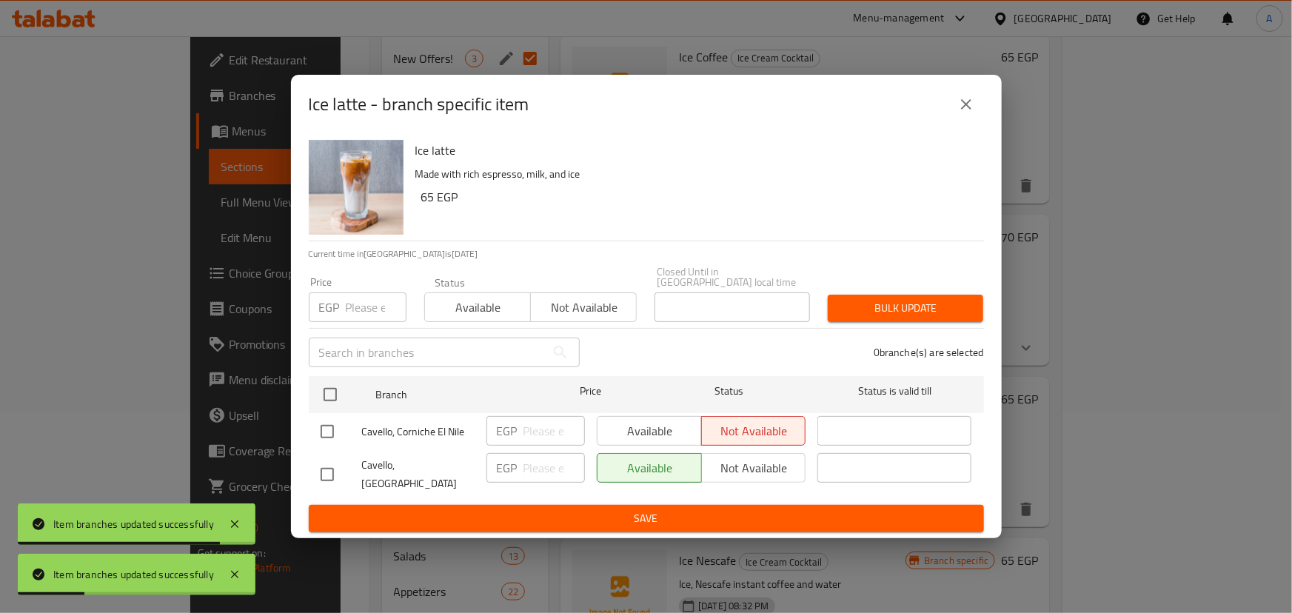
click at [329, 444] on input "checkbox" at bounding box center [327, 431] width 31 height 31
checkbox input "true"
click at [678, 427] on span "Available" at bounding box center [650, 431] width 93 height 21
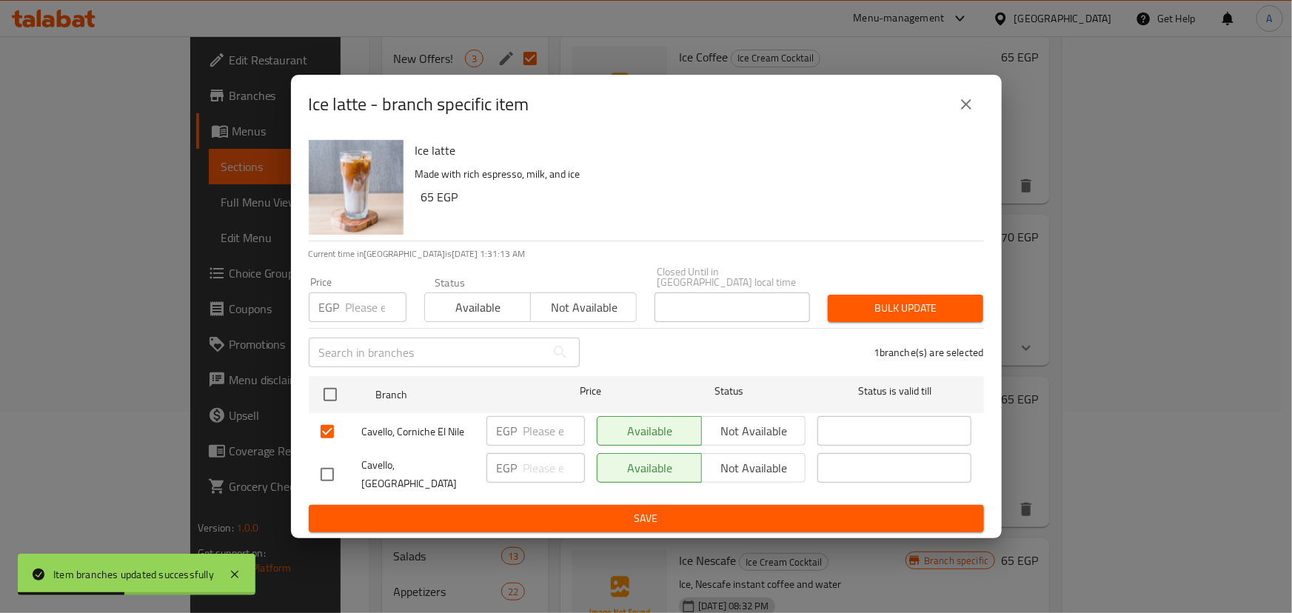
click at [624, 510] on span "Save" at bounding box center [647, 518] width 652 height 19
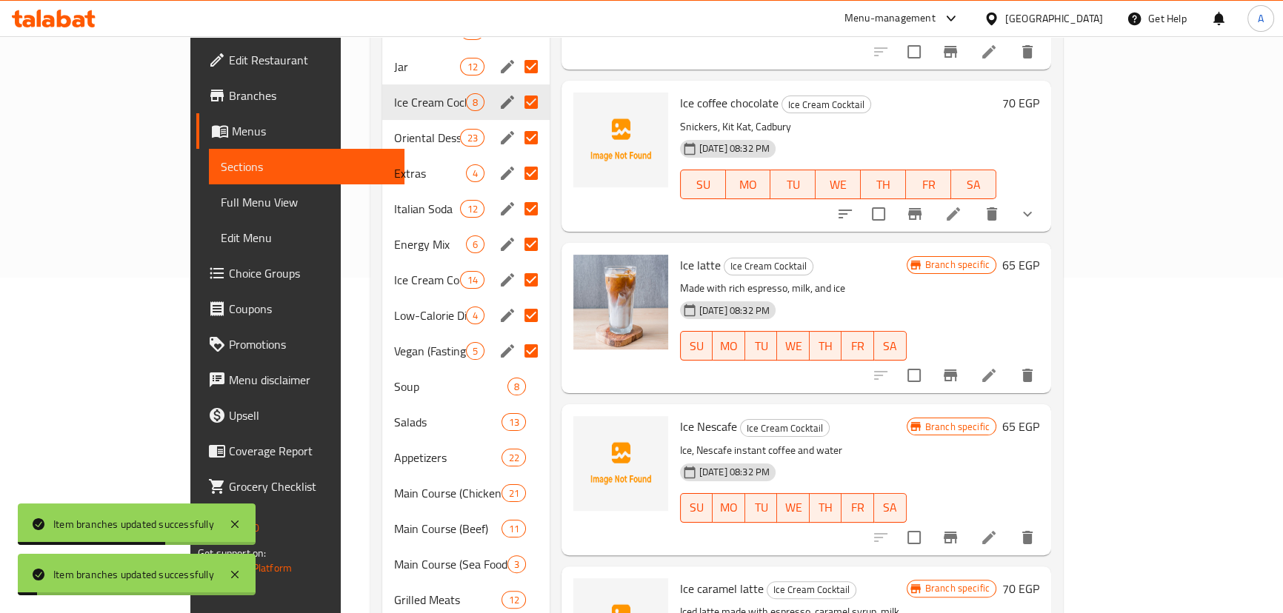
scroll to position [336, 0]
click at [959, 528] on icon "Branch-specific-item" at bounding box center [950, 537] width 18 height 18
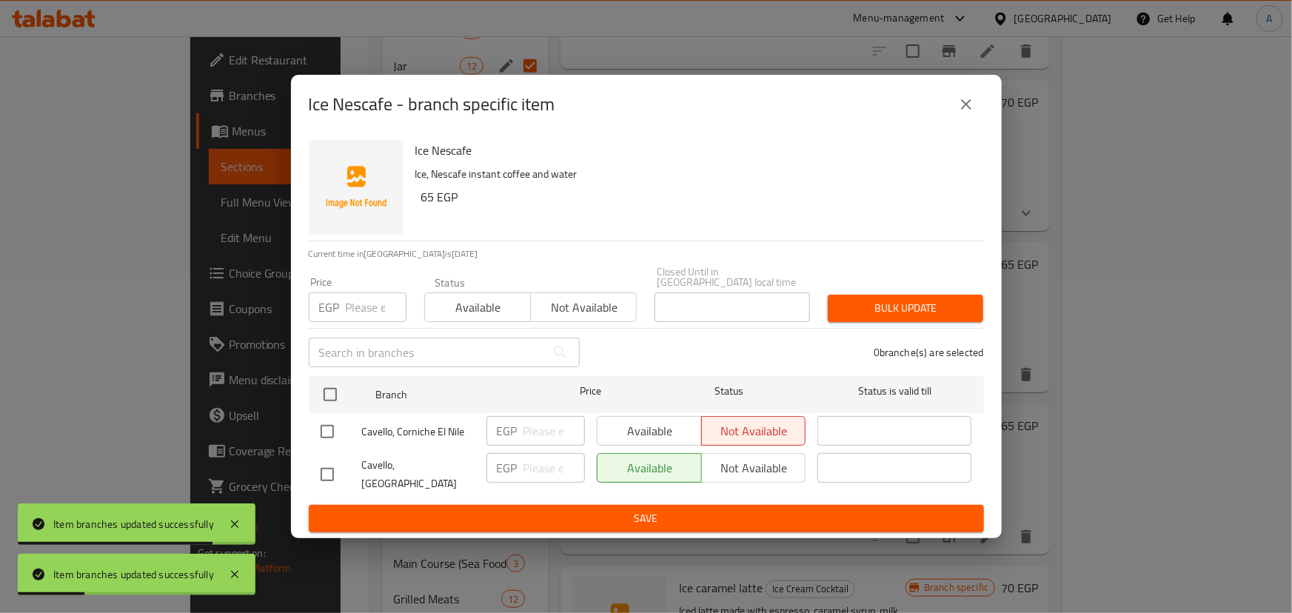
click at [334, 429] on input "checkbox" at bounding box center [327, 431] width 31 height 31
checkbox input "true"
click at [655, 431] on span "Available" at bounding box center [650, 431] width 93 height 21
click at [598, 509] on span "Save" at bounding box center [647, 518] width 652 height 19
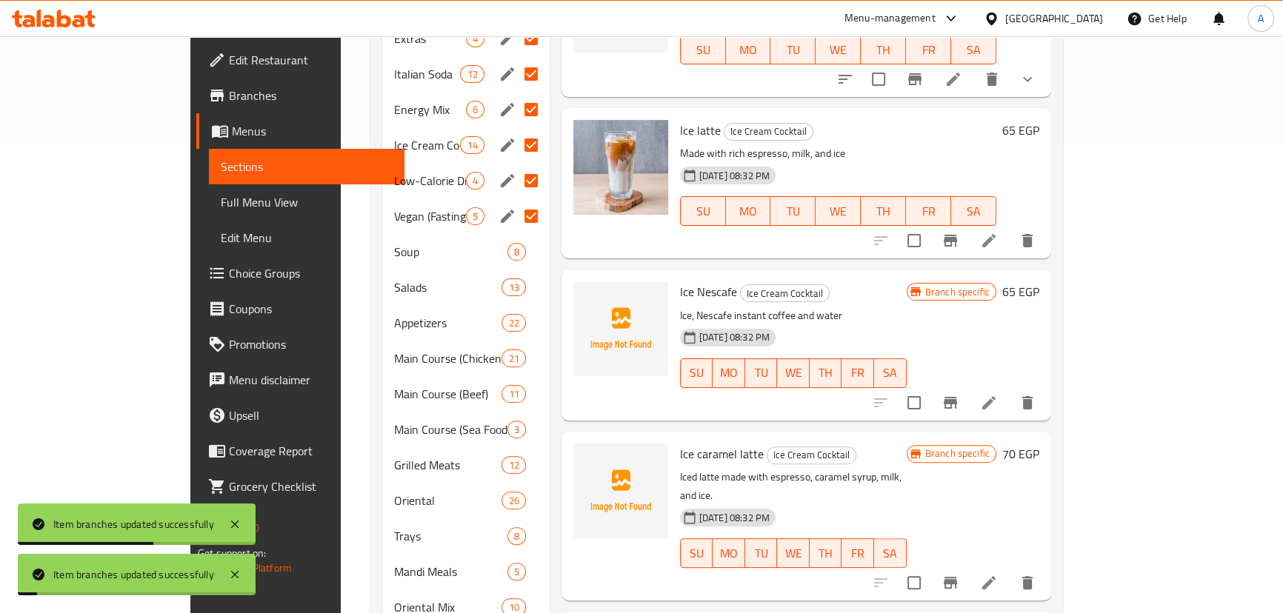
scroll to position [471, 0]
click at [957, 576] on icon "Branch-specific-item" at bounding box center [949, 582] width 13 height 12
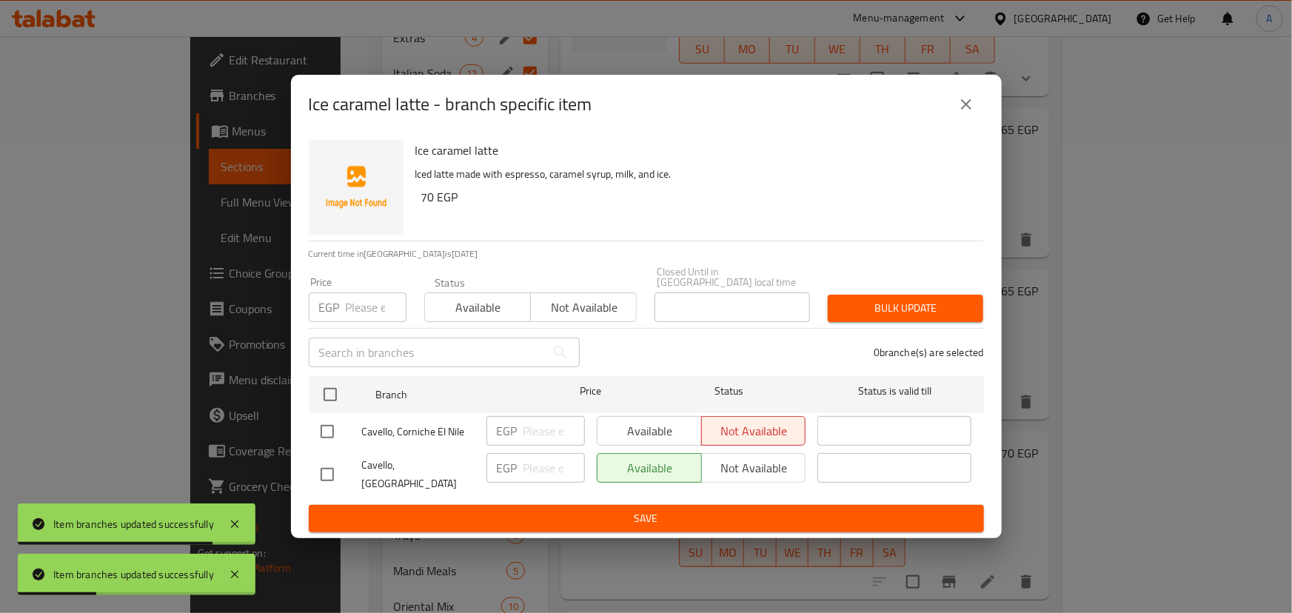
click at [323, 431] on input "checkbox" at bounding box center [327, 431] width 31 height 31
checkbox input "true"
click at [664, 432] on span "Available" at bounding box center [650, 431] width 93 height 21
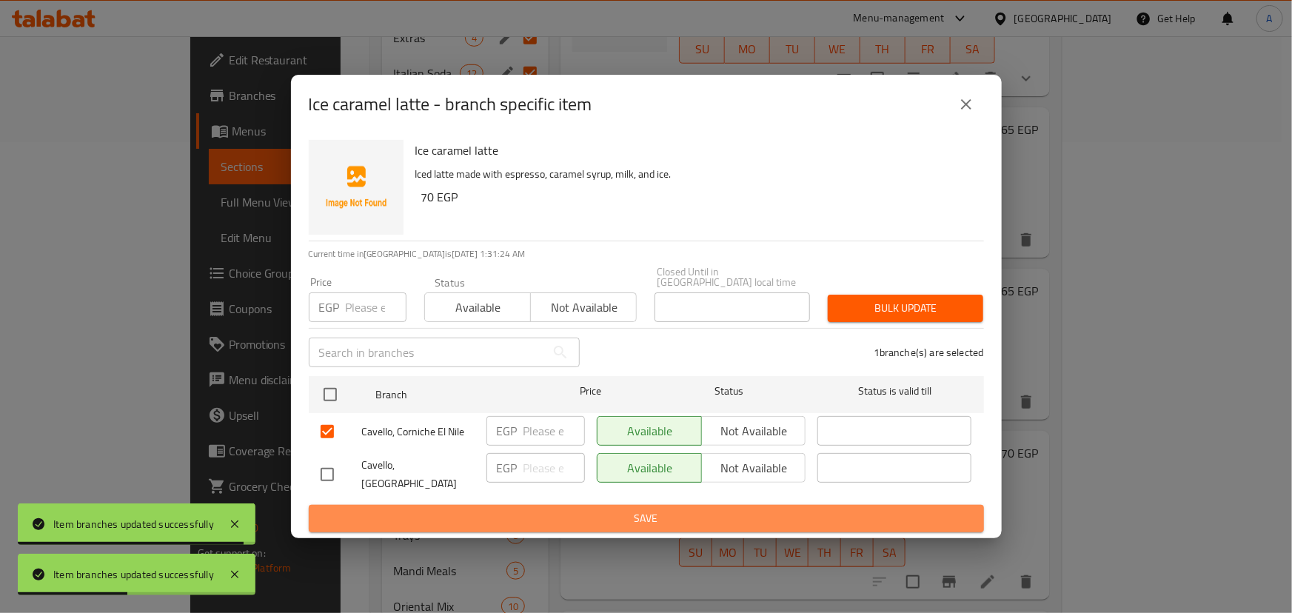
click at [632, 509] on span "Save" at bounding box center [647, 518] width 652 height 19
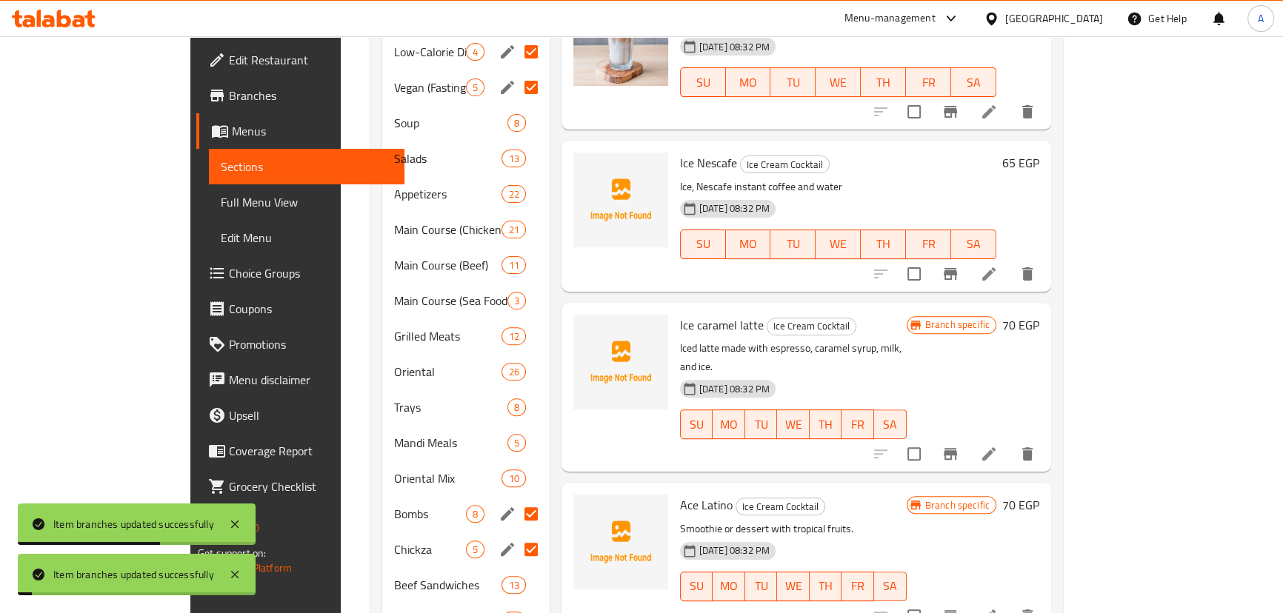
scroll to position [673, 0]
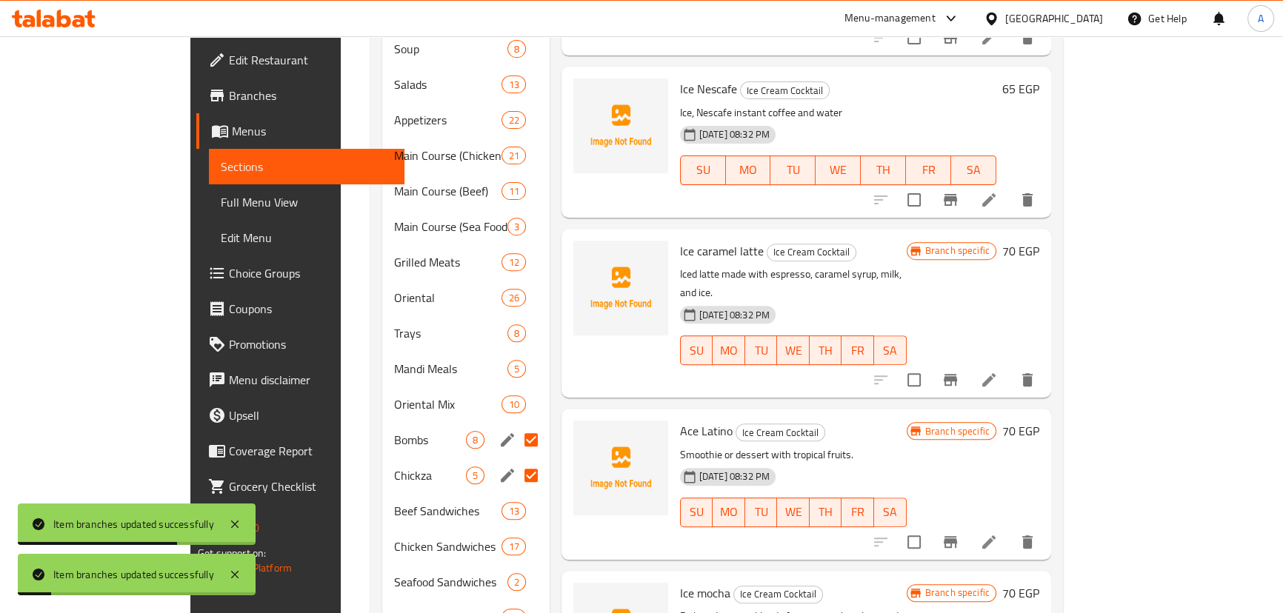
click at [957, 536] on icon "Branch-specific-item" at bounding box center [949, 542] width 13 height 12
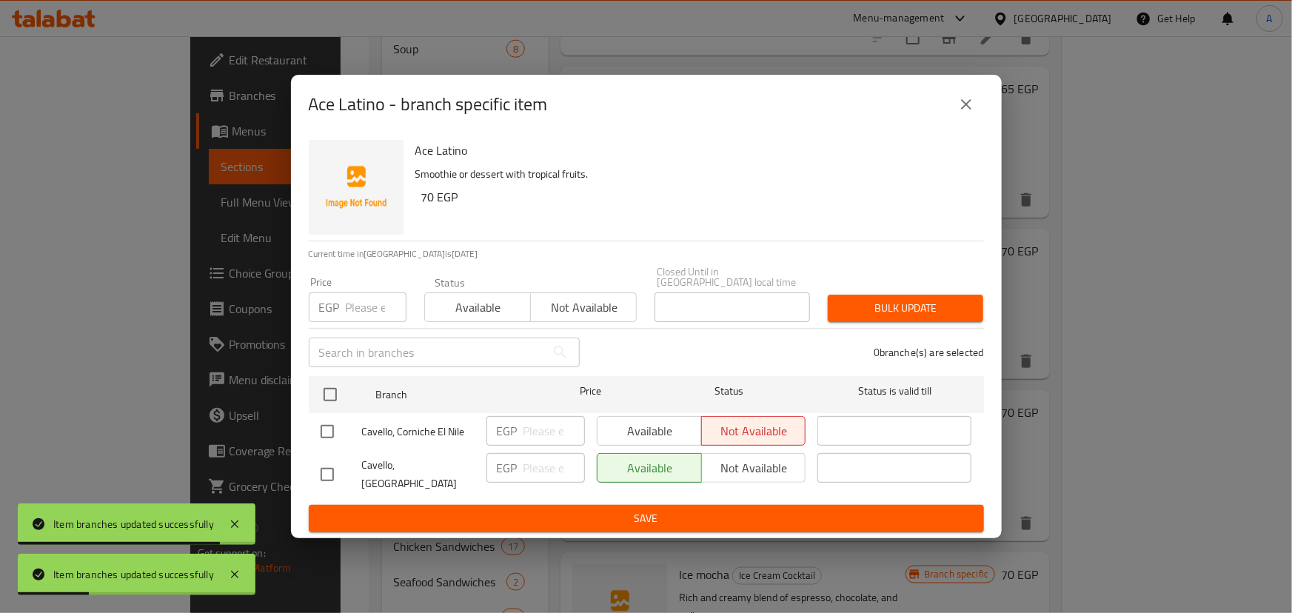
click at [325, 427] on input "checkbox" at bounding box center [327, 431] width 31 height 31
checkbox input "true"
click at [617, 437] on span "Available" at bounding box center [650, 431] width 93 height 21
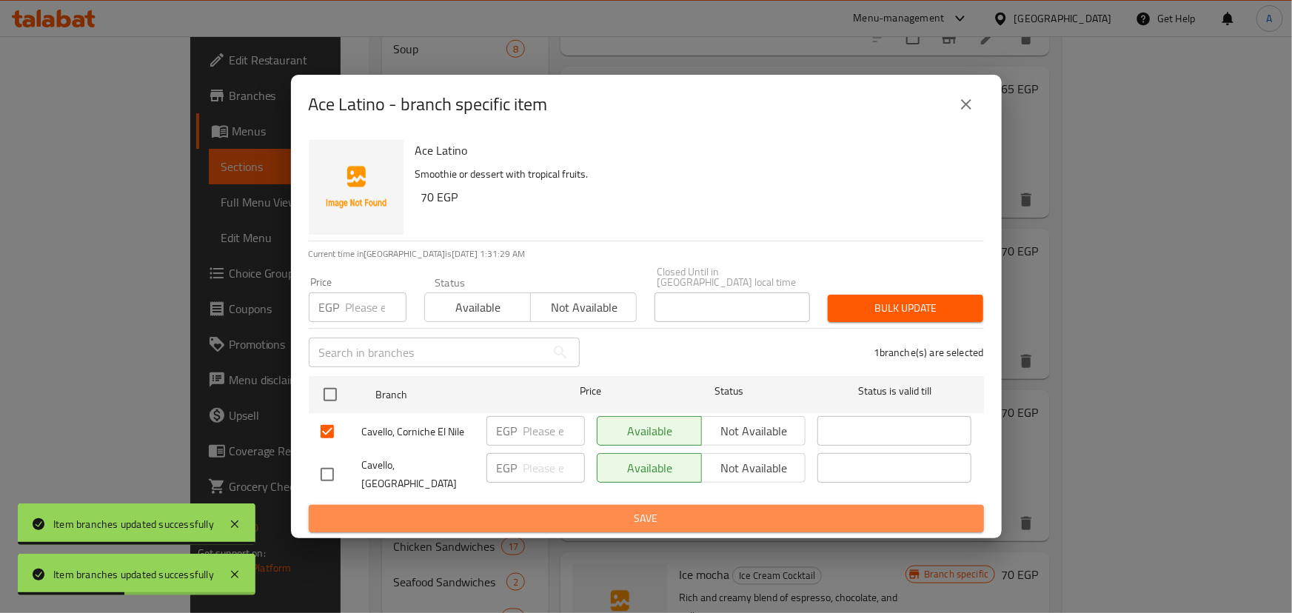
click at [603, 509] on span "Save" at bounding box center [647, 518] width 652 height 19
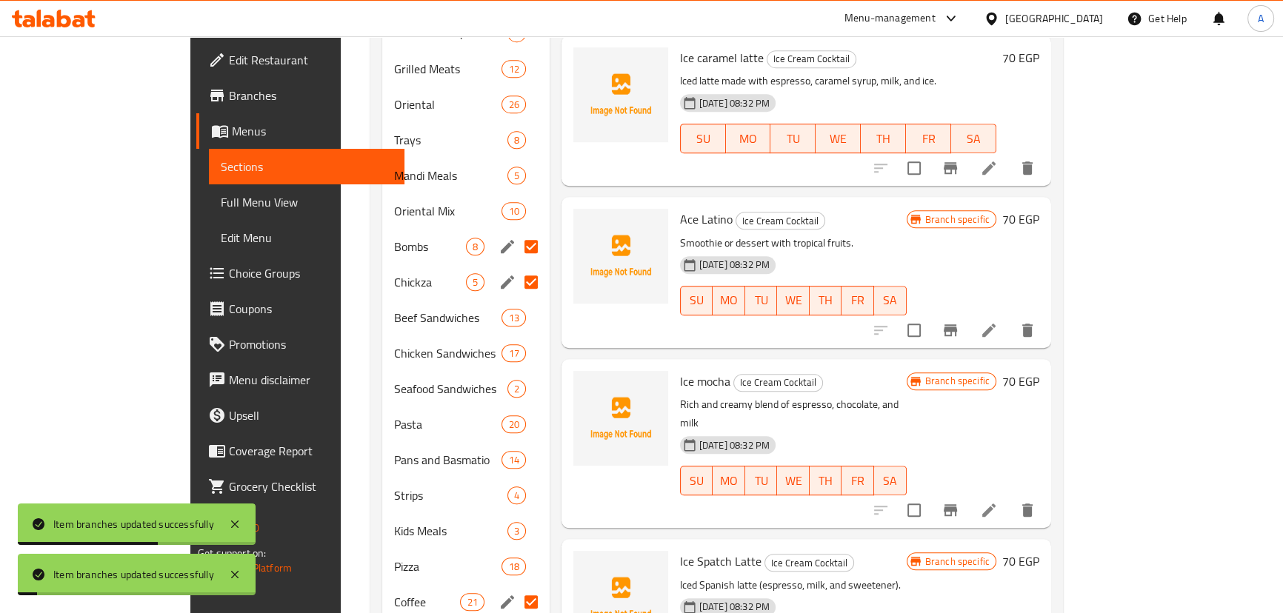
scroll to position [875, 0]
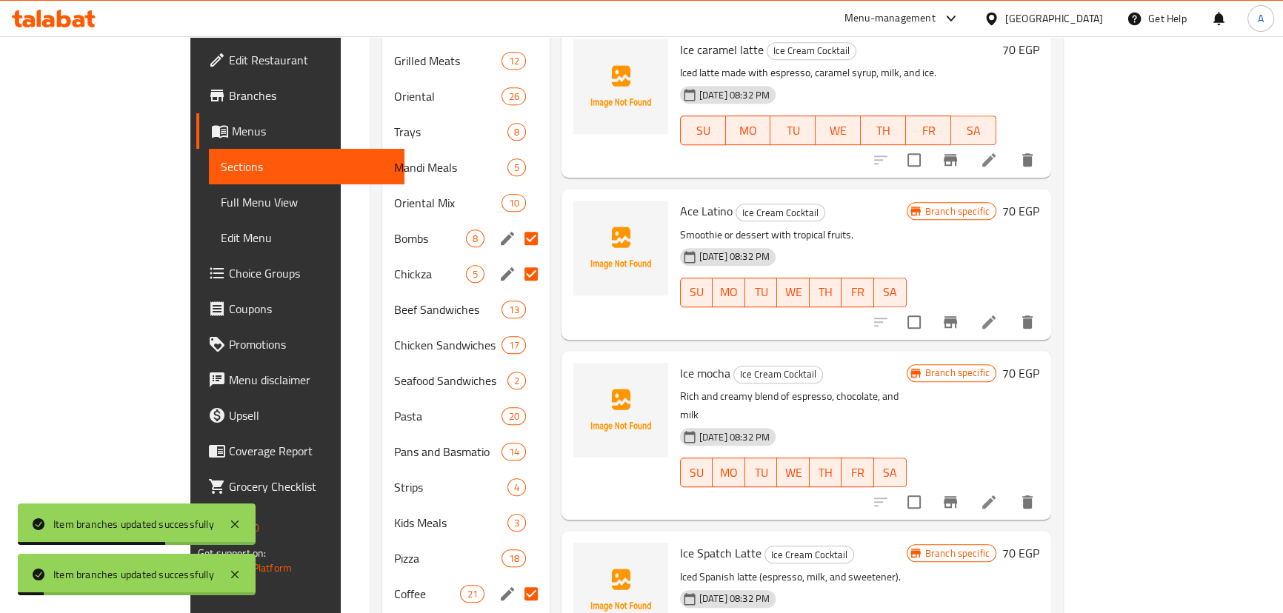
click at [959, 493] on icon "Branch-specific-item" at bounding box center [950, 502] width 18 height 18
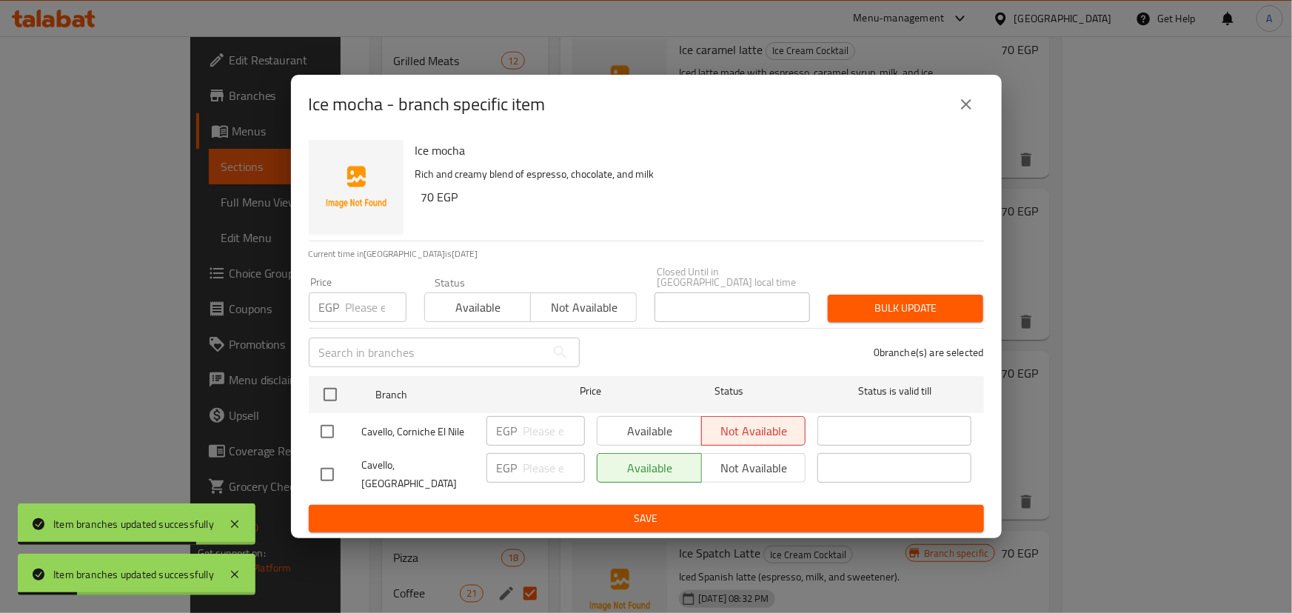
click at [320, 447] on input "checkbox" at bounding box center [327, 431] width 31 height 31
checkbox input "true"
click at [663, 429] on span "Available" at bounding box center [650, 431] width 93 height 21
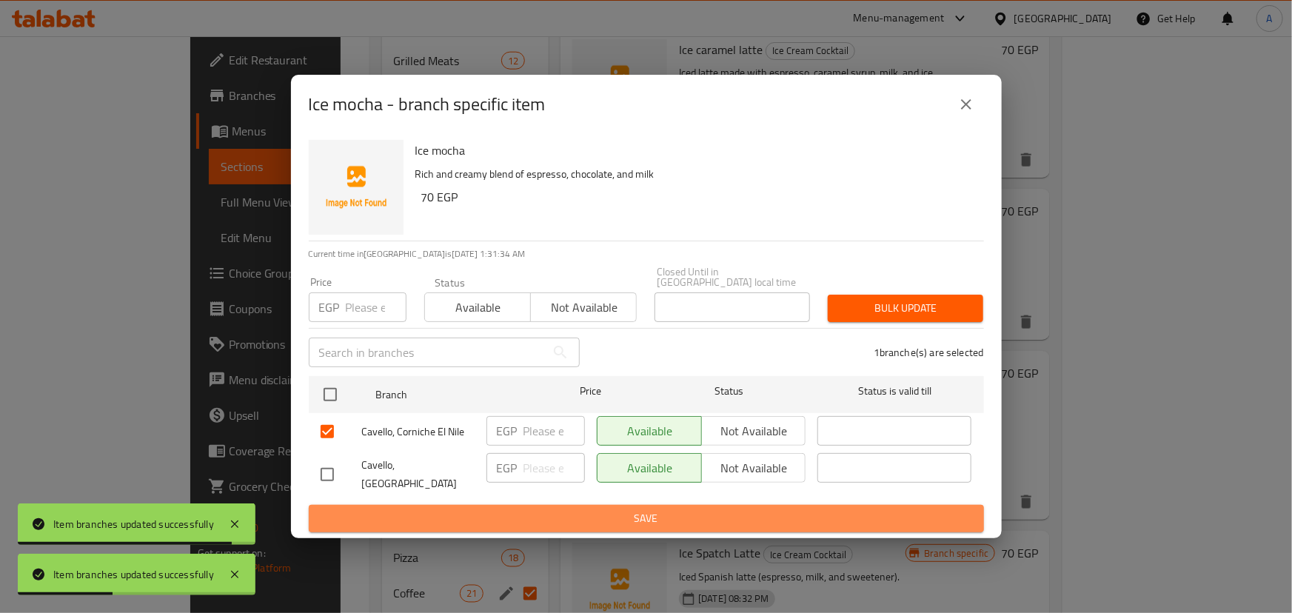
click at [629, 509] on span "Save" at bounding box center [647, 518] width 652 height 19
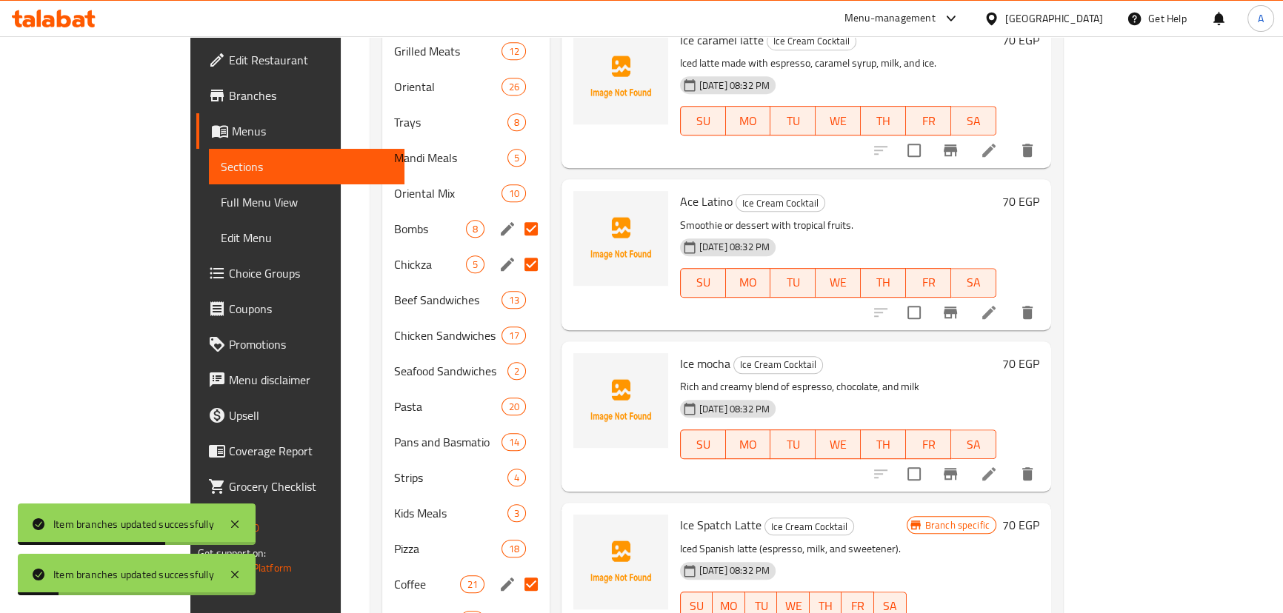
scroll to position [1009, 0]
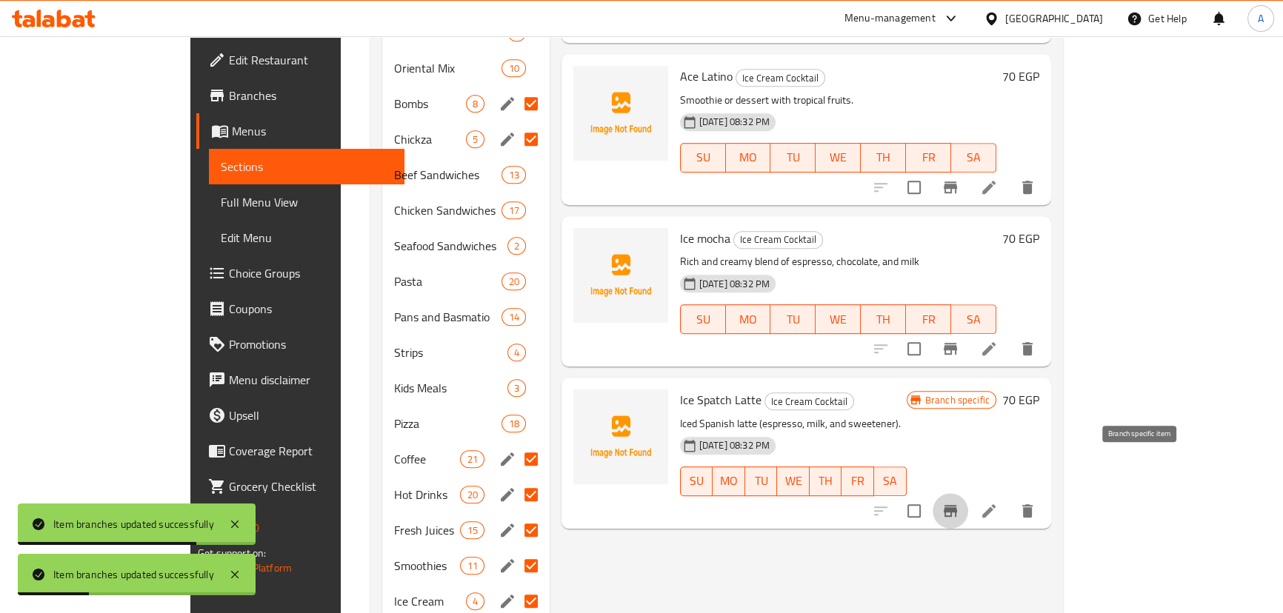
click at [957, 505] on icon "Branch-specific-item" at bounding box center [949, 511] width 13 height 12
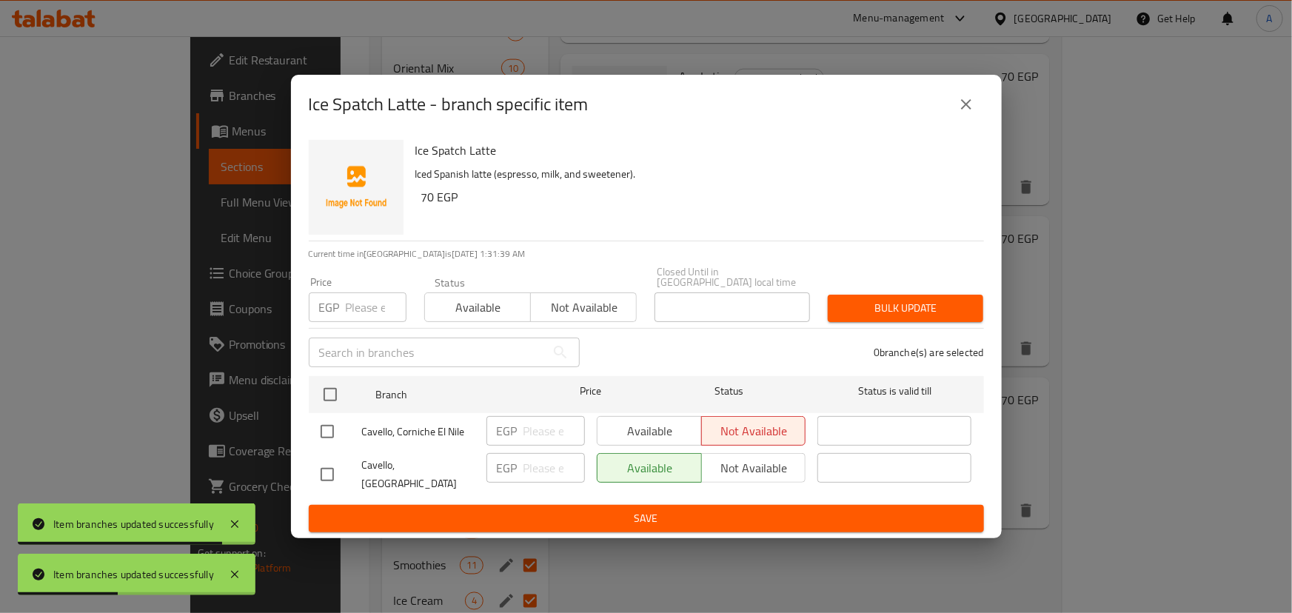
click at [322, 429] on input "checkbox" at bounding box center [327, 431] width 31 height 31
checkbox input "true"
click at [669, 429] on span "Available" at bounding box center [650, 431] width 93 height 21
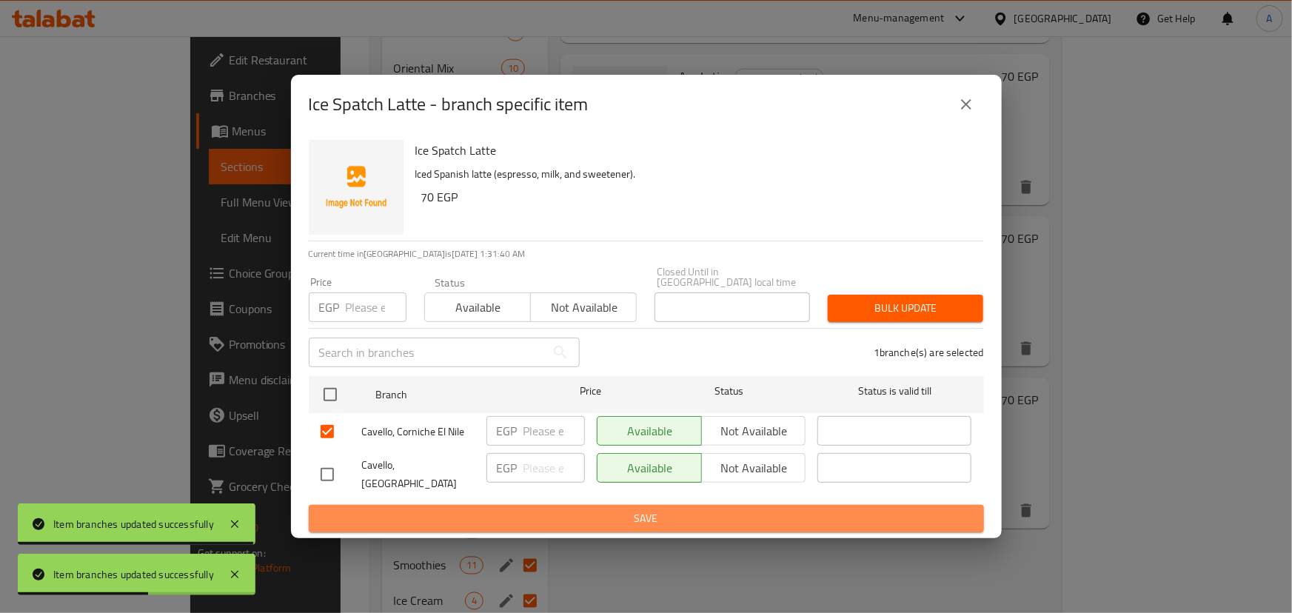
click at [652, 509] on span "Save" at bounding box center [647, 518] width 652 height 19
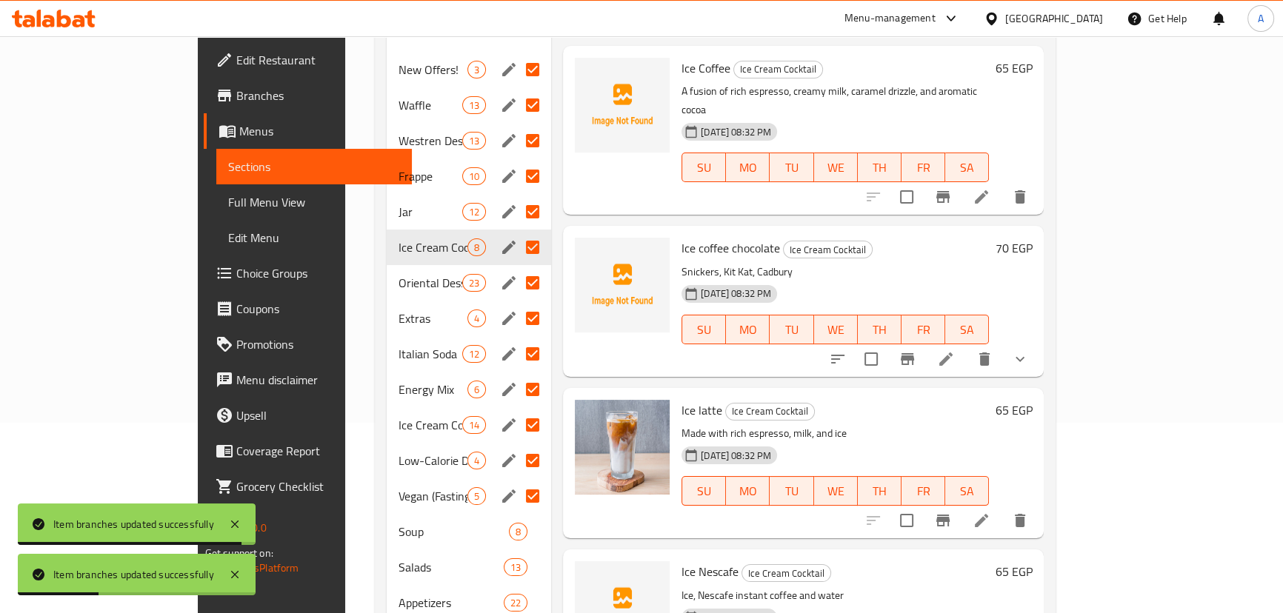
scroll to position [67, 0]
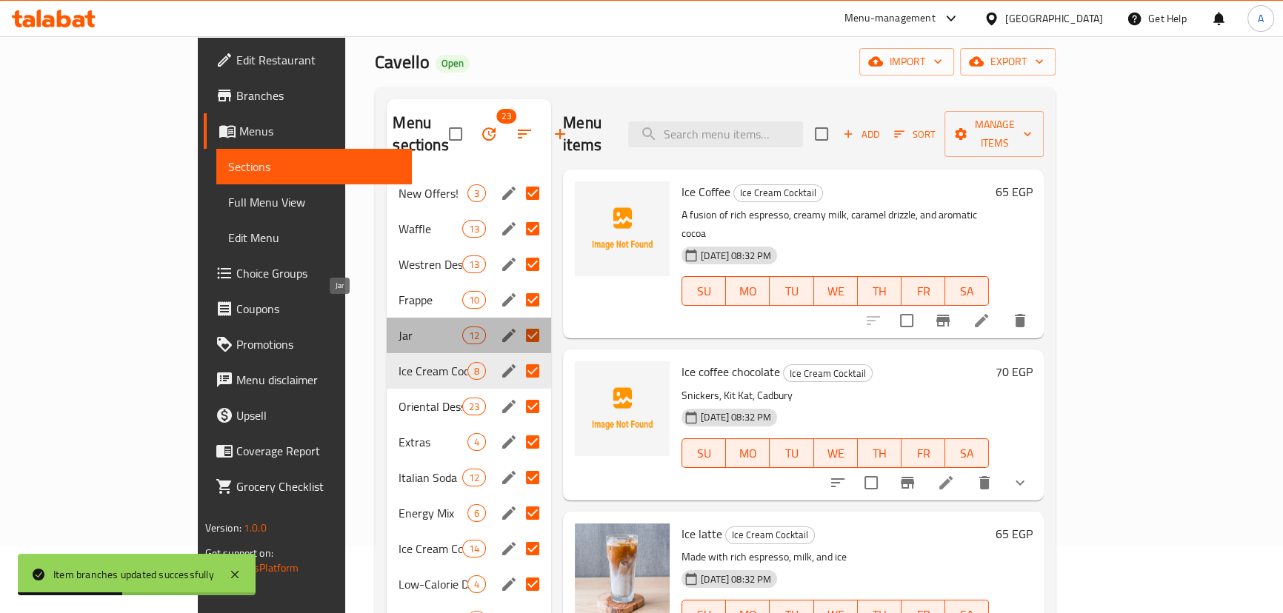
click at [398, 327] on span "Jar" at bounding box center [429, 336] width 63 height 18
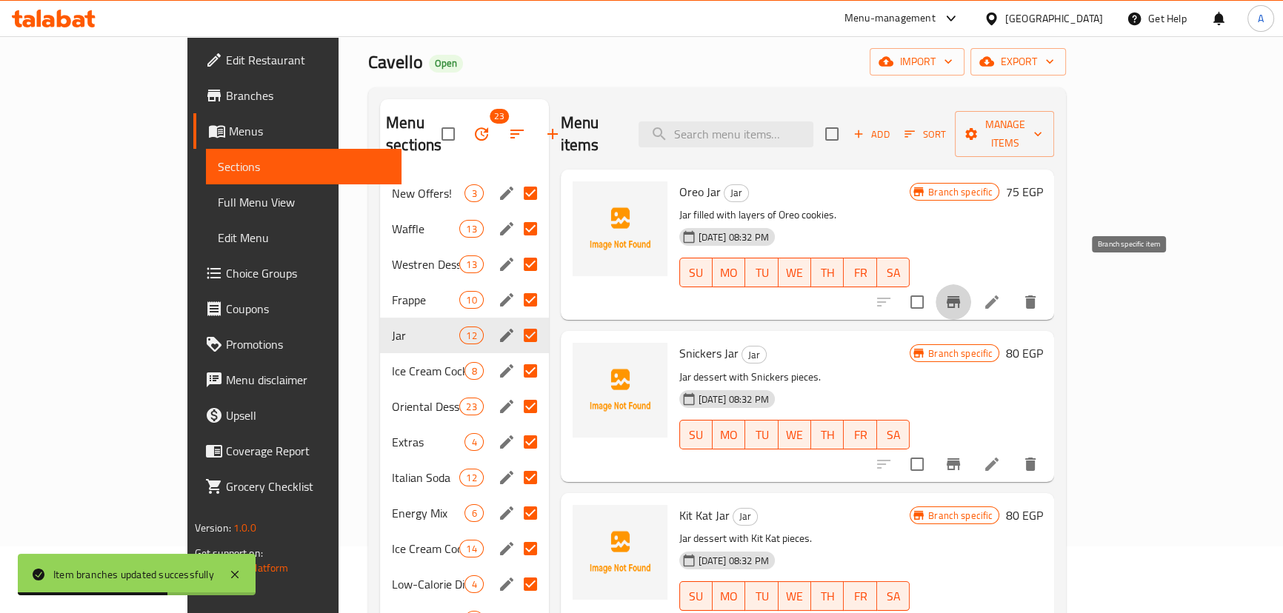
click at [960, 296] on icon "Branch-specific-item" at bounding box center [952, 302] width 13 height 12
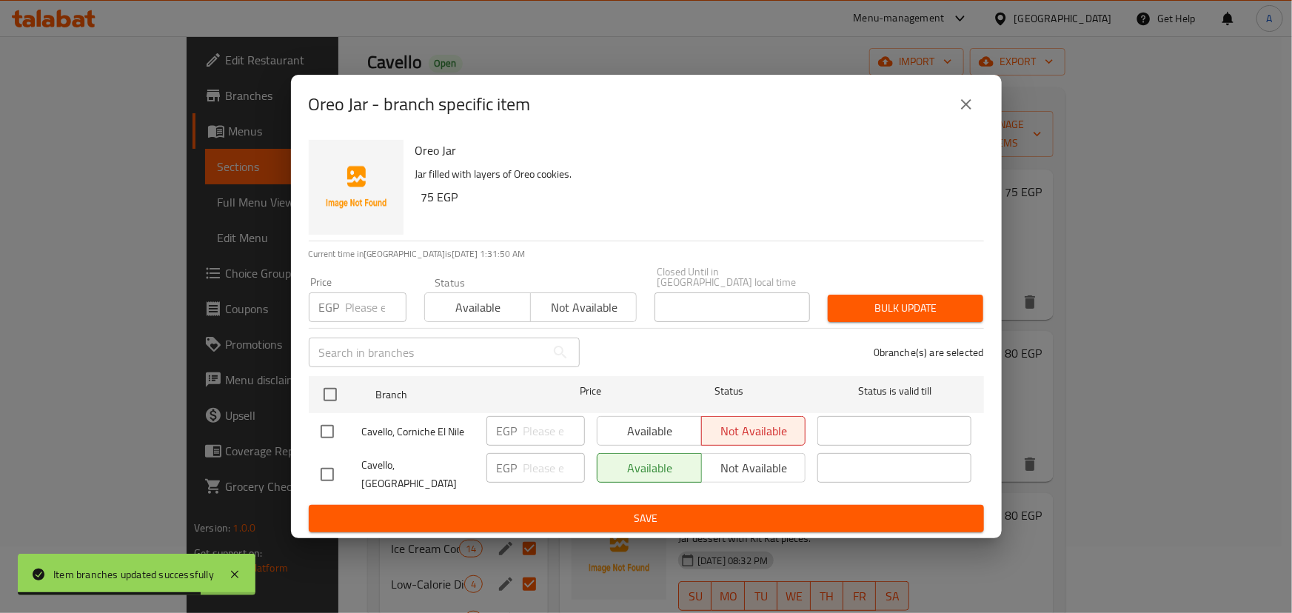
click at [333, 437] on input "checkbox" at bounding box center [327, 431] width 31 height 31
checkbox input "true"
click at [658, 426] on span "Available" at bounding box center [650, 431] width 93 height 21
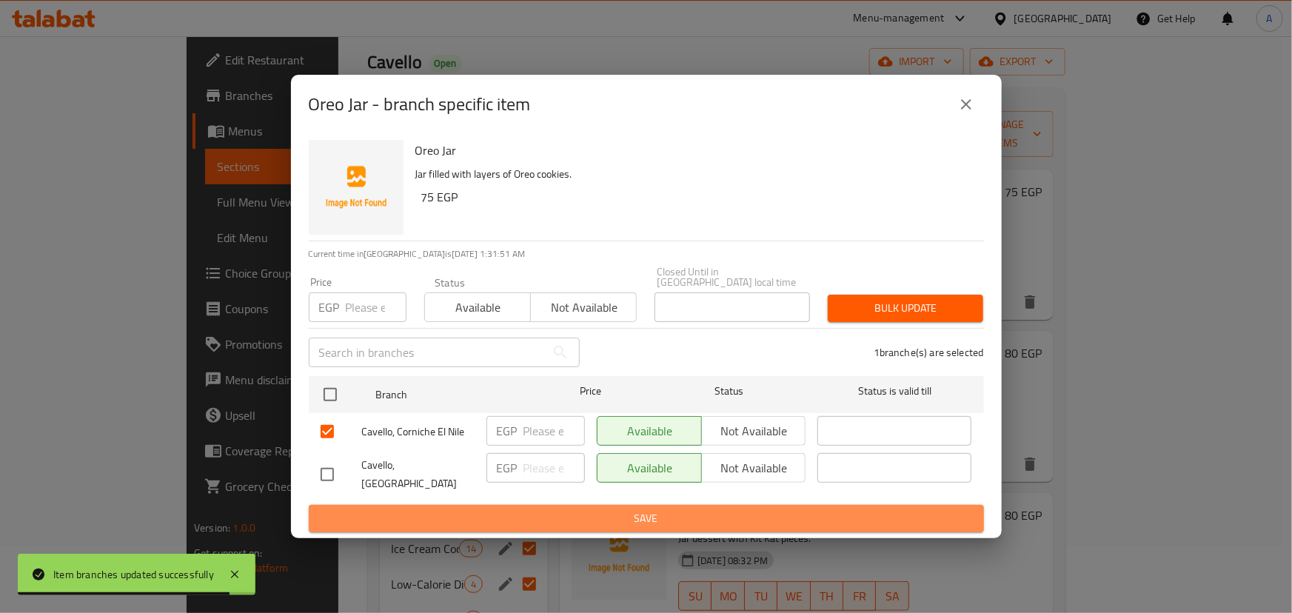
click at [621, 509] on span "Save" at bounding box center [647, 518] width 652 height 19
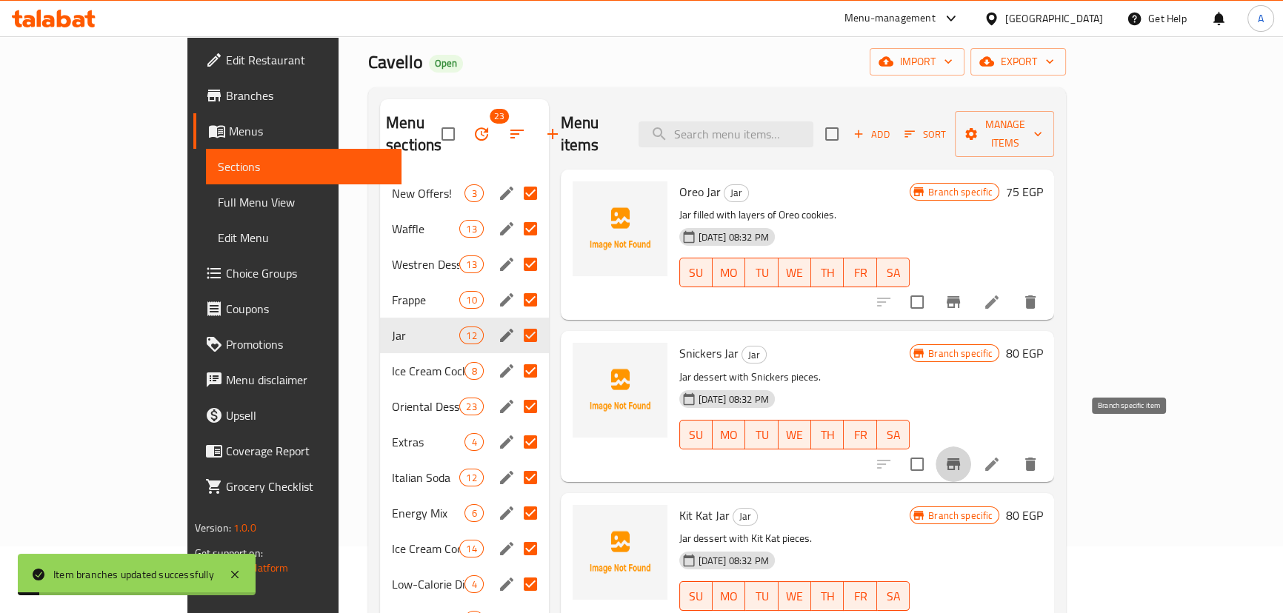
click at [960, 458] on icon "Branch-specific-item" at bounding box center [952, 464] width 13 height 12
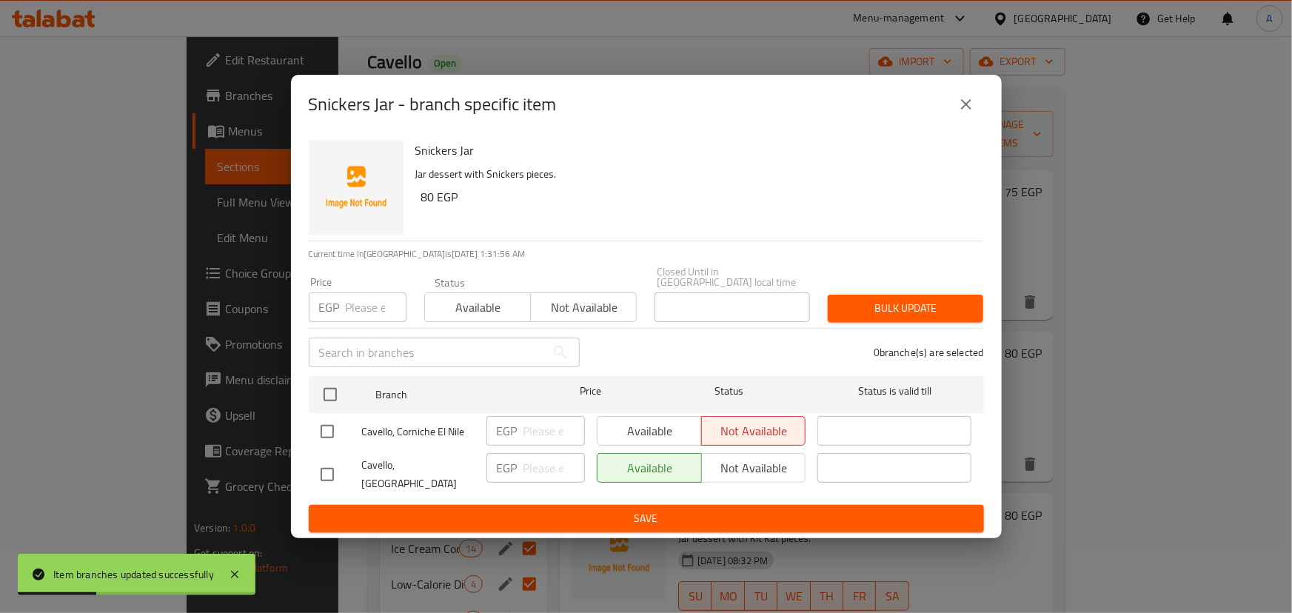
click at [316, 429] on input "checkbox" at bounding box center [327, 431] width 31 height 31
checkbox input "true"
click at [631, 430] on span "Available" at bounding box center [650, 431] width 93 height 21
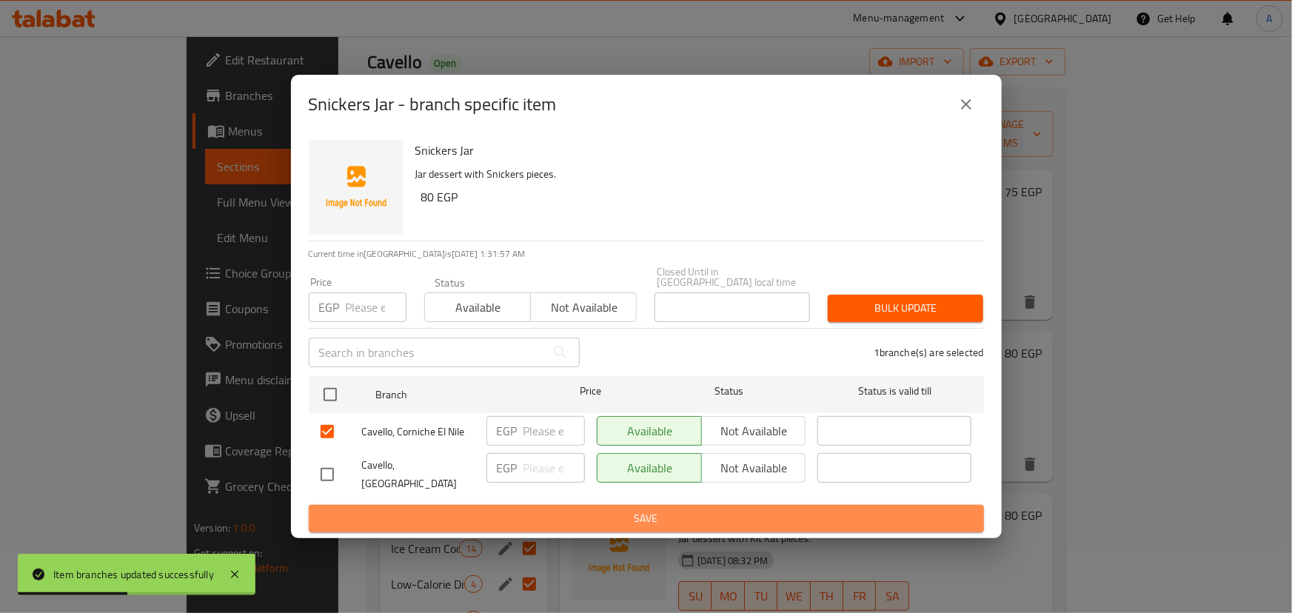
click at [600, 509] on span "Save" at bounding box center [647, 518] width 652 height 19
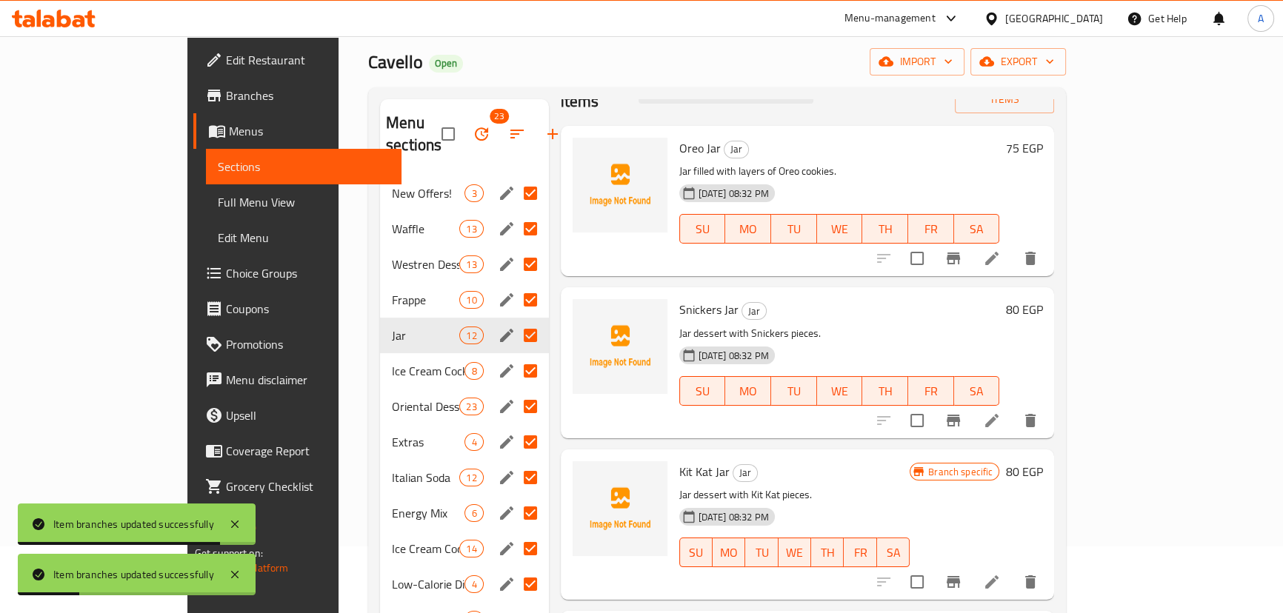
scroll to position [67, 0]
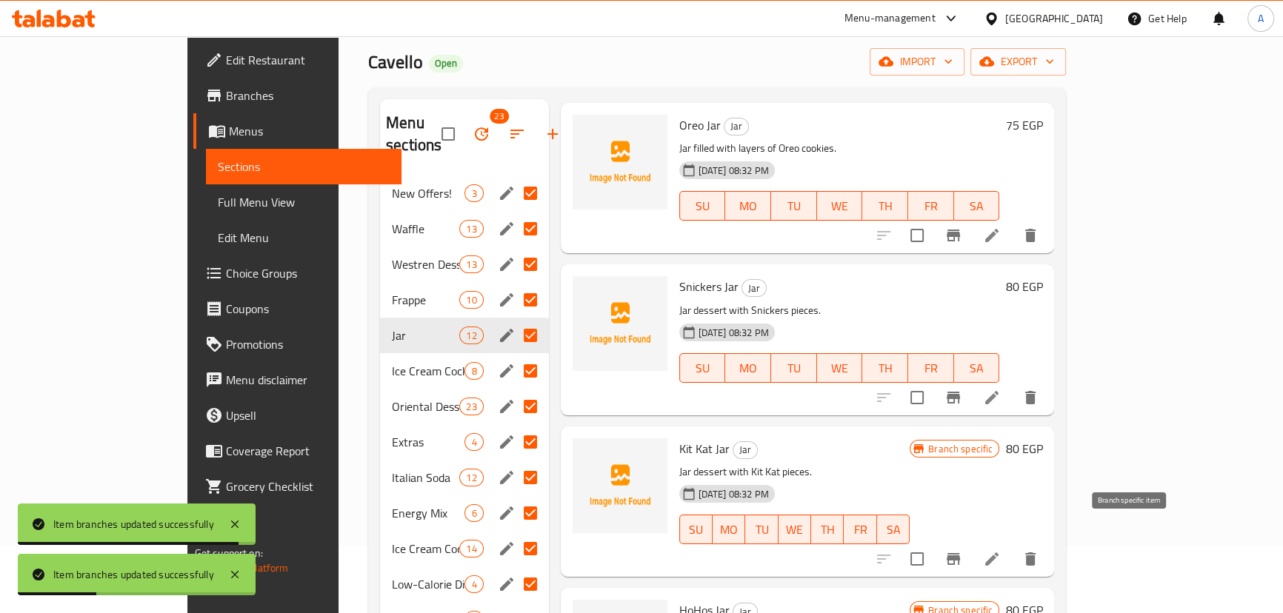
click at [960, 553] on icon "Branch-specific-item" at bounding box center [952, 559] width 13 height 12
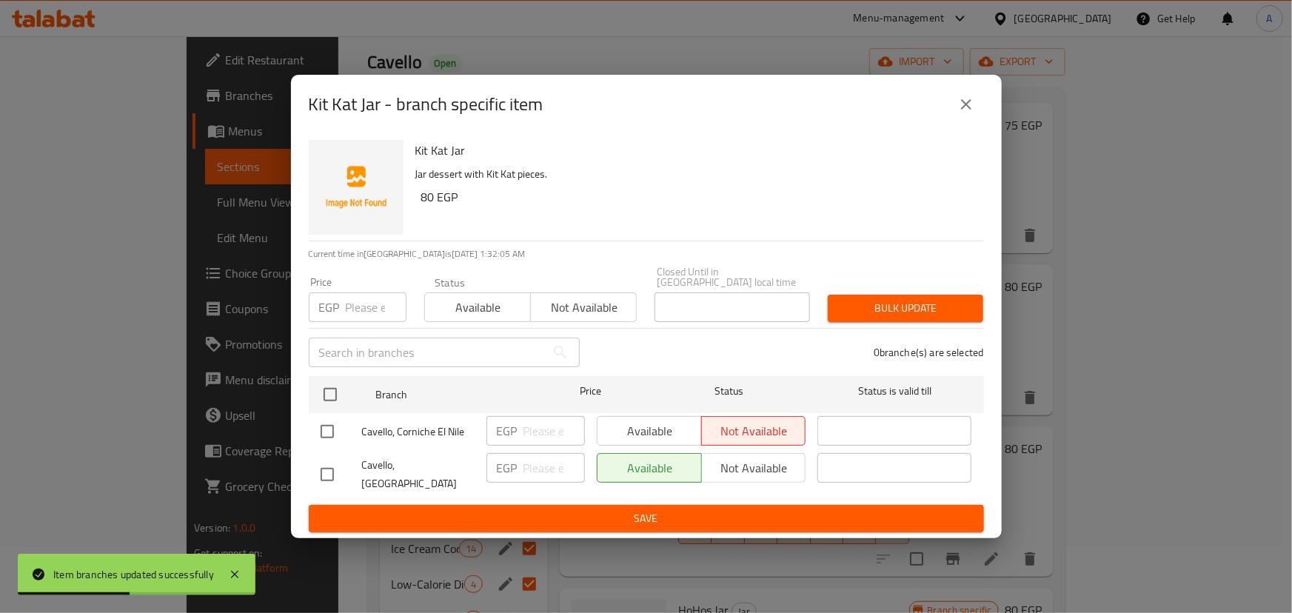
click at [329, 427] on input "checkbox" at bounding box center [327, 431] width 31 height 31
checkbox input "true"
click at [657, 432] on span "Available" at bounding box center [650, 431] width 93 height 21
click at [618, 515] on span "Save" at bounding box center [647, 518] width 652 height 19
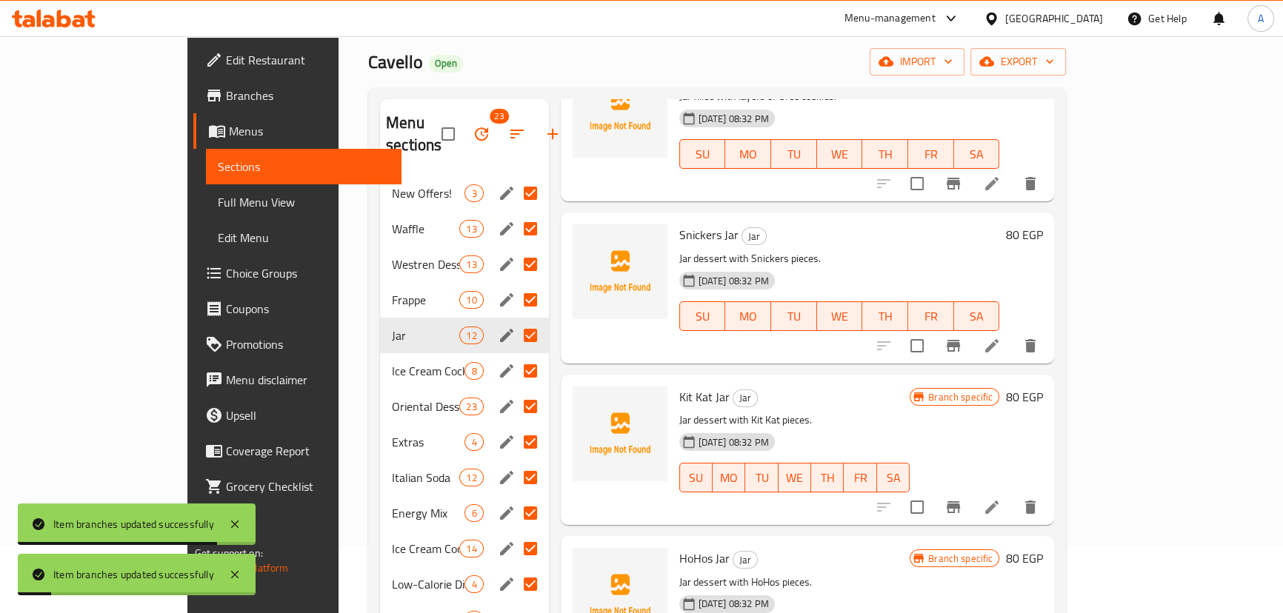
scroll to position [201, 0]
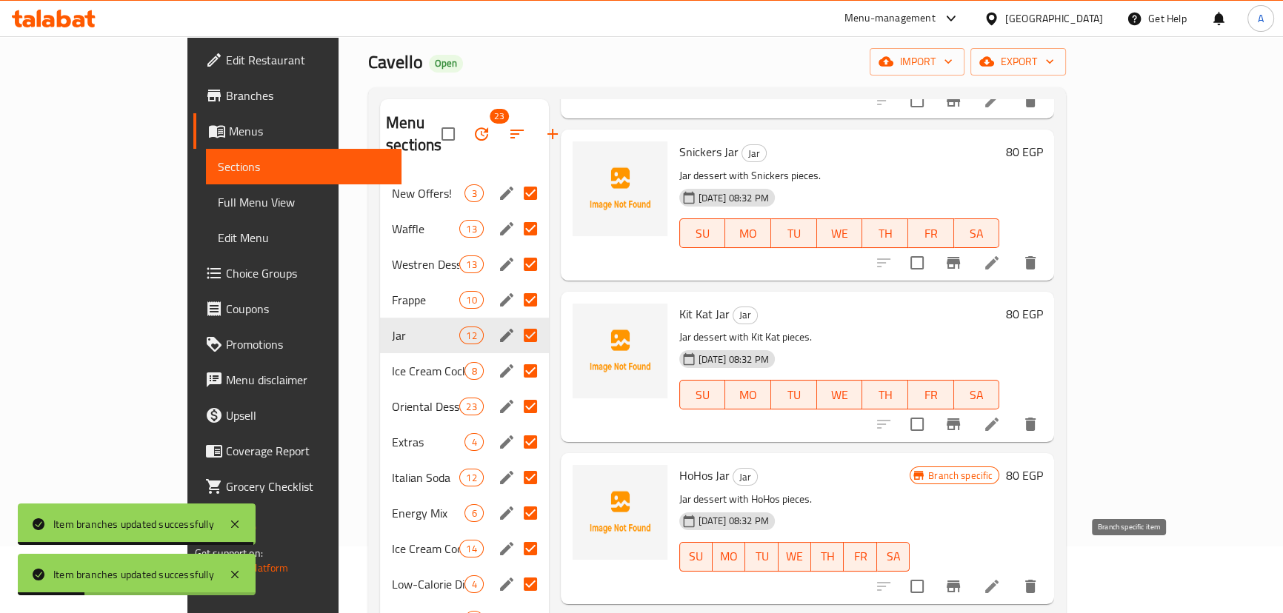
click at [960, 581] on icon "Branch-specific-item" at bounding box center [952, 587] width 13 height 12
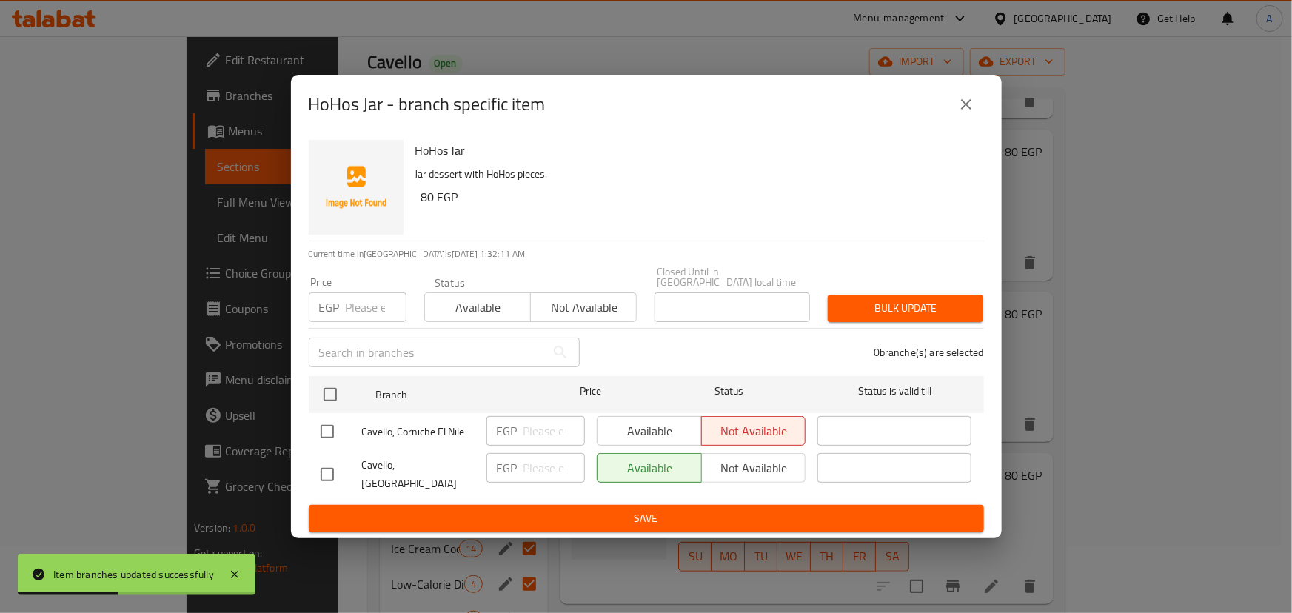
click at [332, 435] on input "checkbox" at bounding box center [327, 431] width 31 height 31
checkbox input "true"
click at [678, 444] on button "Available" at bounding box center [649, 431] width 105 height 30
click at [636, 509] on span "Save" at bounding box center [647, 518] width 652 height 19
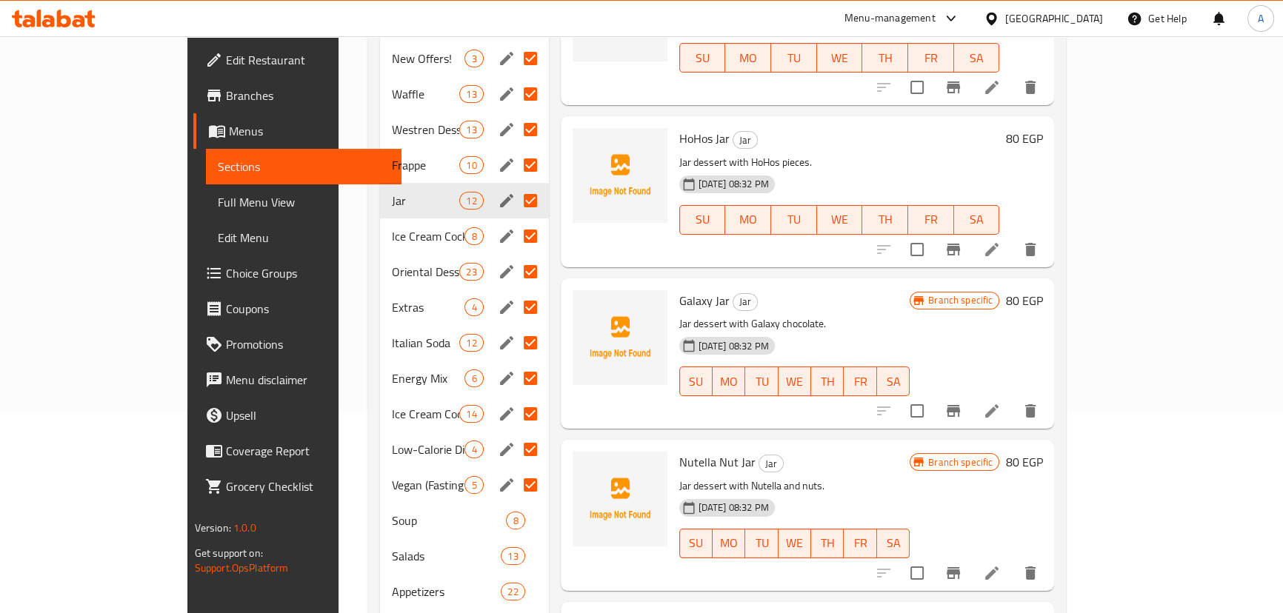
scroll to position [269, 0]
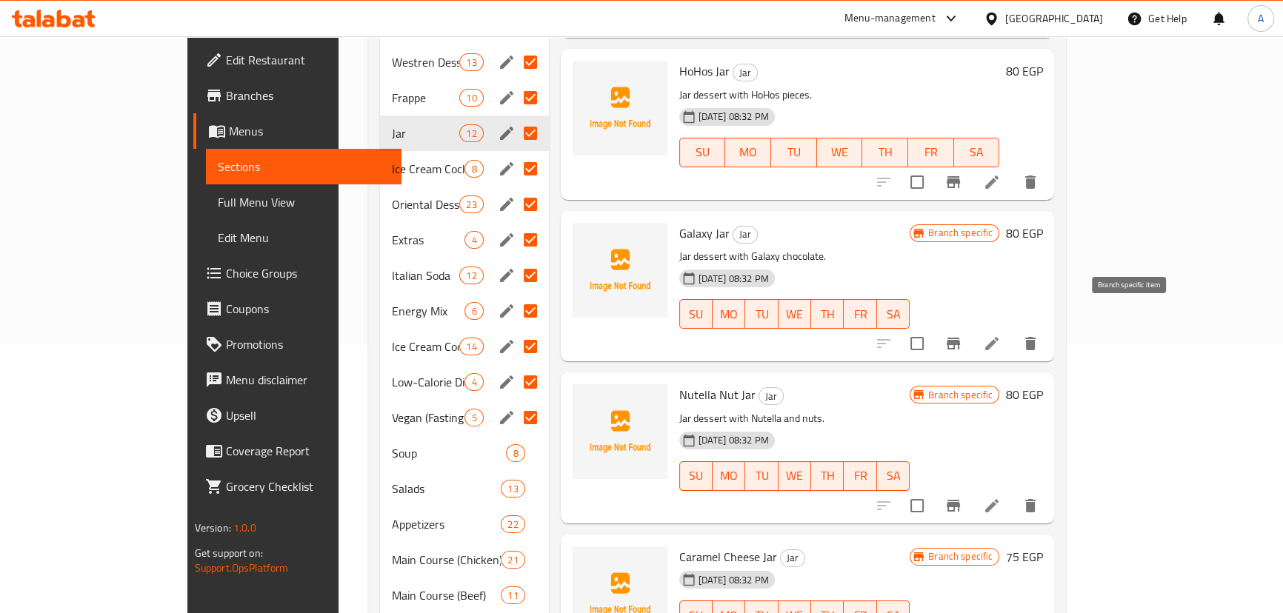
click at [962, 335] on icon "Branch-specific-item" at bounding box center [953, 344] width 18 height 18
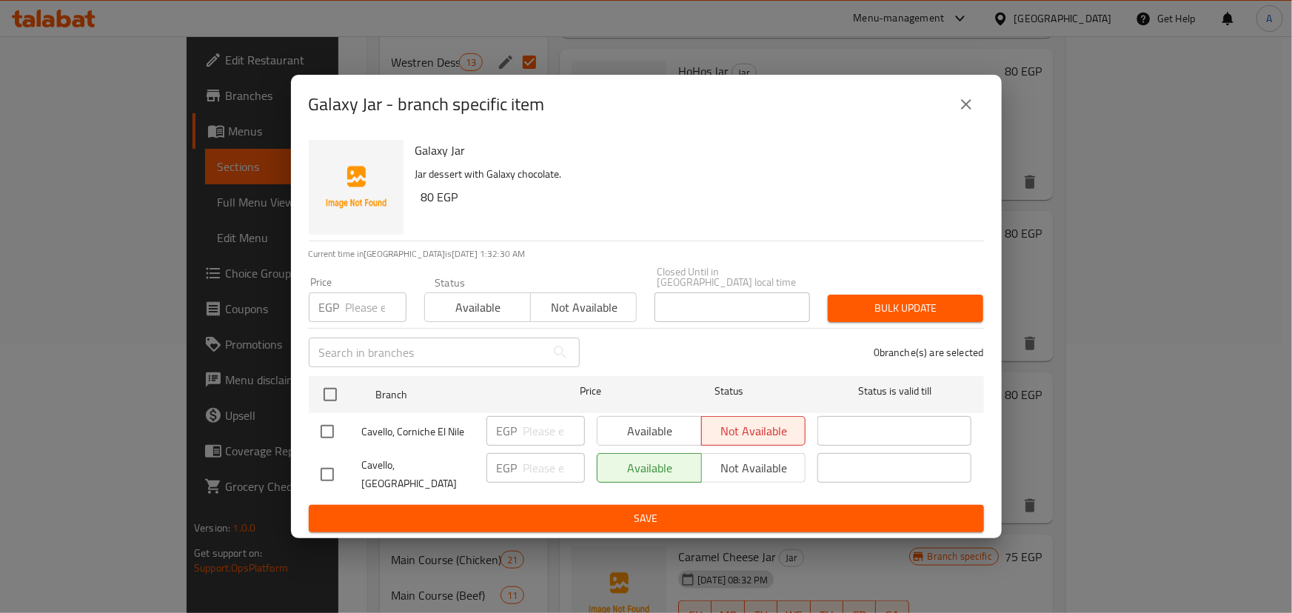
click at [319, 423] on input "checkbox" at bounding box center [327, 431] width 31 height 31
checkbox input "true"
click at [640, 428] on span "Available" at bounding box center [650, 431] width 93 height 21
click at [567, 509] on span "Save" at bounding box center [647, 518] width 652 height 19
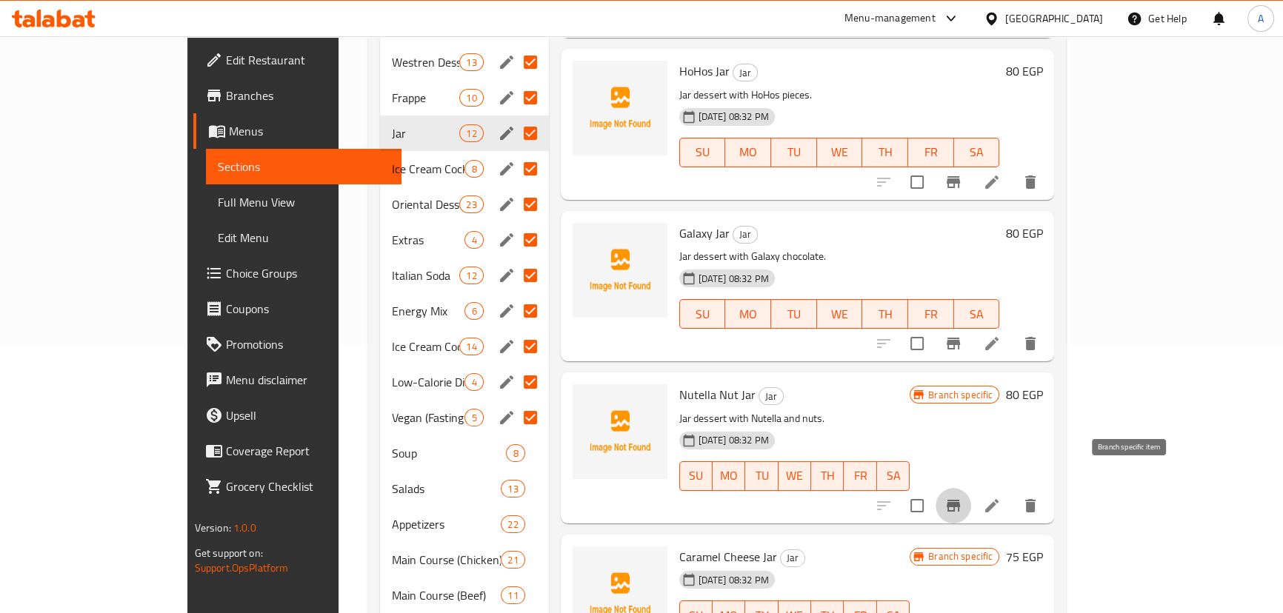
click at [960, 500] on icon "Branch-specific-item" at bounding box center [952, 506] width 13 height 12
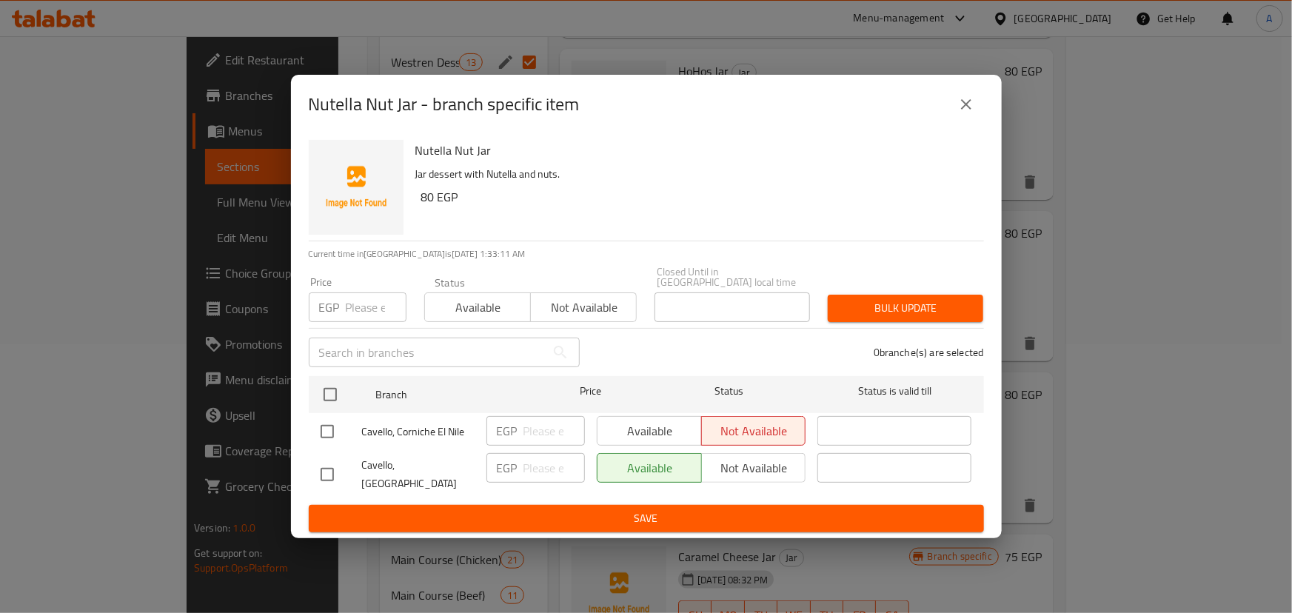
click at [325, 433] on input "checkbox" at bounding box center [327, 431] width 31 height 31
checkbox input "true"
click at [673, 426] on span "Available" at bounding box center [650, 431] width 93 height 21
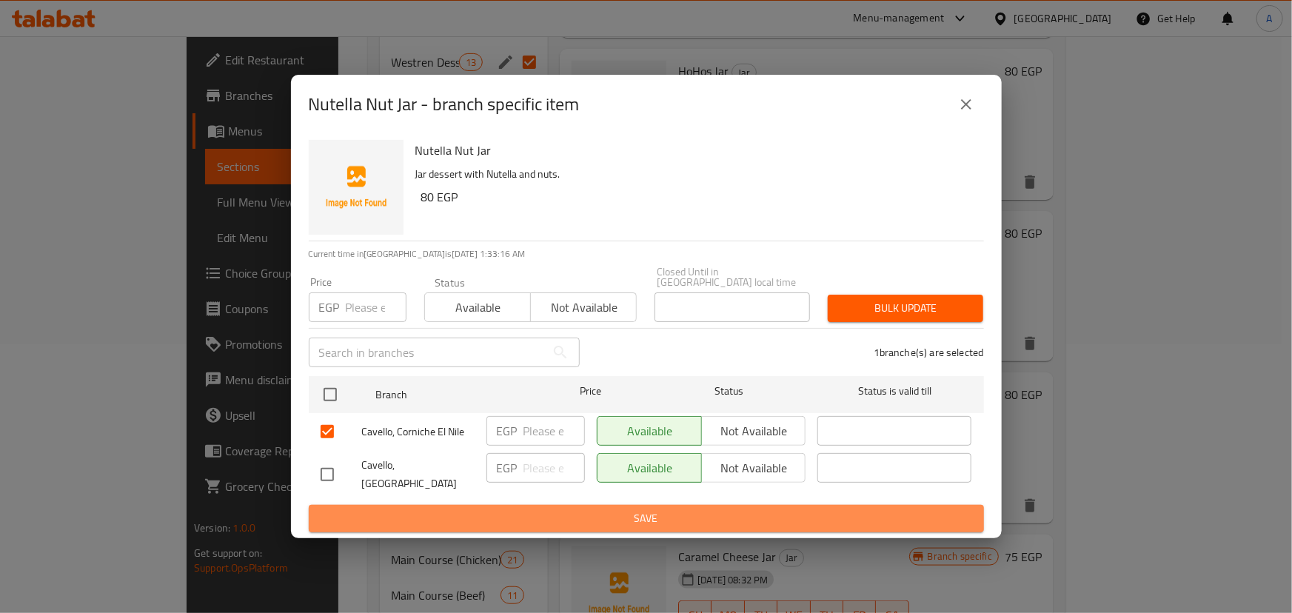
click at [609, 514] on span "Save" at bounding box center [647, 518] width 652 height 19
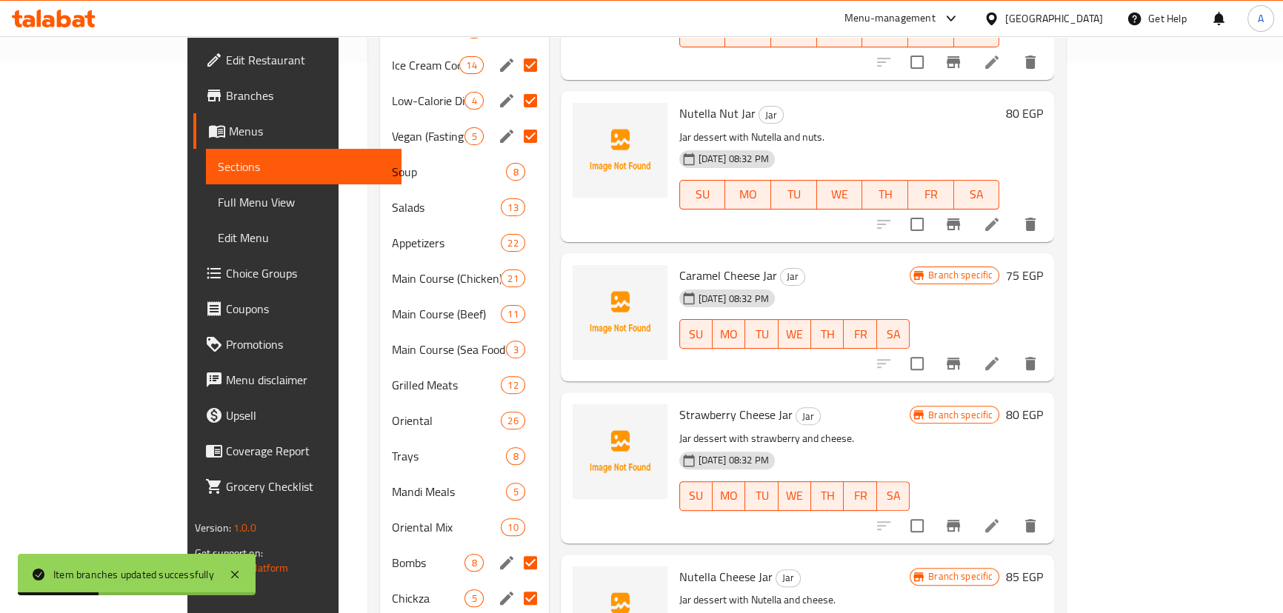
scroll to position [673, 0]
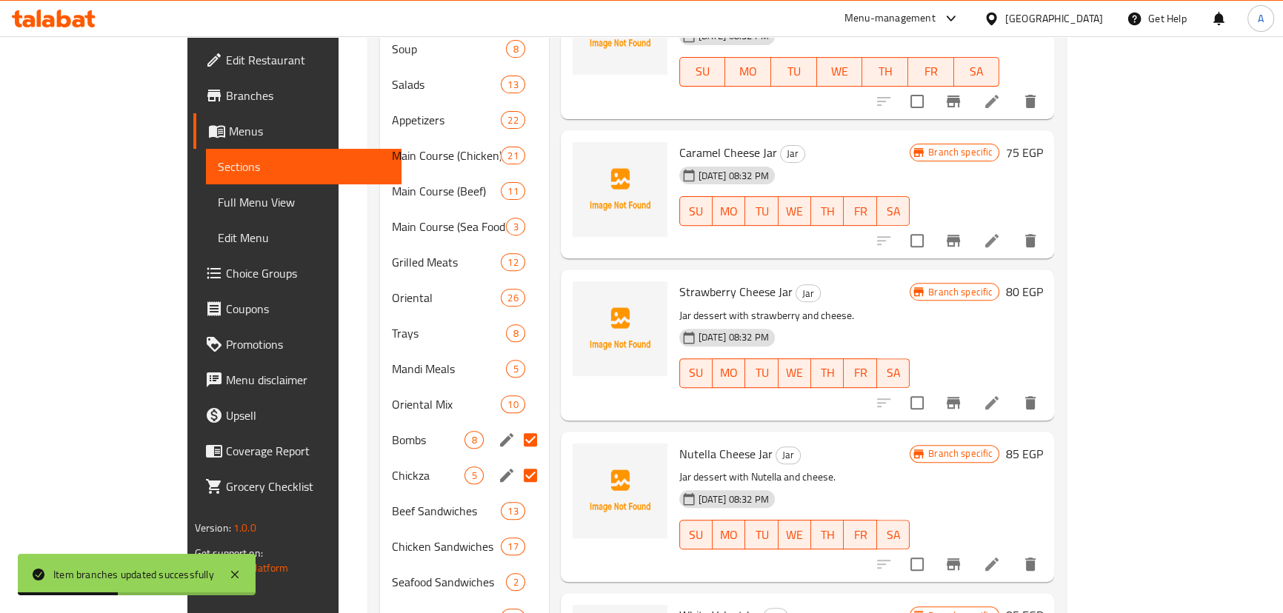
click at [960, 235] on icon "Branch-specific-item" at bounding box center [952, 241] width 13 height 12
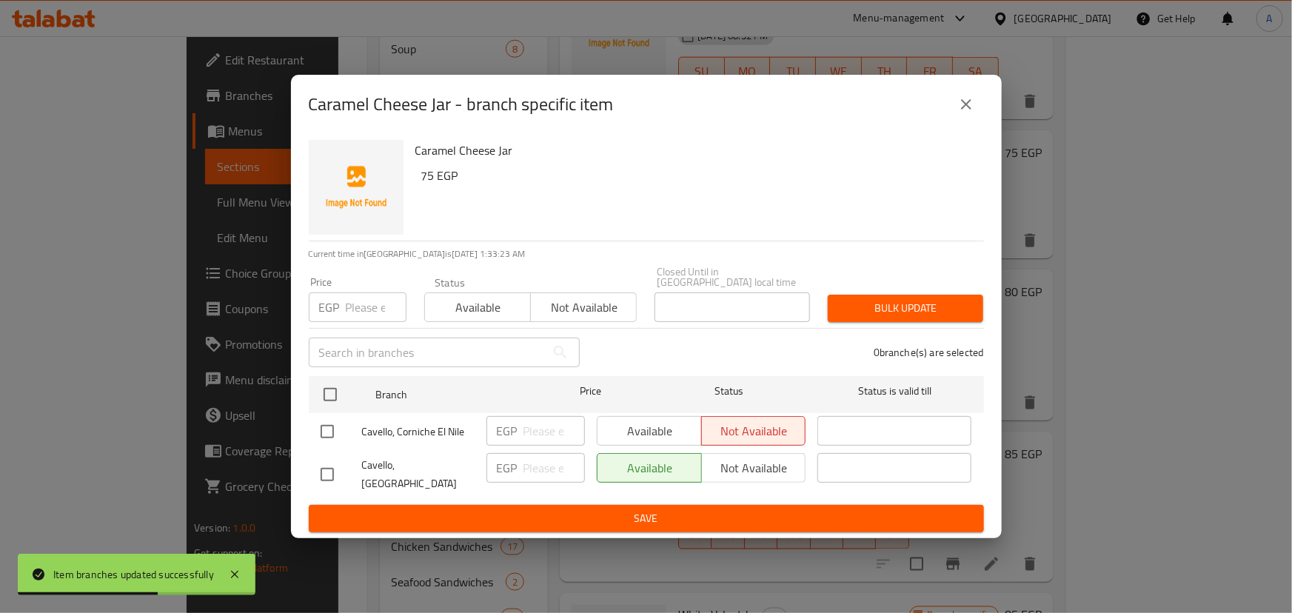
click at [328, 433] on input "checkbox" at bounding box center [327, 431] width 31 height 31
checkbox input "true"
click at [652, 432] on span "Available" at bounding box center [650, 431] width 93 height 21
click at [592, 509] on span "Save" at bounding box center [647, 518] width 652 height 19
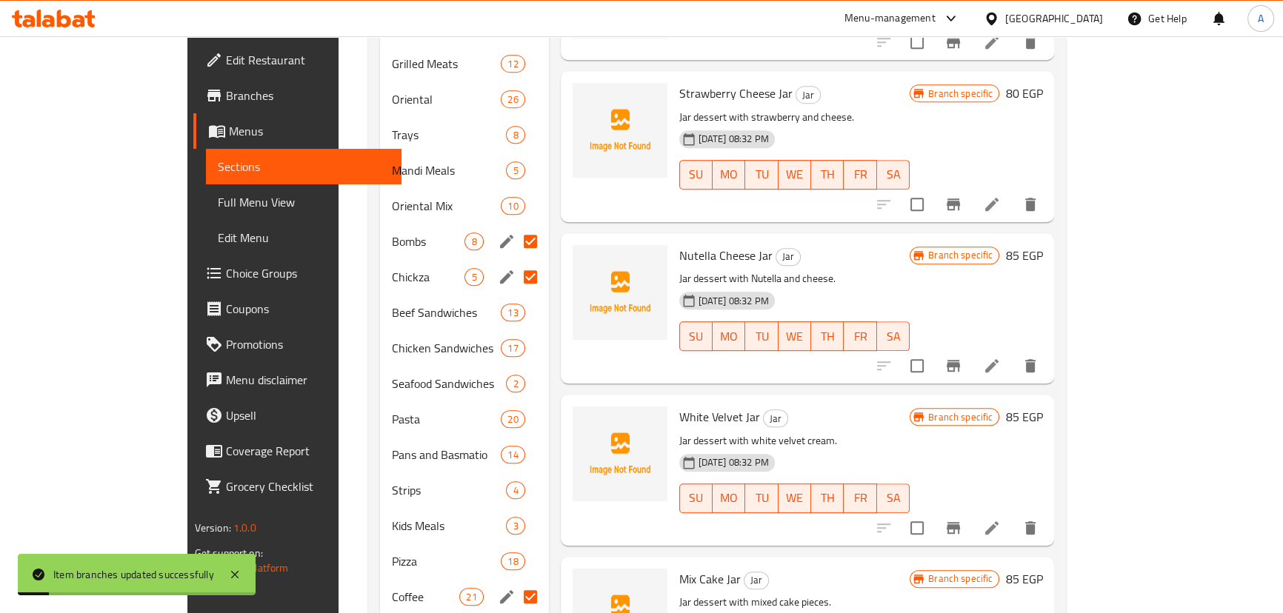
scroll to position [875, 0]
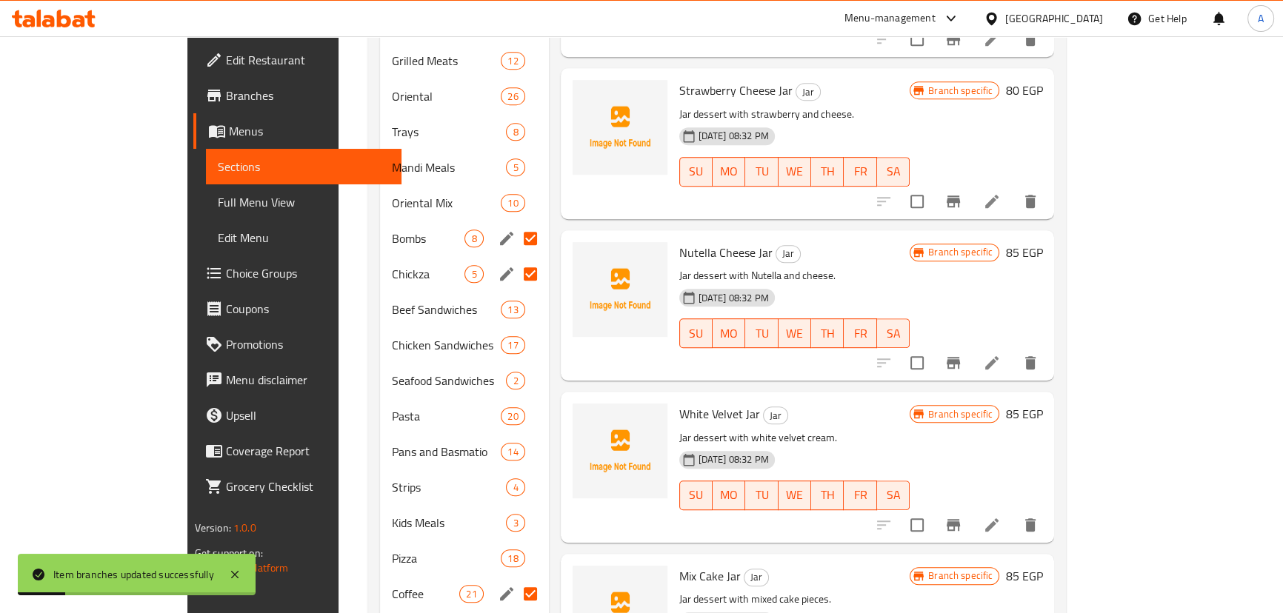
click at [962, 354] on icon "Branch-specific-item" at bounding box center [953, 363] width 18 height 18
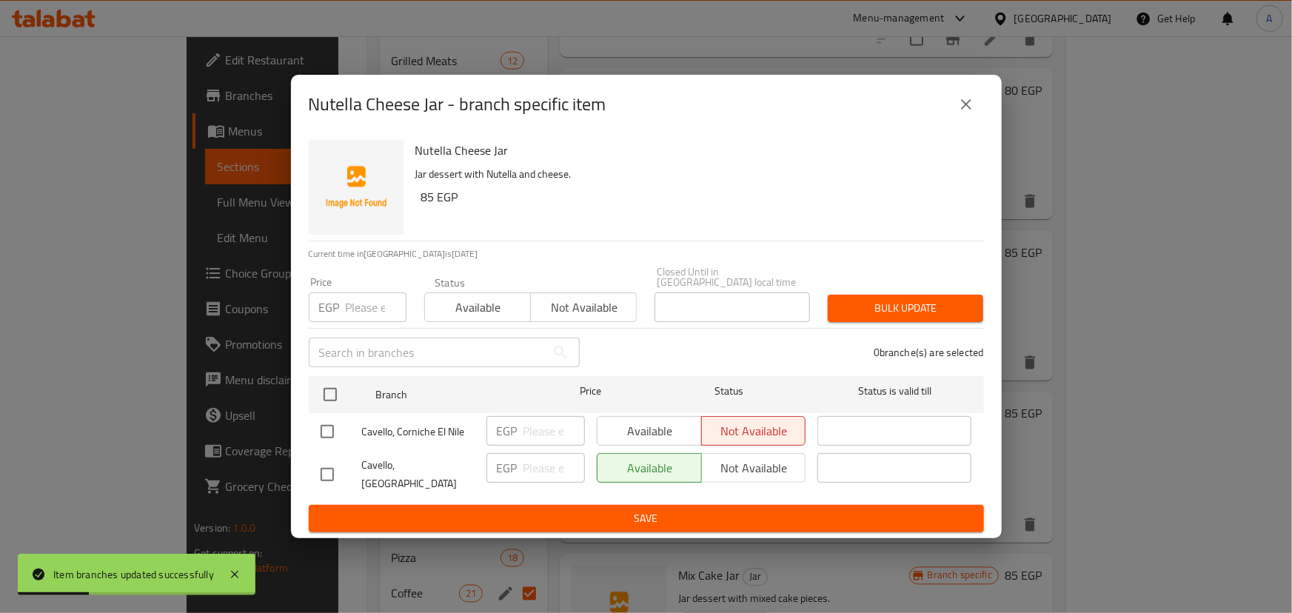
click at [329, 442] on input "checkbox" at bounding box center [327, 431] width 31 height 31
checkbox input "true"
click at [675, 437] on span "Available" at bounding box center [650, 431] width 93 height 21
click at [627, 509] on span "Save" at bounding box center [647, 518] width 652 height 19
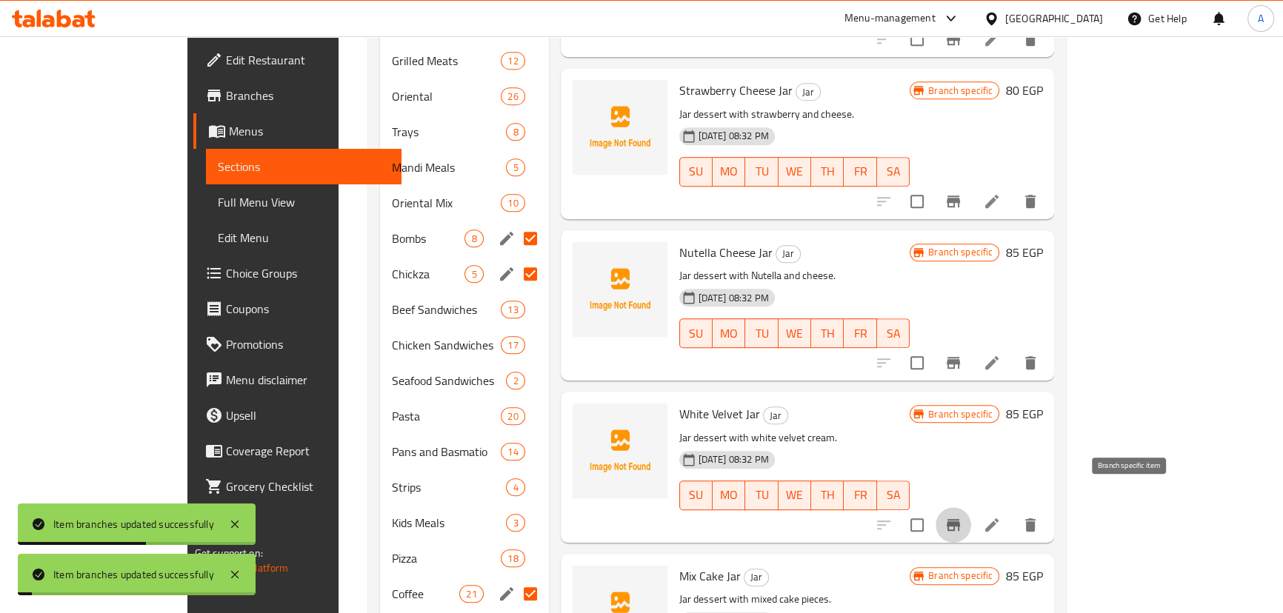
click at [962, 516] on icon "Branch-specific-item" at bounding box center [953, 525] width 18 height 18
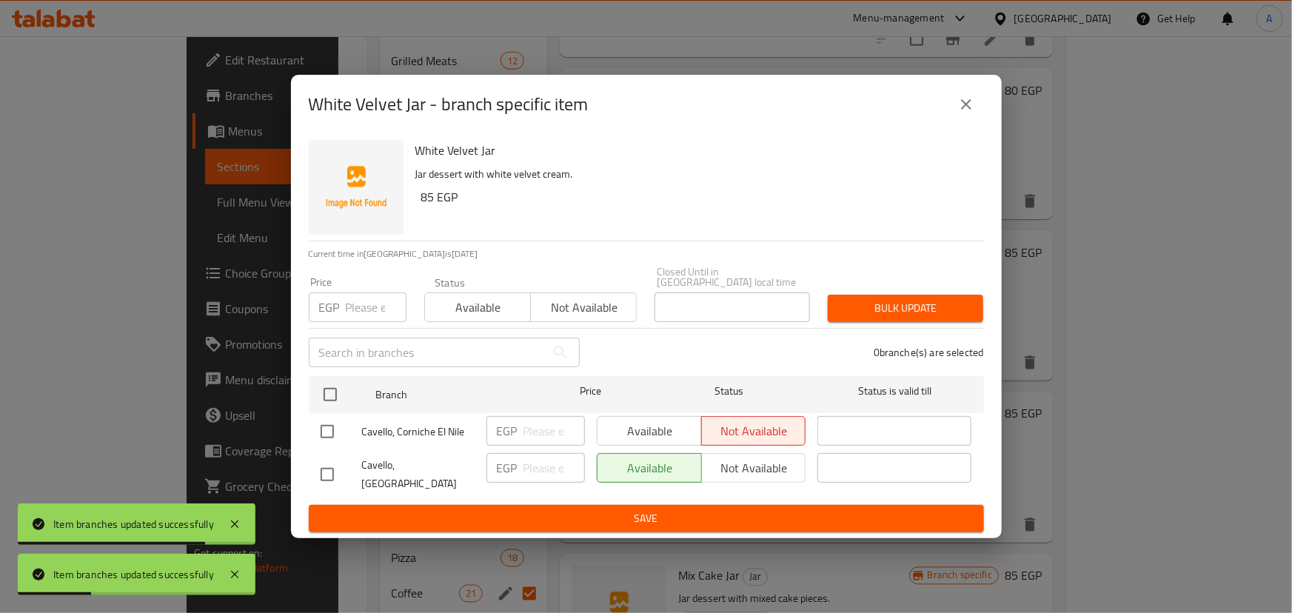
click at [327, 424] on input "checkbox" at bounding box center [327, 431] width 31 height 31
checkbox input "true"
click at [629, 428] on span "Available" at bounding box center [650, 431] width 93 height 21
click at [630, 431] on span "Available" at bounding box center [650, 431] width 93 height 21
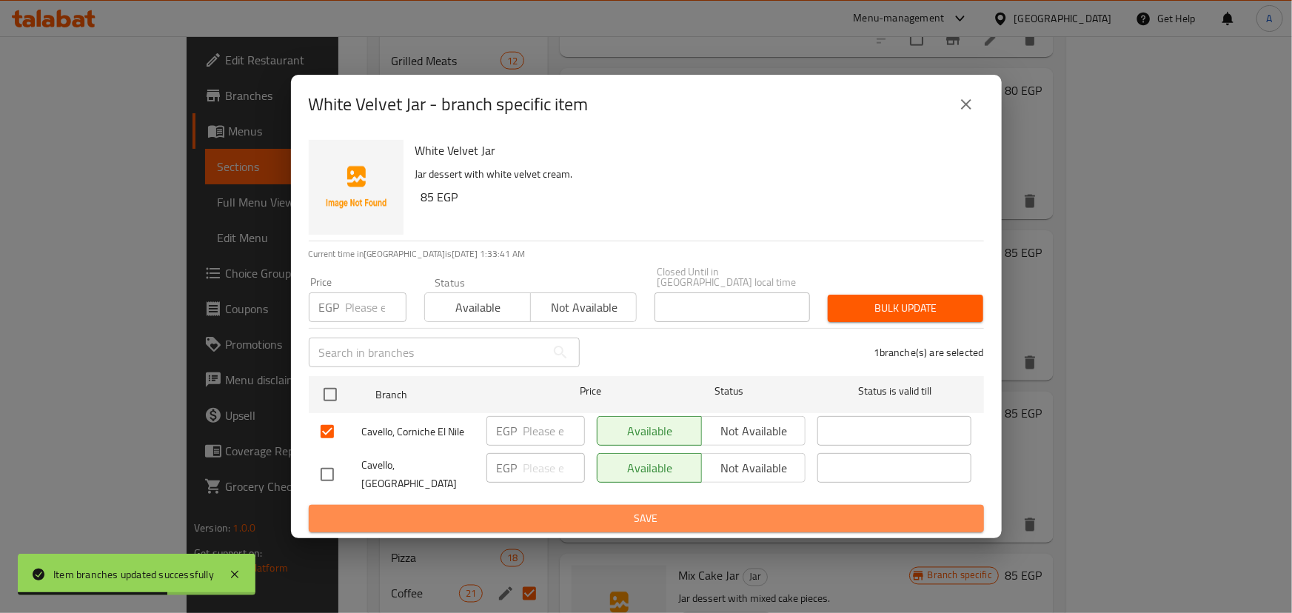
click at [594, 509] on span "Save" at bounding box center [647, 518] width 652 height 19
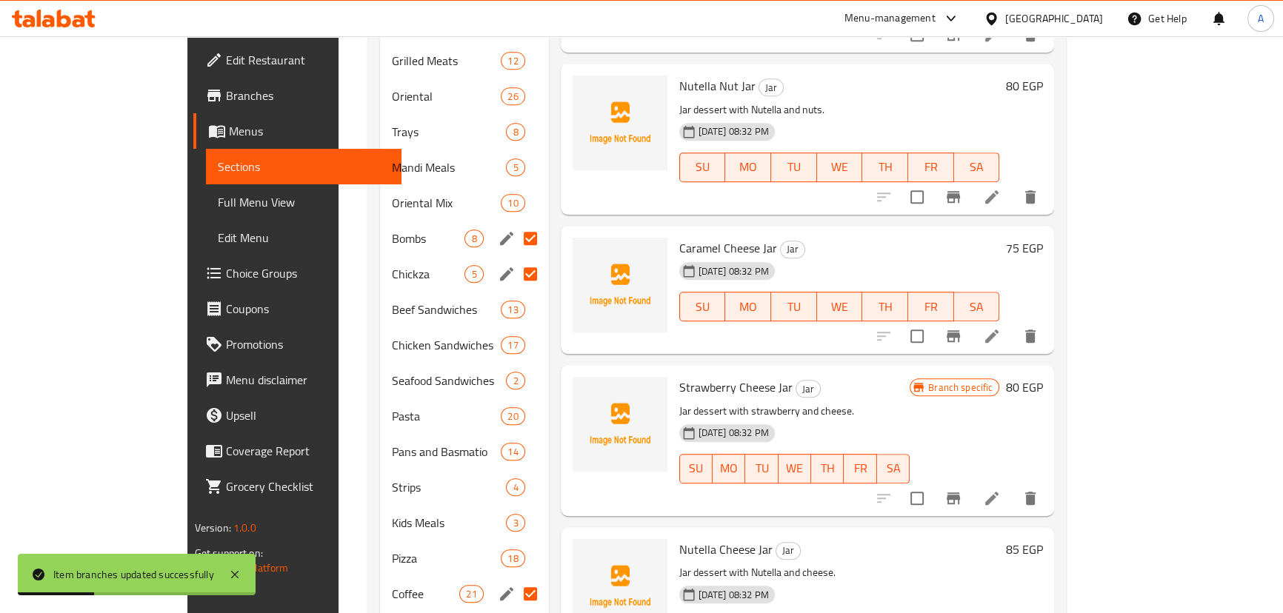
scroll to position [134, 0]
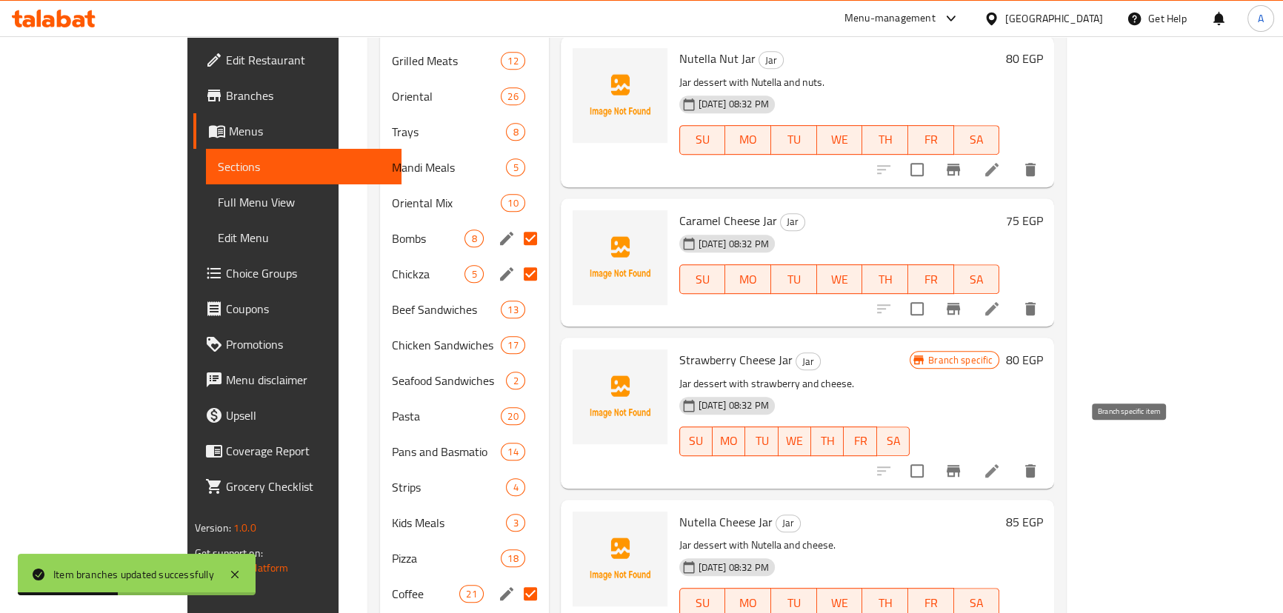
click at [971, 453] on button "Branch-specific-item" at bounding box center [953, 471] width 36 height 36
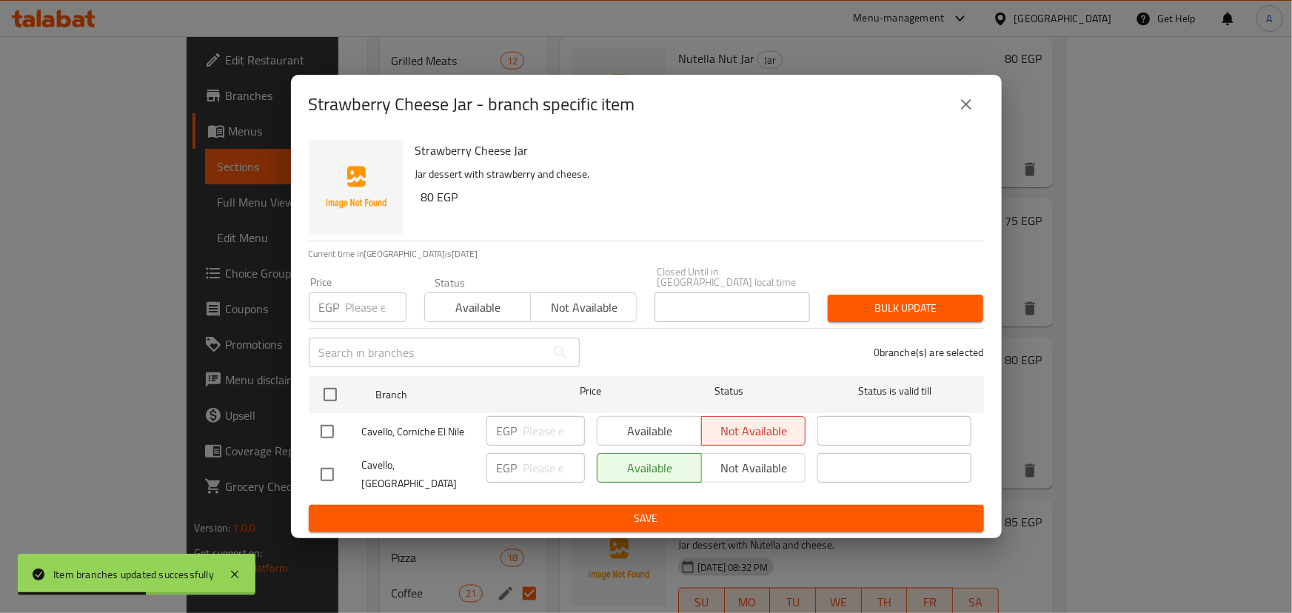
click at [335, 437] on input "checkbox" at bounding box center [327, 431] width 31 height 31
checkbox input "true"
click at [632, 422] on span "Available" at bounding box center [650, 431] width 93 height 21
click at [585, 509] on span "Save" at bounding box center [647, 518] width 652 height 19
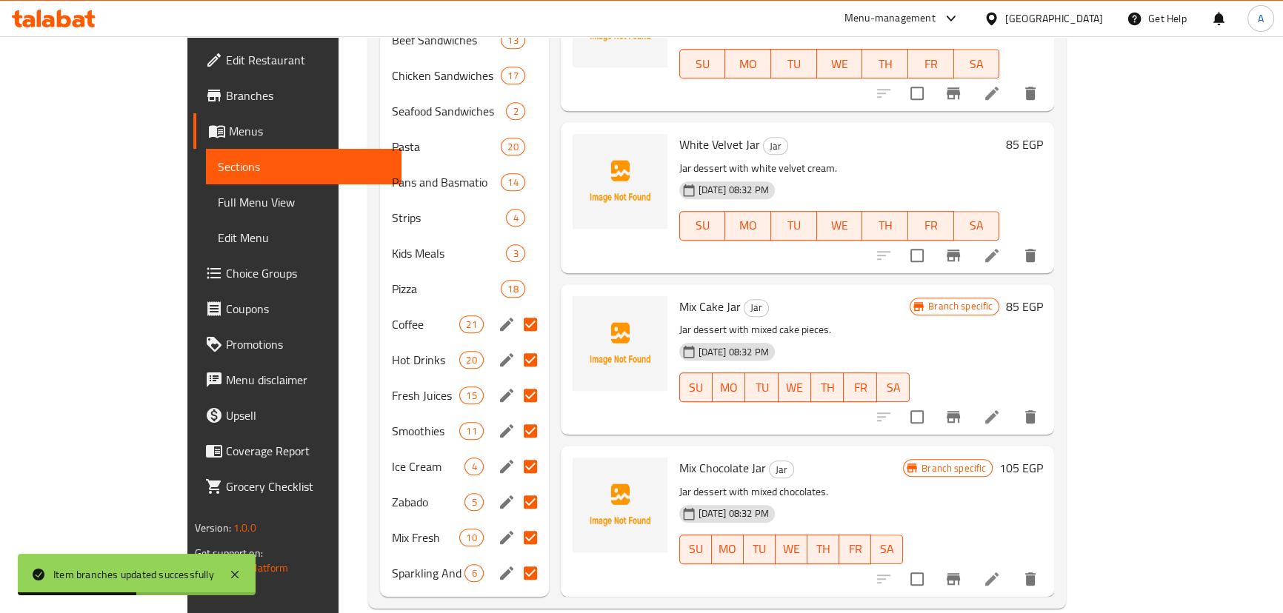
scroll to position [1146, 0]
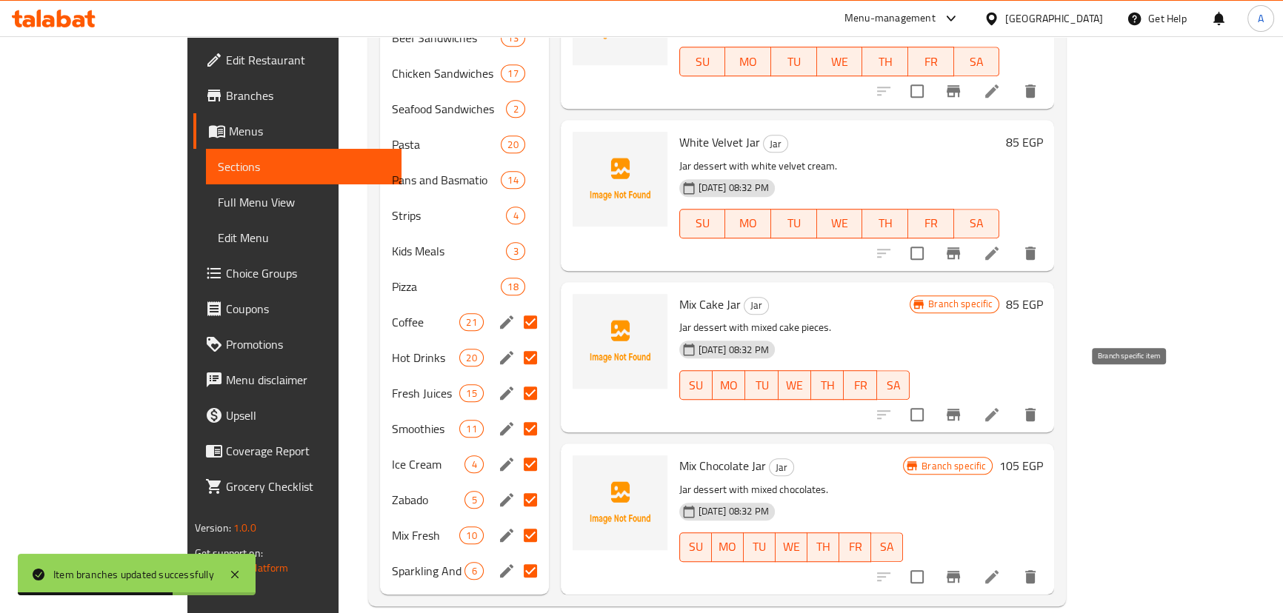
click at [960, 409] on icon "Branch-specific-item" at bounding box center [952, 415] width 13 height 12
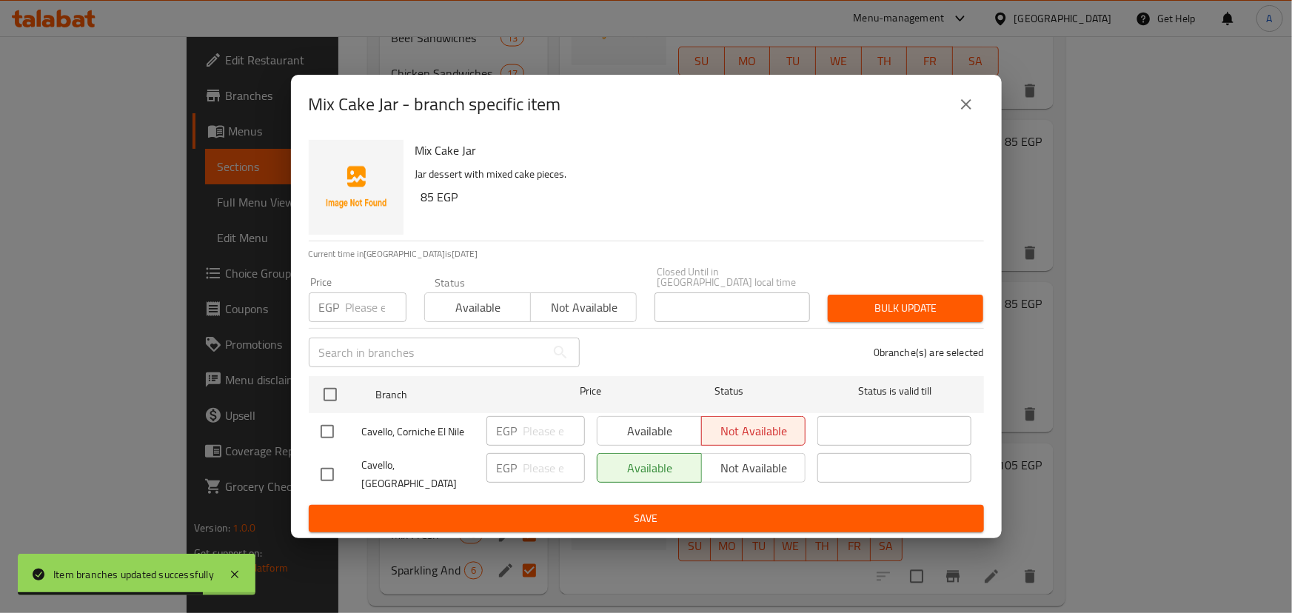
click at [326, 432] on input "checkbox" at bounding box center [327, 431] width 31 height 31
checkbox input "true"
click at [661, 429] on span "Available" at bounding box center [650, 431] width 93 height 21
click at [633, 509] on span "Save" at bounding box center [647, 518] width 652 height 19
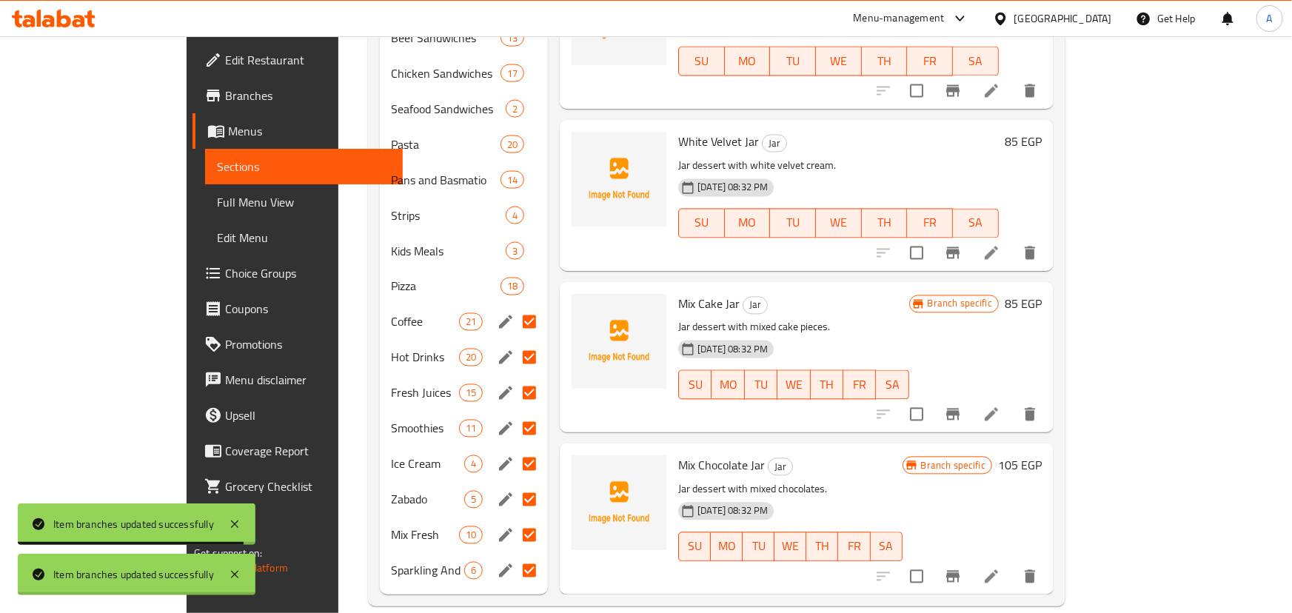
click at [960, 571] on icon "Branch-specific-item" at bounding box center [952, 577] width 13 height 12
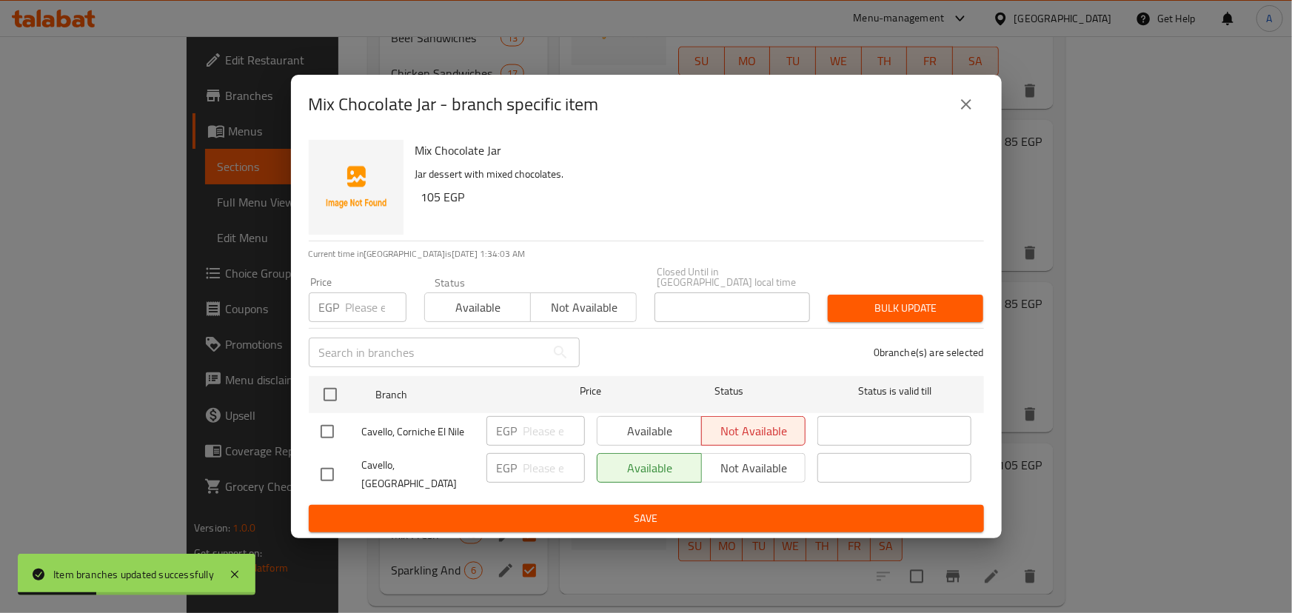
click at [321, 431] on input "checkbox" at bounding box center [327, 431] width 31 height 31
checkbox input "true"
click at [615, 432] on span "Available" at bounding box center [650, 431] width 93 height 21
click at [609, 509] on span "Save" at bounding box center [647, 518] width 652 height 19
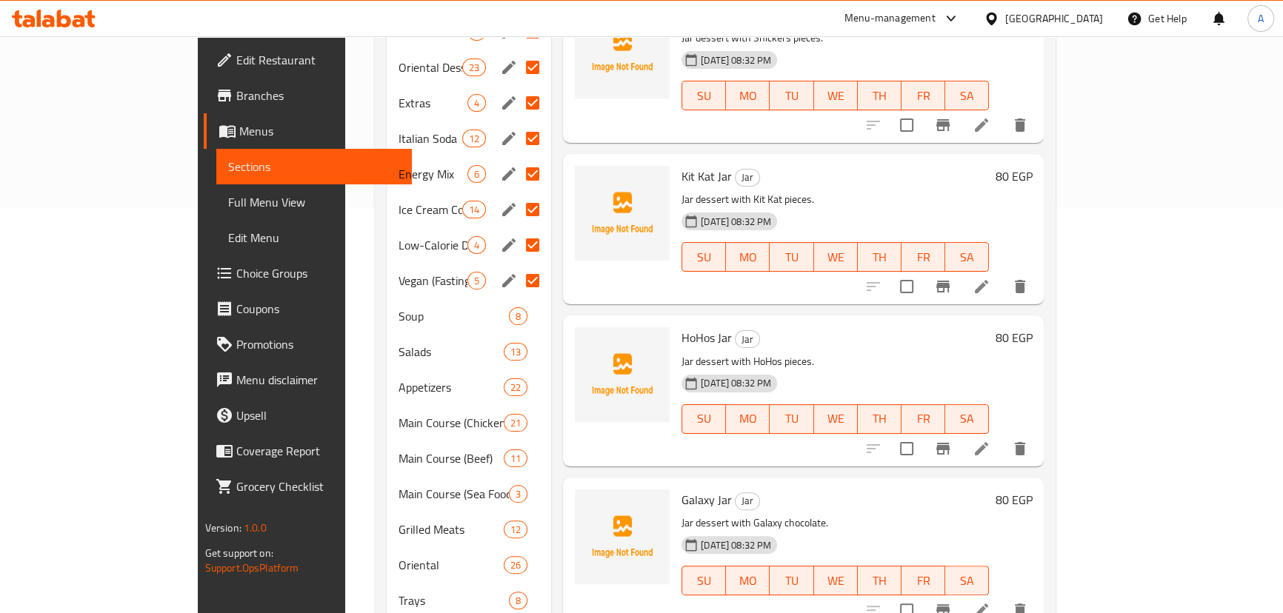
scroll to position [0, 0]
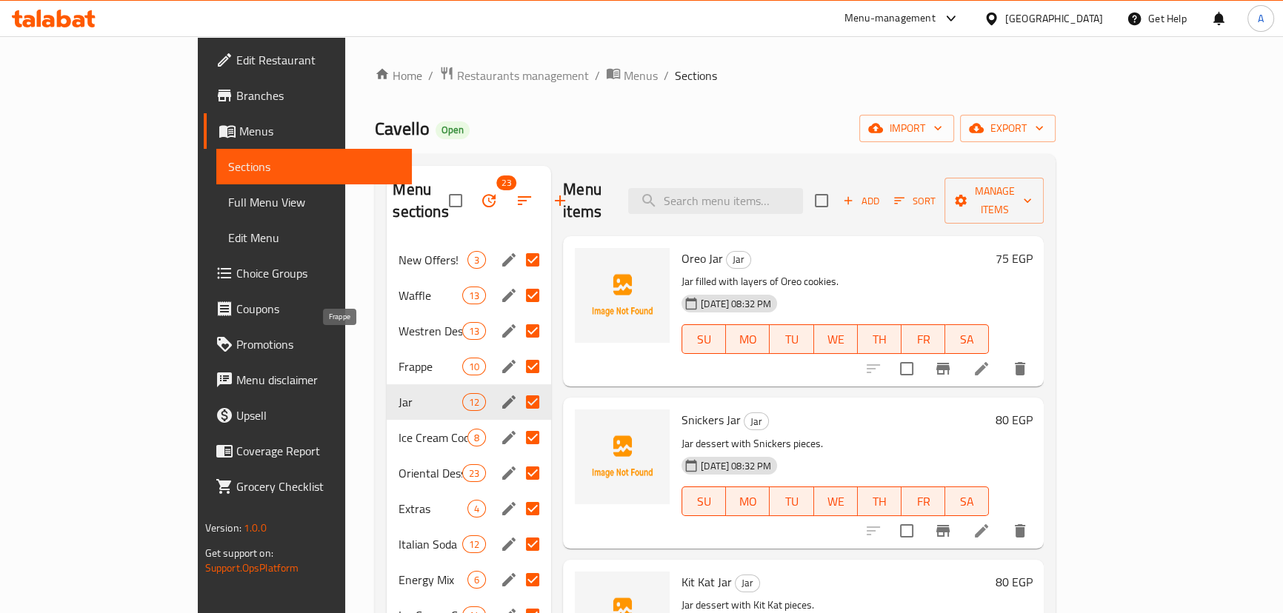
click at [398, 358] on span "Frappe" at bounding box center [429, 367] width 63 height 18
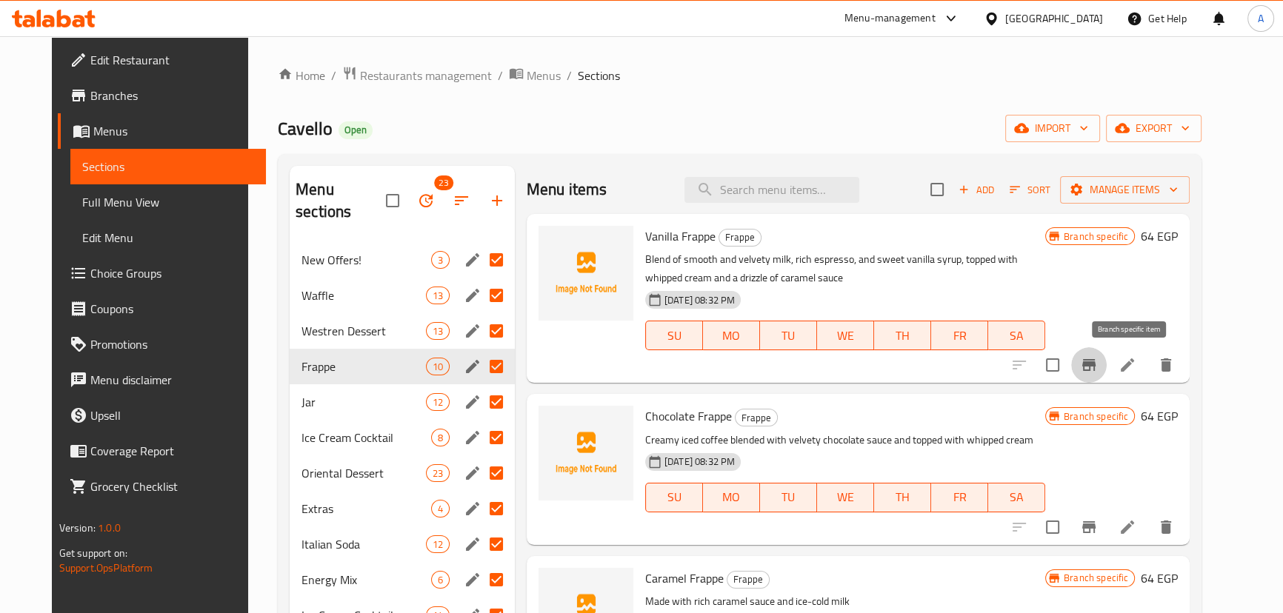
click at [1097, 373] on icon "Branch-specific-item" at bounding box center [1089, 365] width 18 height 18
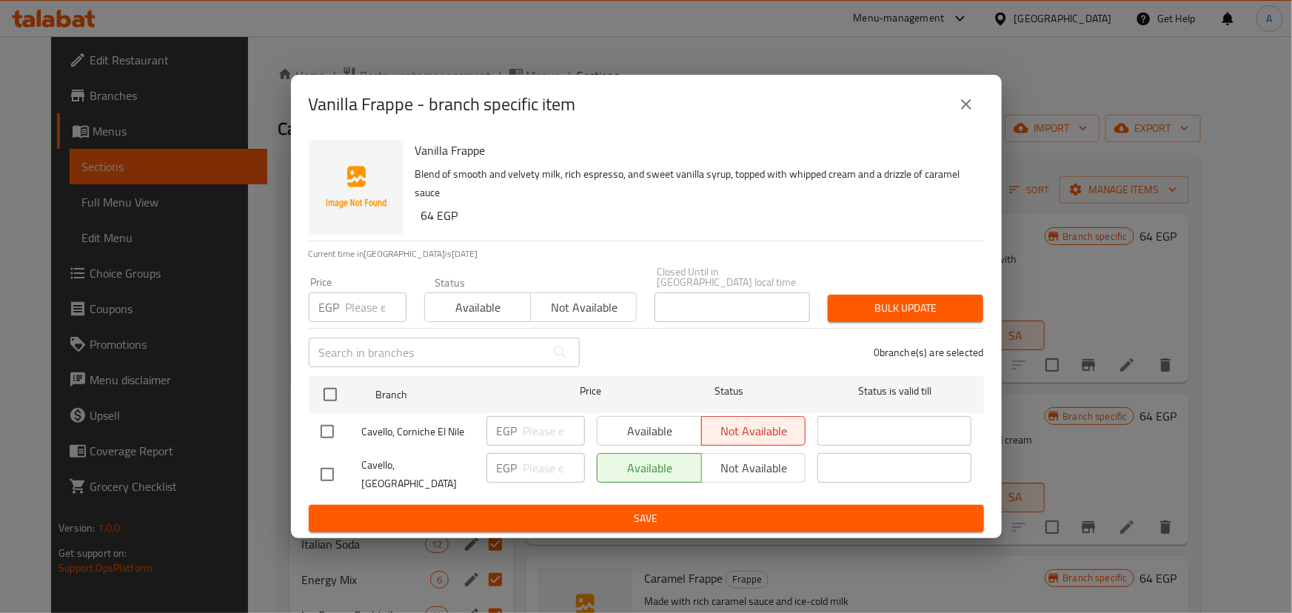
click at [332, 428] on input "checkbox" at bounding box center [327, 431] width 31 height 31
checkbox input "true"
click at [683, 423] on span "Available" at bounding box center [650, 431] width 93 height 21
click at [643, 511] on span "Save" at bounding box center [647, 518] width 652 height 19
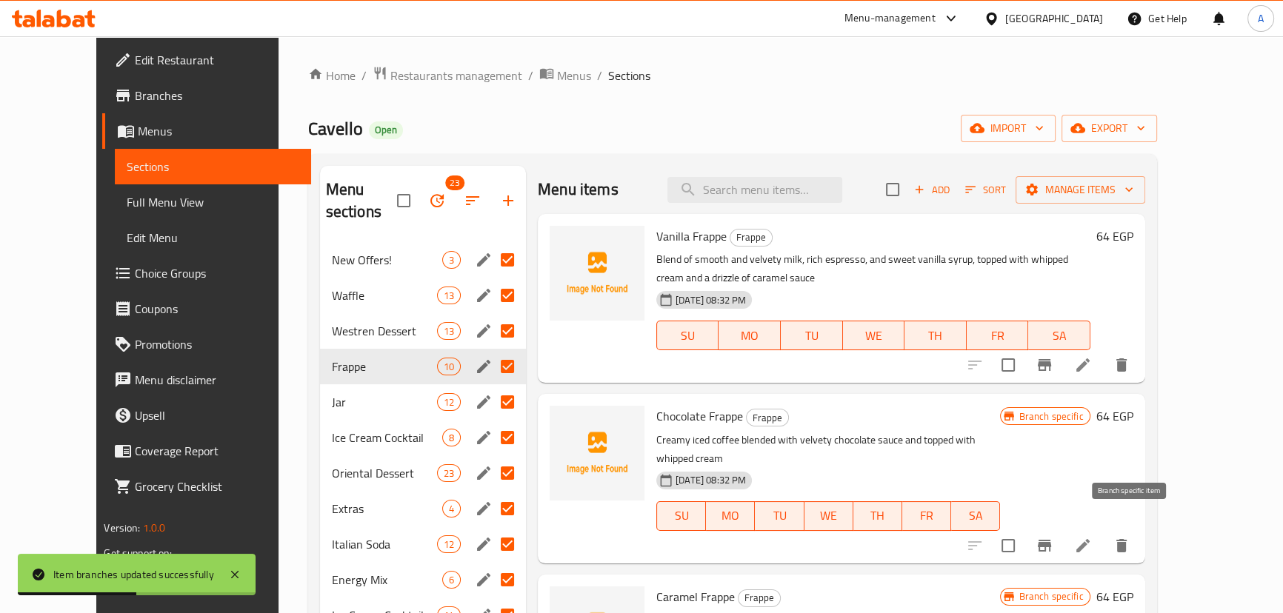
click at [1062, 528] on button "Branch-specific-item" at bounding box center [1044, 546] width 36 height 36
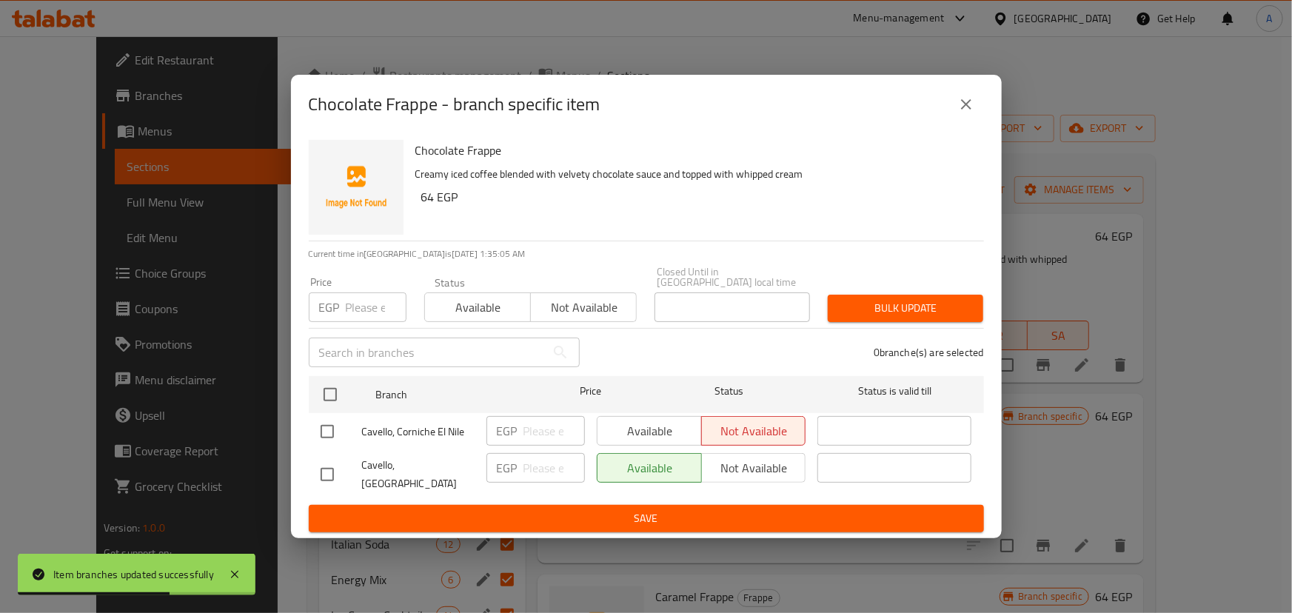
click at [327, 436] on input "checkbox" at bounding box center [327, 431] width 31 height 31
checkbox input "true"
click at [640, 435] on span "Available" at bounding box center [650, 431] width 93 height 21
click at [626, 509] on span "Save" at bounding box center [647, 518] width 652 height 19
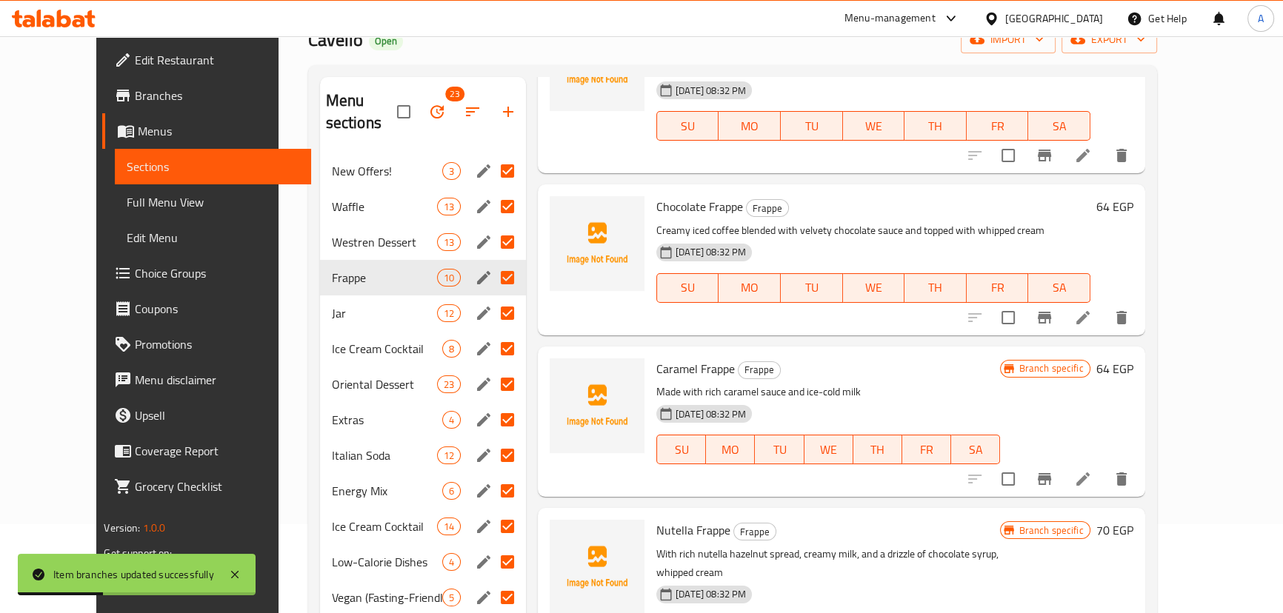
scroll to position [201, 0]
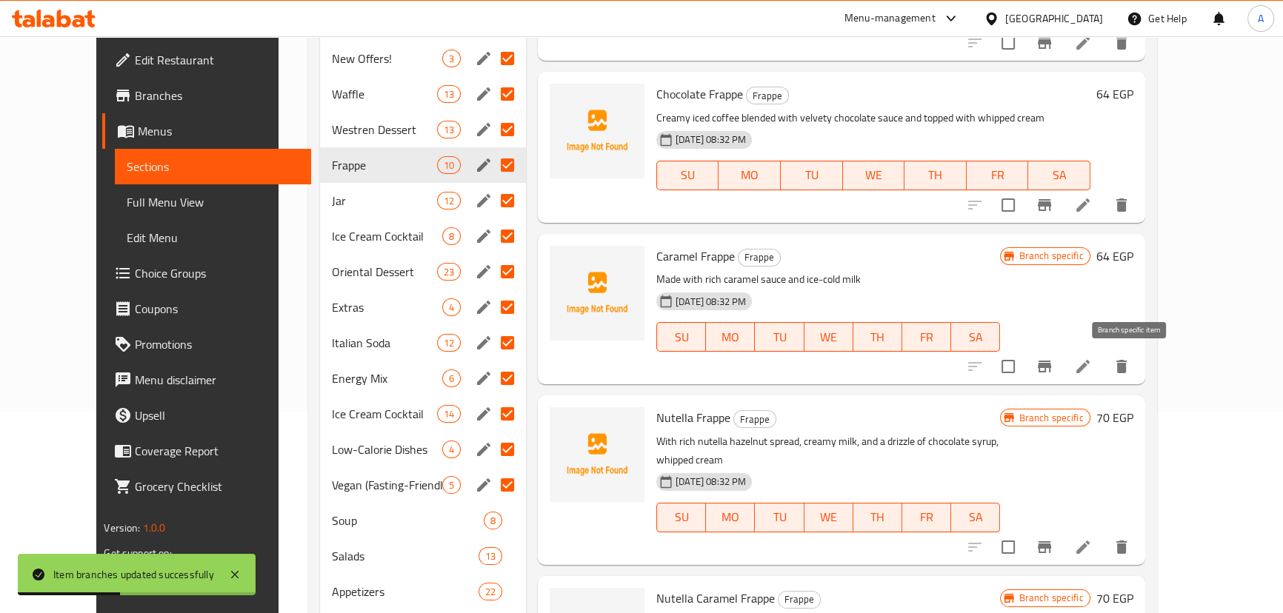
click at [1051, 367] on icon "Branch-specific-item" at bounding box center [1043, 367] width 13 height 12
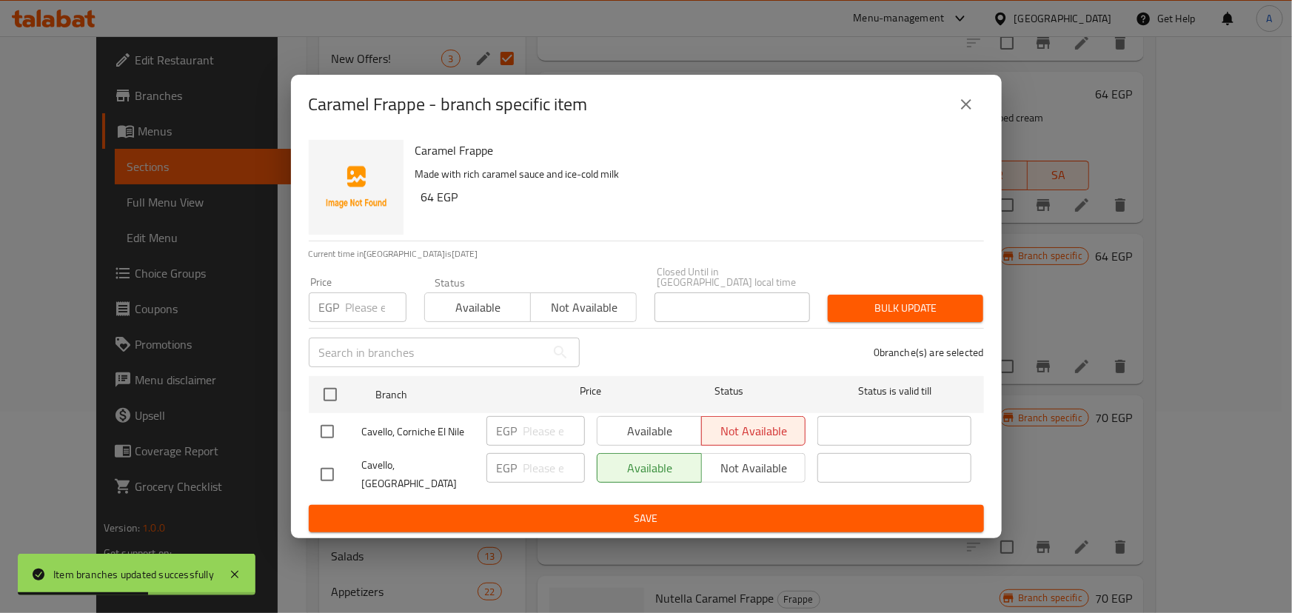
click at [328, 429] on input "checkbox" at bounding box center [327, 431] width 31 height 31
checkbox input "true"
click at [658, 429] on span "Available" at bounding box center [650, 431] width 93 height 21
click at [624, 509] on span "Save" at bounding box center [647, 518] width 652 height 19
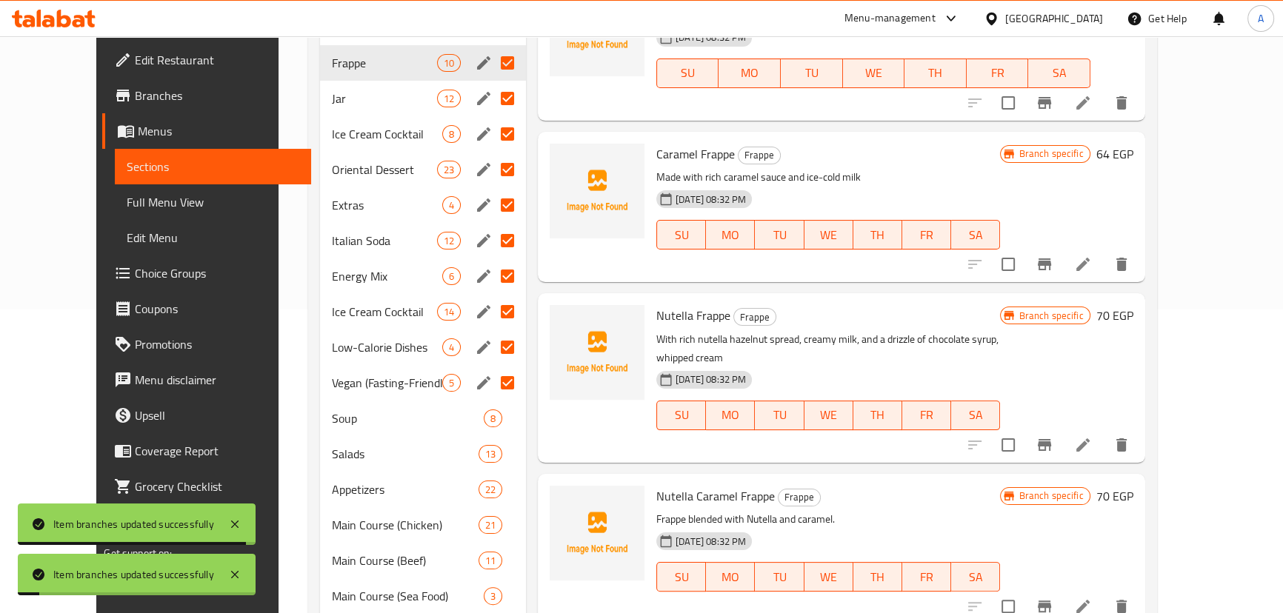
scroll to position [336, 0]
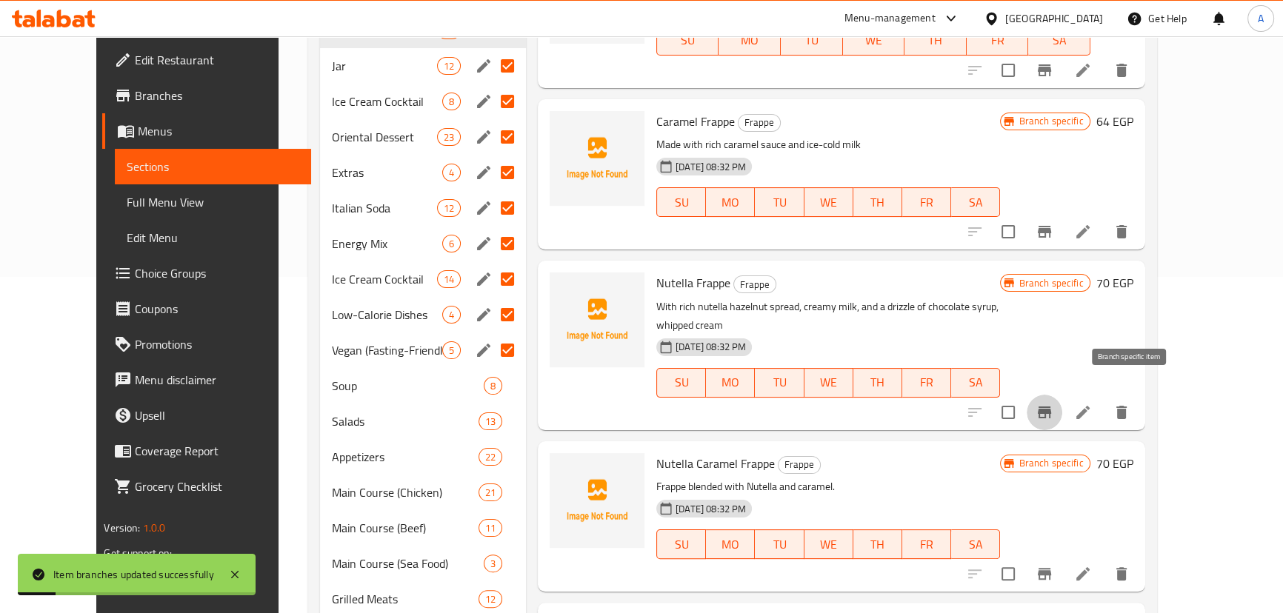
click at [1051, 407] on icon "Branch-specific-item" at bounding box center [1043, 413] width 13 height 12
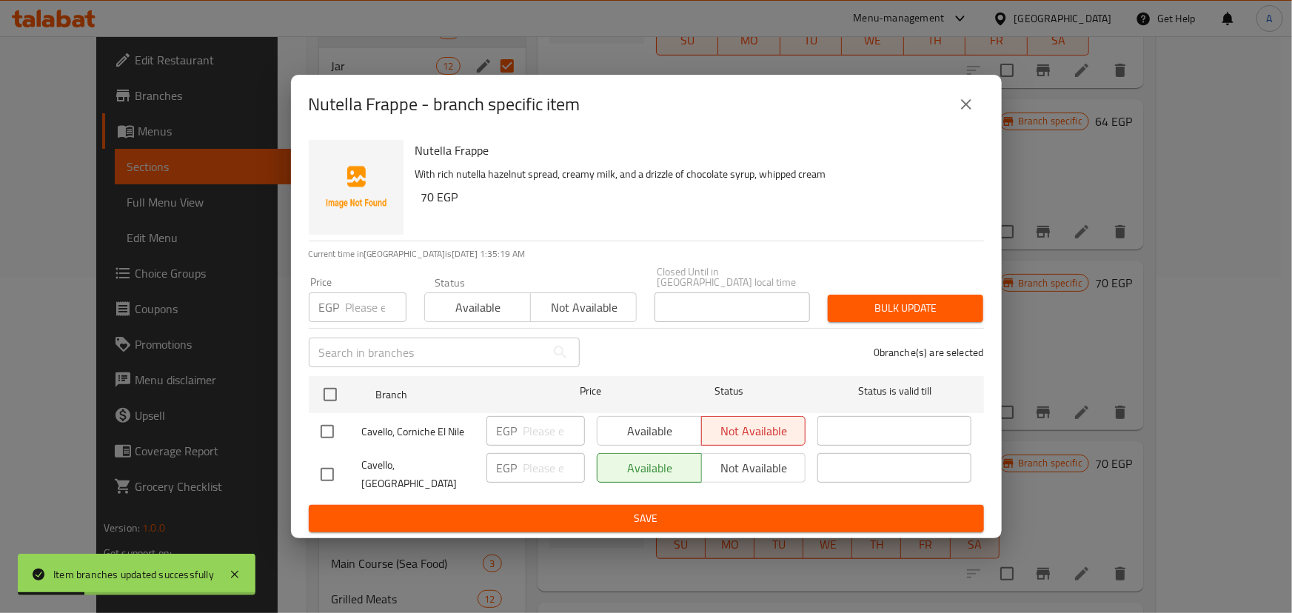
click at [337, 432] on input "checkbox" at bounding box center [327, 431] width 31 height 31
checkbox input "true"
click at [625, 435] on span "Available" at bounding box center [650, 431] width 93 height 21
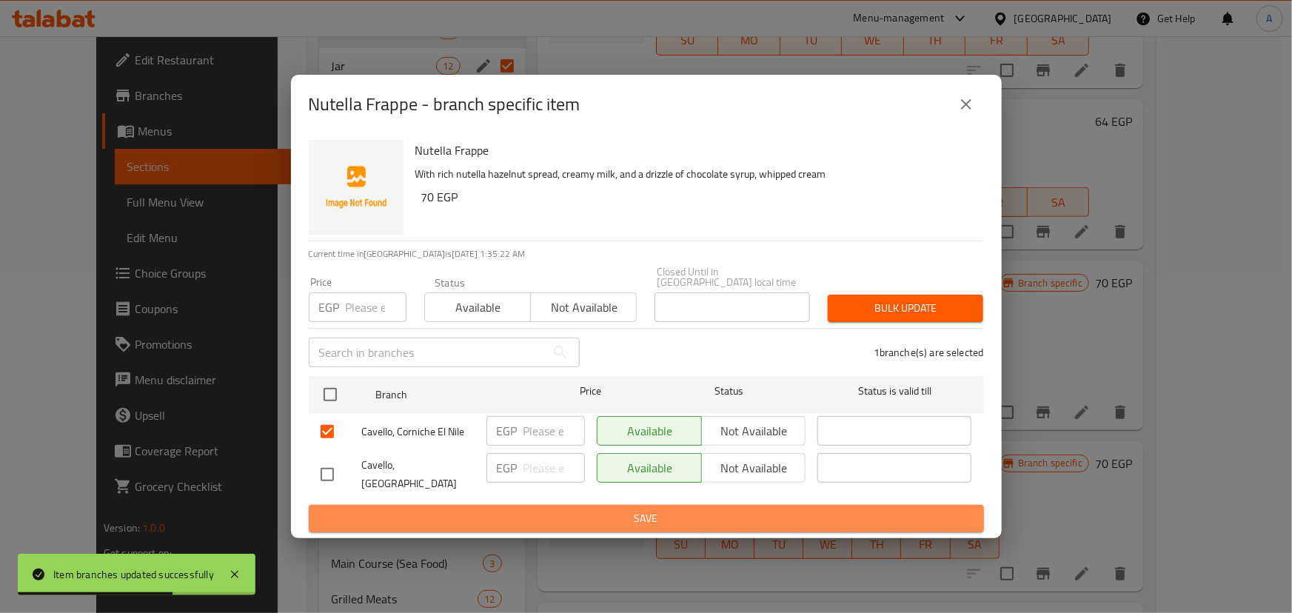
click at [624, 509] on span "Save" at bounding box center [647, 518] width 652 height 19
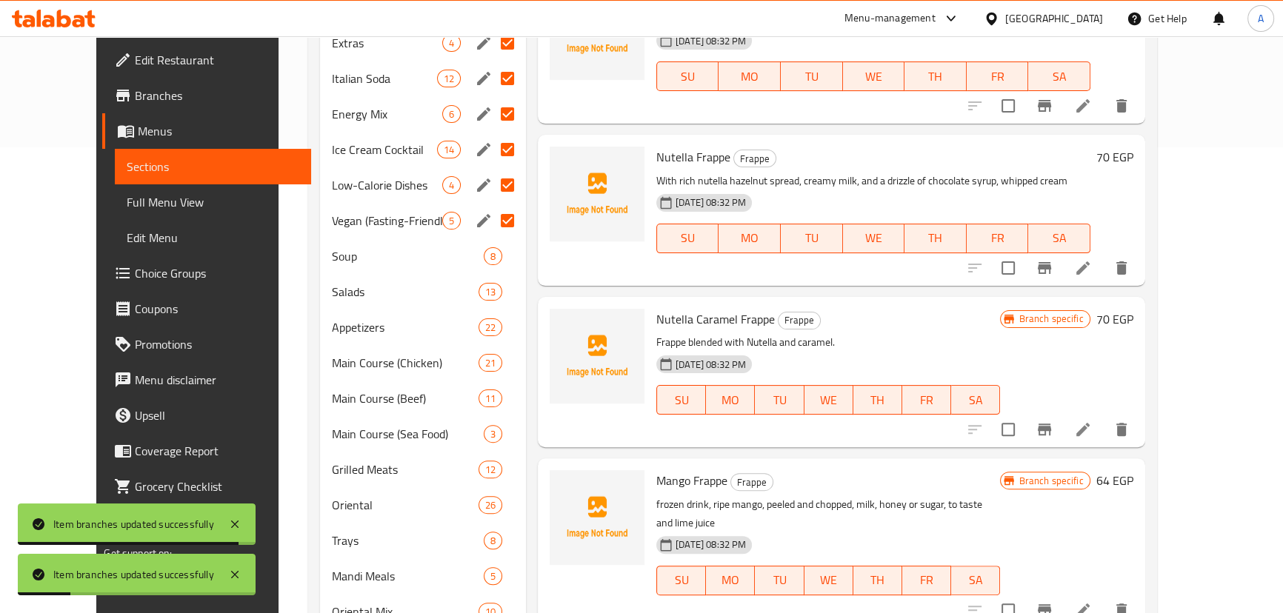
scroll to position [471, 0]
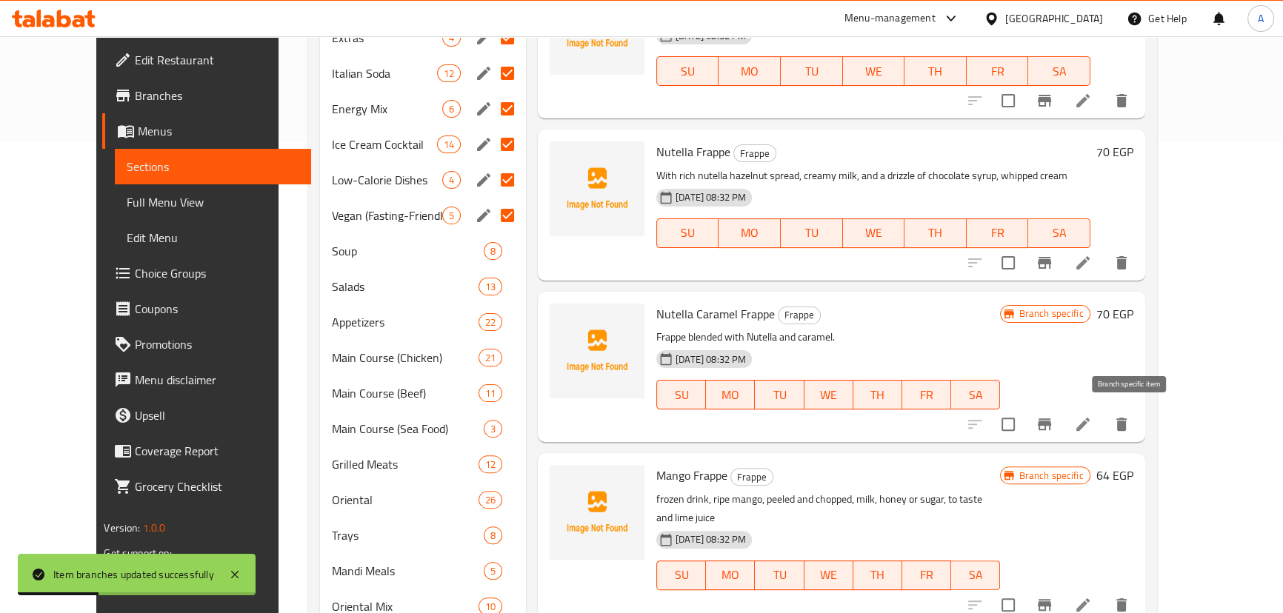
click at [1053, 418] on icon "Branch-specific-item" at bounding box center [1044, 424] width 18 height 18
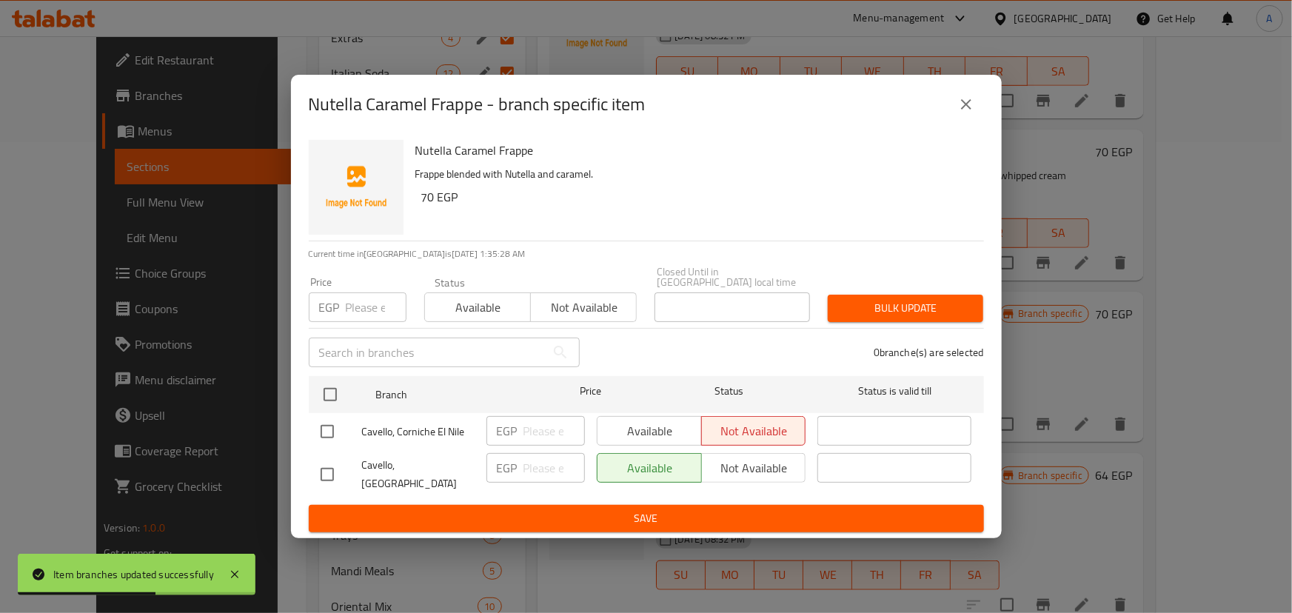
click at [330, 435] on input "checkbox" at bounding box center [327, 431] width 31 height 31
checkbox input "true"
click at [659, 434] on span "Available" at bounding box center [650, 431] width 93 height 21
click at [652, 509] on span "Save" at bounding box center [647, 518] width 652 height 19
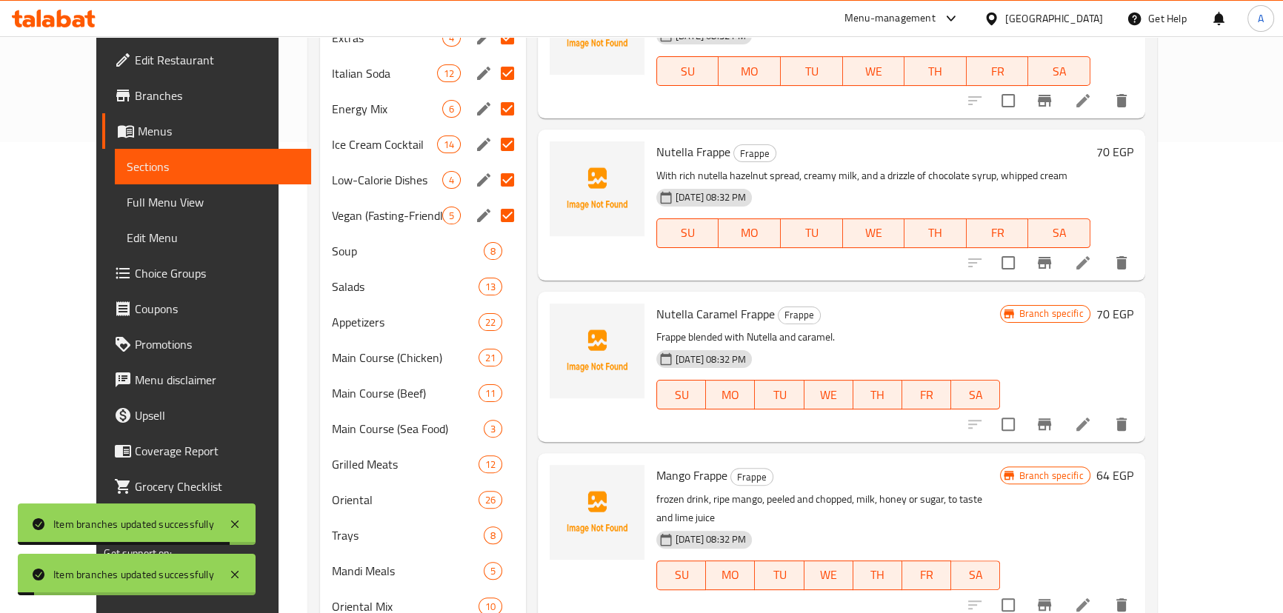
scroll to position [606, 0]
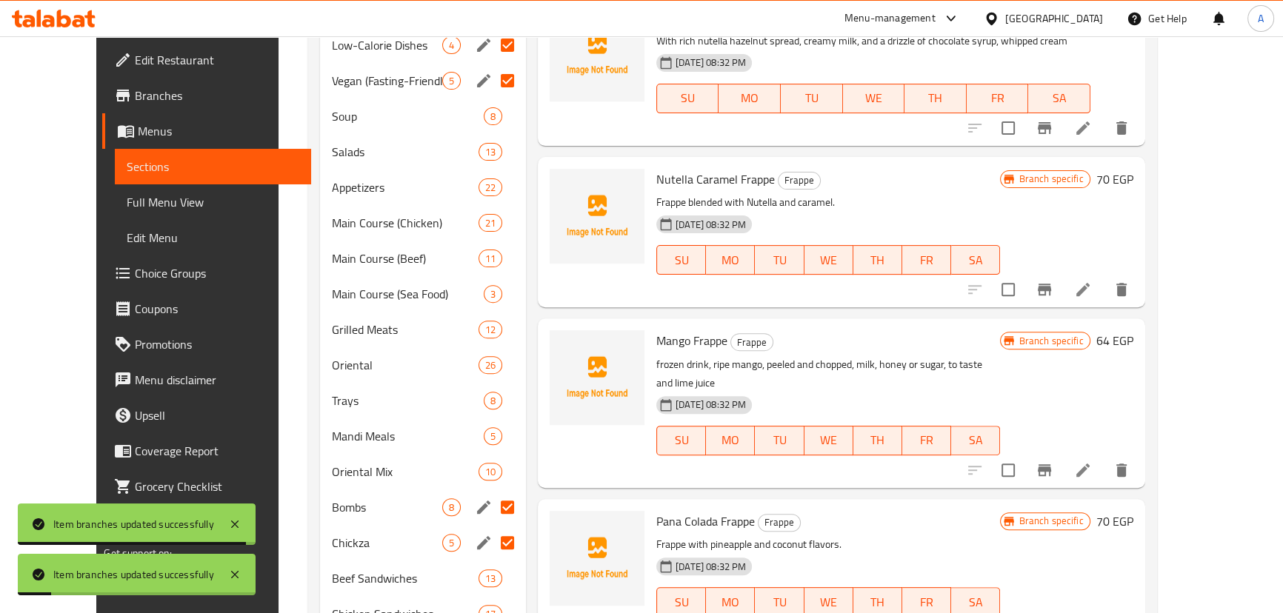
click at [1051, 464] on icon "Branch-specific-item" at bounding box center [1043, 470] width 13 height 12
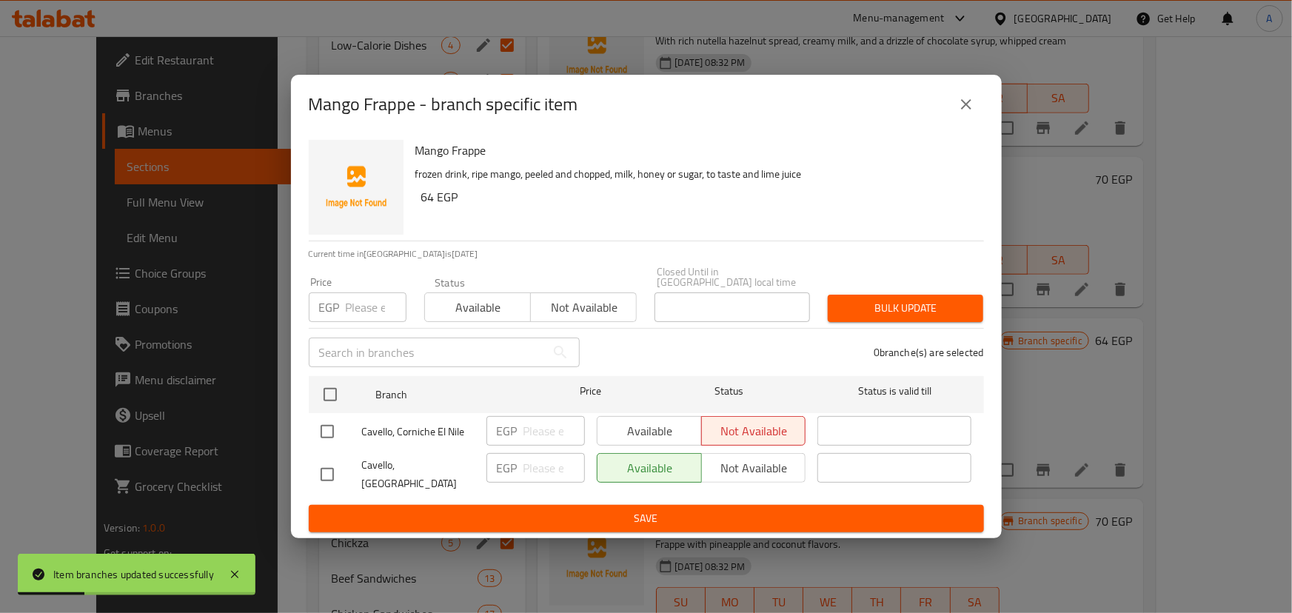
click at [333, 438] on input "checkbox" at bounding box center [327, 431] width 31 height 31
checkbox input "true"
click at [629, 437] on span "Available" at bounding box center [650, 431] width 93 height 21
click at [613, 509] on span "Save" at bounding box center [647, 518] width 652 height 19
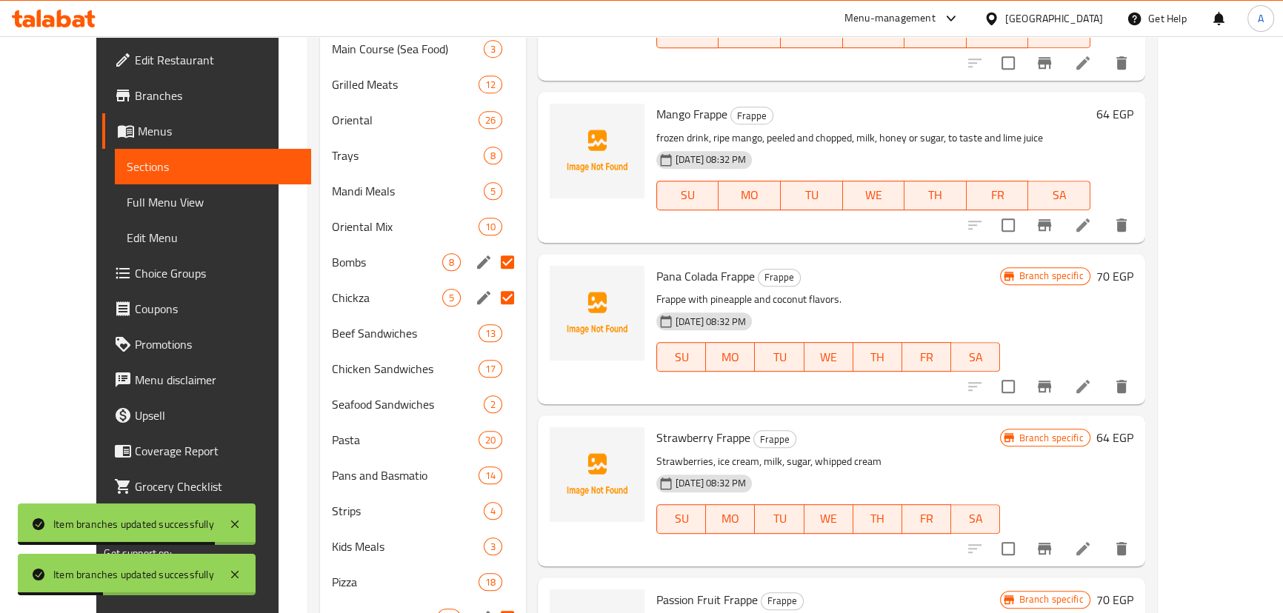
scroll to position [875, 0]
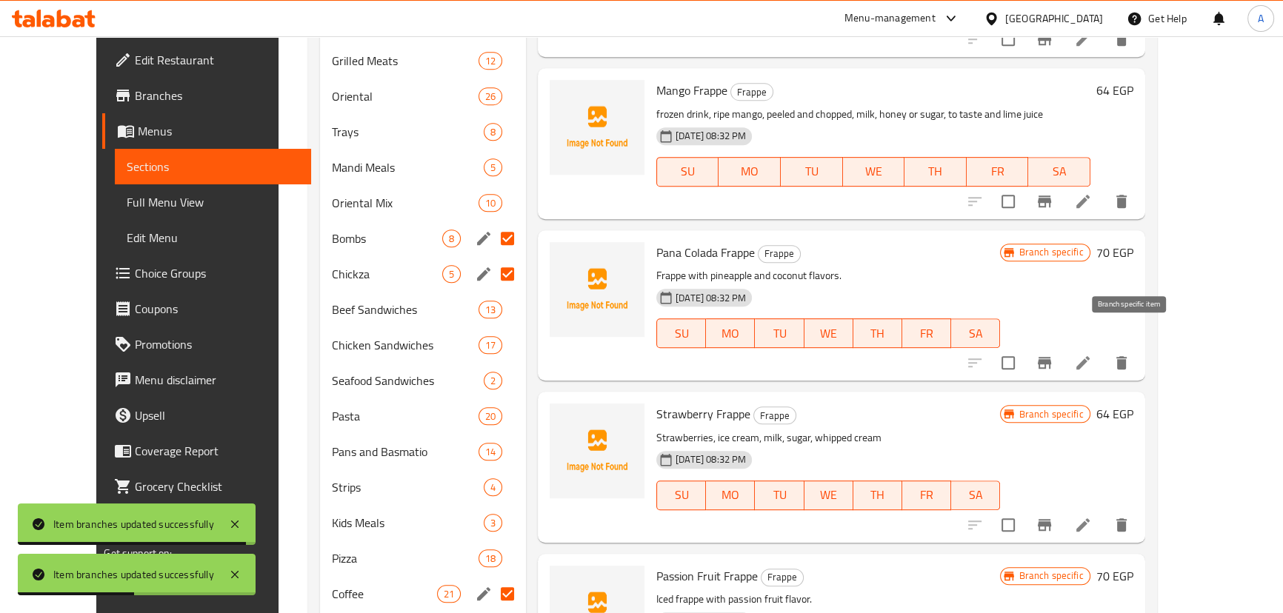
click at [1051, 357] on icon "Branch-specific-item" at bounding box center [1043, 363] width 13 height 12
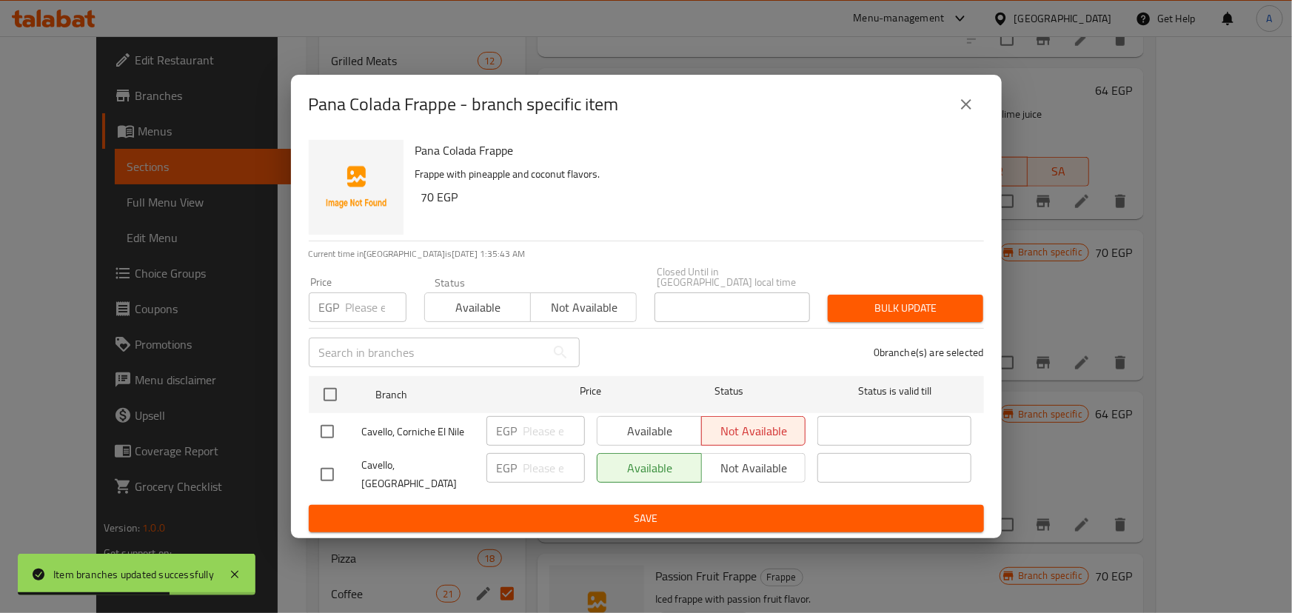
click at [342, 435] on div at bounding box center [341, 431] width 41 height 31
click at [327, 432] on input "checkbox" at bounding box center [327, 431] width 31 height 31
checkbox input "true"
click at [642, 427] on span "Available" at bounding box center [650, 431] width 93 height 21
click at [658, 509] on span "Save" at bounding box center [647, 518] width 652 height 19
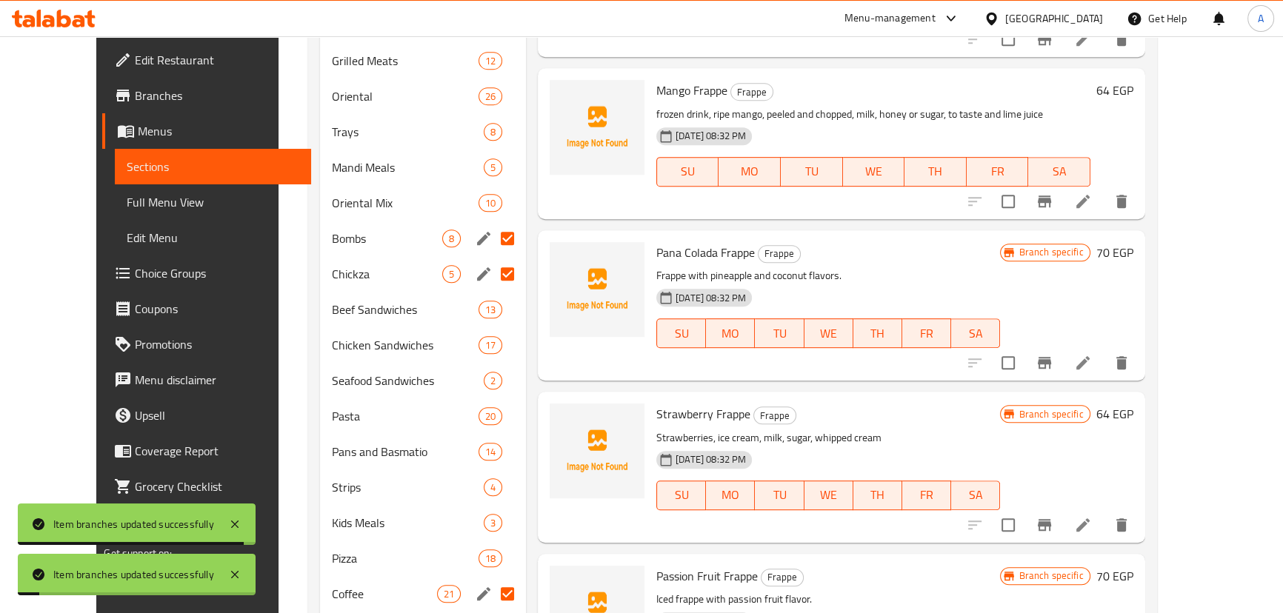
scroll to position [1077, 0]
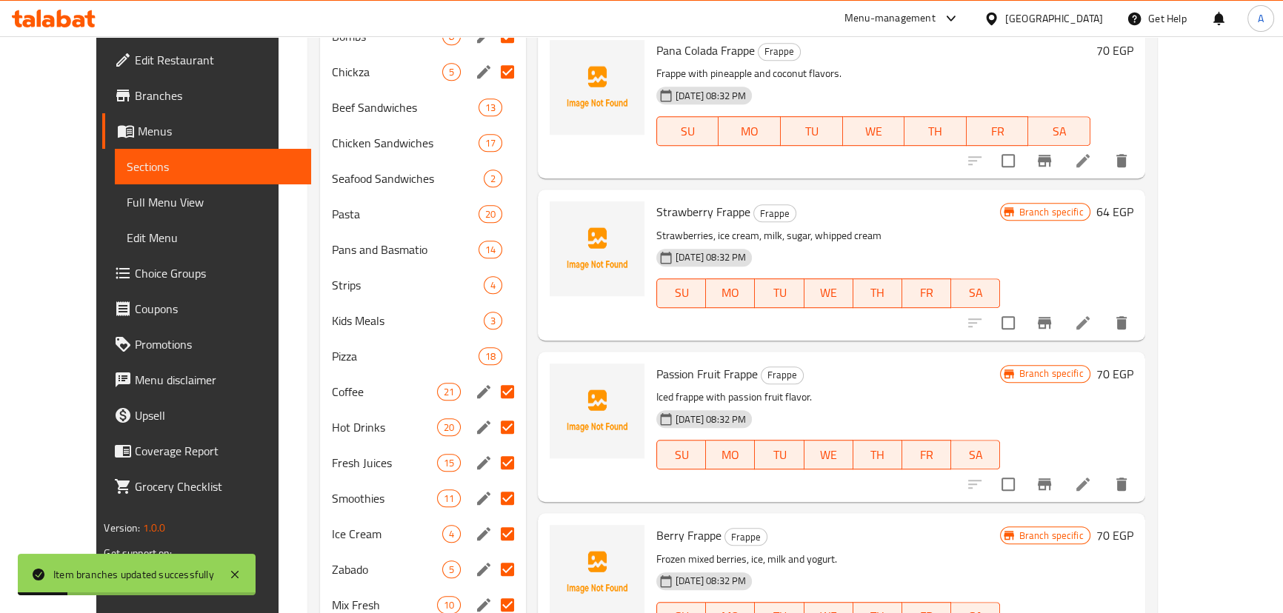
click at [1051, 317] on icon "Branch-specific-item" at bounding box center [1043, 323] width 13 height 12
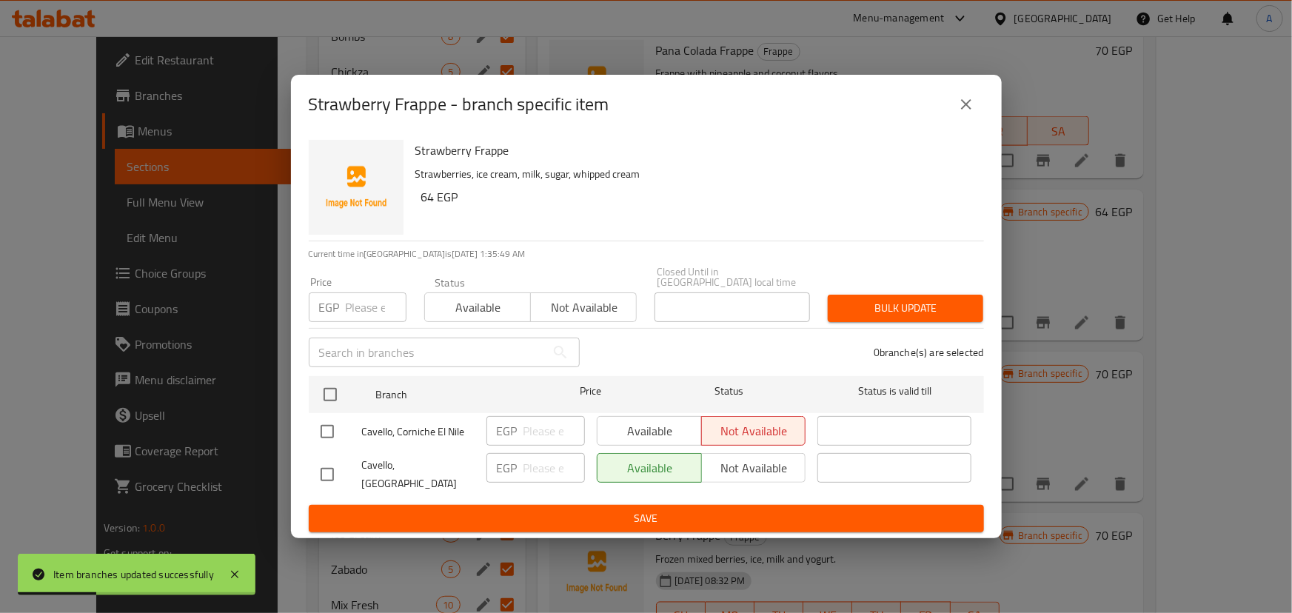
click at [338, 428] on input "checkbox" at bounding box center [327, 431] width 31 height 31
checkbox input "true"
click at [623, 424] on span "Available" at bounding box center [650, 431] width 93 height 21
click at [620, 509] on span "Save" at bounding box center [647, 518] width 652 height 19
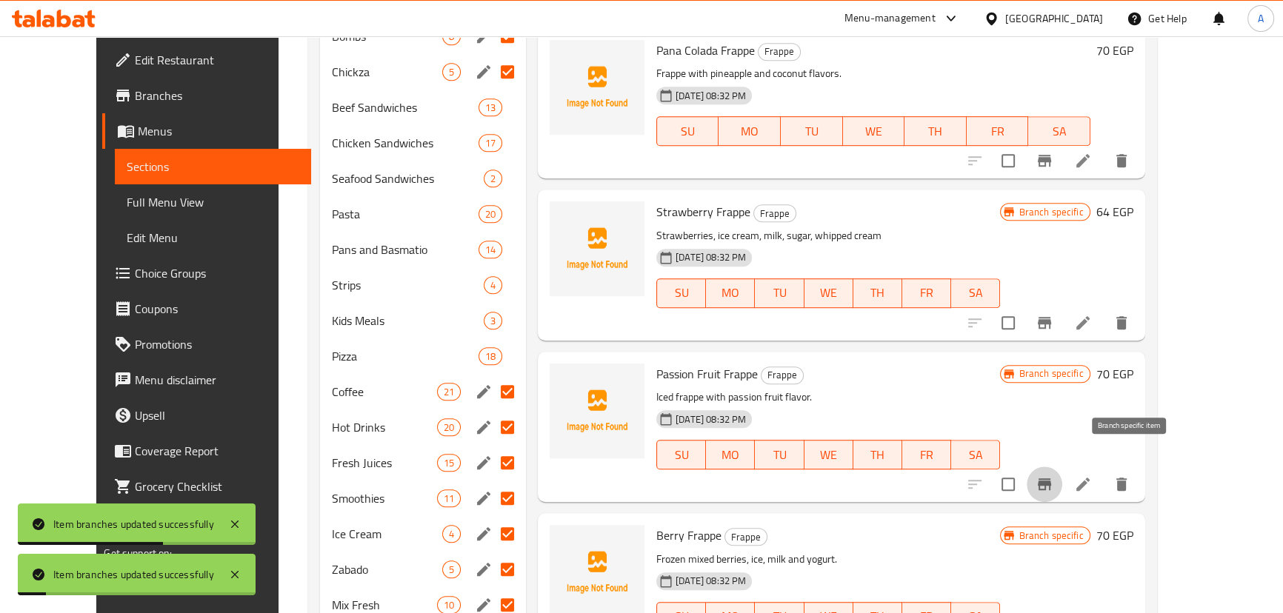
click at [1062, 467] on button "Branch-specific-item" at bounding box center [1044, 485] width 36 height 36
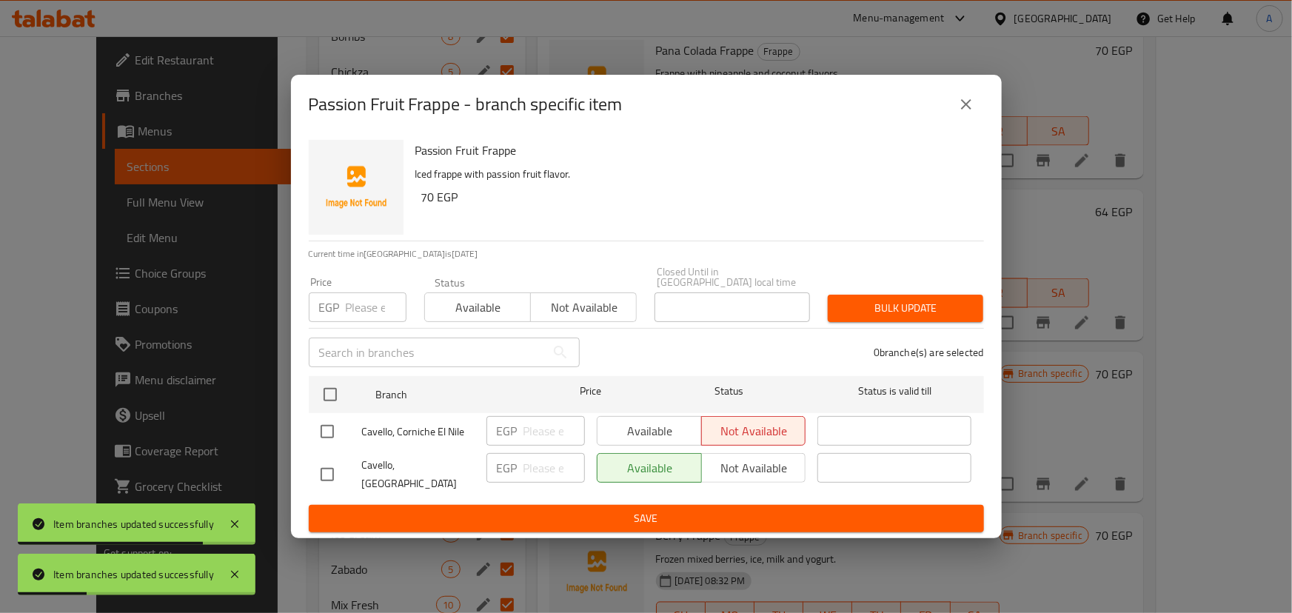
click at [324, 429] on input "checkbox" at bounding box center [327, 431] width 31 height 31
checkbox input "true"
click at [634, 424] on span "Available" at bounding box center [650, 431] width 93 height 21
click at [631, 509] on span "Save" at bounding box center [647, 518] width 652 height 19
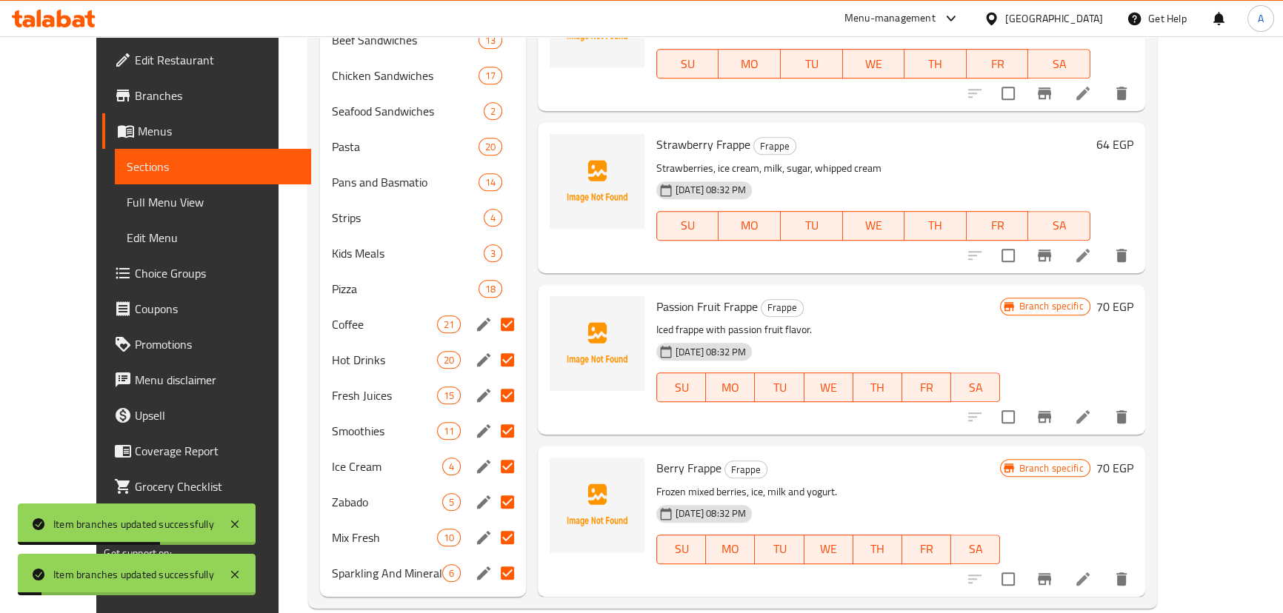
scroll to position [1146, 0]
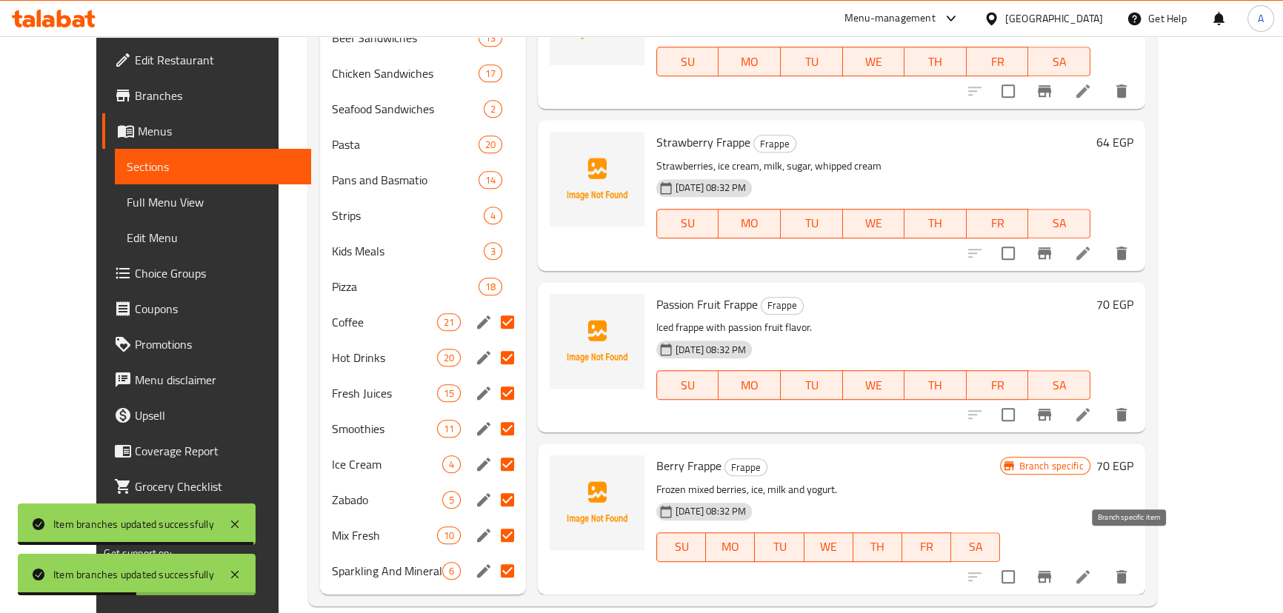
click at [1051, 571] on icon "Branch-specific-item" at bounding box center [1043, 577] width 13 height 12
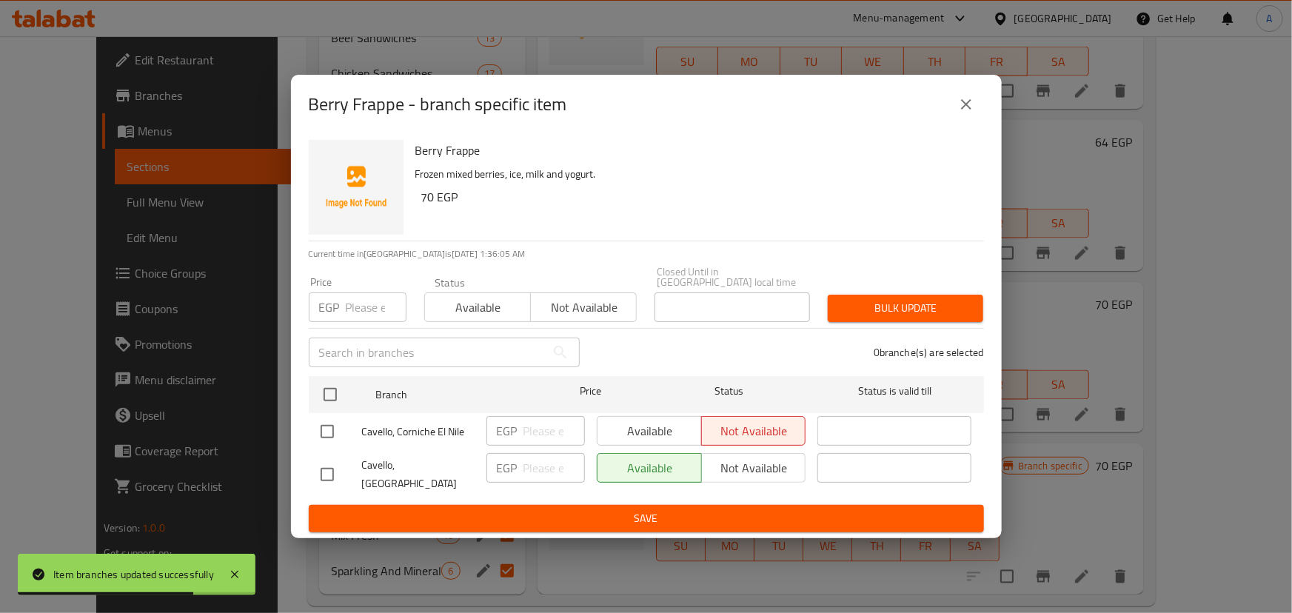
click at [331, 435] on input "checkbox" at bounding box center [327, 431] width 31 height 31
checkbox input "true"
click at [699, 429] on button "Available" at bounding box center [649, 431] width 105 height 30
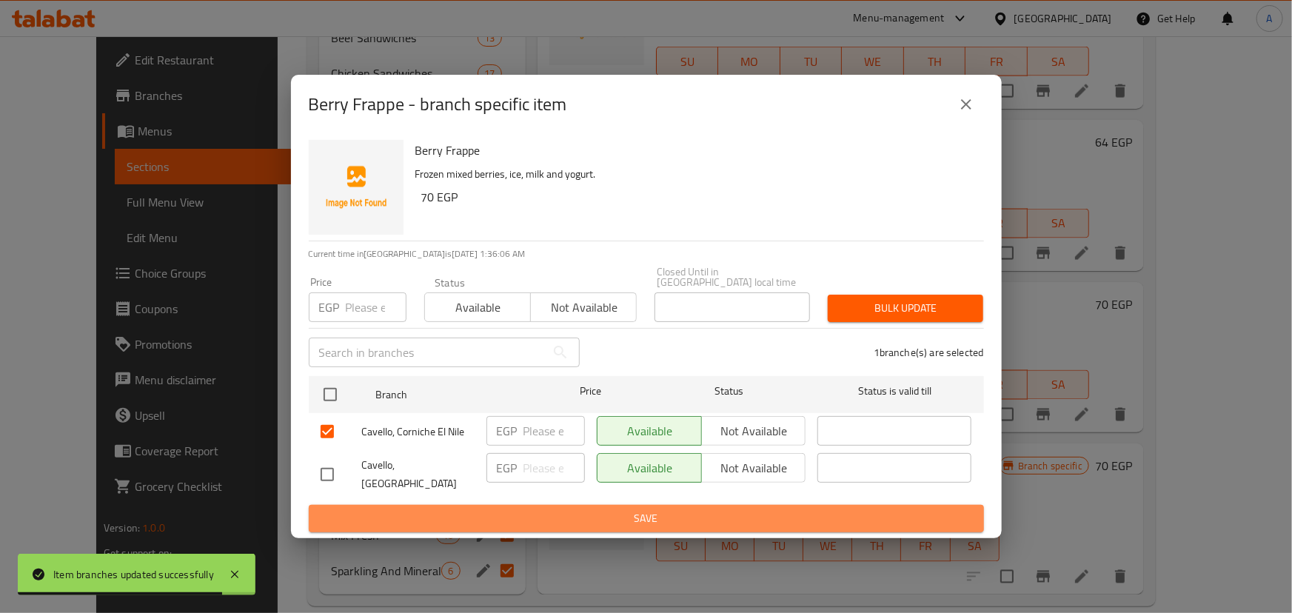
click at [644, 517] on button "Save" at bounding box center [646, 518] width 675 height 27
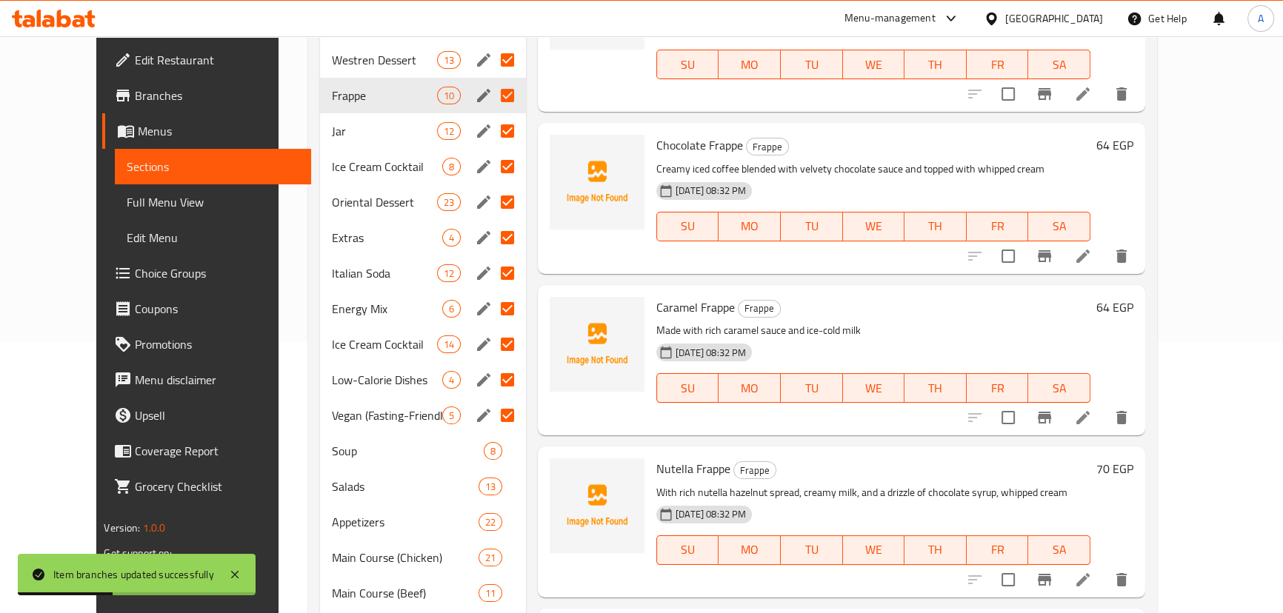
scroll to position [0, 0]
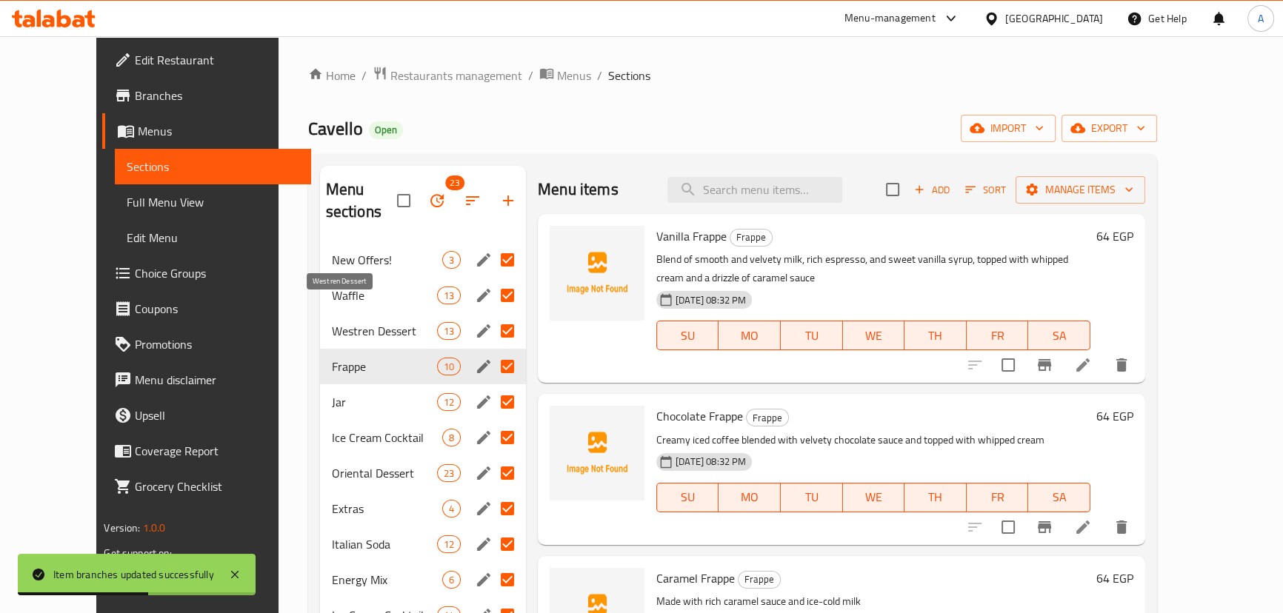
click at [340, 322] on span "Westren Dessert" at bounding box center [384, 331] width 105 height 18
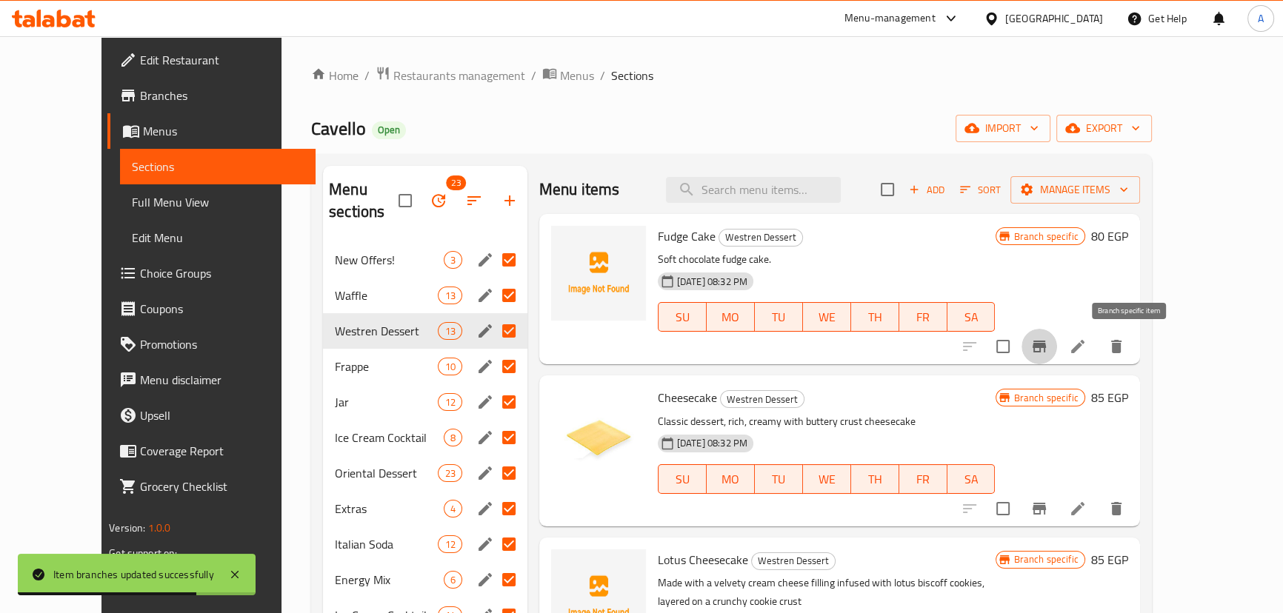
click at [1048, 338] on icon "Branch-specific-item" at bounding box center [1039, 347] width 18 height 18
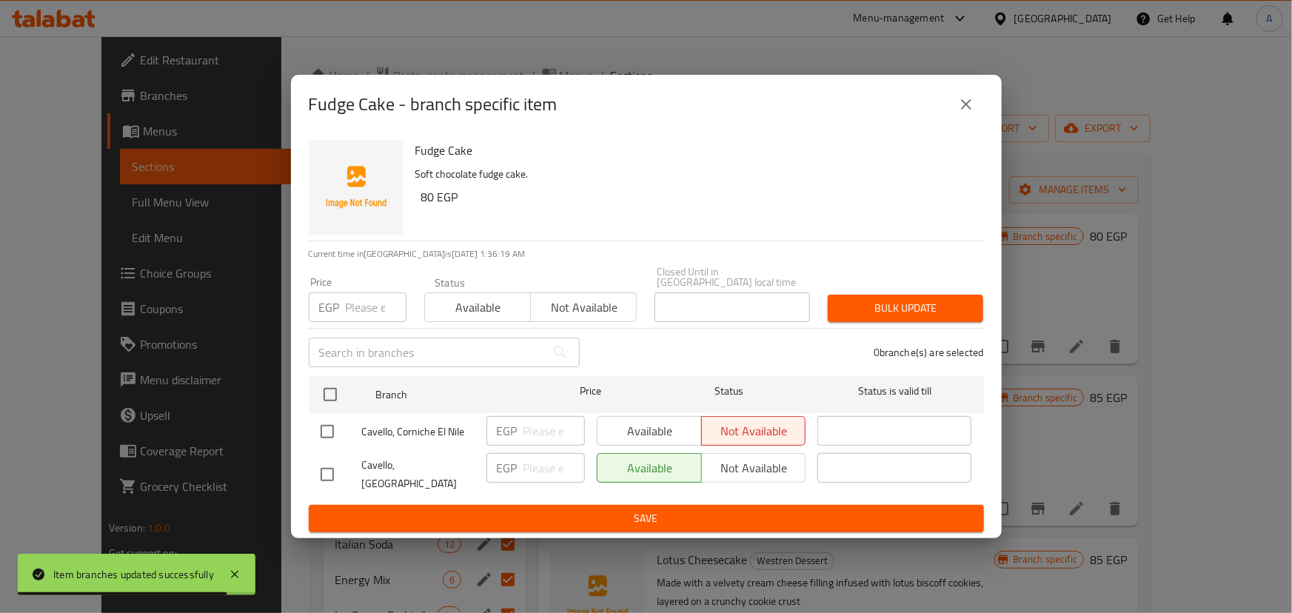
click at [324, 438] on input "checkbox" at bounding box center [327, 431] width 31 height 31
checkbox input "true"
click at [622, 429] on span "Available" at bounding box center [650, 431] width 93 height 21
click at [626, 509] on span "Save" at bounding box center [647, 518] width 652 height 19
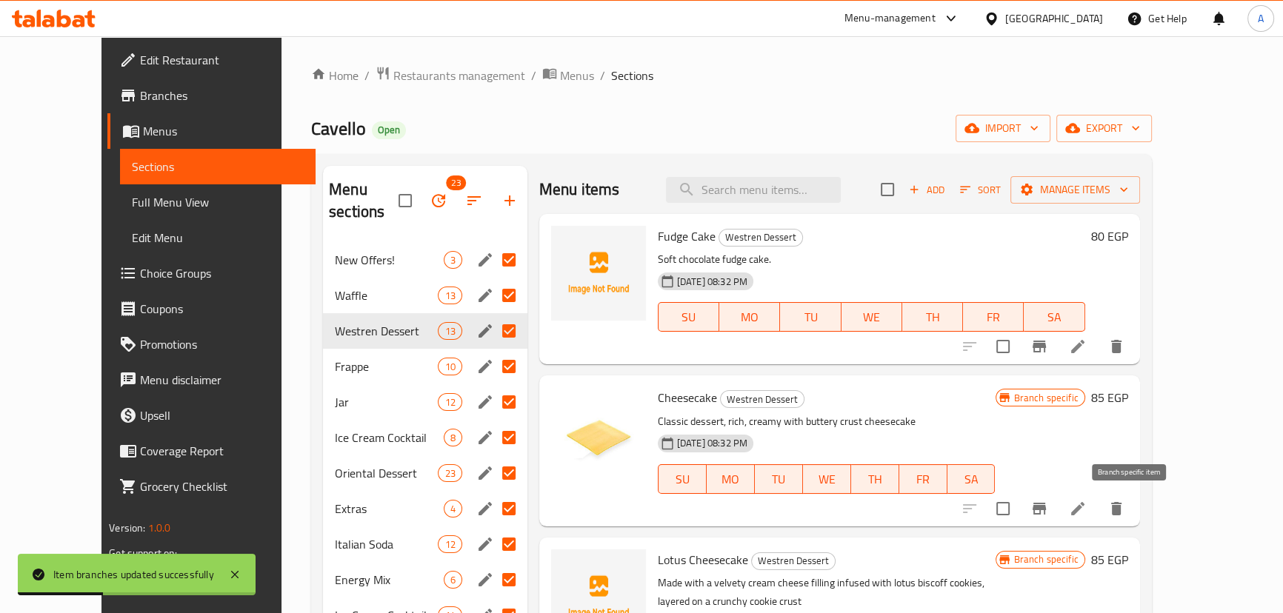
click at [1046, 507] on icon "Branch-specific-item" at bounding box center [1038, 509] width 13 height 12
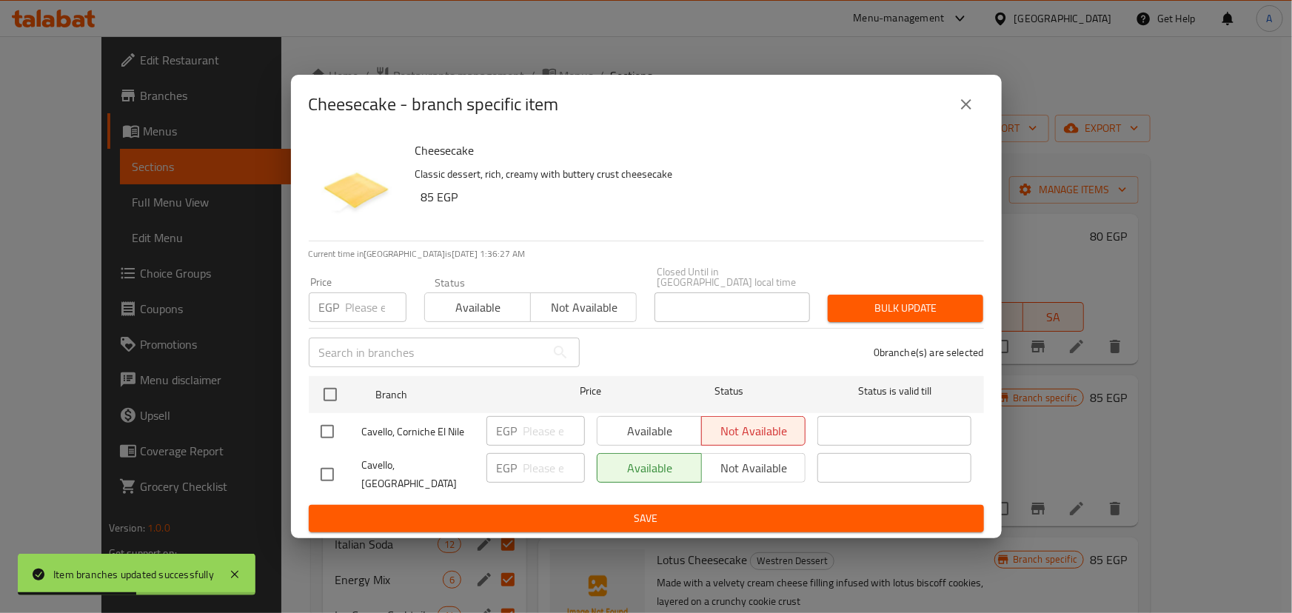
click at [324, 438] on input "checkbox" at bounding box center [327, 431] width 31 height 31
checkbox input "true"
click at [624, 439] on span "Available" at bounding box center [650, 431] width 93 height 21
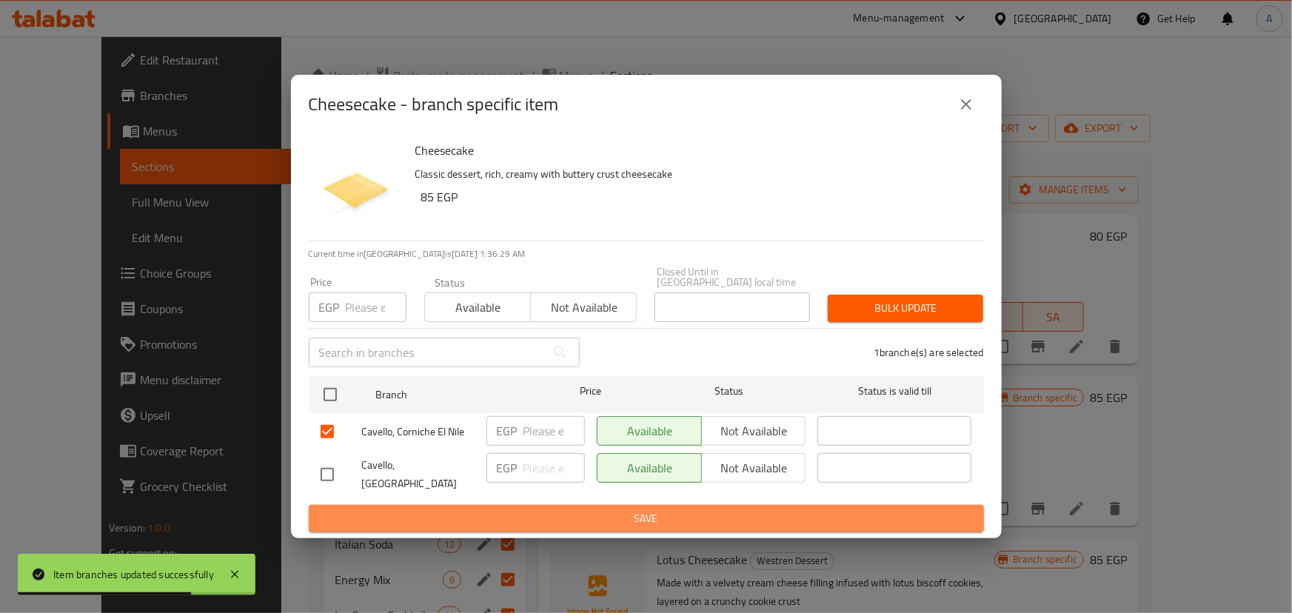
click at [651, 513] on span "Save" at bounding box center [647, 518] width 652 height 19
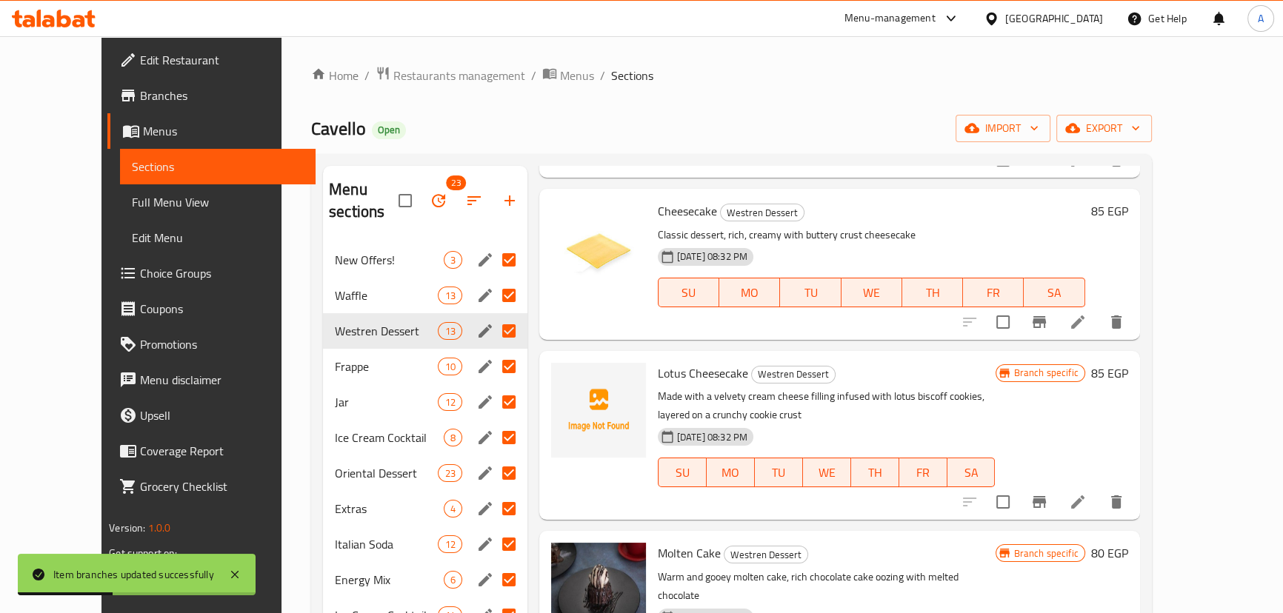
scroll to position [269, 0]
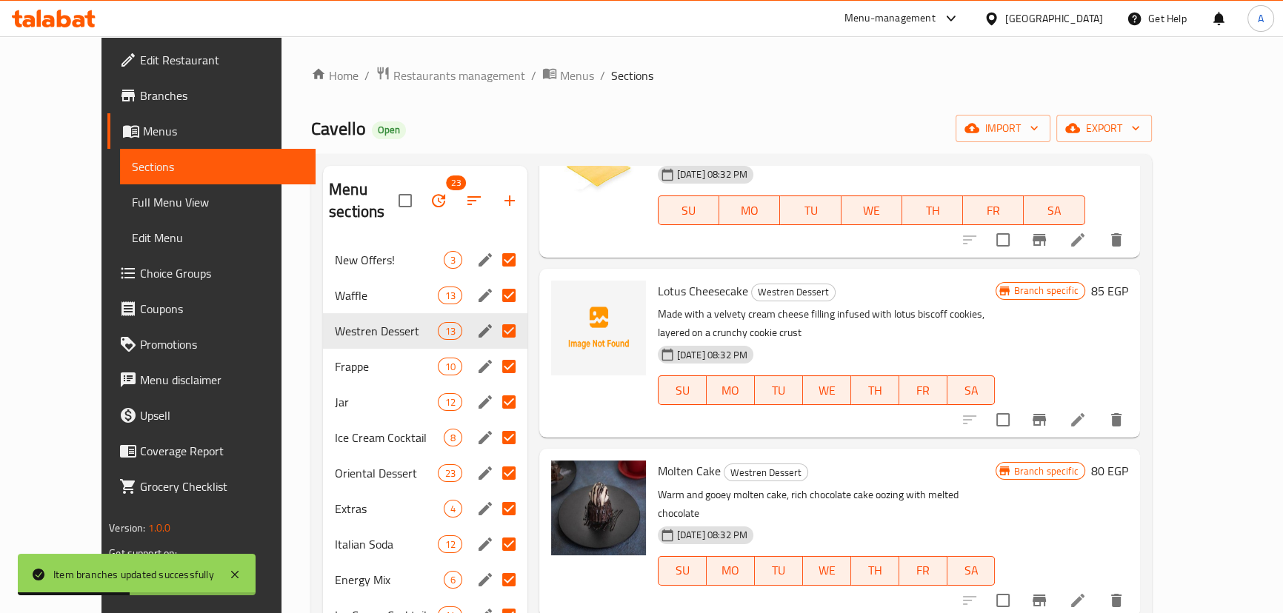
click at [1046, 418] on icon "Branch-specific-item" at bounding box center [1038, 420] width 13 height 12
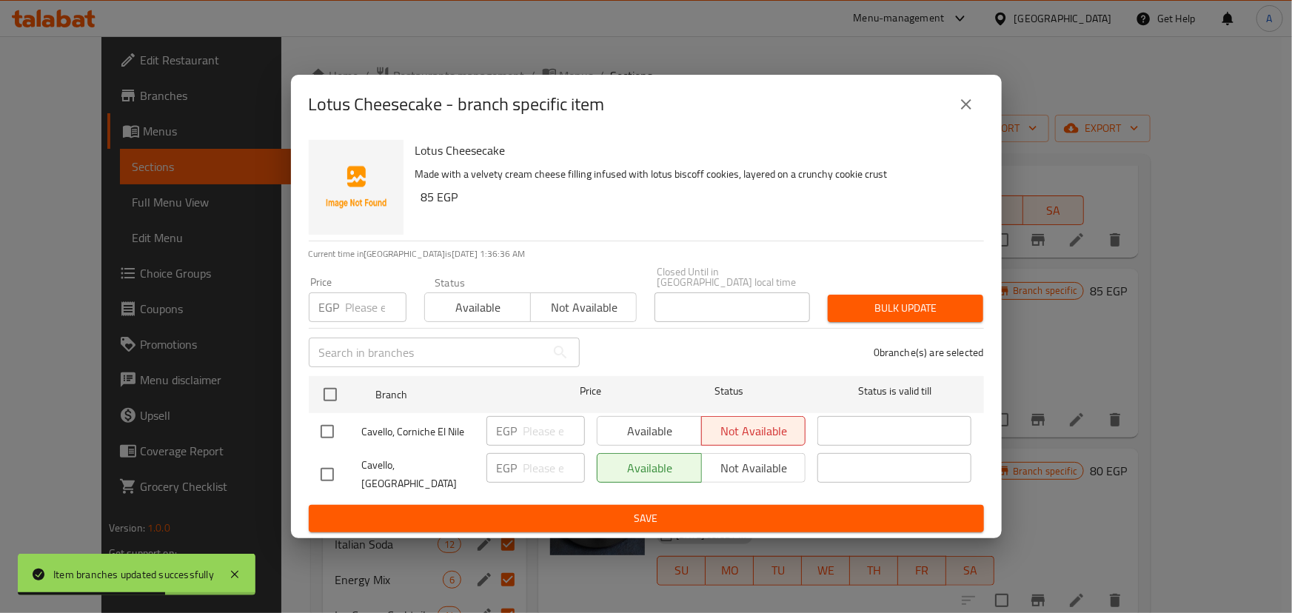
click at [314, 429] on input "checkbox" at bounding box center [327, 431] width 31 height 31
checkbox input "true"
click at [631, 429] on span "Available" at bounding box center [650, 431] width 93 height 21
click at [615, 510] on span "Save" at bounding box center [647, 518] width 652 height 19
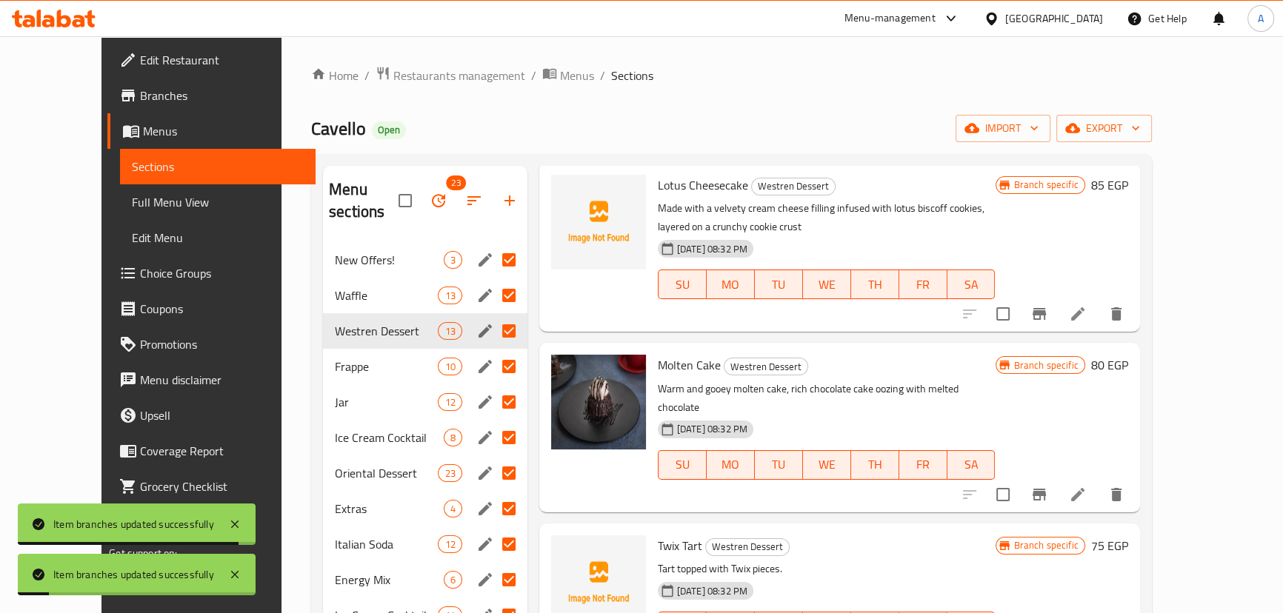
scroll to position [404, 0]
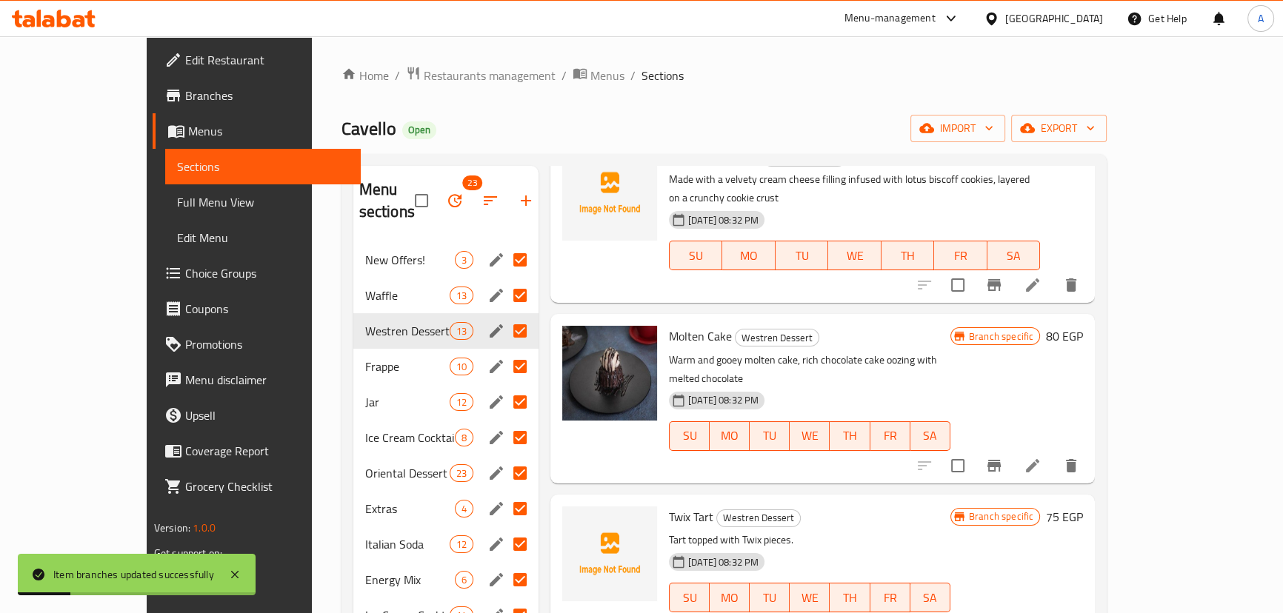
click at [1012, 448] on button "Branch-specific-item" at bounding box center [994, 466] width 36 height 36
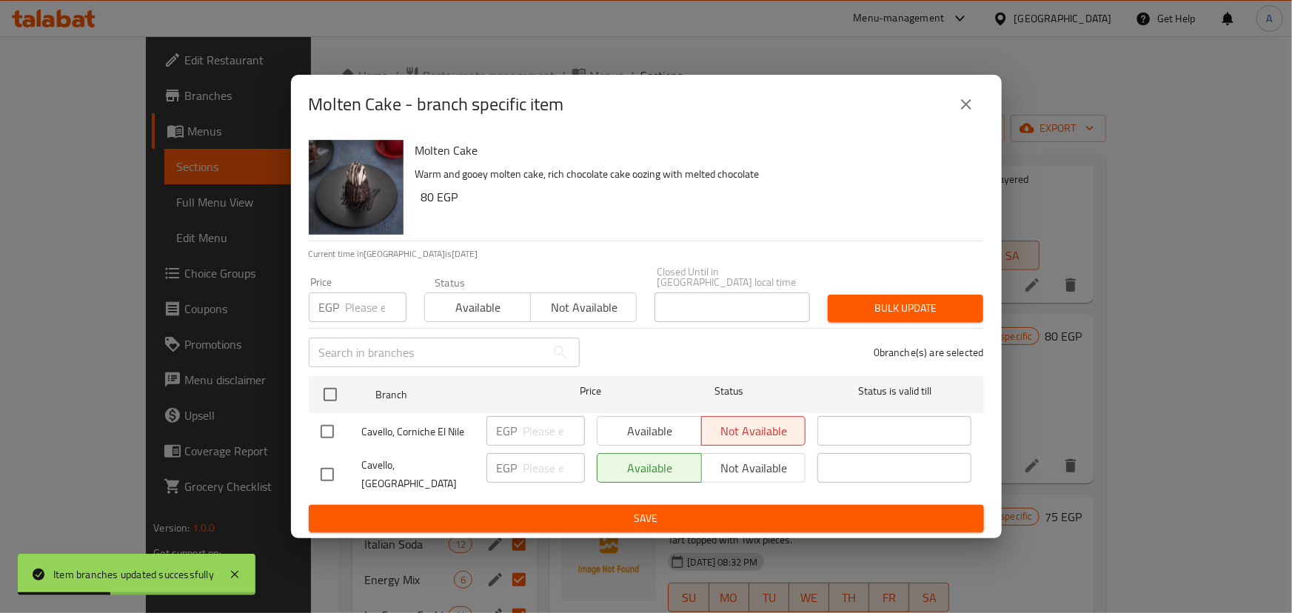
click at [330, 440] on input "checkbox" at bounding box center [327, 431] width 31 height 31
checkbox input "true"
click at [678, 437] on span "Available" at bounding box center [650, 431] width 93 height 21
click at [603, 505] on button "Save" at bounding box center [646, 518] width 675 height 27
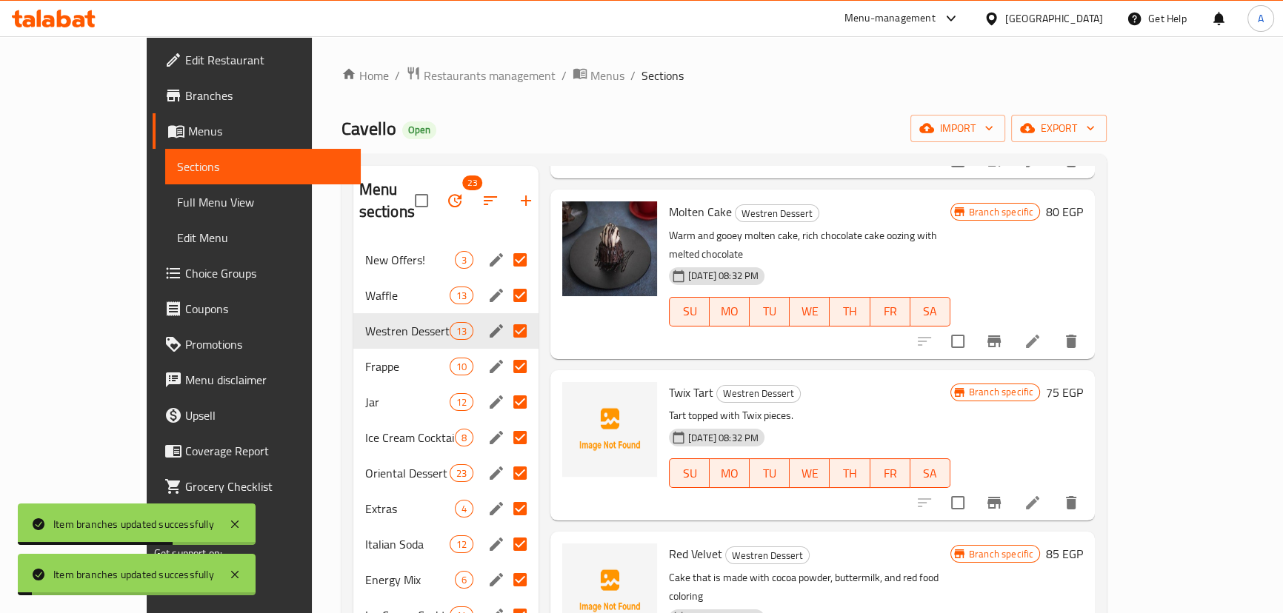
scroll to position [587, 0]
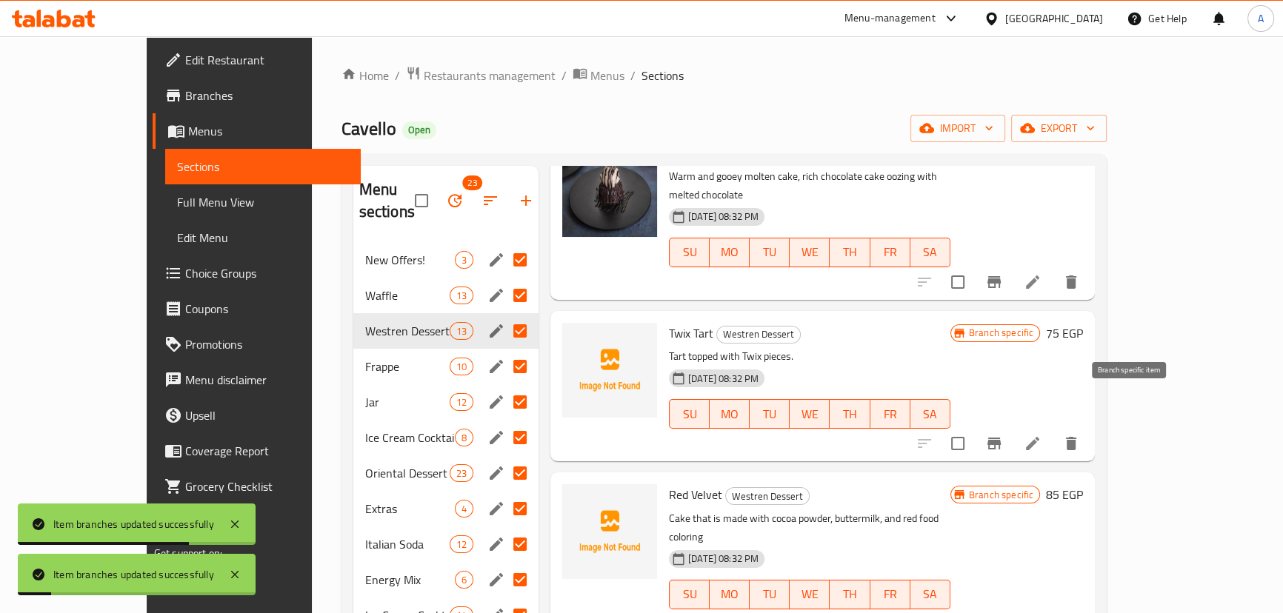
click at [1012, 426] on button "Branch-specific-item" at bounding box center [994, 444] width 36 height 36
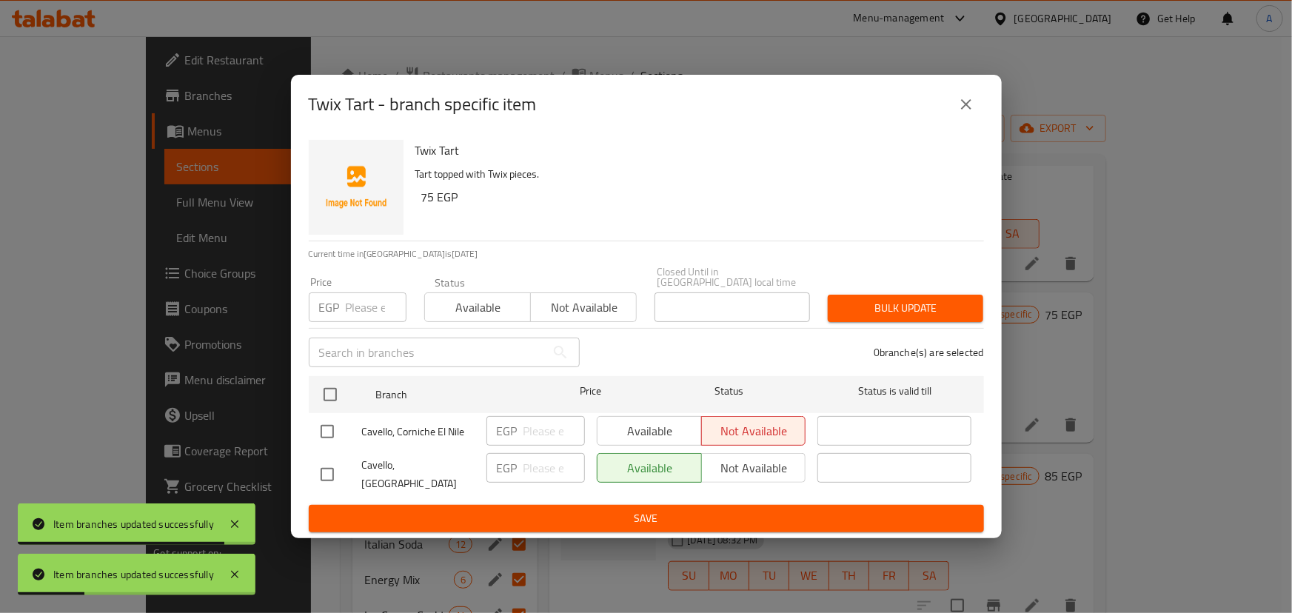
click at [335, 441] on input "checkbox" at bounding box center [327, 431] width 31 height 31
checkbox input "true"
click at [651, 415] on div "Available Not available" at bounding box center [701, 431] width 221 height 43
click at [636, 435] on span "Available" at bounding box center [650, 431] width 93 height 21
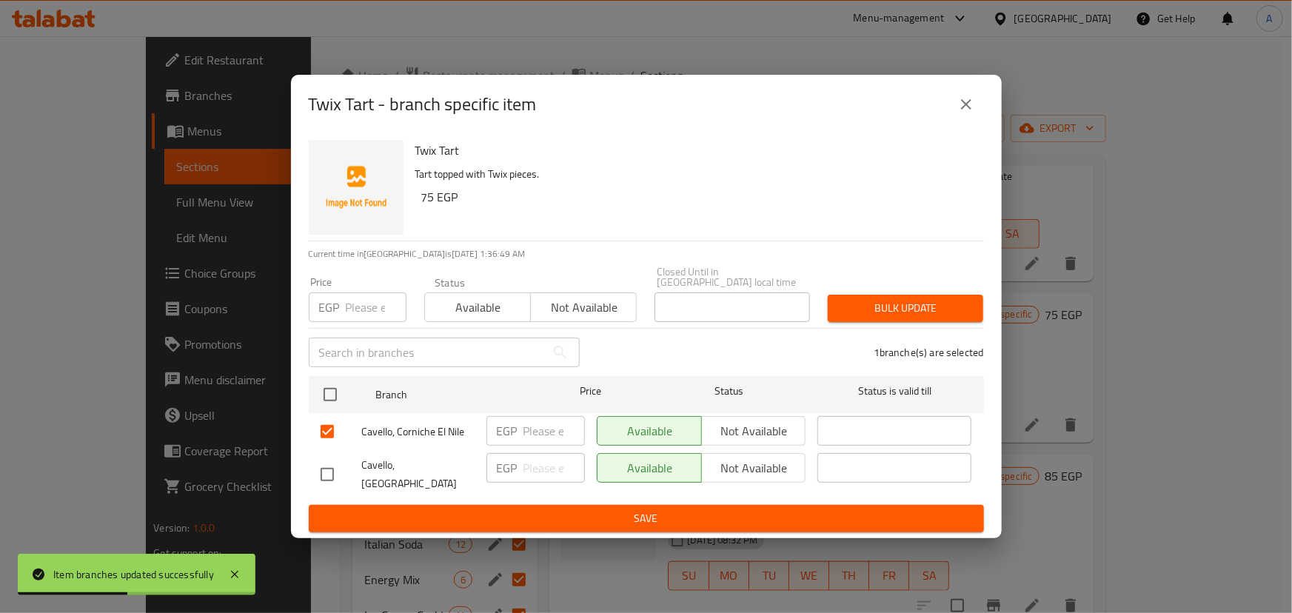
click at [613, 512] on span "Save" at bounding box center [647, 518] width 652 height 19
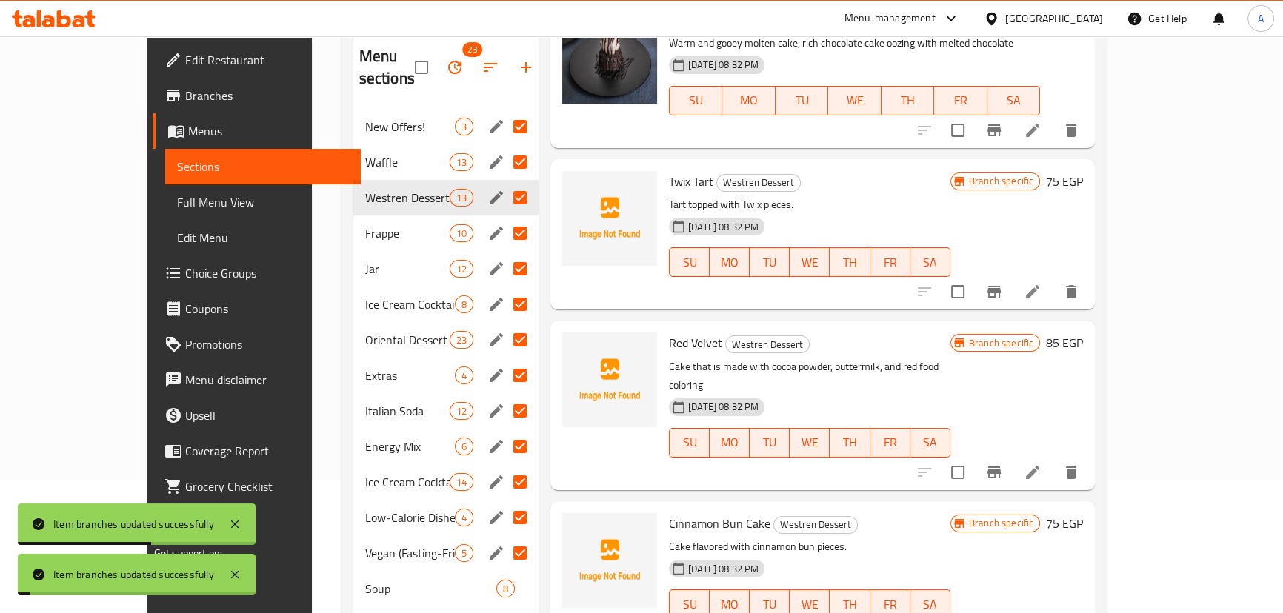
scroll to position [134, 0]
click at [1000, 466] on icon "Branch-specific-item" at bounding box center [993, 472] width 13 height 12
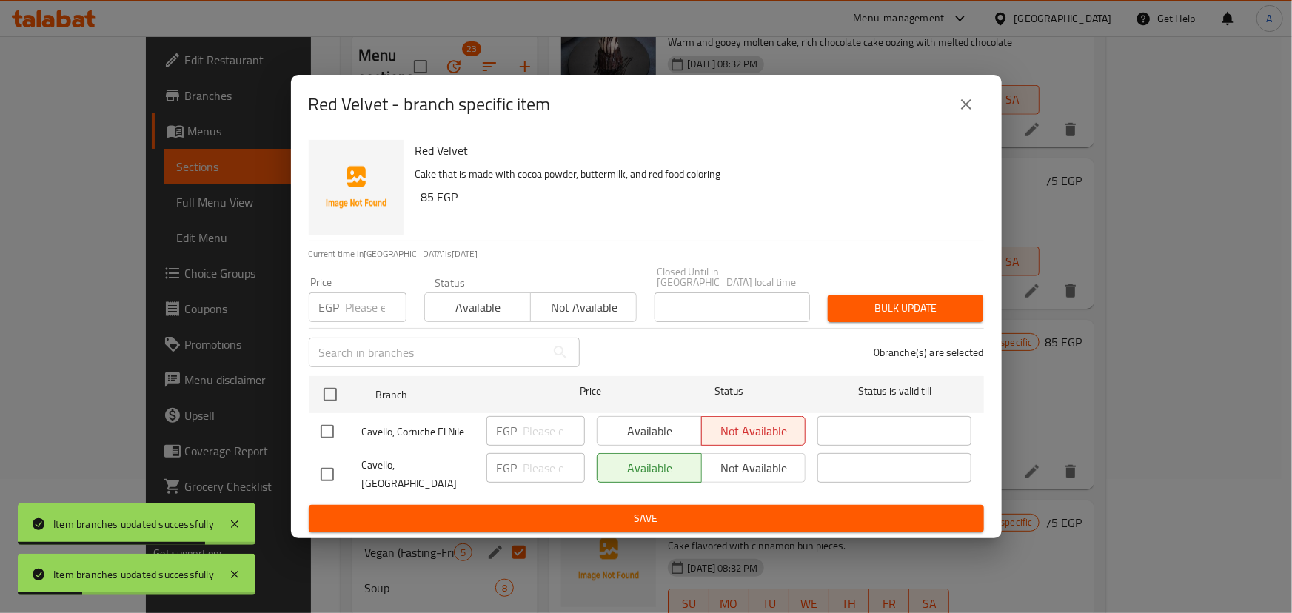
click at [327, 428] on input "checkbox" at bounding box center [327, 431] width 31 height 31
checkbox input "true"
click at [673, 430] on span "Available" at bounding box center [650, 431] width 93 height 21
click at [622, 516] on span "Save" at bounding box center [647, 518] width 652 height 19
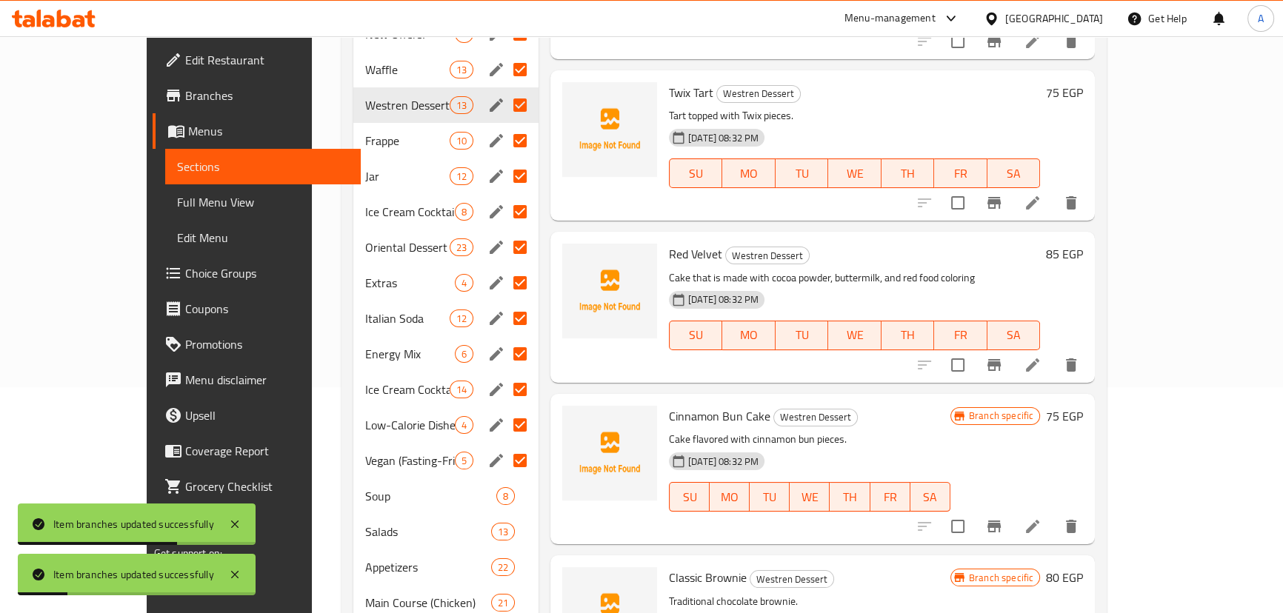
scroll to position [269, 0]
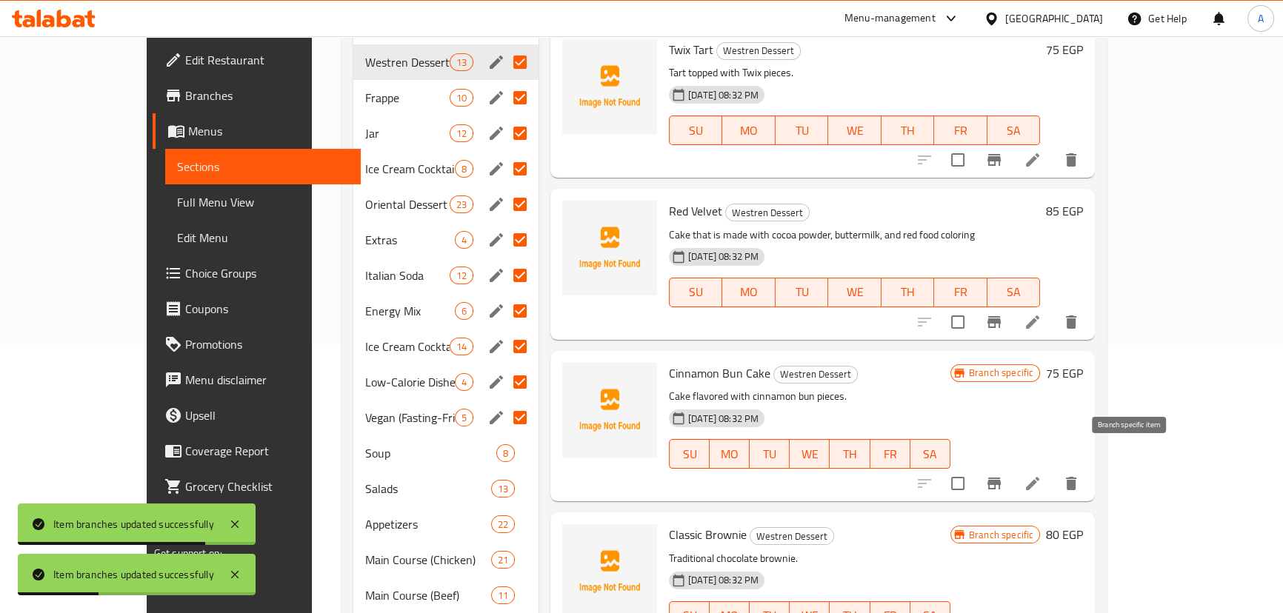
click at [1003, 475] on icon "Branch-specific-item" at bounding box center [994, 484] width 18 height 18
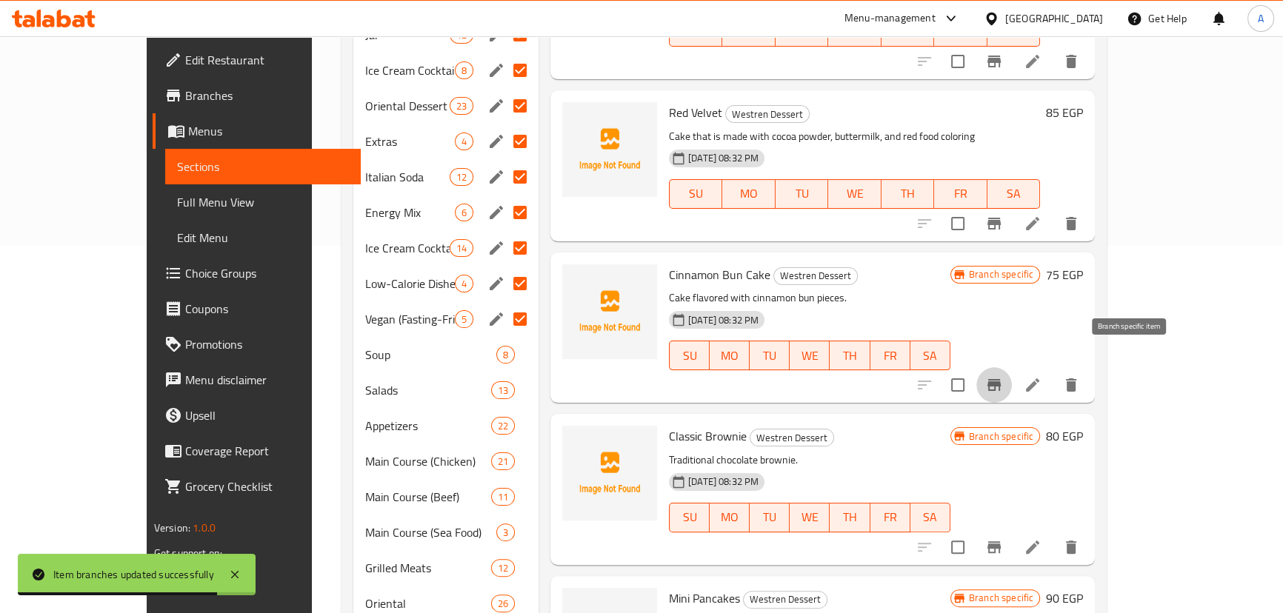
scroll to position [471, 0]
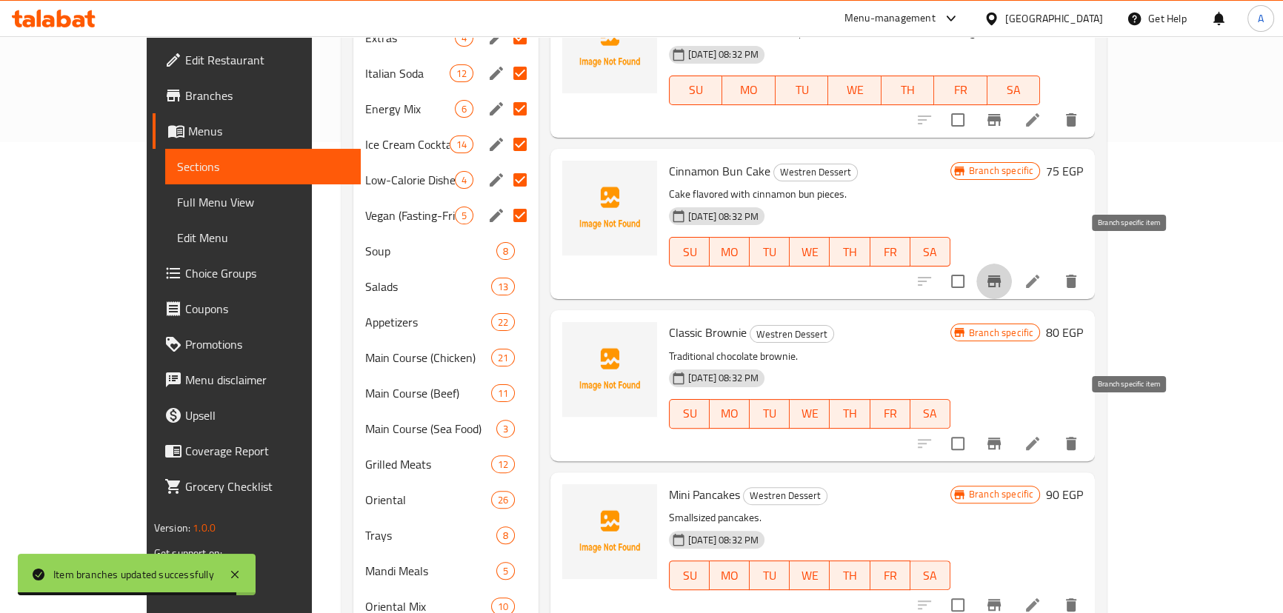
click at [1003, 435] on icon "Branch-specific-item" at bounding box center [994, 444] width 18 height 18
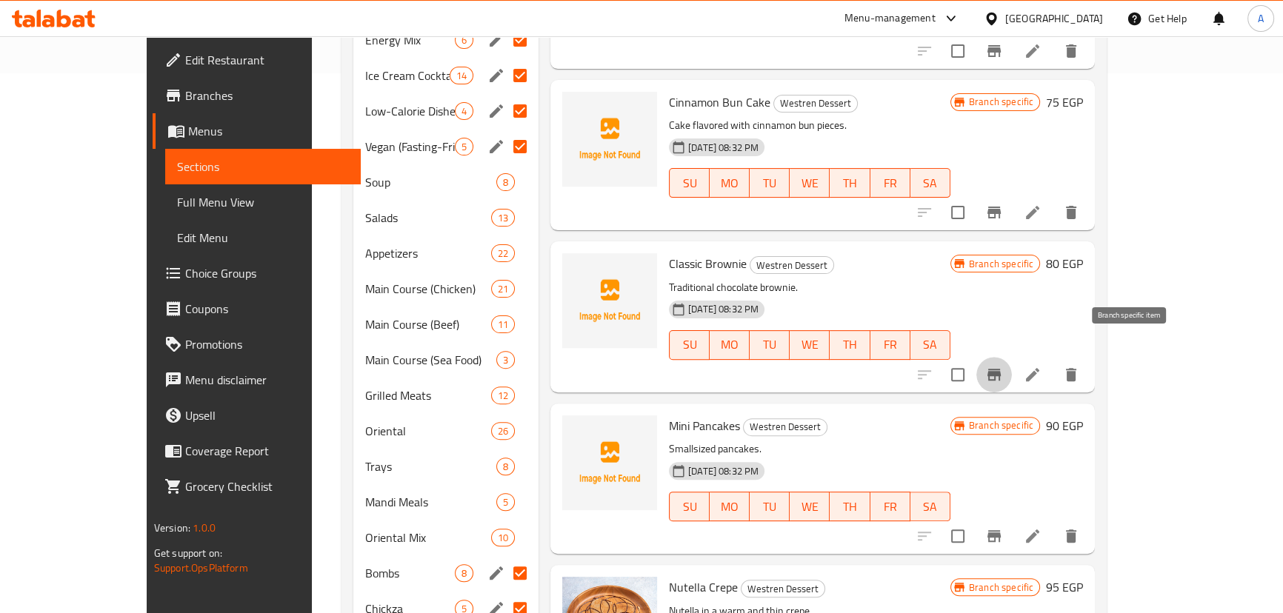
scroll to position [741, 0]
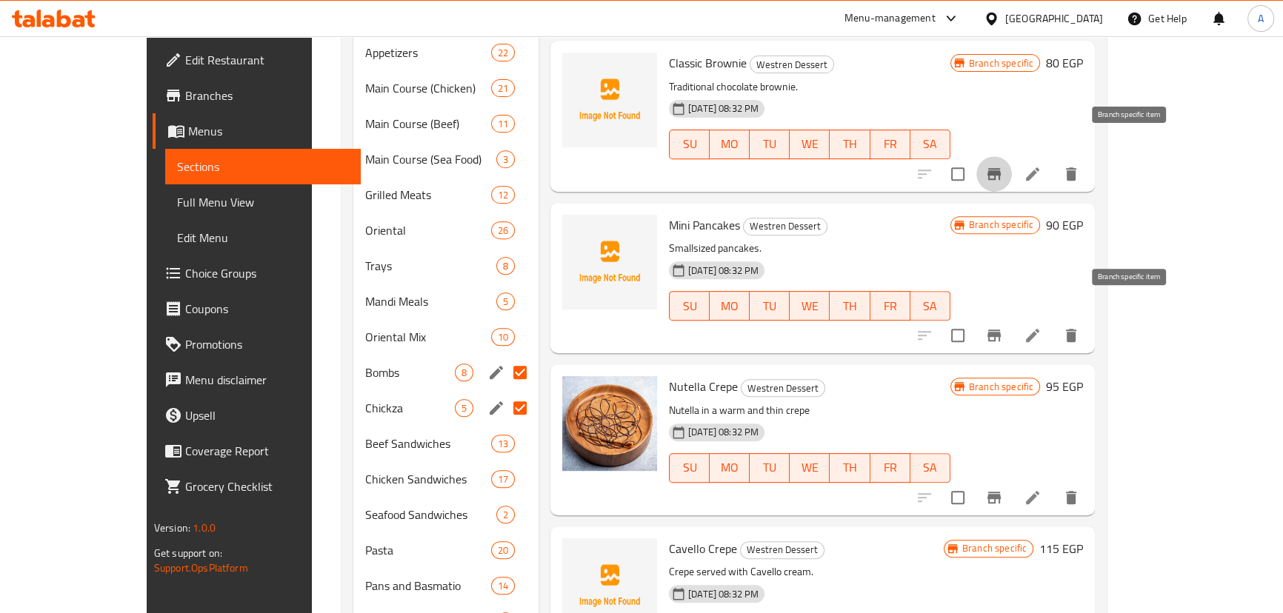
click at [1012, 322] on button "Branch-specific-item" at bounding box center [994, 336] width 36 height 36
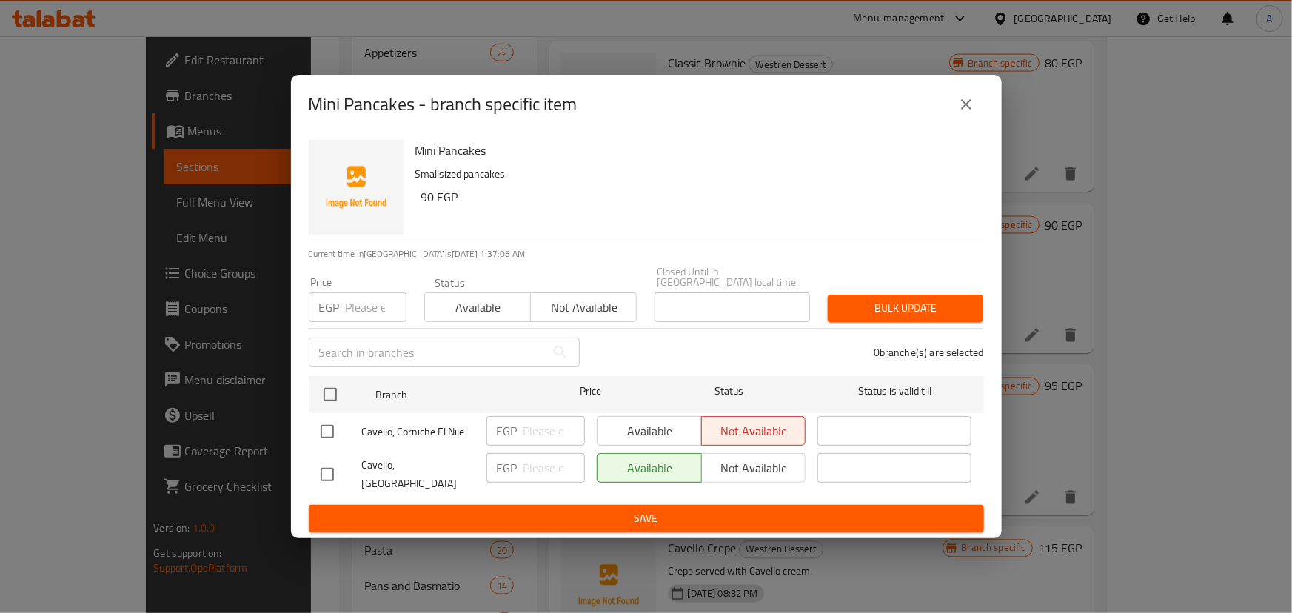
click at [327, 434] on input "checkbox" at bounding box center [327, 431] width 31 height 31
checkbox input "true"
click at [693, 430] on span "Available" at bounding box center [650, 431] width 93 height 21
click at [649, 509] on span "Save" at bounding box center [647, 518] width 652 height 19
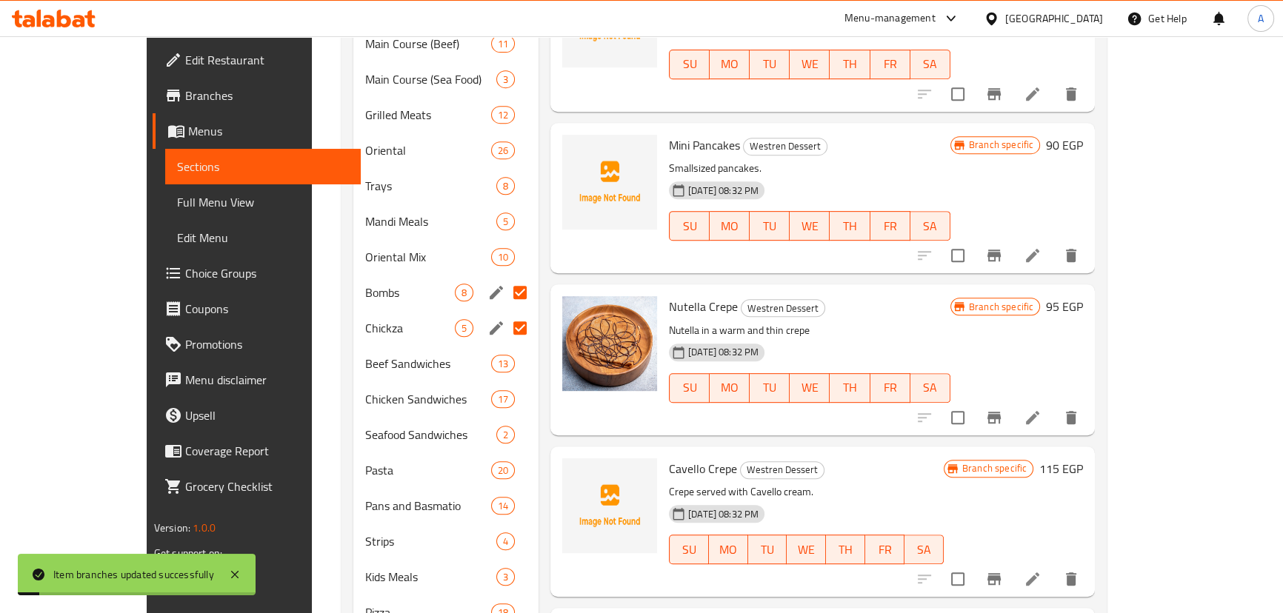
scroll to position [942, 0]
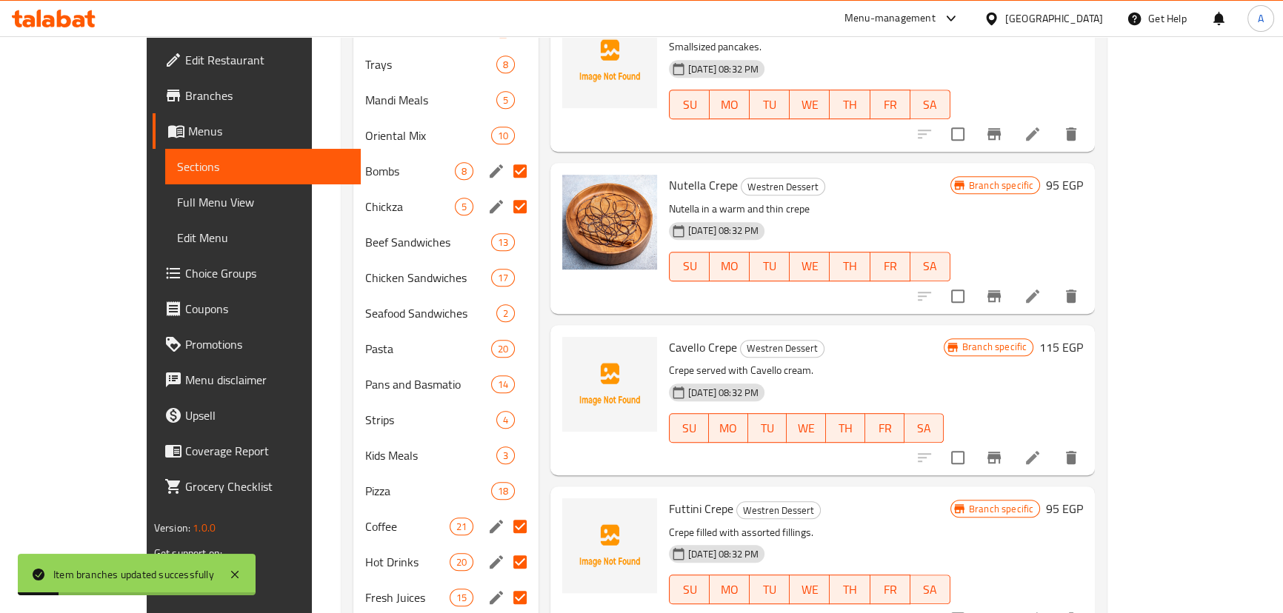
click at [1000, 452] on icon "Branch-specific-item" at bounding box center [993, 458] width 13 height 12
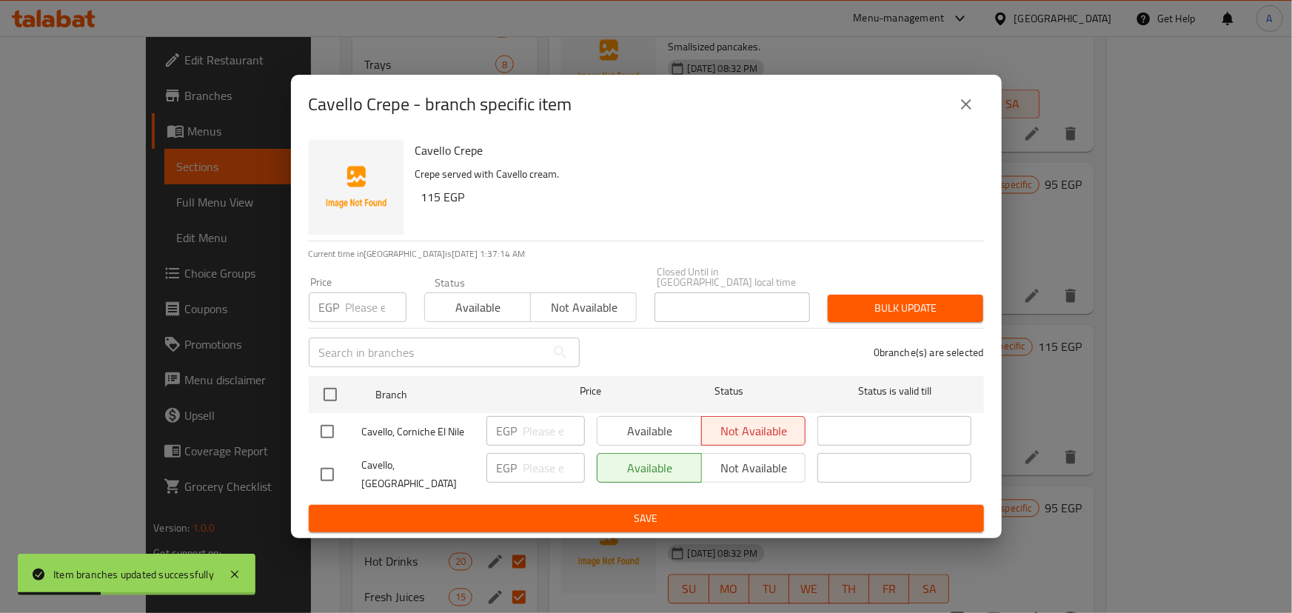
click at [327, 435] on input "checkbox" at bounding box center [327, 431] width 31 height 31
checkbox input "true"
click at [636, 425] on span "Available" at bounding box center [650, 431] width 93 height 21
click at [606, 509] on span "Save" at bounding box center [647, 518] width 652 height 19
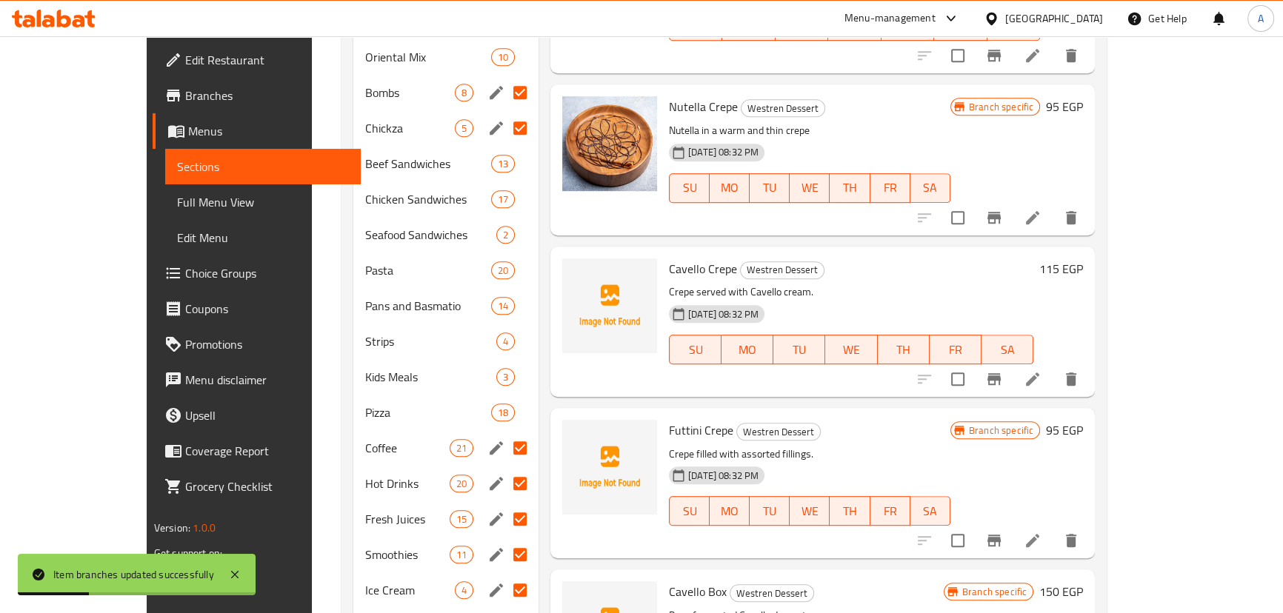
scroll to position [1144, 0]
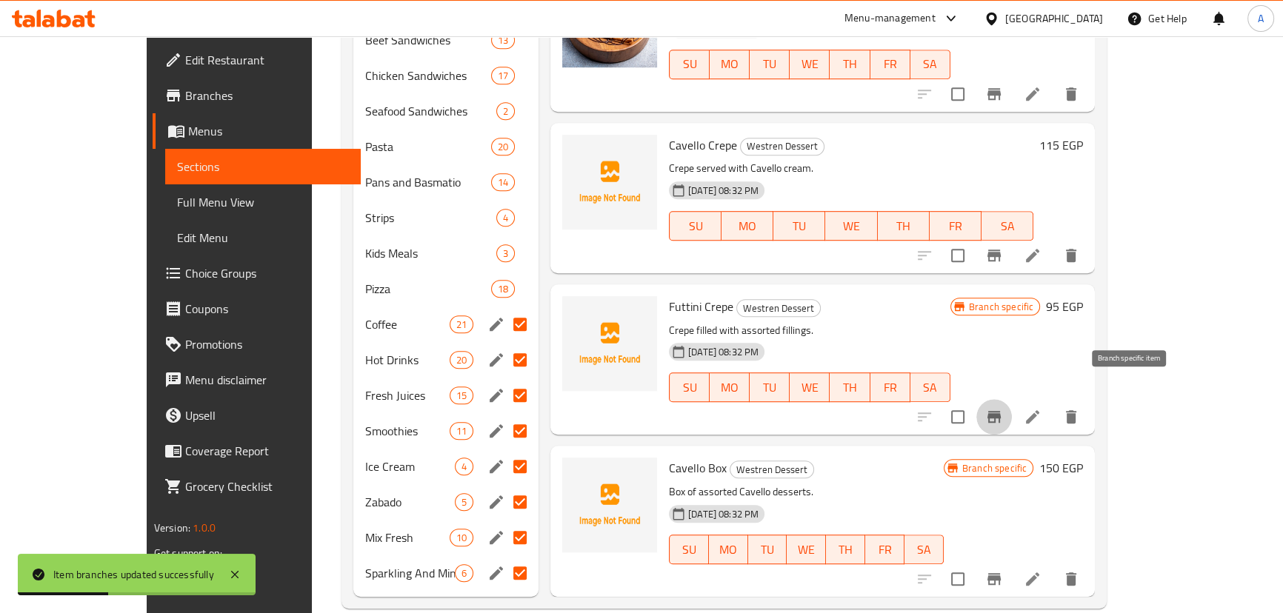
click at [1003, 408] on icon "Branch-specific-item" at bounding box center [994, 417] width 18 height 18
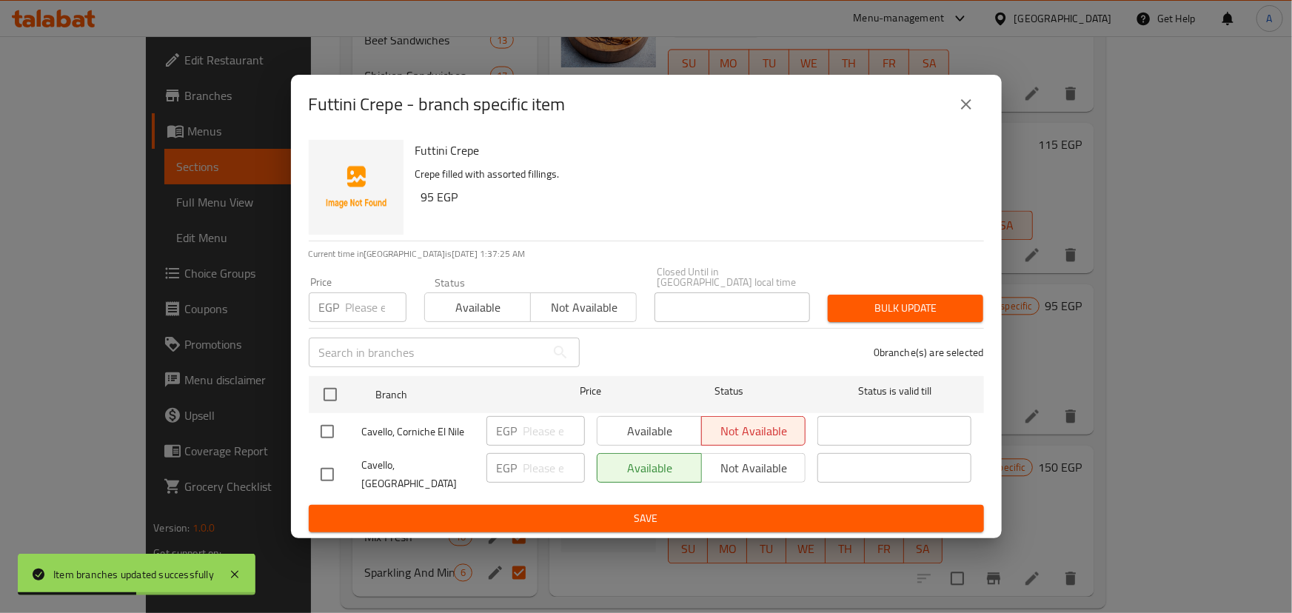
click at [332, 438] on input "checkbox" at bounding box center [327, 431] width 31 height 31
checkbox input "true"
drag, startPoint x: 664, startPoint y: 430, endPoint x: 655, endPoint y: 444, distance: 16.6
click at [663, 431] on span "Available" at bounding box center [650, 431] width 93 height 21
click at [631, 509] on span "Save" at bounding box center [647, 518] width 652 height 19
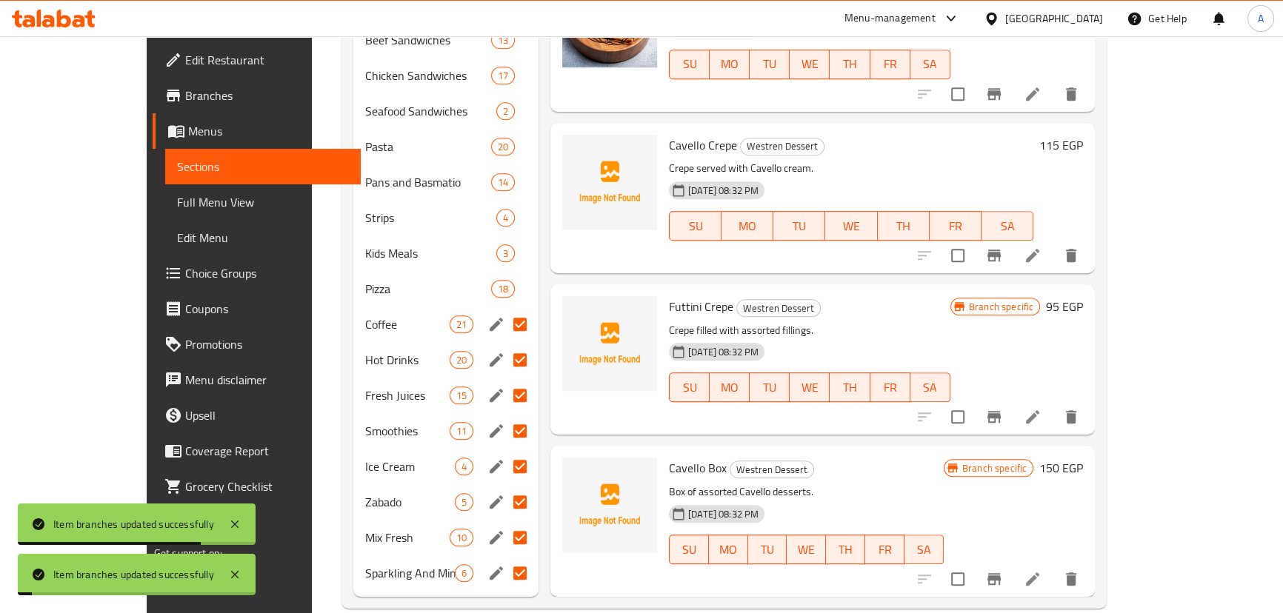
scroll to position [1146, 0]
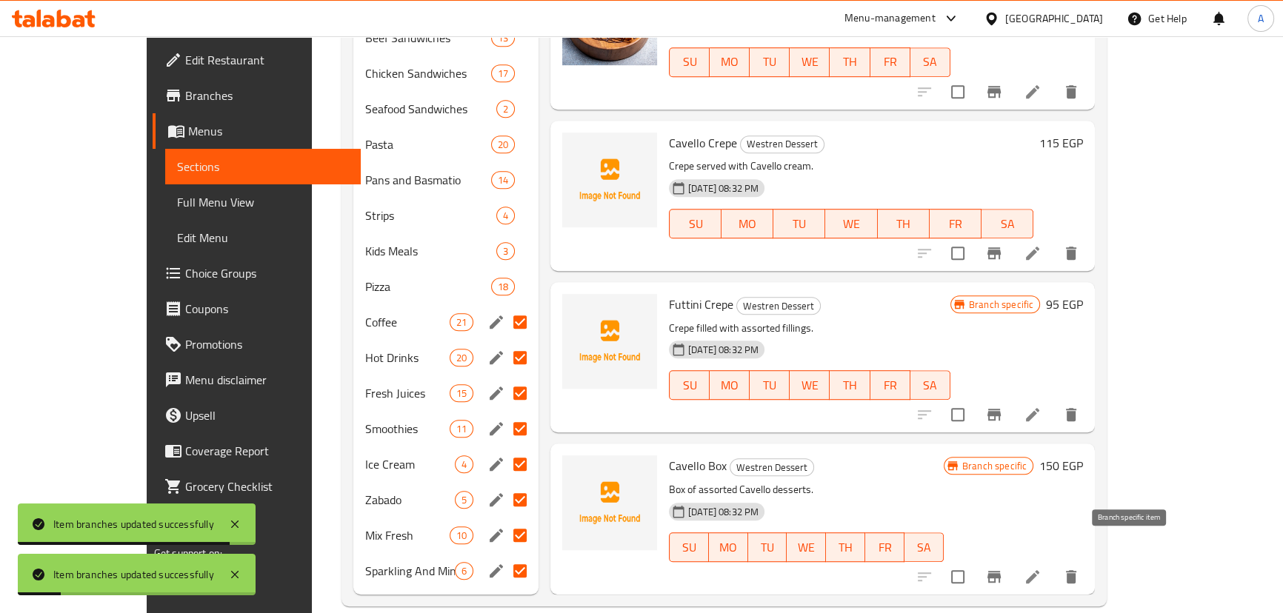
click at [1012, 567] on button "Branch-specific-item" at bounding box center [994, 577] width 36 height 36
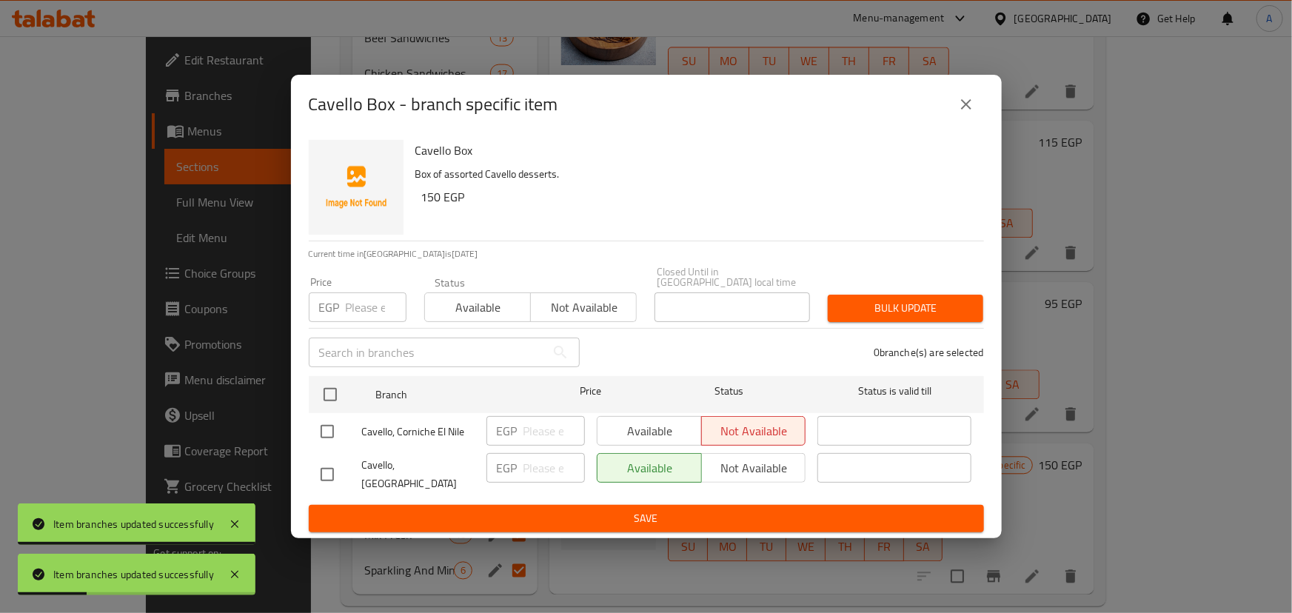
click at [323, 430] on input "checkbox" at bounding box center [327, 431] width 31 height 31
checkbox input "true"
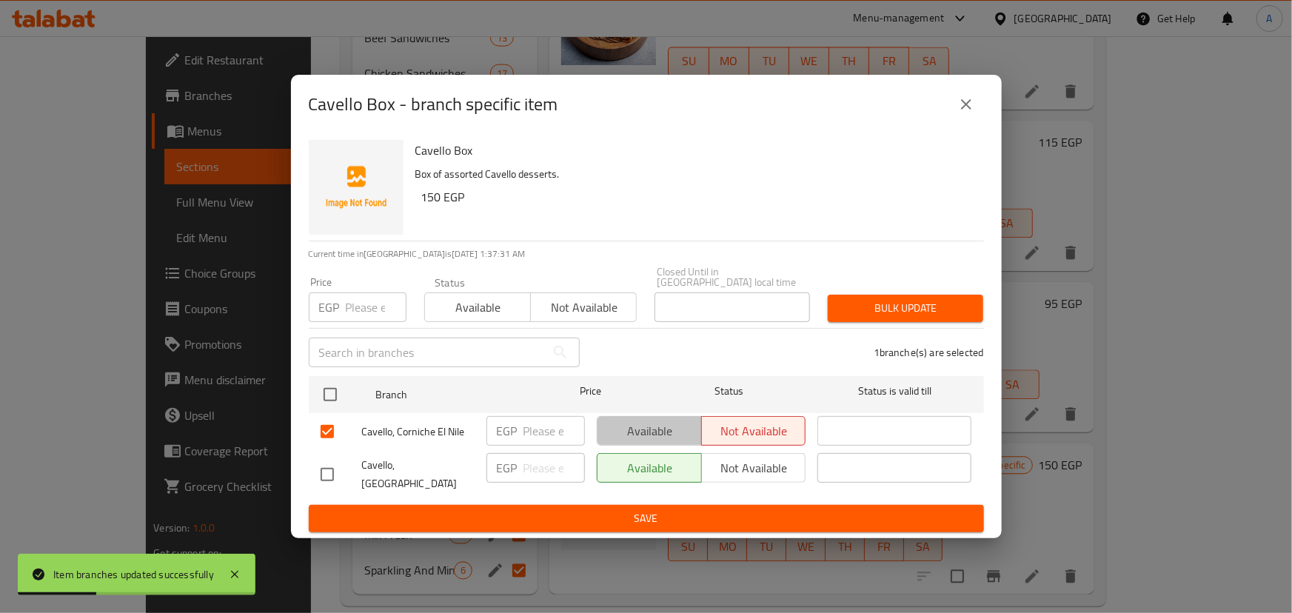
click at [628, 435] on span "Available" at bounding box center [650, 431] width 93 height 21
click at [622, 509] on span "Save" at bounding box center [647, 518] width 652 height 19
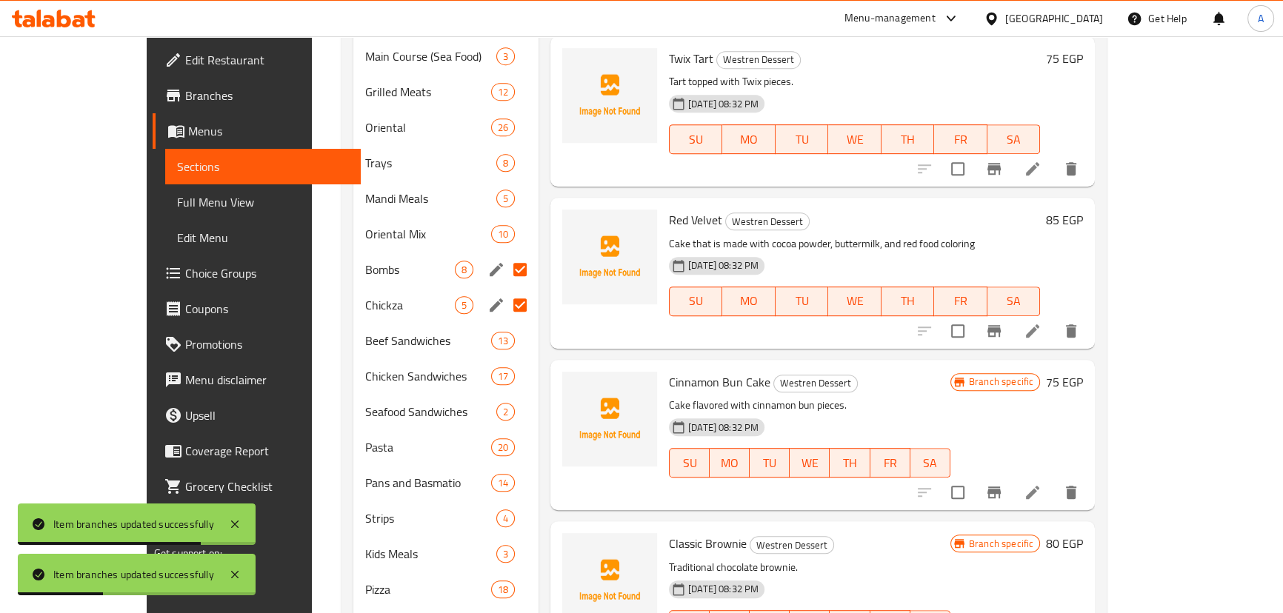
scroll to position [809, 0]
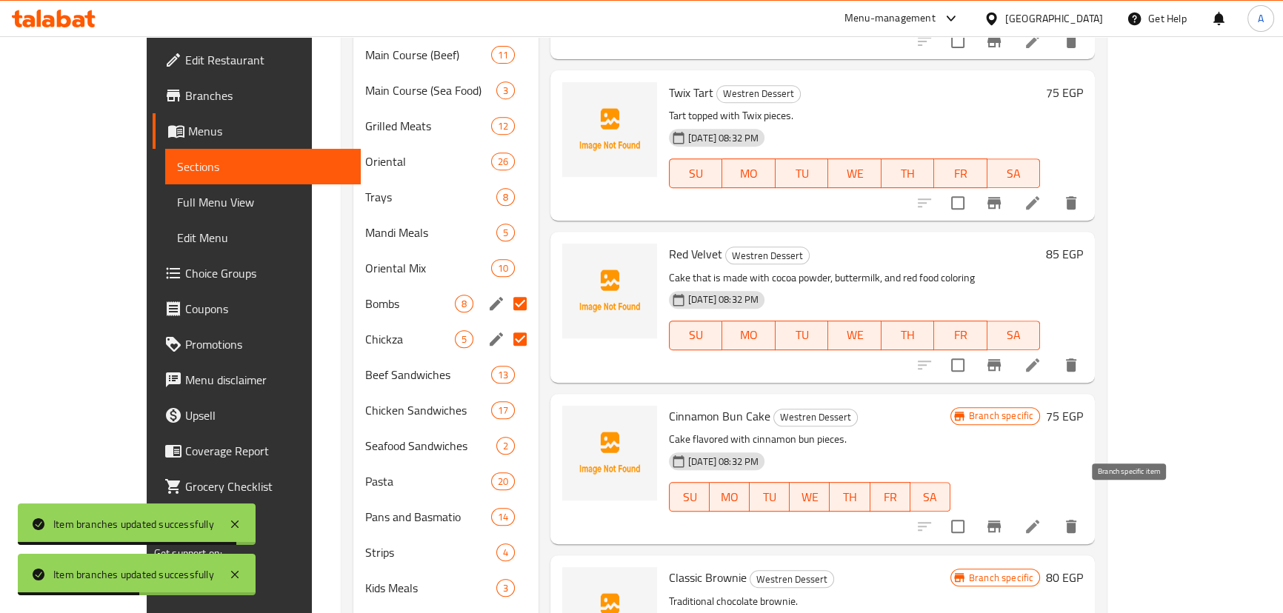
click at [1000, 521] on icon "Branch-specific-item" at bounding box center [993, 527] width 13 height 12
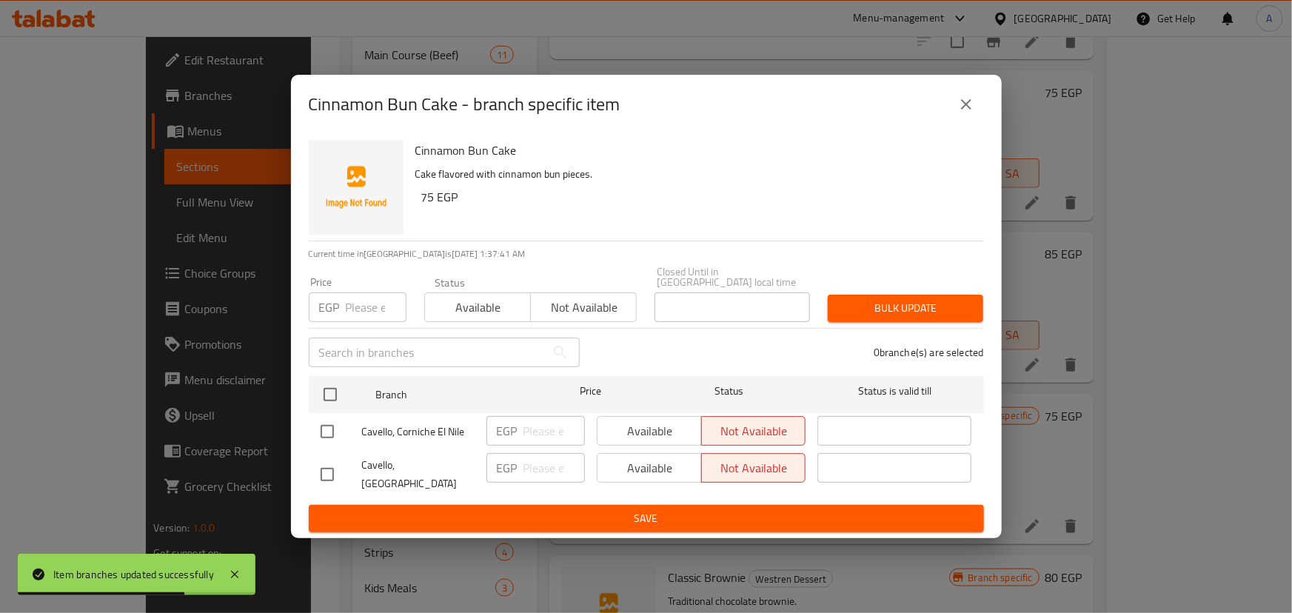
click at [963, 110] on icon "close" at bounding box center [966, 105] width 18 height 18
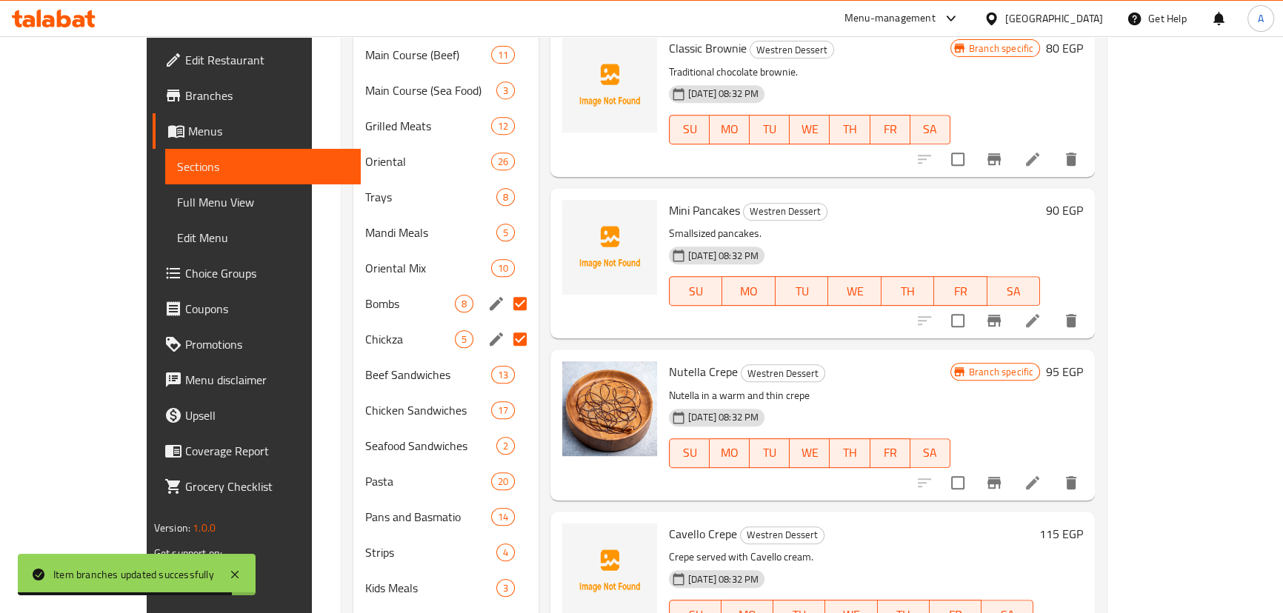
scroll to position [587, 0]
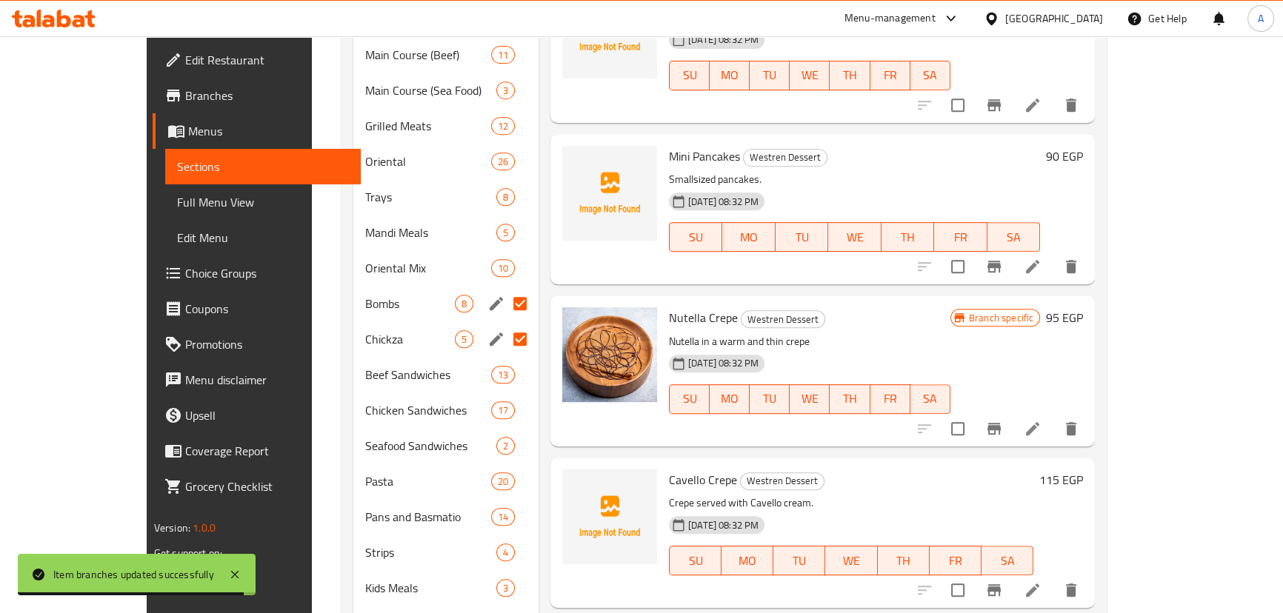
click at [1000, 423] on icon "Branch-specific-item" at bounding box center [993, 429] width 13 height 12
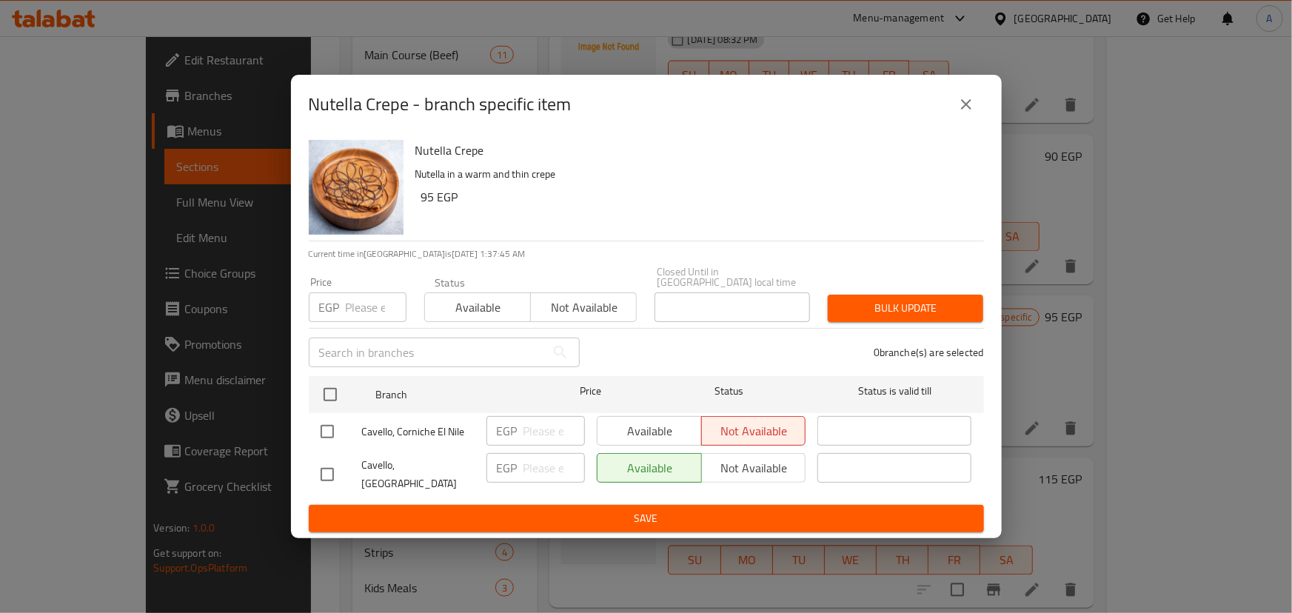
click at [321, 434] on input "checkbox" at bounding box center [327, 431] width 31 height 31
checkbox input "true"
click at [679, 438] on span "Available" at bounding box center [650, 431] width 93 height 21
click at [635, 514] on span "Save" at bounding box center [647, 518] width 652 height 19
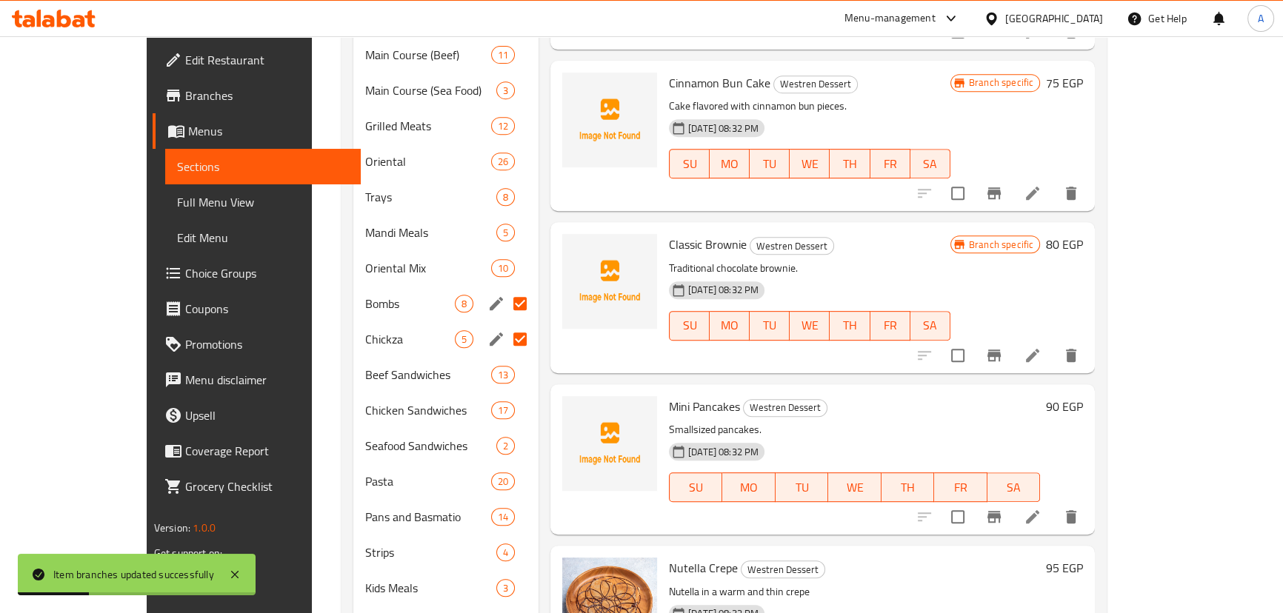
scroll to position [318, 0]
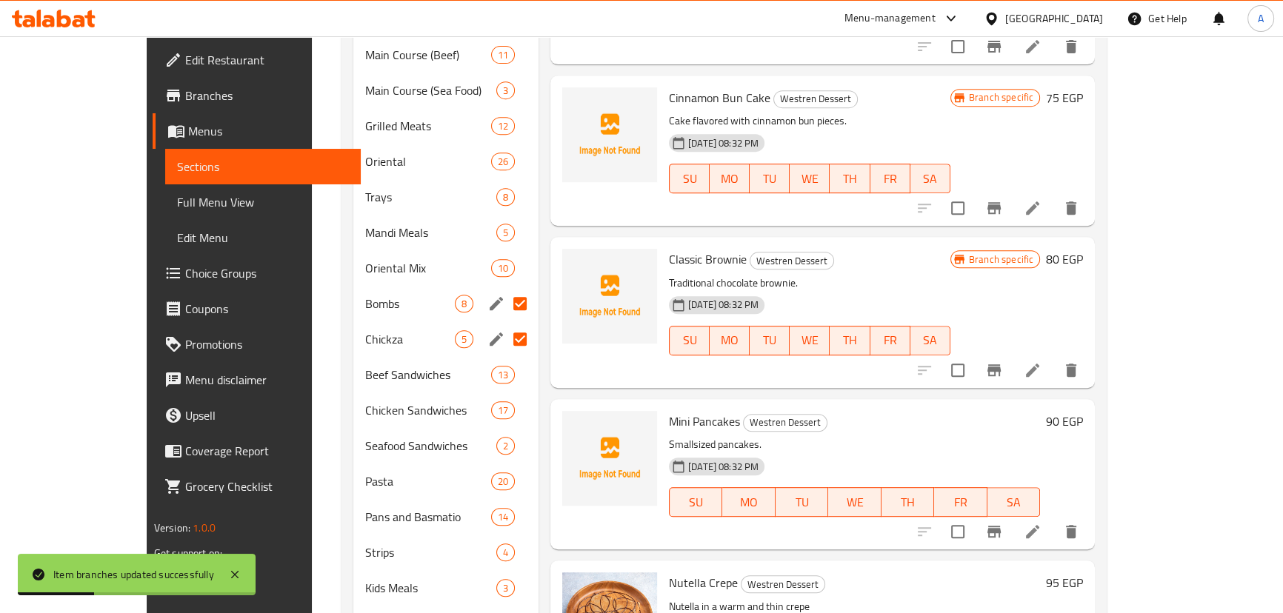
click at [1003, 361] on icon "Branch-specific-item" at bounding box center [994, 370] width 18 height 18
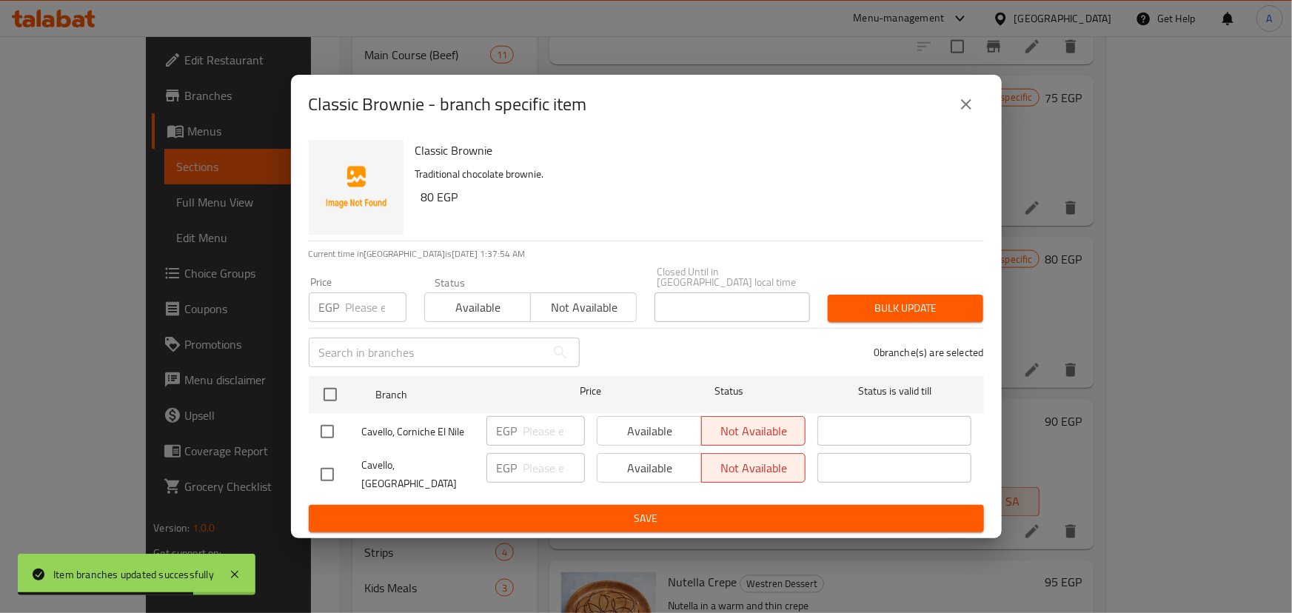
click at [979, 118] on button "close" at bounding box center [967, 105] width 36 height 36
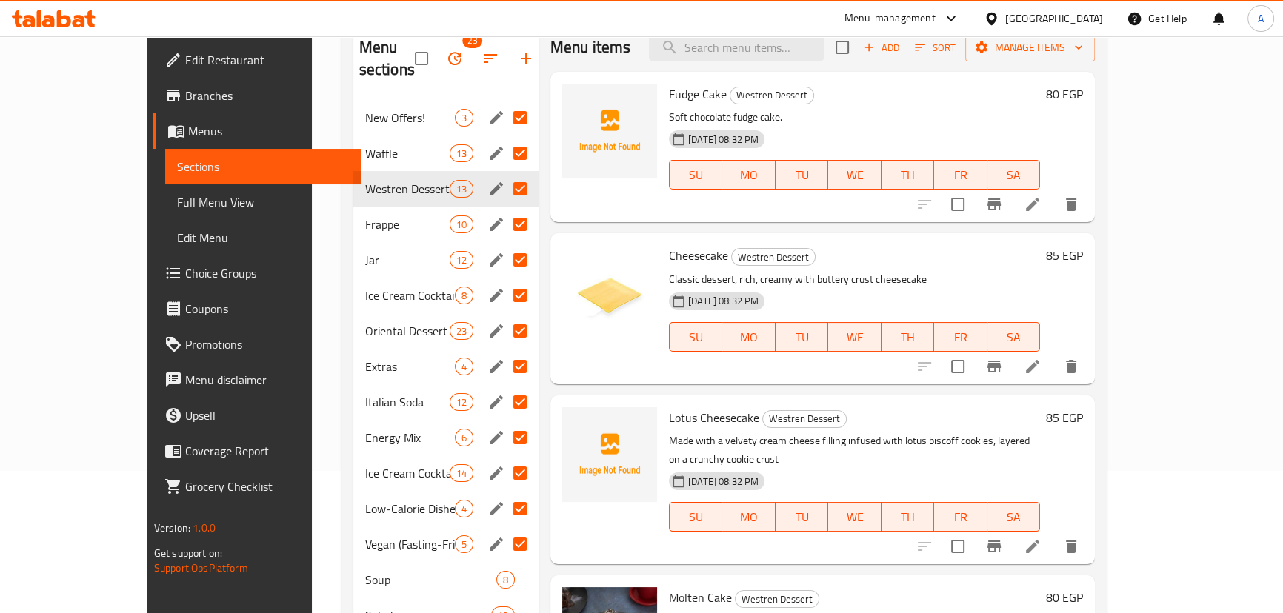
scroll to position [1, 0]
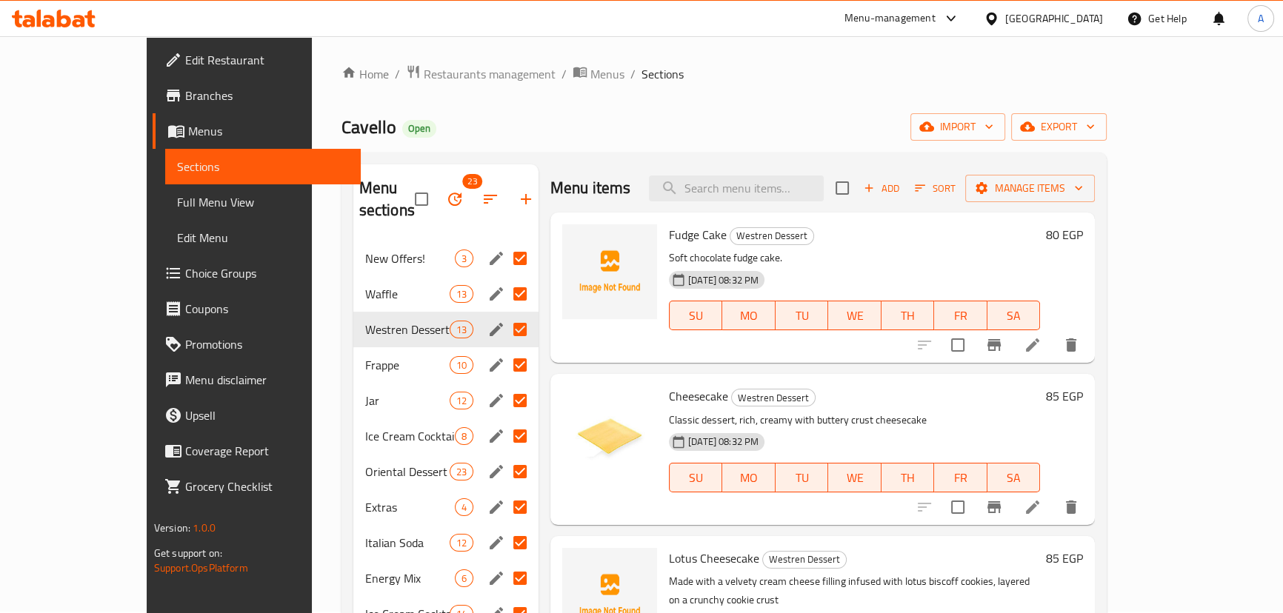
click at [353, 276] on div "Waffle 13" at bounding box center [445, 294] width 185 height 36
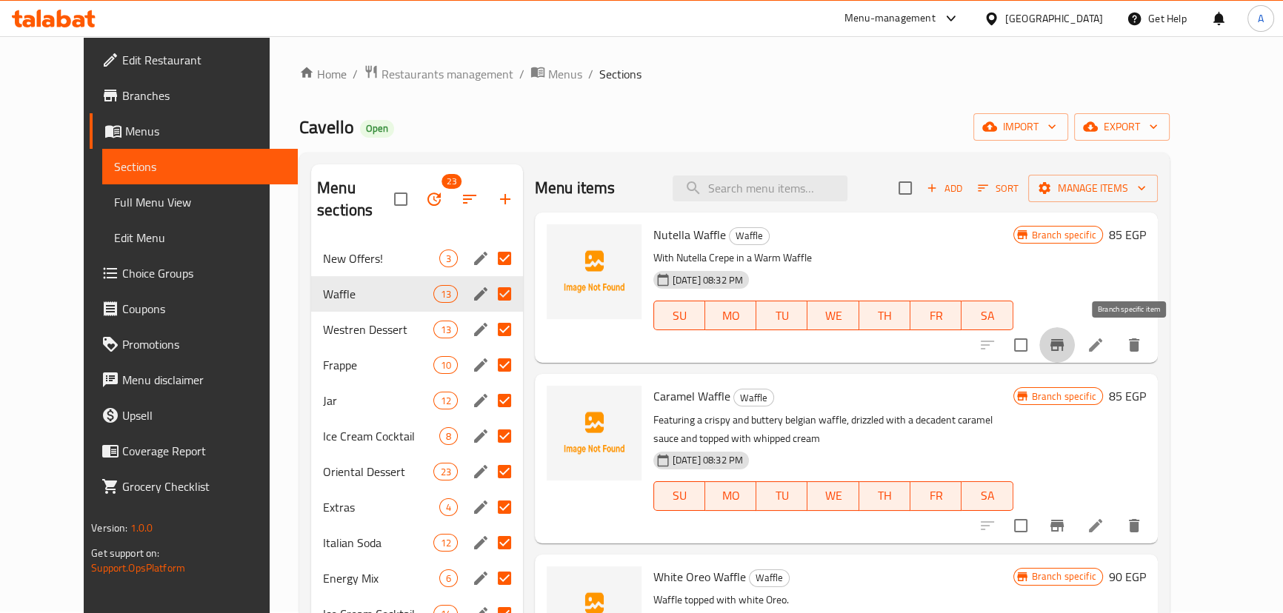
click at [1063, 345] on icon "Branch-specific-item" at bounding box center [1056, 345] width 13 height 12
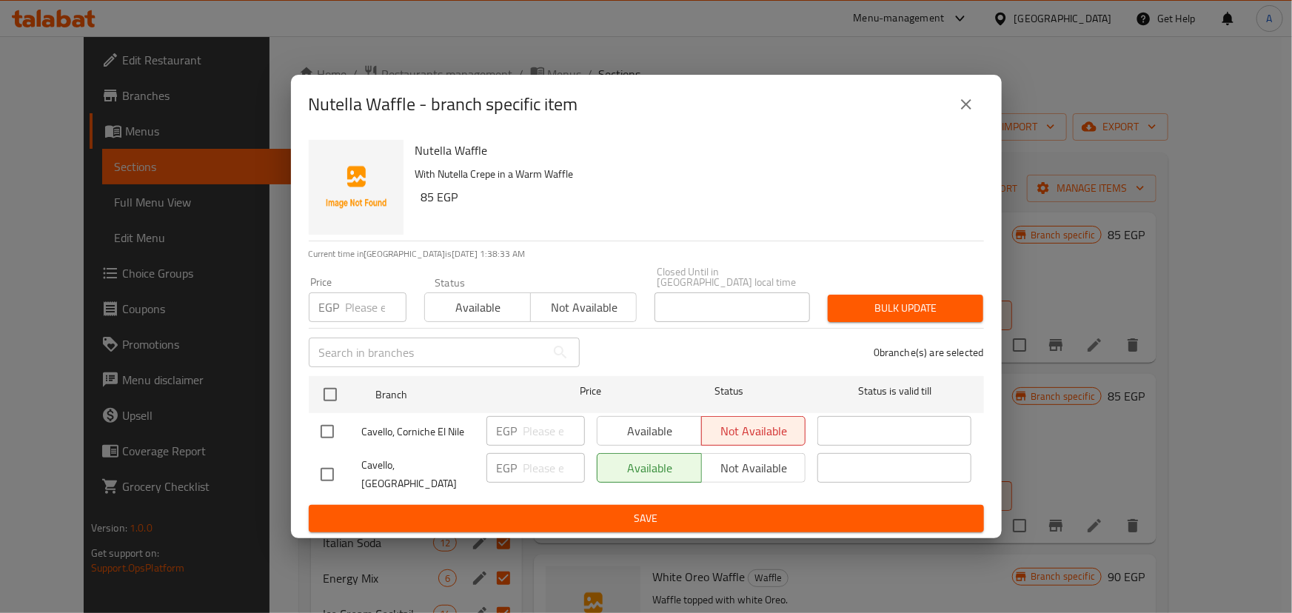
click at [317, 435] on input "checkbox" at bounding box center [327, 431] width 31 height 31
checkbox input "true"
click at [666, 446] on button "Available" at bounding box center [649, 431] width 105 height 30
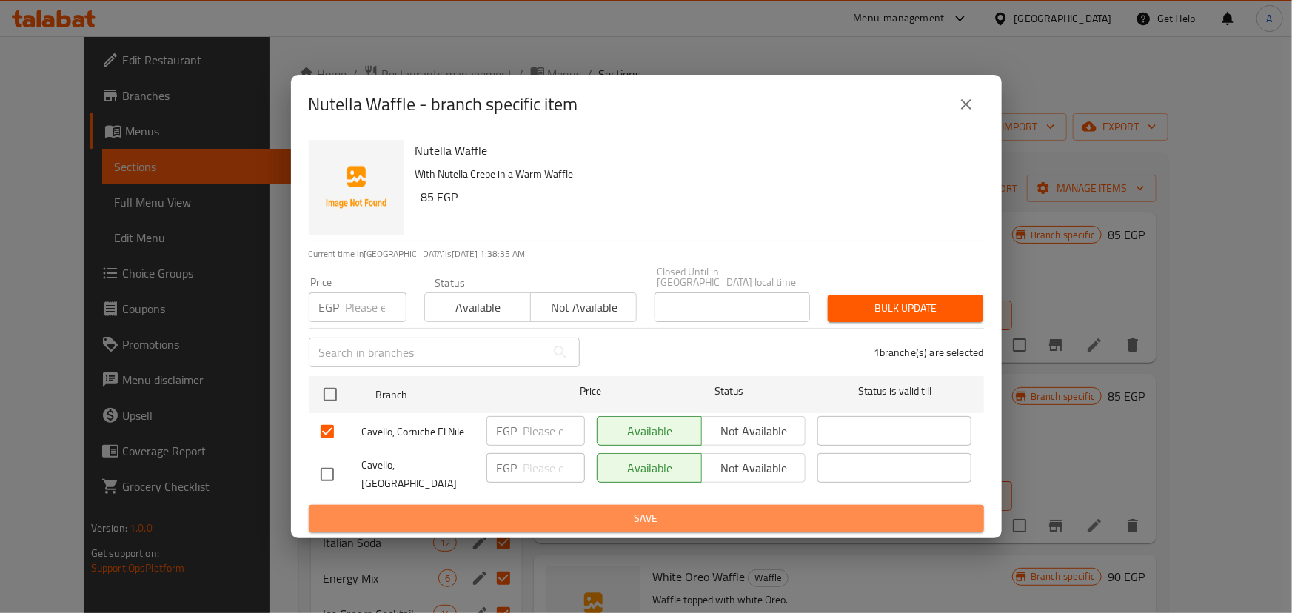
click at [649, 509] on span "Save" at bounding box center [647, 518] width 652 height 19
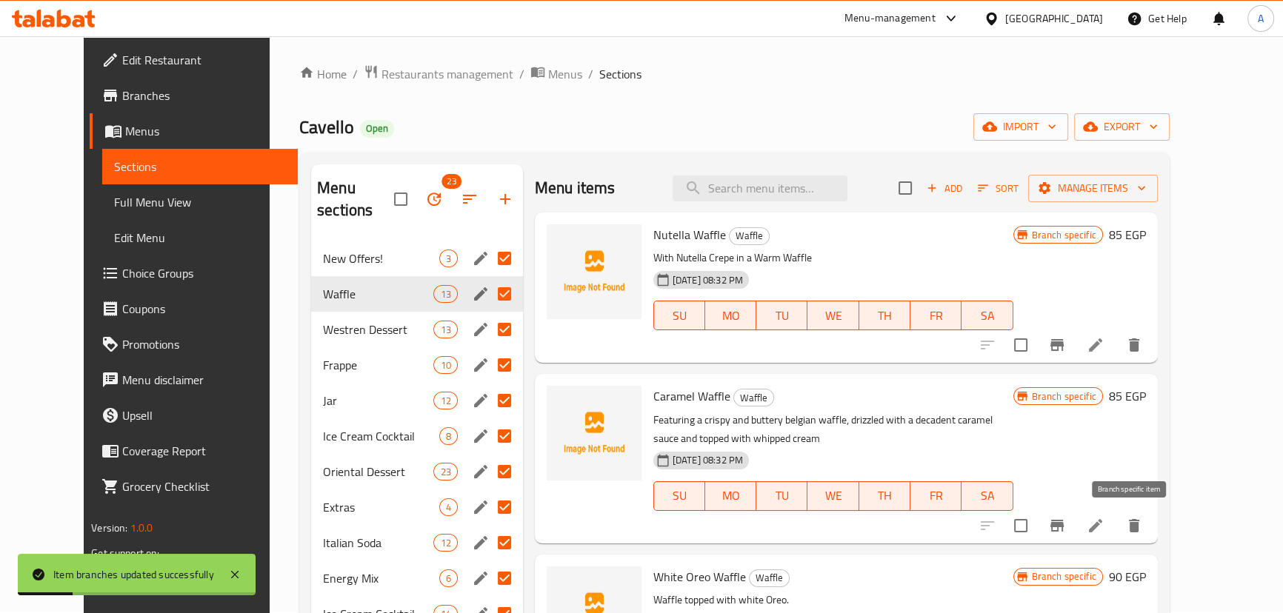
click at [1063, 521] on icon "Branch-specific-item" at bounding box center [1056, 526] width 13 height 12
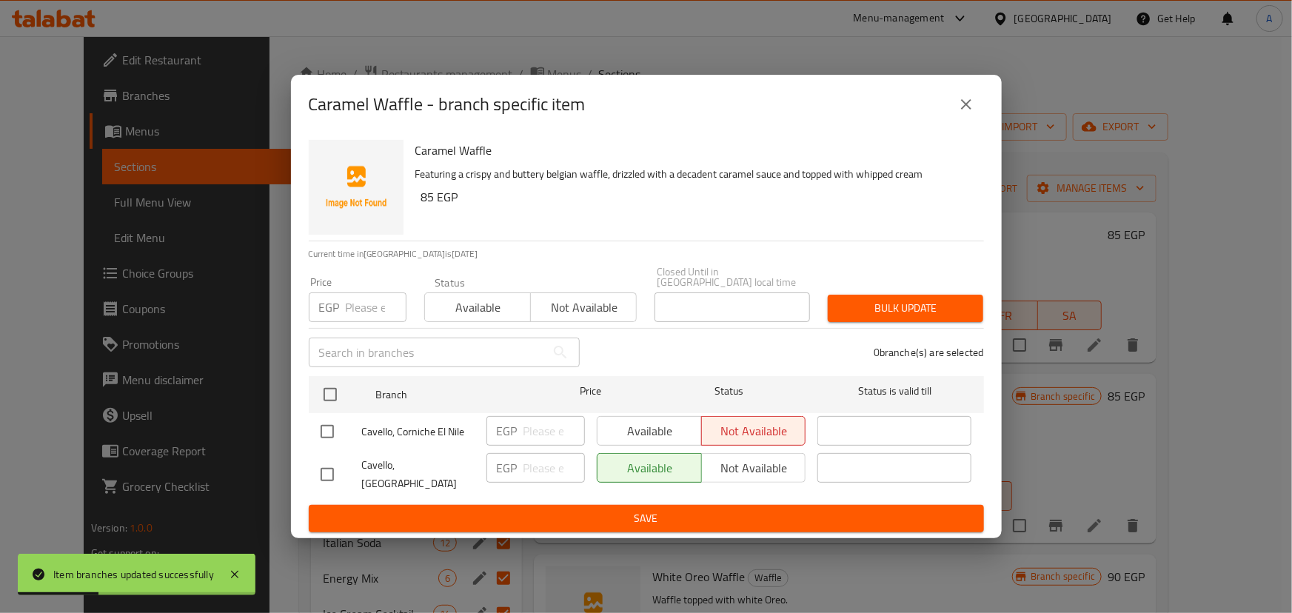
click at [332, 432] on input "checkbox" at bounding box center [327, 431] width 31 height 31
checkbox input "true"
click at [640, 429] on span "Available" at bounding box center [650, 431] width 93 height 21
click at [676, 509] on span "Save" at bounding box center [647, 518] width 652 height 19
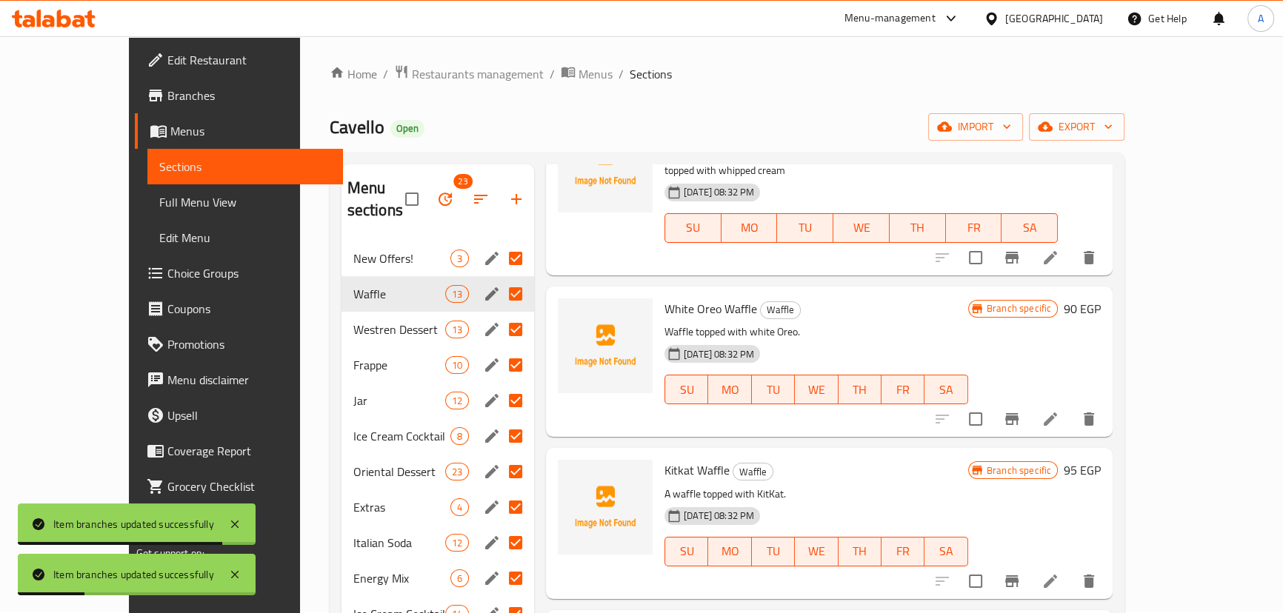
scroll to position [269, 0]
click at [1029, 401] on button "Branch-specific-item" at bounding box center [1012, 419] width 36 height 36
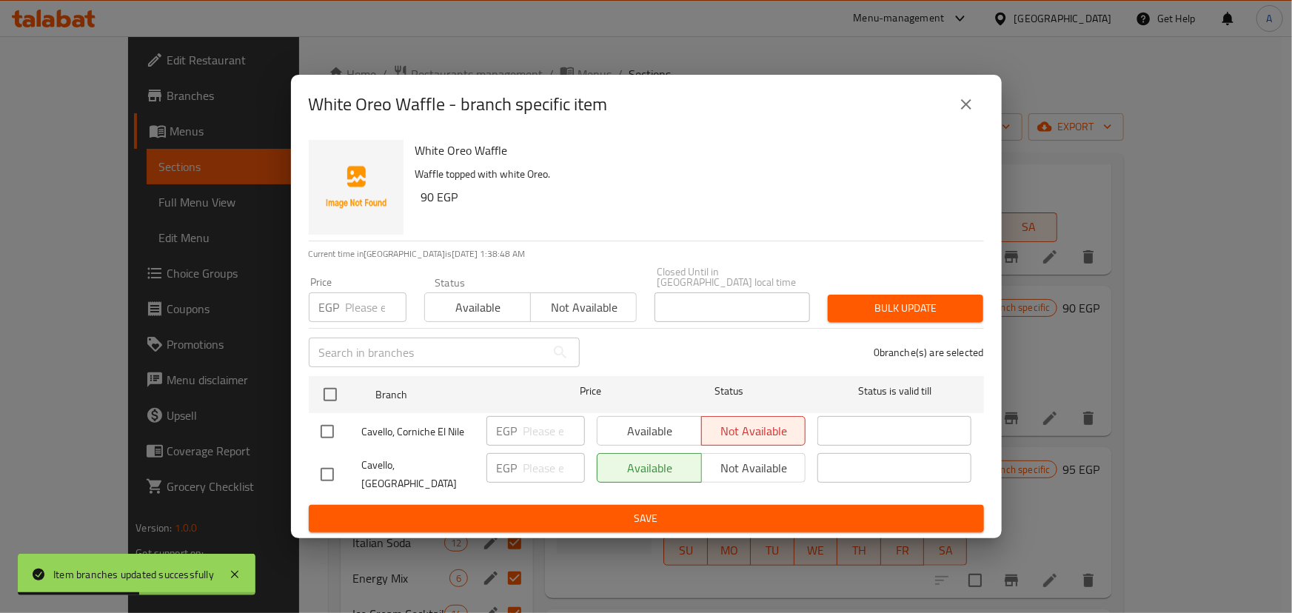
click at [330, 435] on input "checkbox" at bounding box center [327, 431] width 31 height 31
checkbox input "true"
click at [677, 436] on span "Available" at bounding box center [650, 431] width 93 height 21
click at [658, 509] on span "Save" at bounding box center [647, 518] width 652 height 19
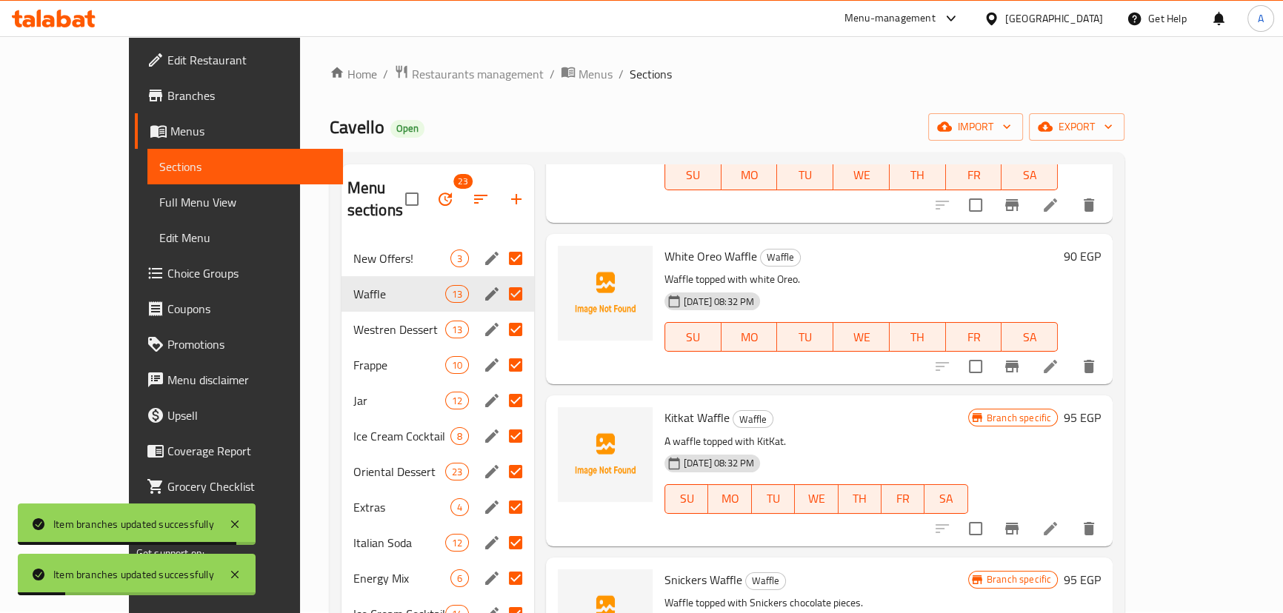
scroll to position [336, 0]
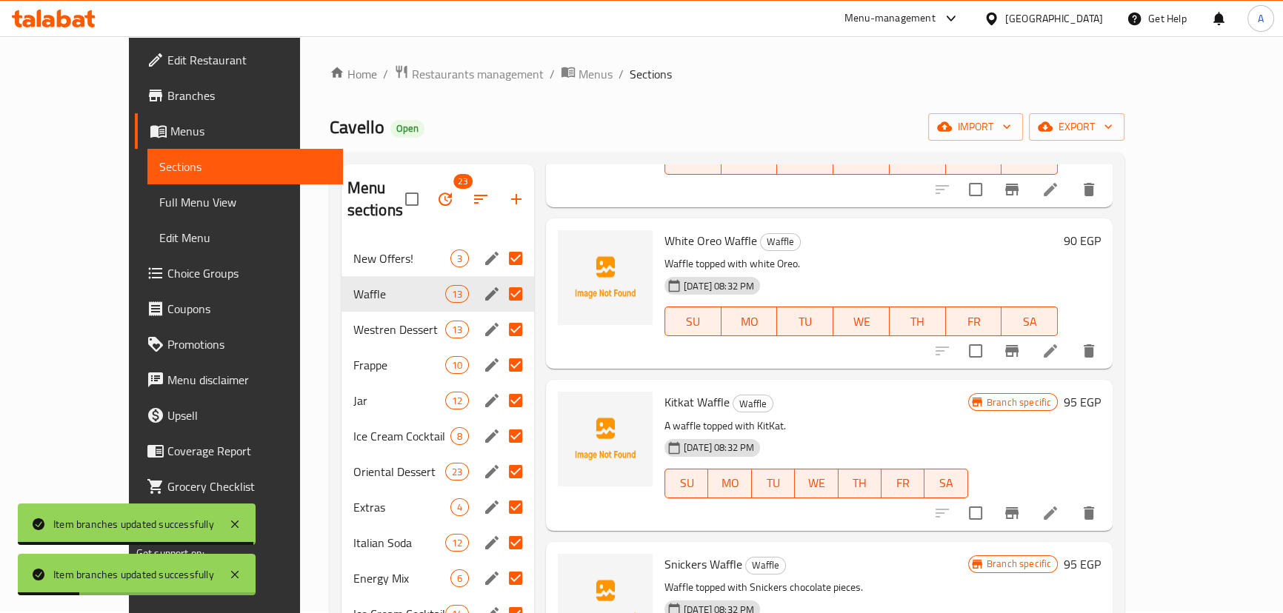
click at [1018, 507] on icon "Branch-specific-item" at bounding box center [1011, 513] width 13 height 12
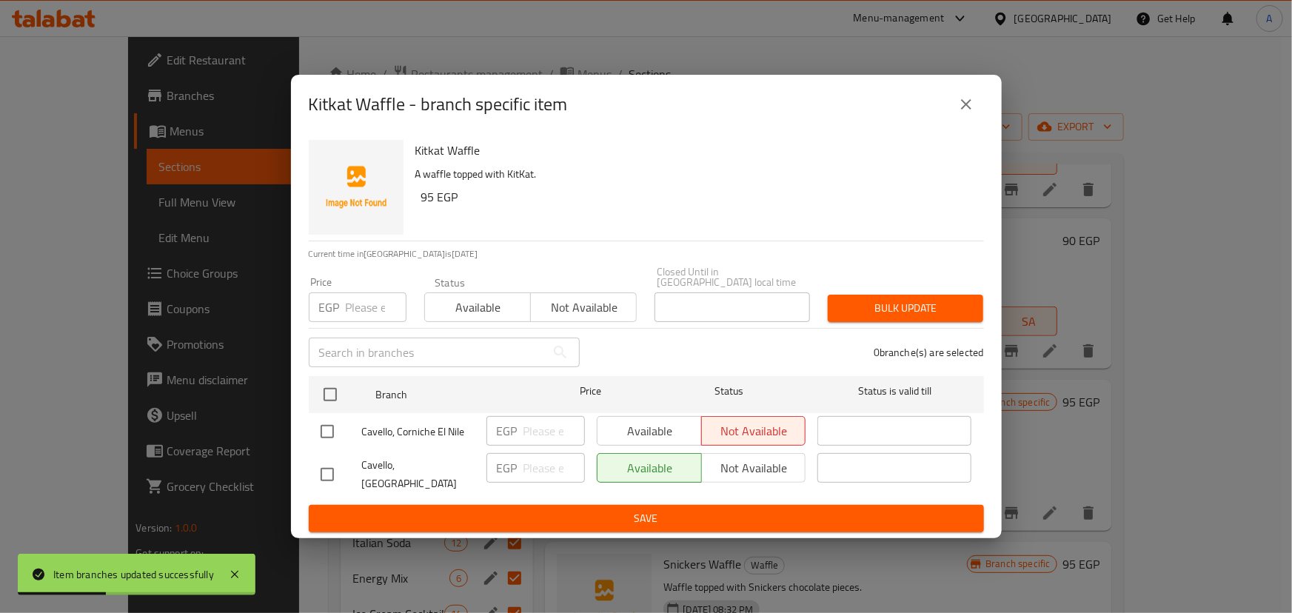
click at [327, 441] on input "checkbox" at bounding box center [327, 431] width 31 height 31
checkbox input "true"
click at [635, 440] on span "Available" at bounding box center [650, 431] width 93 height 21
drag, startPoint x: 580, startPoint y: 511, endPoint x: 589, endPoint y: 511, distance: 8.9
click at [581, 511] on span "Save" at bounding box center [647, 518] width 652 height 19
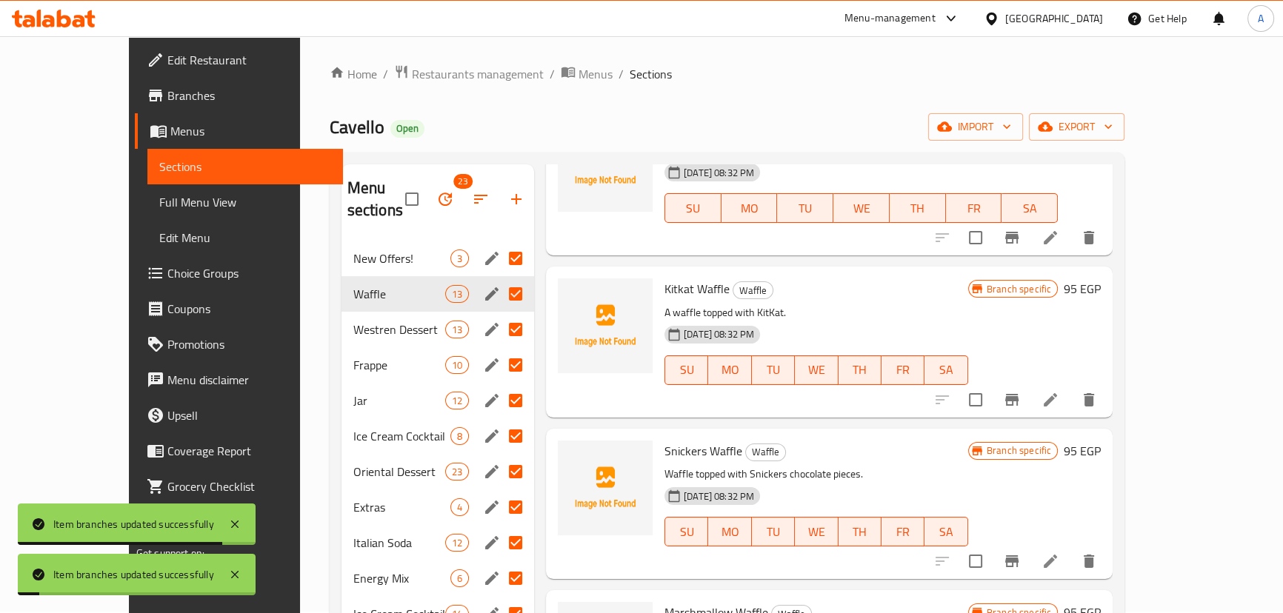
scroll to position [587, 0]
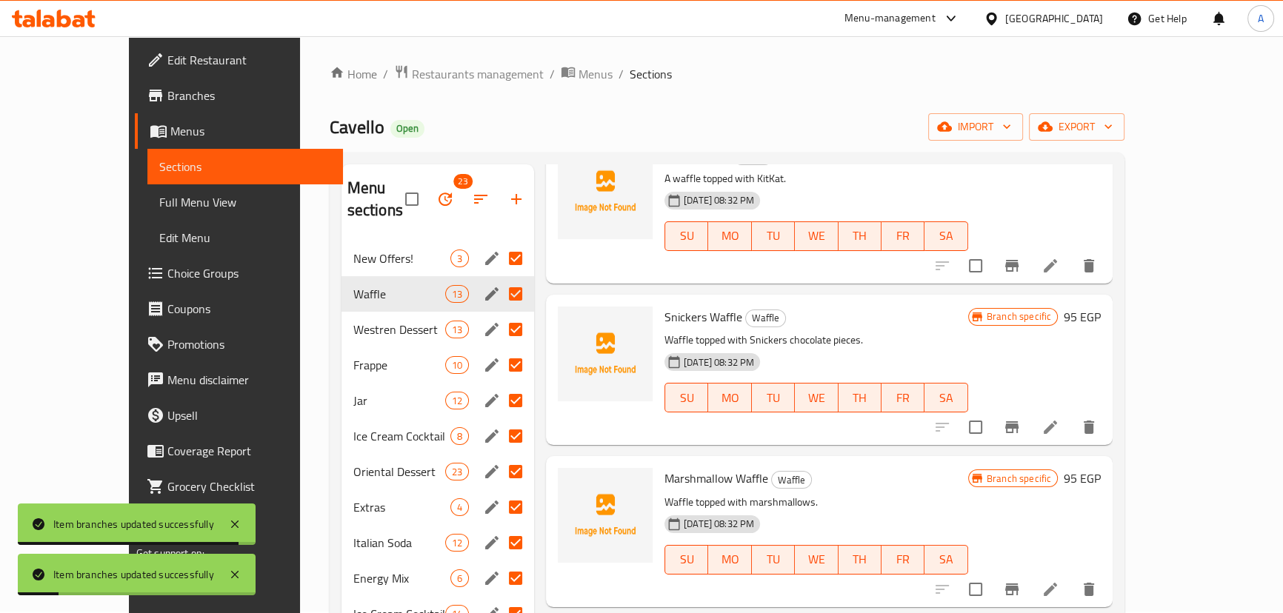
click at [1029, 410] on button "Branch-specific-item" at bounding box center [1012, 428] width 36 height 36
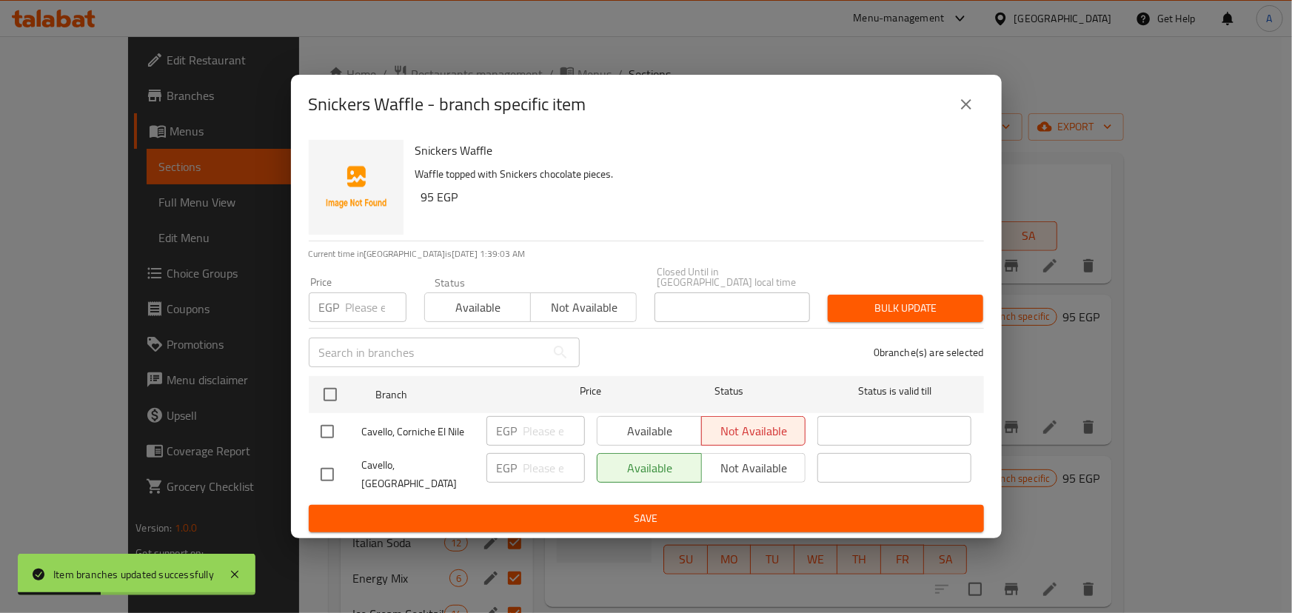
click at [323, 429] on input "checkbox" at bounding box center [327, 431] width 31 height 31
checkbox input "true"
click at [627, 431] on span "Available" at bounding box center [650, 431] width 93 height 21
click at [652, 512] on span "Save" at bounding box center [647, 518] width 652 height 19
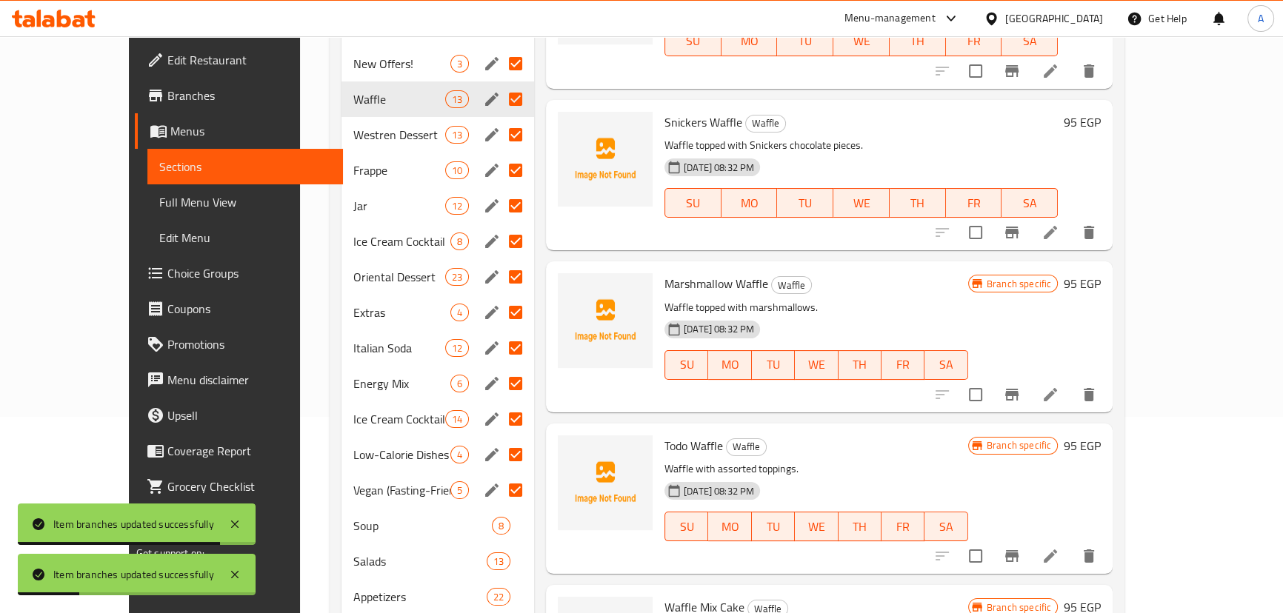
scroll to position [204, 0]
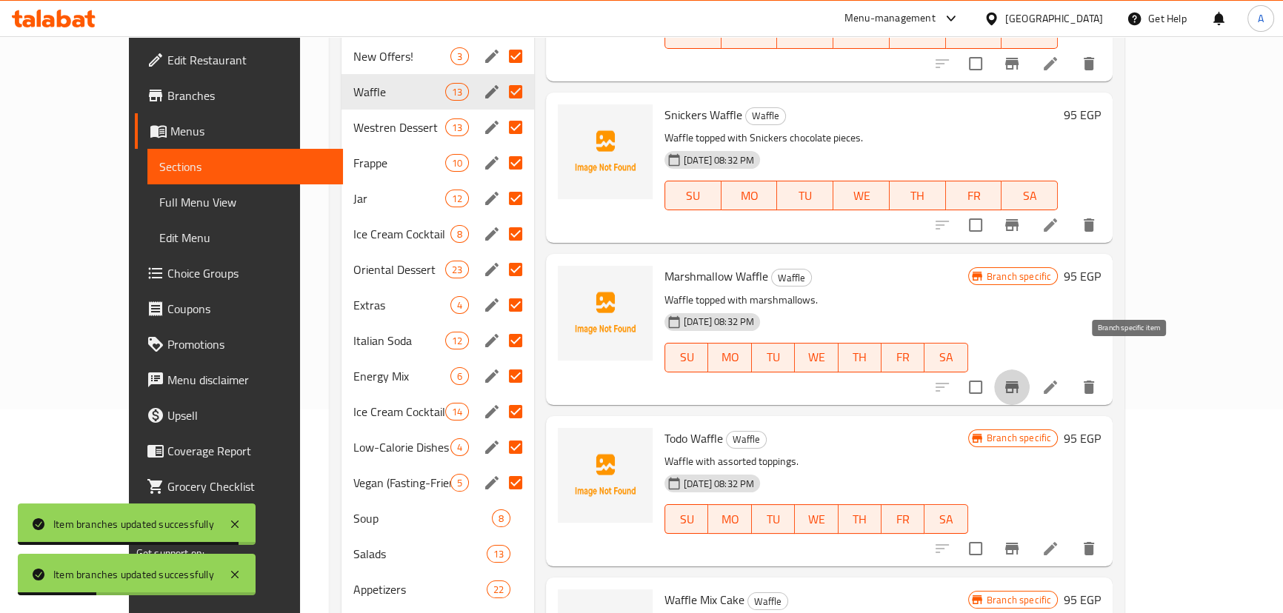
click at [1018, 381] on icon "Branch-specific-item" at bounding box center [1011, 387] width 13 height 12
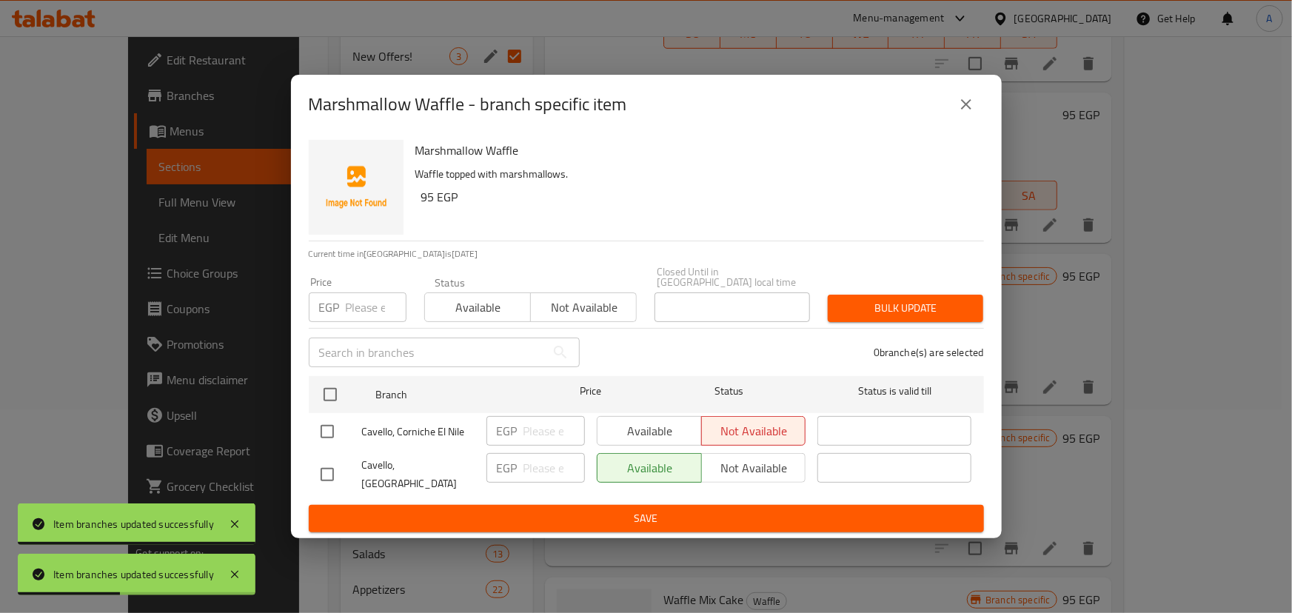
click at [341, 438] on input "checkbox" at bounding box center [327, 431] width 31 height 31
checkbox input "true"
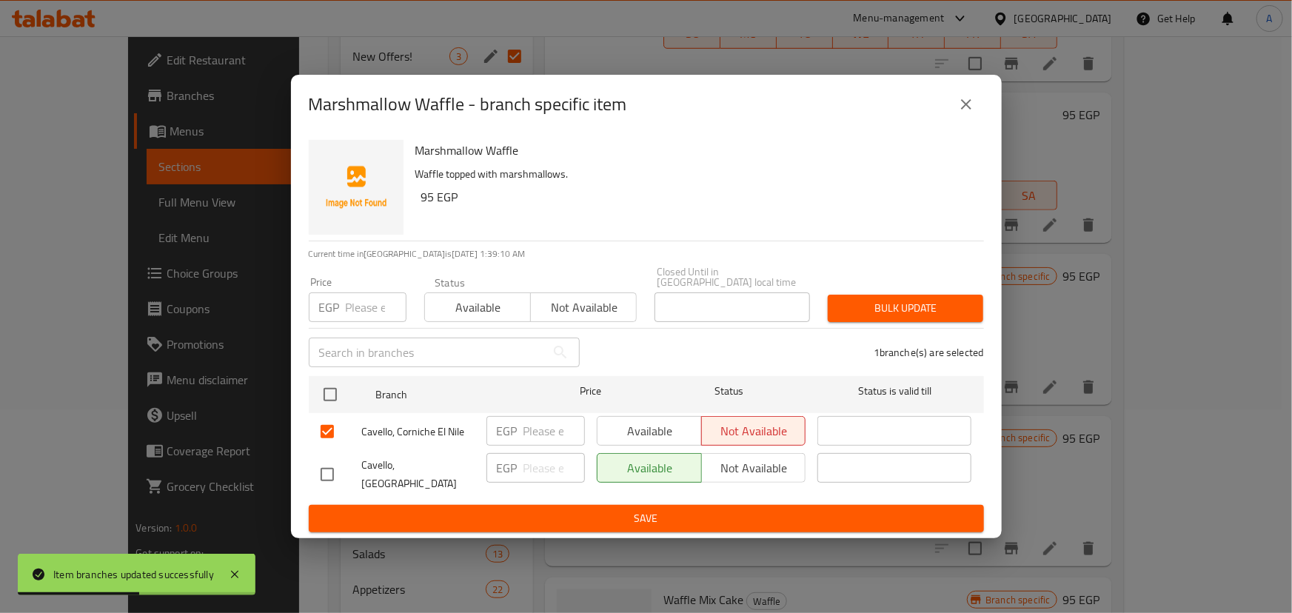
click at [680, 422] on span "Available" at bounding box center [650, 431] width 93 height 21
click at [661, 518] on button "Save" at bounding box center [646, 518] width 675 height 27
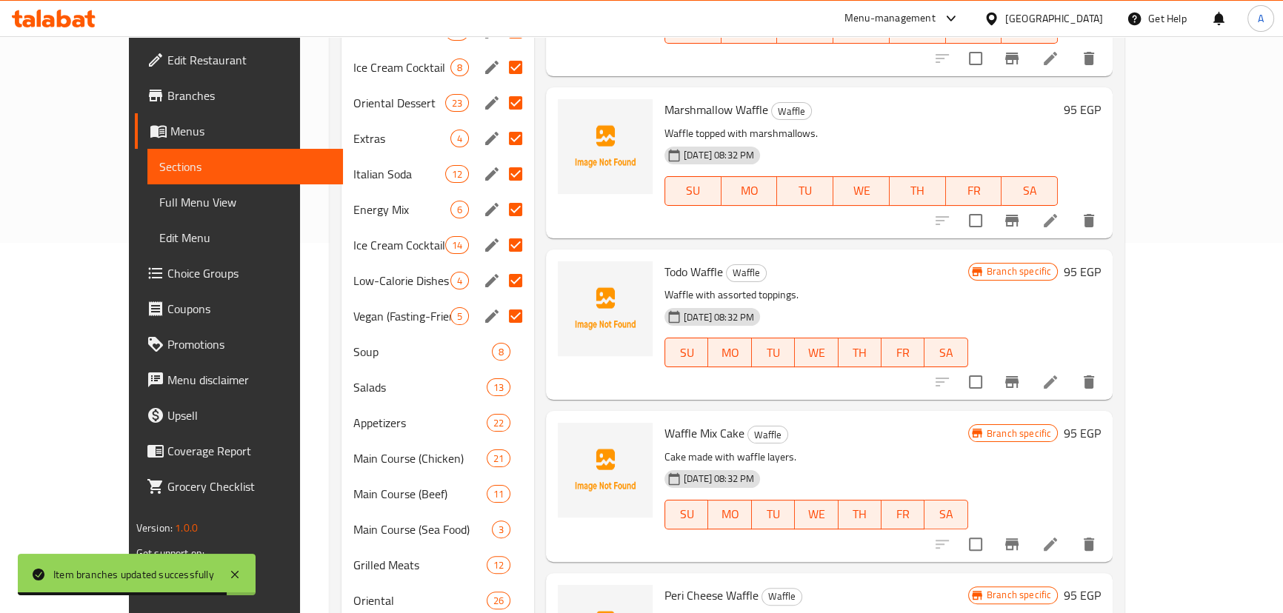
scroll to position [406, 0]
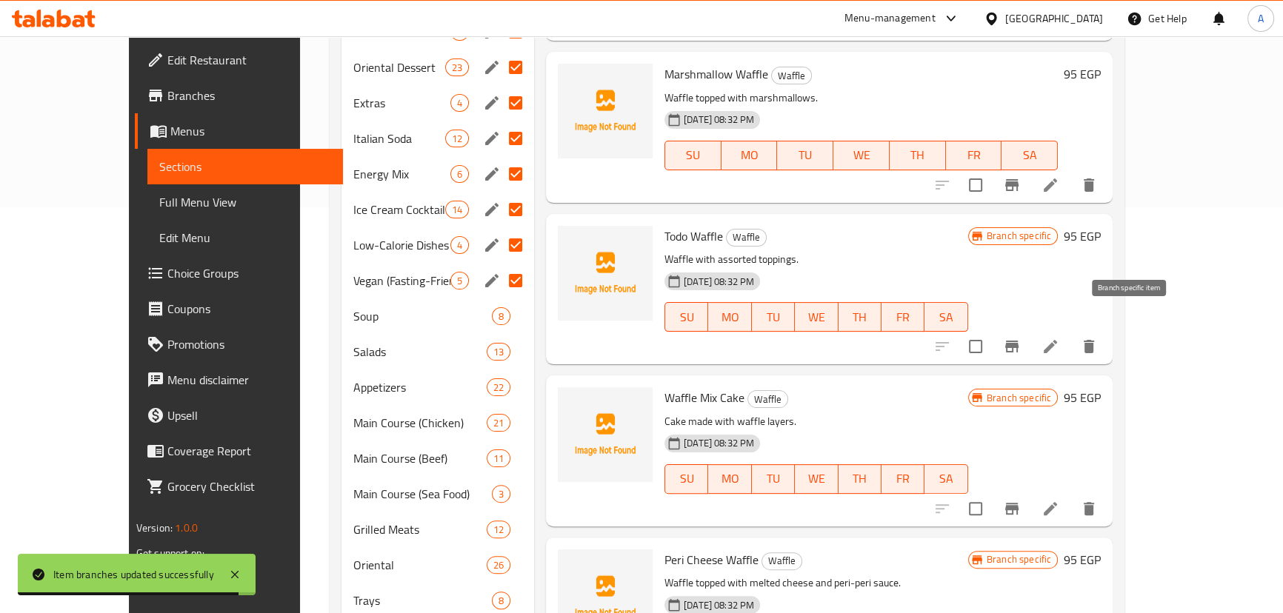
click at [1020, 338] on icon "Branch-specific-item" at bounding box center [1012, 347] width 18 height 18
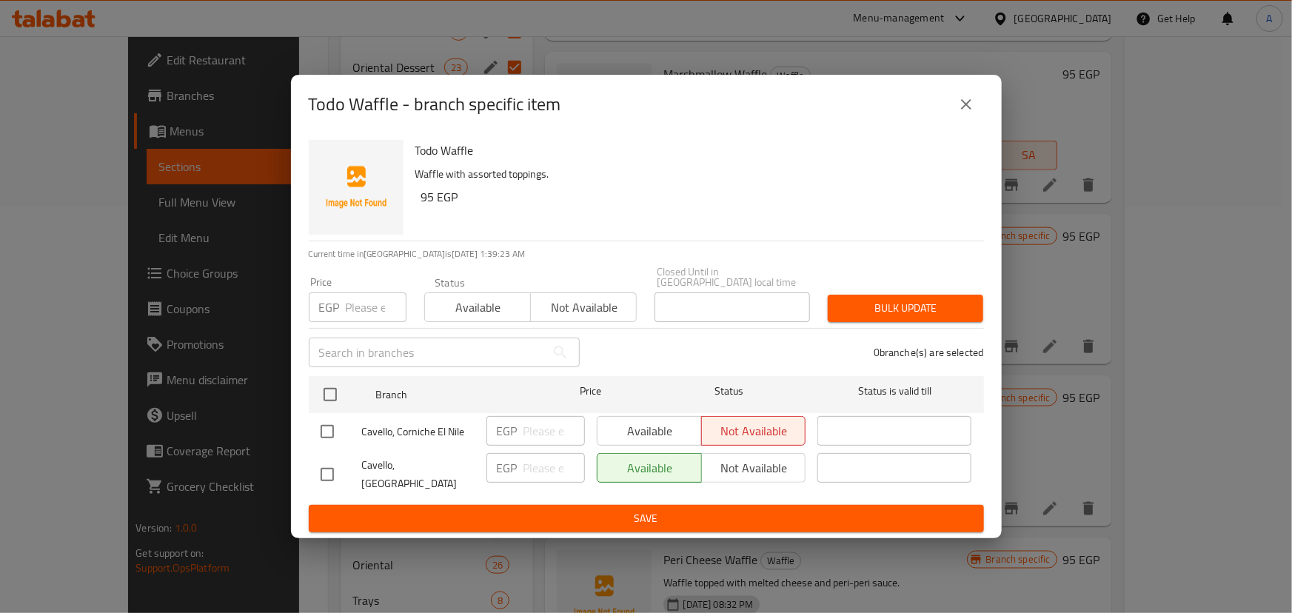
click at [333, 428] on input "checkbox" at bounding box center [327, 431] width 31 height 31
checkbox input "true"
click at [675, 418] on button "Available" at bounding box center [649, 431] width 105 height 30
click at [629, 509] on span "Save" at bounding box center [647, 518] width 652 height 19
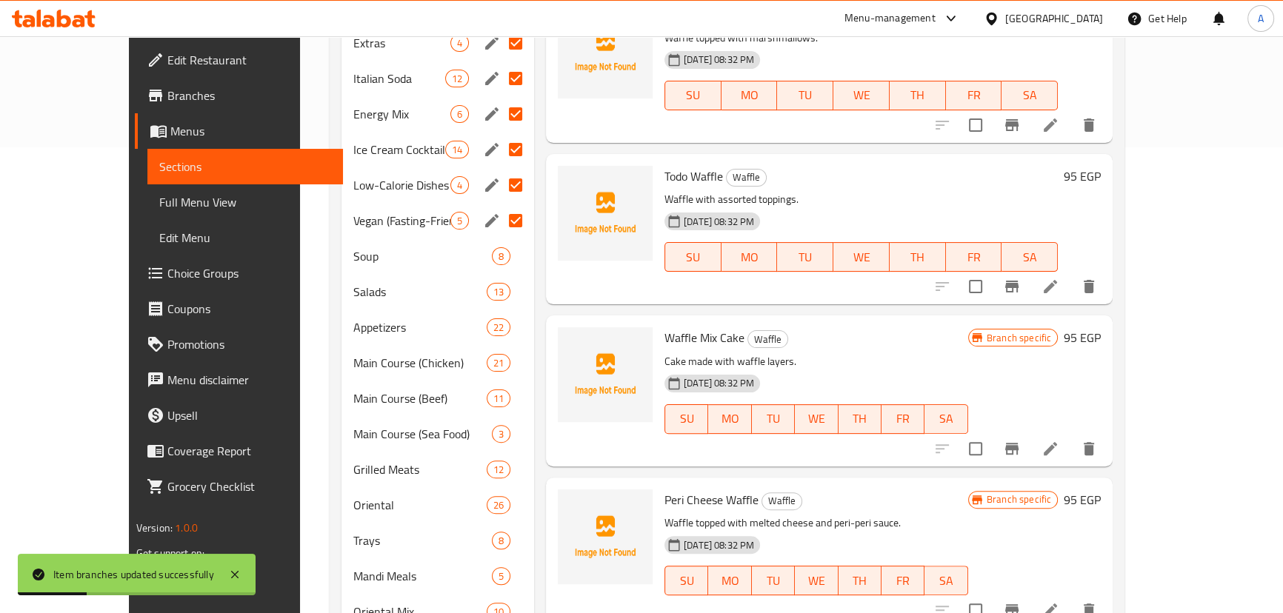
scroll to position [541, 0]
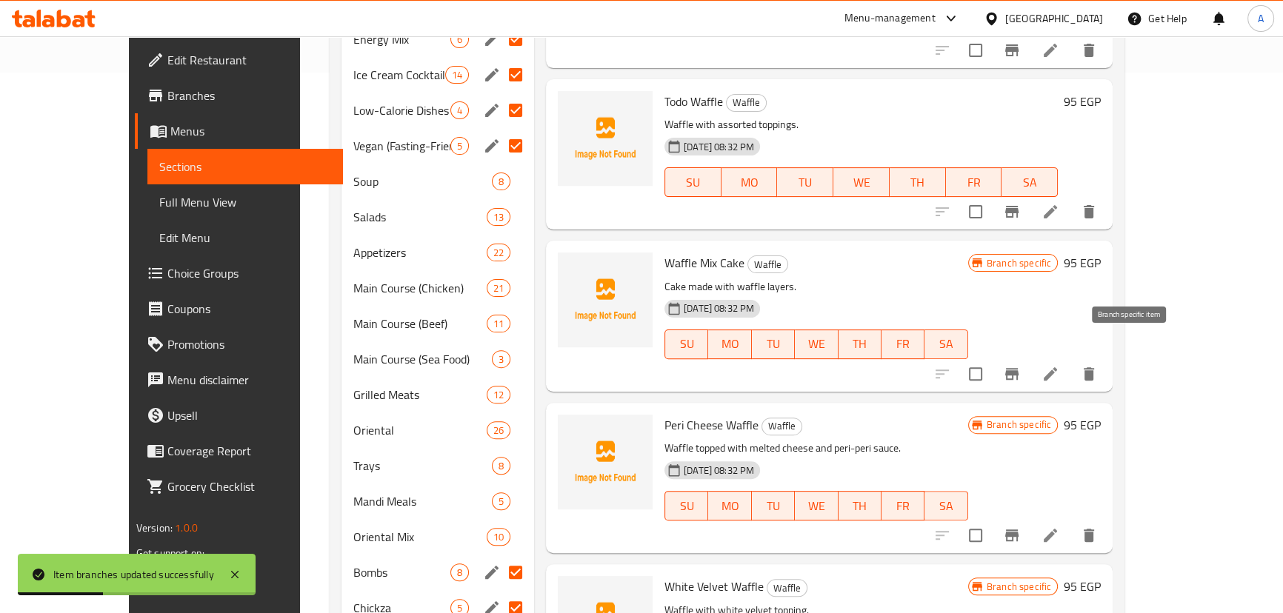
click at [1020, 365] on icon "Branch-specific-item" at bounding box center [1012, 374] width 18 height 18
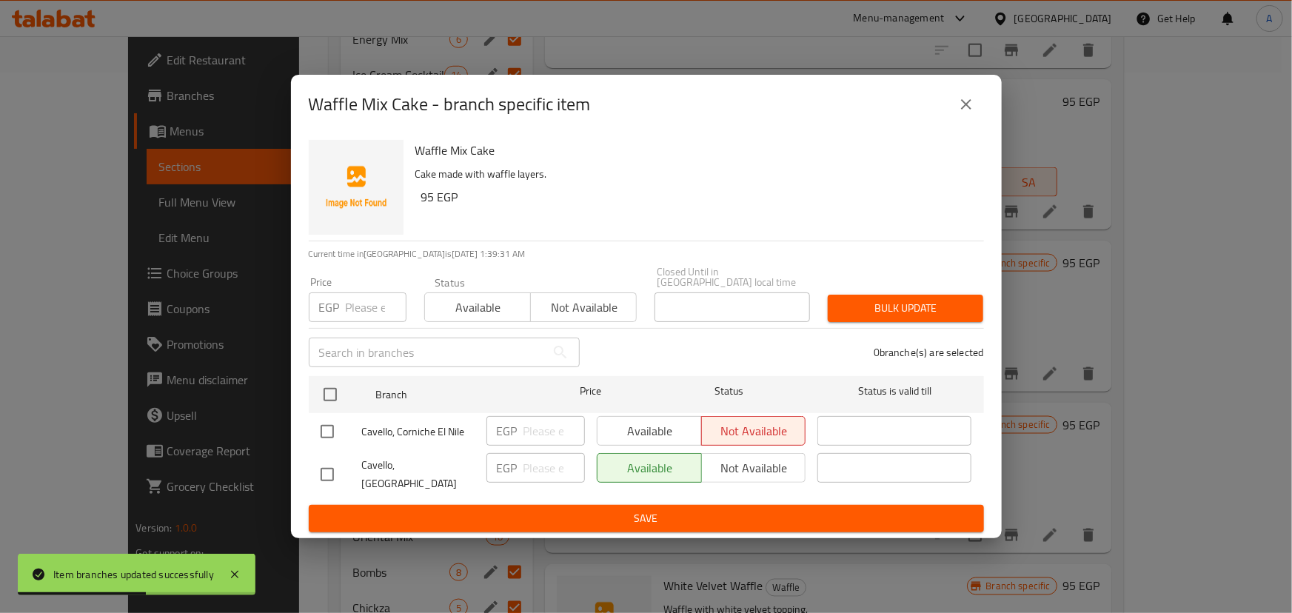
click at [327, 429] on input "checkbox" at bounding box center [327, 431] width 31 height 31
checkbox input "true"
click at [632, 425] on span "Available" at bounding box center [650, 431] width 93 height 21
click at [566, 509] on span "Save" at bounding box center [647, 518] width 652 height 19
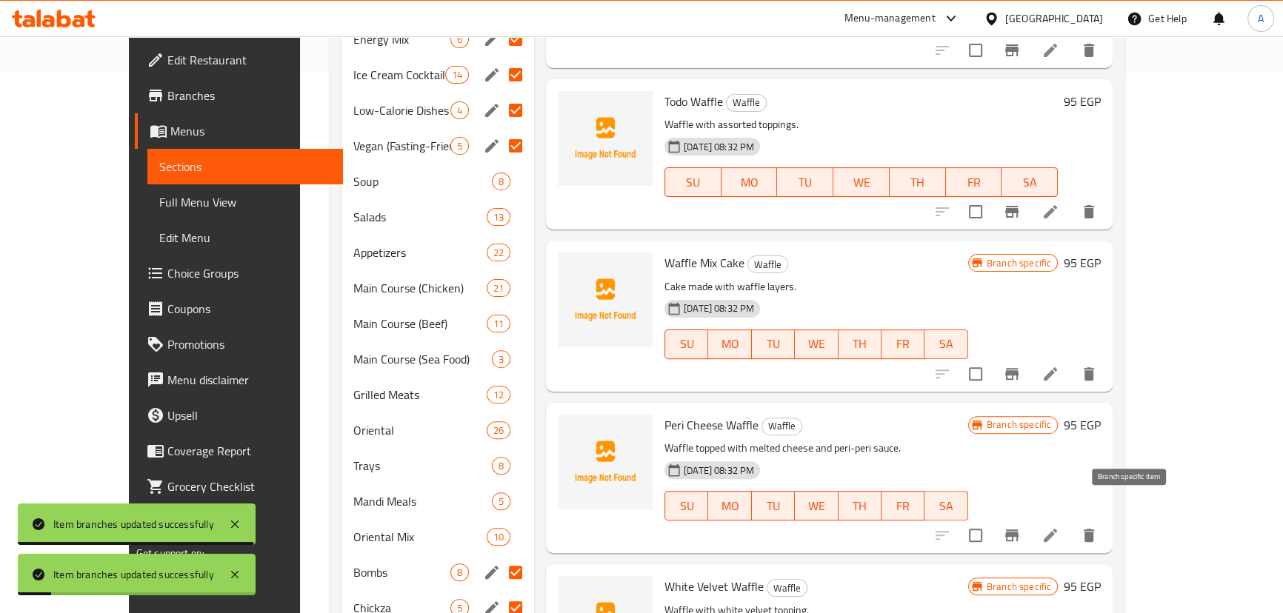
click at [1018, 529] on icon "Branch-specific-item" at bounding box center [1011, 535] width 13 height 12
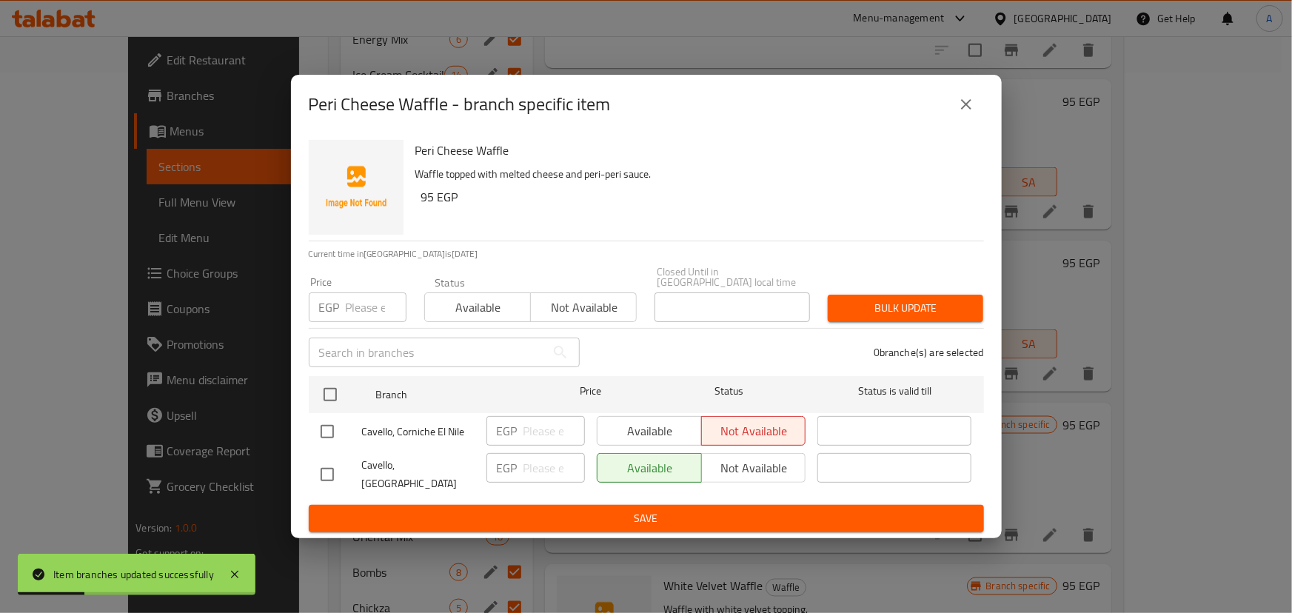
click at [344, 435] on div at bounding box center [341, 431] width 41 height 31
click at [321, 427] on input "checkbox" at bounding box center [327, 431] width 31 height 31
checkbox input "true"
click at [635, 424] on span "Available" at bounding box center [650, 431] width 93 height 21
click at [626, 509] on span "Save" at bounding box center [647, 518] width 652 height 19
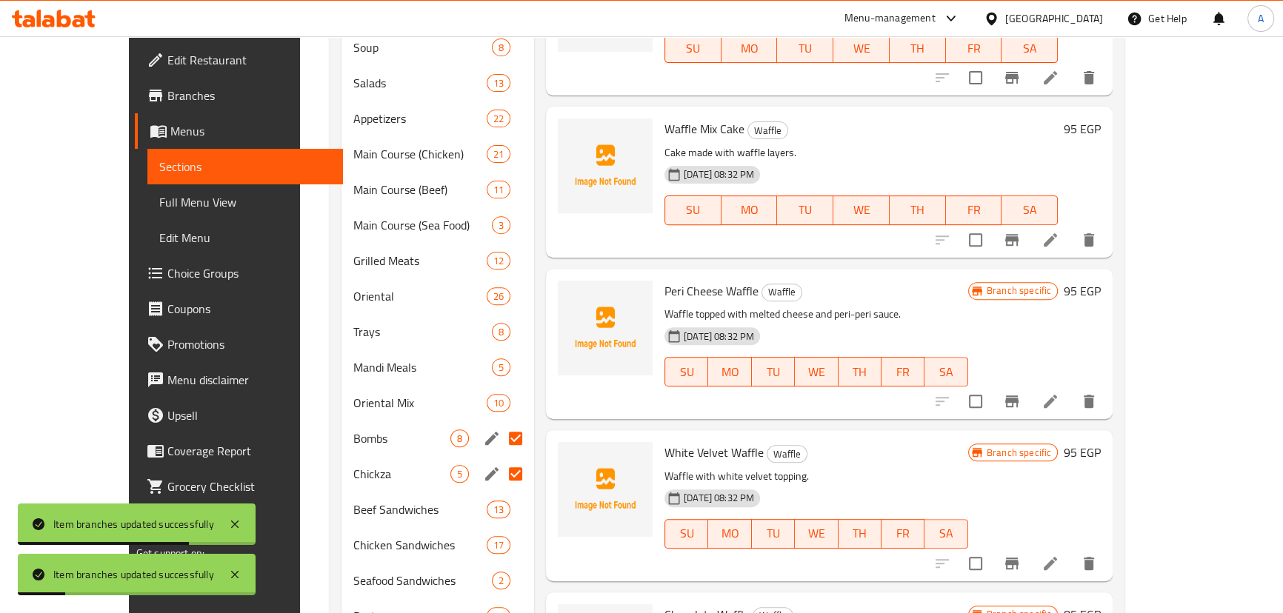
scroll to position [809, 0]
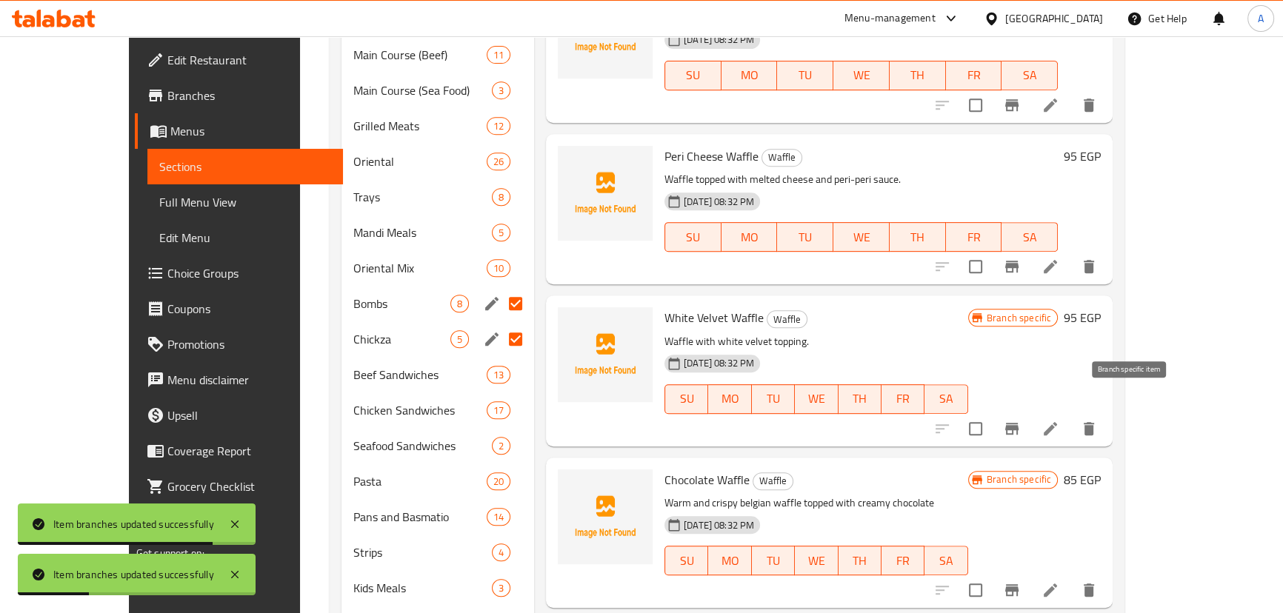
click at [1029, 411] on button "Branch-specific-item" at bounding box center [1012, 429] width 36 height 36
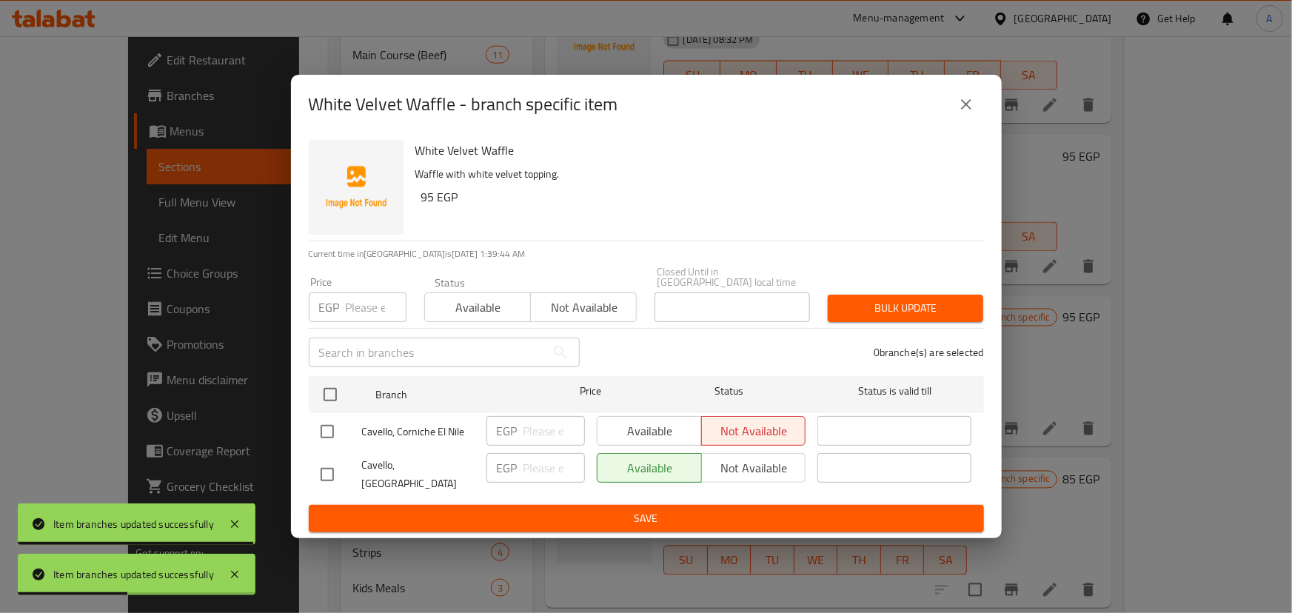
click at [338, 425] on input "checkbox" at bounding box center [327, 431] width 31 height 31
checkbox input "true"
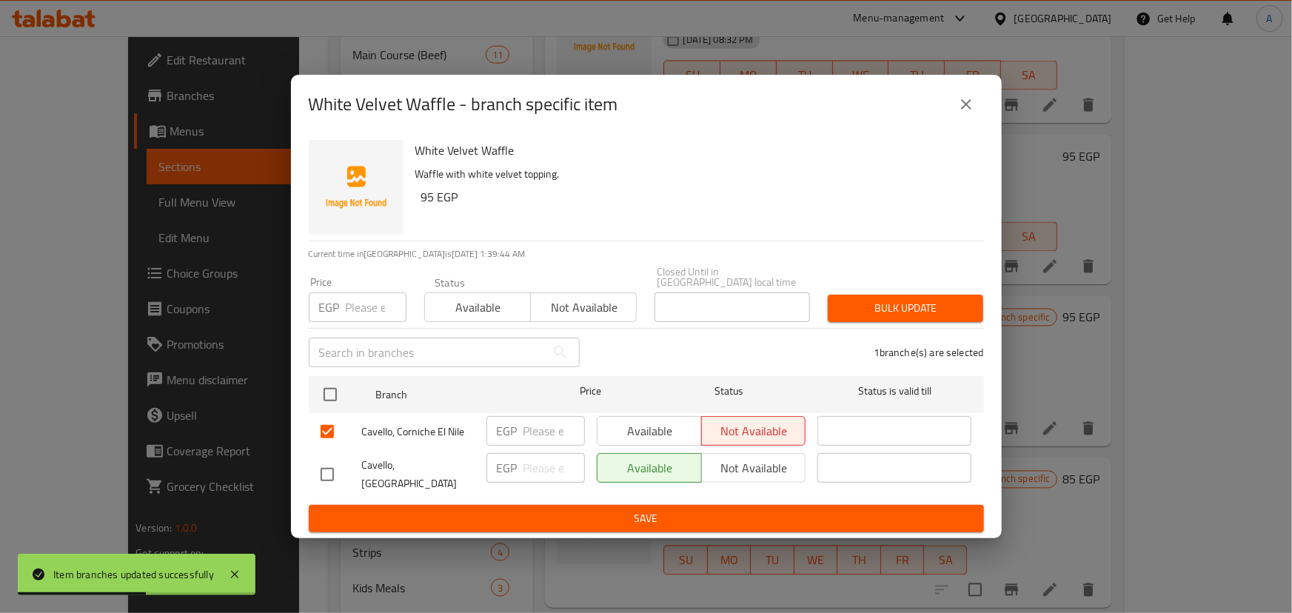
click at [621, 434] on span "Available" at bounding box center [650, 431] width 93 height 21
click at [615, 510] on span "Save" at bounding box center [647, 518] width 652 height 19
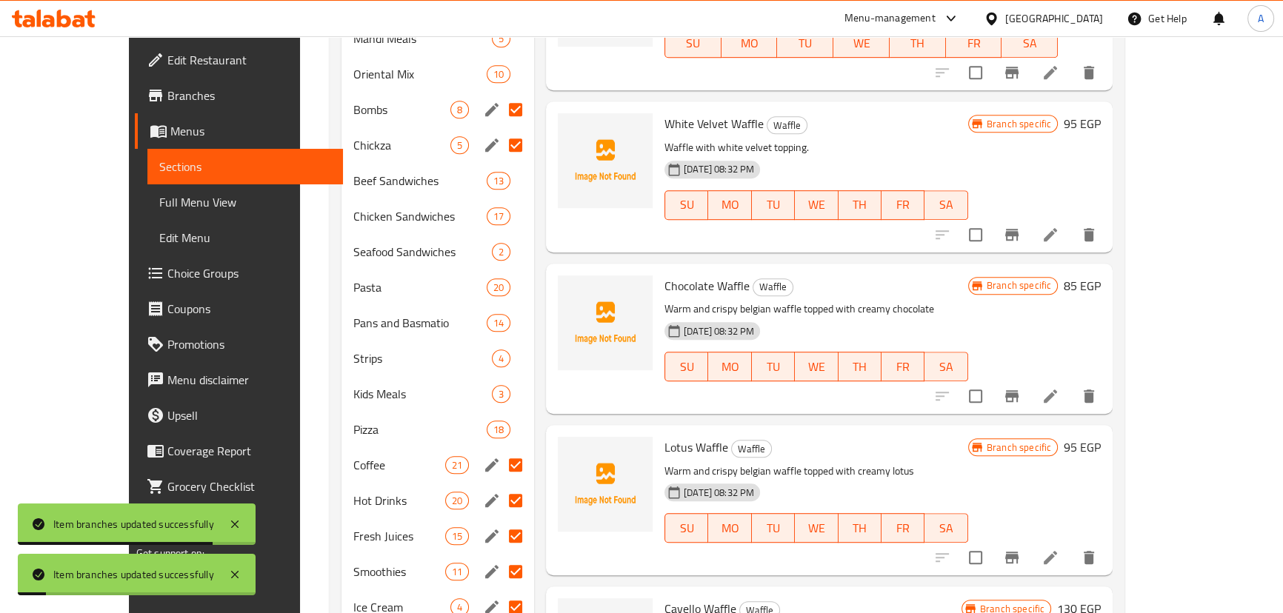
scroll to position [1012, 0]
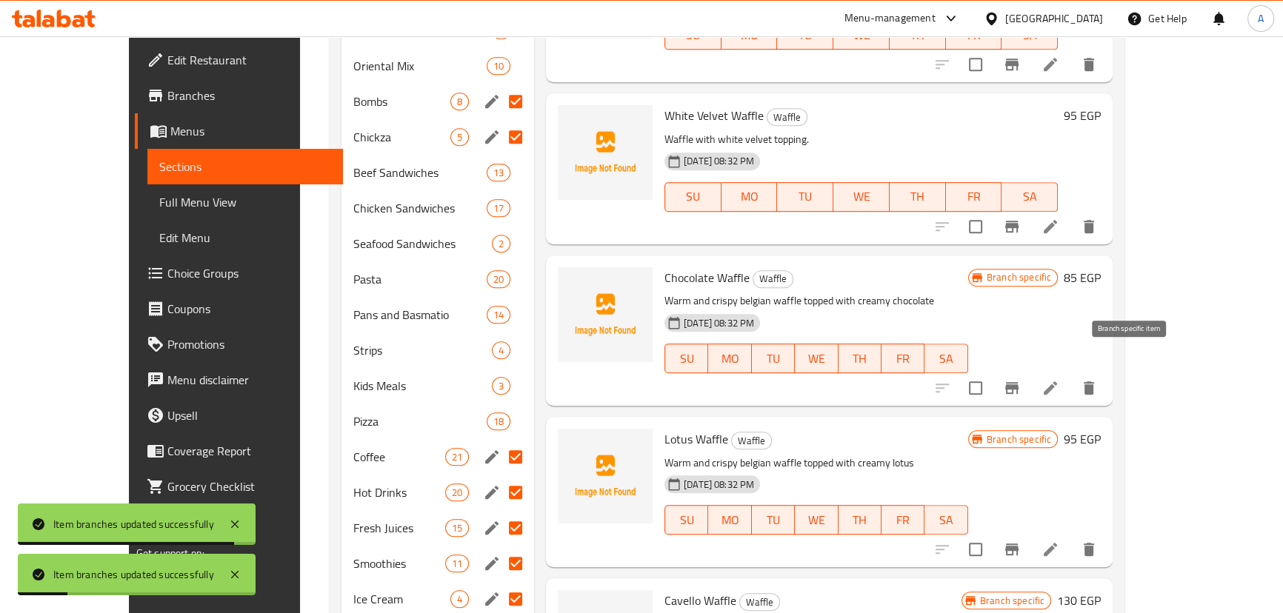
click at [1020, 379] on icon "Branch-specific-item" at bounding box center [1012, 388] width 18 height 18
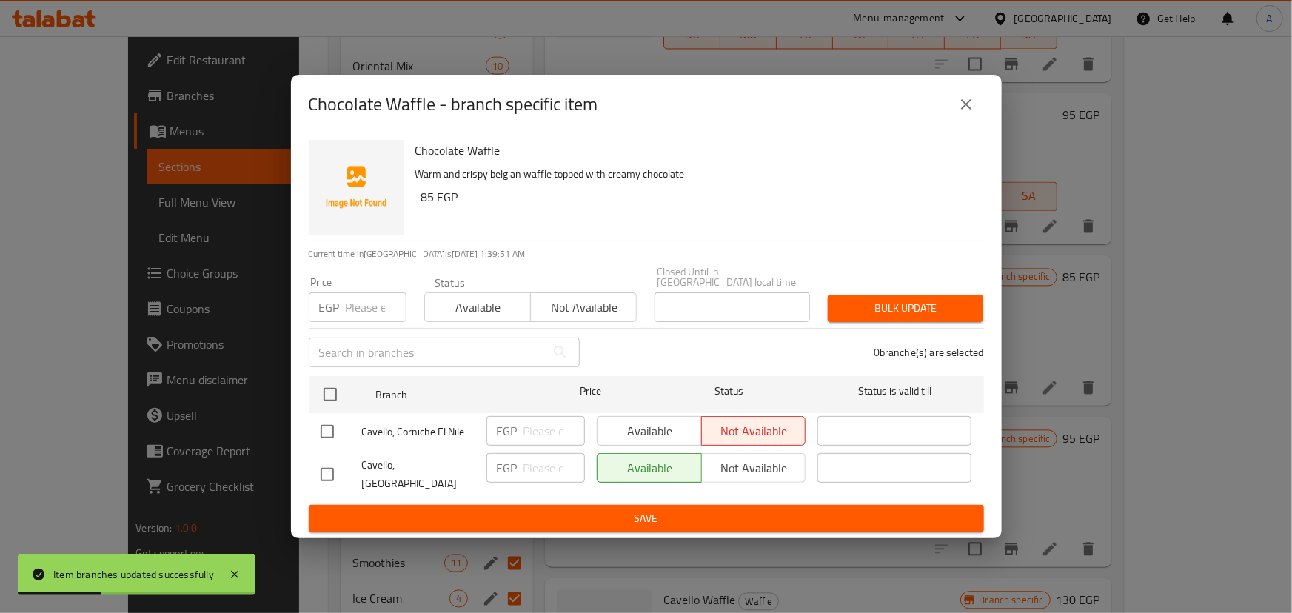
click at [334, 431] on input "checkbox" at bounding box center [327, 431] width 31 height 31
checkbox input "true"
click at [670, 433] on span "Available" at bounding box center [650, 431] width 93 height 21
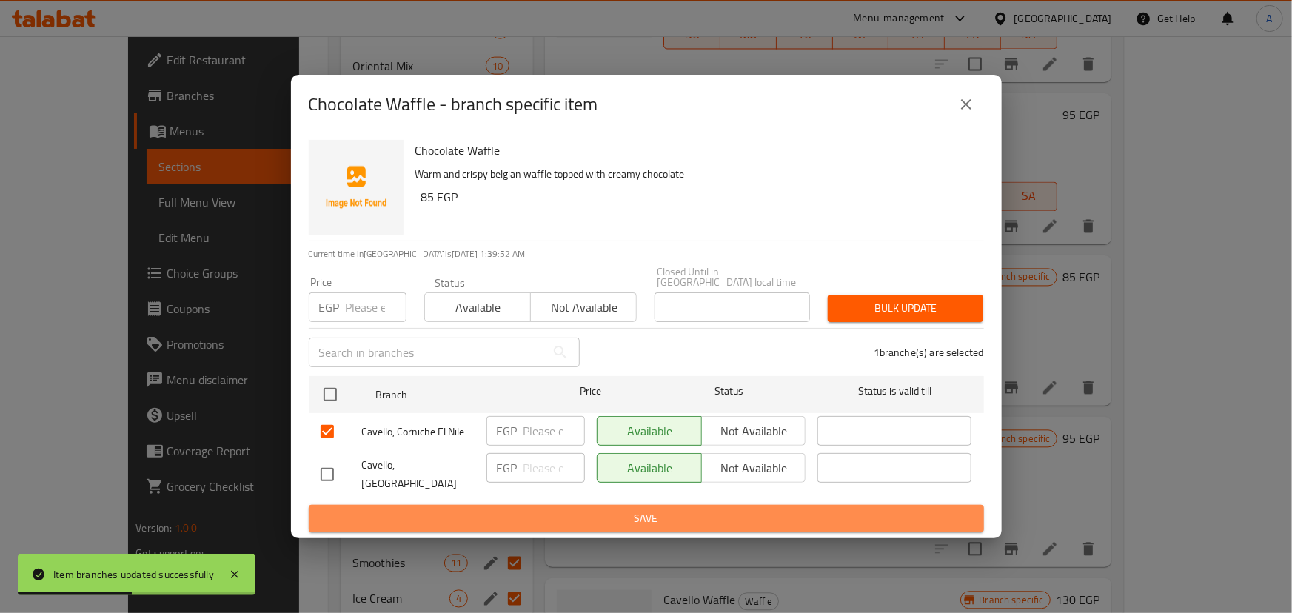
click at [663, 509] on span "Save" at bounding box center [647, 518] width 652 height 19
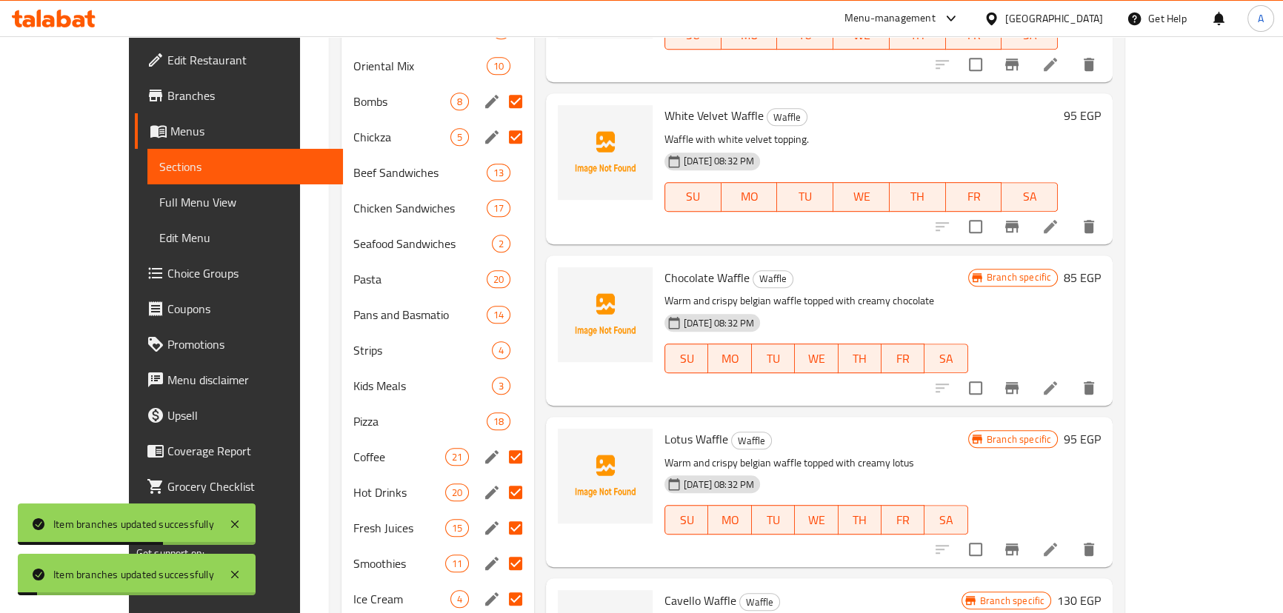
scroll to position [1146, 0]
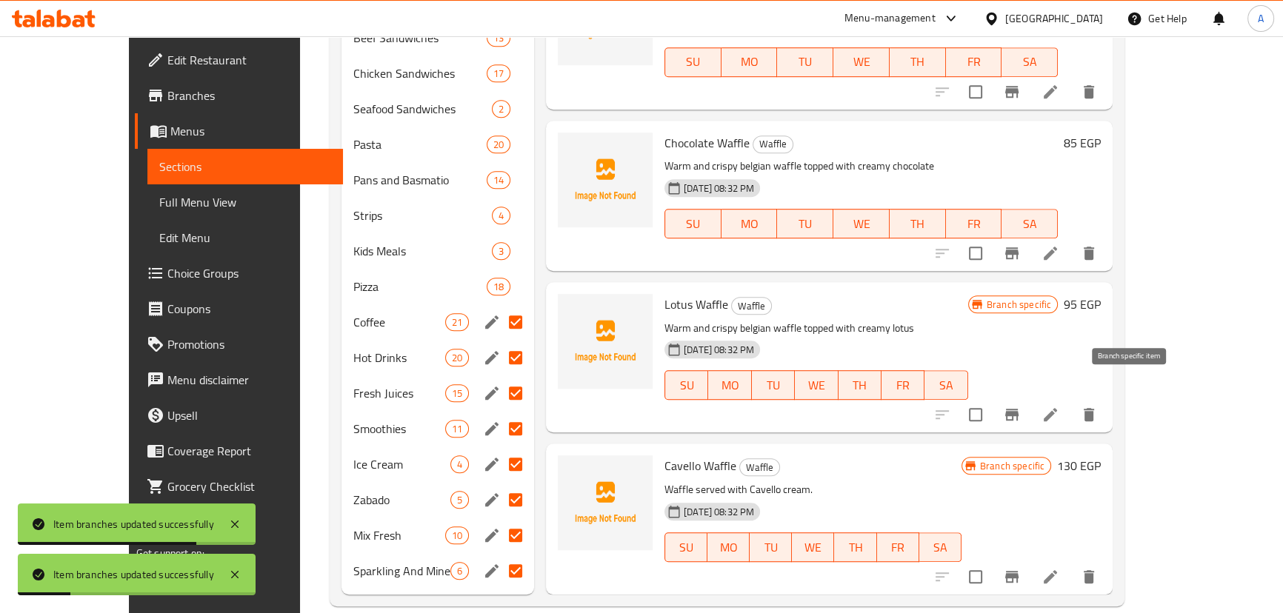
click at [1020, 406] on icon "Branch-specific-item" at bounding box center [1012, 415] width 18 height 18
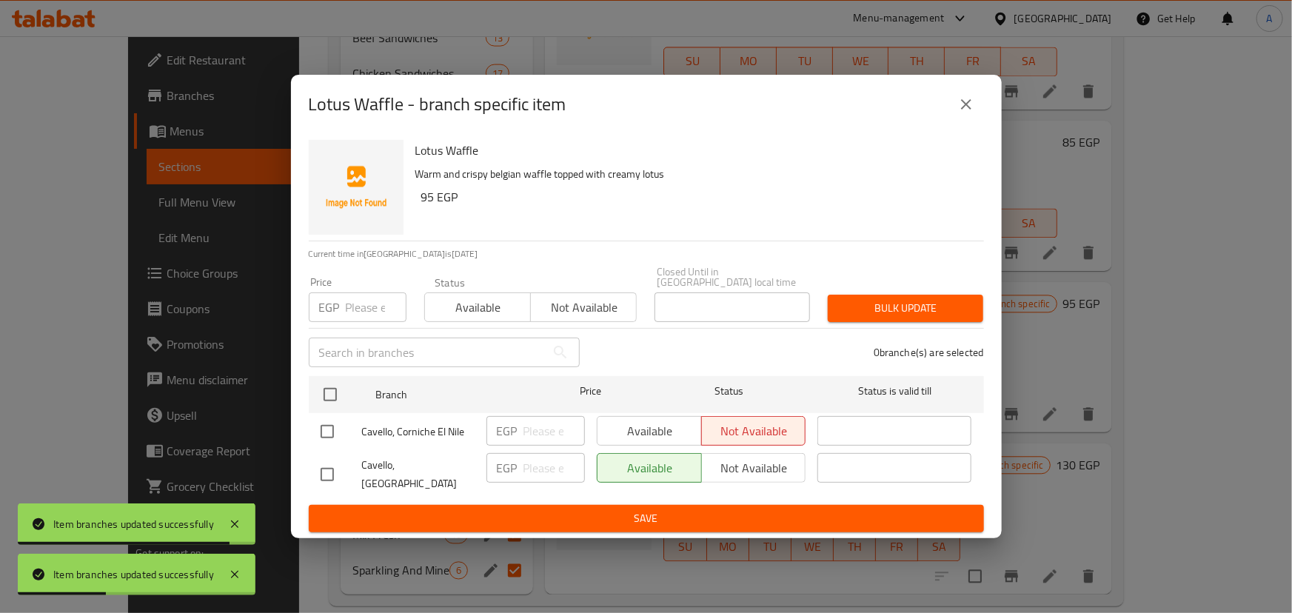
click at [325, 438] on input "checkbox" at bounding box center [327, 431] width 31 height 31
checkbox input "true"
drag, startPoint x: 653, startPoint y: 437, endPoint x: 638, endPoint y: 515, distance: 79.3
click at [653, 438] on span "Available" at bounding box center [650, 431] width 93 height 21
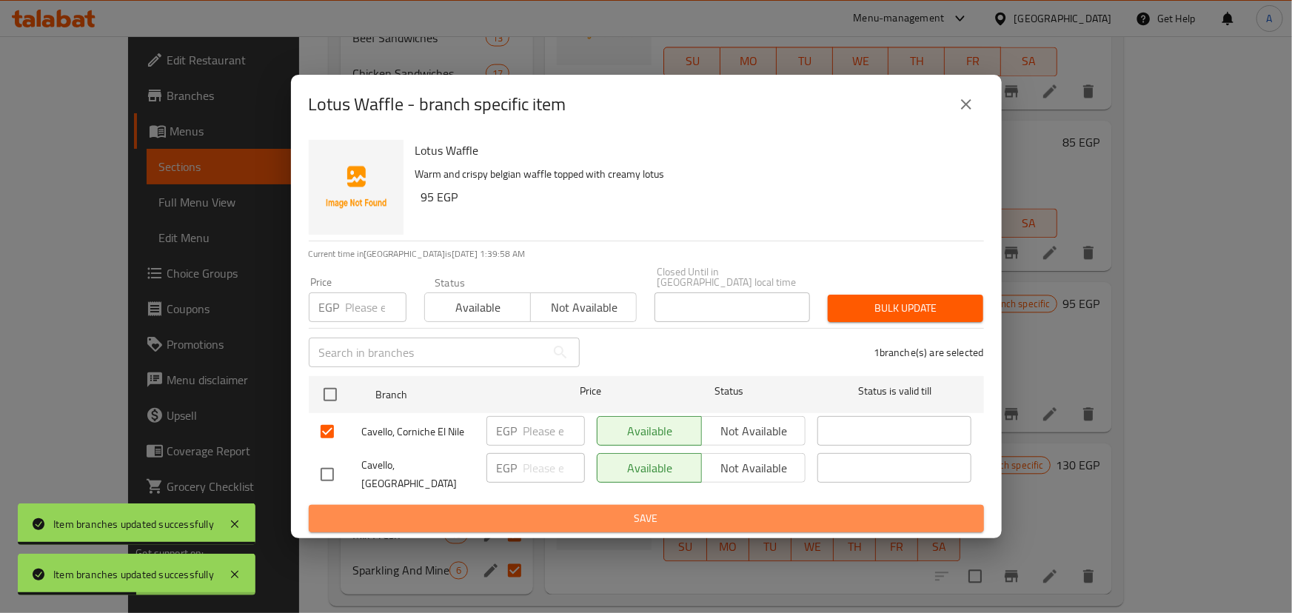
click at [638, 515] on span "Save" at bounding box center [647, 518] width 652 height 19
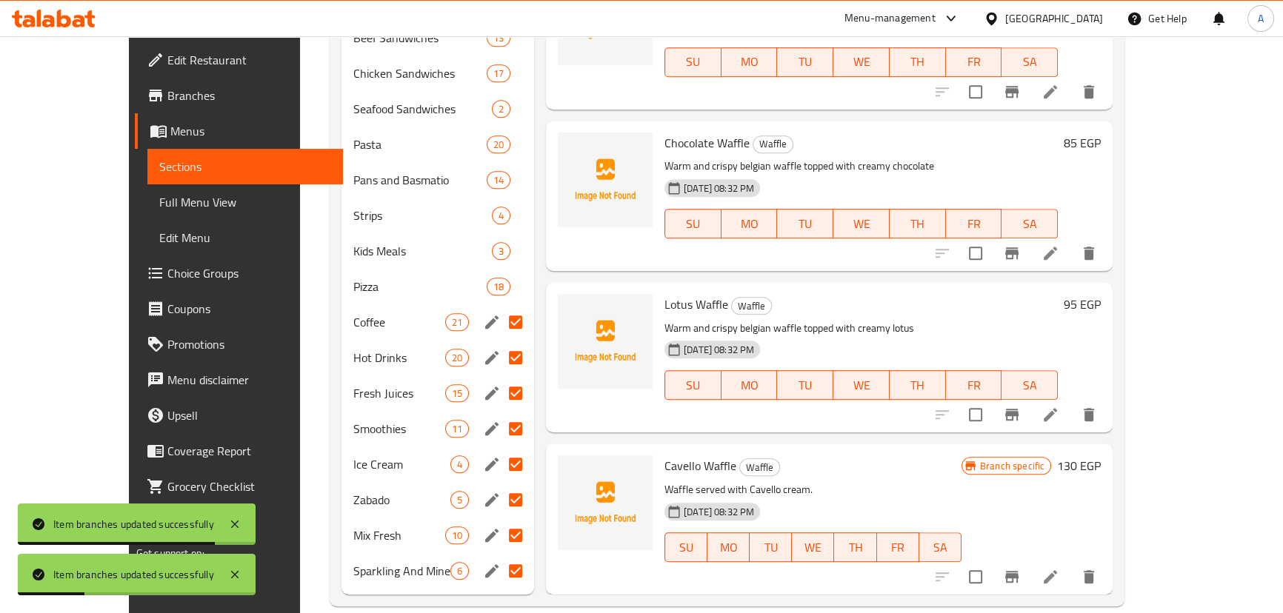
click at [1018, 571] on icon "Branch-specific-item" at bounding box center [1011, 577] width 13 height 12
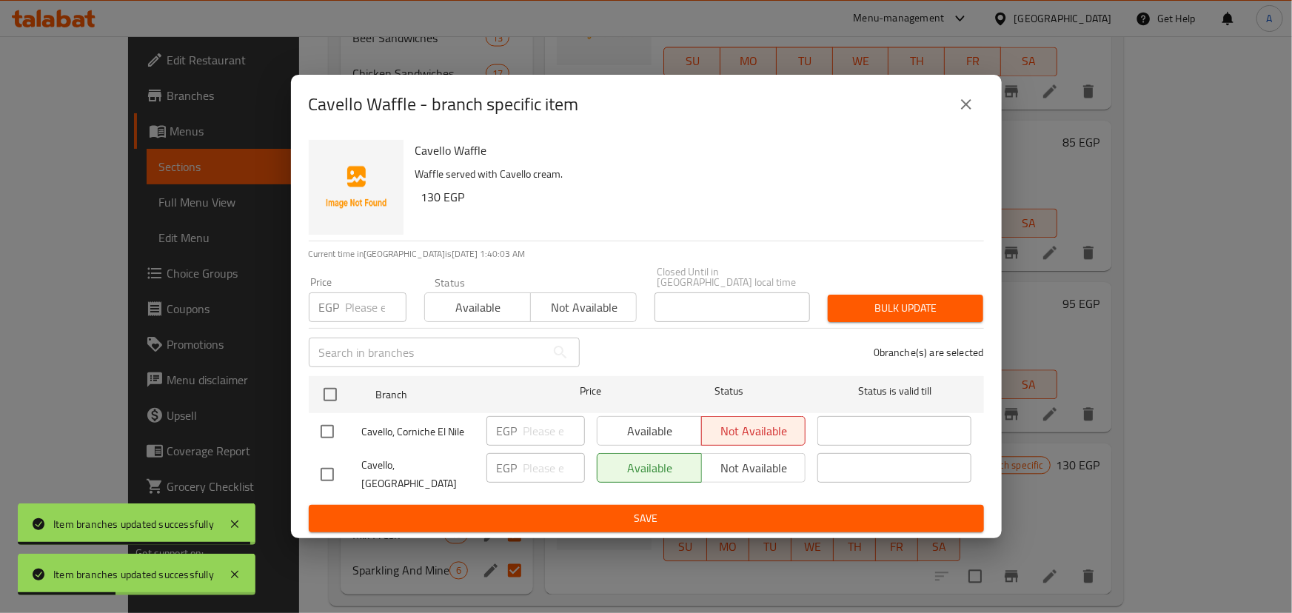
click at [320, 429] on input "checkbox" at bounding box center [327, 431] width 31 height 31
checkbox input "true"
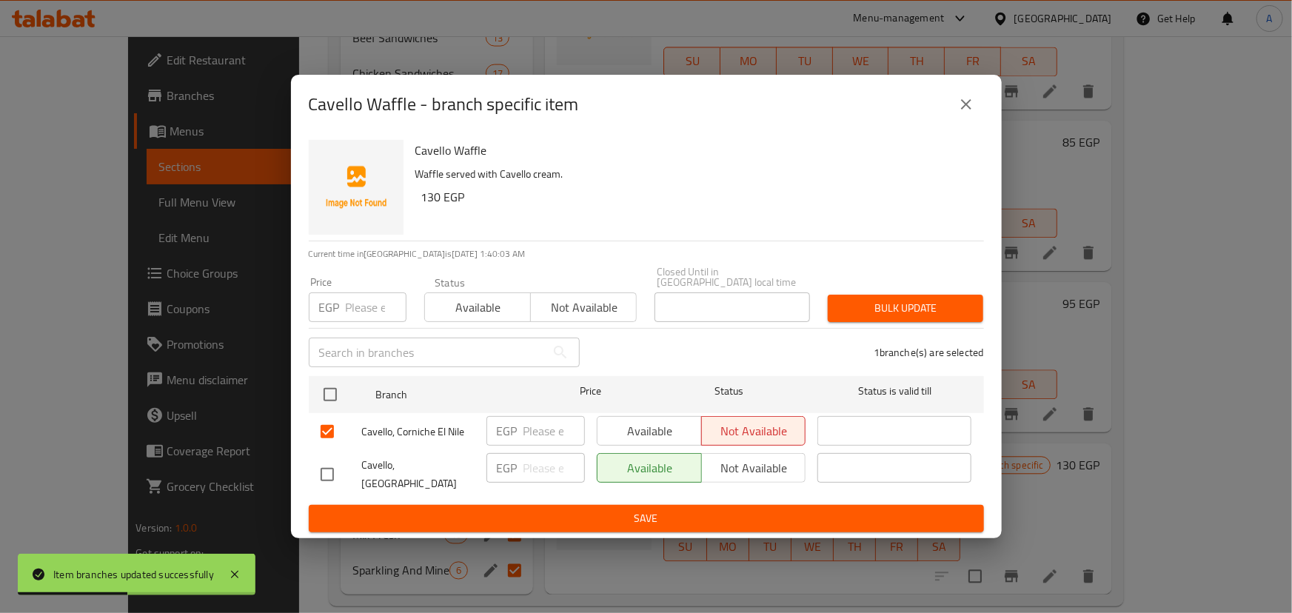
click at [644, 438] on span "Available" at bounding box center [650, 431] width 93 height 21
click at [612, 509] on span "Save" at bounding box center [647, 518] width 652 height 19
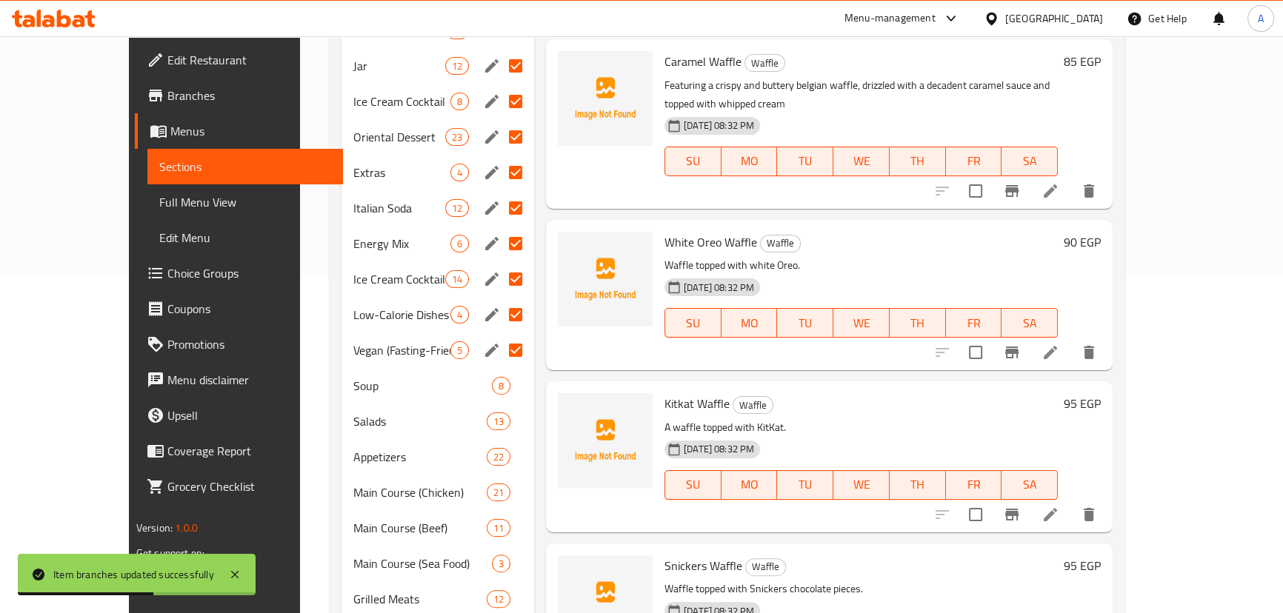
scroll to position [0, 0]
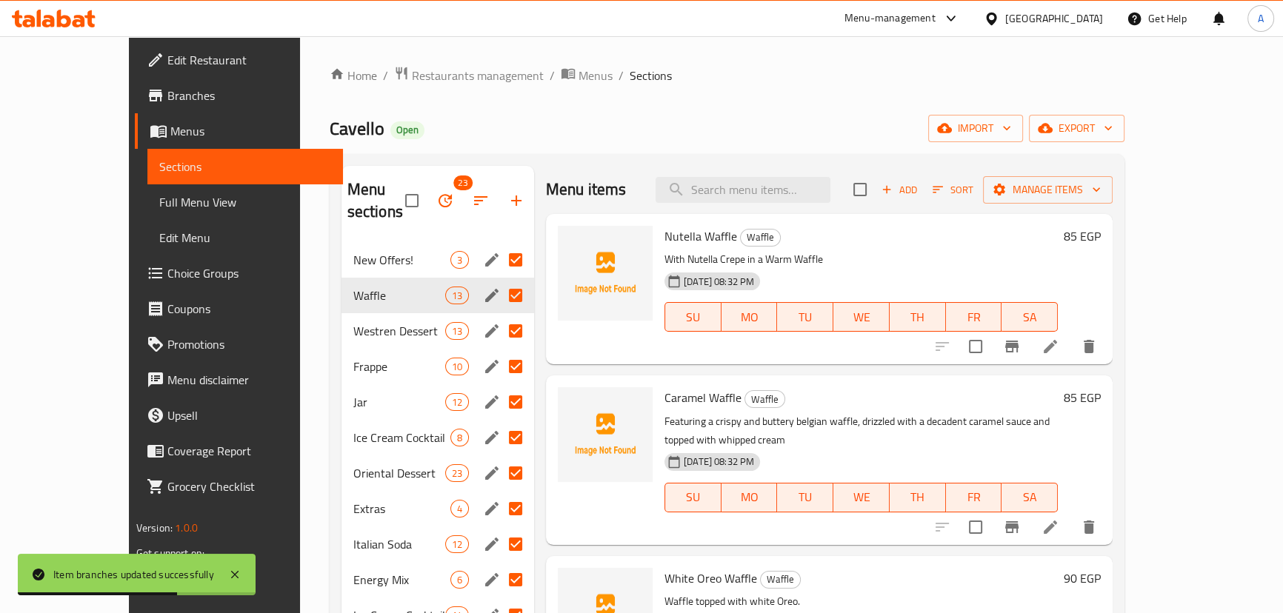
click at [341, 249] on div "New Offers! 3" at bounding box center [437, 260] width 193 height 36
checkbox input "true"
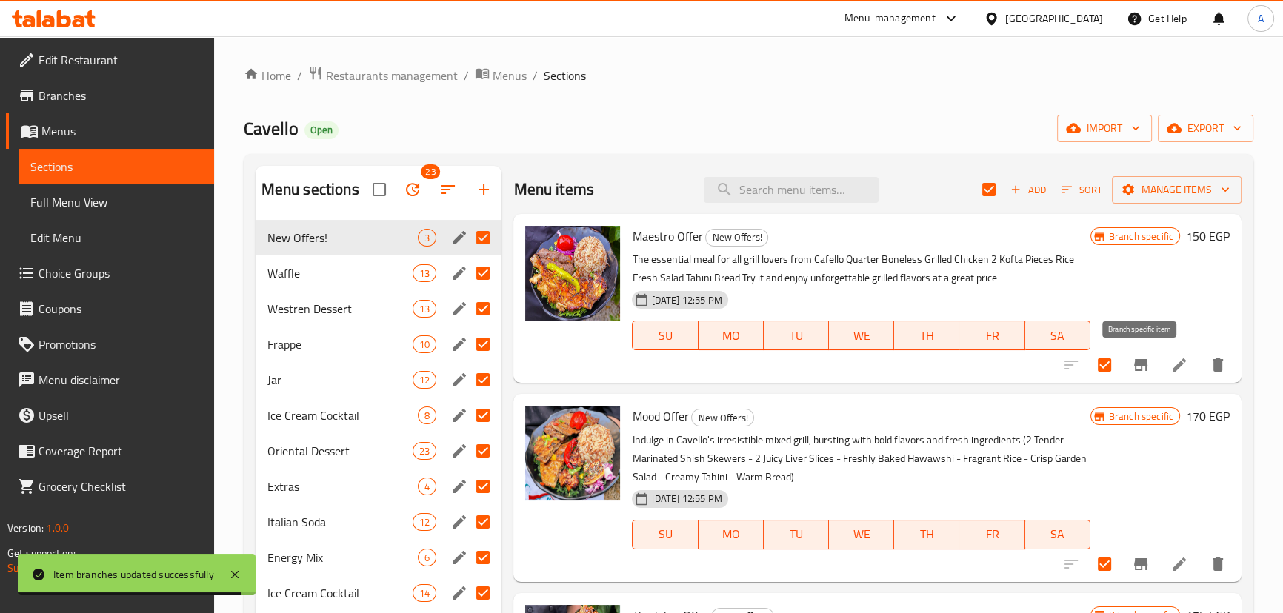
click at [1127, 362] on button "Branch-specific-item" at bounding box center [1141, 365] width 36 height 36
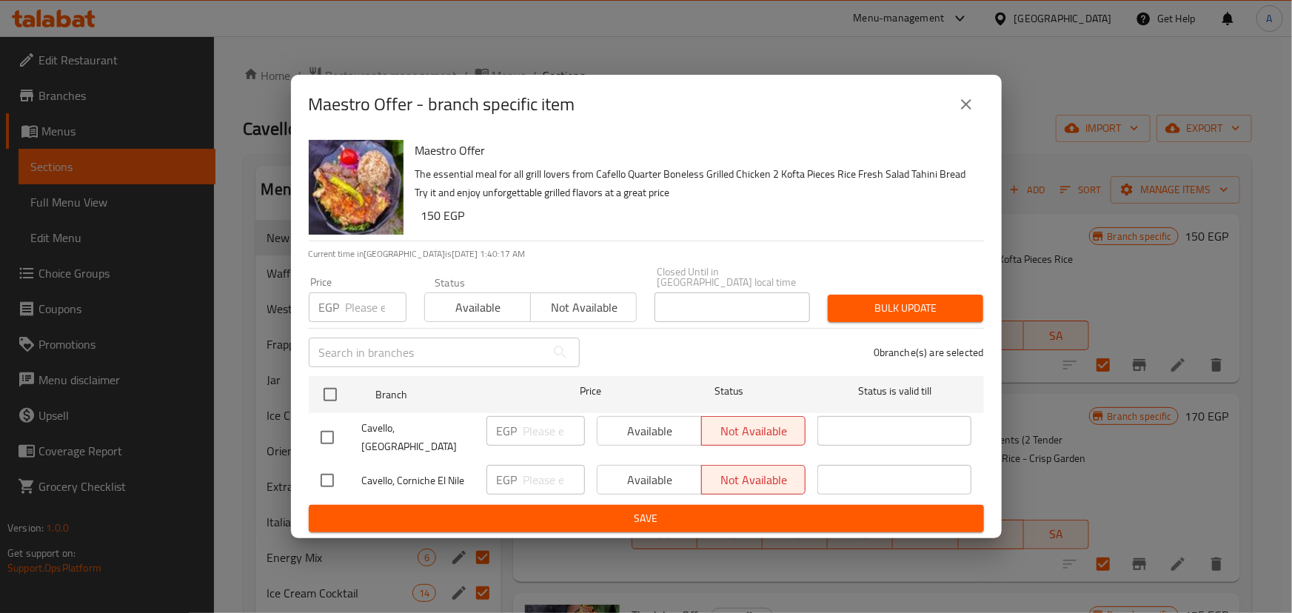
click at [974, 113] on icon "close" at bounding box center [966, 105] width 18 height 18
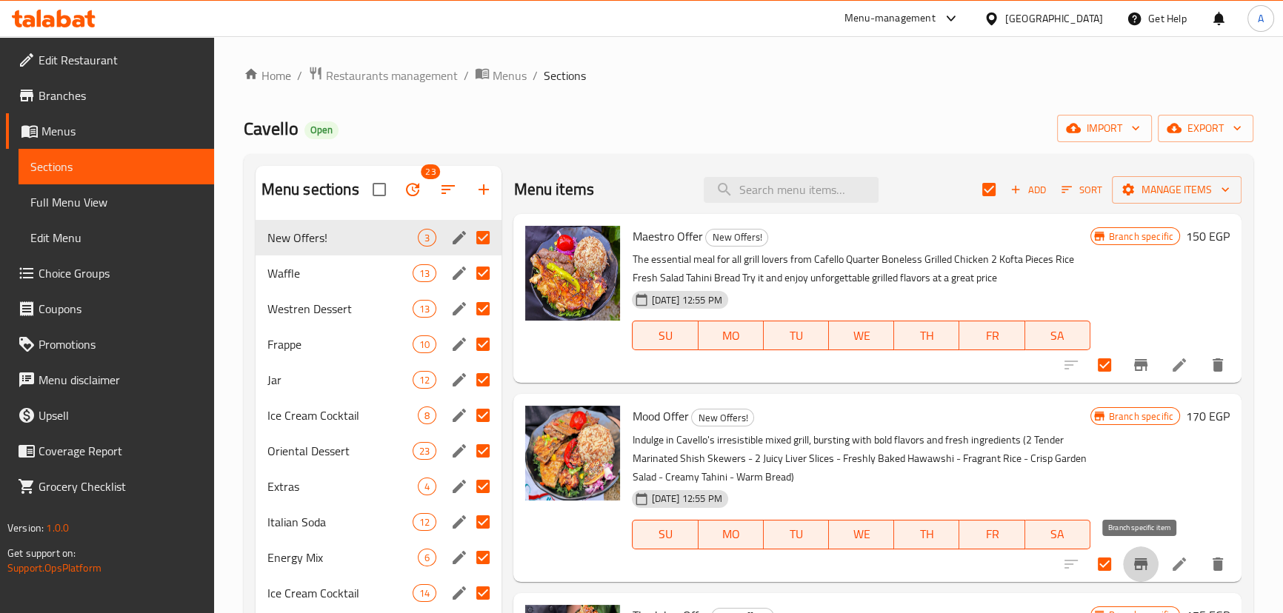
click at [1137, 557] on icon "Branch-specific-item" at bounding box center [1141, 564] width 18 height 18
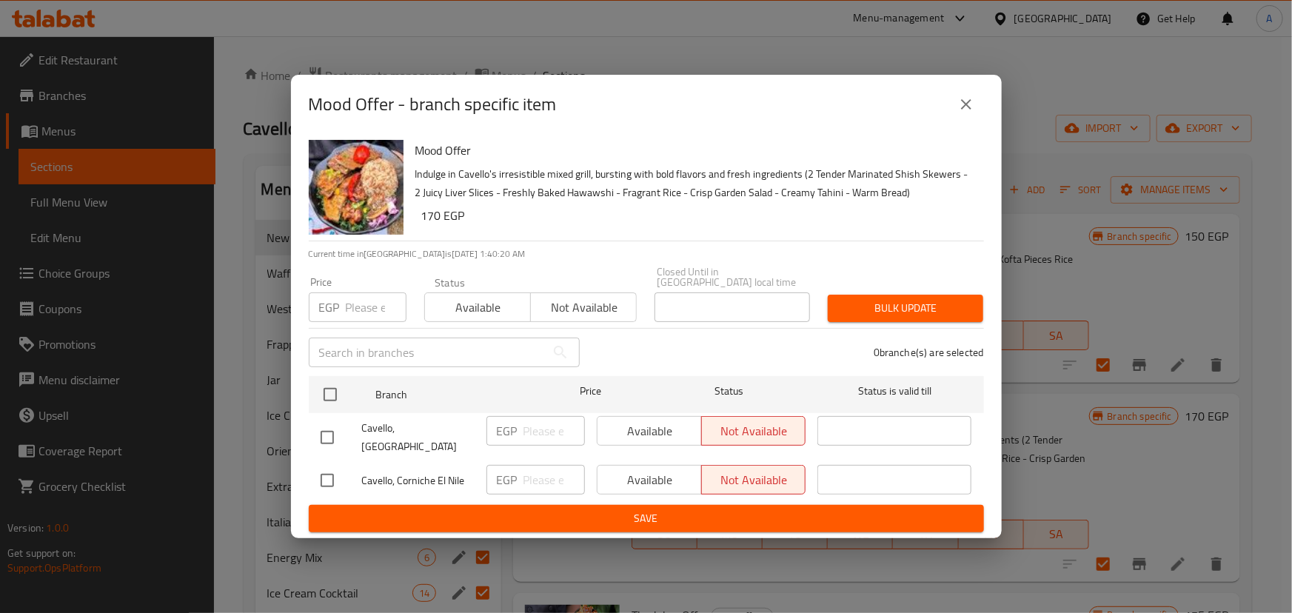
click at [970, 113] on icon "close" at bounding box center [966, 105] width 18 height 18
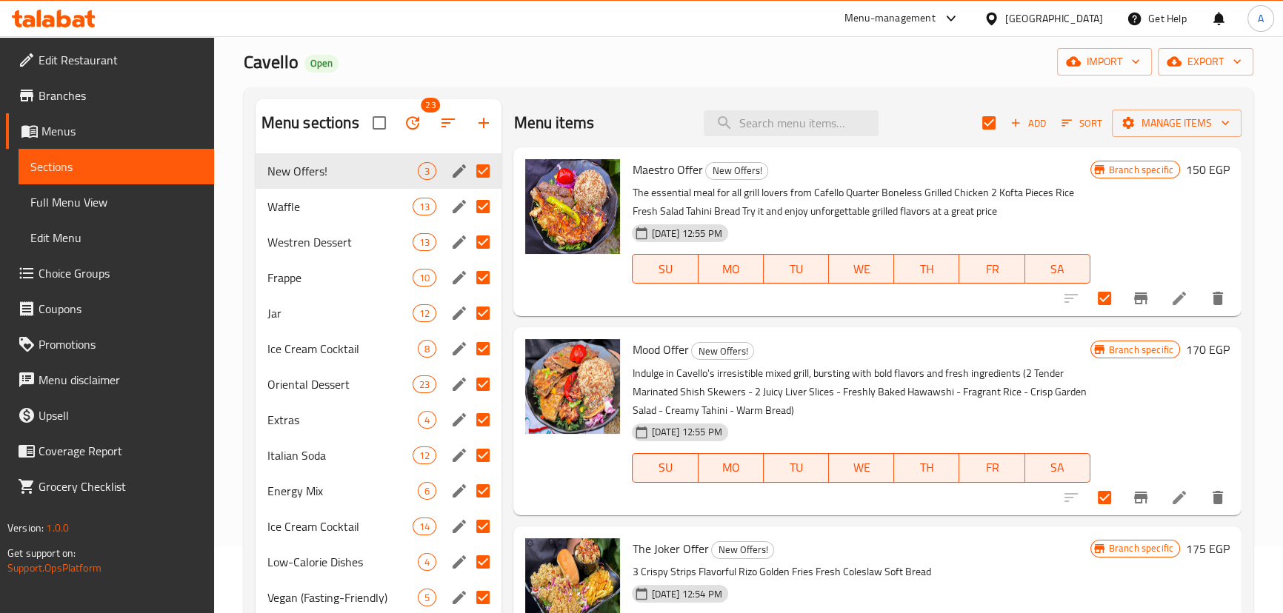
scroll to position [269, 0]
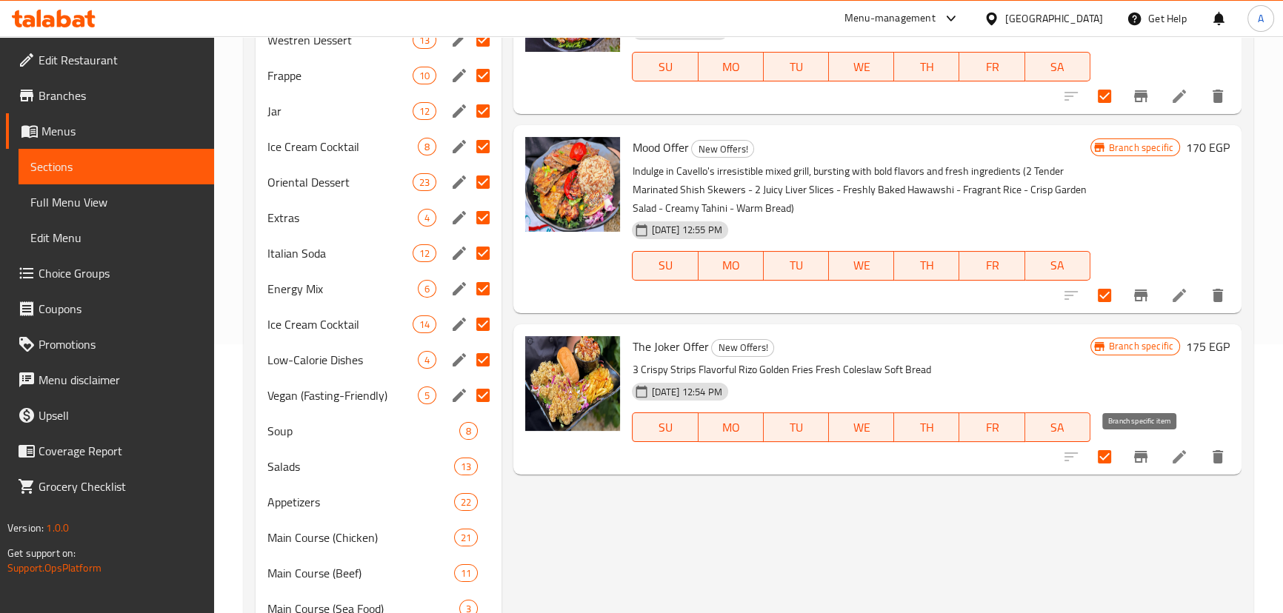
drag, startPoint x: 1146, startPoint y: 452, endPoint x: 1154, endPoint y: 453, distance: 7.6
click at [1154, 453] on button "Branch-specific-item" at bounding box center [1141, 457] width 36 height 36
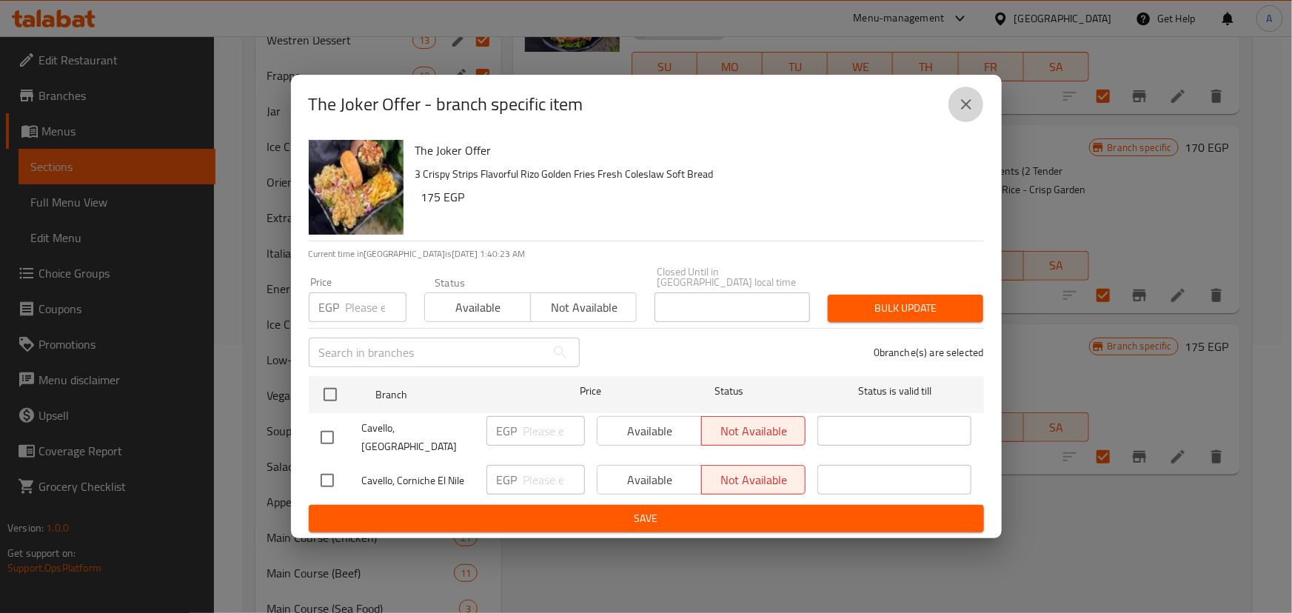
click at [964, 110] on icon "close" at bounding box center [966, 104] width 10 height 10
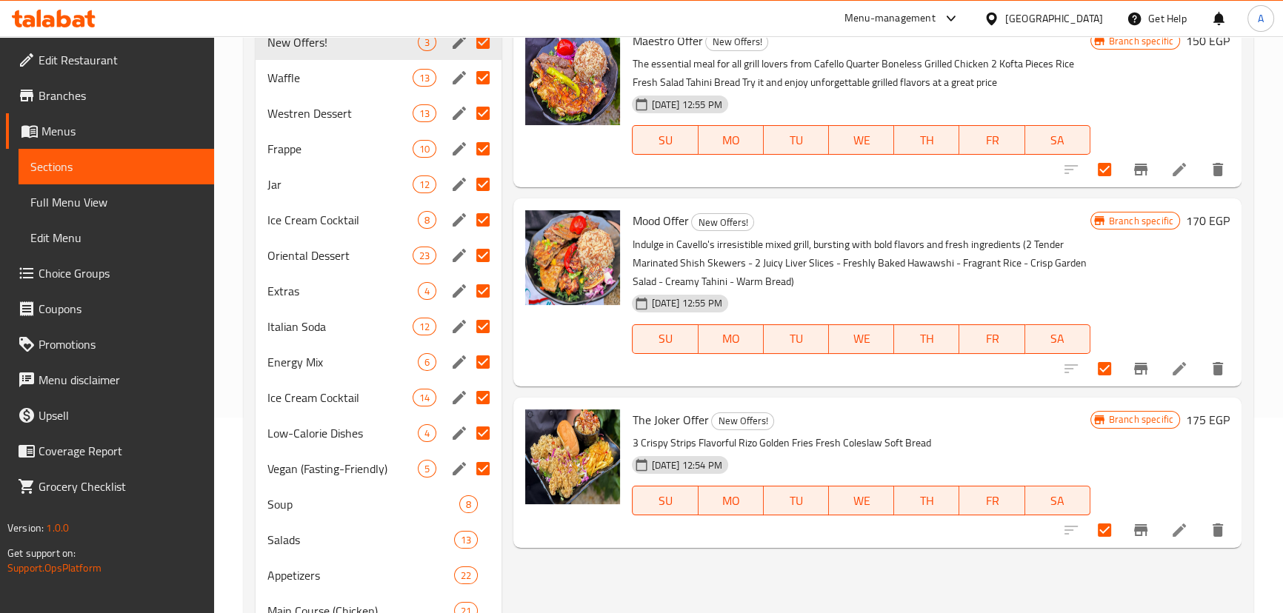
scroll to position [0, 0]
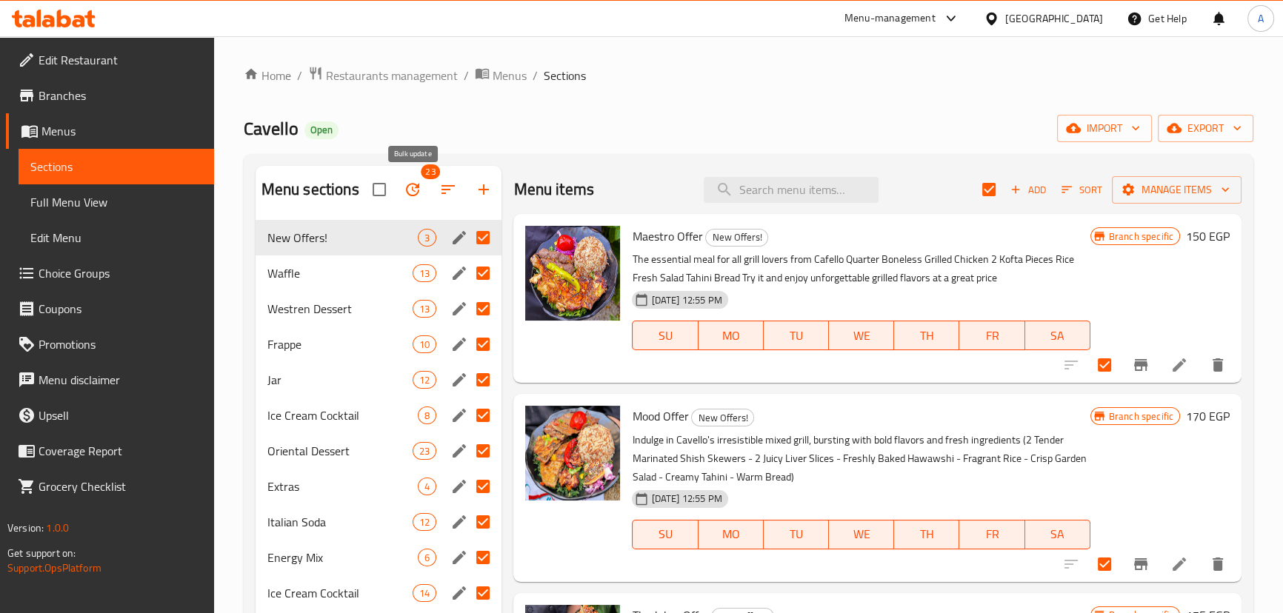
click at [412, 190] on icon "button" at bounding box center [413, 190] width 18 height 18
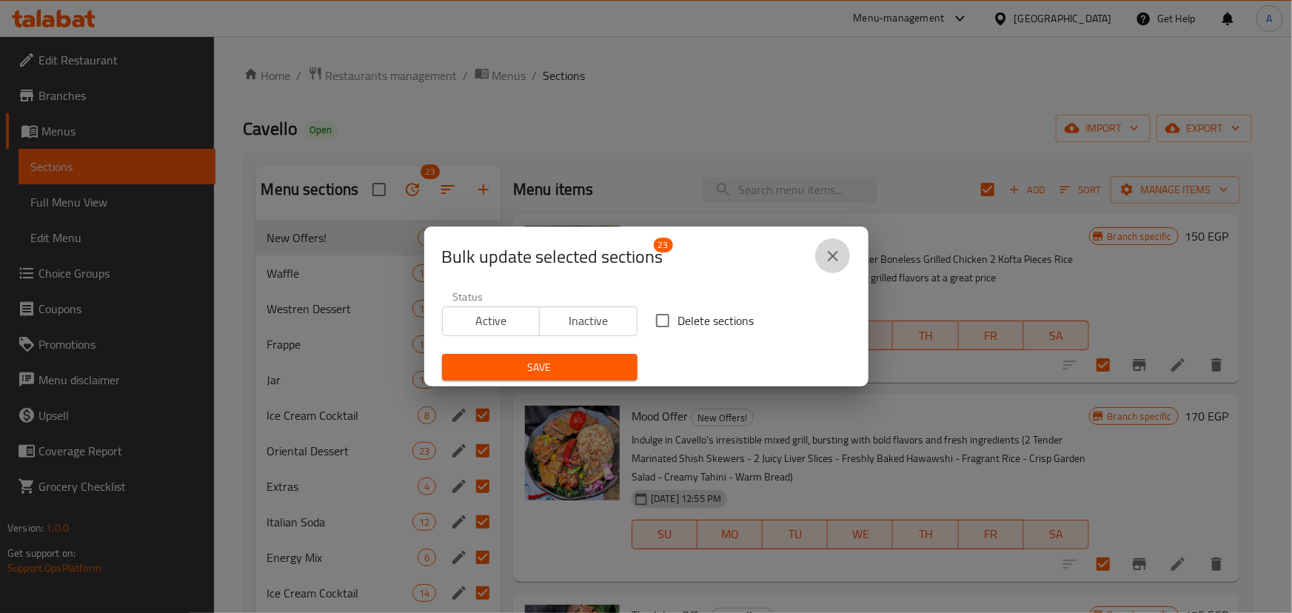
click at [830, 252] on icon "close" at bounding box center [833, 256] width 18 height 18
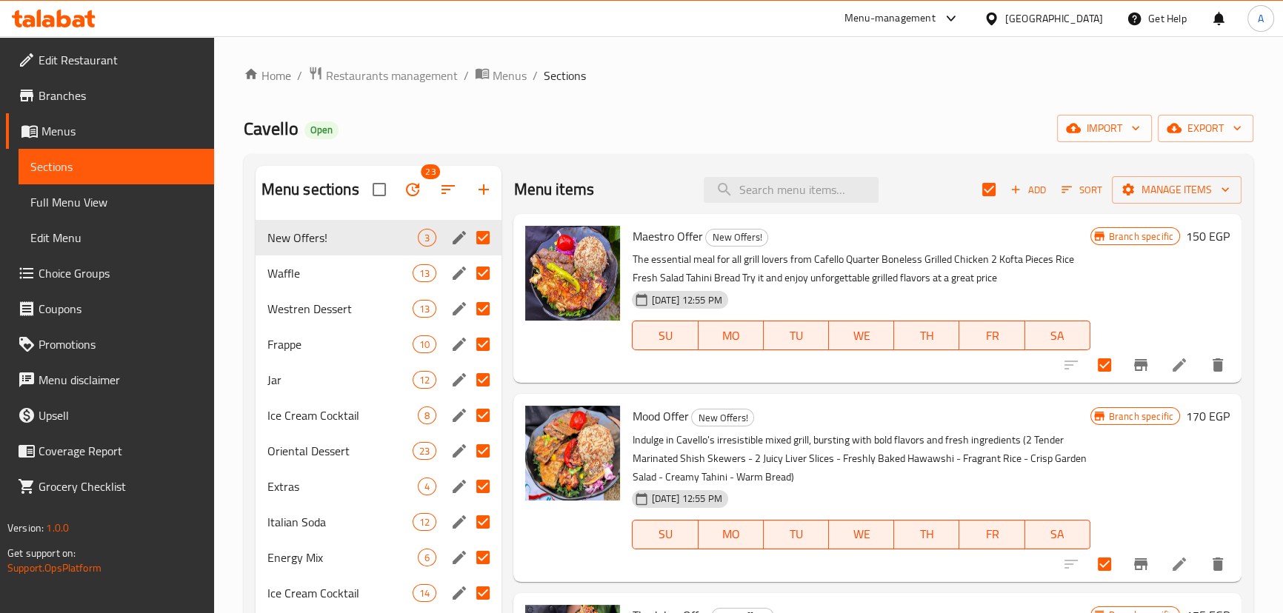
click at [50, 193] on span "Full Menu View" at bounding box center [116, 202] width 172 height 18
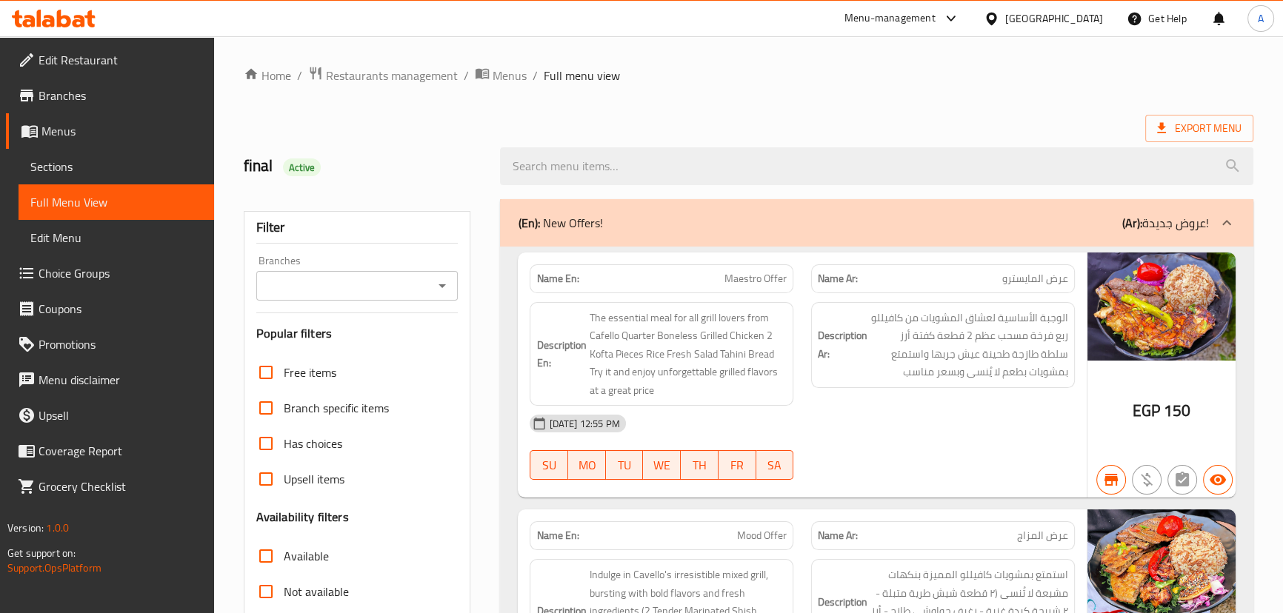
click at [266, 301] on div "Filter Branches Branches Popular filters Free items Branch specific items Has c…" at bounding box center [357, 484] width 227 height 547
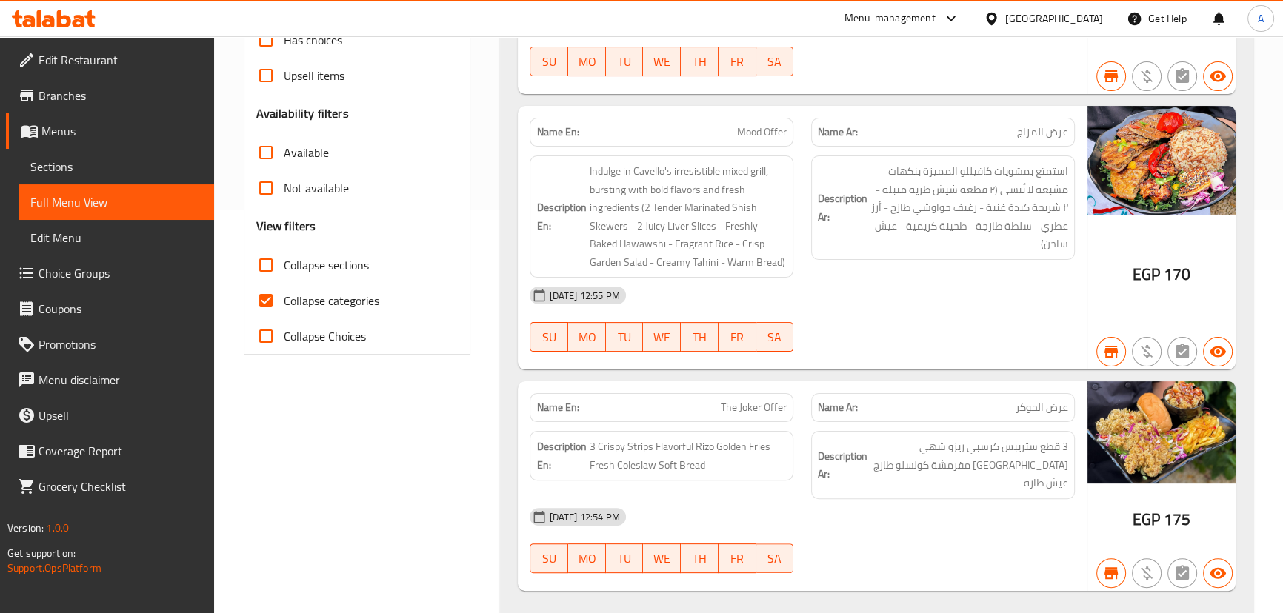
click at [271, 296] on input "Collapse categories" at bounding box center [266, 301] width 36 height 36
checkbox input "false"
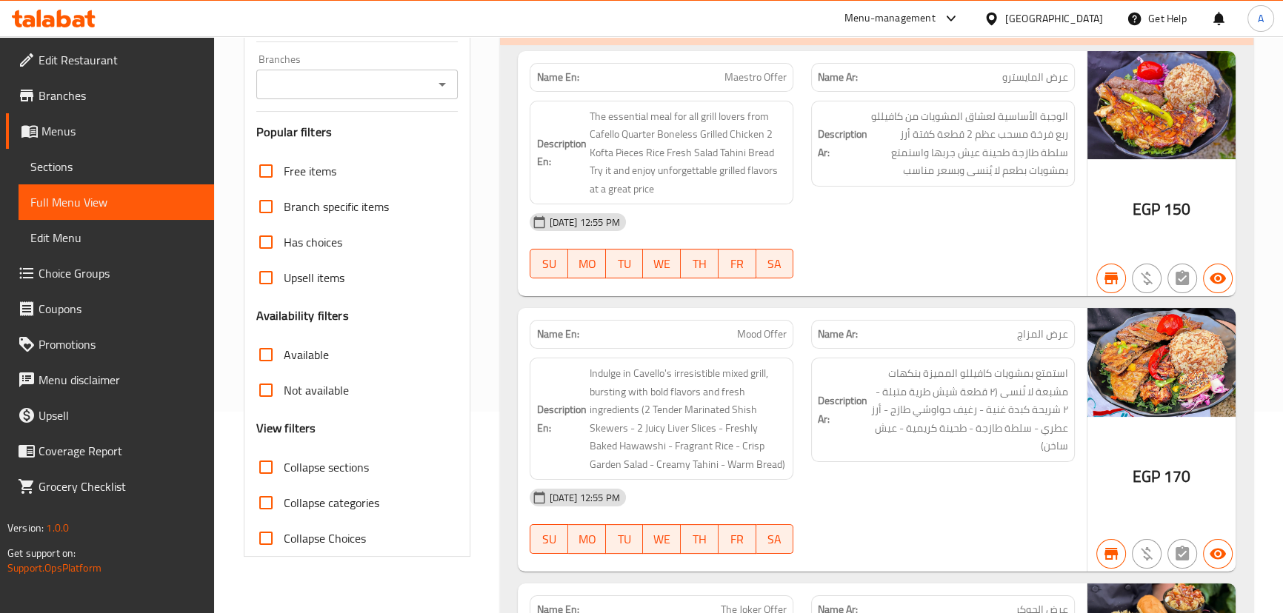
click at [955, 97] on div "Description Ar: الوجبة الأساسية لعشاق المشويات من كافيللو ربع فرخة مسحب عظم 2 ق…" at bounding box center [942, 153] width 281 height 122
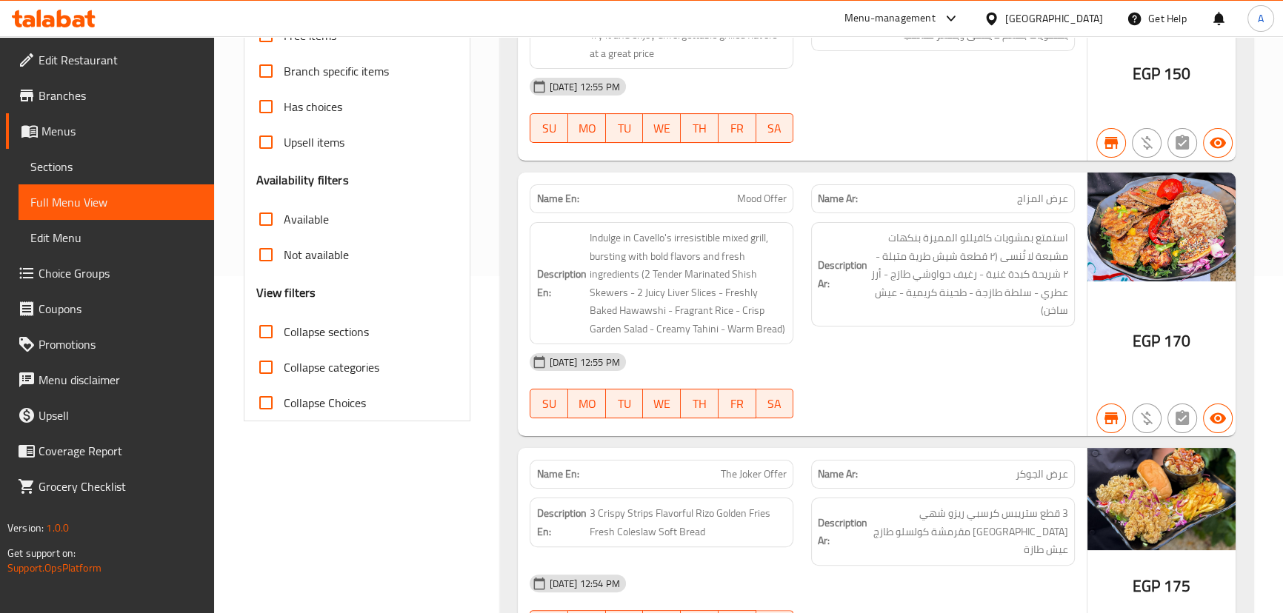
scroll to position [847, 0]
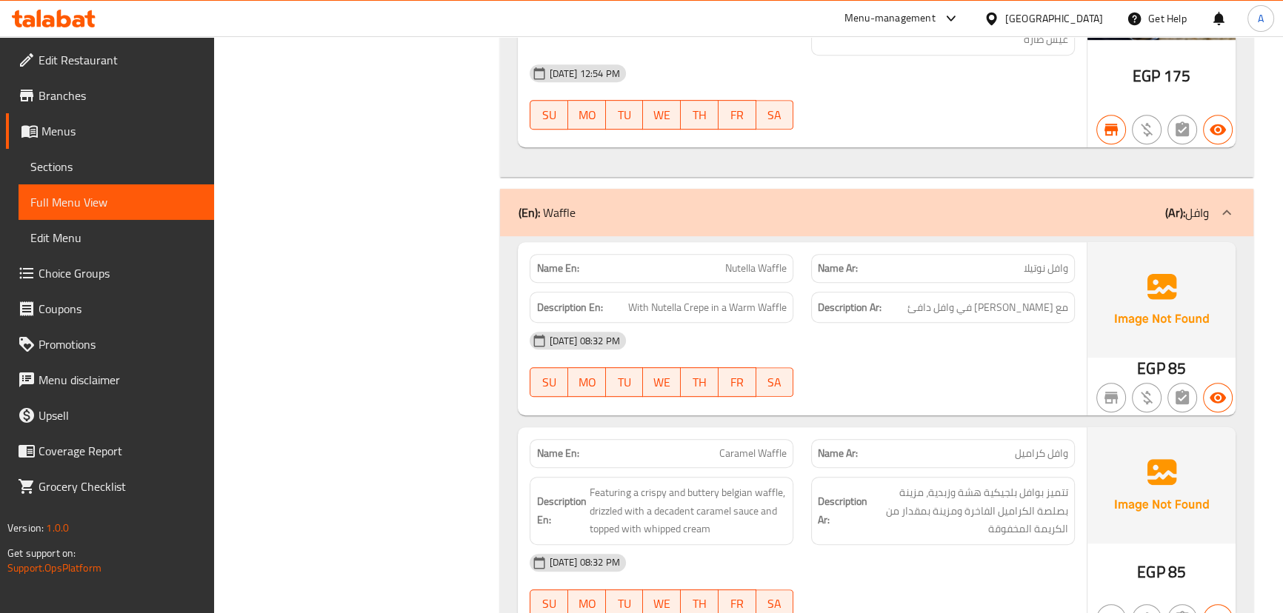
scroll to position [0, 0]
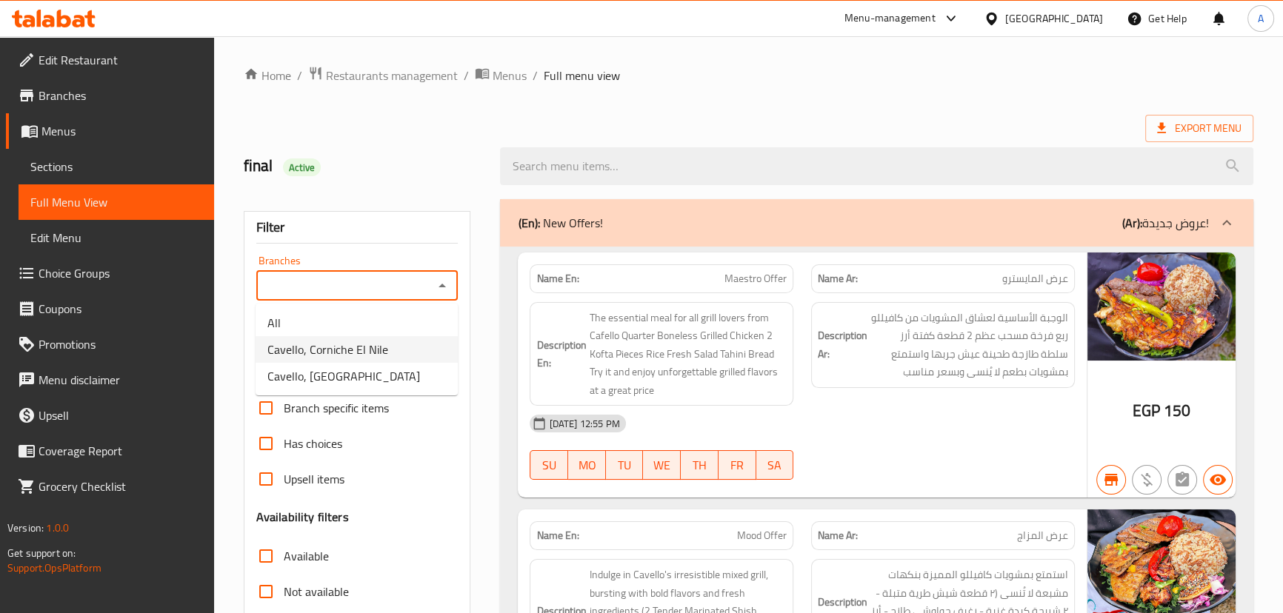
click at [321, 356] on span "Cavello, Corniche El Nile" at bounding box center [327, 350] width 121 height 18
type input "Cavello, Corniche El Nile"
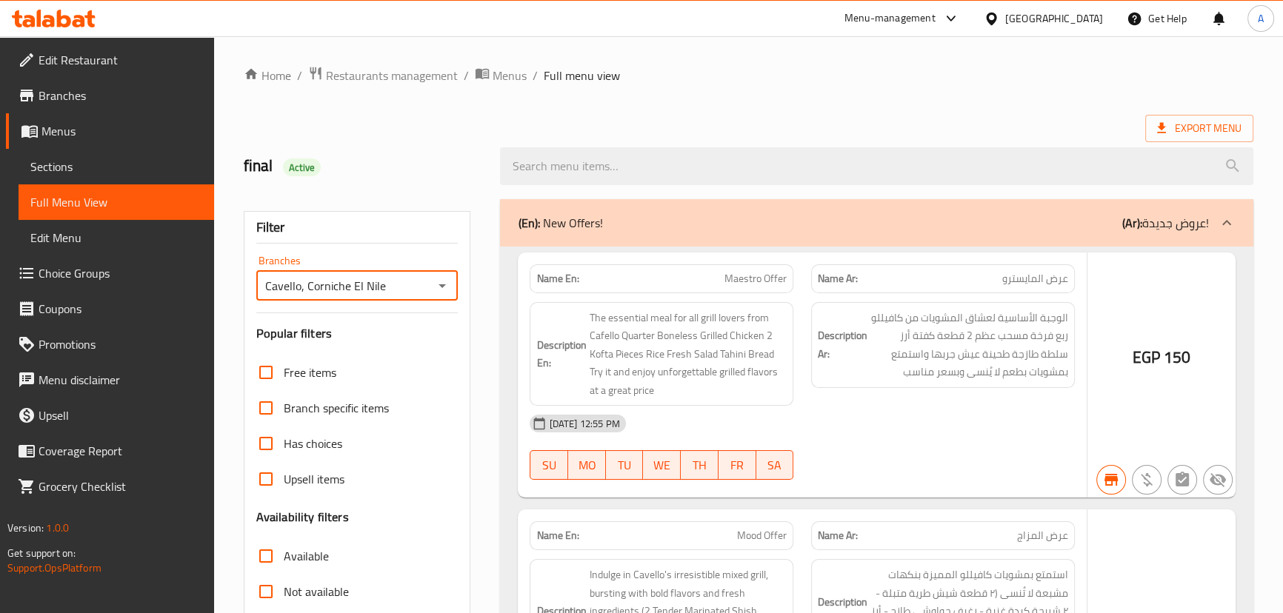
click at [262, 351] on div at bounding box center [641, 306] width 1283 height 613
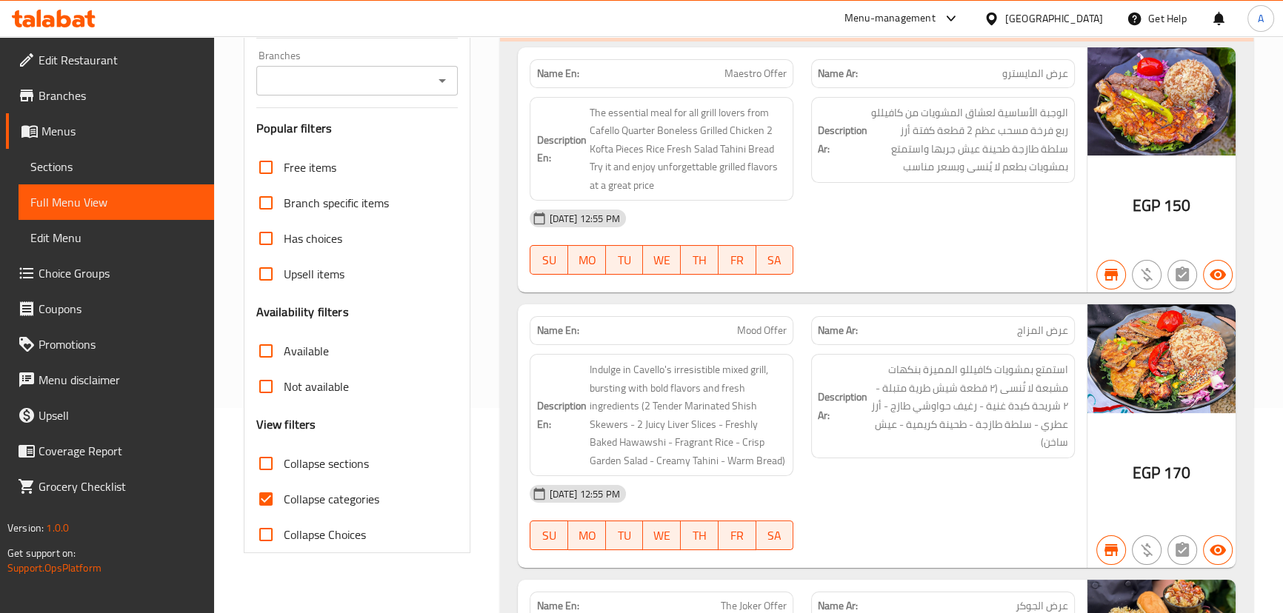
scroll to position [201, 0]
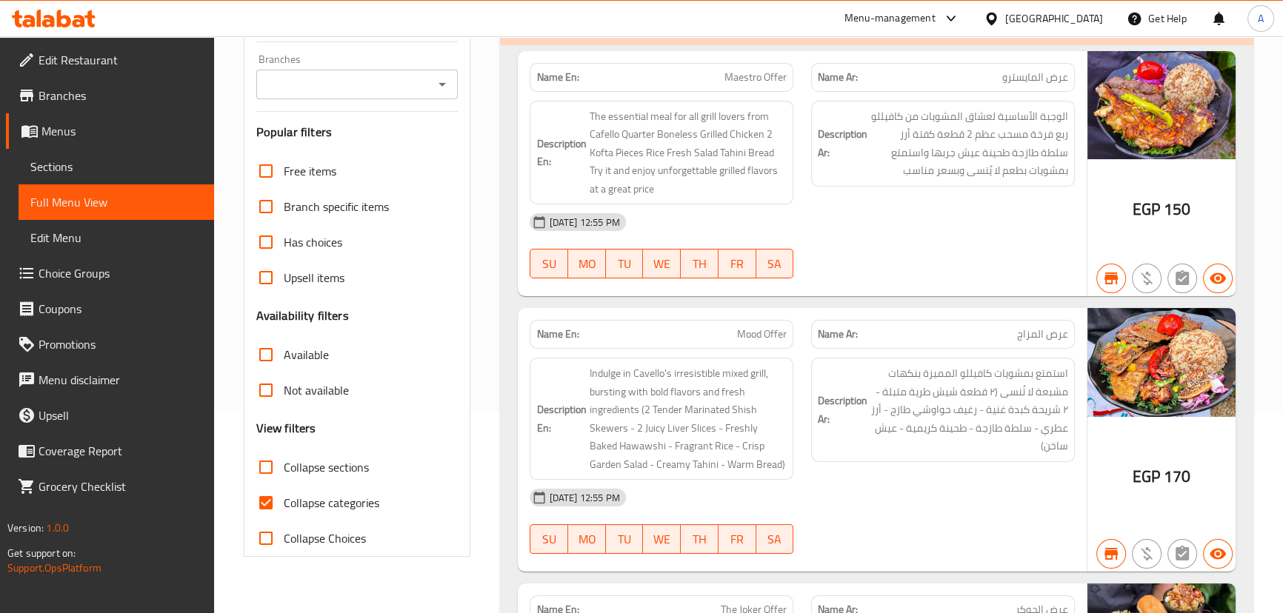
click at [350, 82] on input "Branches" at bounding box center [345, 84] width 169 height 21
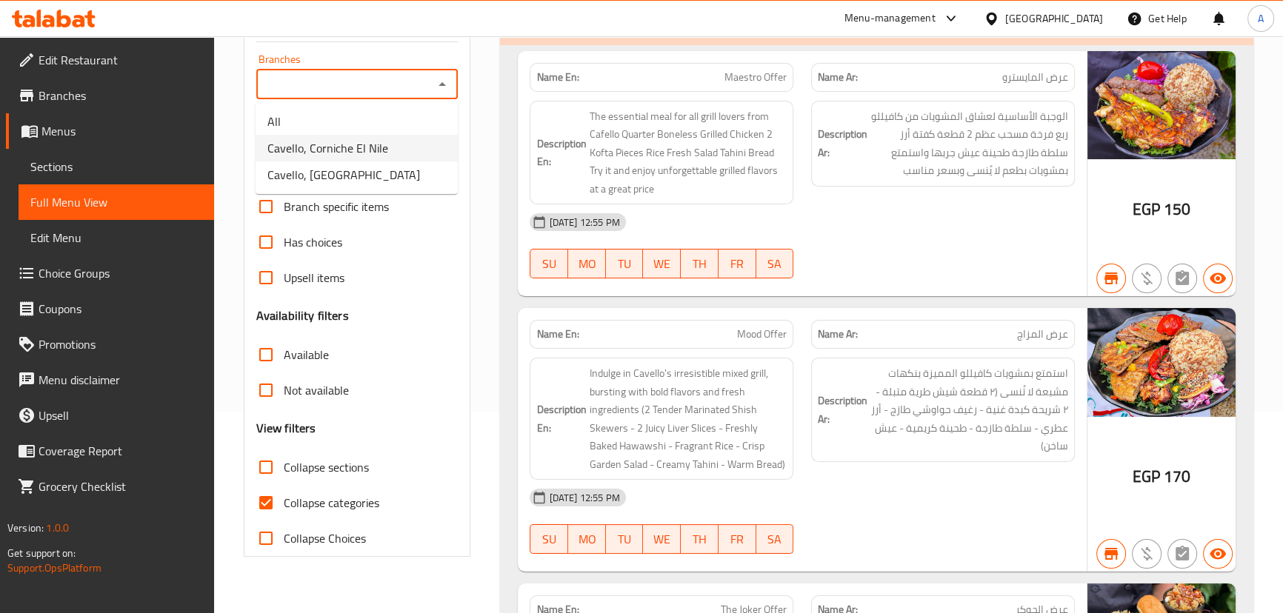
click at [347, 150] on span "Cavello, Corniche El Nile" at bounding box center [327, 148] width 121 height 18
type input "Cavello, Corniche El Nile"
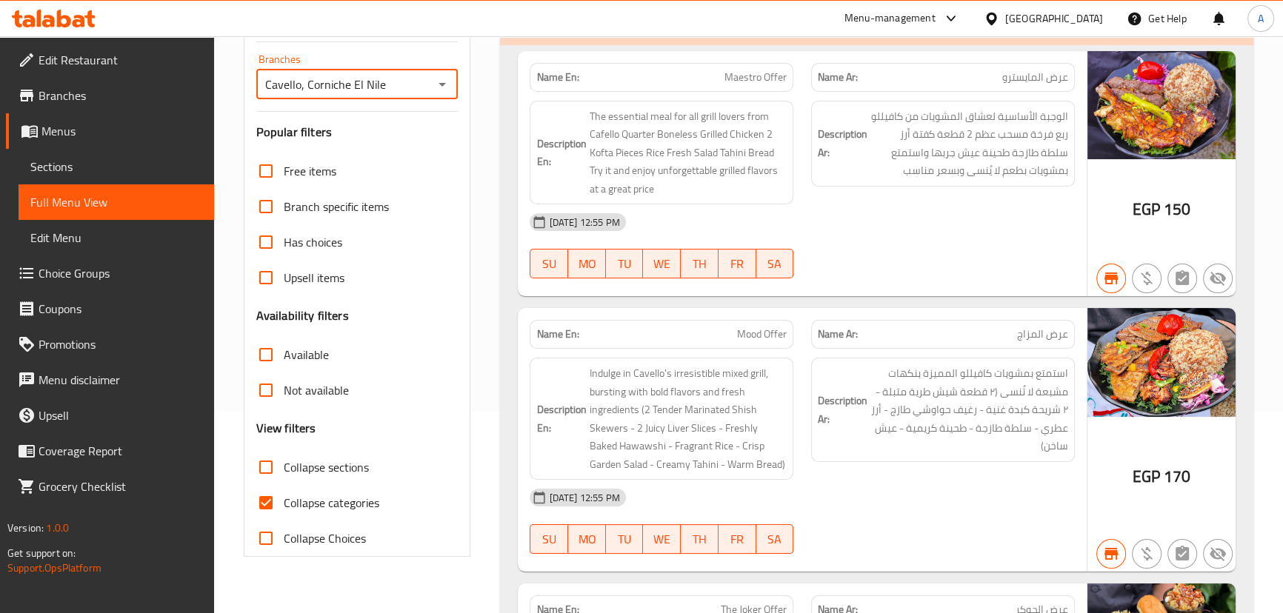
click at [270, 356] on input "Available" at bounding box center [266, 355] width 36 height 36
checkbox input "true"
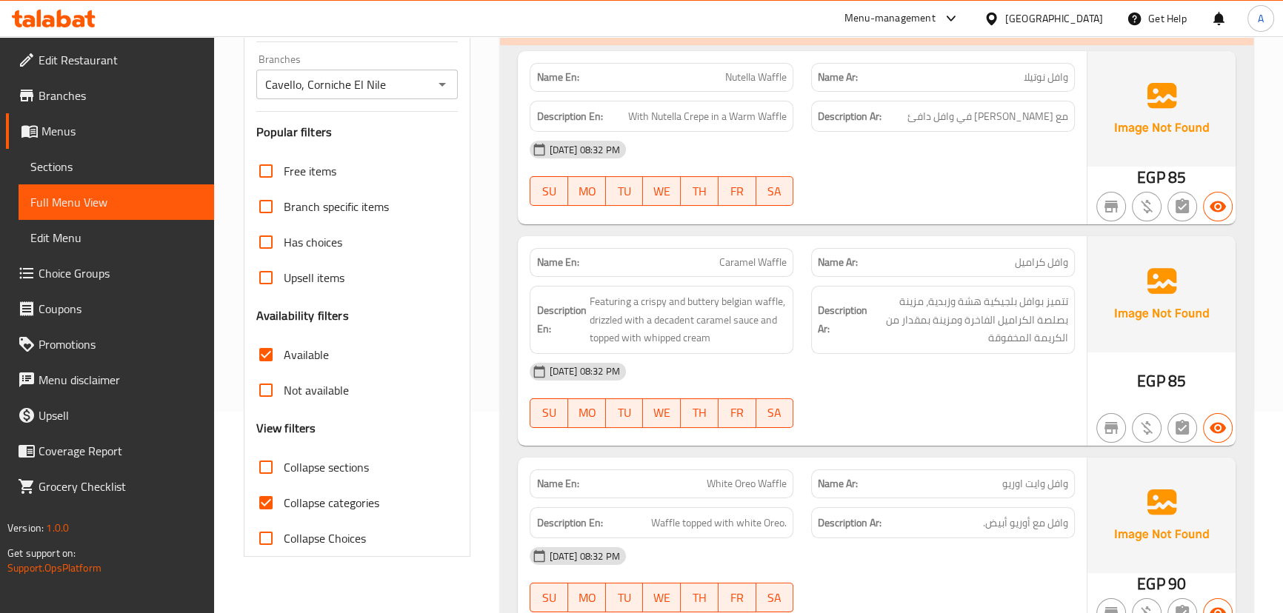
scroll to position [336, 0]
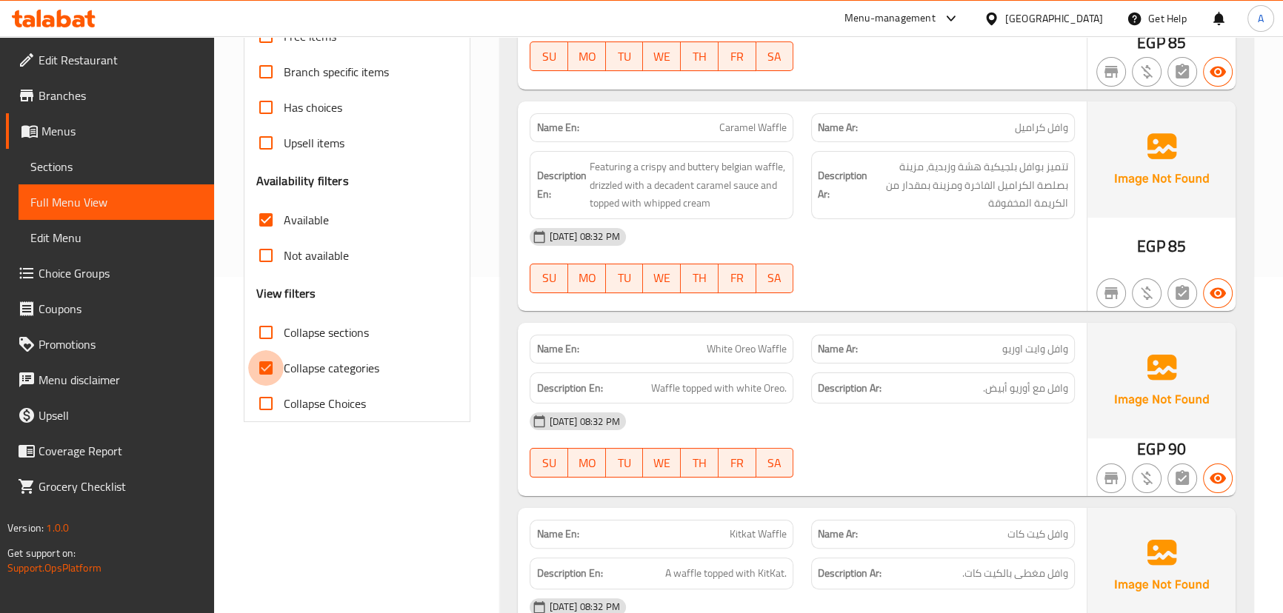
click at [267, 367] on input "Collapse categories" at bounding box center [266, 368] width 36 height 36
checkbox input "false"
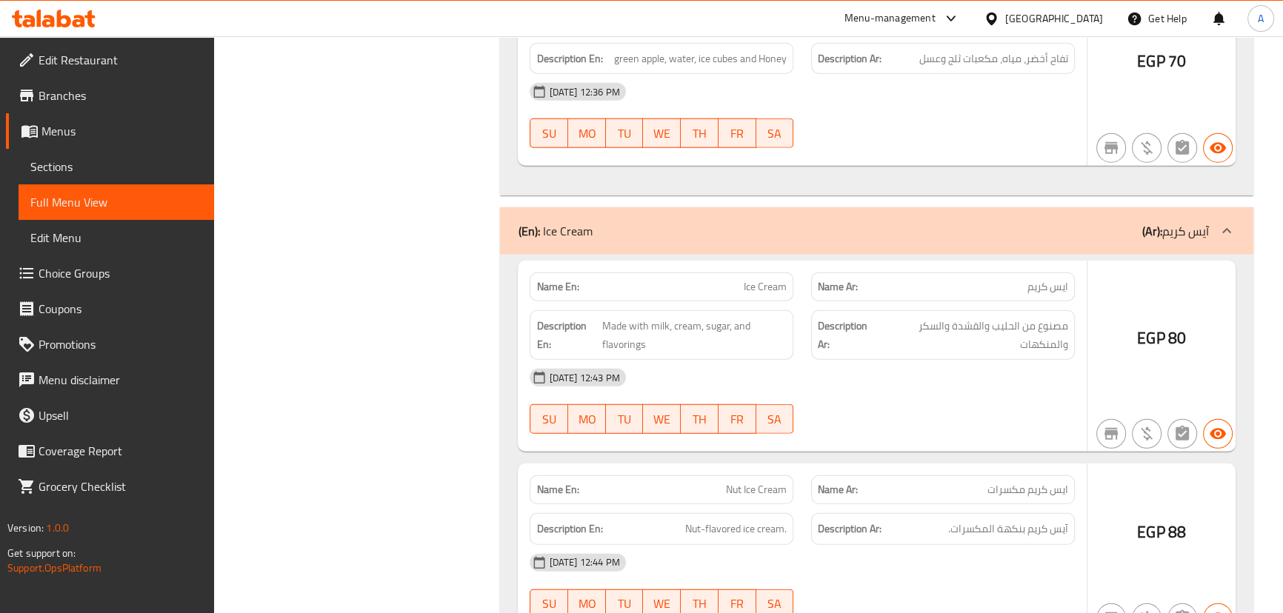
scroll to position [174091, 0]
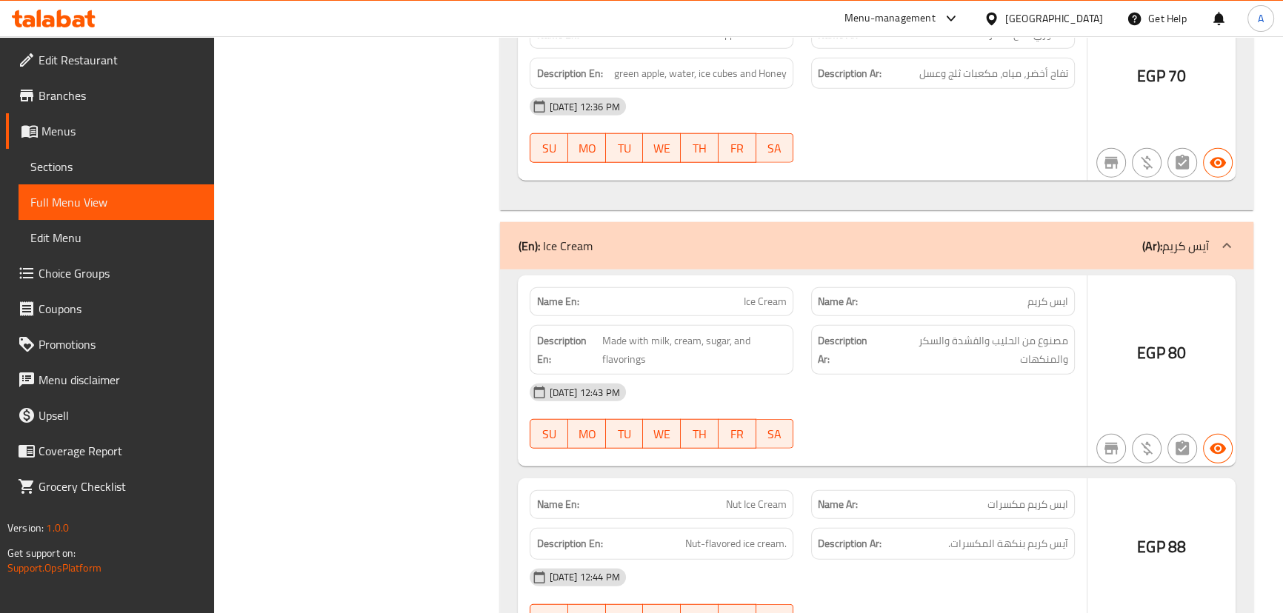
drag, startPoint x: 867, startPoint y: 323, endPoint x: 885, endPoint y: 41, distance: 282.7
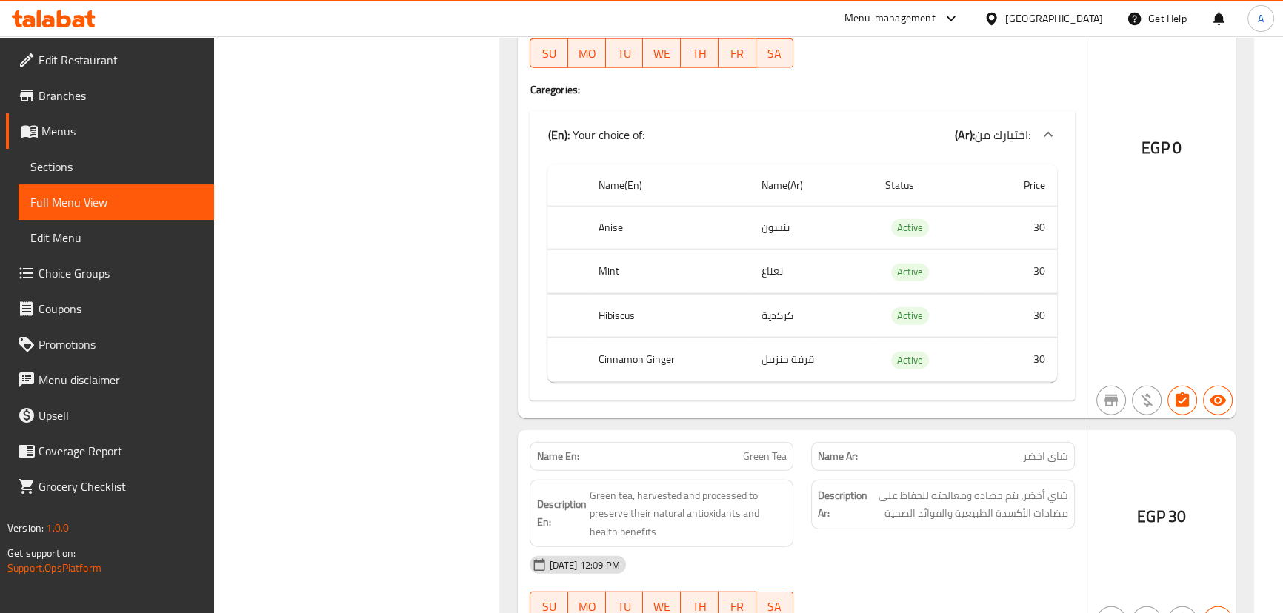
scroll to position [166326, 0]
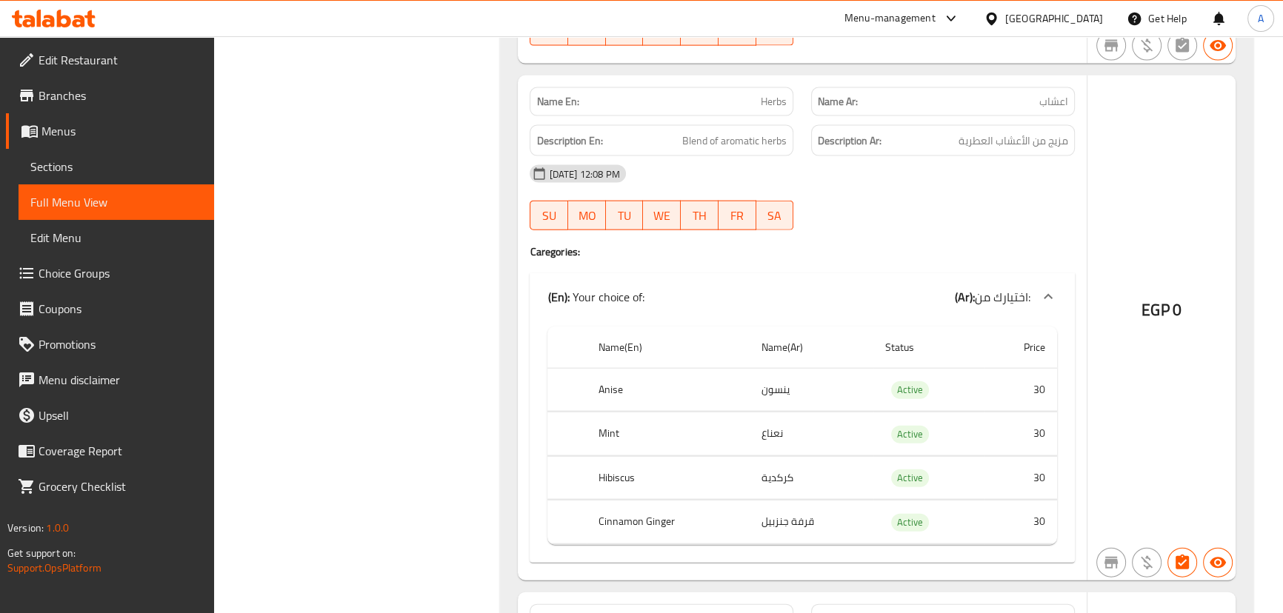
drag, startPoint x: 1000, startPoint y: 468, endPoint x: 978, endPoint y: 276, distance: 193.0
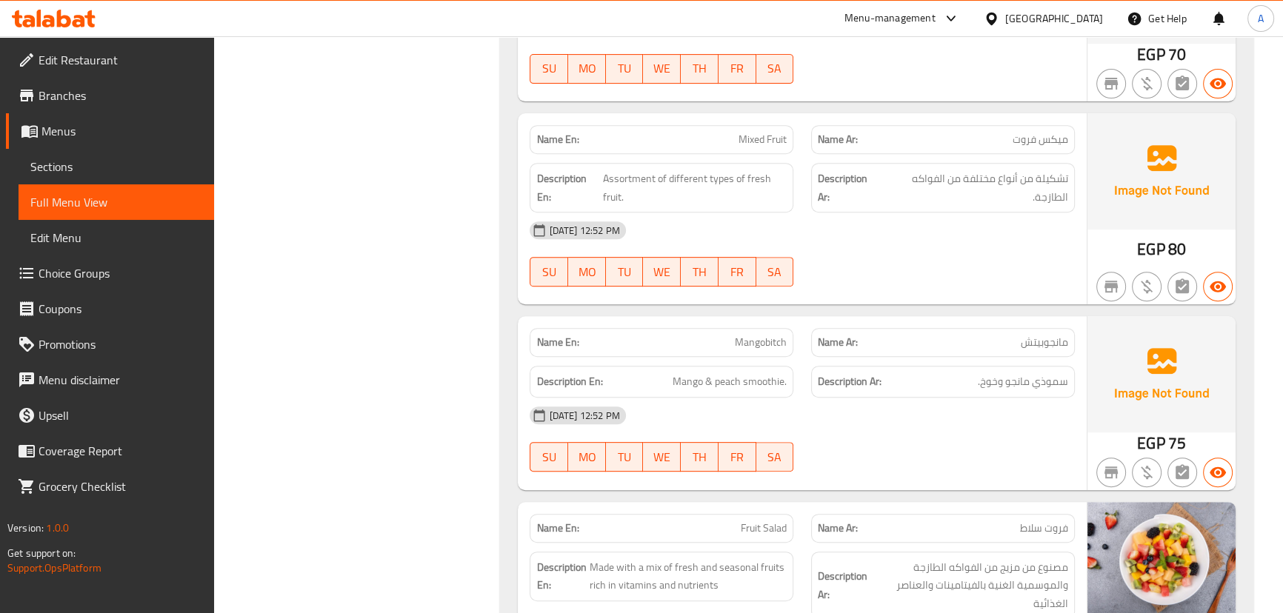
scroll to position [176513, 0]
